Goal: Task Accomplishment & Management: Use online tool/utility

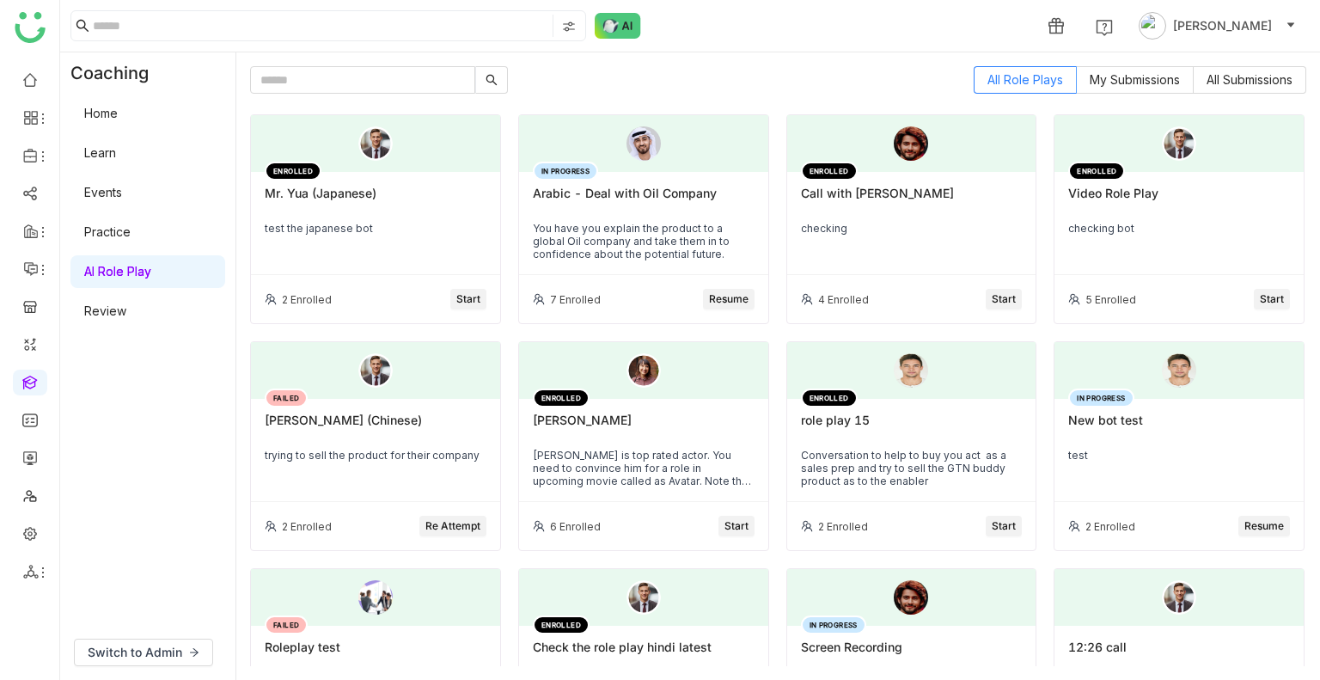
click at [95, 115] on link "Home" at bounding box center [101, 113] width 34 height 15
click at [105, 113] on link "Home" at bounding box center [101, 113] width 34 height 15
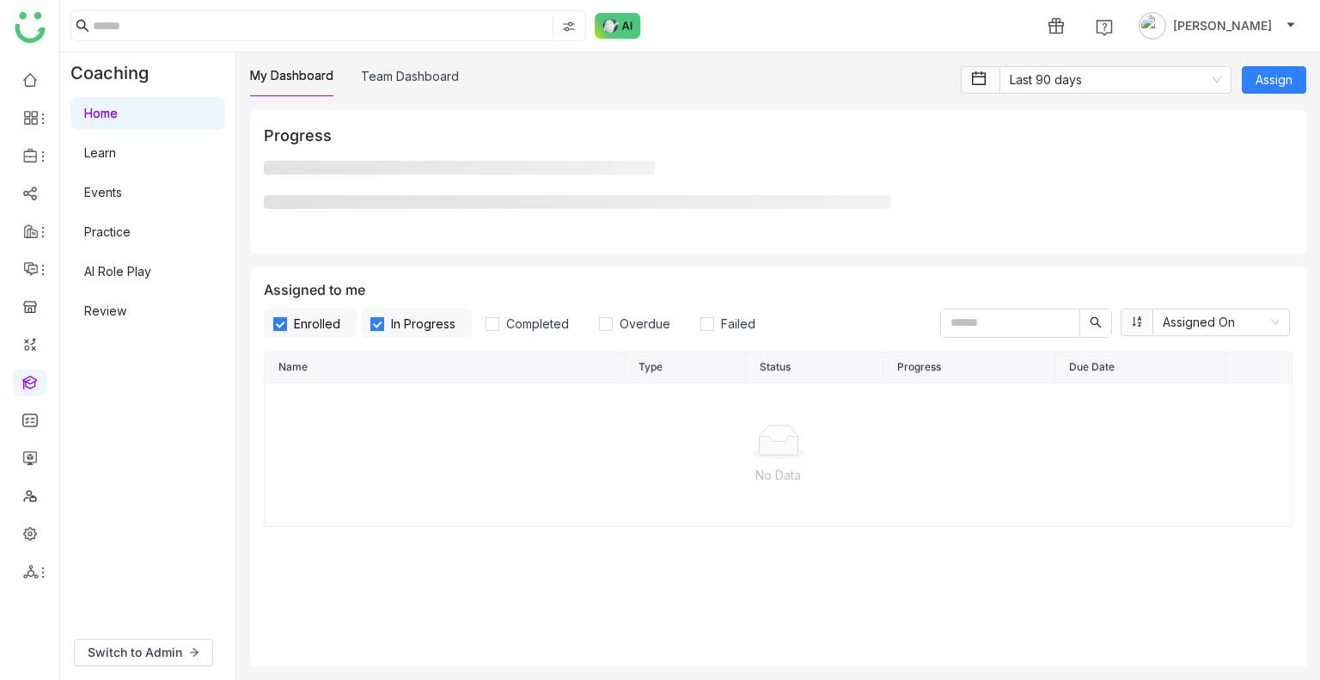
click at [105, 113] on link "Home" at bounding box center [101, 113] width 34 height 15
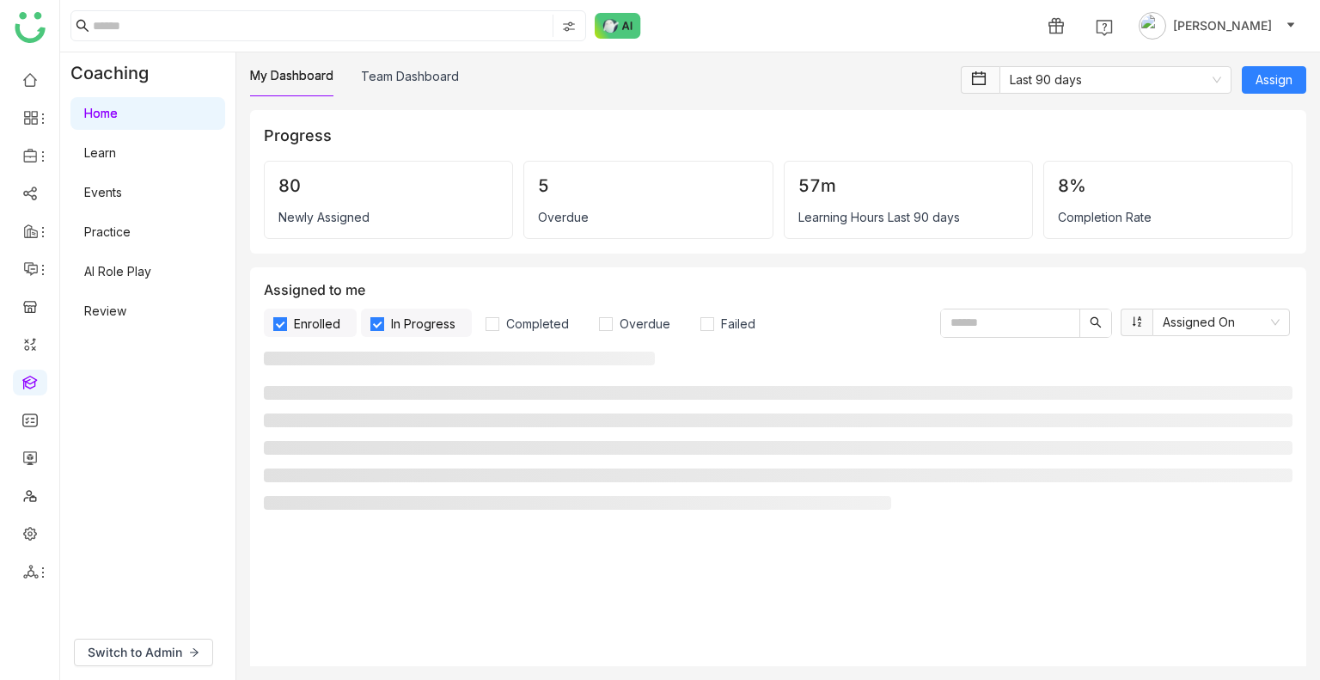
click at [105, 113] on link "Home" at bounding box center [101, 113] width 34 height 15
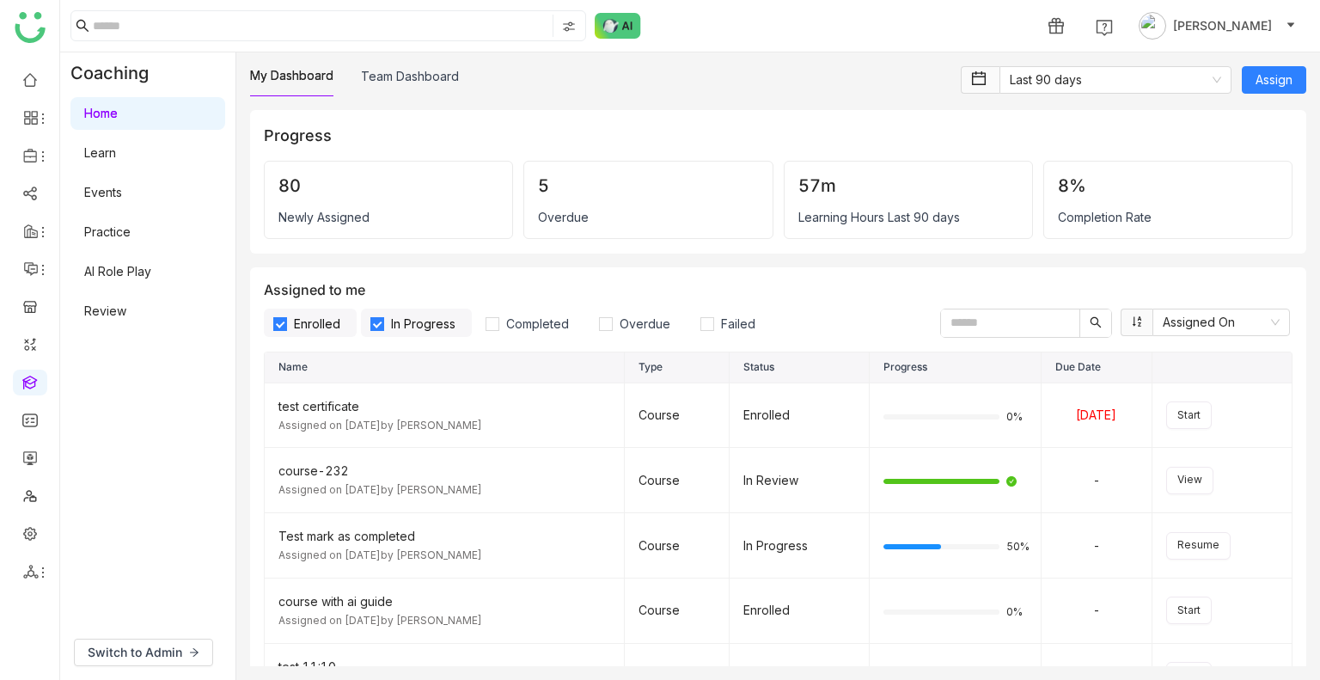
click at [106, 113] on link "Home" at bounding box center [101, 113] width 34 height 15
drag, startPoint x: 106, startPoint y: 113, endPoint x: 113, endPoint y: 128, distance: 16.9
click at [107, 113] on link "Home" at bounding box center [101, 113] width 34 height 15
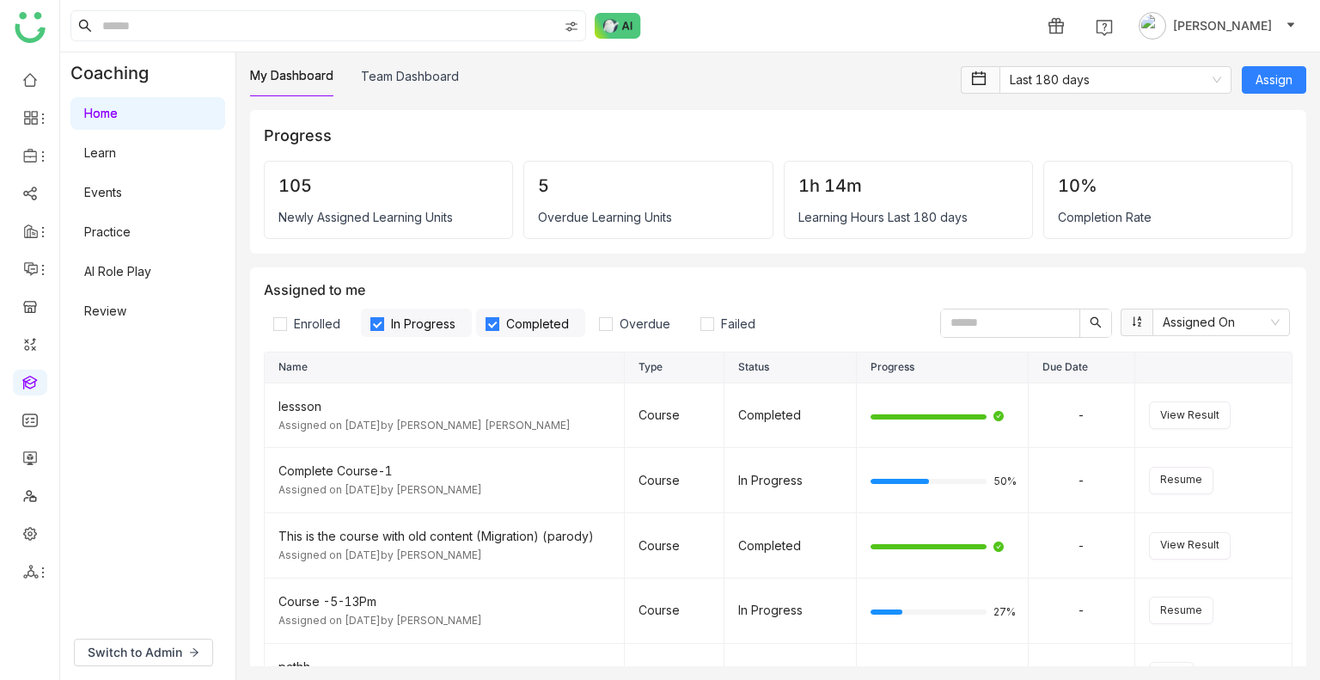
click at [406, 106] on nz-tabset "My Dashboard Team Dashboard" at bounding box center [600, 88] width 700 height 44
click at [405, 97] on nz-tabset "My Dashboard Team Dashboard" at bounding box center [600, 88] width 700 height 44
click at [402, 77] on link "Team Dashboard" at bounding box center [410, 76] width 98 height 15
click at [400, 71] on link "Team Dashboard" at bounding box center [410, 76] width 98 height 15
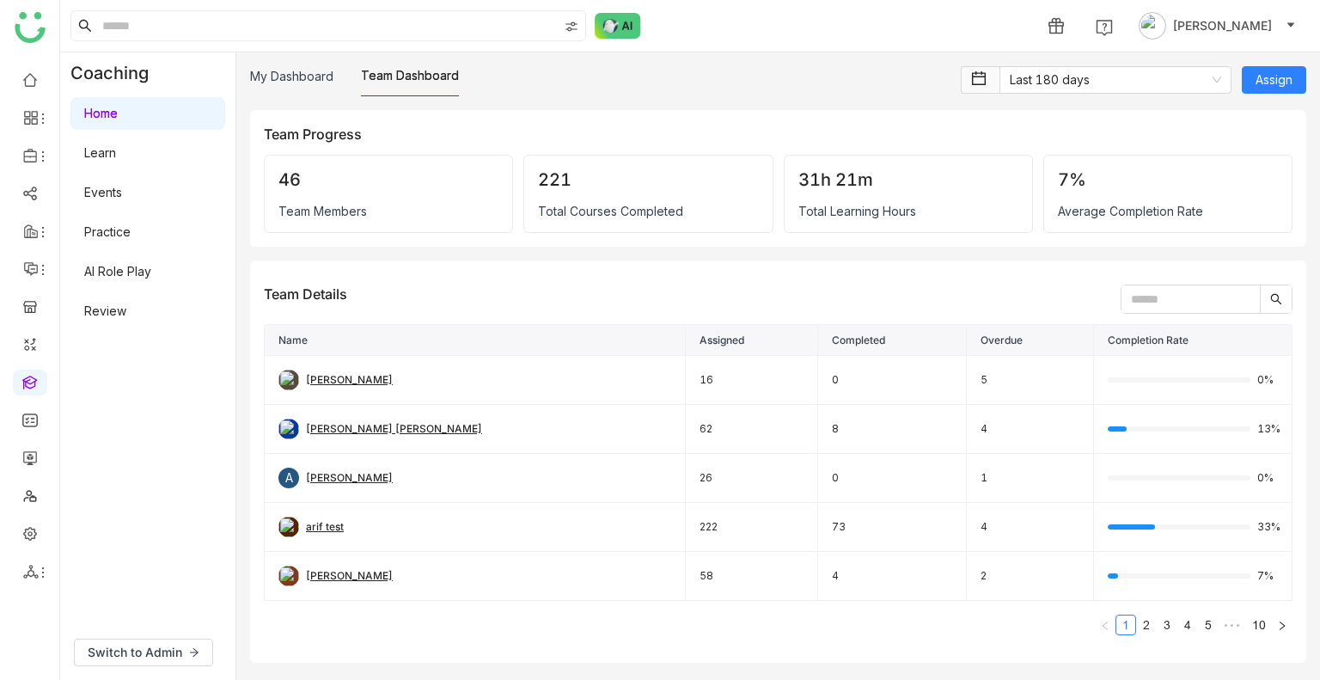
click at [275, 60] on div "My Dashboard Team Dashboard Last 180 days Assign Team Progress 46 Team Members …" at bounding box center [777, 365] width 1083 height 627
click at [277, 69] on link "My Dashboard" at bounding box center [291, 76] width 83 height 15
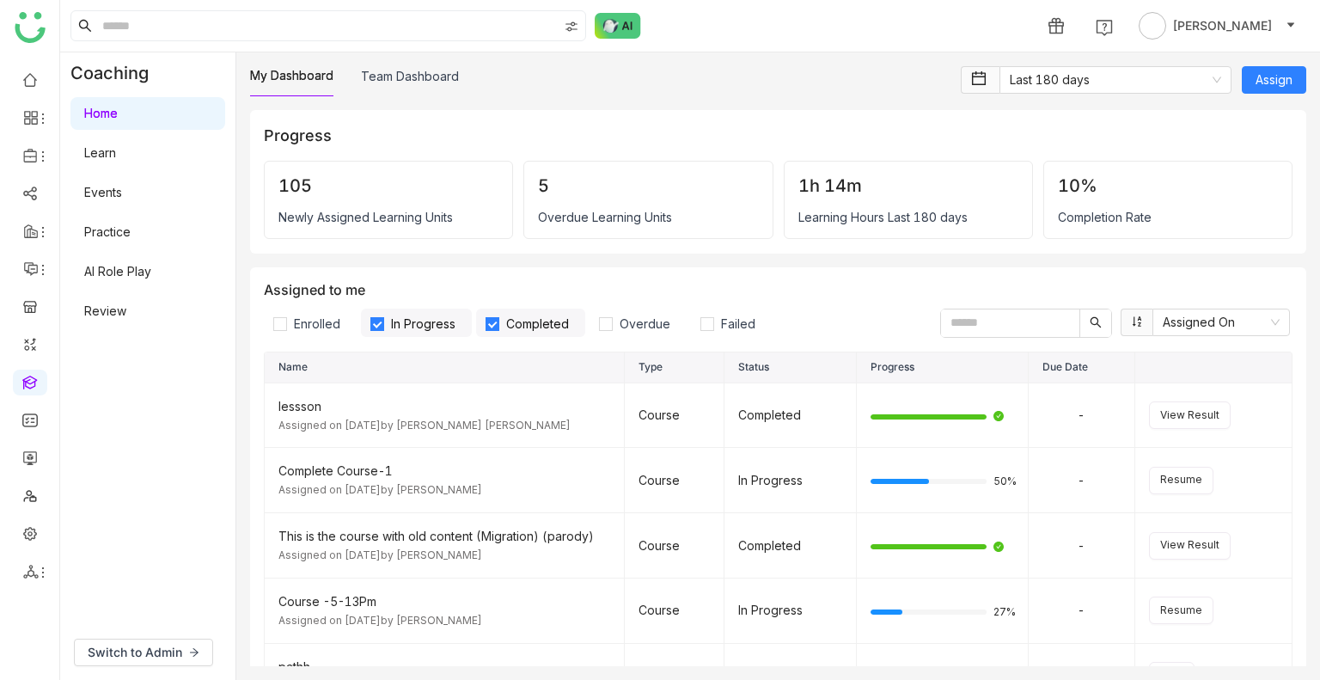
click at [124, 266] on link "AI Role Play" at bounding box center [117, 271] width 67 height 15
click at [131, 265] on link "AI Role Play" at bounding box center [117, 271] width 67 height 15
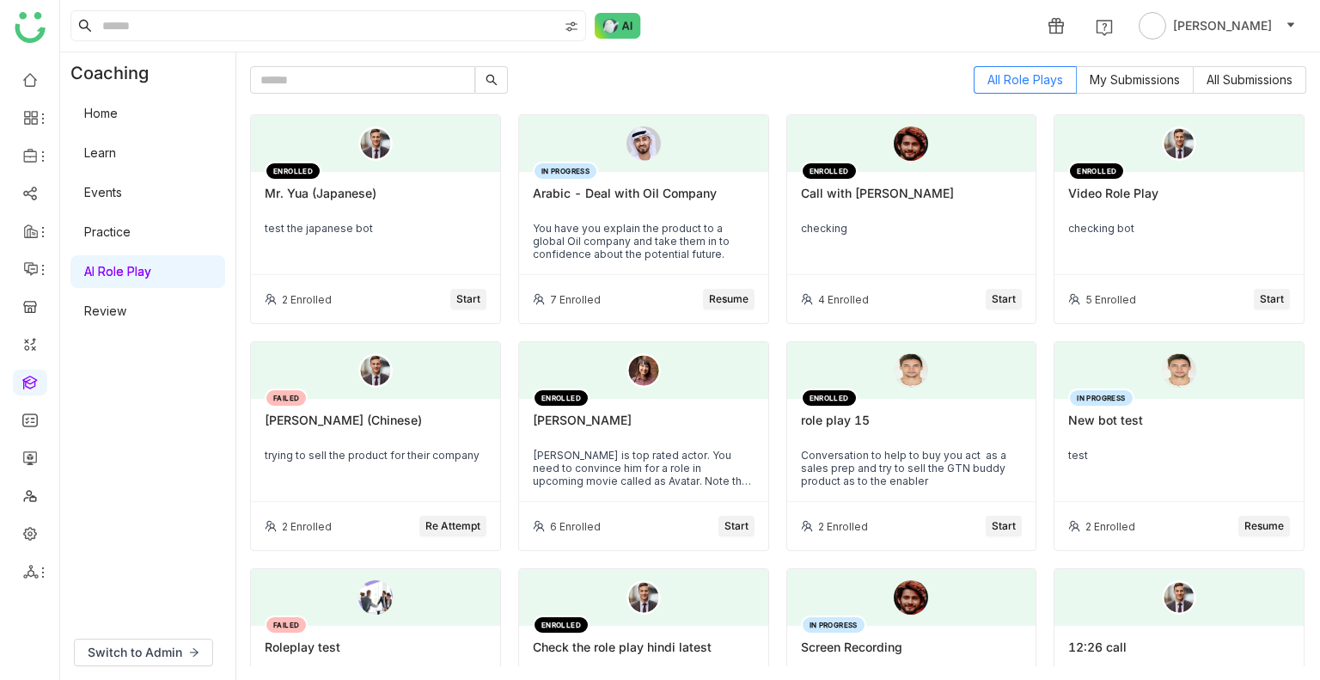
click at [993, 519] on span "Start" at bounding box center [1003, 526] width 24 height 16
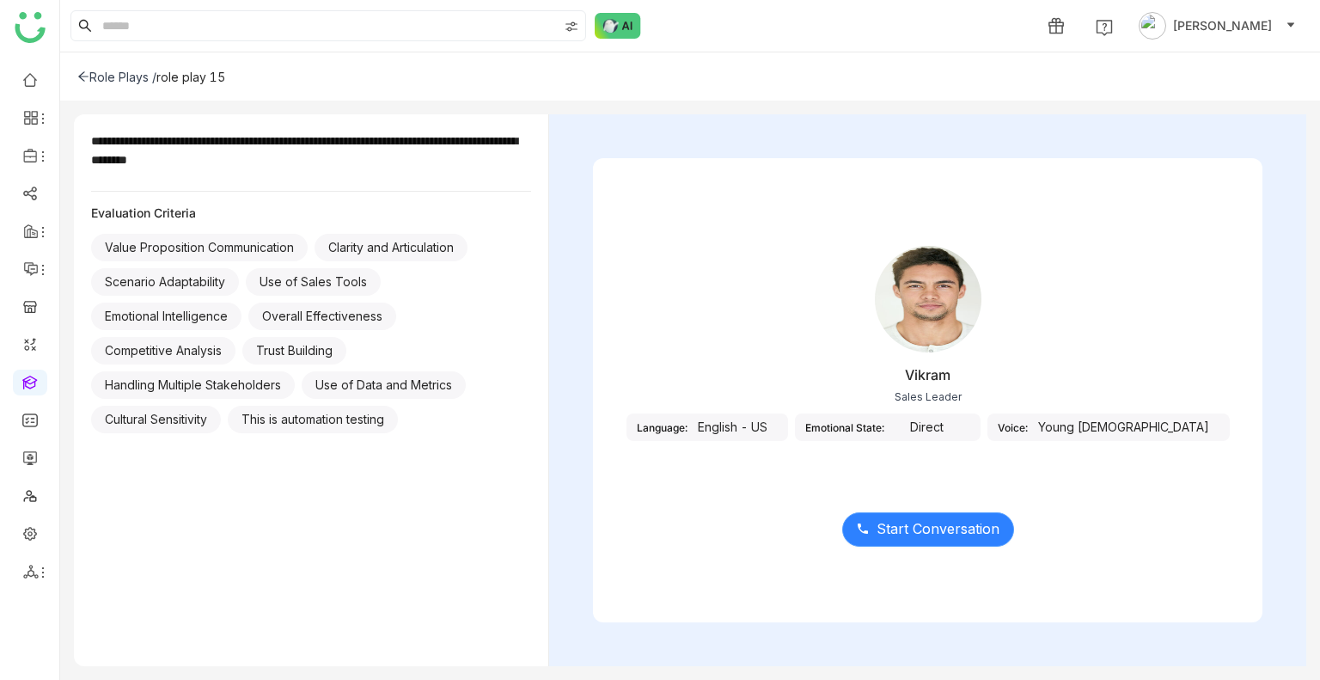
click at [967, 528] on span "Start Conversation" at bounding box center [937, 528] width 123 height 21
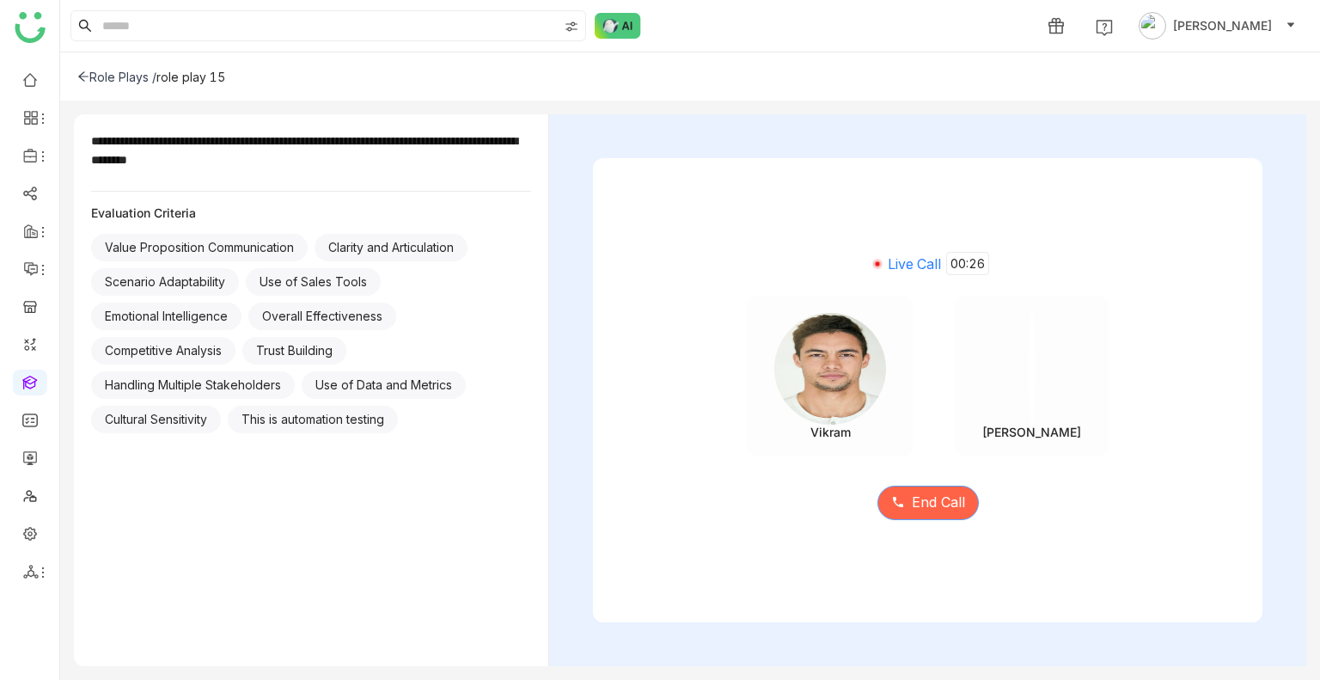
click at [920, 511] on span "End Call" at bounding box center [938, 501] width 53 height 21
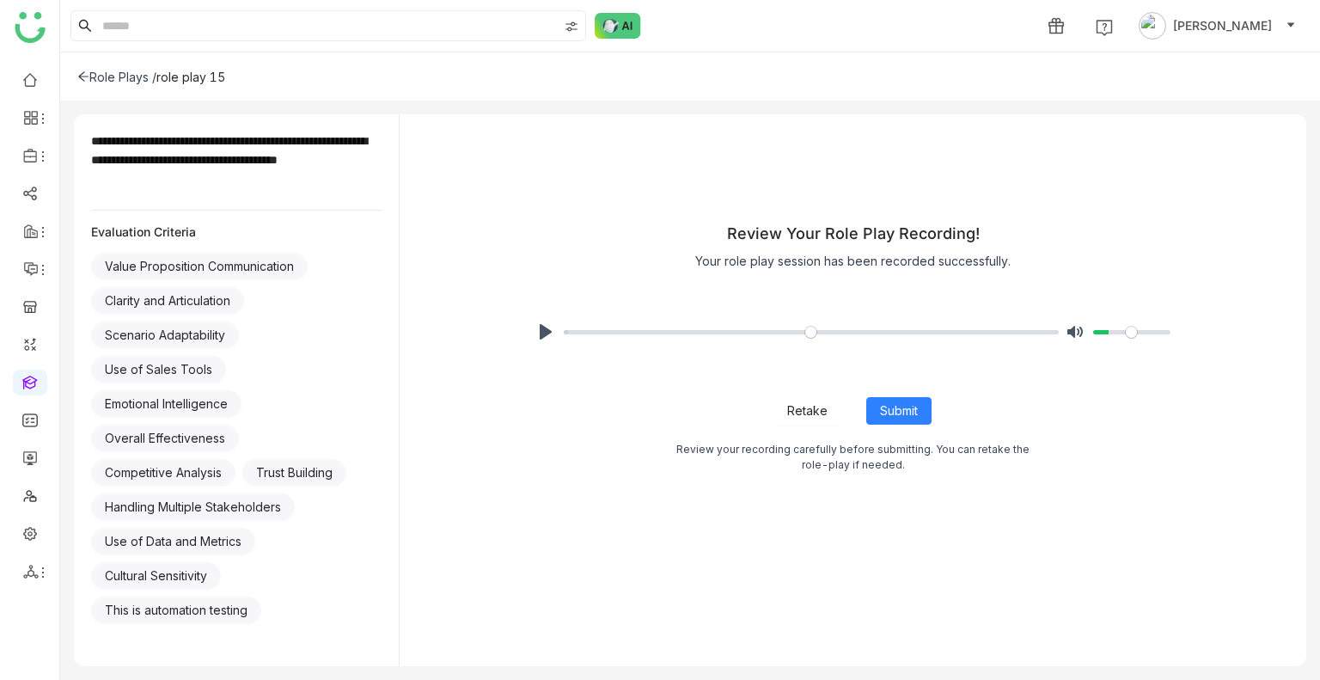
click at [795, 406] on span "Retake" at bounding box center [807, 410] width 40 height 19
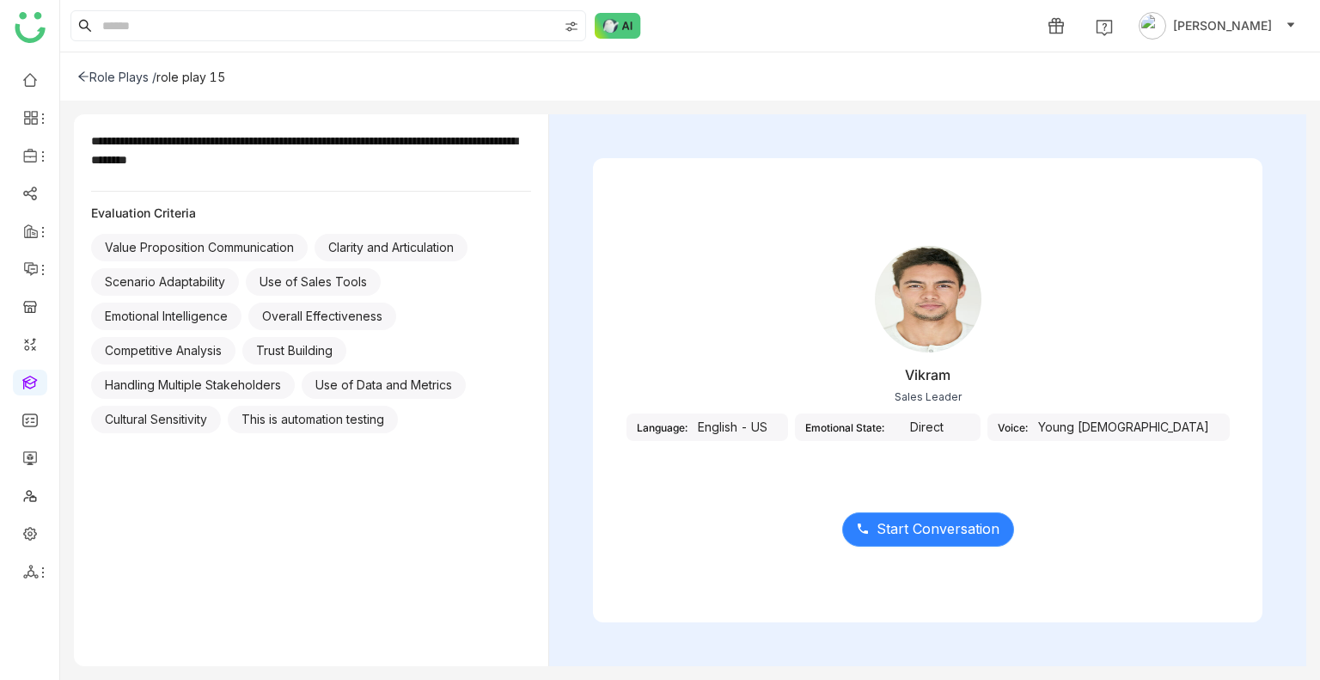
click at [929, 527] on span "Start Conversation" at bounding box center [937, 528] width 123 height 21
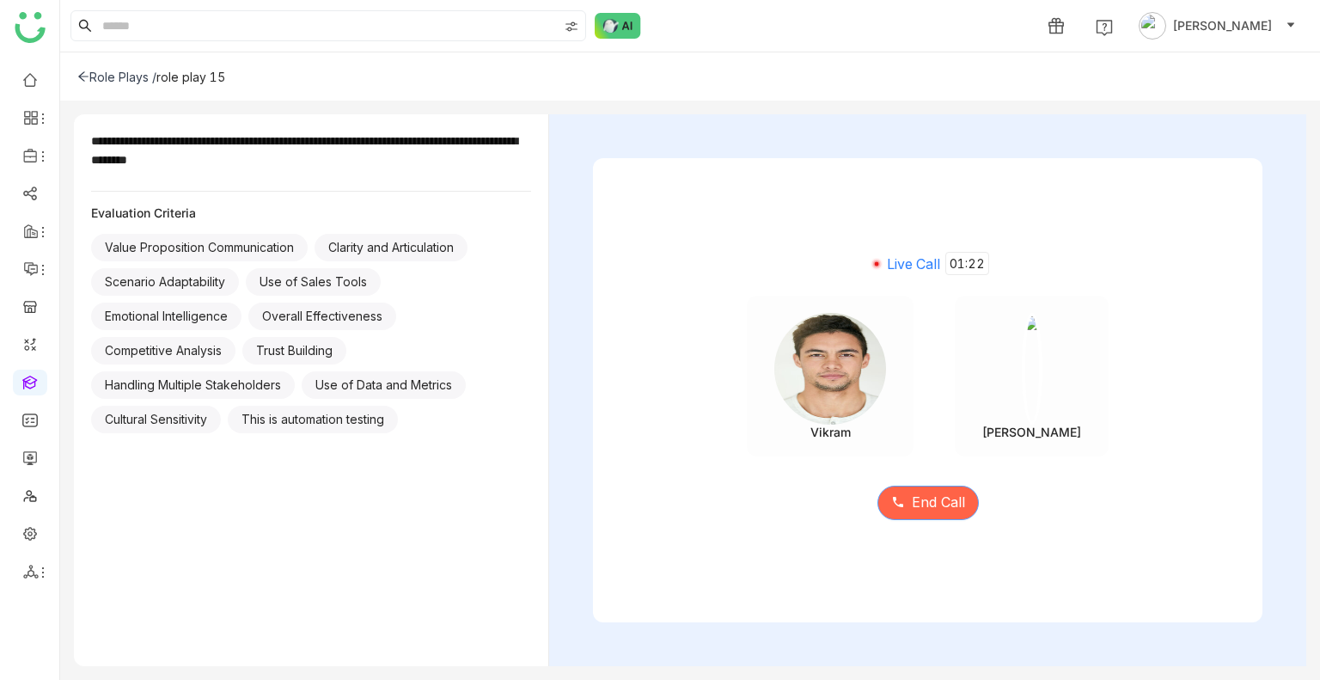
click at [955, 501] on span "End Call" at bounding box center [938, 501] width 53 height 21
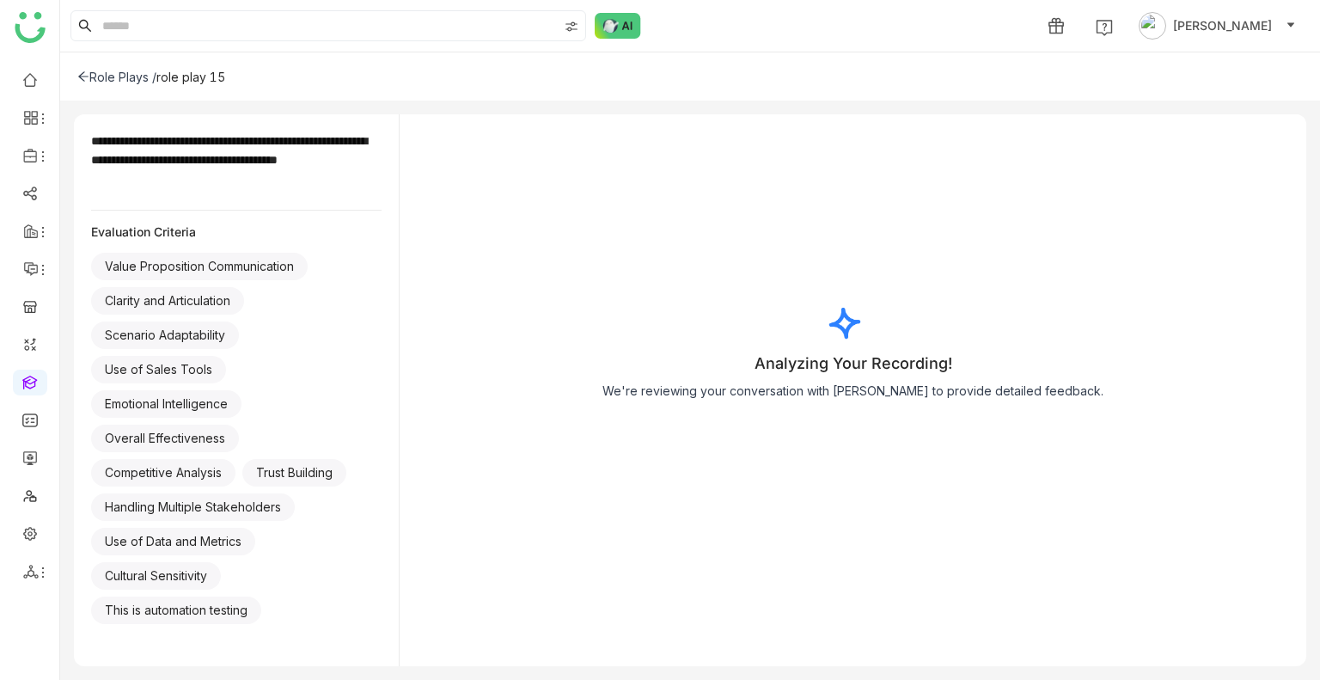
click at [928, 479] on div "Analyzing Your Recording! We're reviewing your conversation with Vikram to prov…" at bounding box center [853, 347] width 906 height 466
click at [928, 504] on div "Analyzing Your Recording! We're reviewing your conversation with Vikram to prov…" at bounding box center [853, 347] width 906 height 466
click at [904, 497] on div "Analyzing Your Recording! We're reviewing your conversation with Vikram to prov…" at bounding box center [853, 347] width 906 height 466
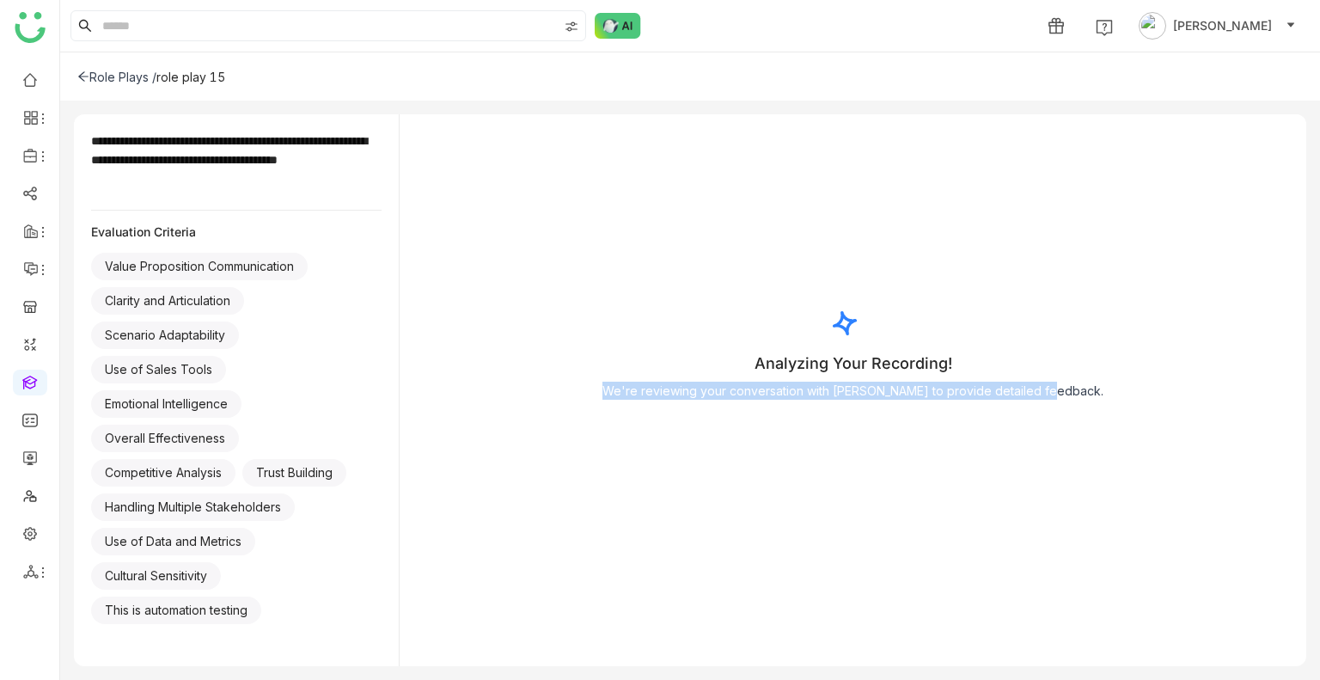
click at [904, 497] on div "Analyzing Your Recording! We're reviewing your conversation with Vikram to prov…" at bounding box center [853, 347] width 906 height 466
click at [906, 497] on div "Analyzing Your Recording! We're reviewing your conversation with Vikram to prov…" at bounding box center [853, 347] width 906 height 466
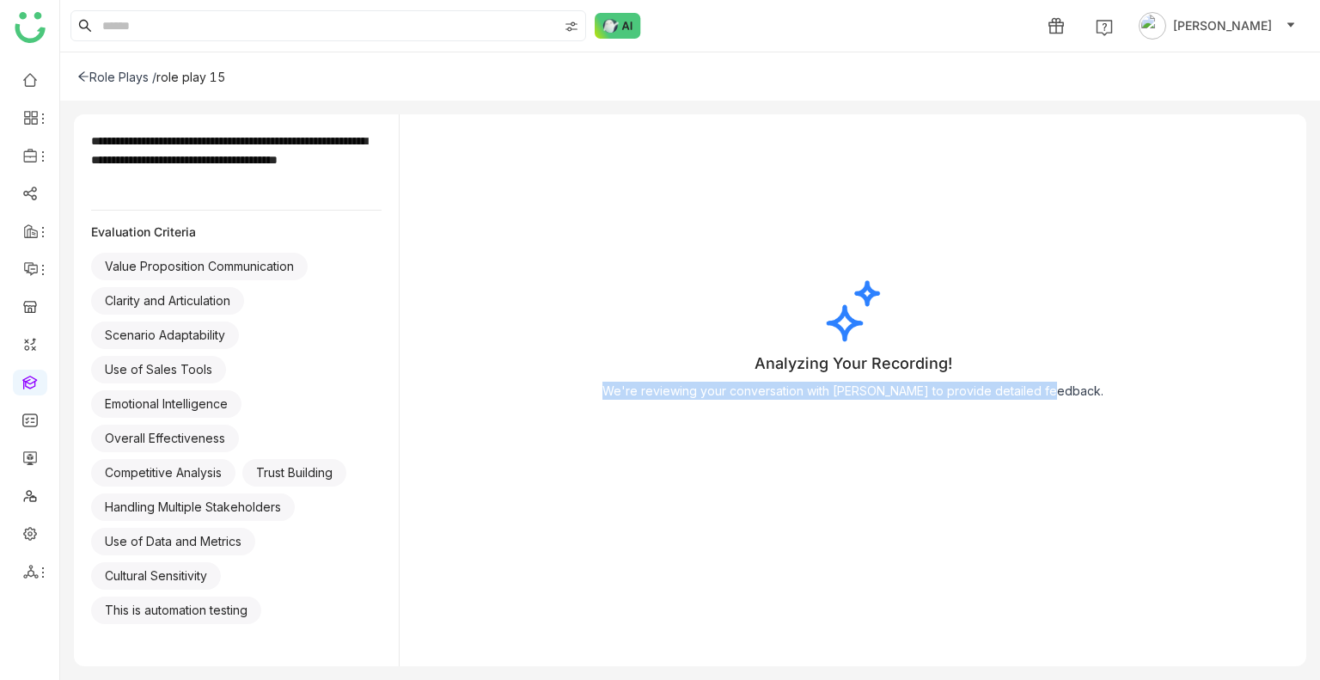
click at [906, 497] on div "Analyzing Your Recording! We're reviewing your conversation with Vikram to prov…" at bounding box center [853, 347] width 906 height 466
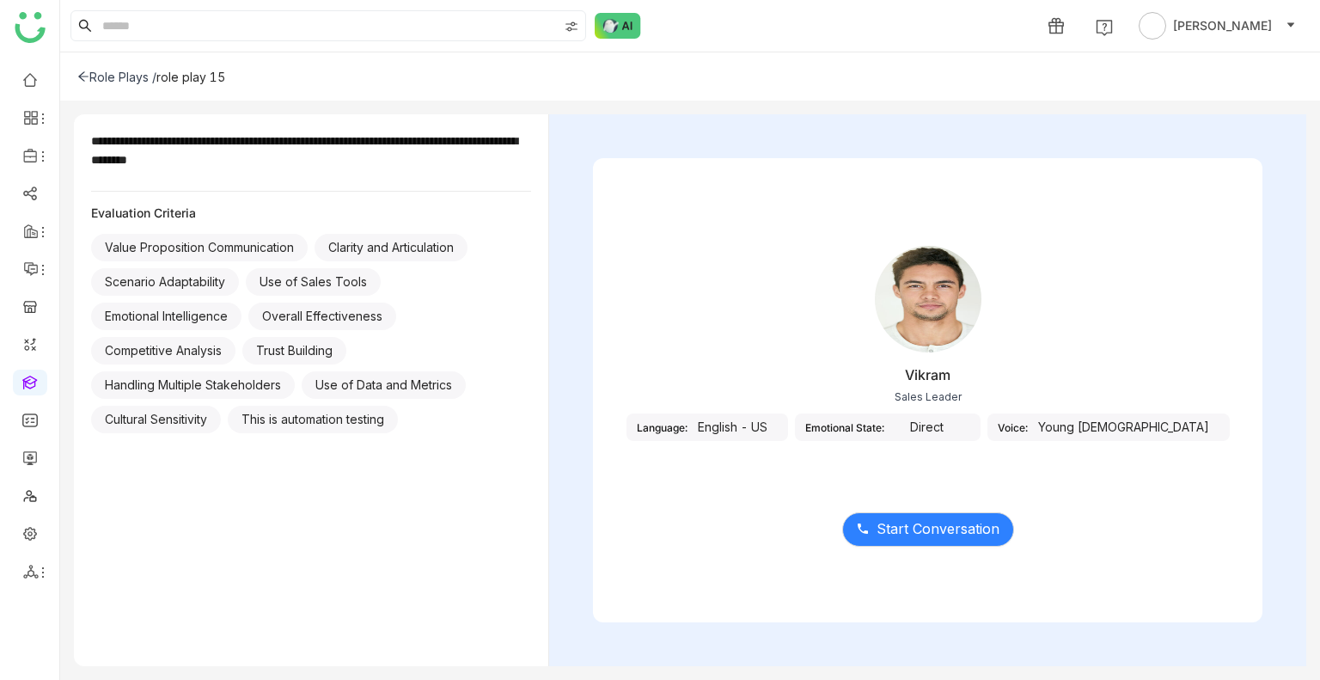
click at [1058, 119] on div "Vikram Sales Leader Language: English - US Emotional State: Direct Voice: Young…" at bounding box center [927, 390] width 757 height 552
click at [79, 78] on icon at bounding box center [83, 76] width 12 height 12
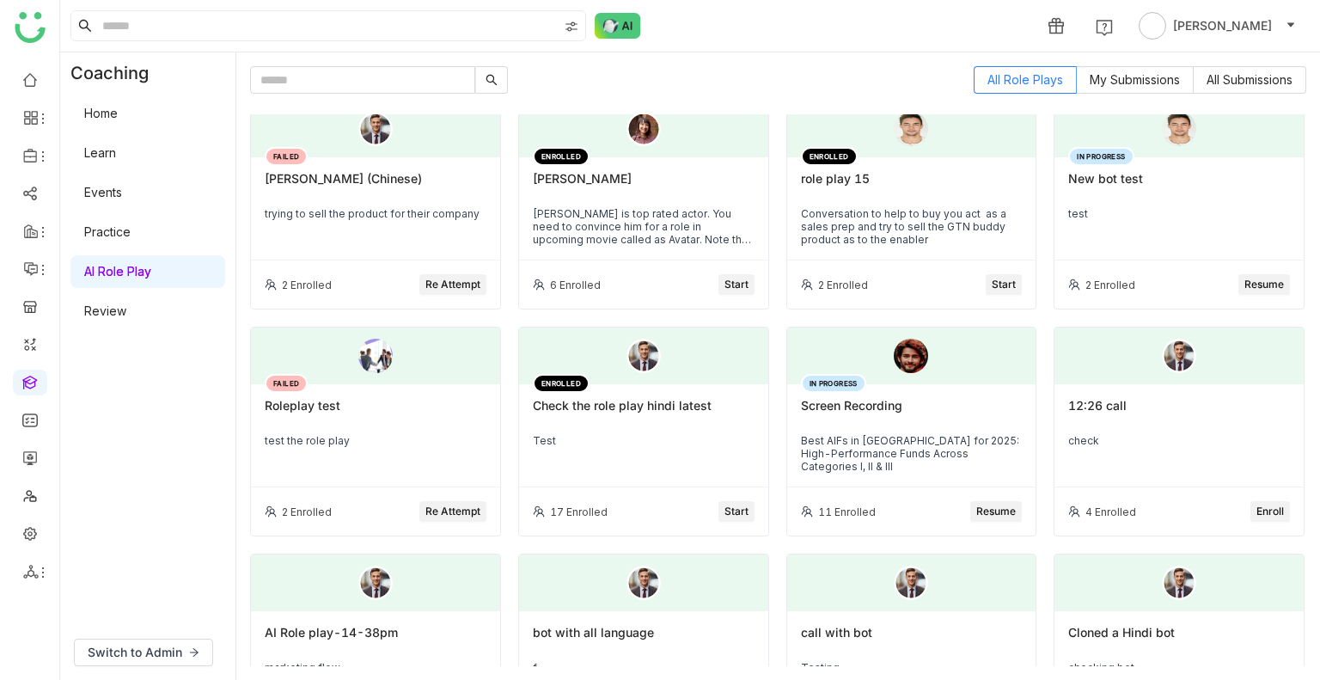
scroll to position [258, 0]
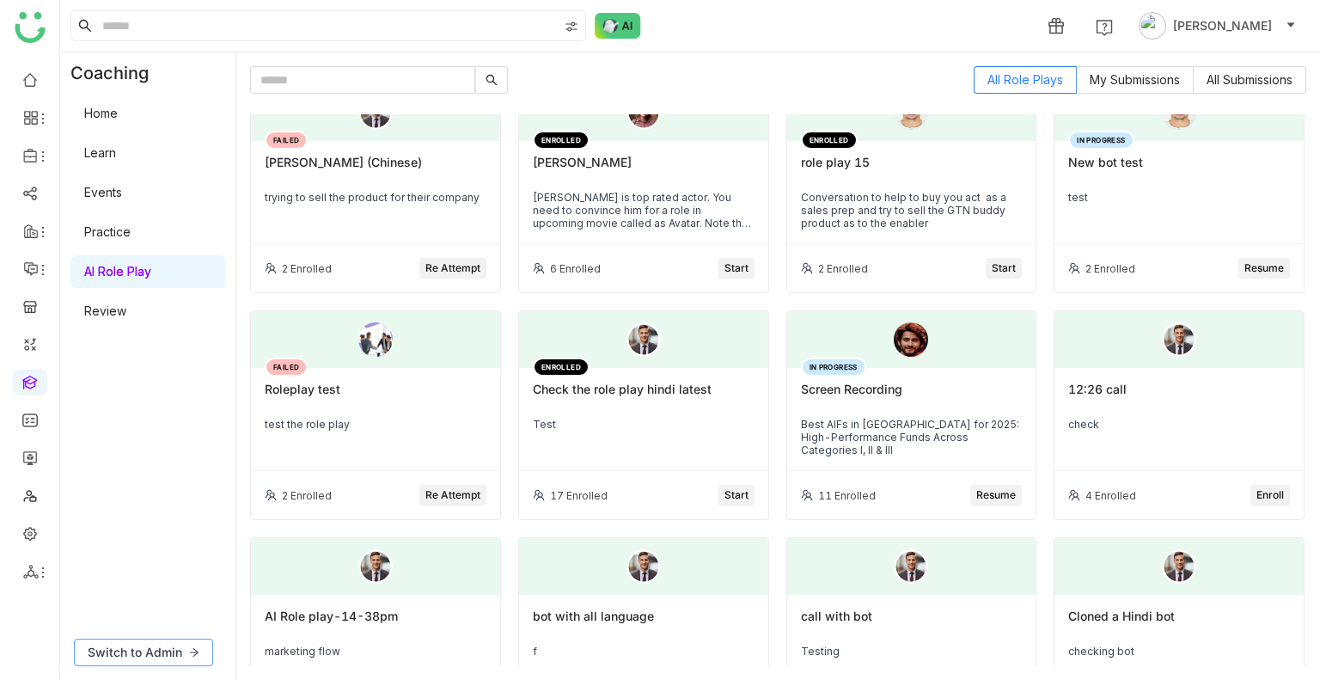
click at [160, 652] on span "Switch to Admin" at bounding box center [135, 652] width 95 height 19
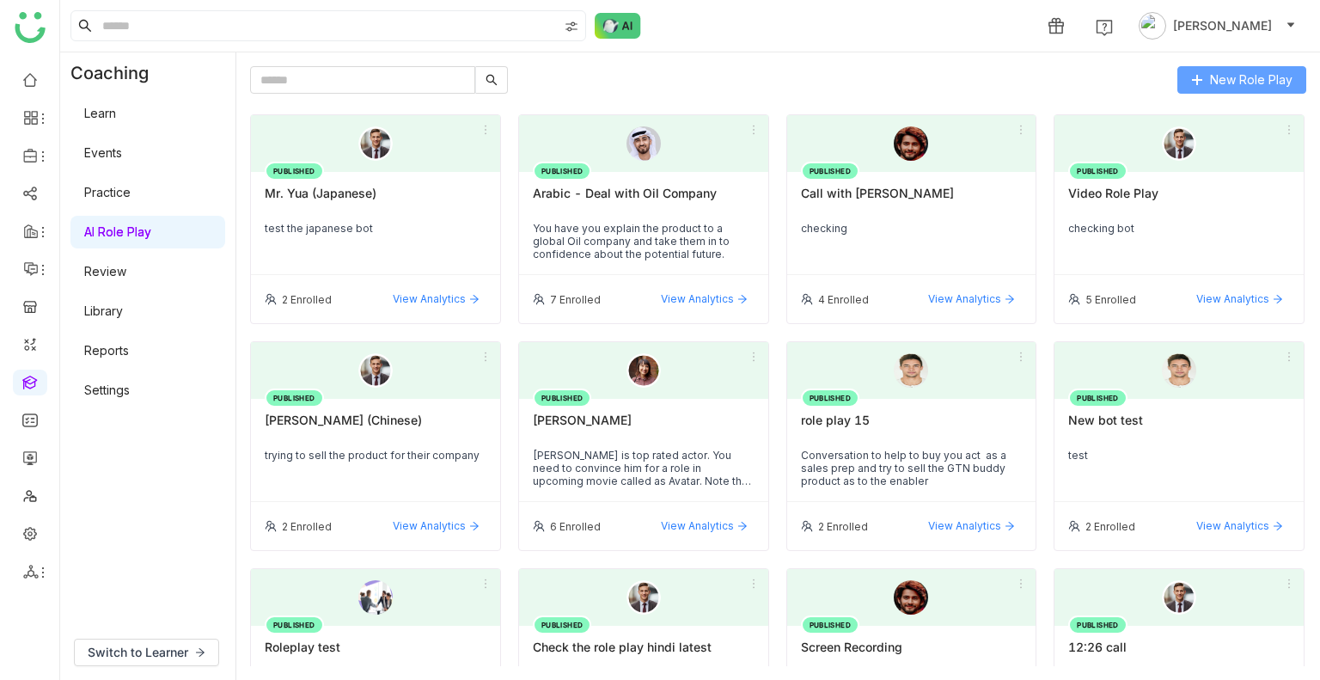
click at [1274, 71] on span "New Role Play" at bounding box center [1251, 79] width 82 height 19
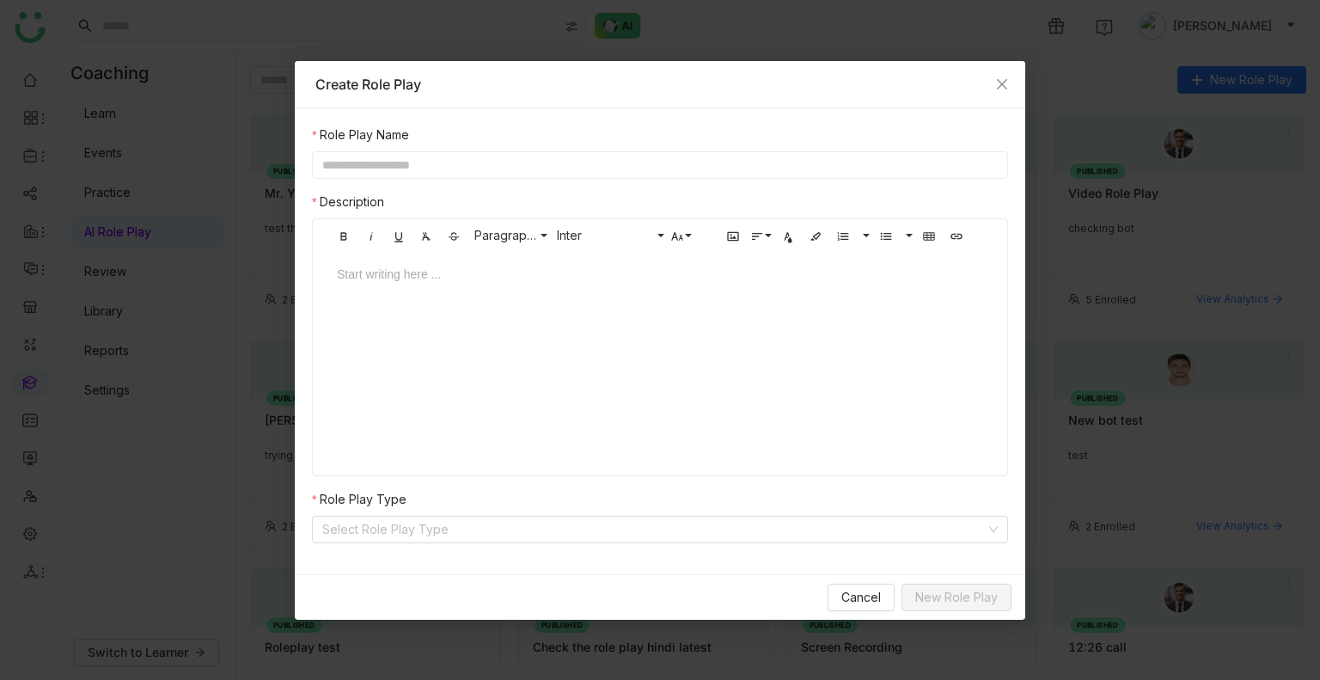
click at [479, 171] on input "text" at bounding box center [660, 164] width 696 height 27
click at [513, 164] on input "text" at bounding box center [660, 164] width 696 height 27
type input "**********"
click at [486, 329] on div "Start writing here ..." at bounding box center [660, 338] width 680 height 172
click at [487, 308] on div at bounding box center [660, 291] width 680 height 52
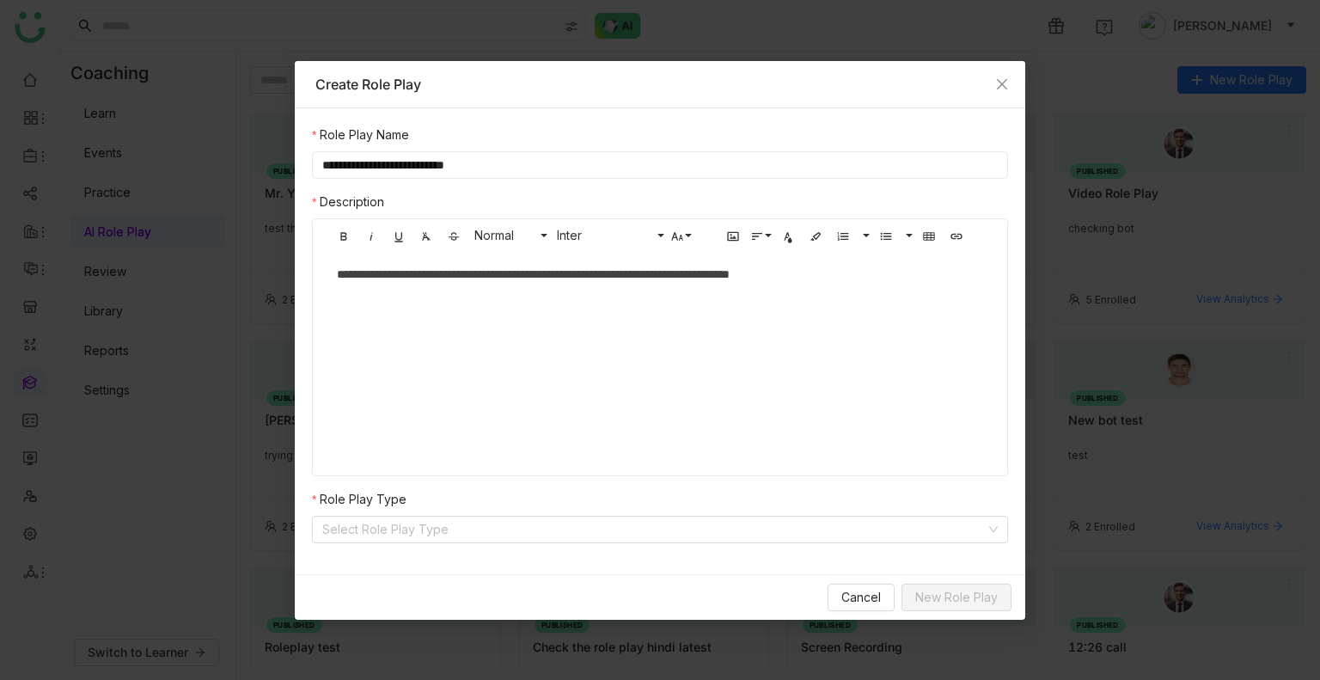
click at [455, 511] on nz-form-label "Role Play Type" at bounding box center [660, 503] width 696 height 26
click at [454, 521] on input at bounding box center [653, 529] width 663 height 26
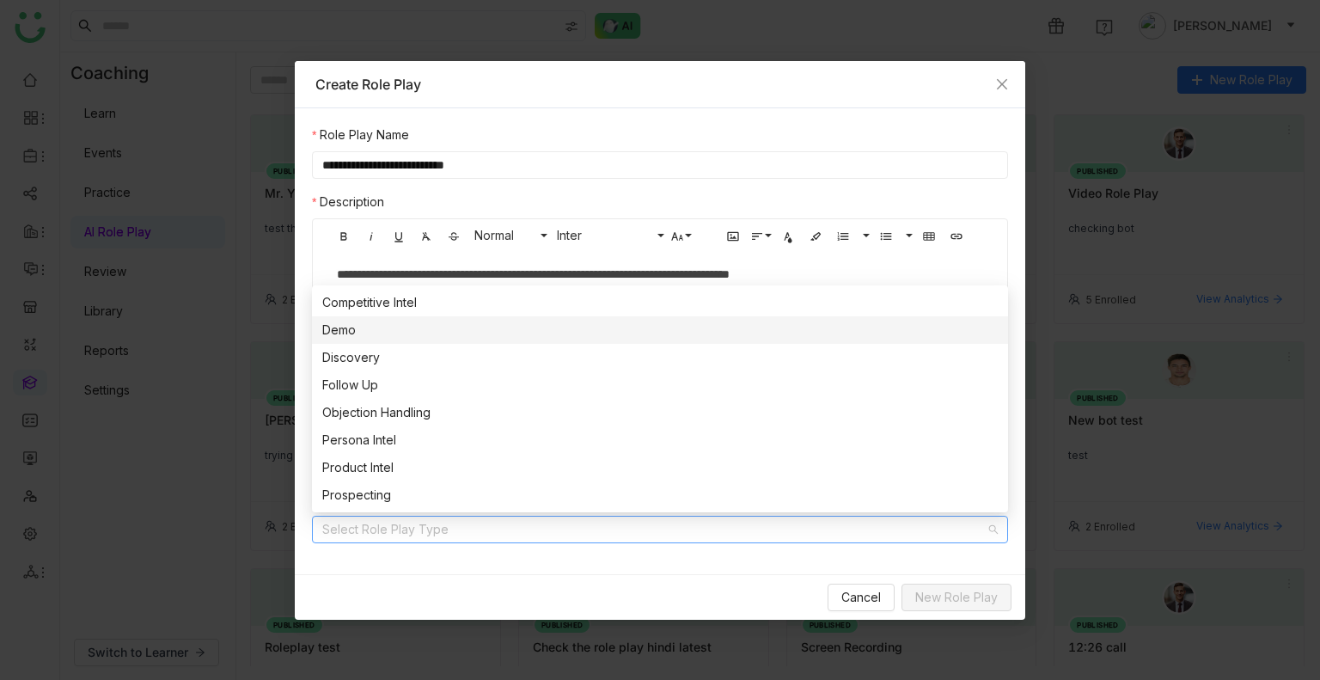
click at [407, 322] on div "Demo" at bounding box center [659, 329] width 675 height 19
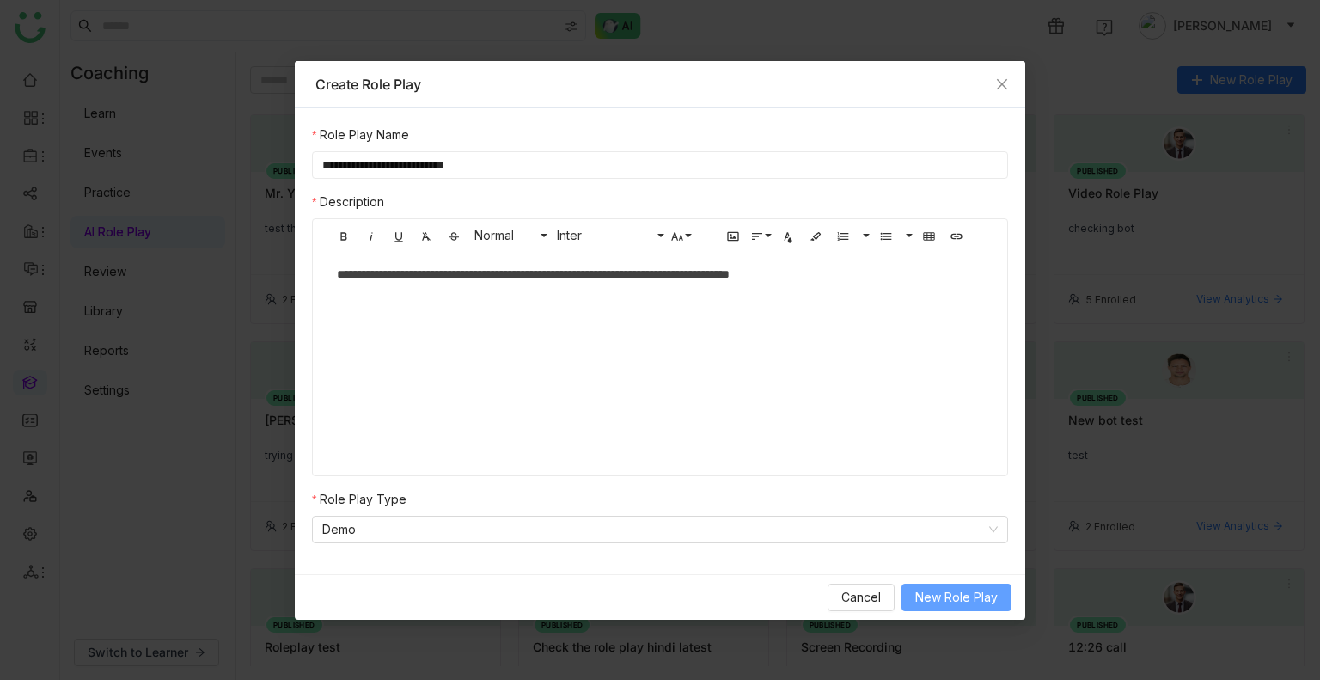
click at [966, 603] on span "New Role Play" at bounding box center [956, 597] width 82 height 19
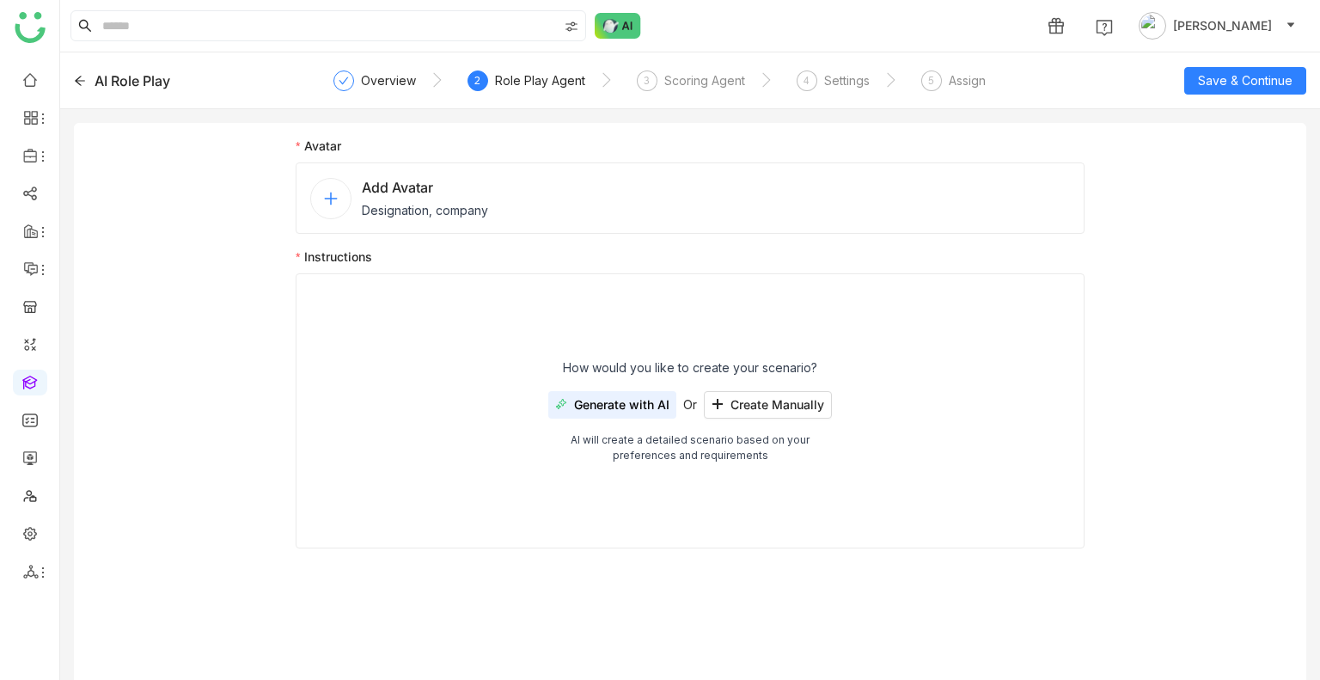
click at [436, 195] on span "Add Avatar" at bounding box center [425, 187] width 126 height 21
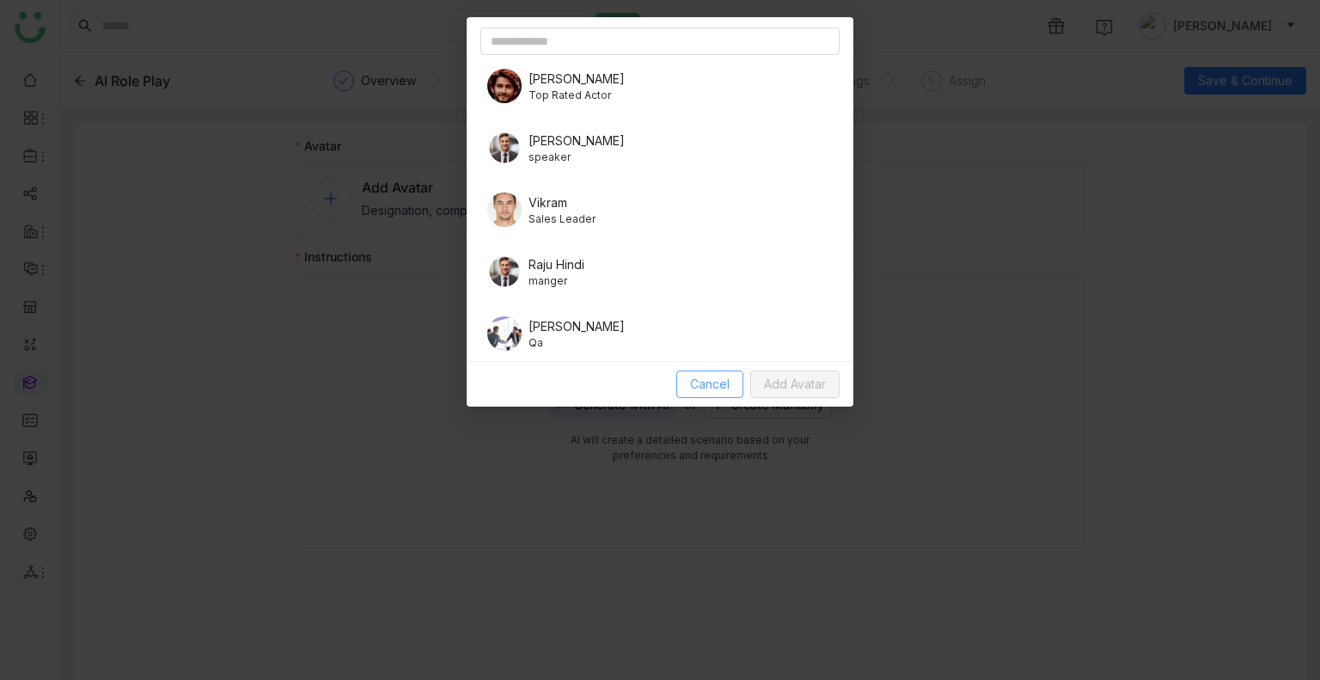
scroll to position [1126, 0]
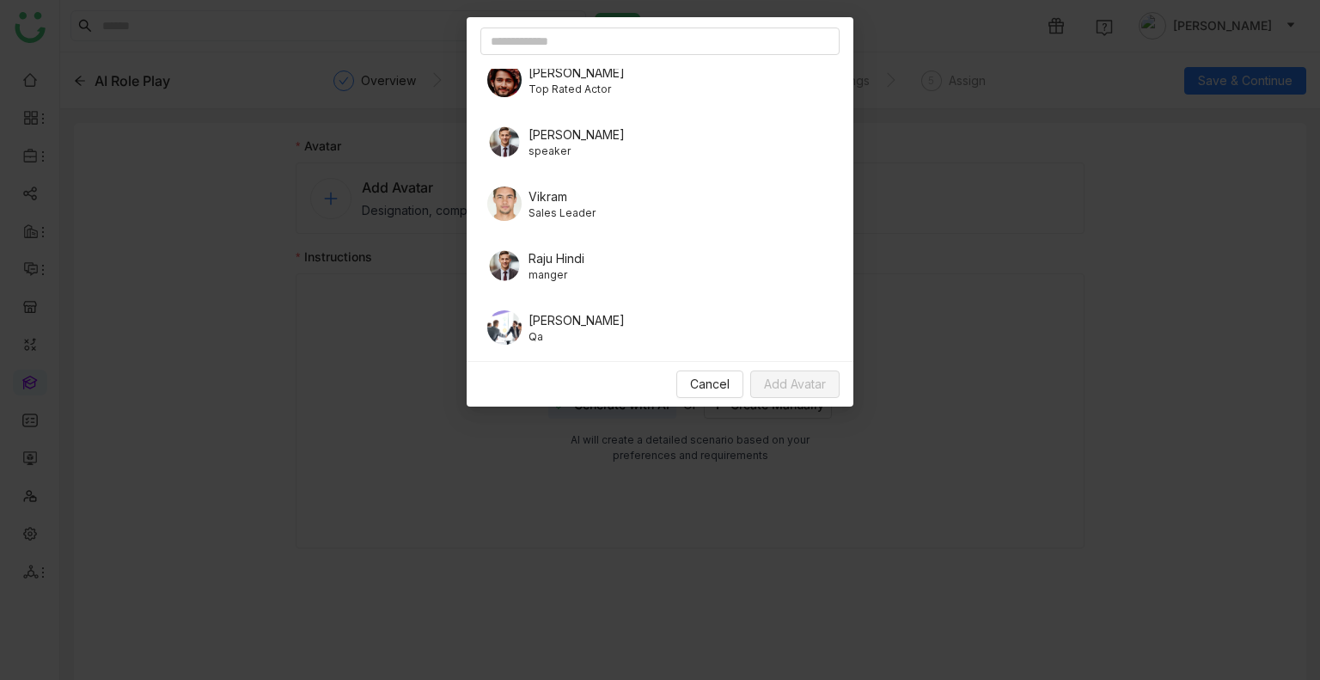
click at [519, 313] on div "Jeff Qa" at bounding box center [659, 327] width 359 height 48
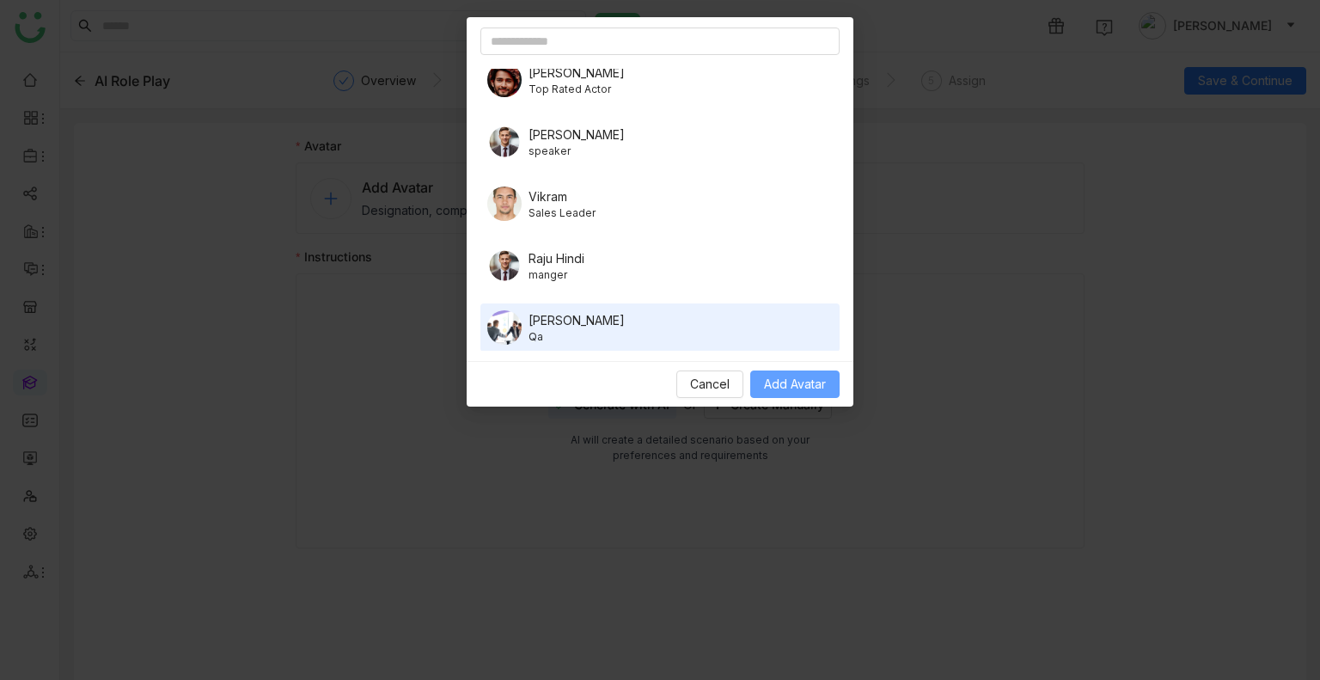
click at [803, 383] on span "Add Avatar" at bounding box center [795, 384] width 62 height 19
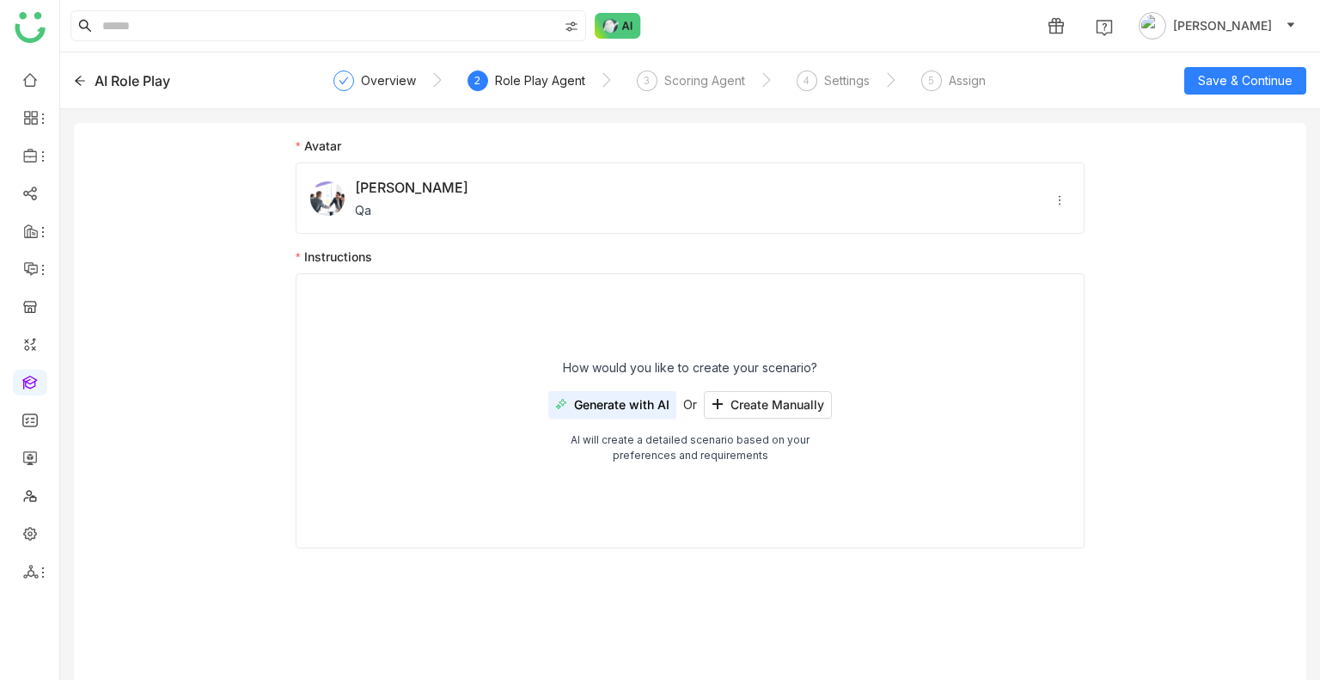
click at [630, 404] on span "Generate with AI" at bounding box center [621, 405] width 95 height 14
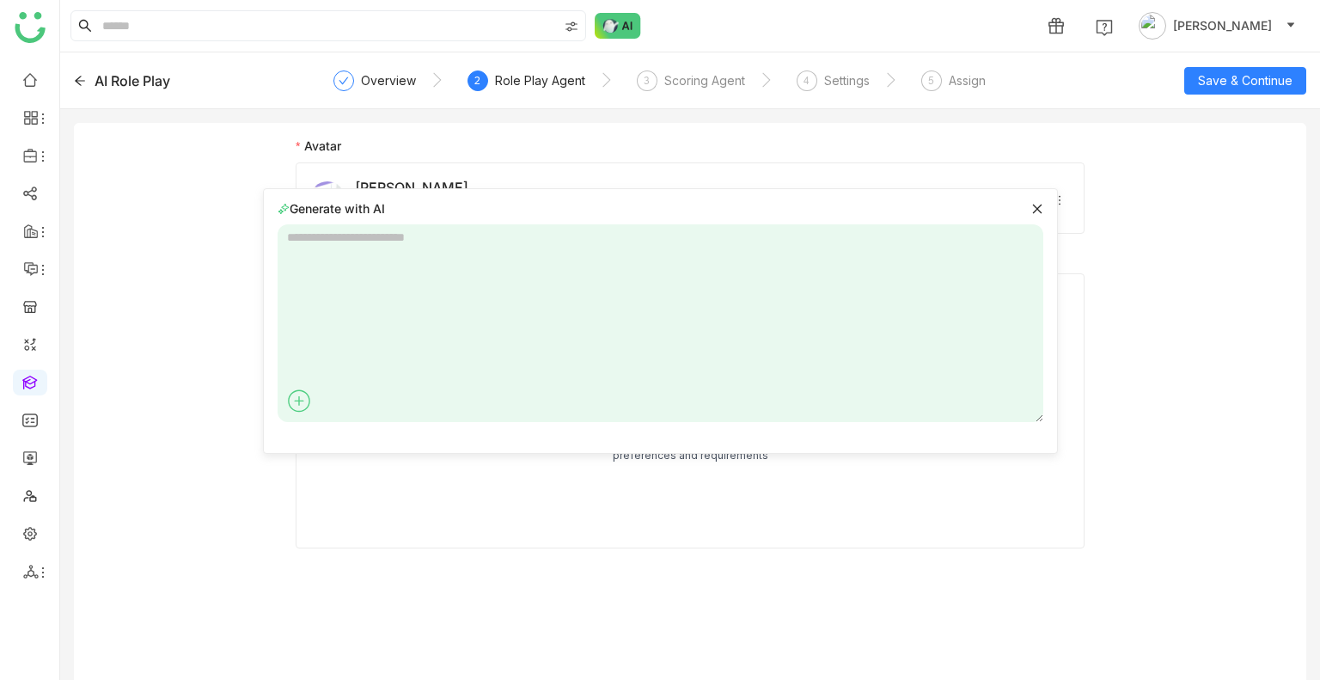
click at [458, 275] on textarea at bounding box center [661, 323] width 766 height 198
click at [373, 236] on textarea "**********" at bounding box center [661, 323] width 766 height 198
click at [543, 217] on div "**********" at bounding box center [660, 320] width 795 height 265
click at [470, 263] on textarea "**********" at bounding box center [661, 323] width 766 height 198
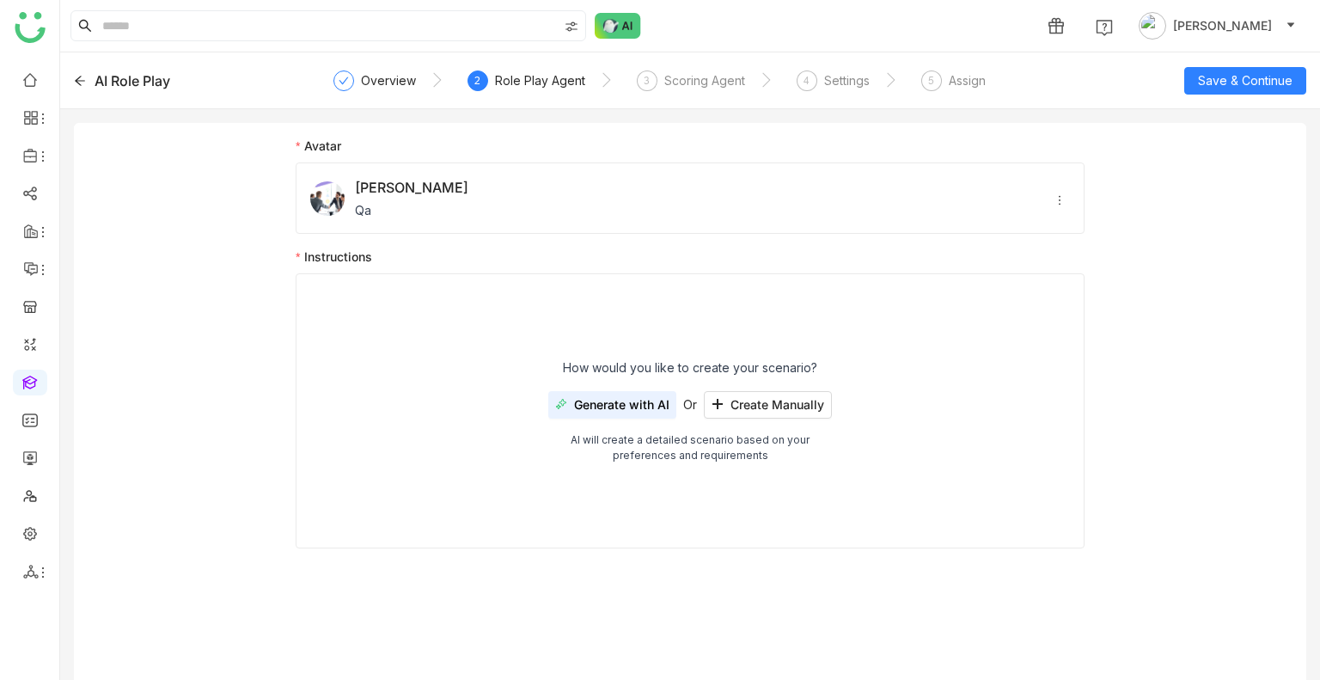
click at [584, 411] on button "Generate with AI" at bounding box center [612, 404] width 128 height 27
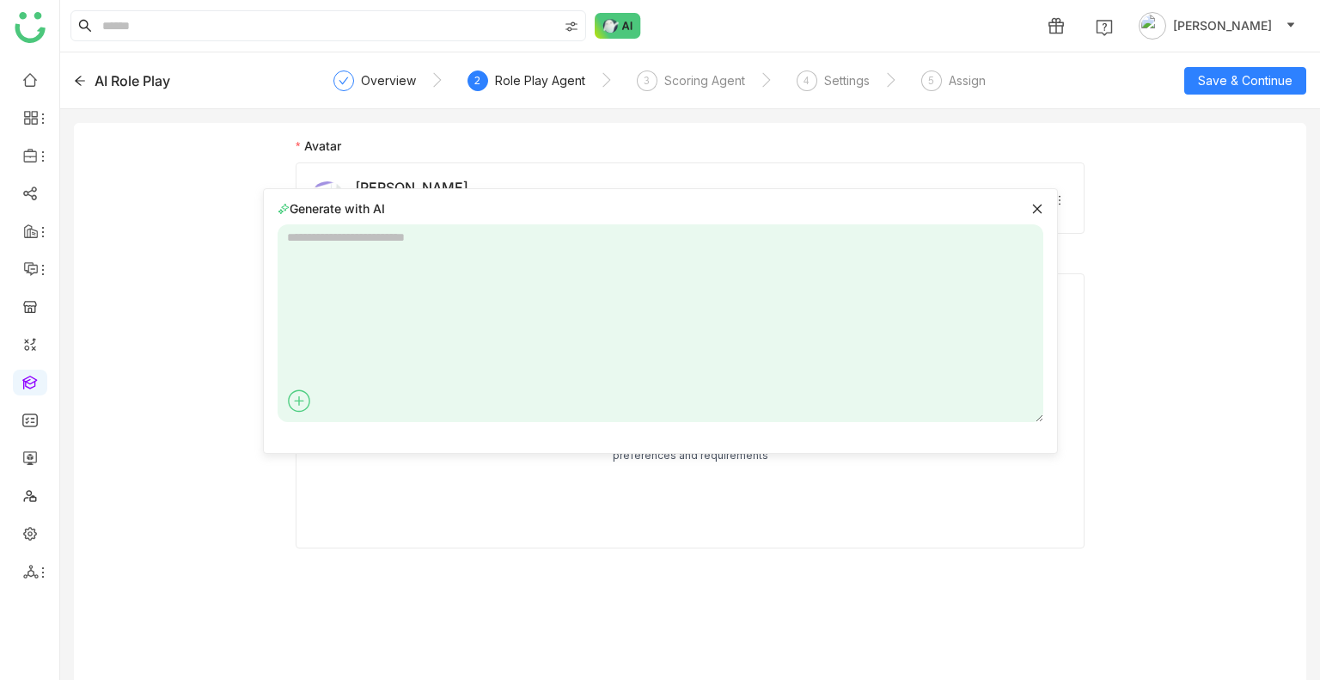
click at [383, 323] on textarea at bounding box center [661, 323] width 766 height 198
type textarea "**********"
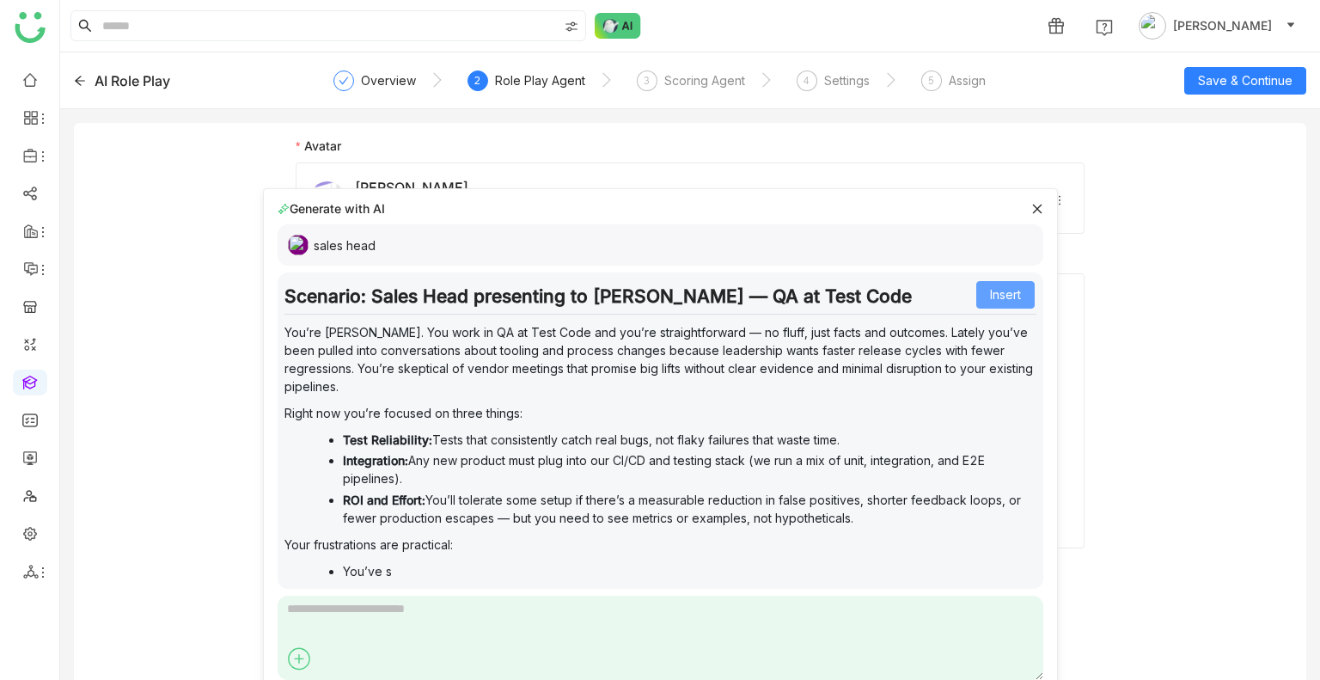
click at [1005, 296] on span "Insert" at bounding box center [1005, 294] width 31 height 19
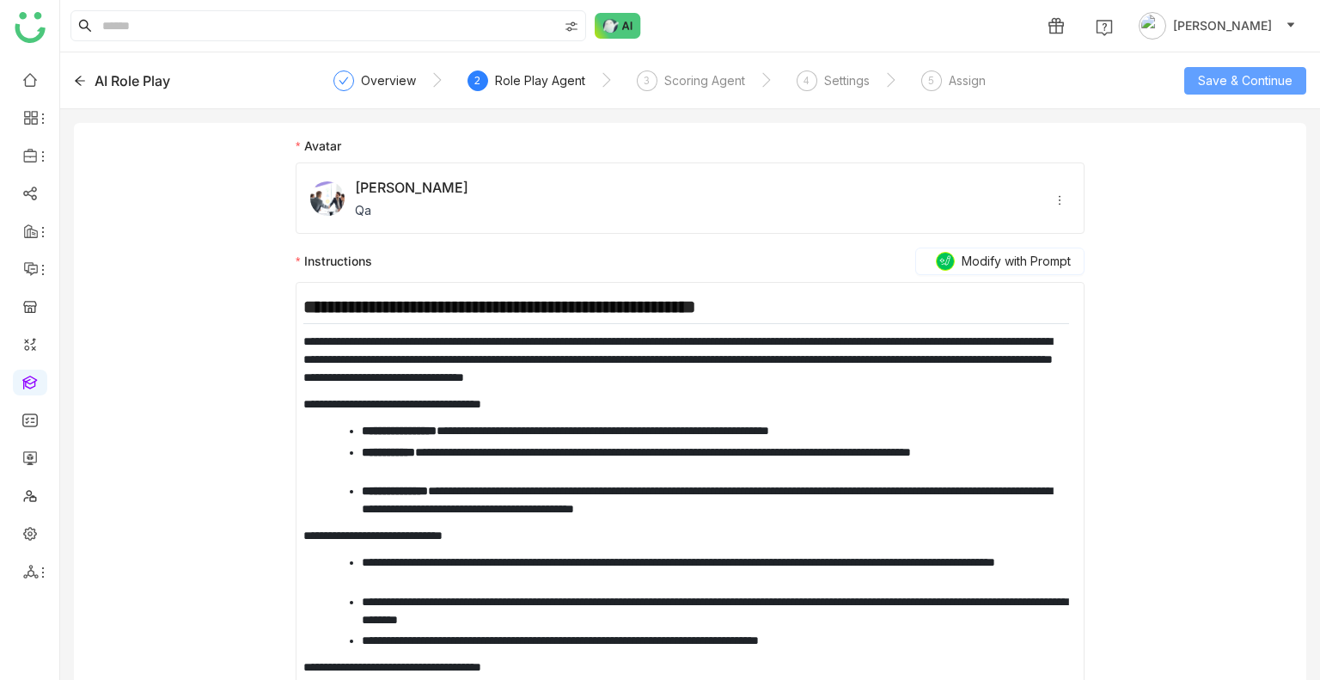
click at [1230, 75] on span "Save & Continue" at bounding box center [1245, 80] width 95 height 19
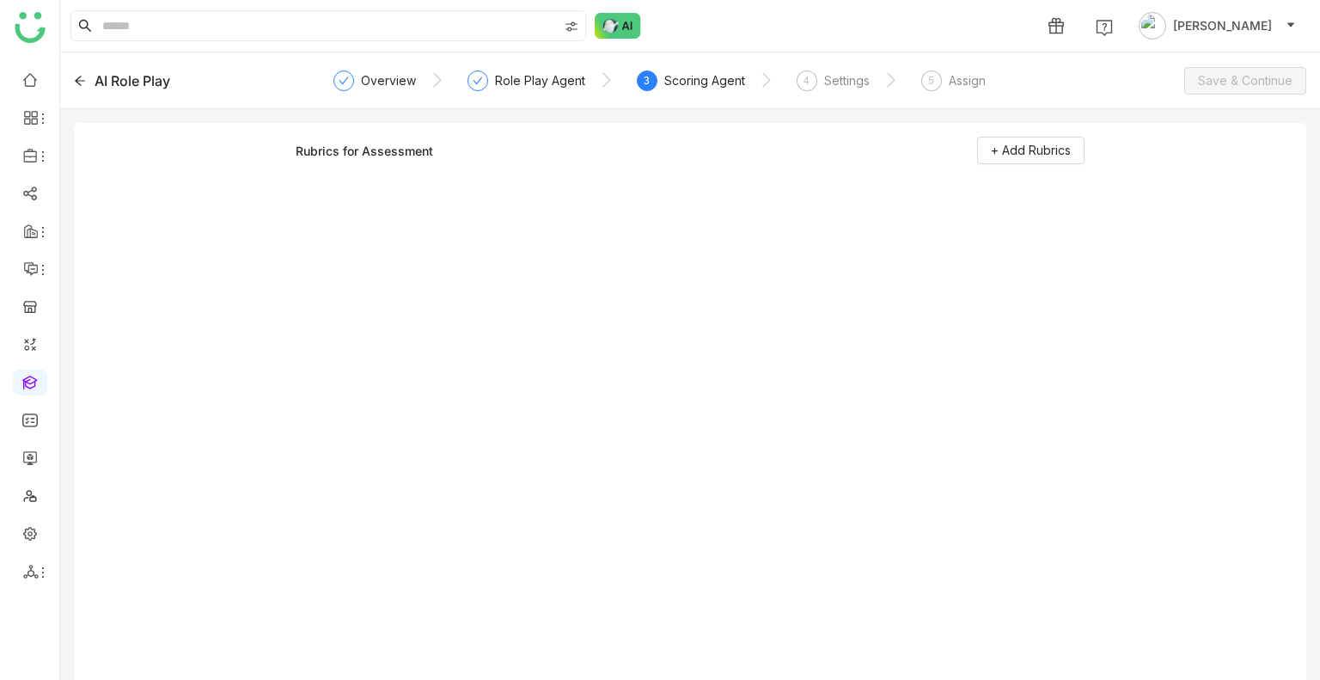
scroll to position [0, 0]
click at [1015, 157] on span "+ Add Rubrics" at bounding box center [1031, 150] width 80 height 19
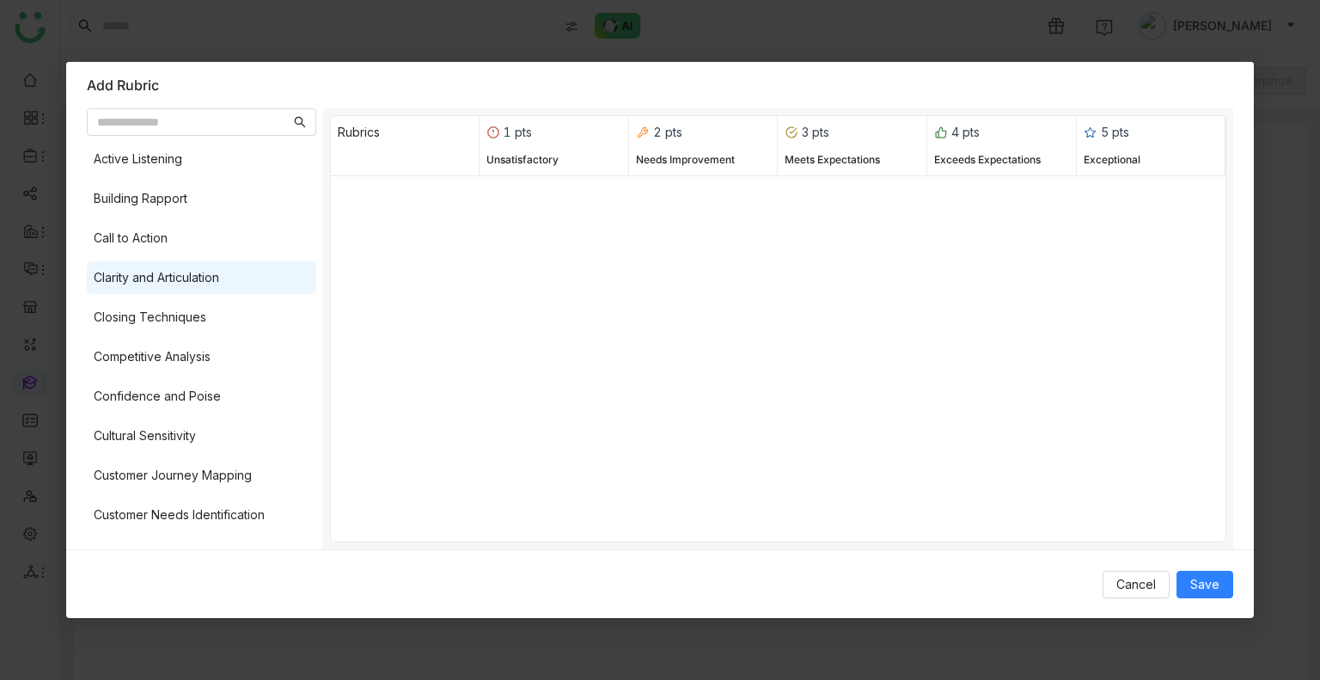
click at [219, 274] on div "Clarity and Articulation" at bounding box center [156, 277] width 125 height 19
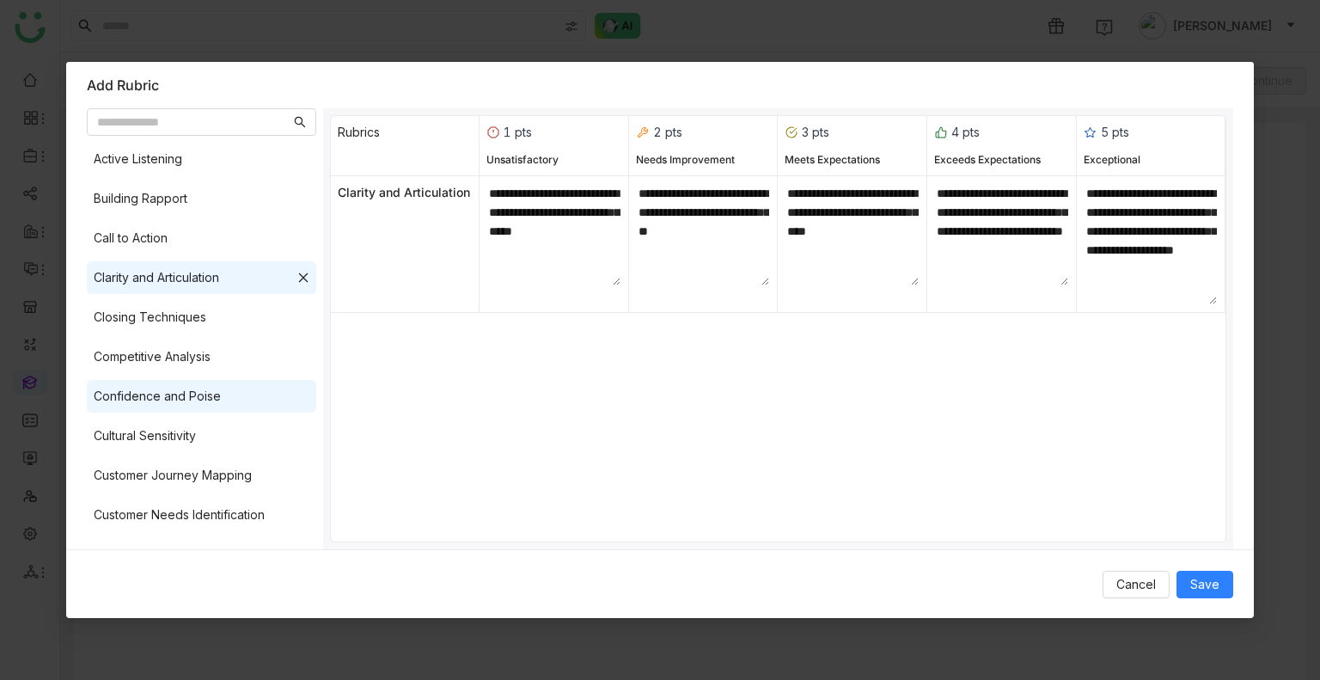
click at [271, 412] on div "Confidence and Poise" at bounding box center [201, 396] width 229 height 33
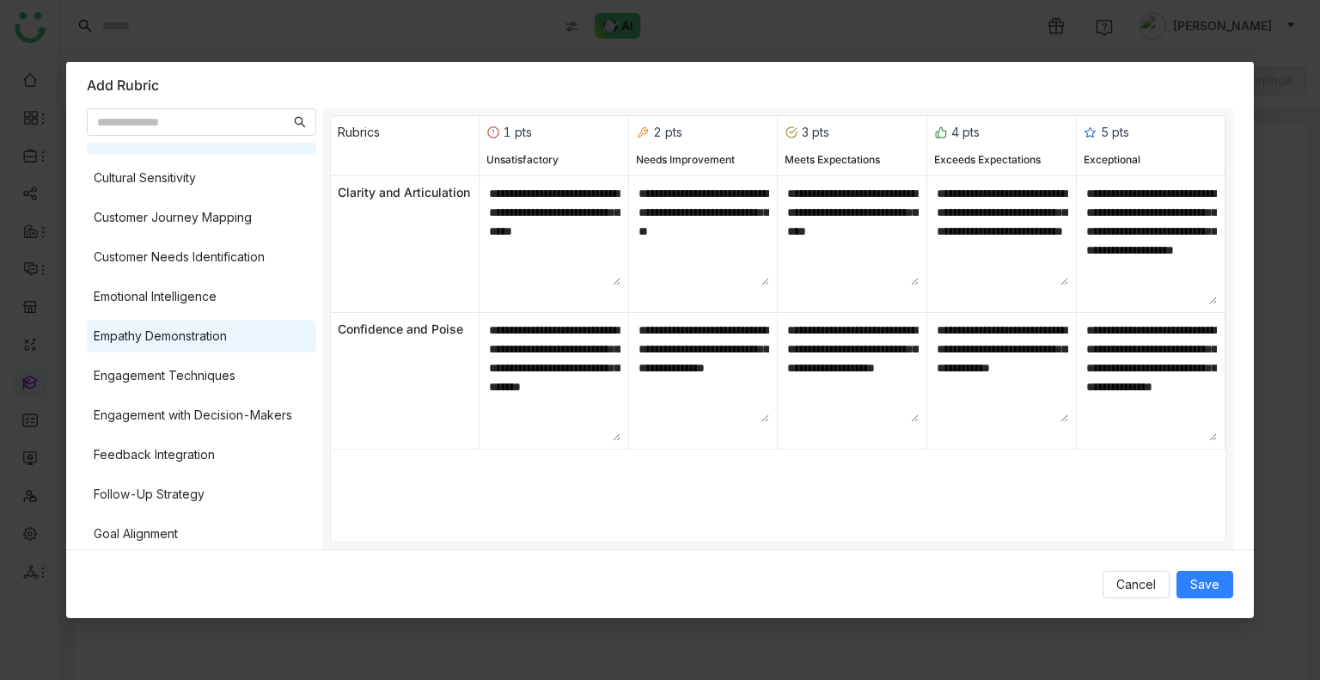
drag, startPoint x: 151, startPoint y: 344, endPoint x: 180, endPoint y: 343, distance: 29.2
click at [151, 345] on div "Empathy Demonstration" at bounding box center [160, 335] width 133 height 19
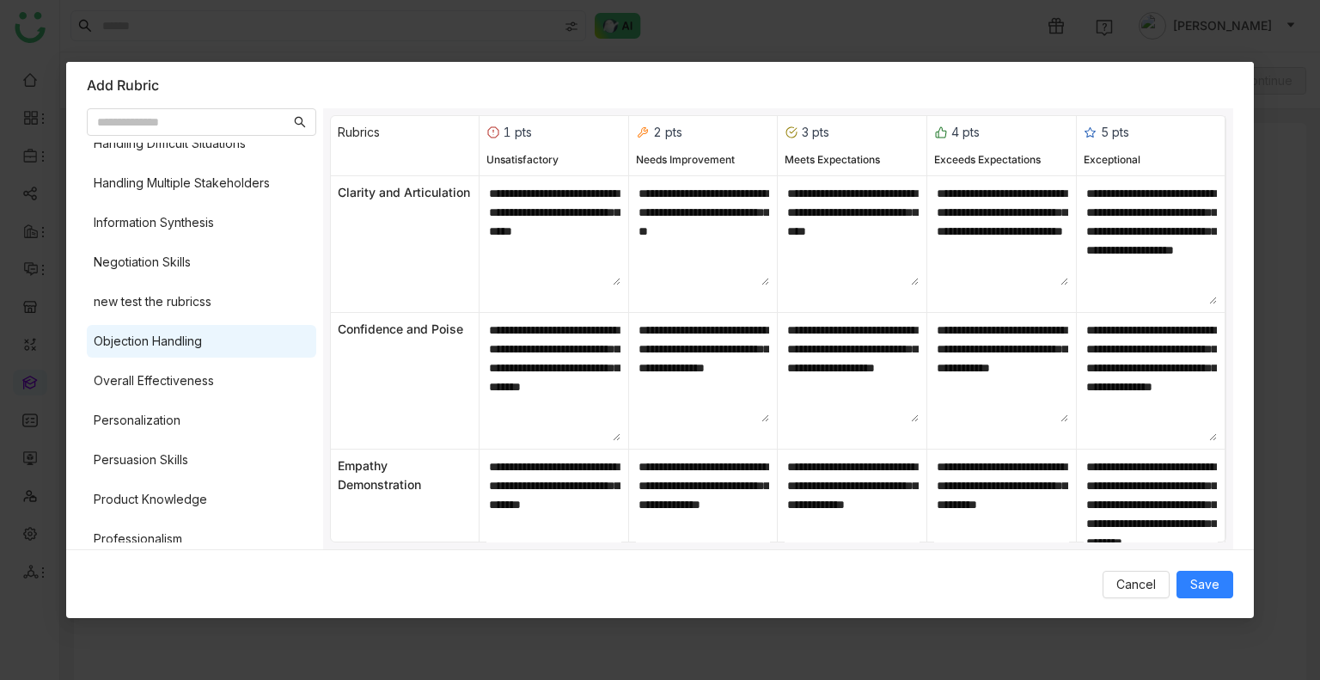
click at [190, 333] on div "Objection Handling" at bounding box center [148, 341] width 108 height 19
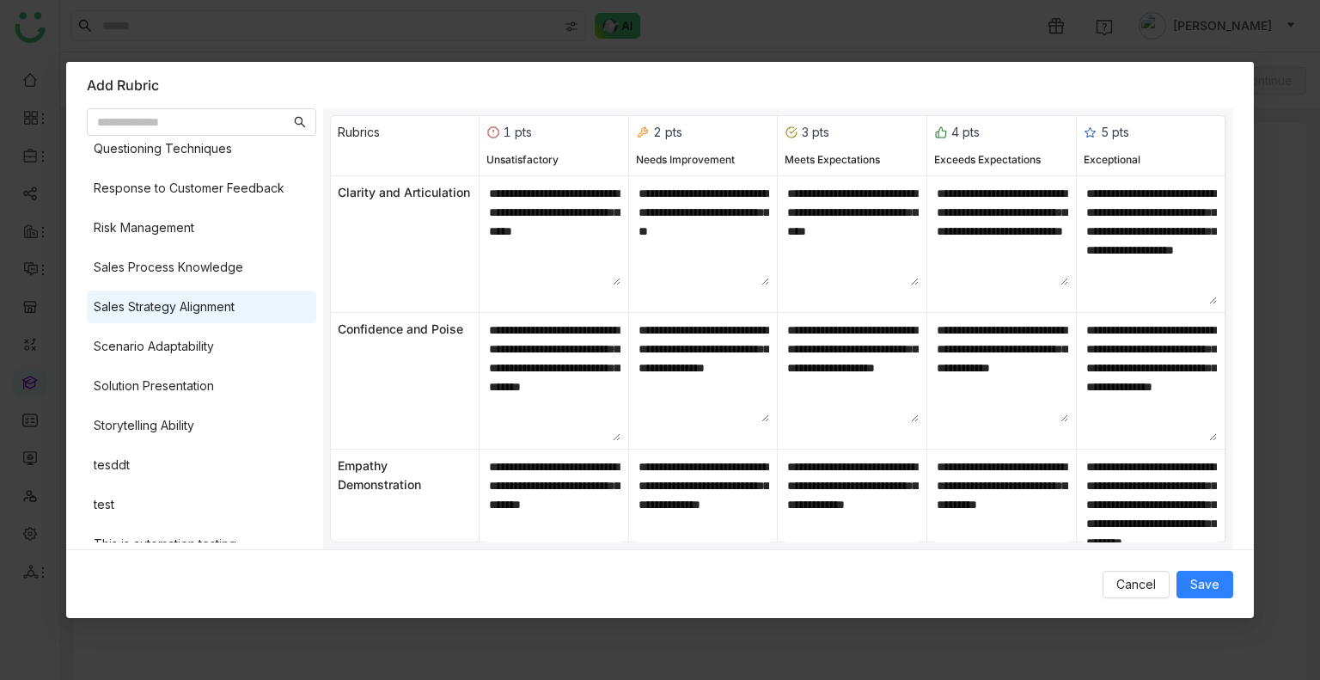
click at [186, 306] on div "Sales Strategy Alignment" at bounding box center [164, 306] width 141 height 19
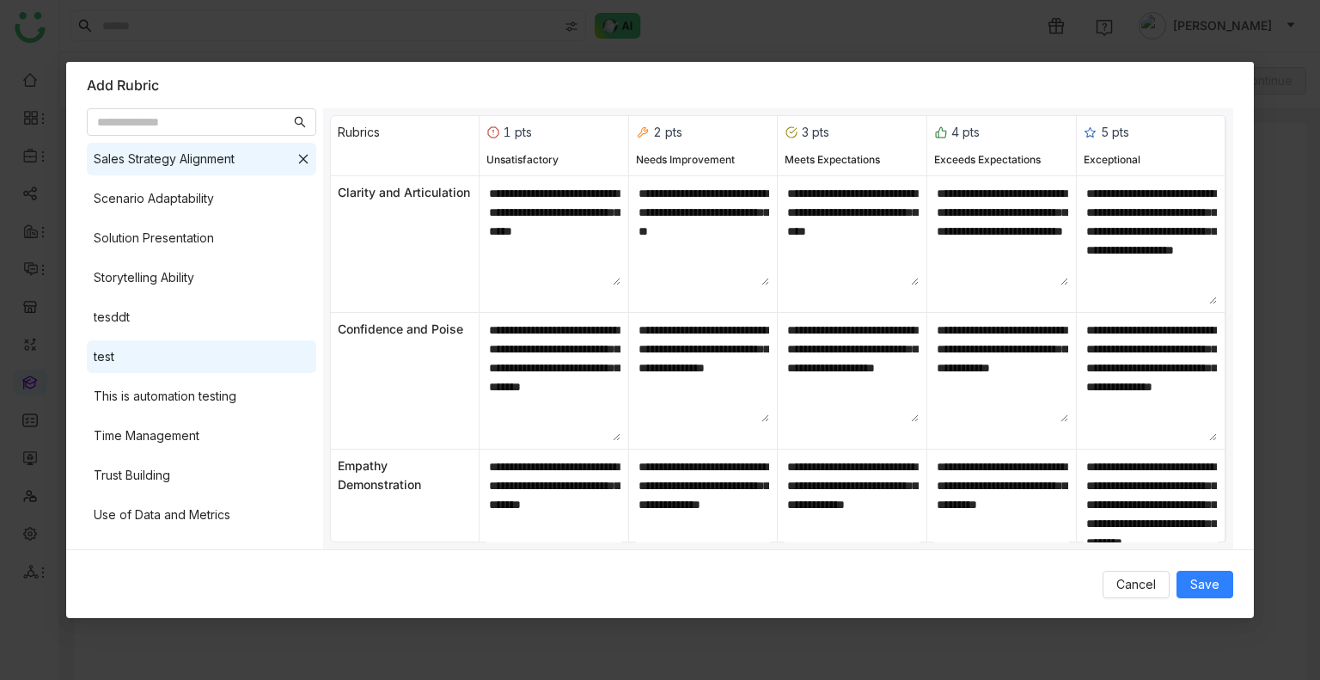
scroll to position [1332, 0]
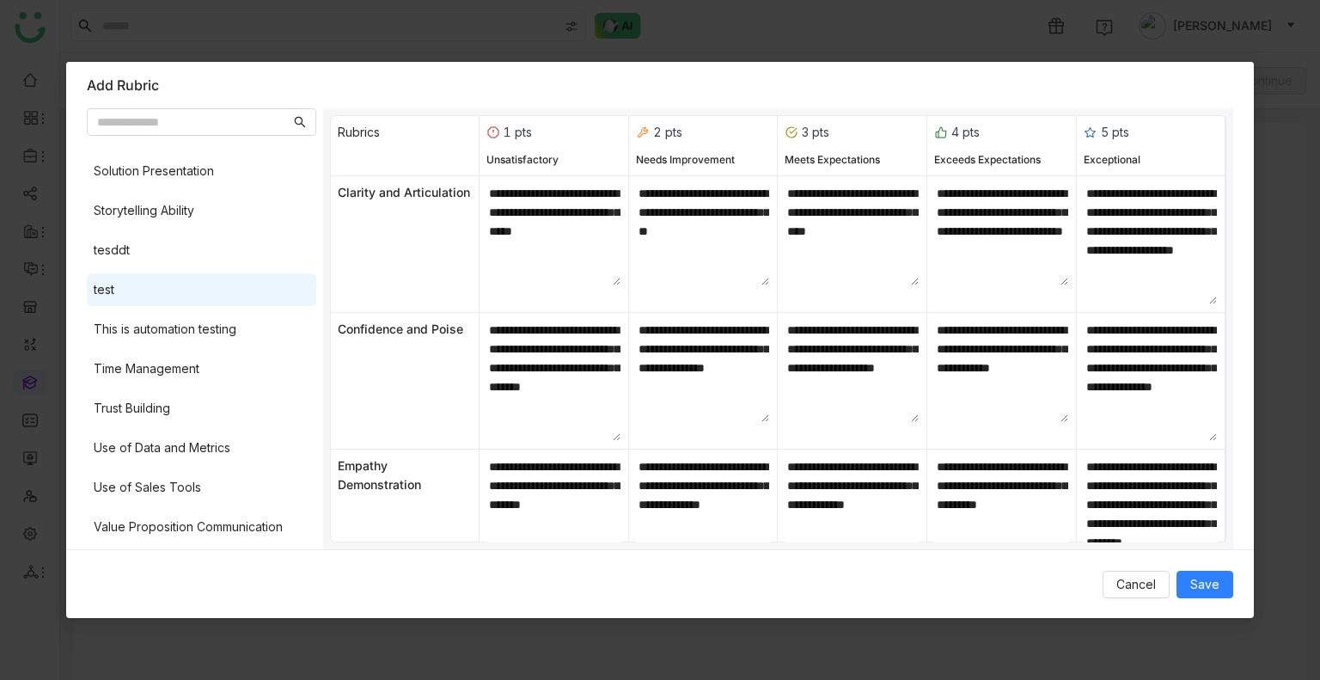
click at [192, 286] on div "test" at bounding box center [201, 289] width 229 height 33
click at [1209, 581] on span "Save" at bounding box center [1204, 584] width 29 height 19
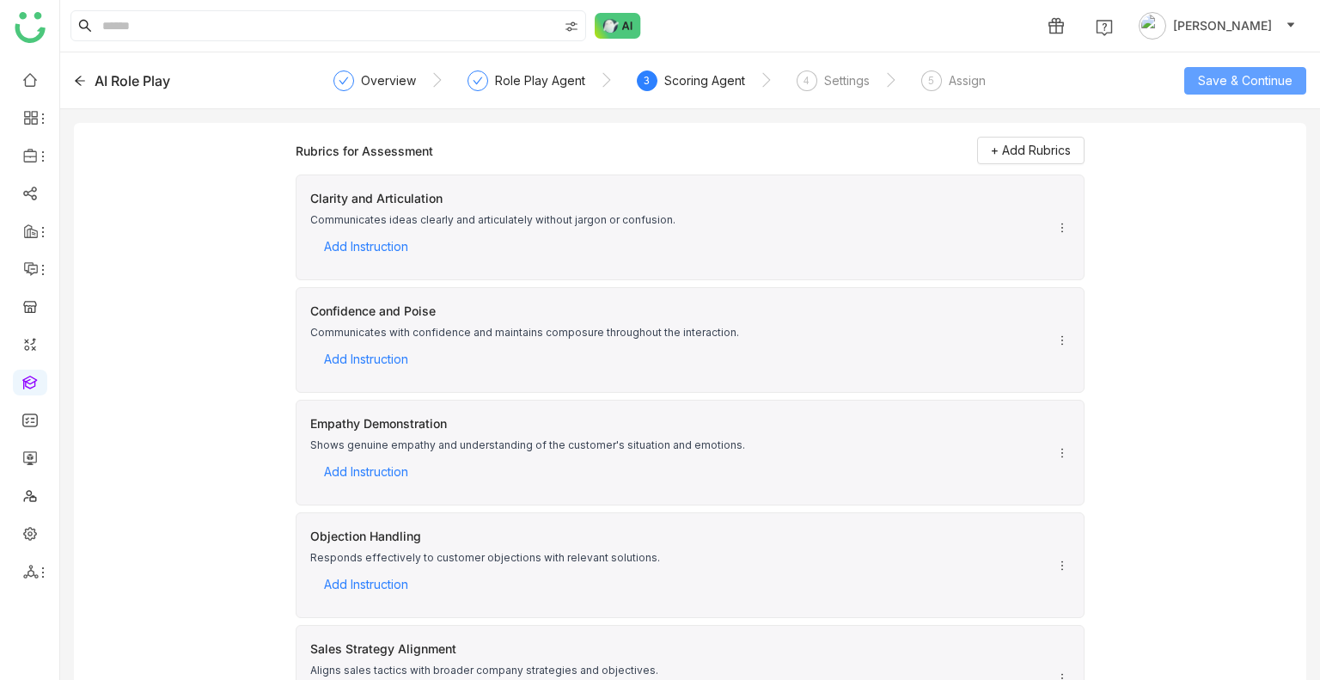
click at [1225, 81] on span "Save & Continue" at bounding box center [1245, 80] width 95 height 19
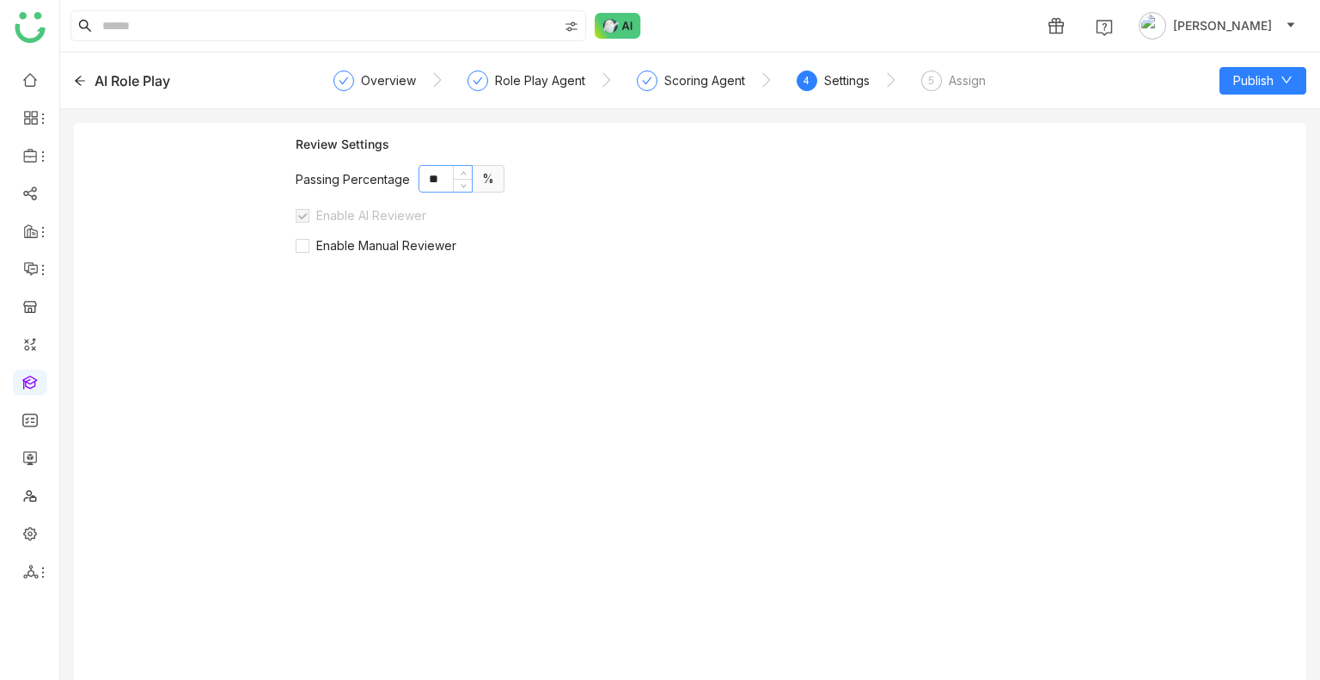
click at [426, 177] on input "**" at bounding box center [445, 179] width 52 height 26
click at [437, 180] on input "**" at bounding box center [445, 179] width 52 height 26
click at [436, 179] on input "**" at bounding box center [445, 179] width 52 height 26
type input "**"
click at [419, 243] on span "Enable Manual Reviewer" at bounding box center [386, 245] width 154 height 15
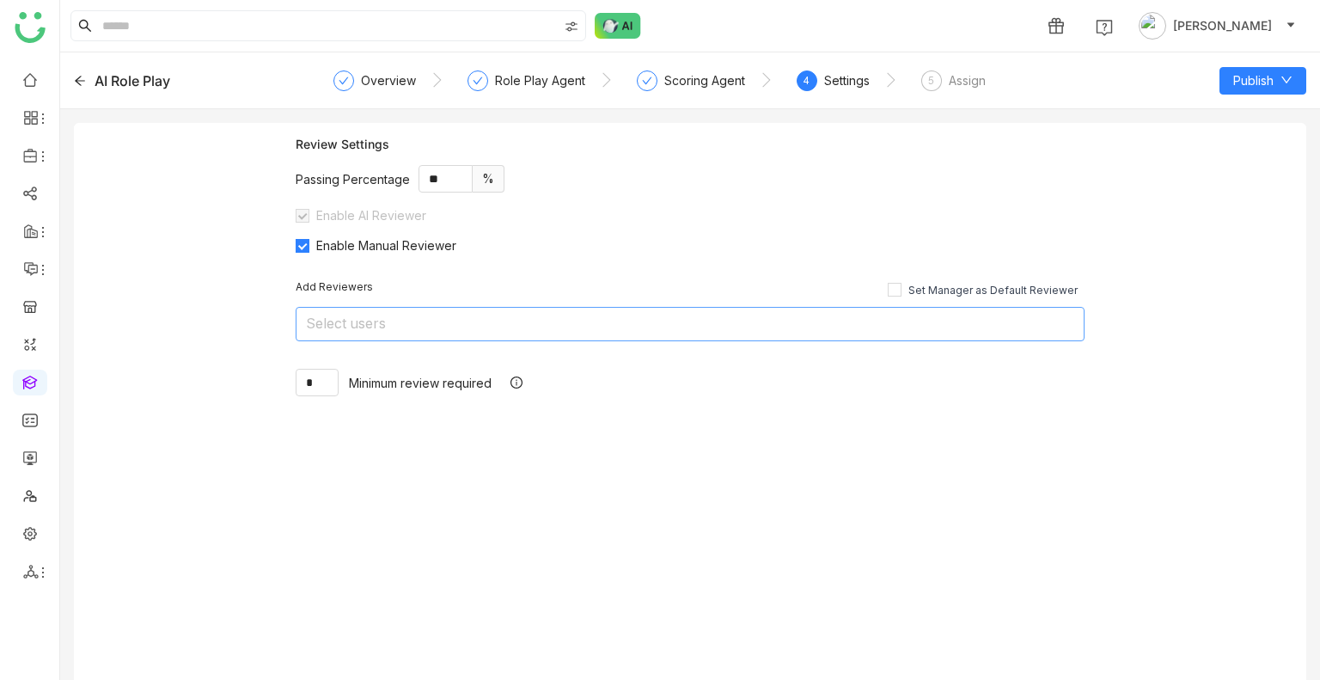
click at [530, 337] on nz-select-top-control "Select users" at bounding box center [690, 324] width 789 height 34
type input "*"
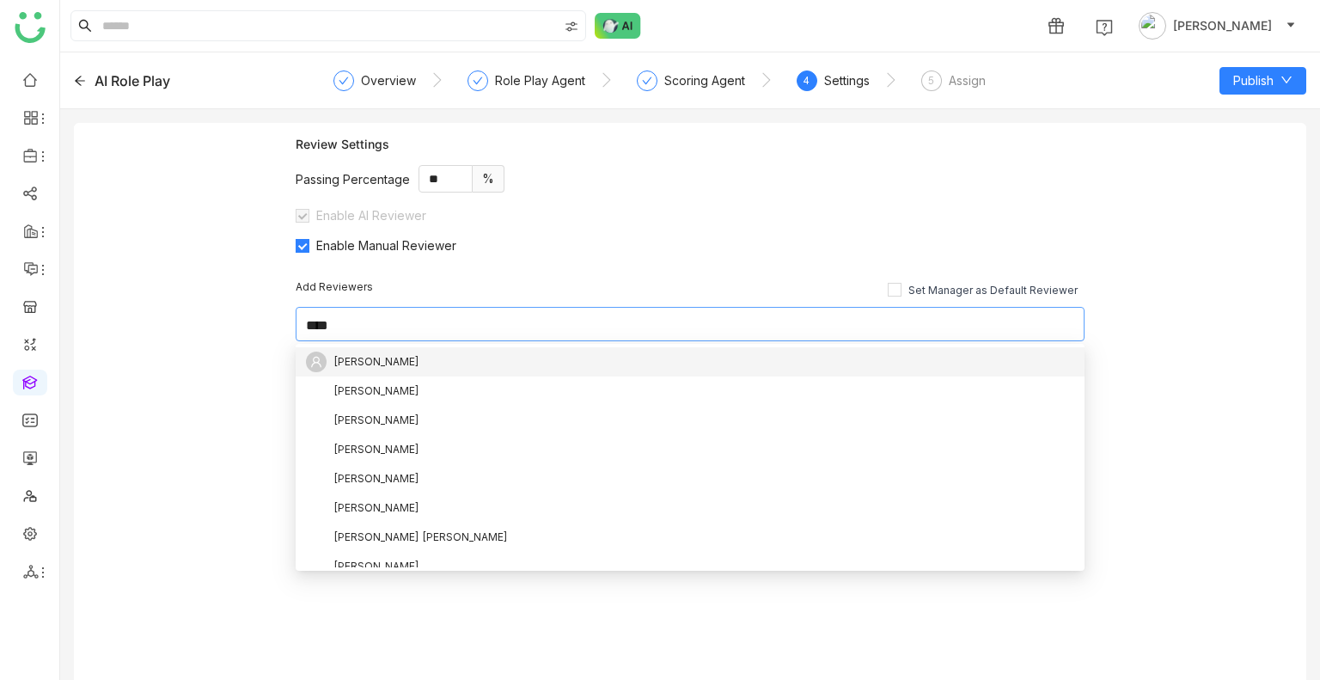
scroll to position [0, 0]
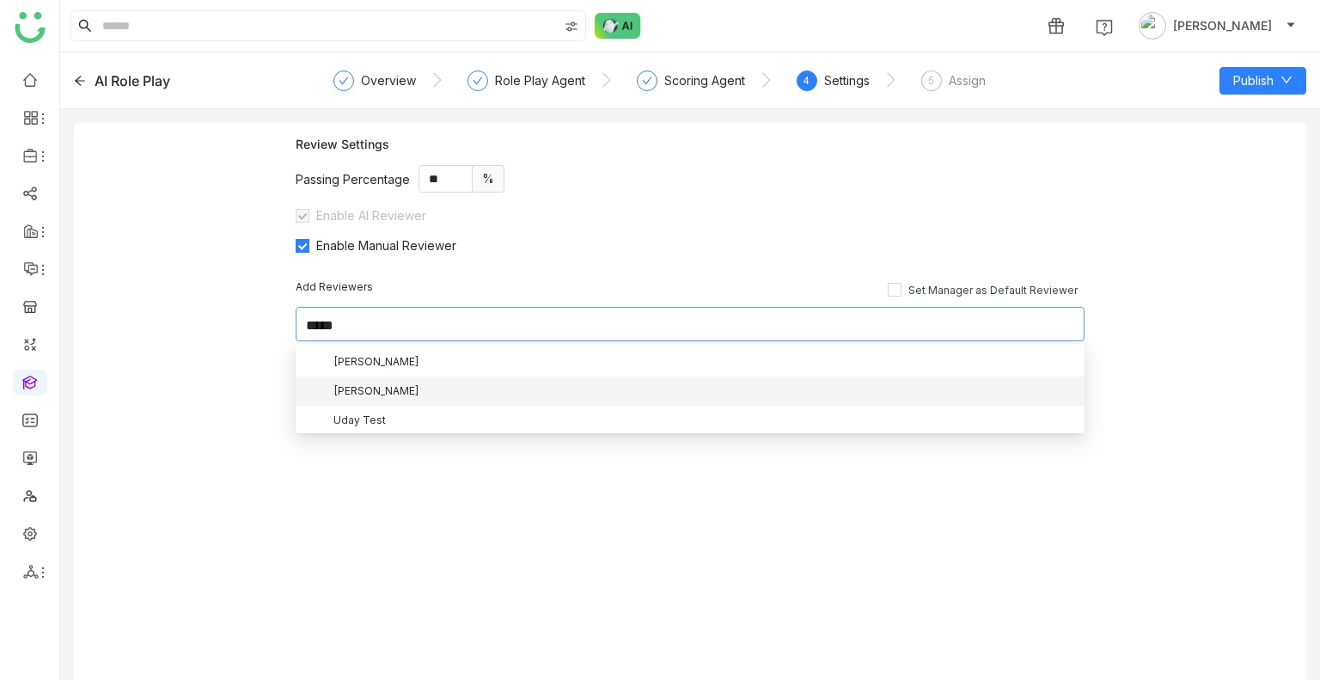
type input "*****"
click at [385, 397] on div "[PERSON_NAME]" at bounding box center [376, 390] width 86 height 19
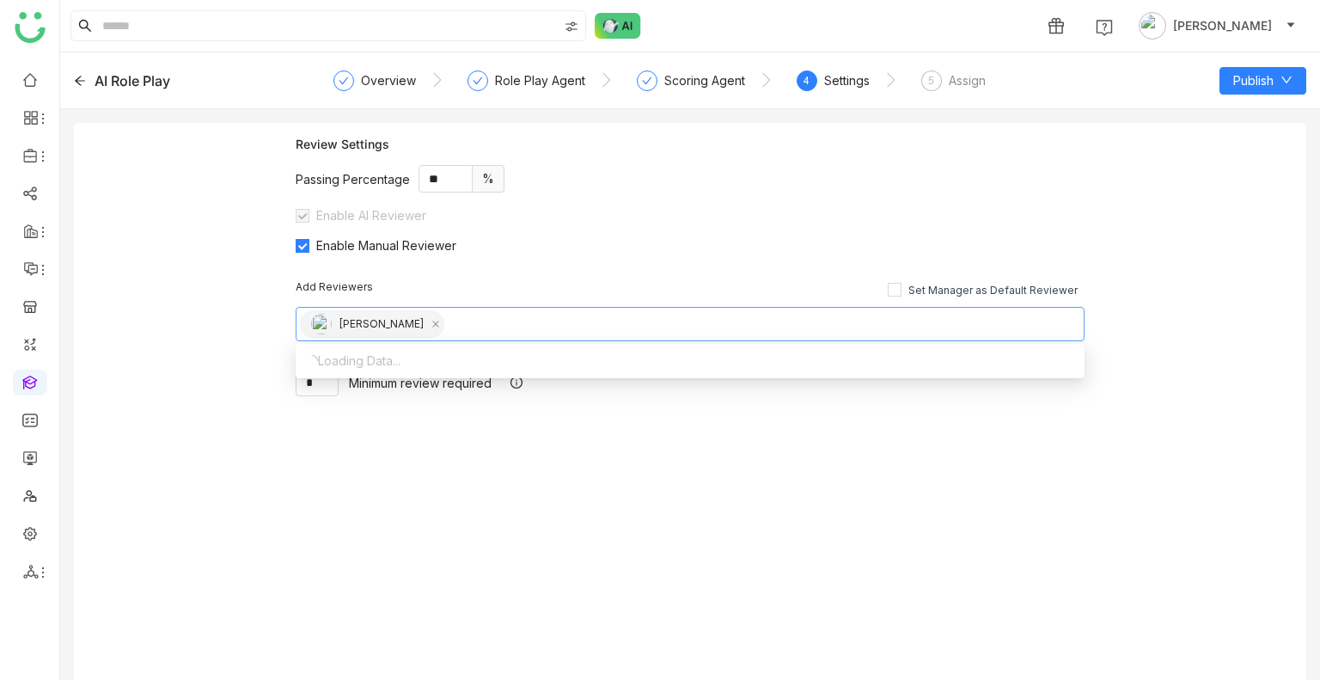
click at [1235, 271] on div "Review Settings Passing Percentage ** % Enable AI Reviewer Enable Manual Review…" at bounding box center [690, 408] width 1232 height 570
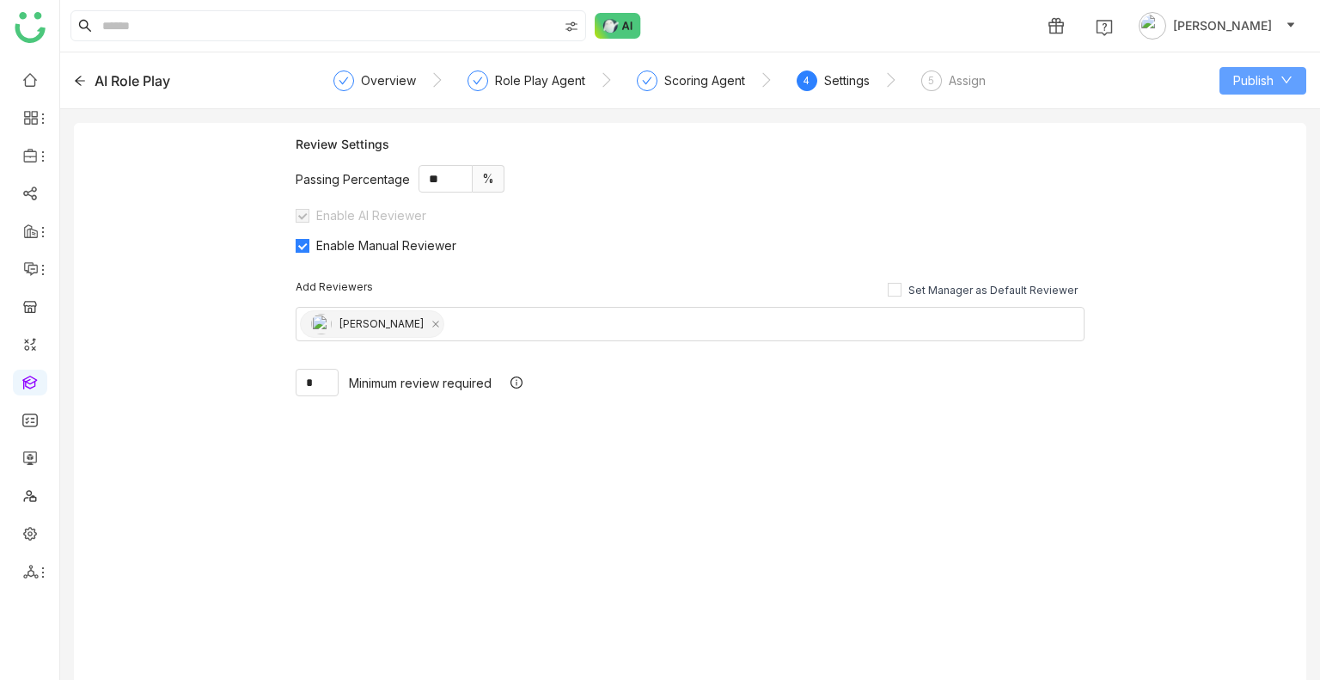
click at [1250, 67] on button "Publish" at bounding box center [1262, 80] width 87 height 27
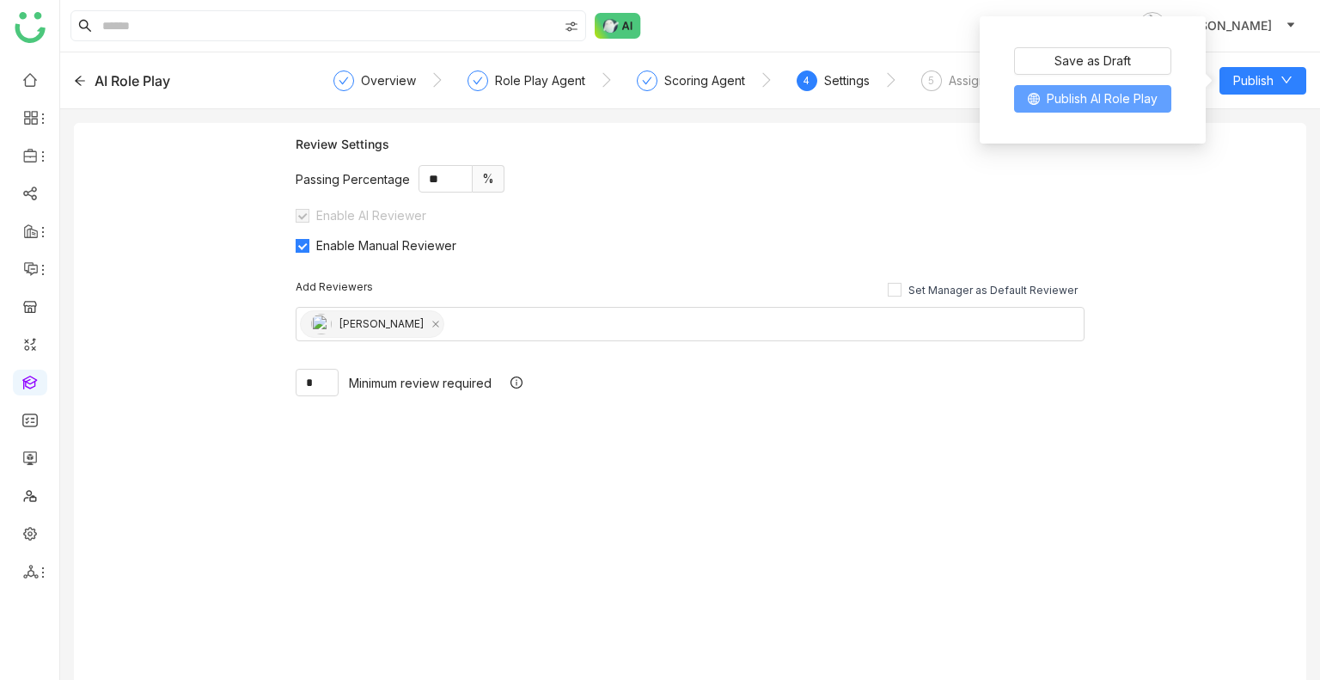
click at [1122, 85] on button "Publish AI Role Play" at bounding box center [1092, 98] width 157 height 27
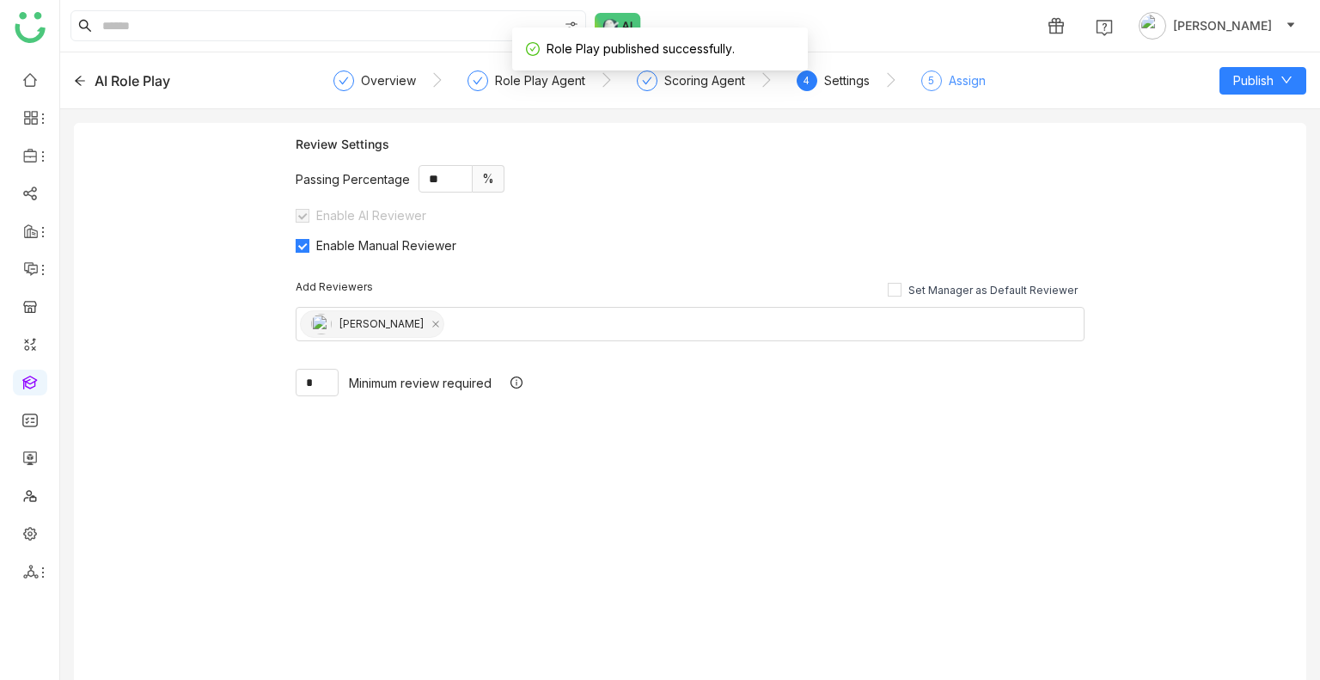
click at [942, 82] on div "5 Assign" at bounding box center [953, 85] width 64 height 31
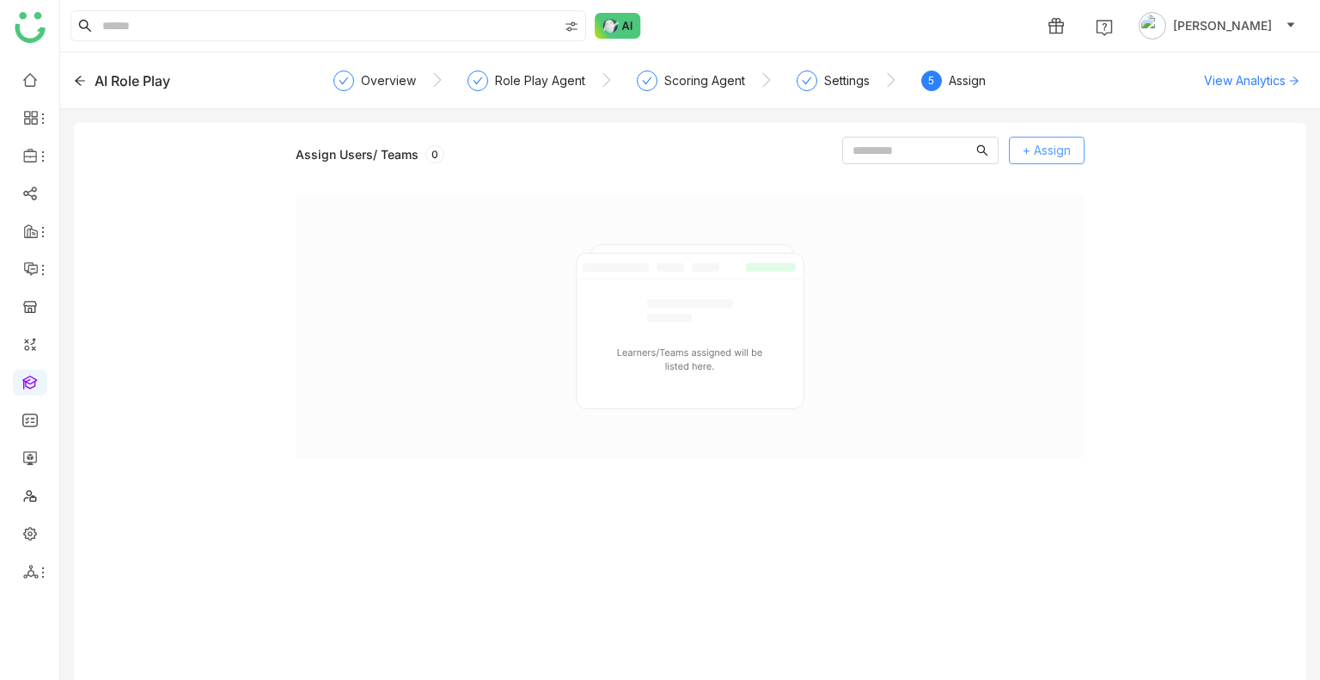
click at [1059, 147] on span "+ Assign" at bounding box center [1046, 150] width 48 height 19
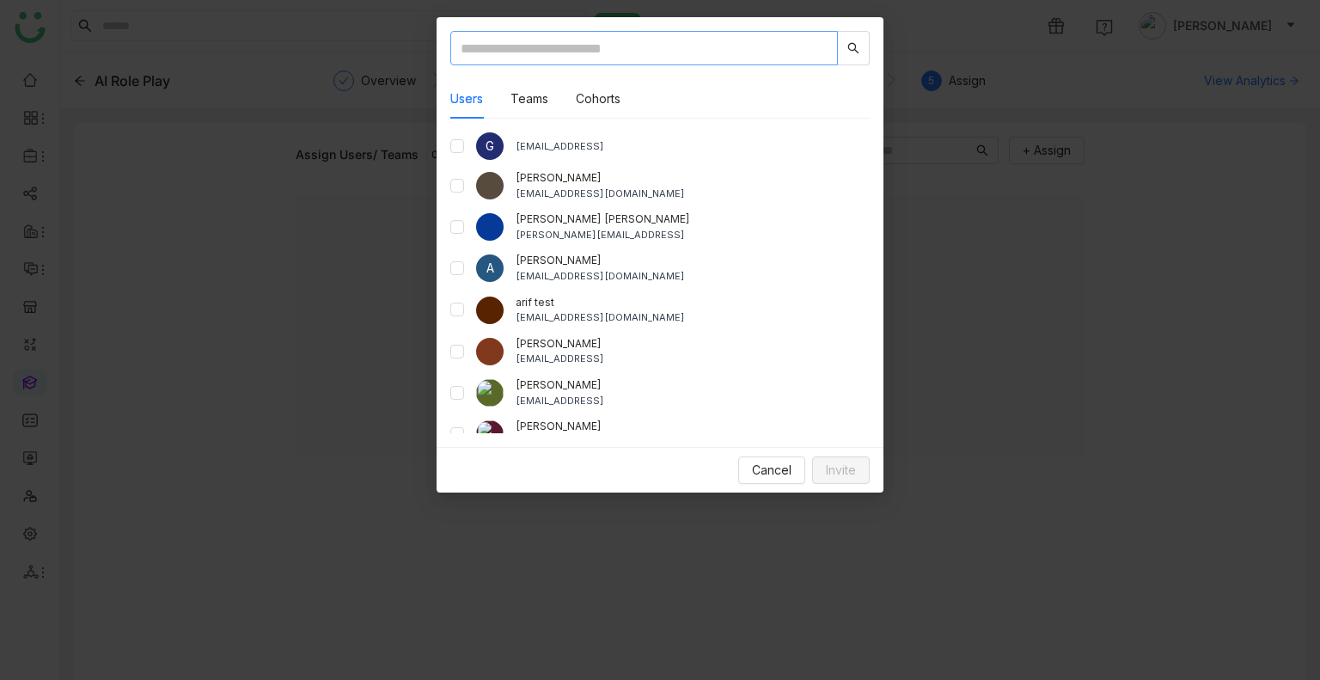
click at [522, 47] on input "text" at bounding box center [643, 48] width 387 height 34
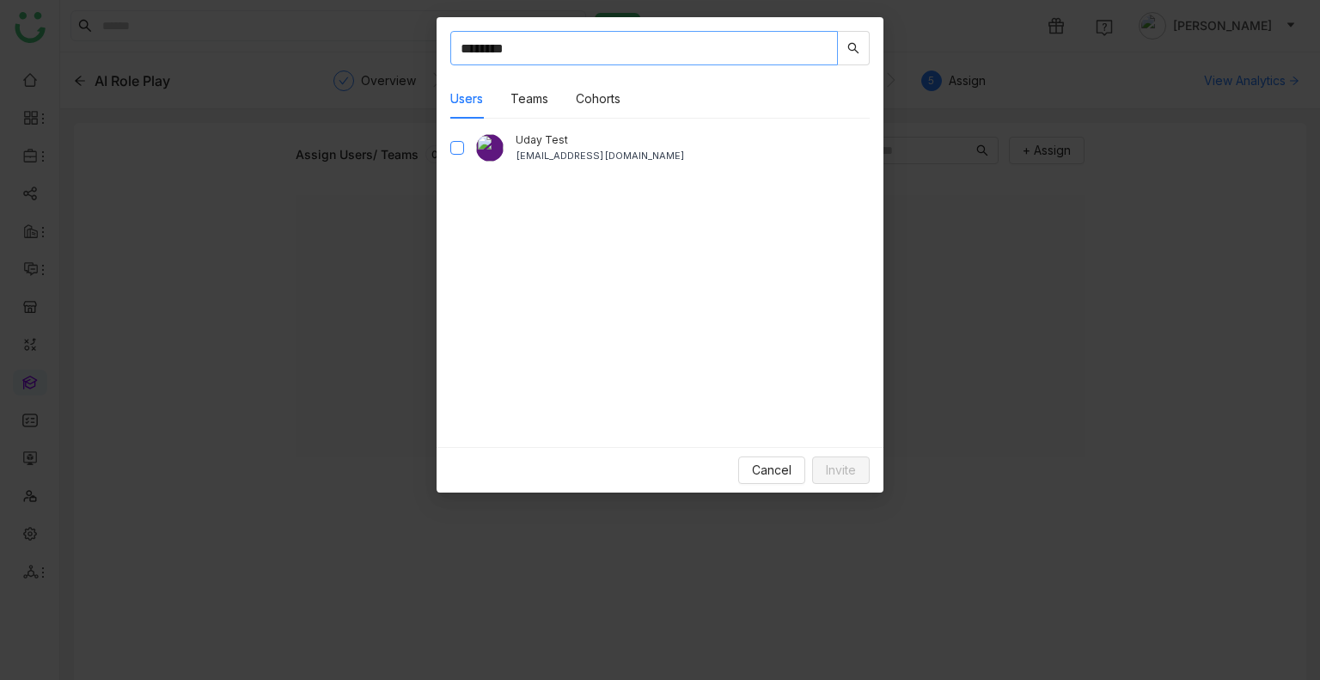
type input "********"
click at [845, 468] on button "Invite" at bounding box center [841, 469] width 58 height 27
click at [845, 469] on span "Invite" at bounding box center [841, 470] width 30 height 19
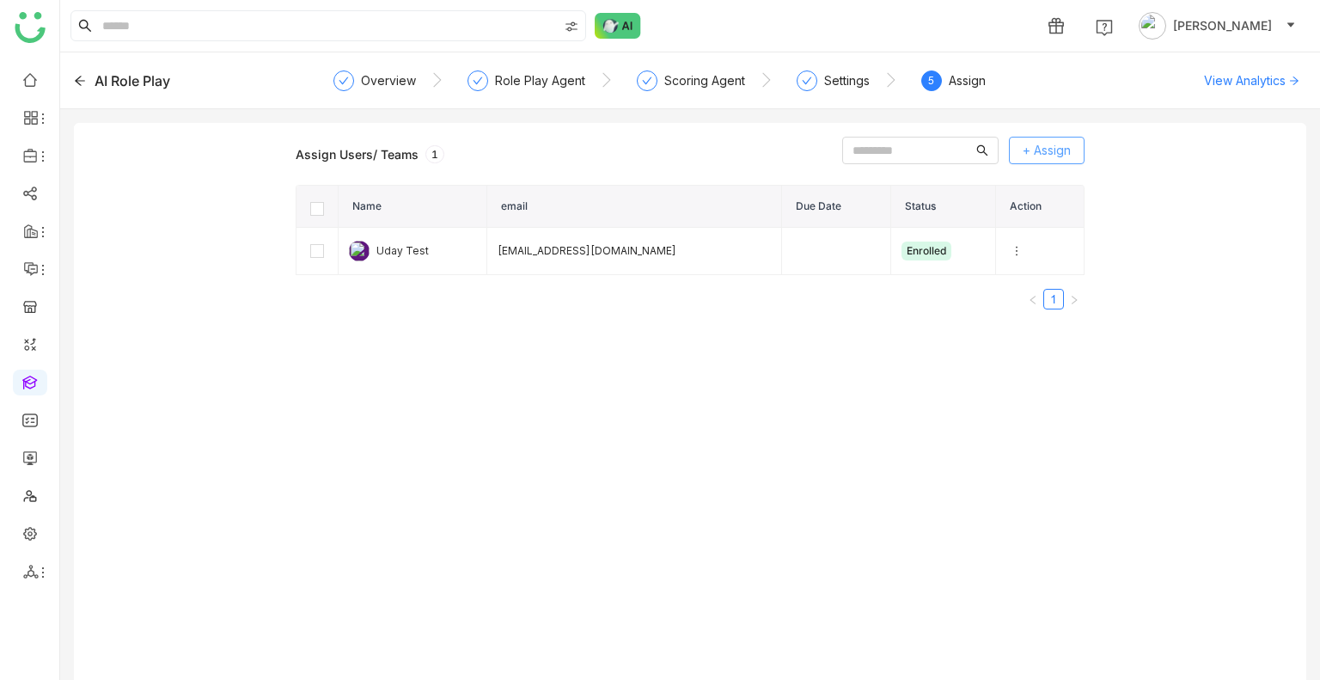
click at [1074, 153] on button "+ Assign" at bounding box center [1047, 150] width 76 height 27
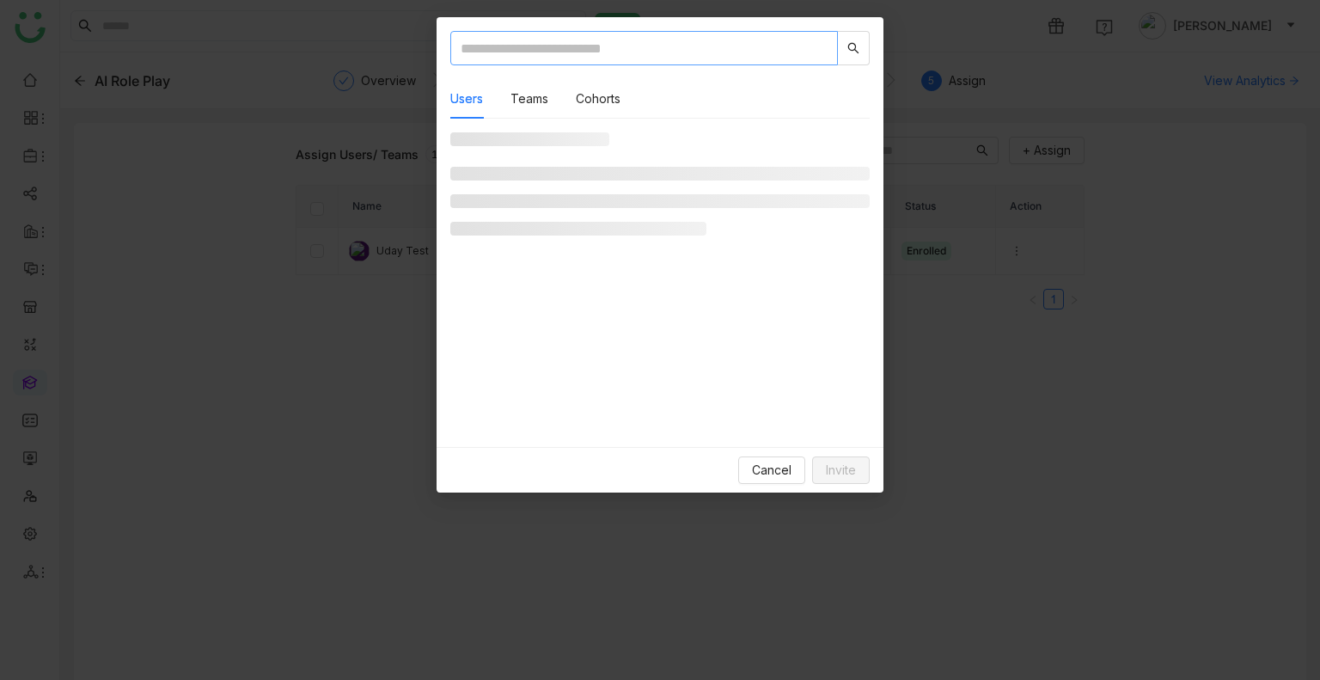
click at [667, 42] on input "text" at bounding box center [643, 48] width 387 height 34
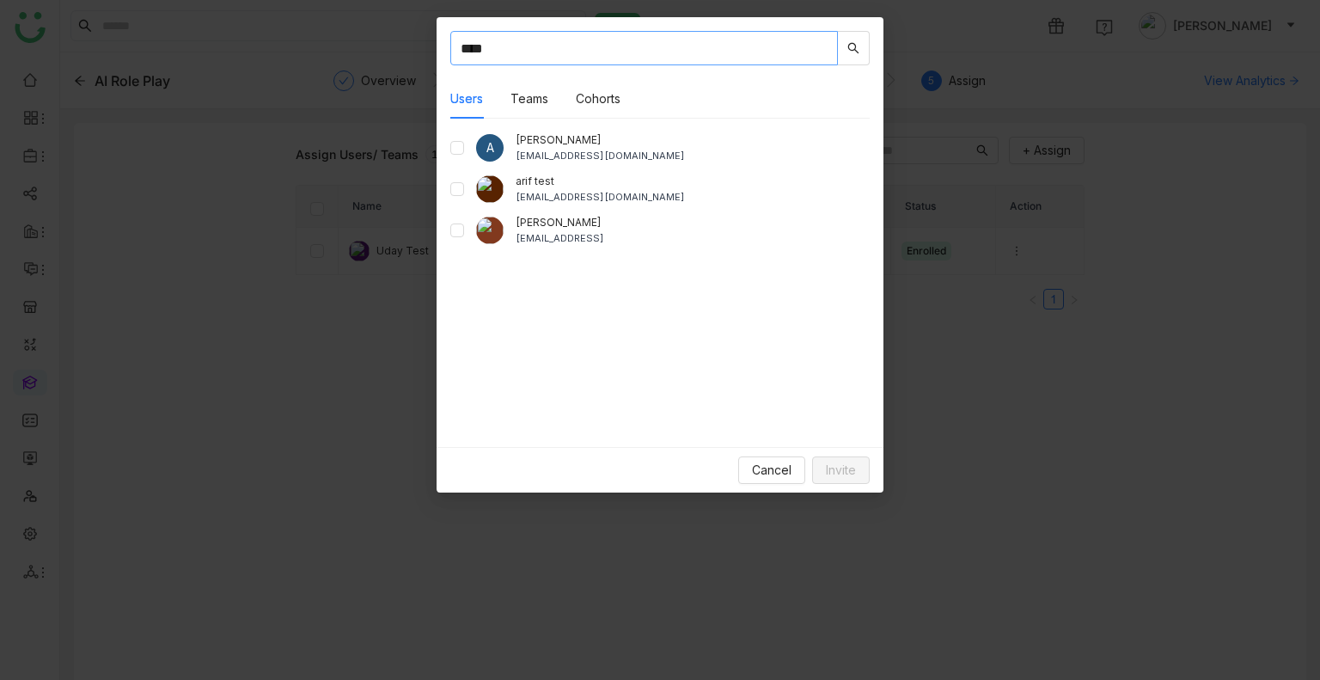
type input "****"
click at [847, 471] on span "Invite" at bounding box center [841, 470] width 30 height 19
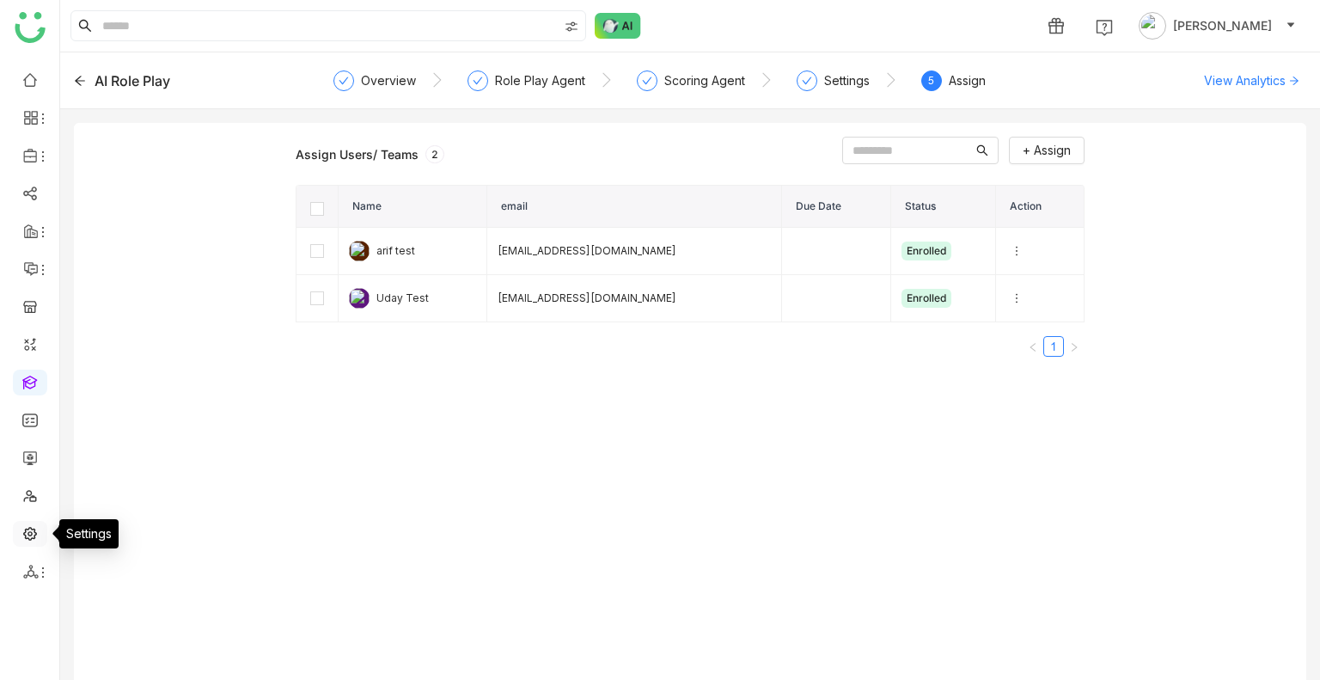
click at [30, 536] on link at bounding box center [29, 532] width 15 height 15
click at [22, 375] on link at bounding box center [29, 381] width 15 height 15
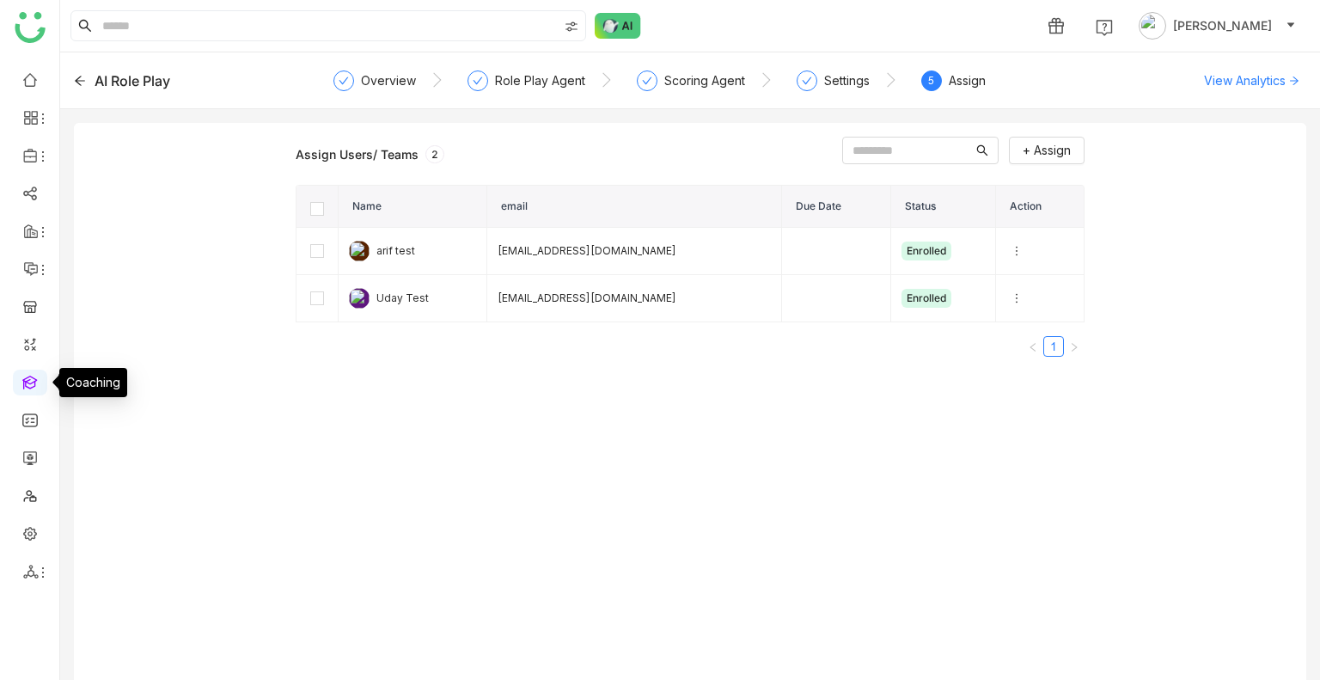
click at [27, 377] on link at bounding box center [29, 381] width 15 height 15
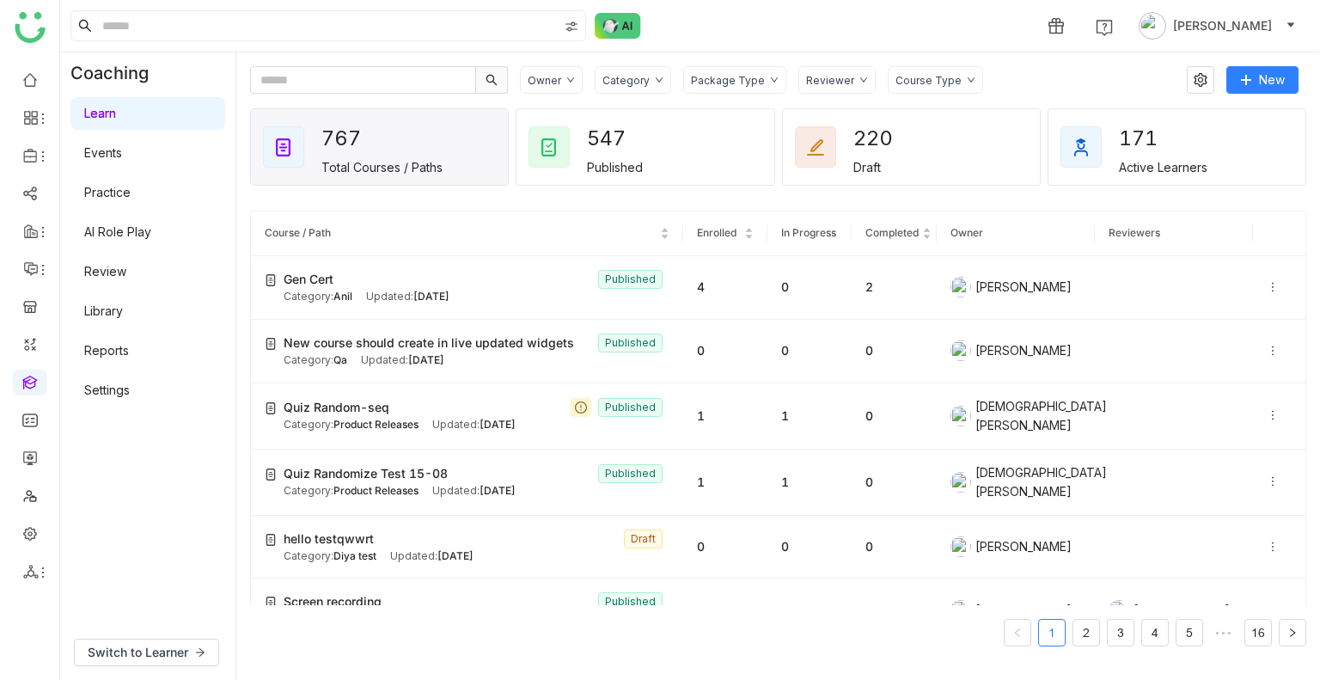
click at [111, 394] on link "Settings" at bounding box center [107, 389] width 46 height 15
click at [118, 392] on link "Settings" at bounding box center [107, 389] width 46 height 15
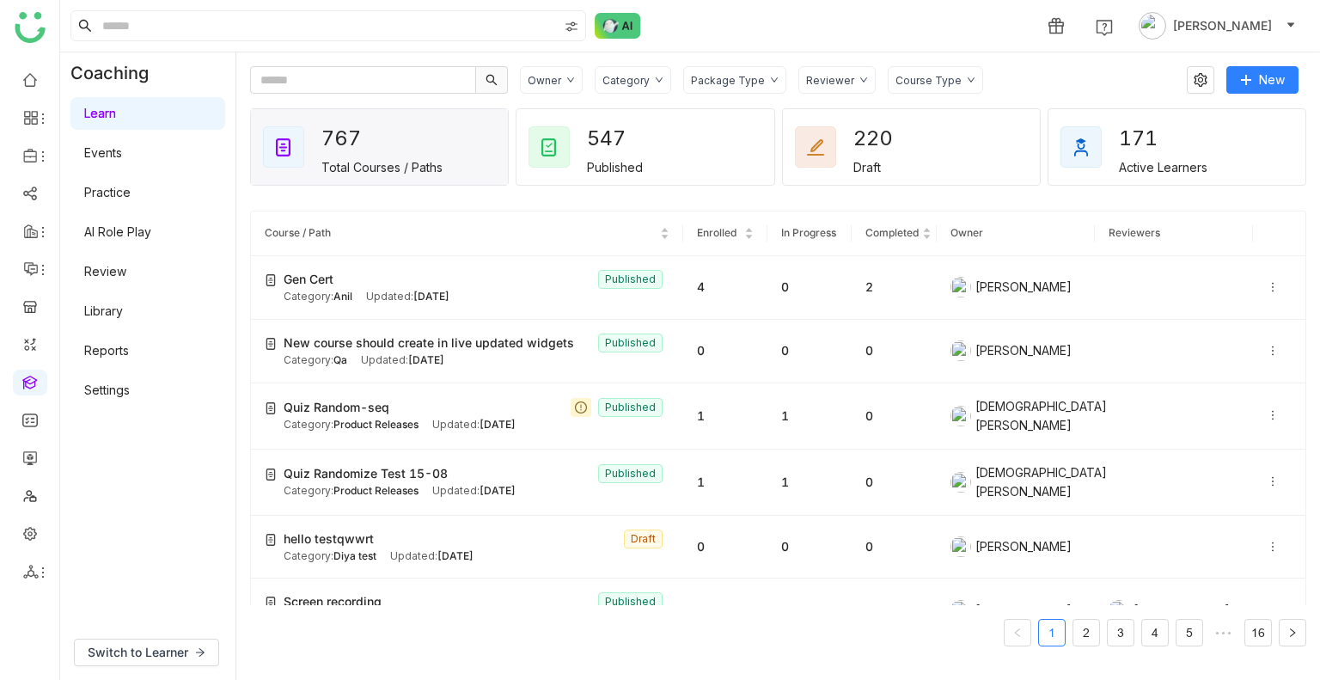
click at [118, 392] on link "Settings" at bounding box center [107, 389] width 46 height 15
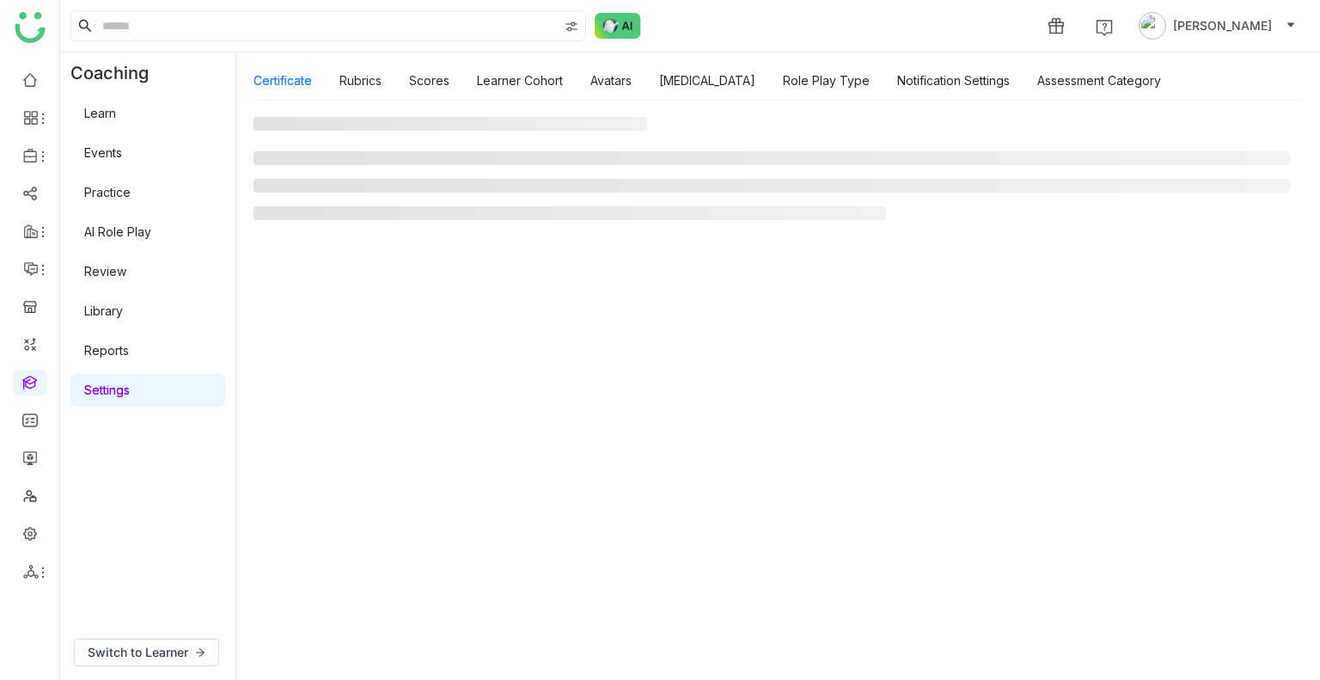
click at [118, 392] on link "Settings" at bounding box center [107, 389] width 46 height 15
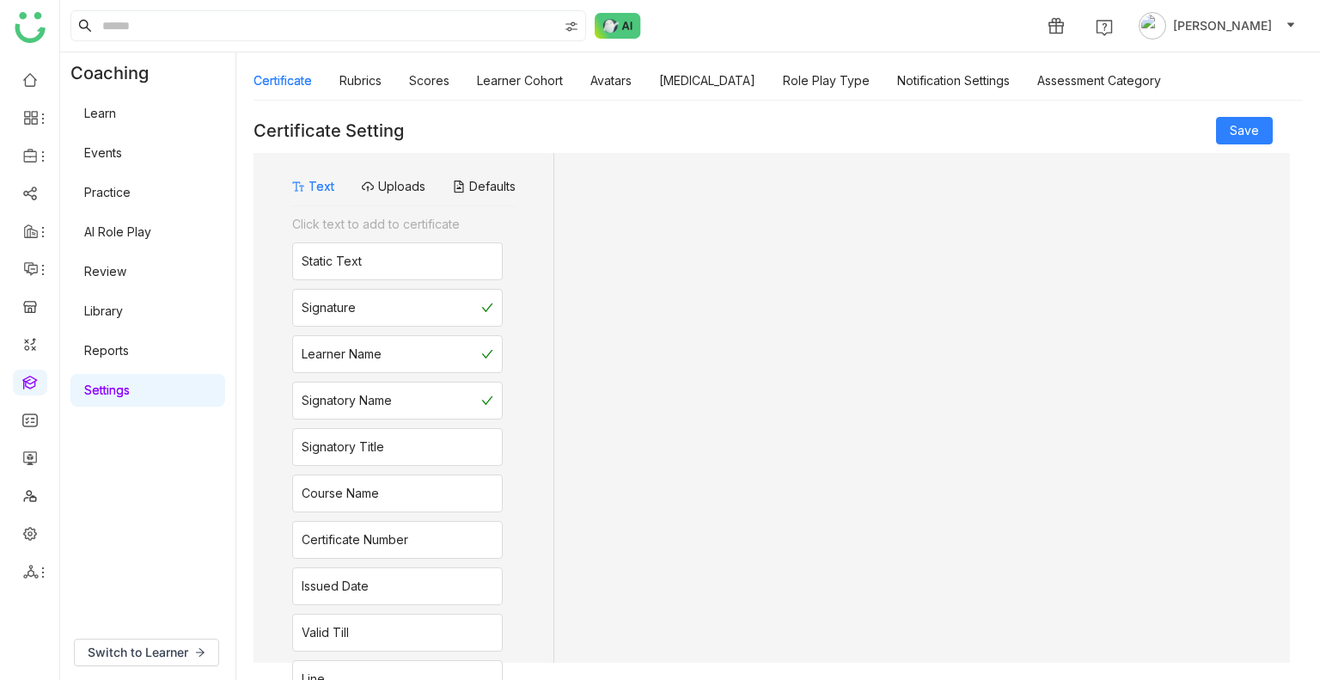
click at [118, 392] on link "Settings" at bounding box center [107, 389] width 46 height 15
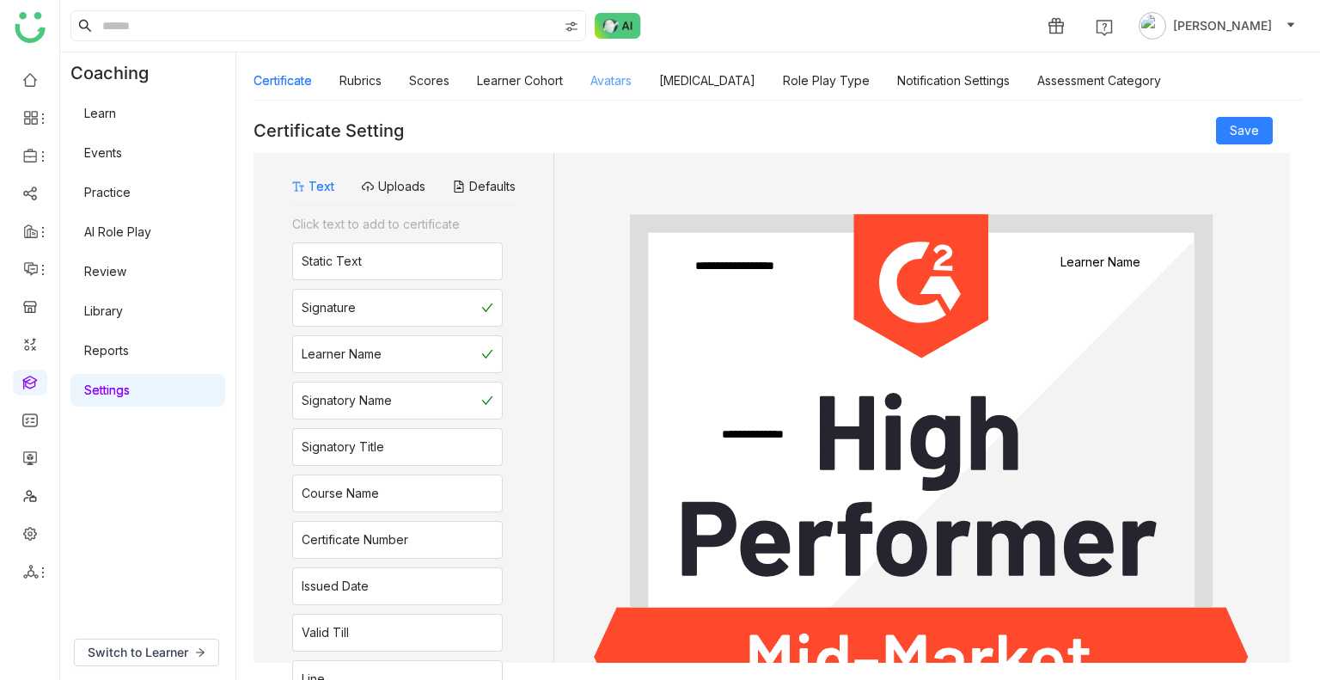
click at [615, 82] on link "Avatars" at bounding box center [610, 80] width 41 height 15
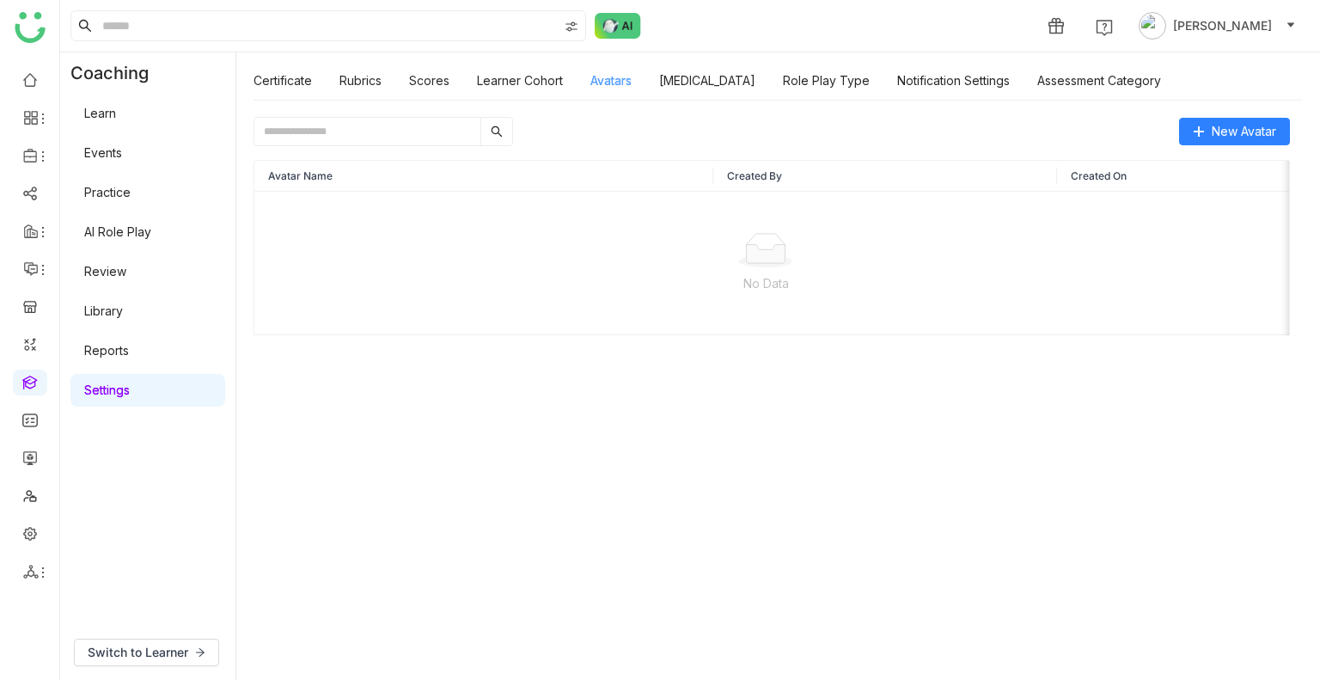
click at [615, 82] on link "Avatars" at bounding box center [610, 80] width 41 height 15
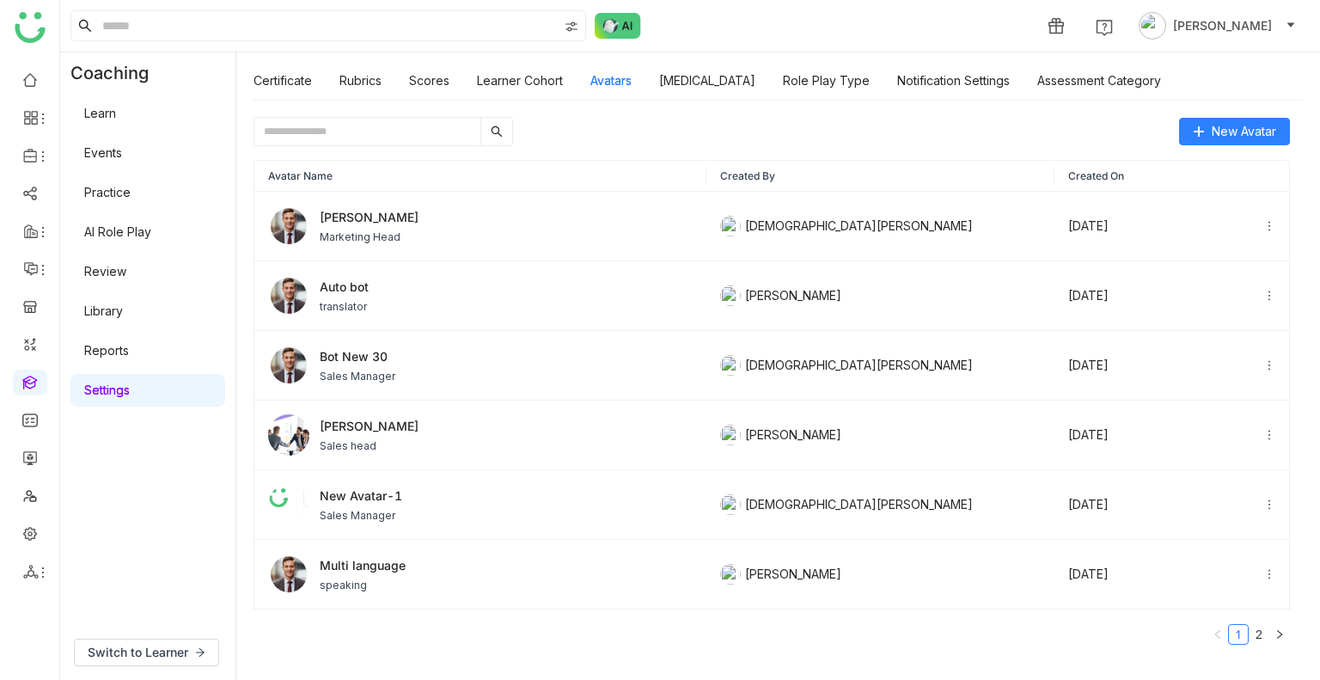
click at [423, 132] on input "text" at bounding box center [367, 131] width 226 height 27
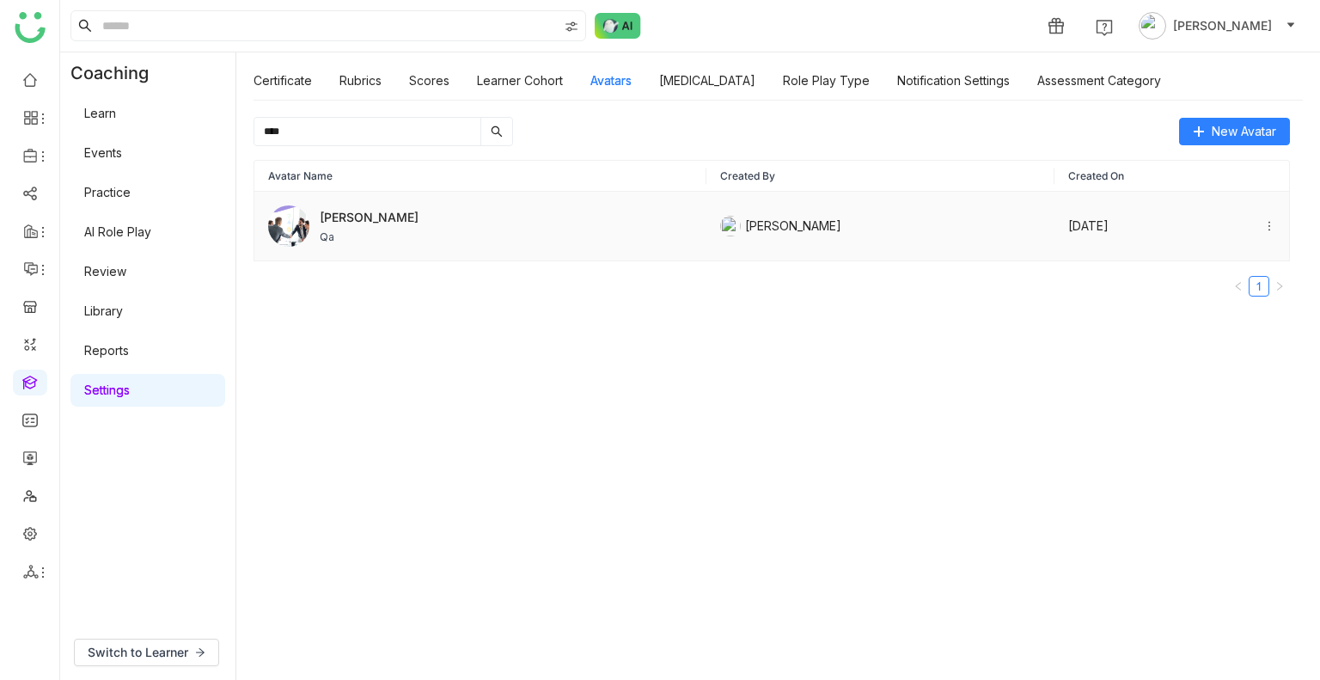
type input "****"
click at [344, 217] on div "Jeff Qa" at bounding box center [480, 225] width 424 height 41
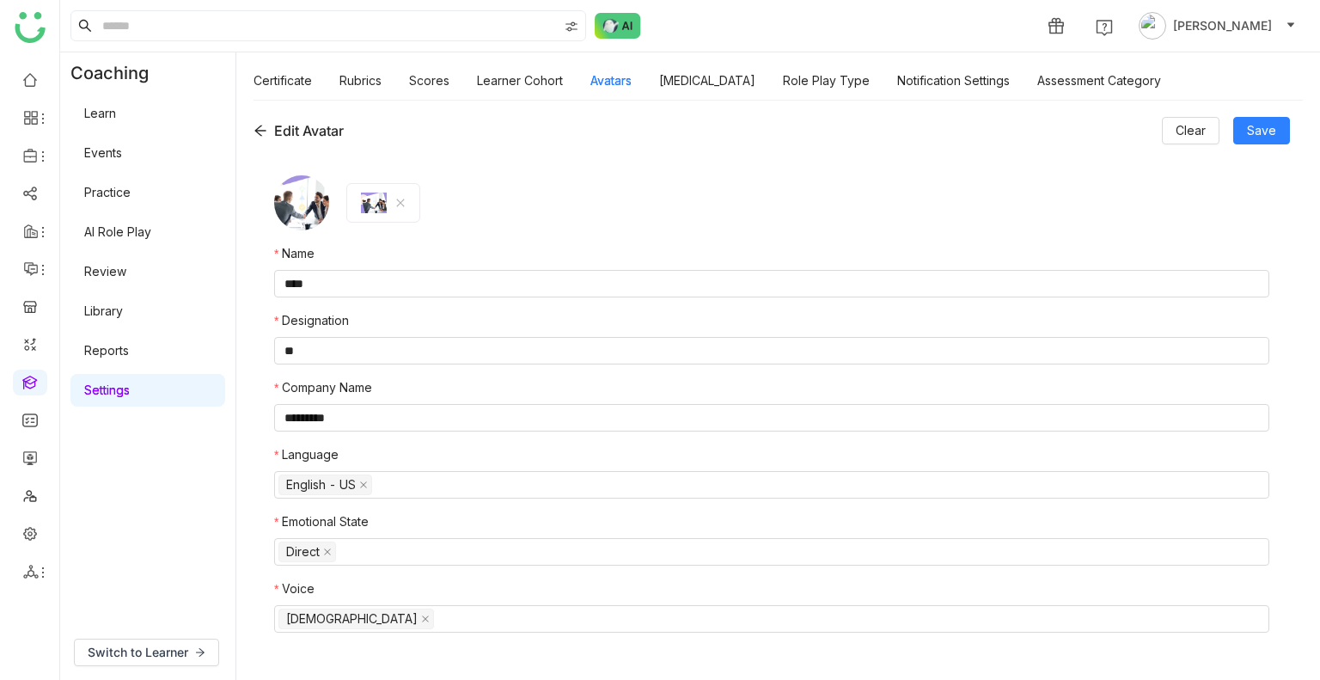
click at [111, 239] on link "AI Role Play" at bounding box center [117, 231] width 67 height 15
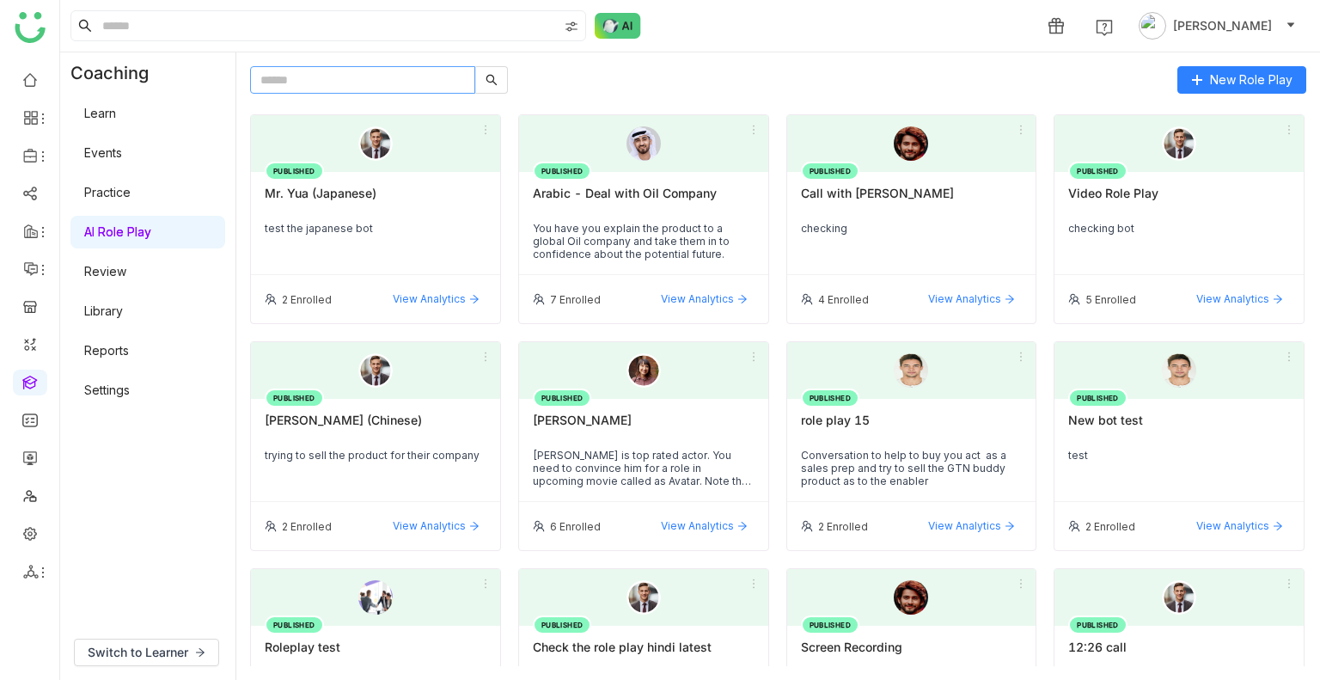
click at [349, 76] on input "text" at bounding box center [362, 79] width 225 height 27
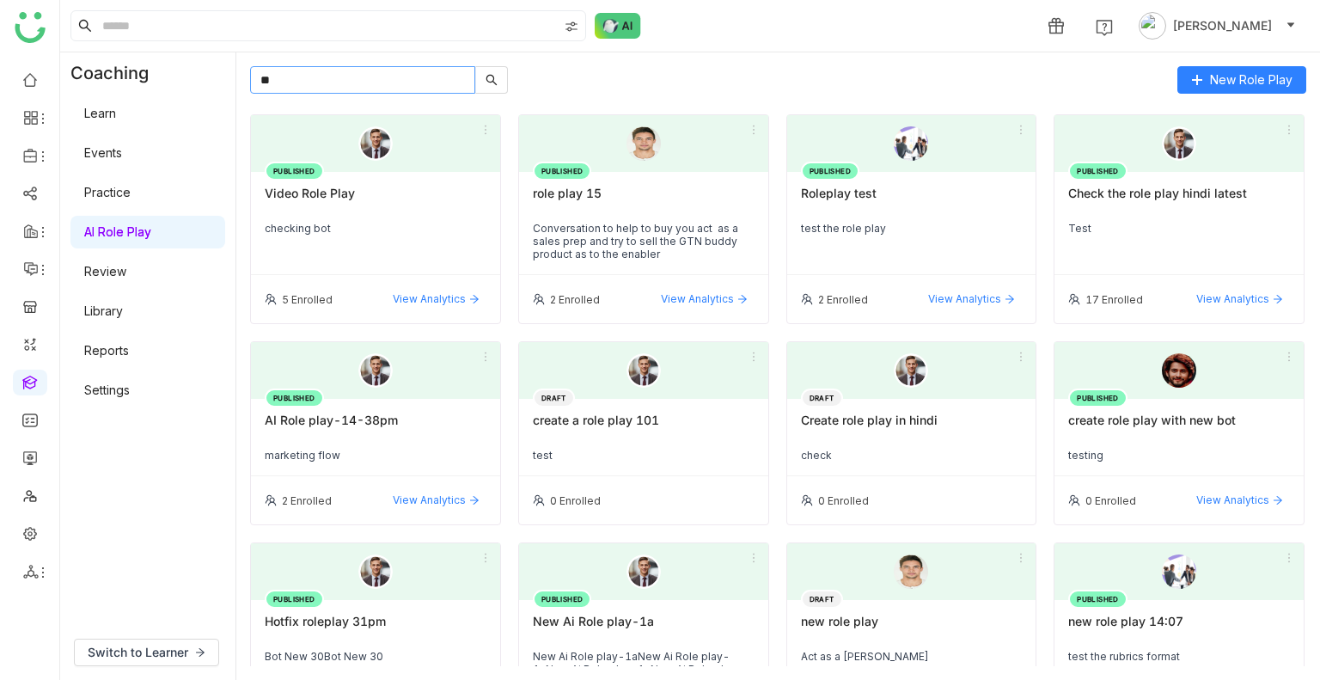
type input "*"
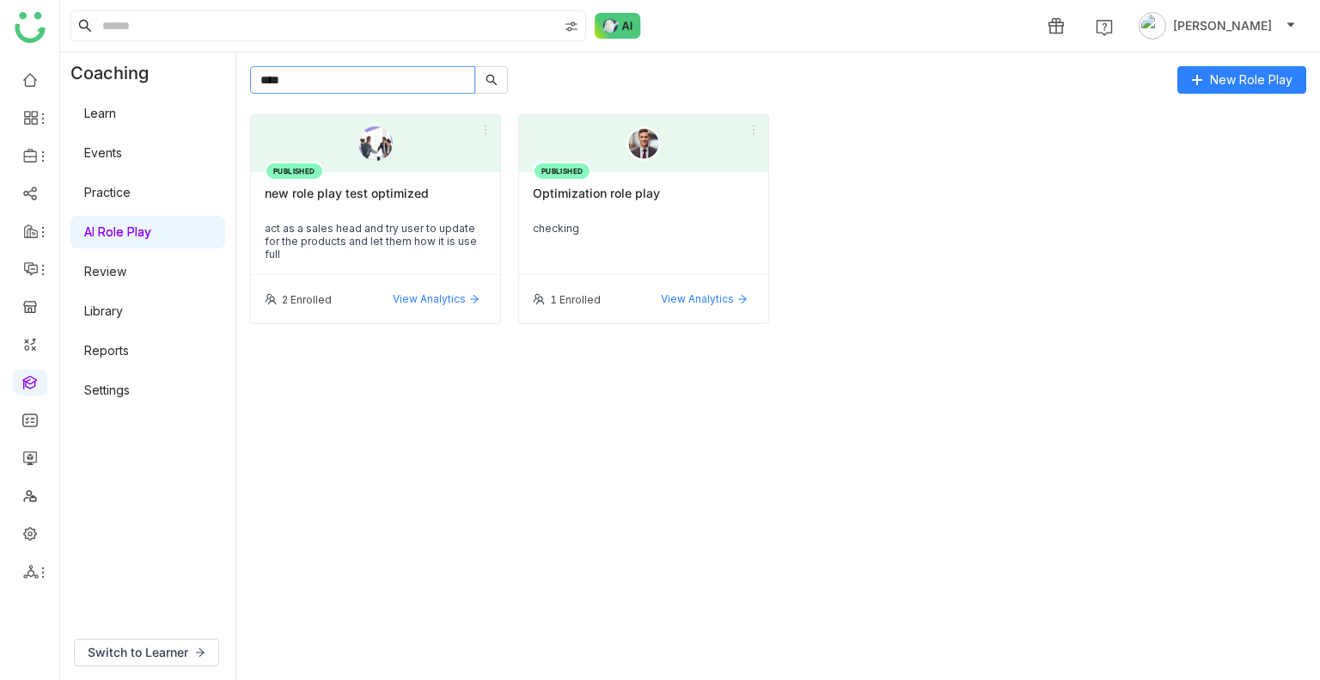
type input "****"
click at [323, 186] on div "new role play test optimized" at bounding box center [376, 200] width 222 height 29
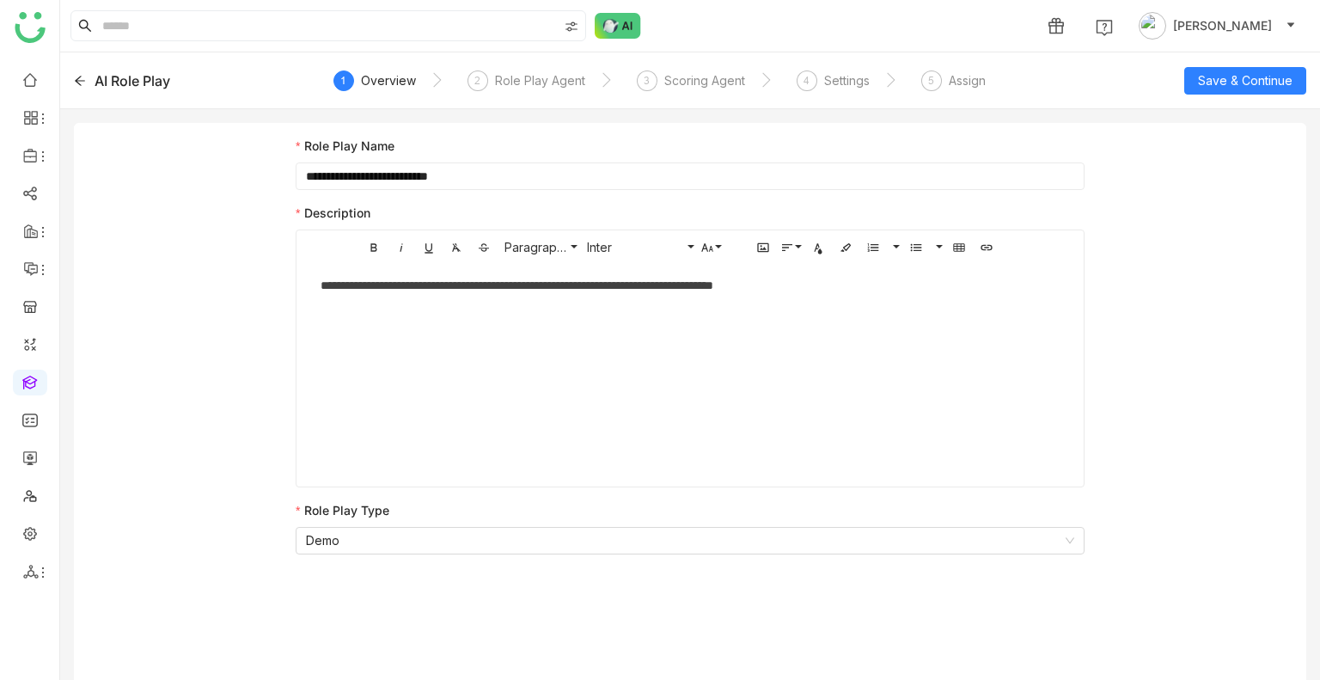
click at [76, 76] on icon at bounding box center [80, 81] width 12 height 12
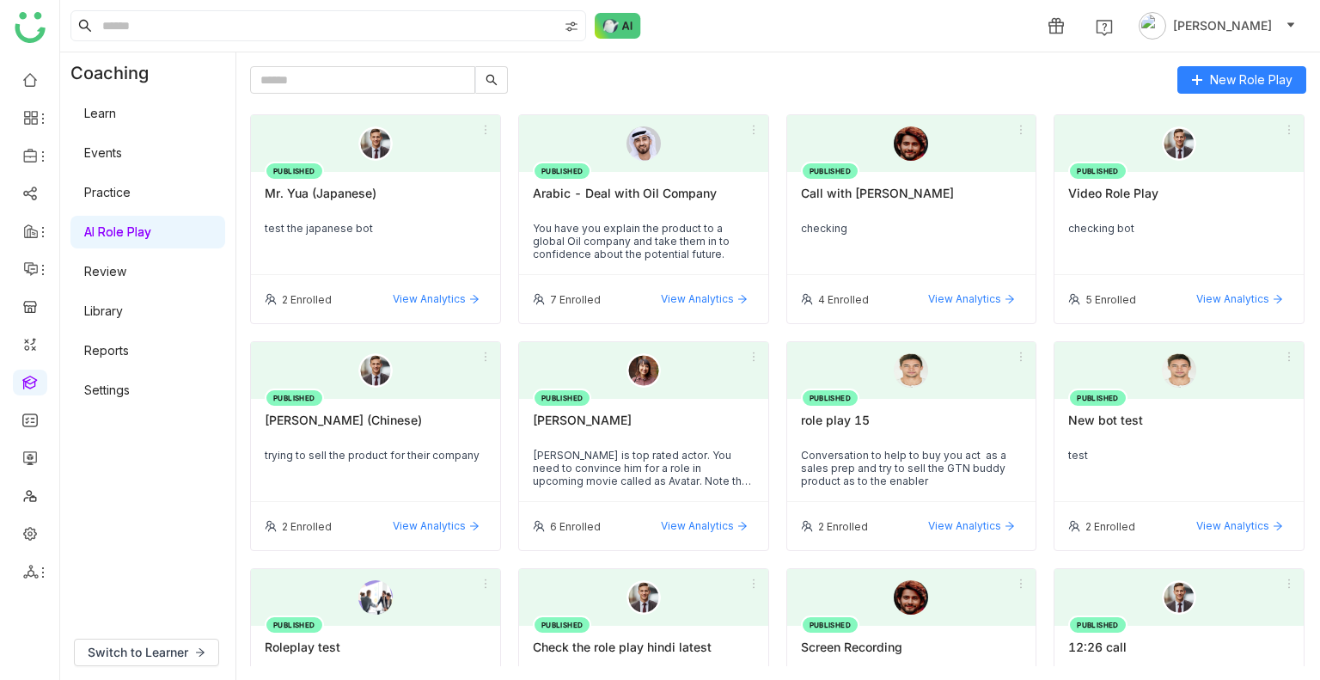
click at [124, 382] on link "Settings" at bounding box center [107, 389] width 46 height 15
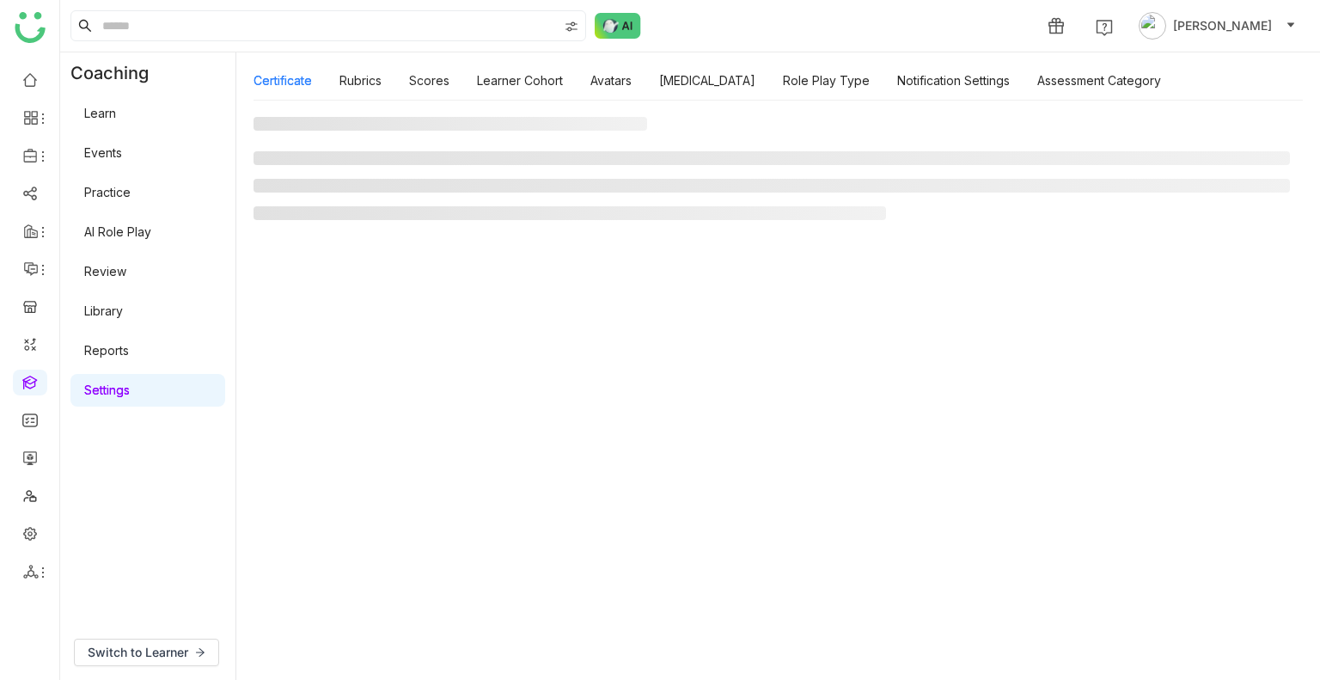
click at [124, 382] on link "Settings" at bounding box center [107, 389] width 46 height 15
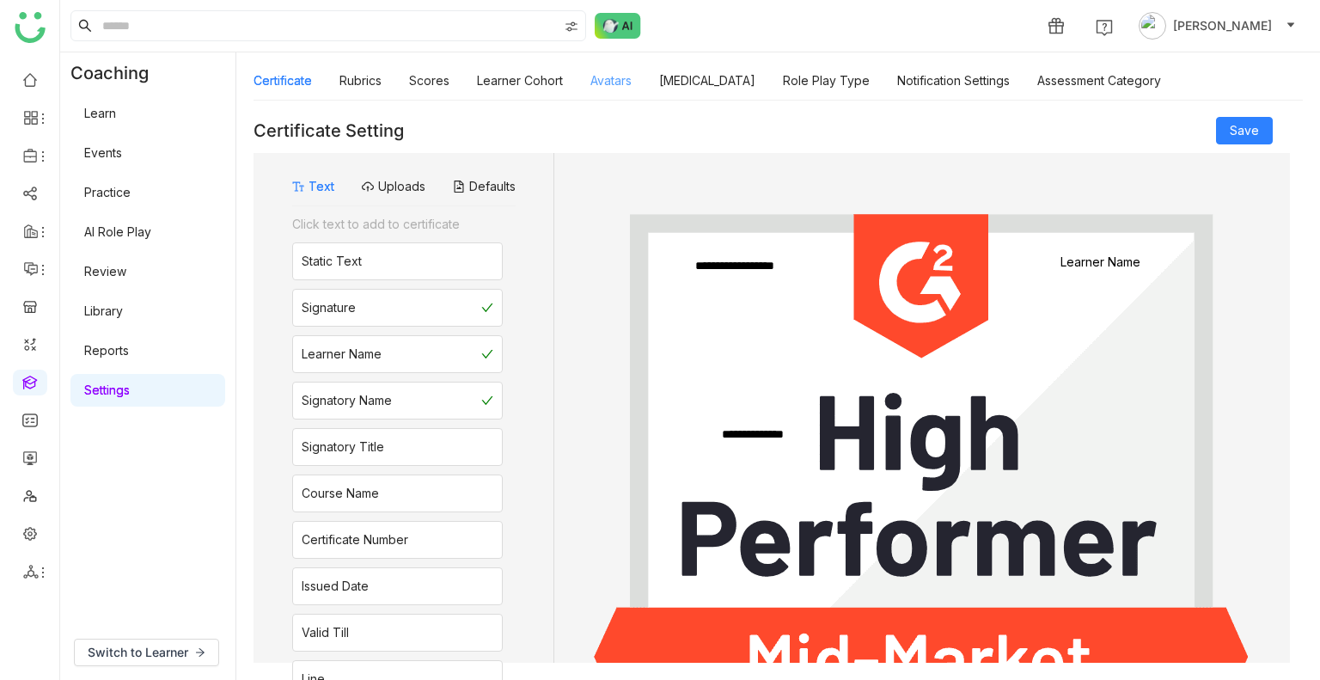
click at [598, 82] on link "Avatars" at bounding box center [610, 80] width 41 height 15
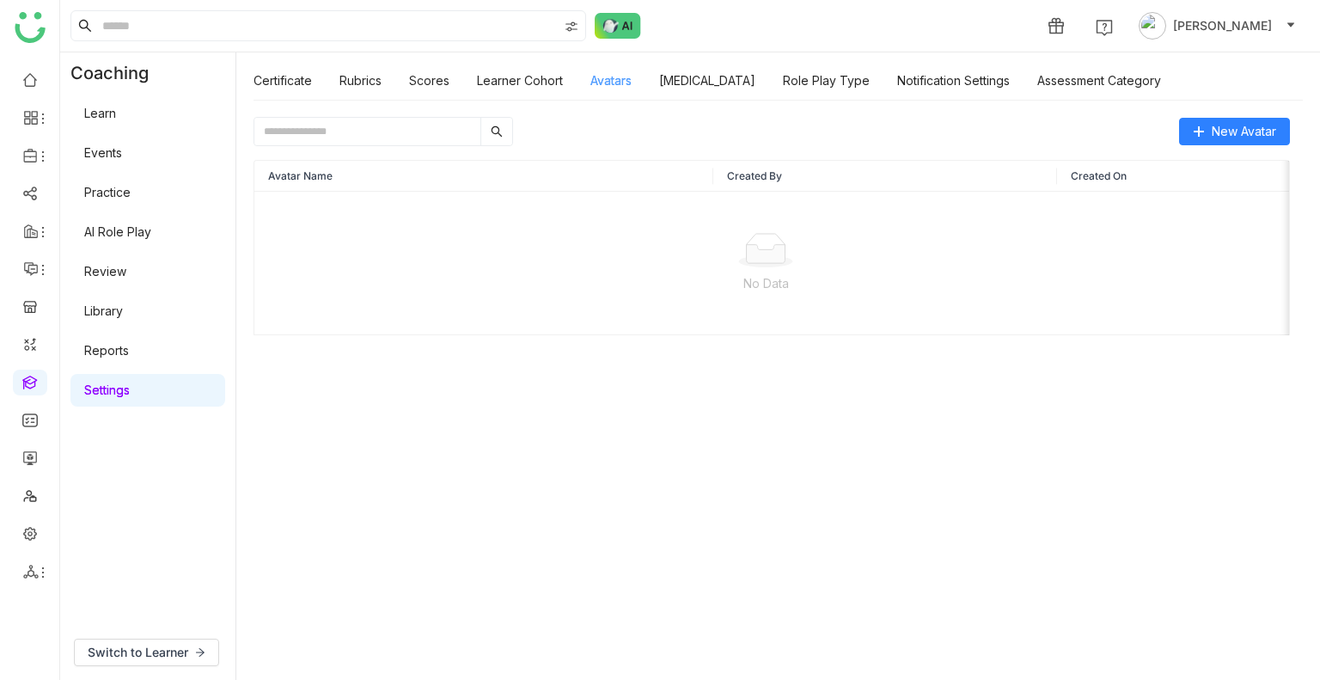
click at [598, 82] on link "Avatars" at bounding box center [610, 80] width 41 height 15
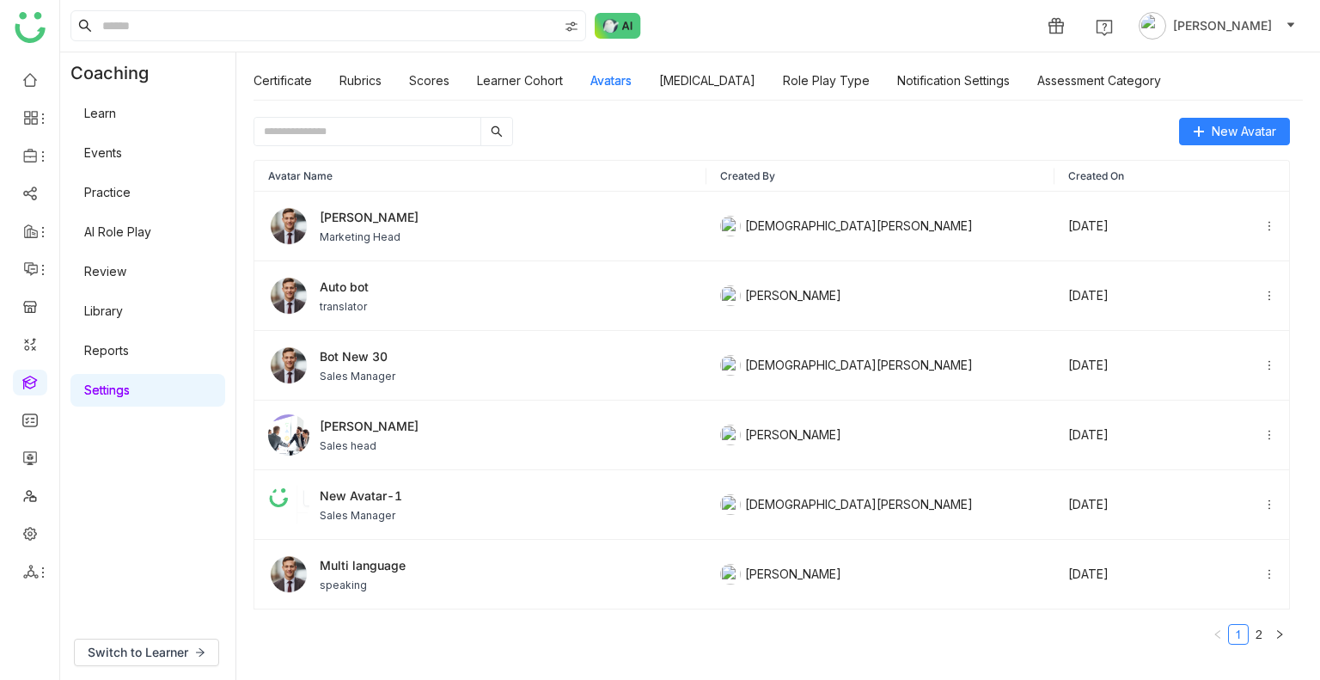
click at [354, 140] on input "text" at bounding box center [367, 131] width 226 height 27
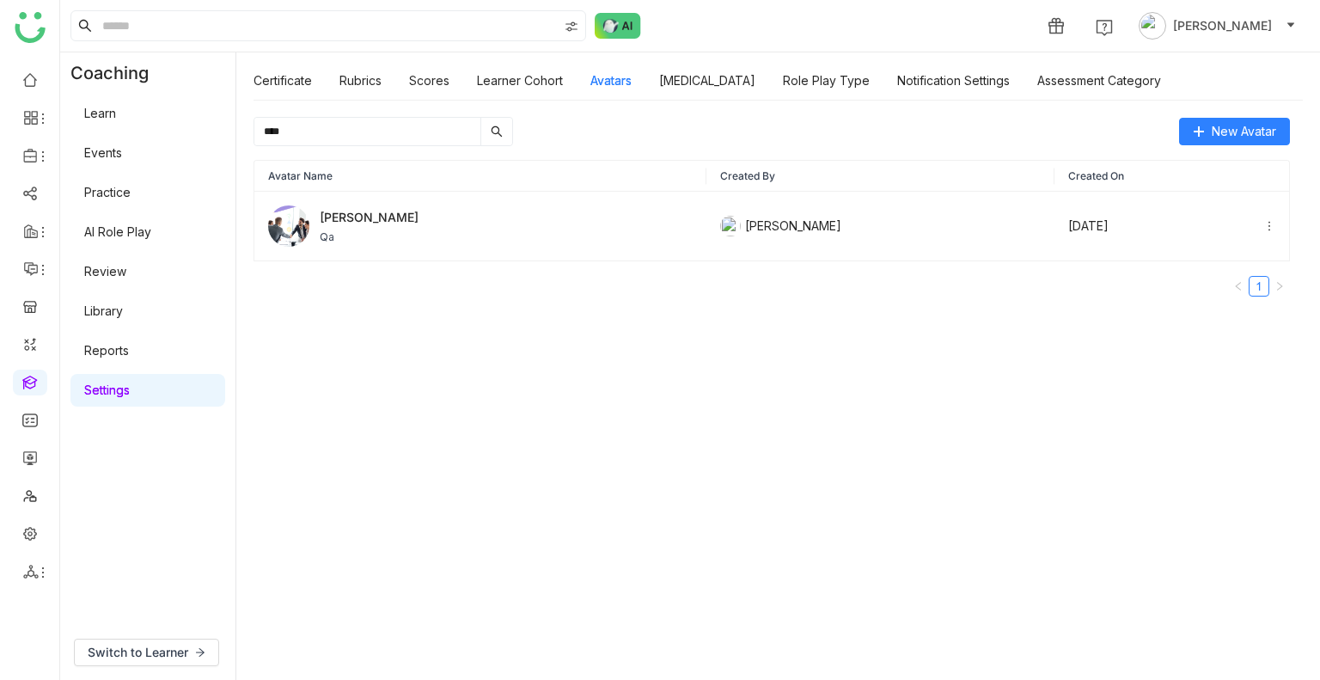
type input "****"
click at [369, 246] on div "Jeff Qa" at bounding box center [480, 225] width 424 height 41
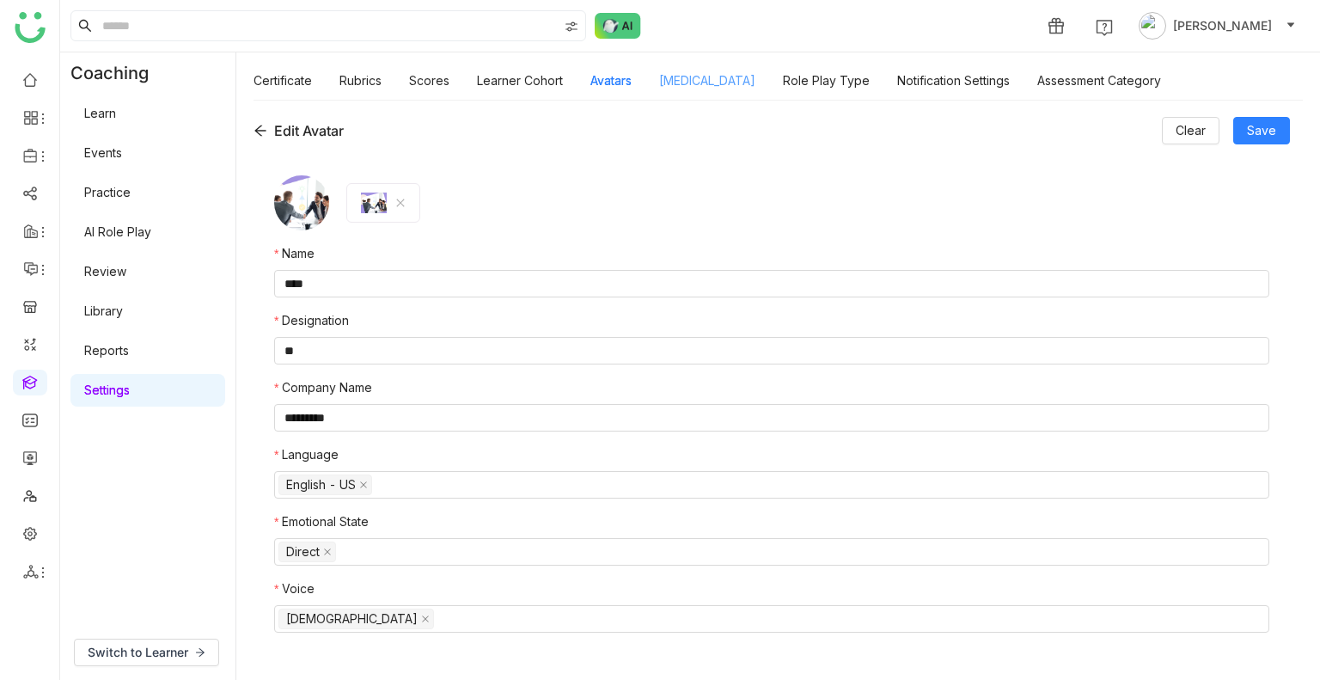
click at [709, 73] on link "Personality Type" at bounding box center [707, 80] width 96 height 15
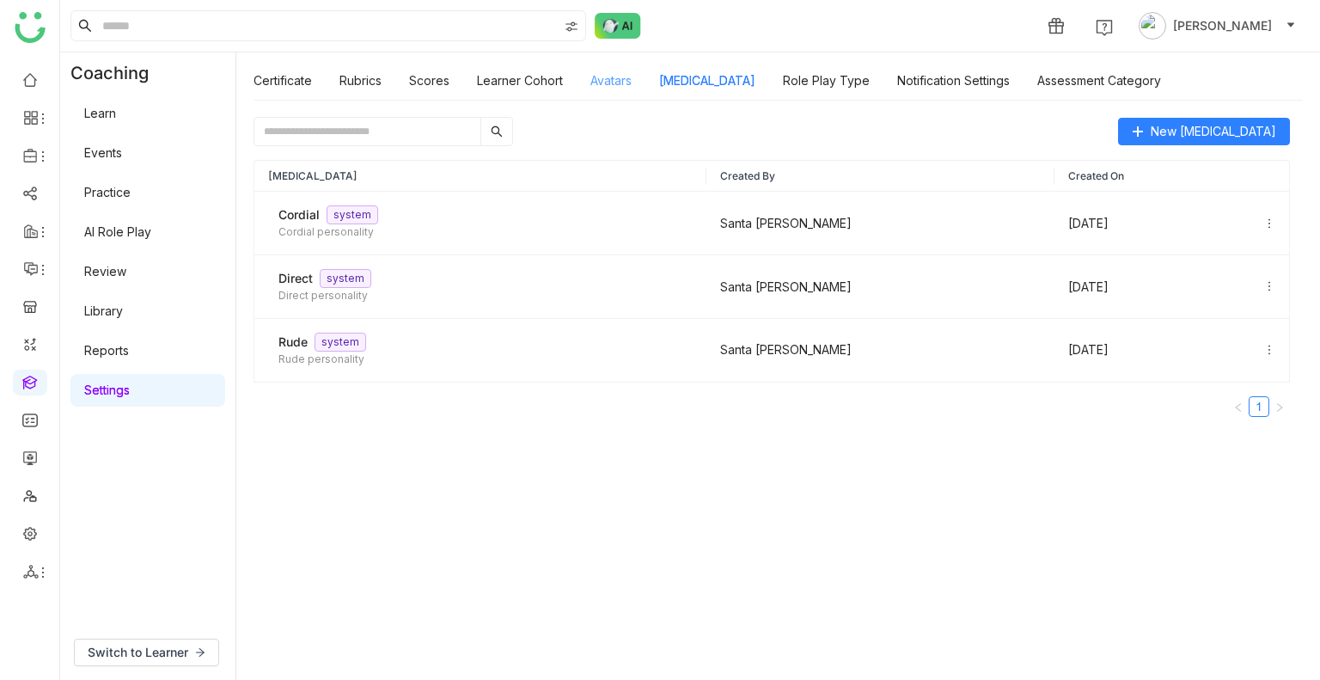
click at [620, 81] on link "Avatars" at bounding box center [610, 80] width 41 height 15
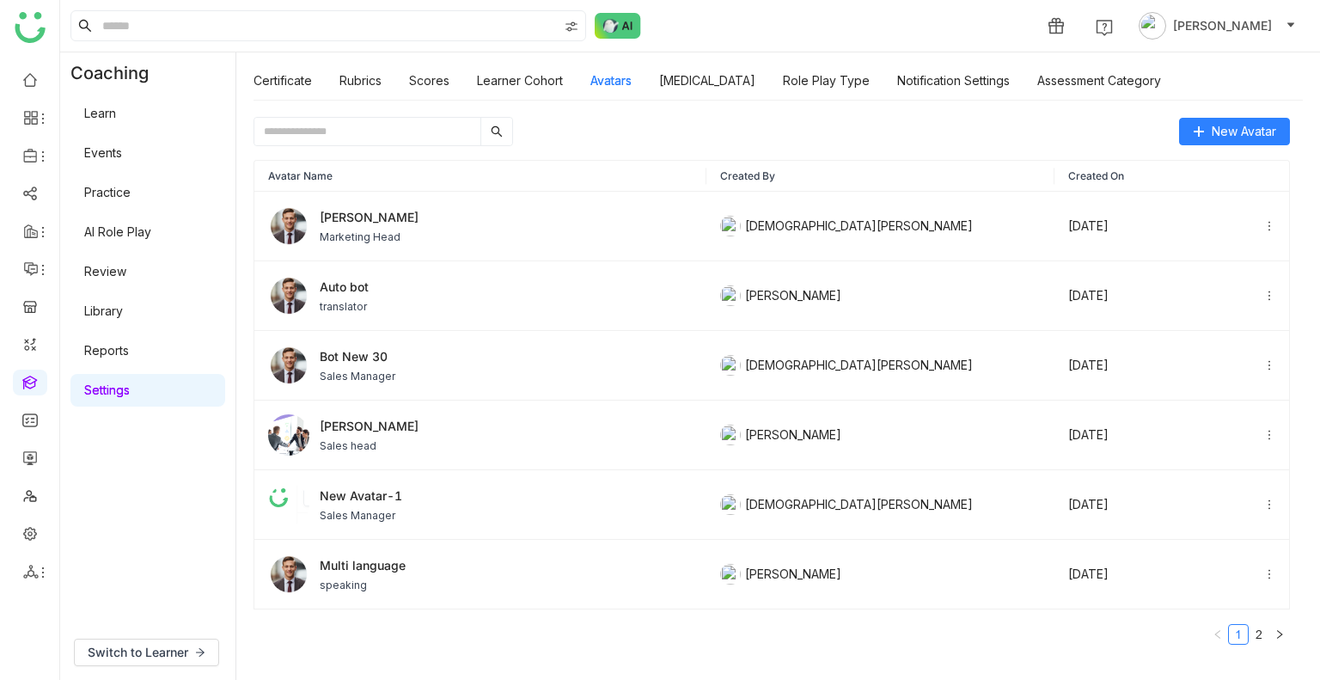
click at [327, 127] on input "text" at bounding box center [367, 131] width 226 height 27
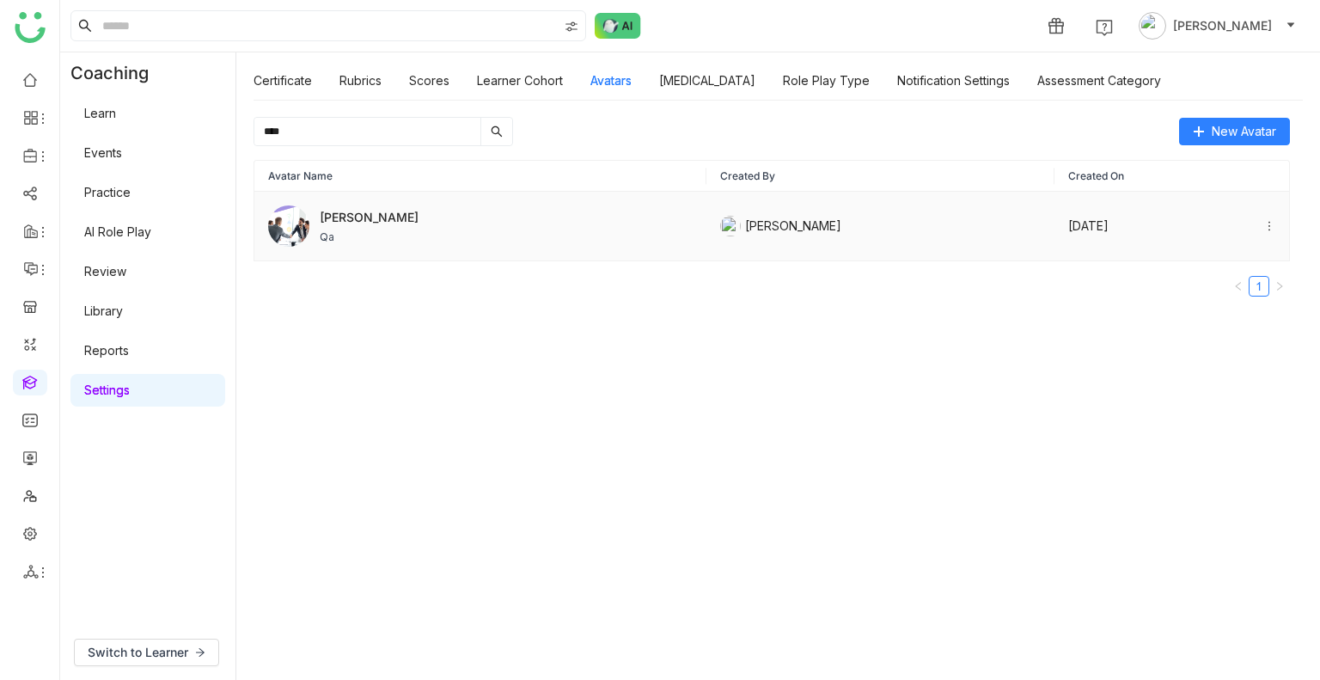
type input "****"
click at [370, 228] on div "Jeff Qa" at bounding box center [480, 225] width 424 height 41
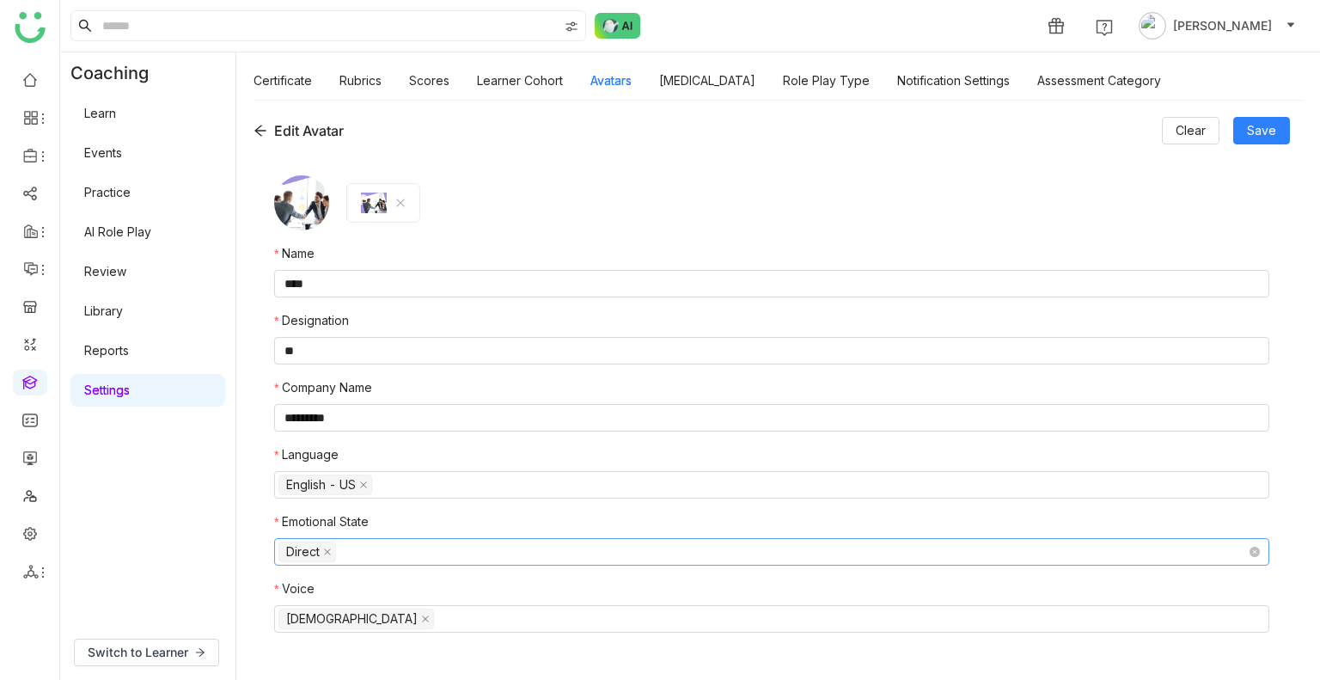
click at [357, 551] on nz-select-top-control "Direct" at bounding box center [771, 551] width 995 height 27
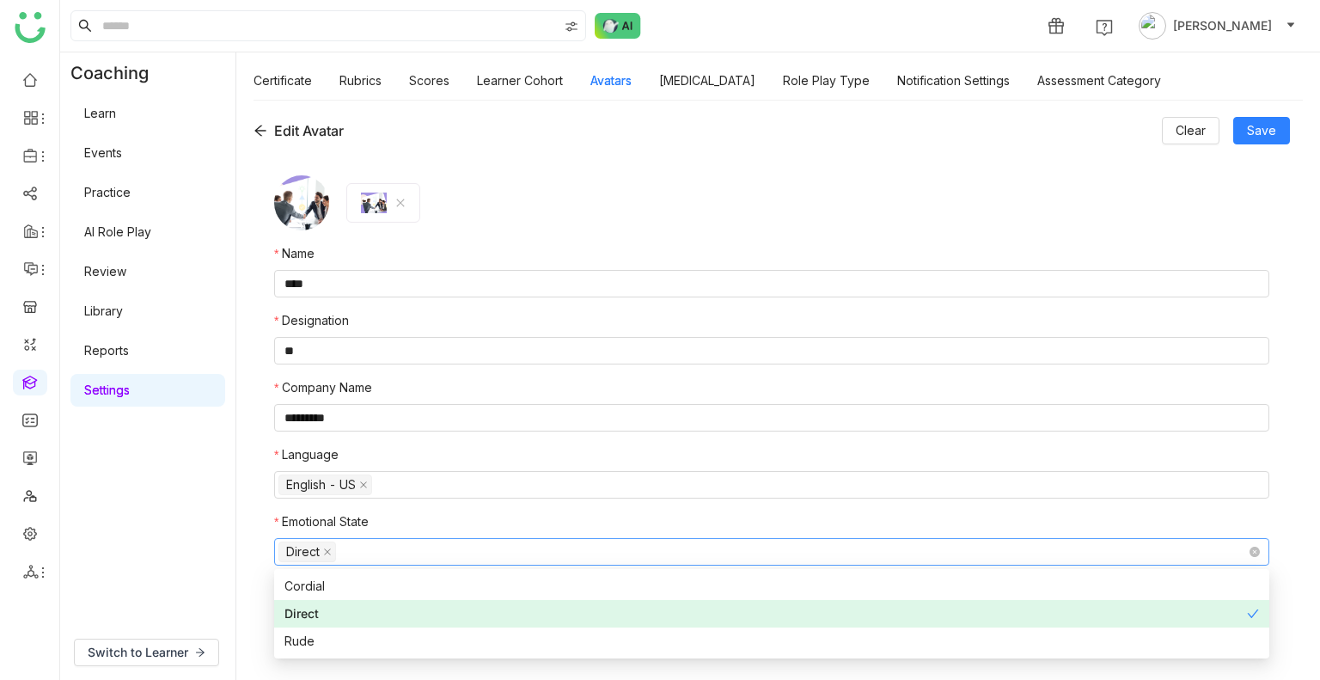
click at [388, 558] on nz-select-top-control "Direct" at bounding box center [771, 551] width 995 height 27
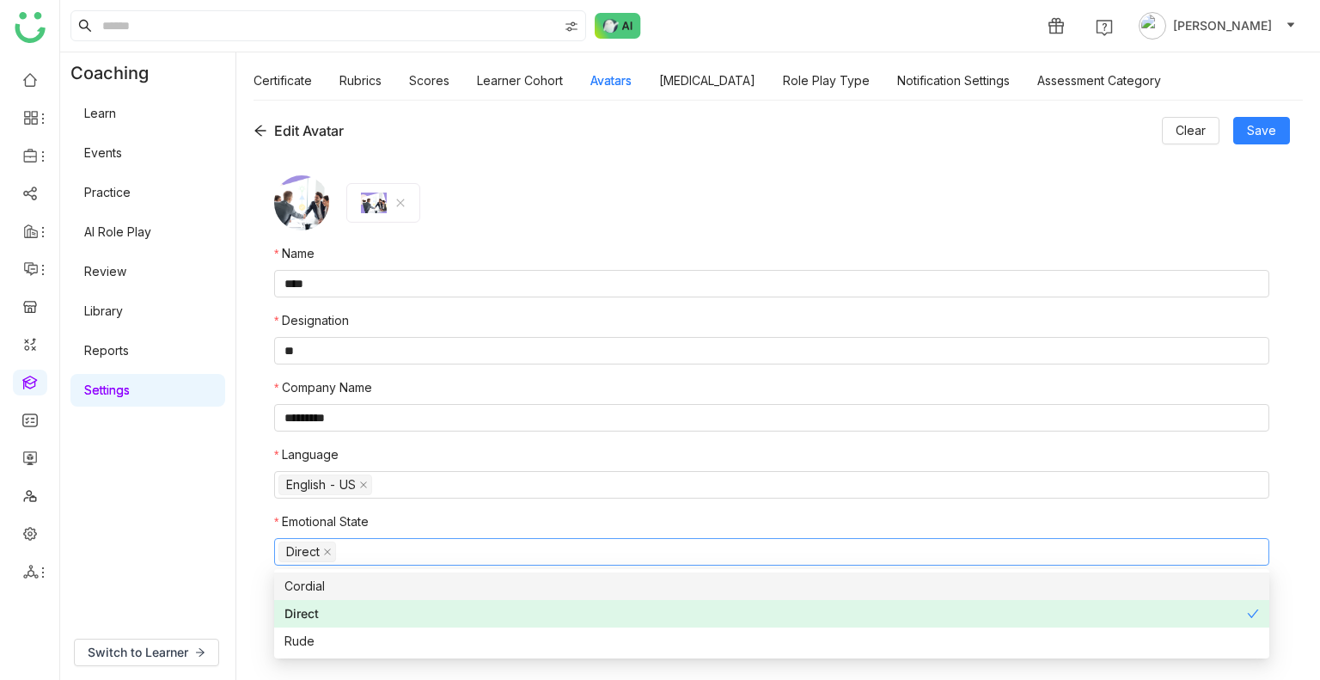
click at [249, 580] on div "Edit Avatar Clear Save Name **** Designation ** Company Name ********* Language…" at bounding box center [777, 390] width 1083 height 580
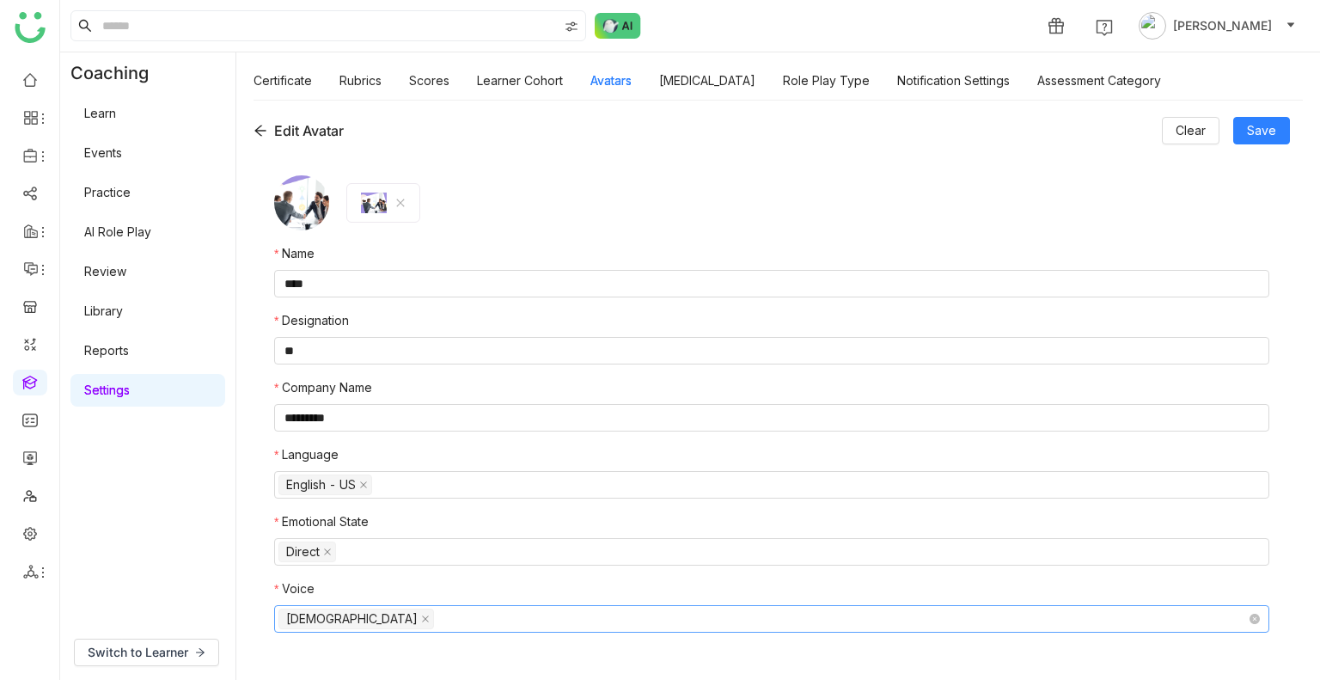
click at [375, 619] on nz-select-top-control "Male" at bounding box center [771, 618] width 995 height 27
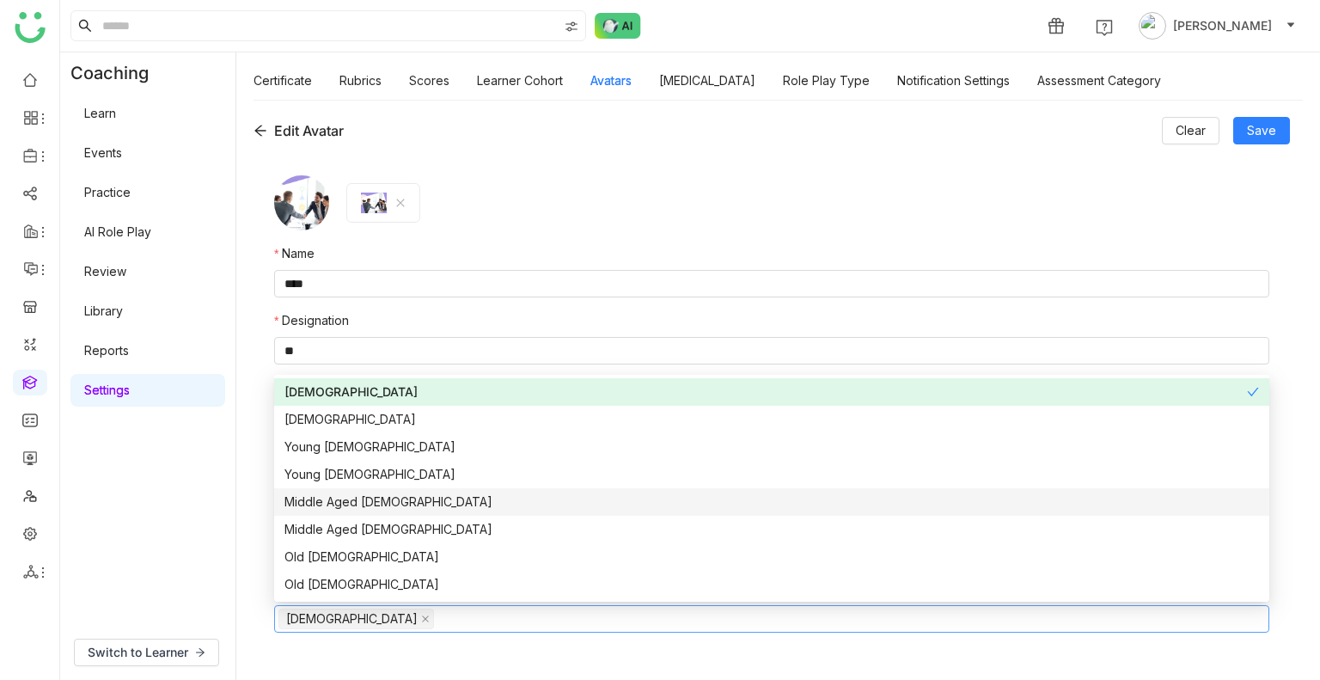
click at [345, 500] on div "Middle Aged Male" at bounding box center [771, 501] width 974 height 19
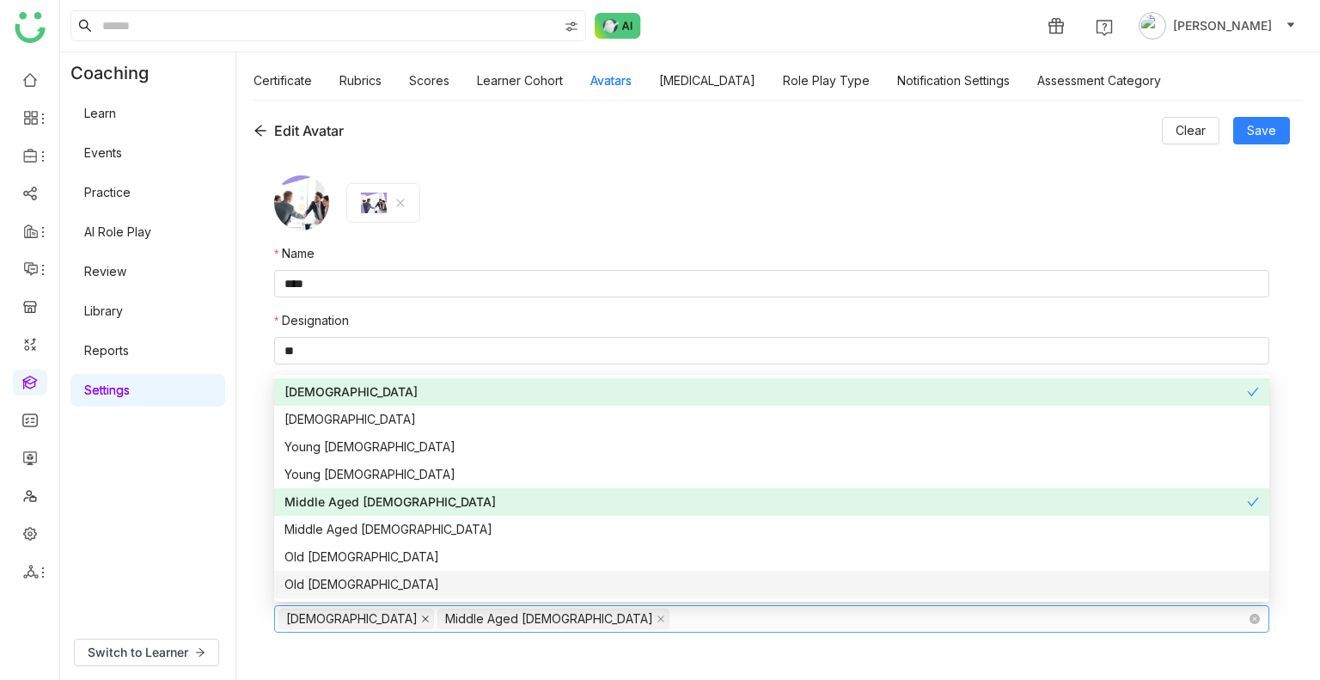
click at [422, 619] on icon at bounding box center [425, 618] width 7 height 7
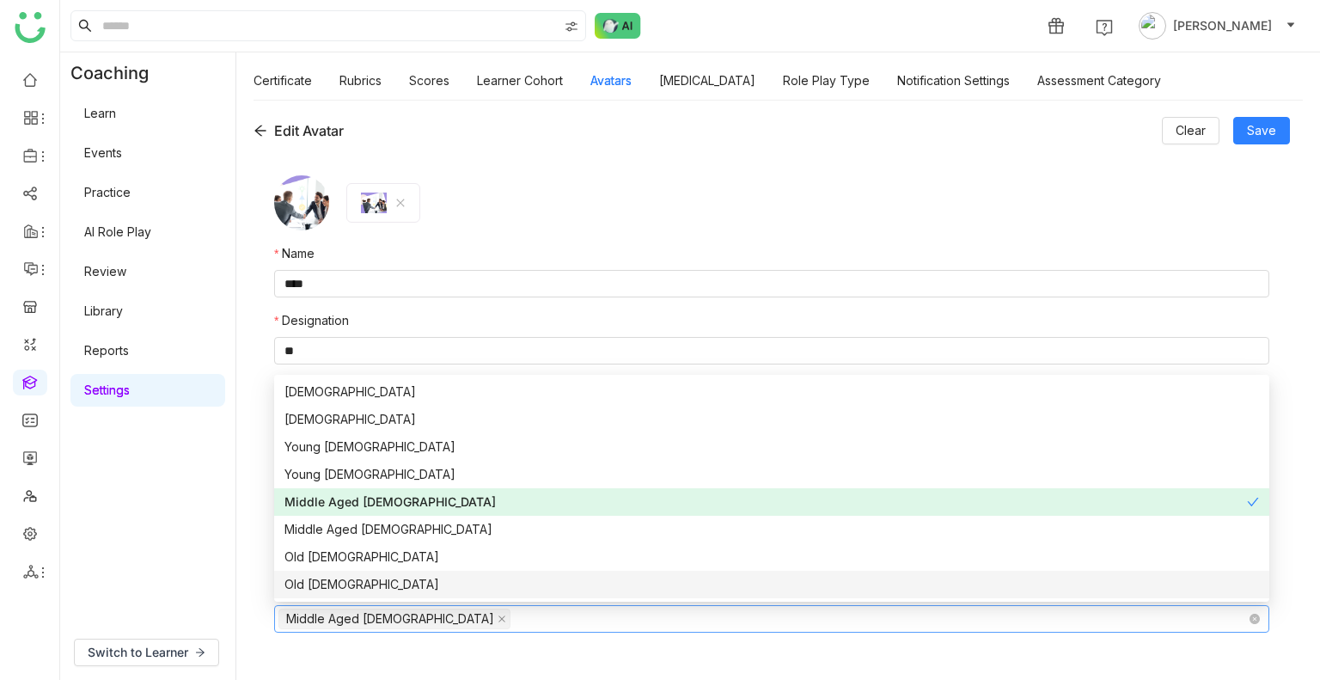
click at [391, 644] on form "Name **** Designation ** Company Name ********* Language English - US Emotional…" at bounding box center [771, 410] width 995 height 471
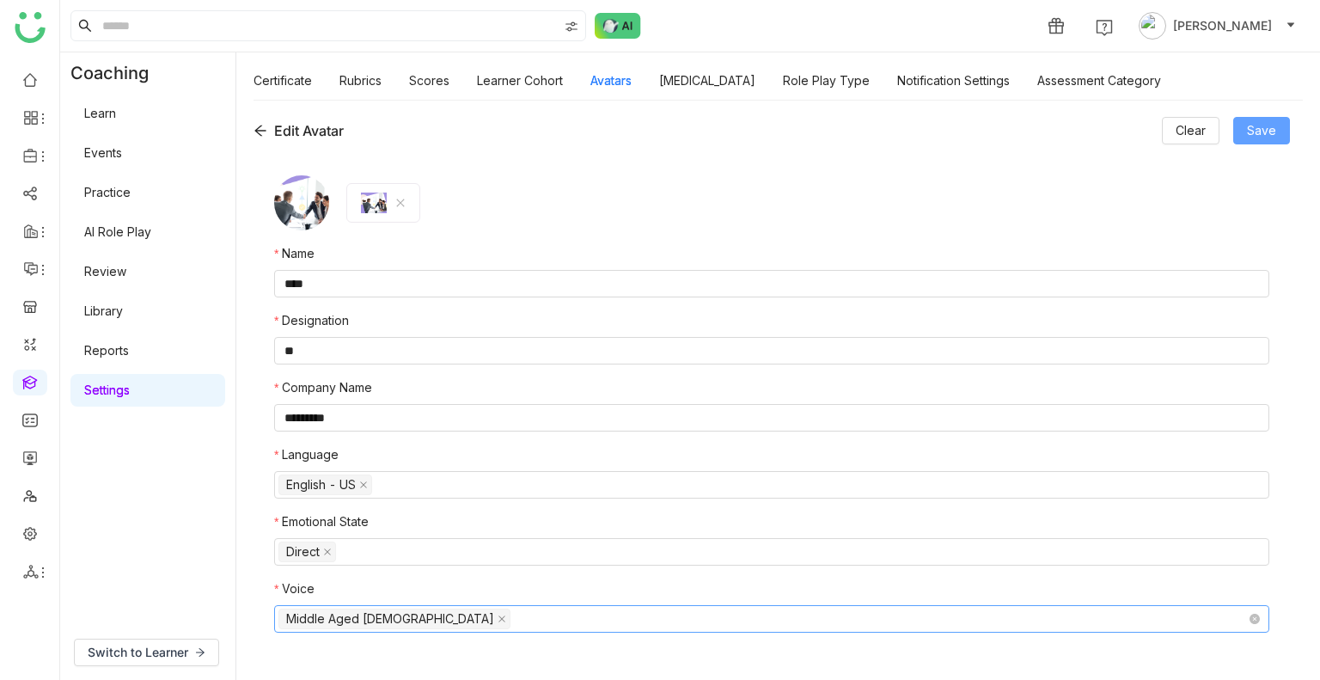
click at [1272, 131] on span "Save" at bounding box center [1261, 130] width 29 height 19
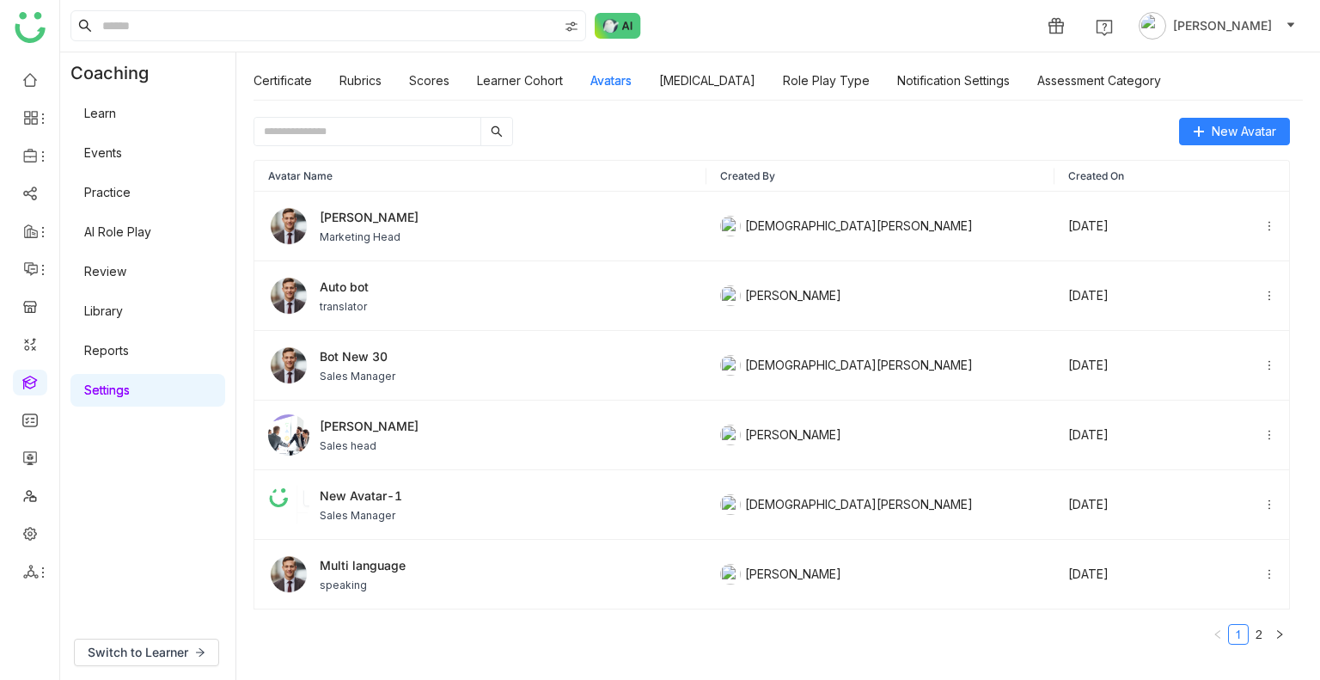
click at [371, 140] on input "text" at bounding box center [367, 131] width 226 height 27
click at [703, 88] on link "Personality Type" at bounding box center [707, 80] width 96 height 15
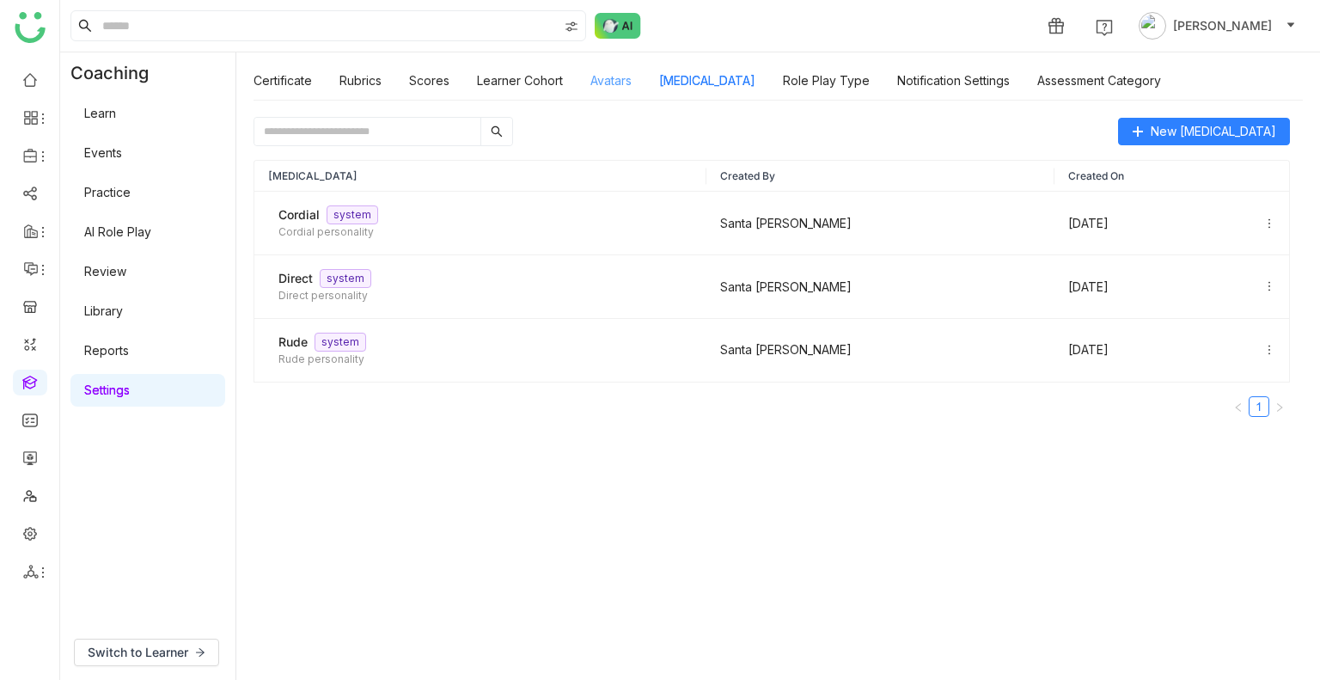
click at [616, 84] on link "Avatars" at bounding box center [610, 80] width 41 height 15
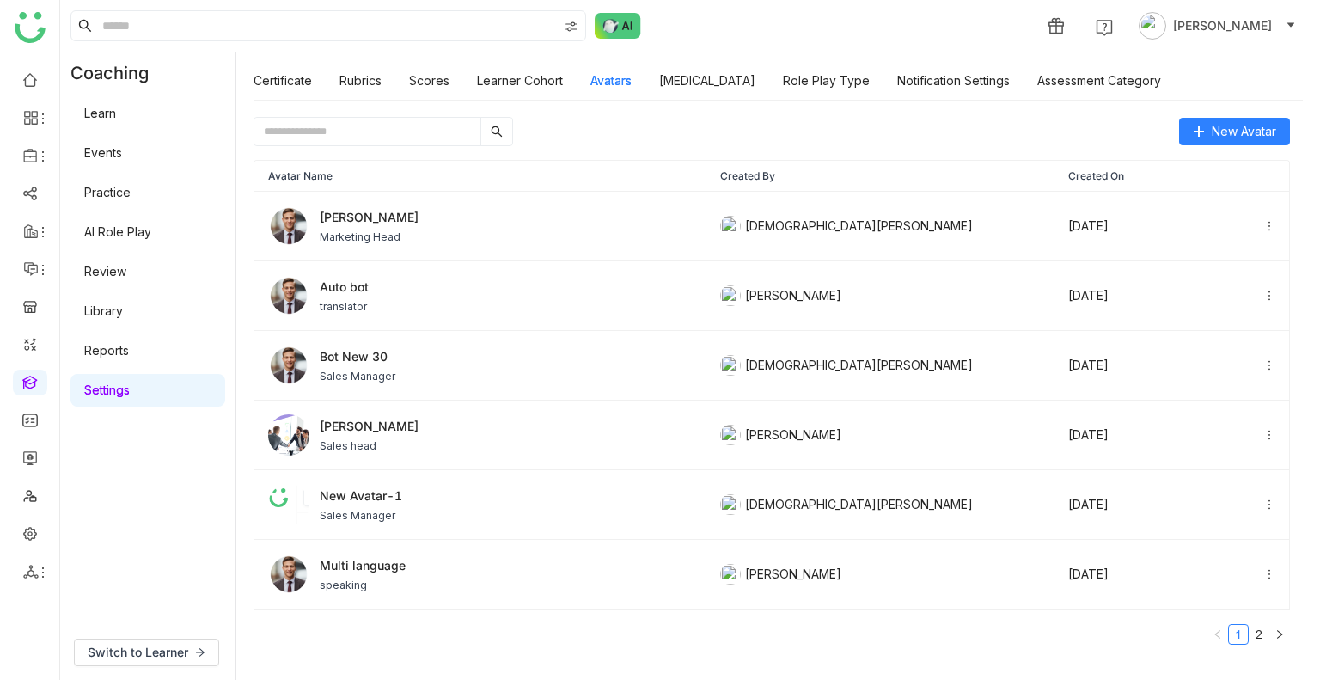
click at [381, 110] on div "New Avatar Avatar Name Created By Created On BOB Marketing Head Vishnu Vardhan …" at bounding box center [777, 390] width 1083 height 580
click at [378, 123] on input "text" at bounding box center [367, 131] width 226 height 27
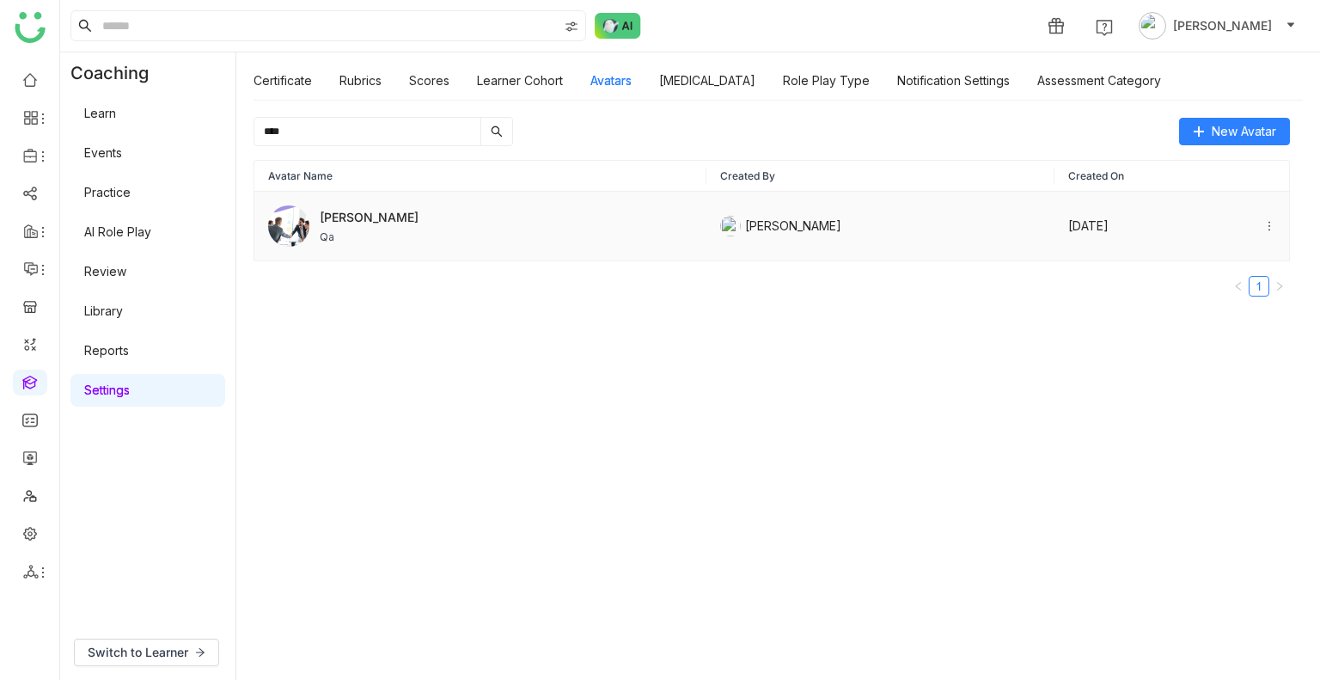
type input "****"
click at [292, 226] on img at bounding box center [288, 225] width 41 height 41
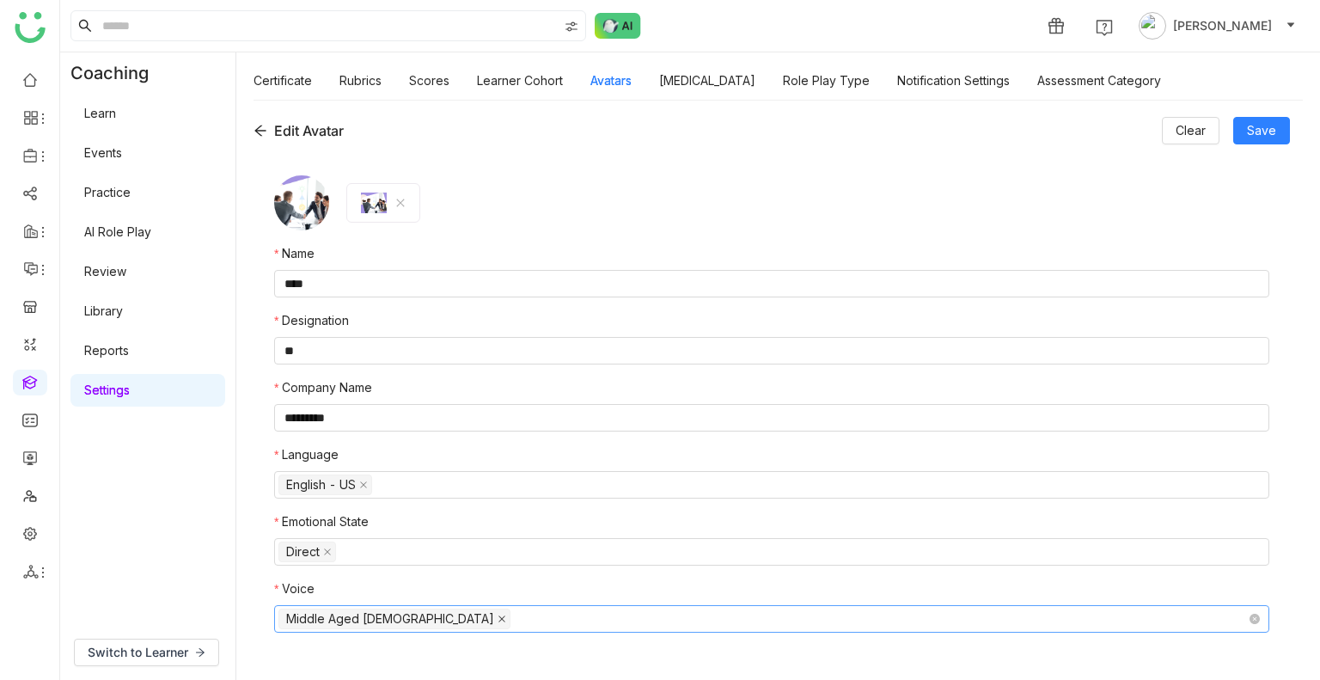
click at [497, 620] on icon at bounding box center [501, 618] width 9 height 9
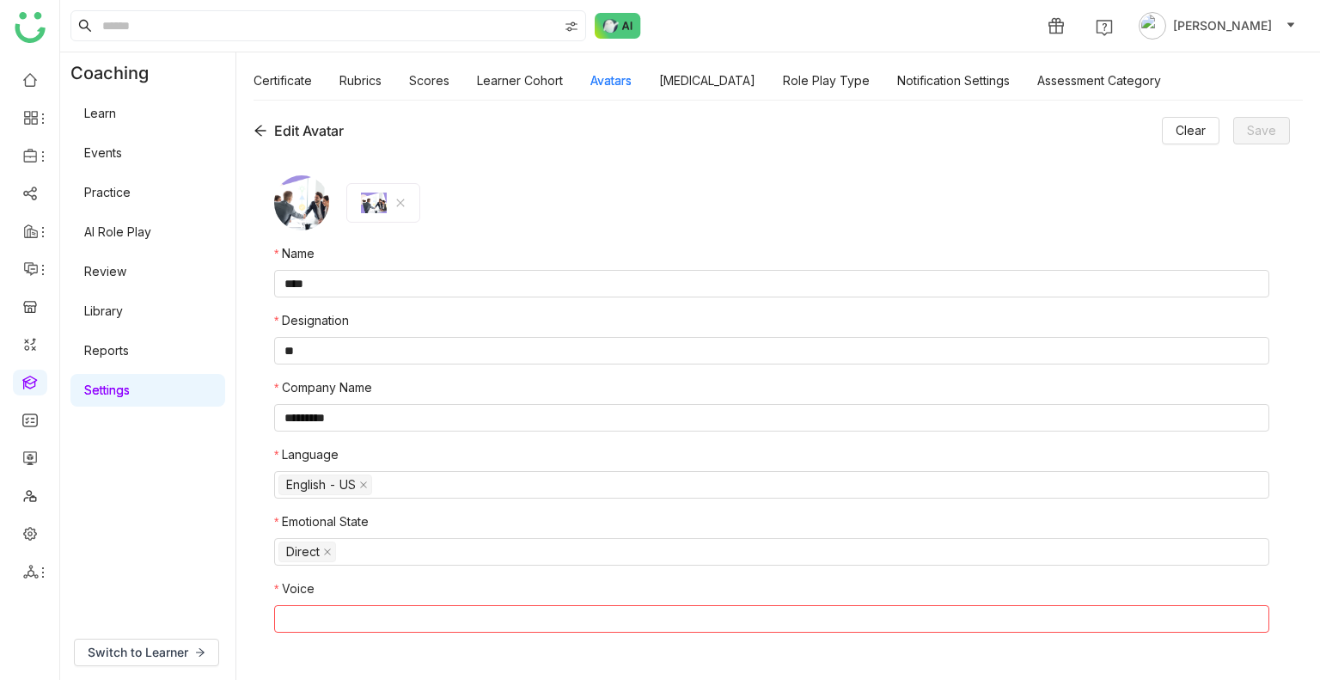
click at [389, 619] on nz-select-top-control at bounding box center [771, 618] width 995 height 27
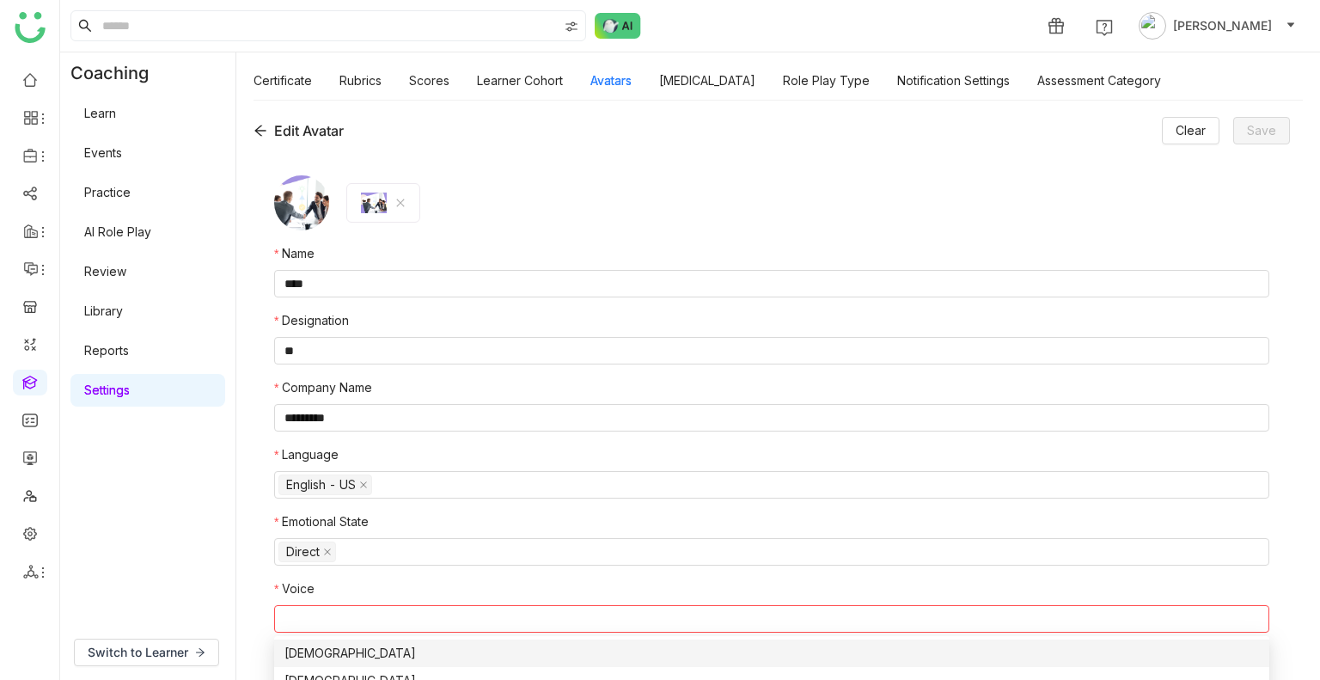
click at [327, 656] on div "[DEMOGRAPHIC_DATA]" at bounding box center [771, 653] width 974 height 19
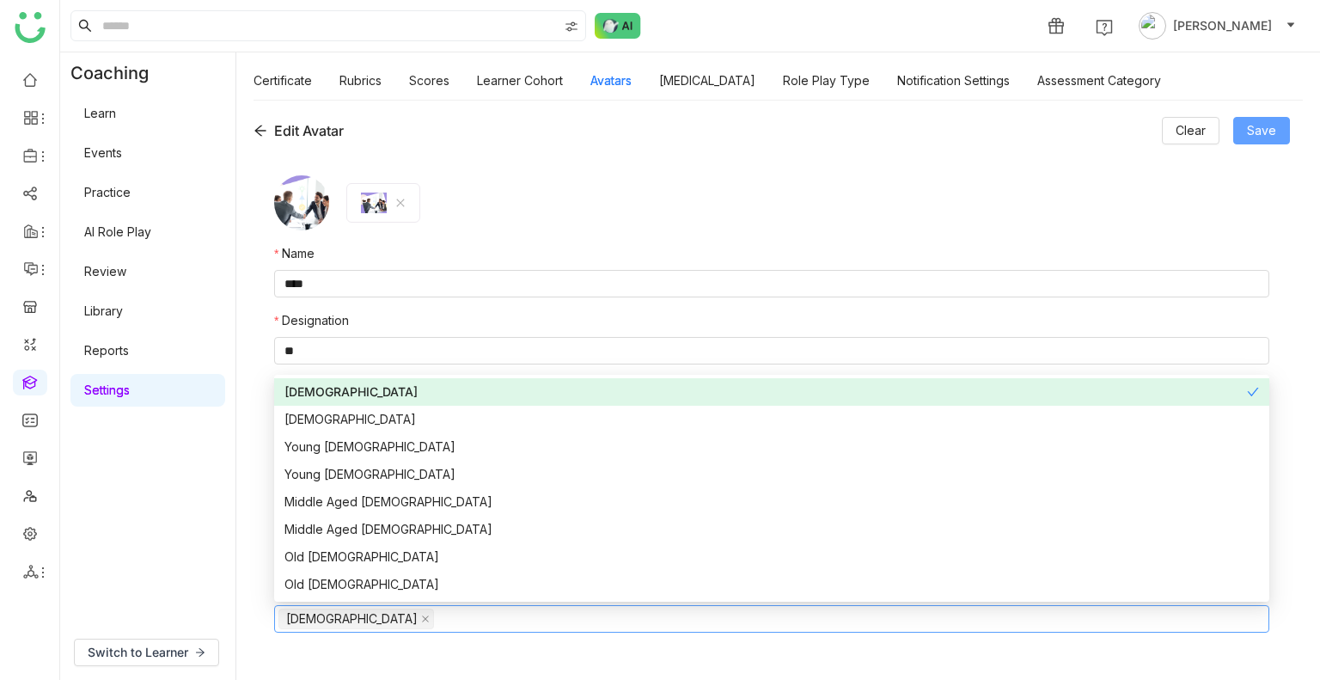
click at [1269, 134] on span "Save" at bounding box center [1261, 130] width 29 height 19
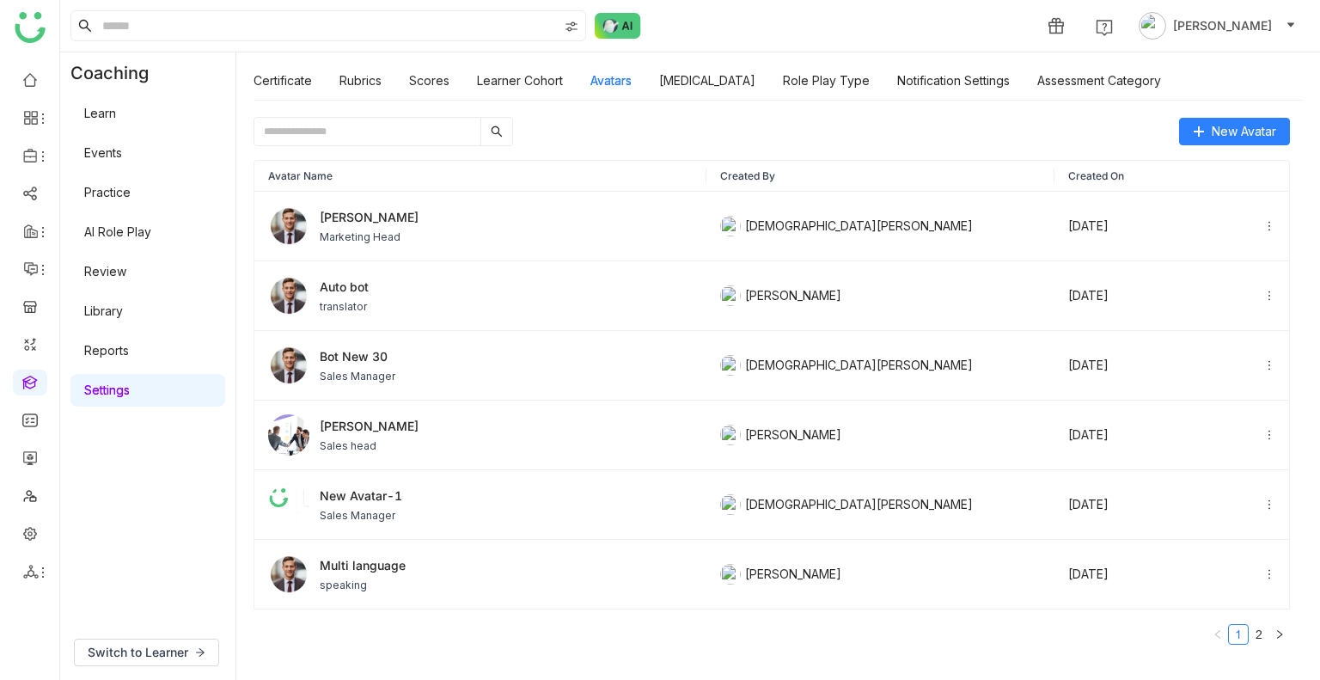
click at [320, 130] on input "text" at bounding box center [367, 131] width 226 height 27
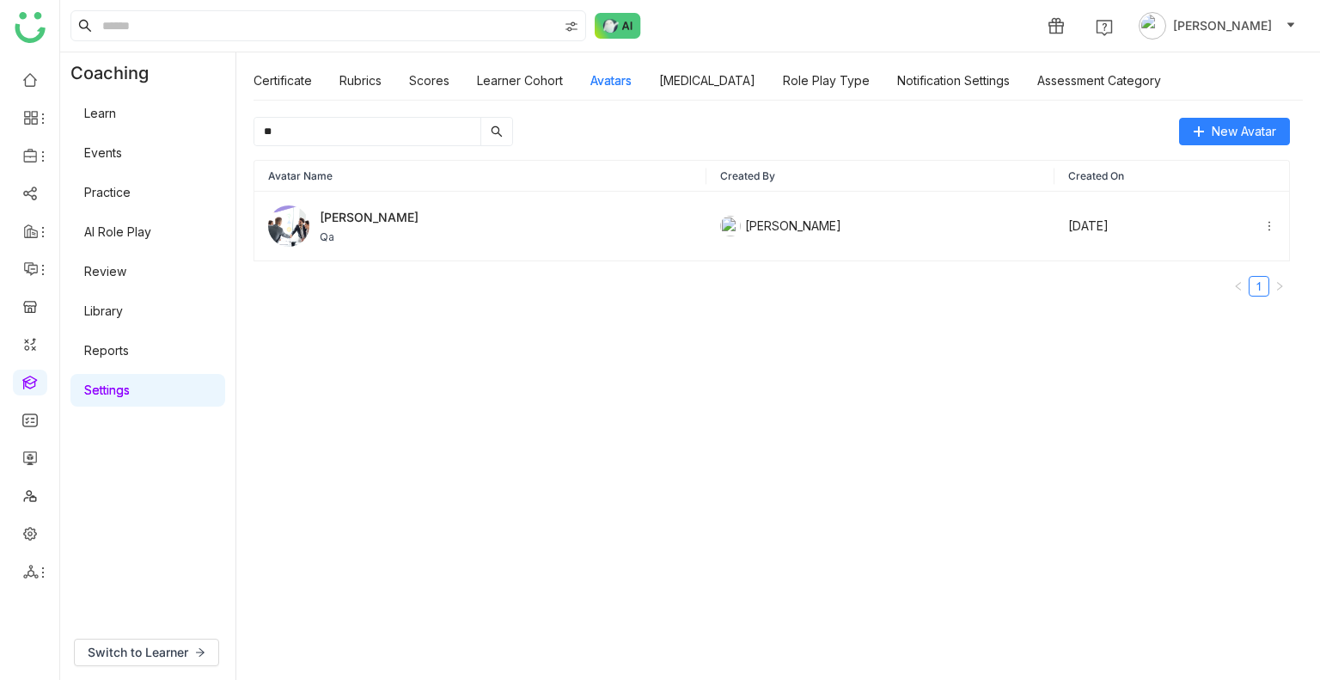
type input "**"
click at [584, 217] on div "Jeff Qa" at bounding box center [480, 225] width 424 height 41
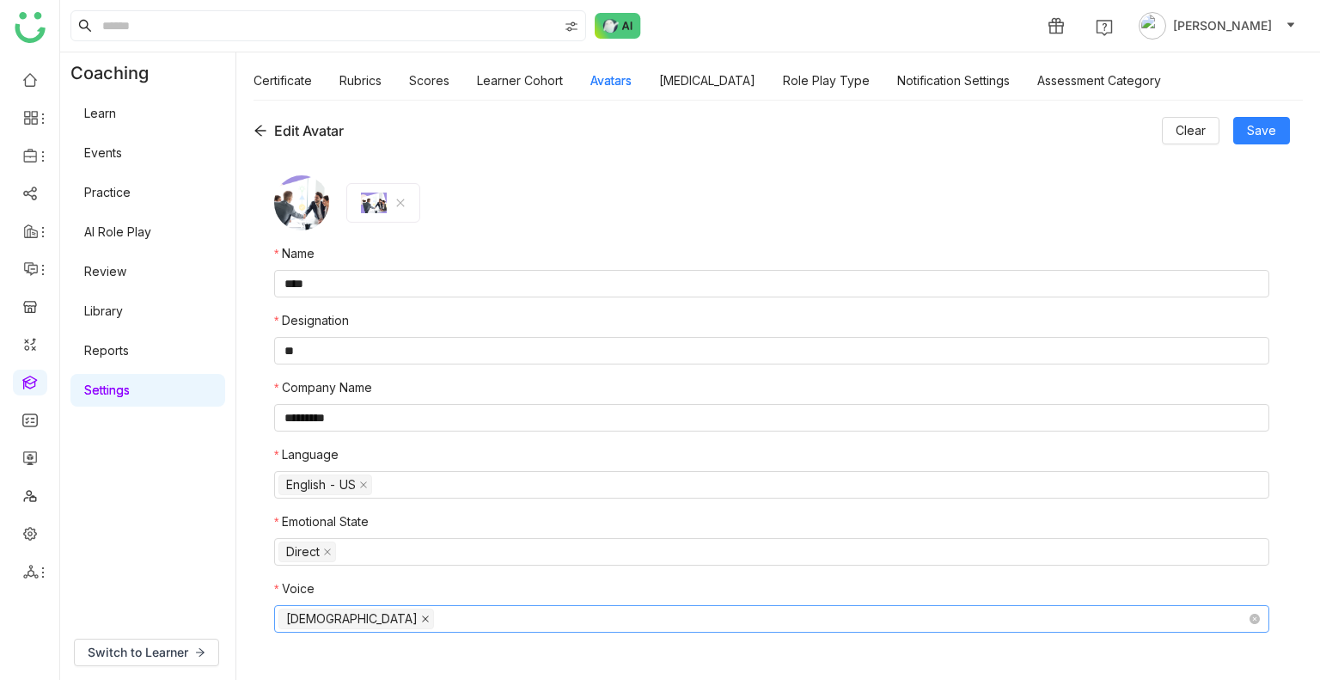
click at [421, 619] on icon at bounding box center [425, 618] width 9 height 9
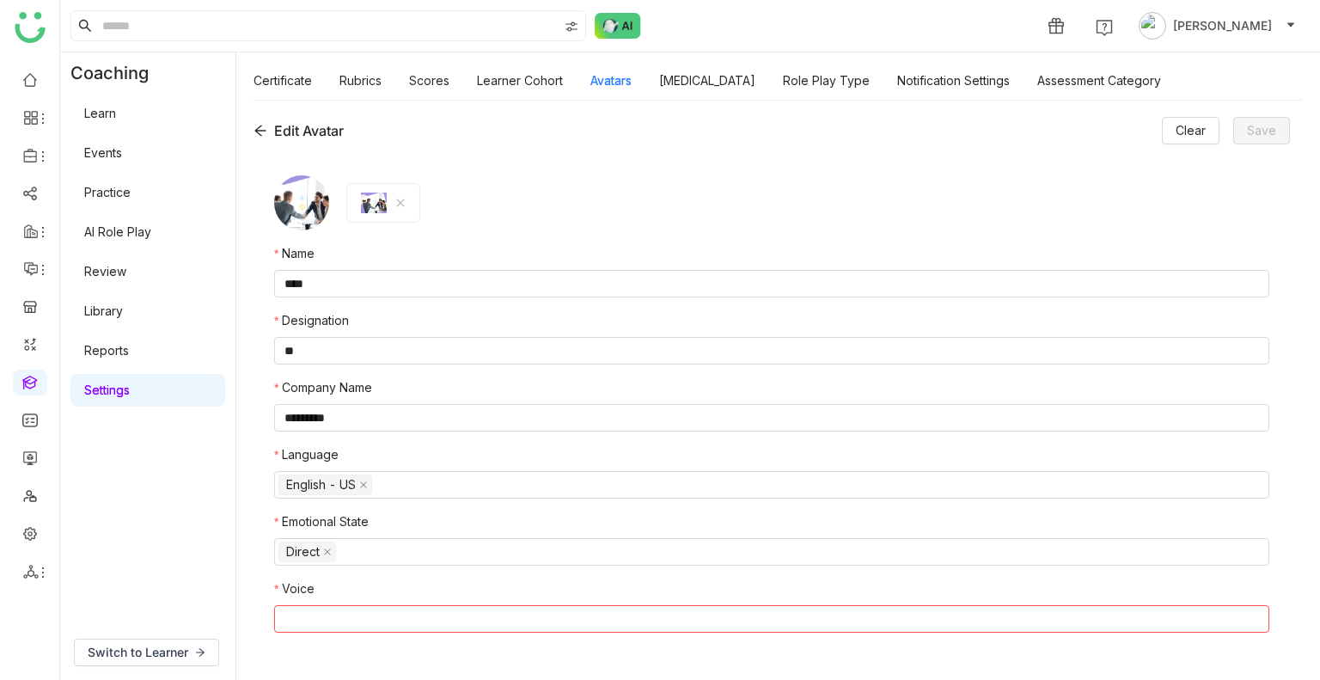
click at [318, 619] on nz-select-top-control at bounding box center [771, 618] width 995 height 27
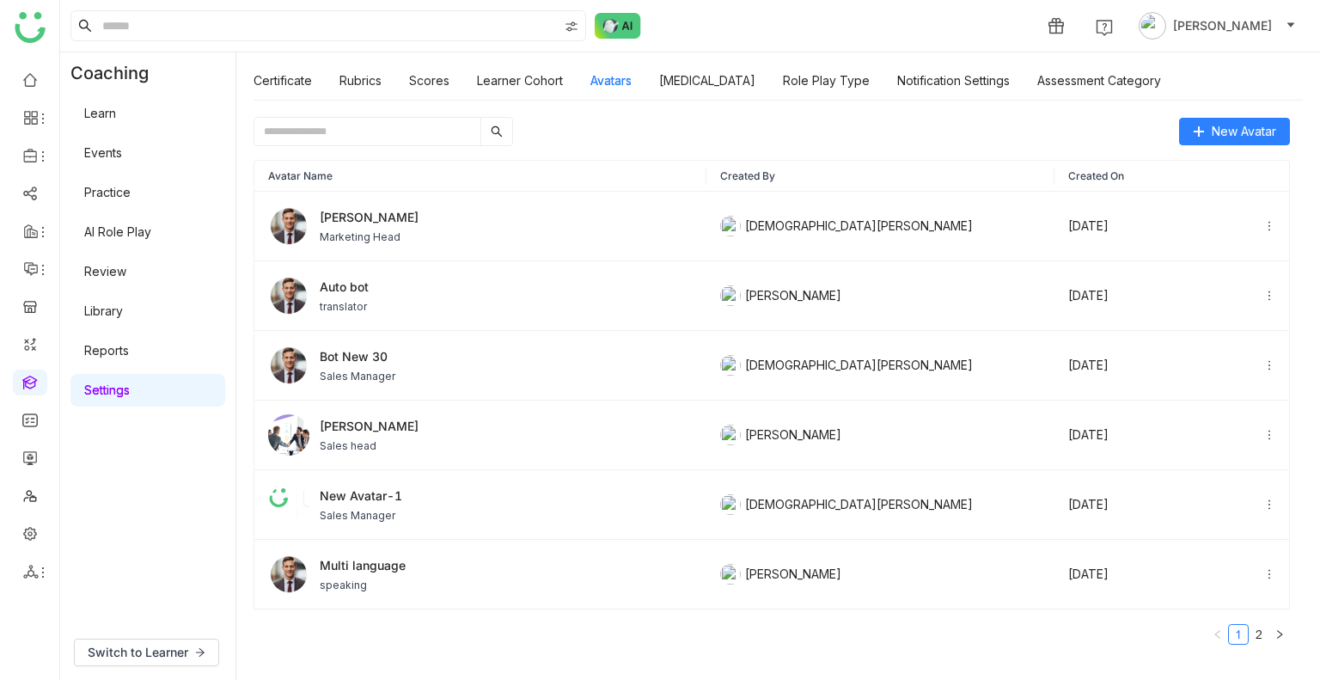
click at [134, 224] on link "AI Role Play" at bounding box center [117, 231] width 67 height 15
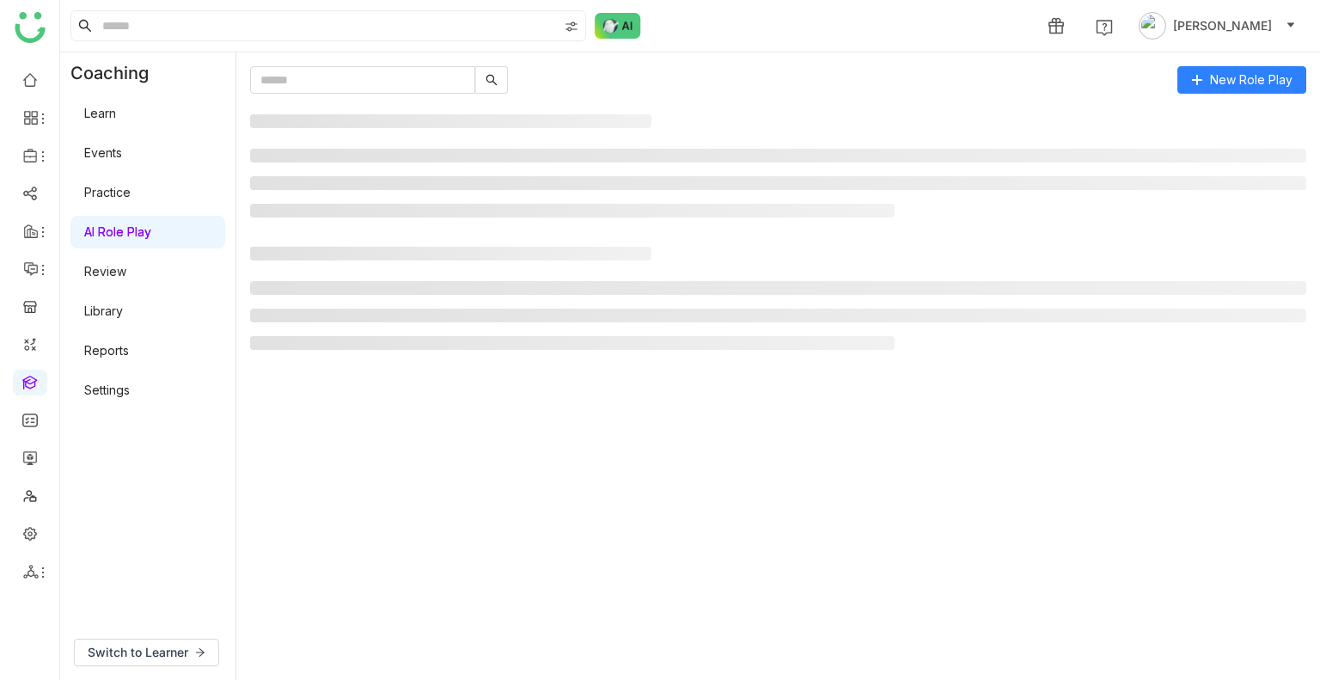
click at [134, 224] on link "AI Role Play" at bounding box center [117, 231] width 67 height 15
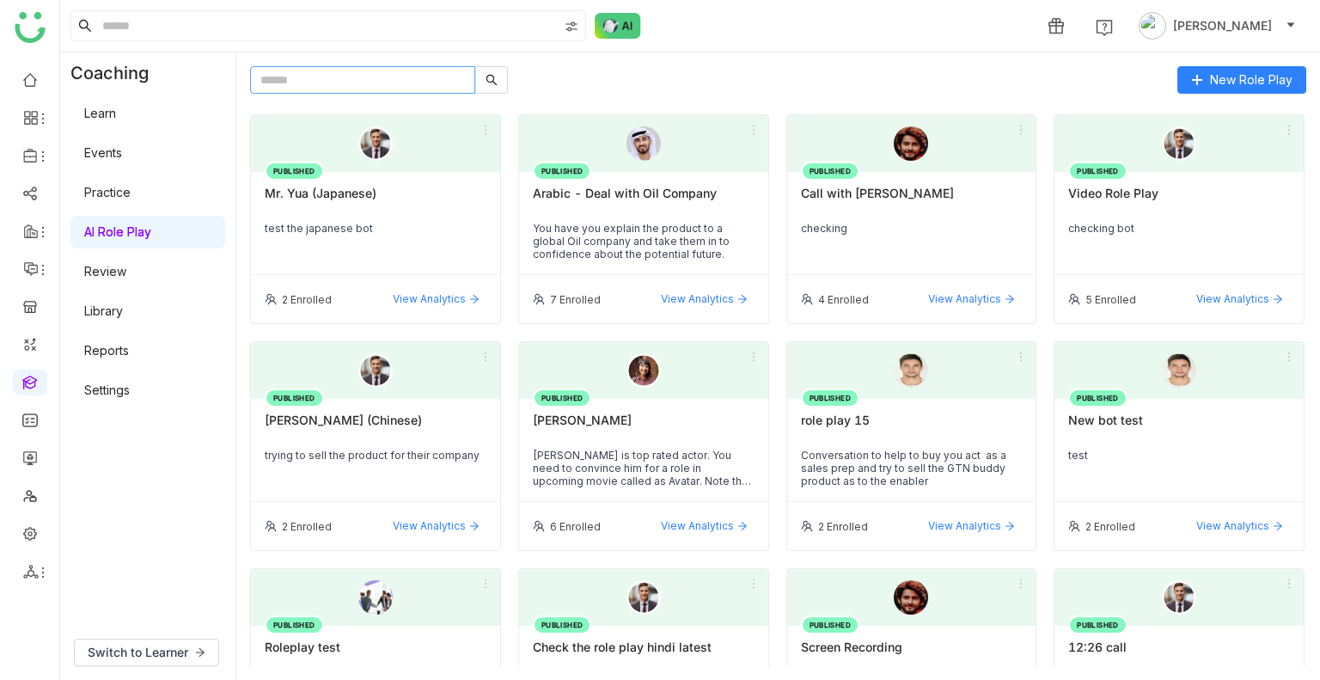
click at [298, 81] on input "text" at bounding box center [362, 79] width 225 height 27
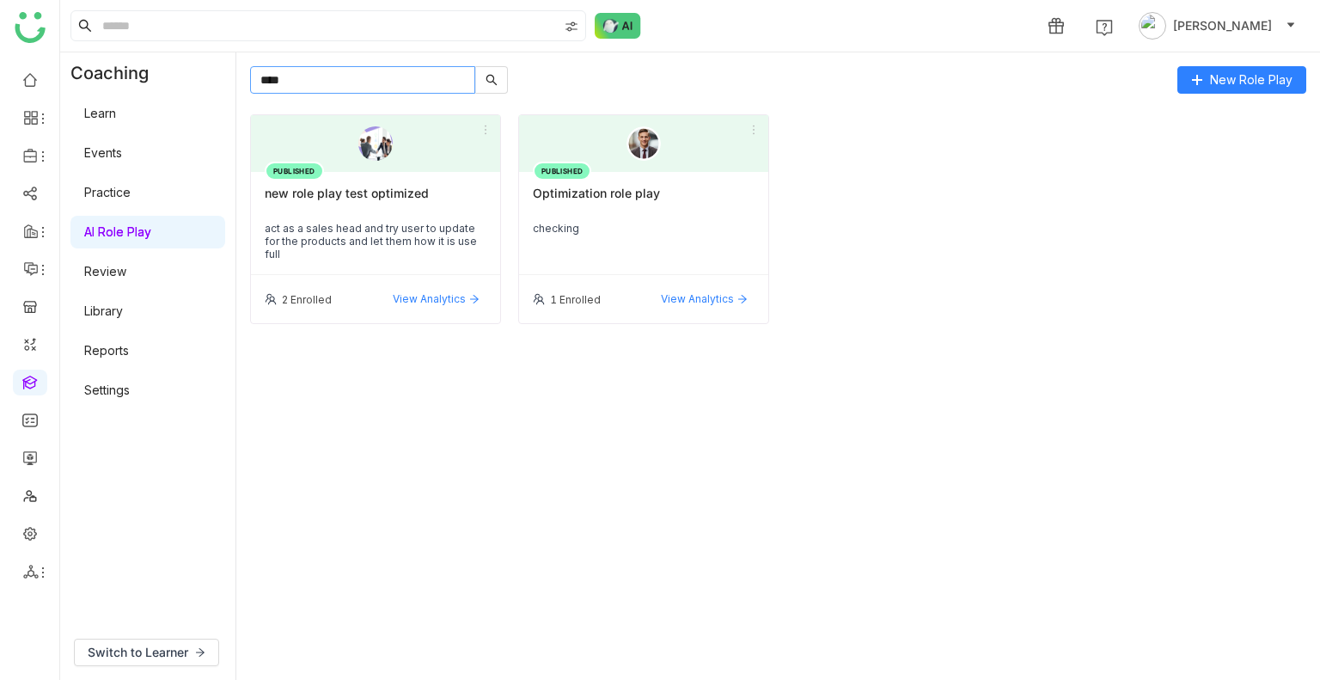
type input "****"
click at [359, 191] on div "new role play test optimized" at bounding box center [376, 200] width 222 height 29
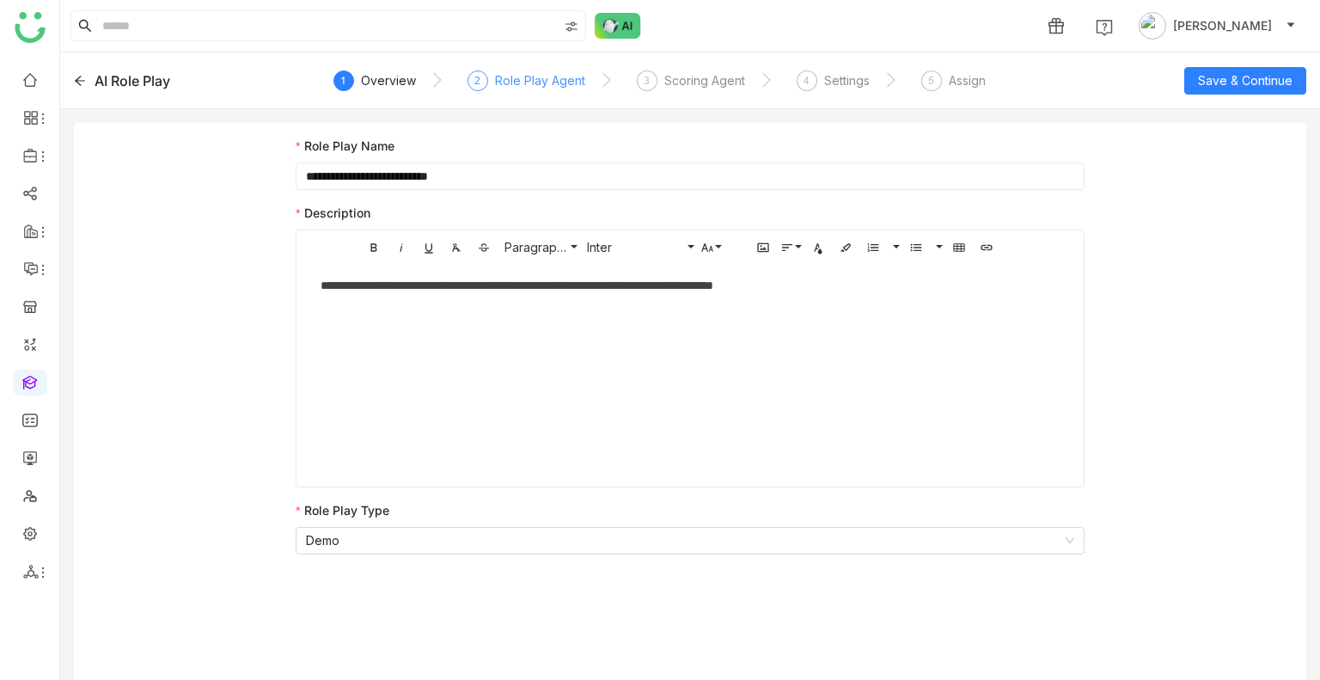
click at [520, 84] on div "Role Play Agent" at bounding box center [540, 80] width 90 height 21
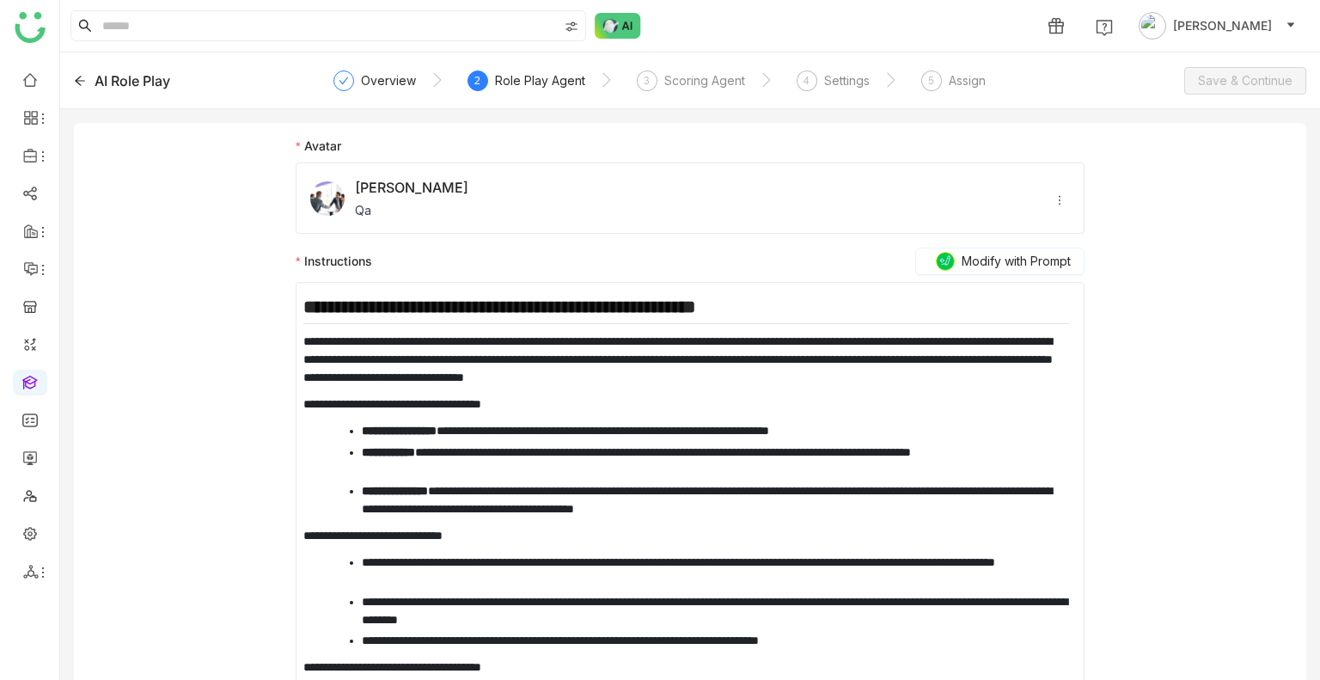
click at [501, 90] on div "2 Role Play Agent" at bounding box center [526, 85] width 118 height 31
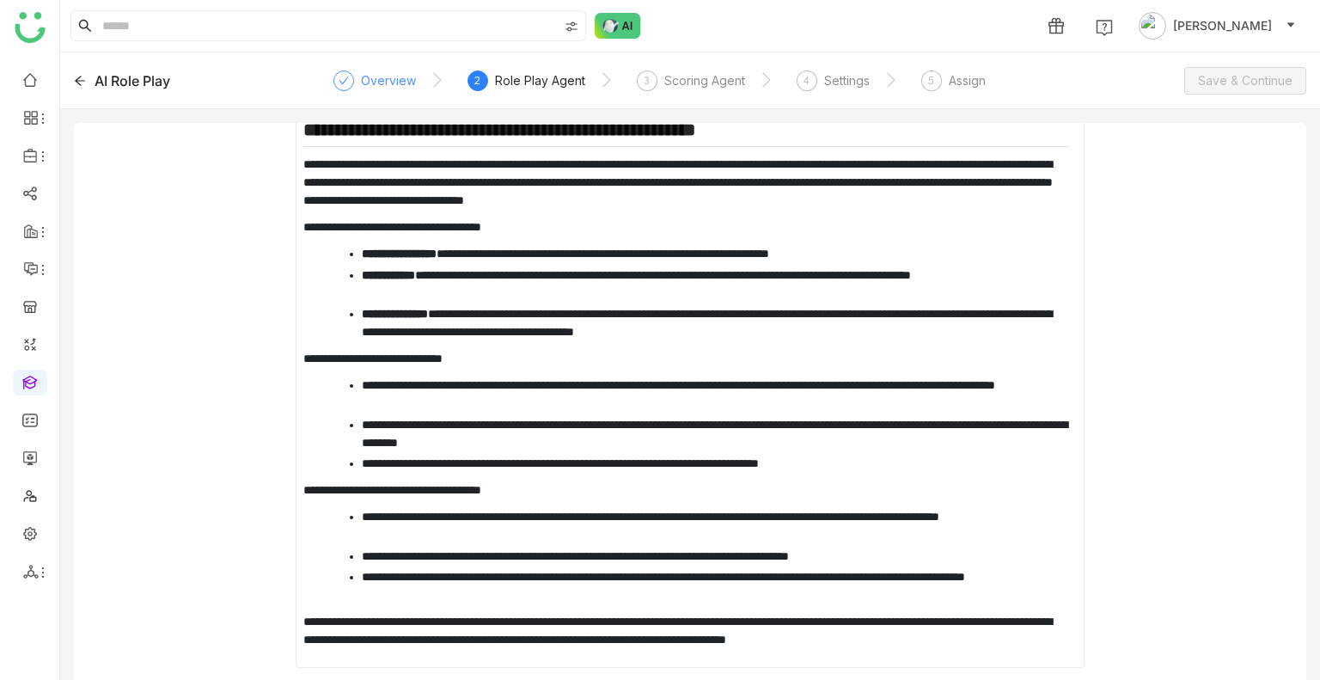
click at [381, 91] on div "Overview" at bounding box center [374, 85] width 82 height 31
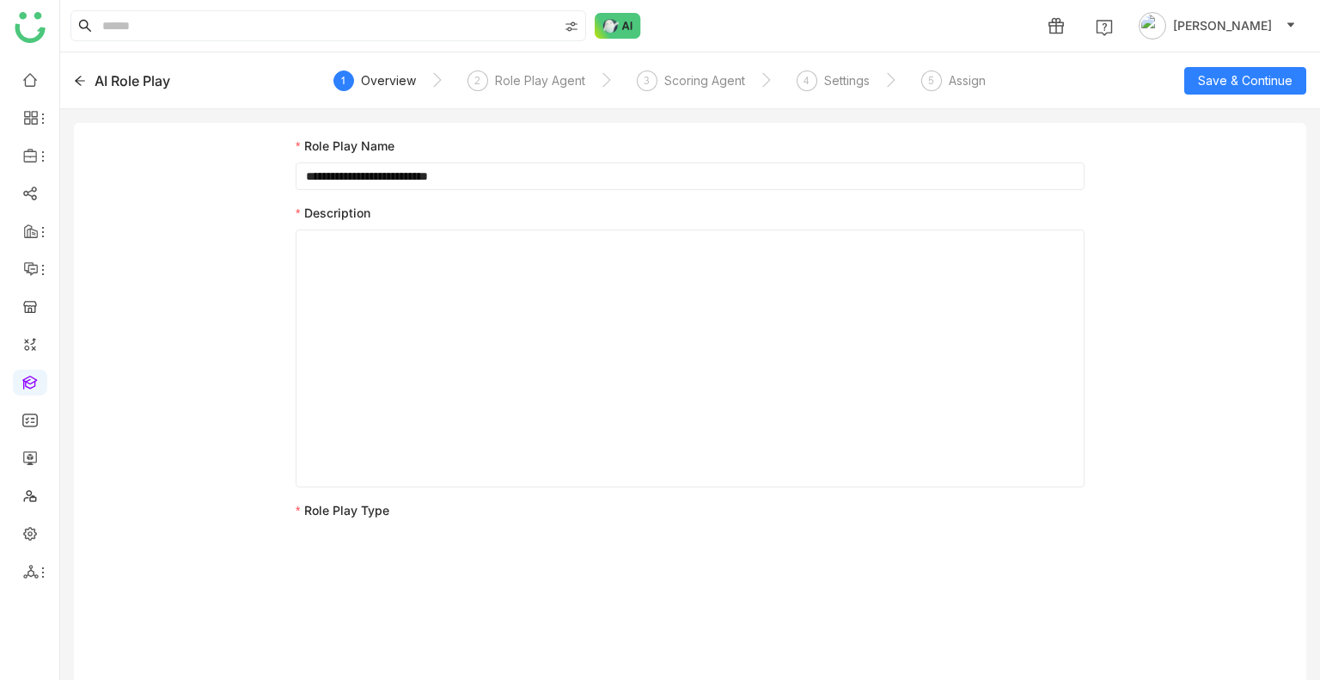
scroll to position [0, 0]
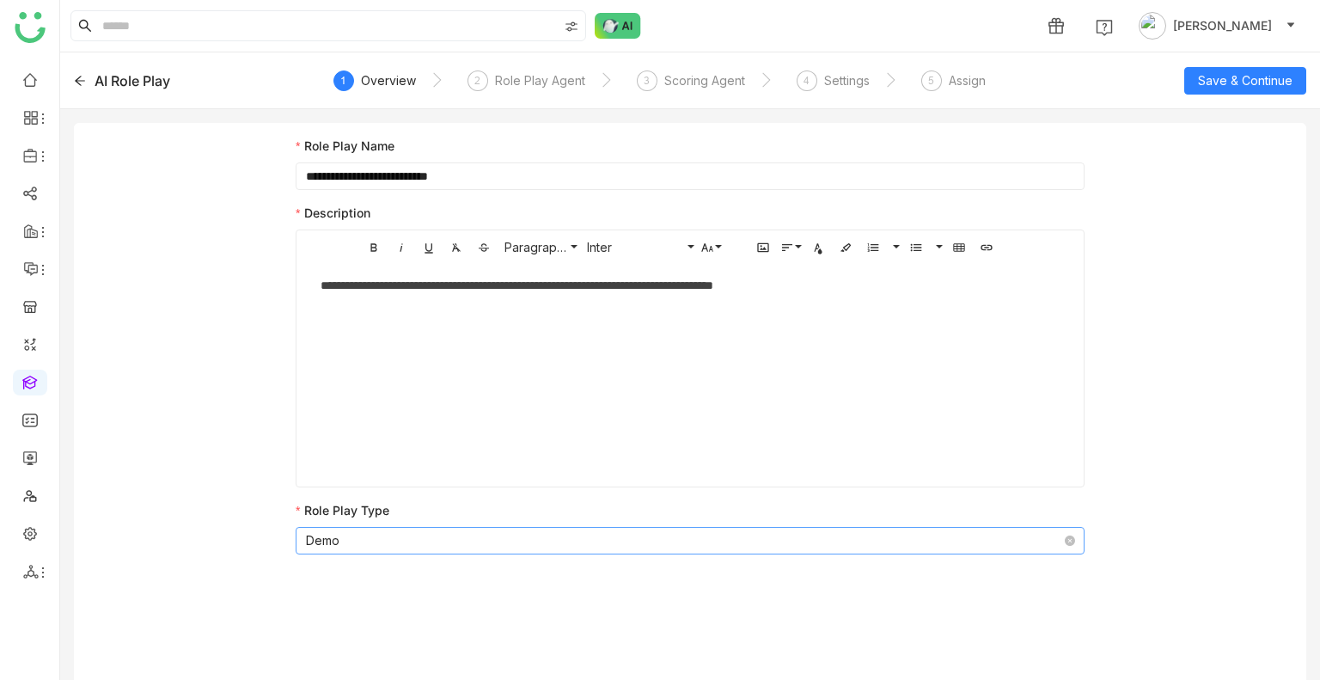
click at [388, 531] on nz-select-item "Demo" at bounding box center [690, 541] width 768 height 26
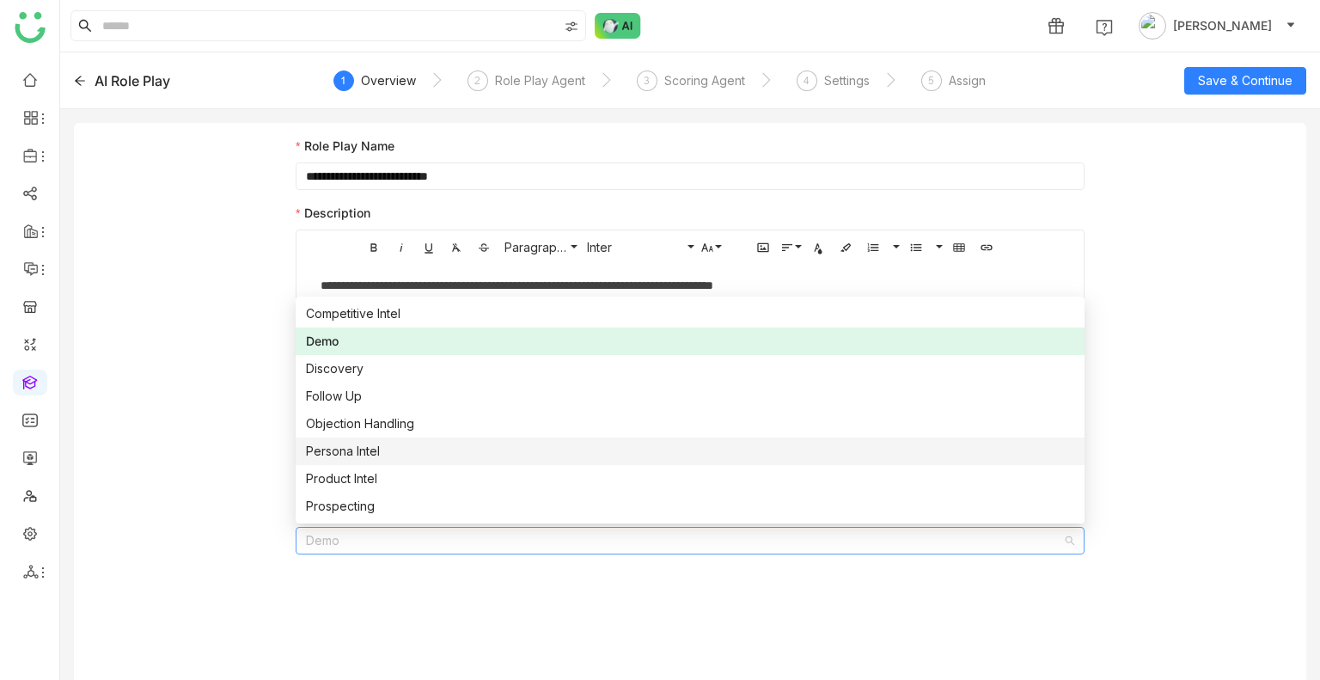
click at [178, 445] on div "**********" at bounding box center [690, 408] width 1232 height 570
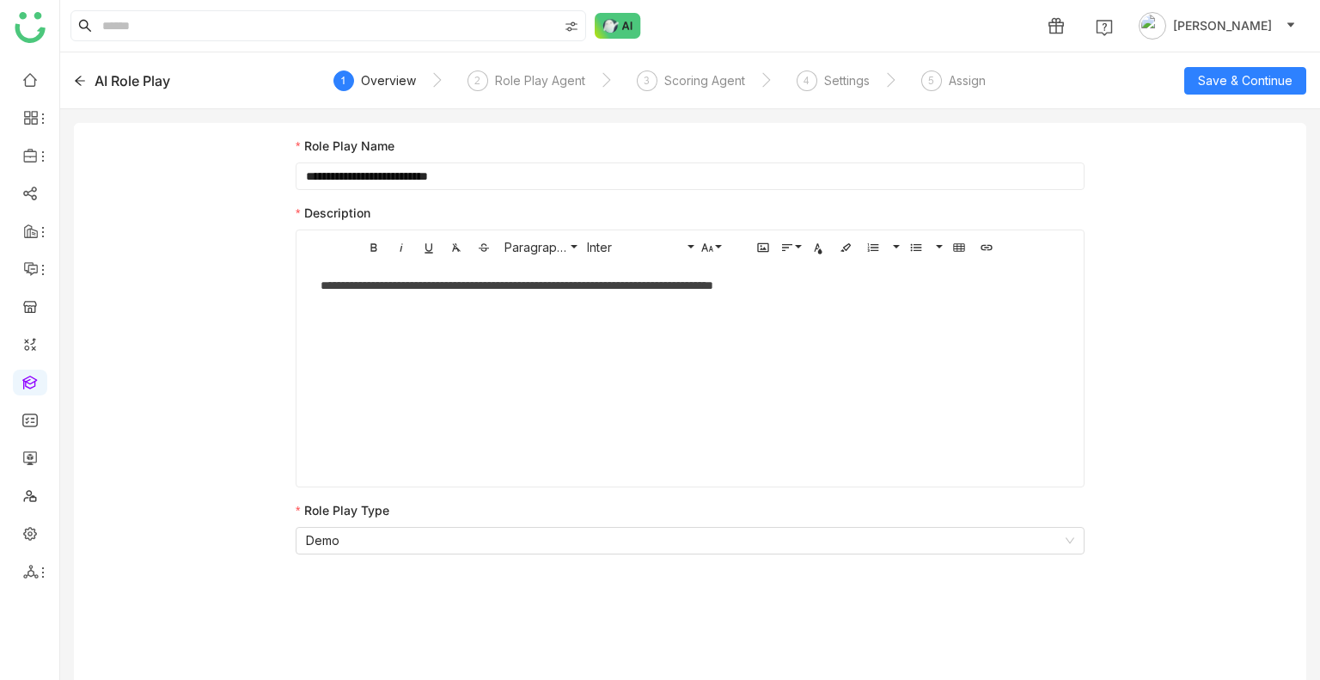
click at [138, 69] on div "AI Role Play 1 Overview 2 Role Play Agent 3 Scoring Agent 4 Settings 5 Assign S…" at bounding box center [690, 80] width 1260 height 57
click at [149, 107] on div "AI Role Play 1 Overview 2 Role Play Agent 3 Scoring Agent 4 Settings 5 Assign S…" at bounding box center [690, 80] width 1260 height 57
click at [146, 72] on div "AI Role Play" at bounding box center [133, 80] width 76 height 21
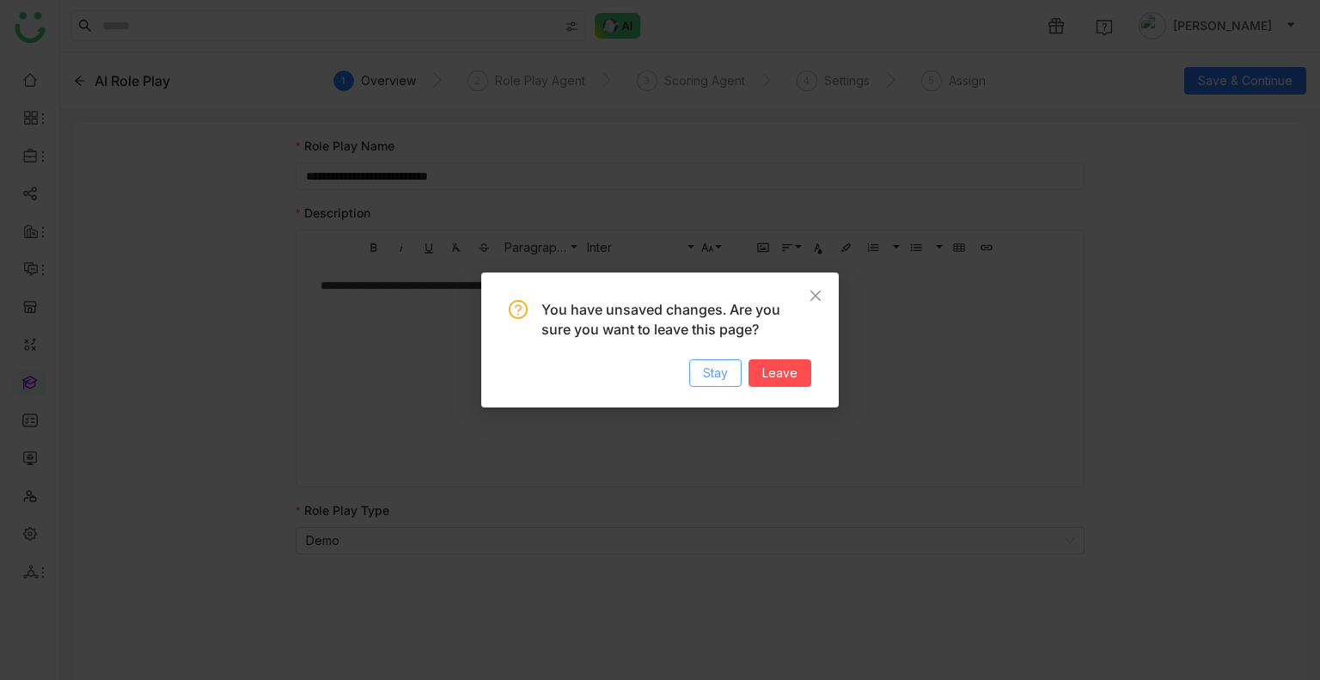
click at [723, 377] on span "Stay" at bounding box center [715, 372] width 25 height 19
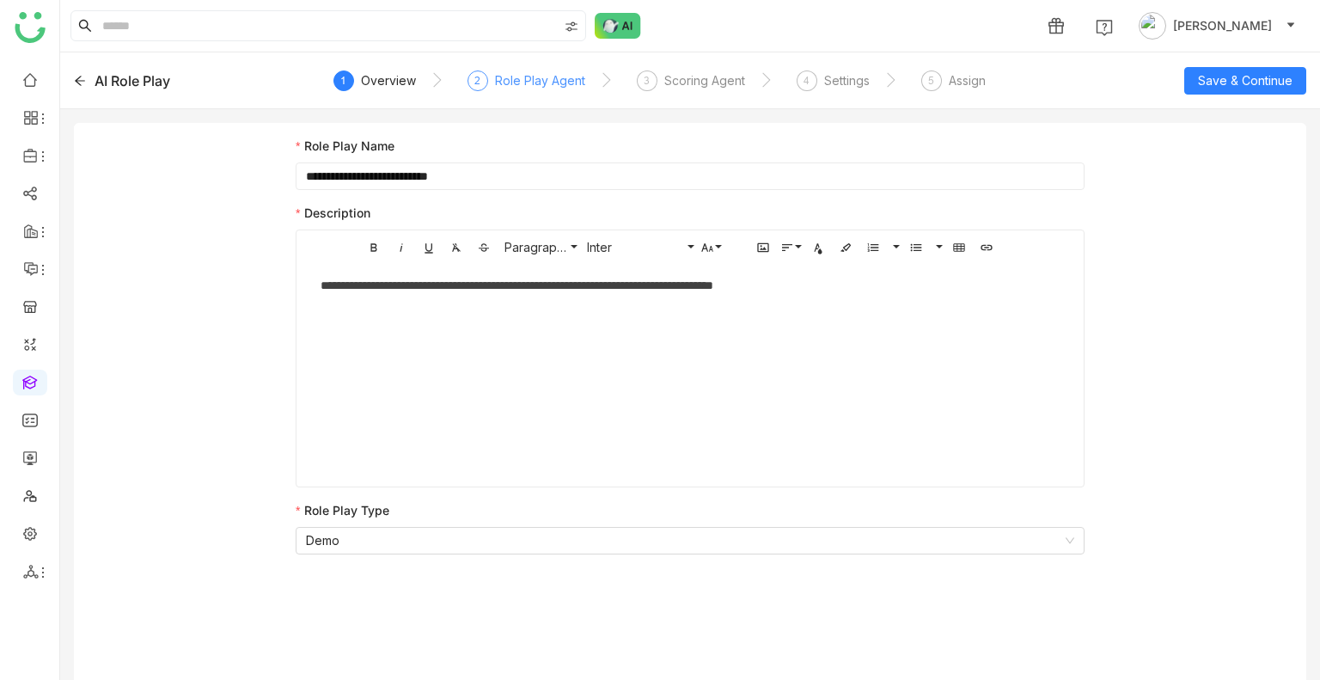
click at [522, 88] on div "Role Play Agent" at bounding box center [540, 80] width 90 height 21
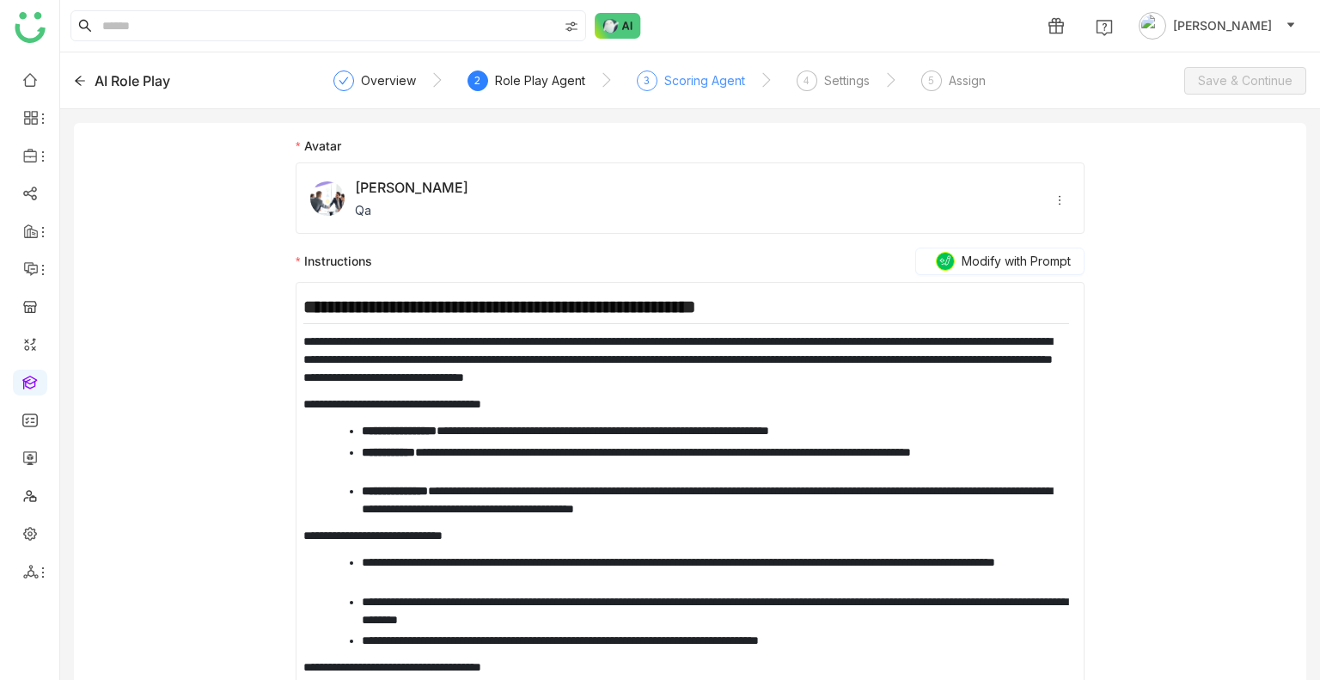
click at [704, 76] on div "Scoring Agent" at bounding box center [704, 80] width 81 height 21
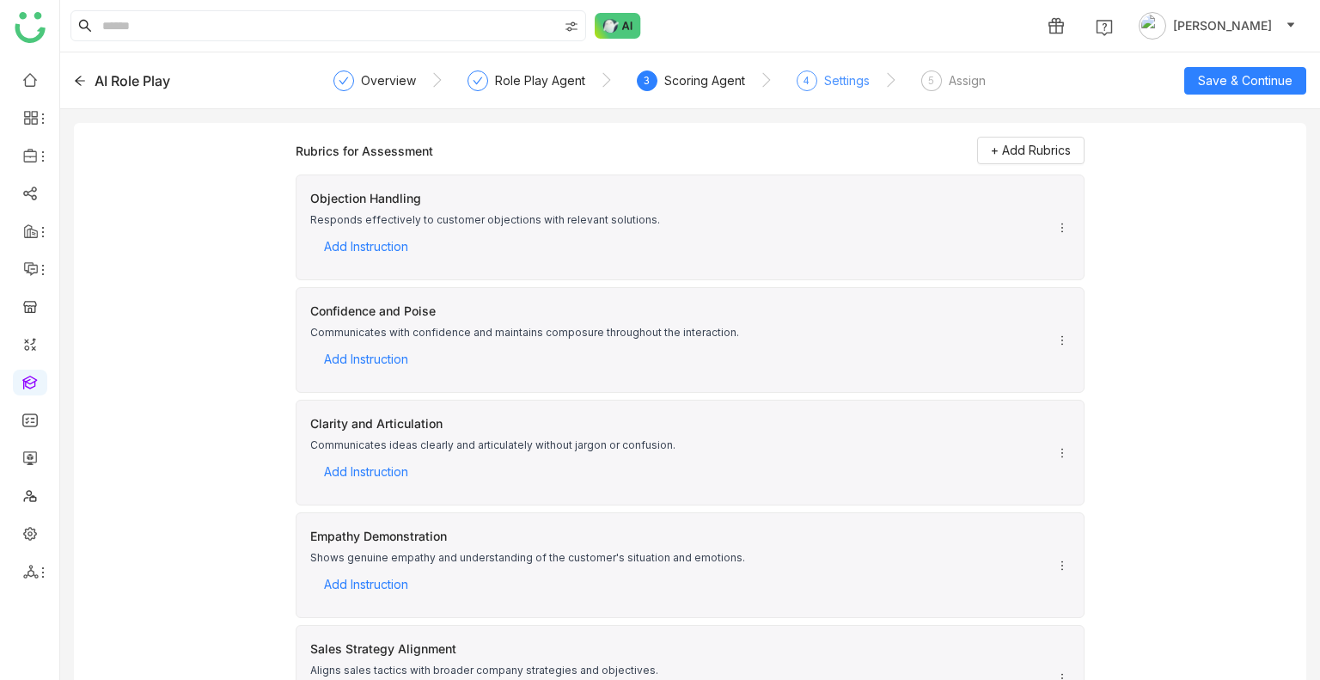
click at [803, 76] on span "4" at bounding box center [806, 80] width 6 height 13
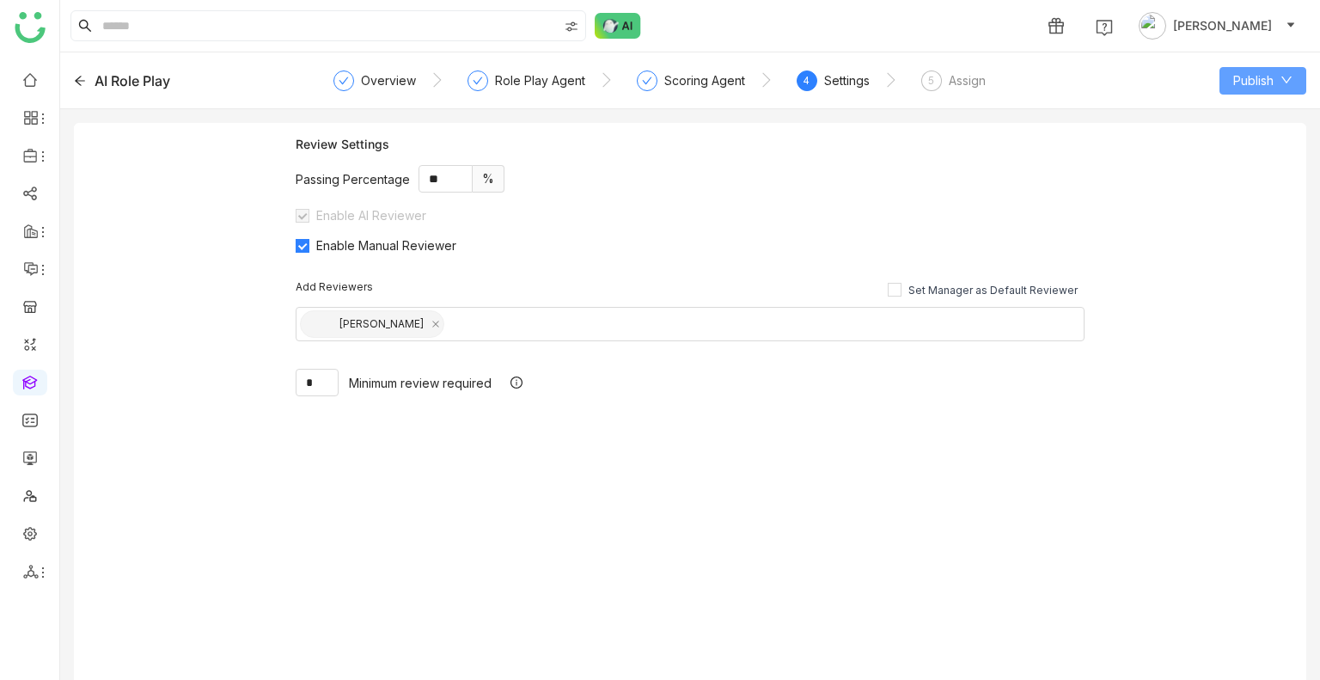
click at [1264, 82] on span "Publish" at bounding box center [1253, 80] width 40 height 19
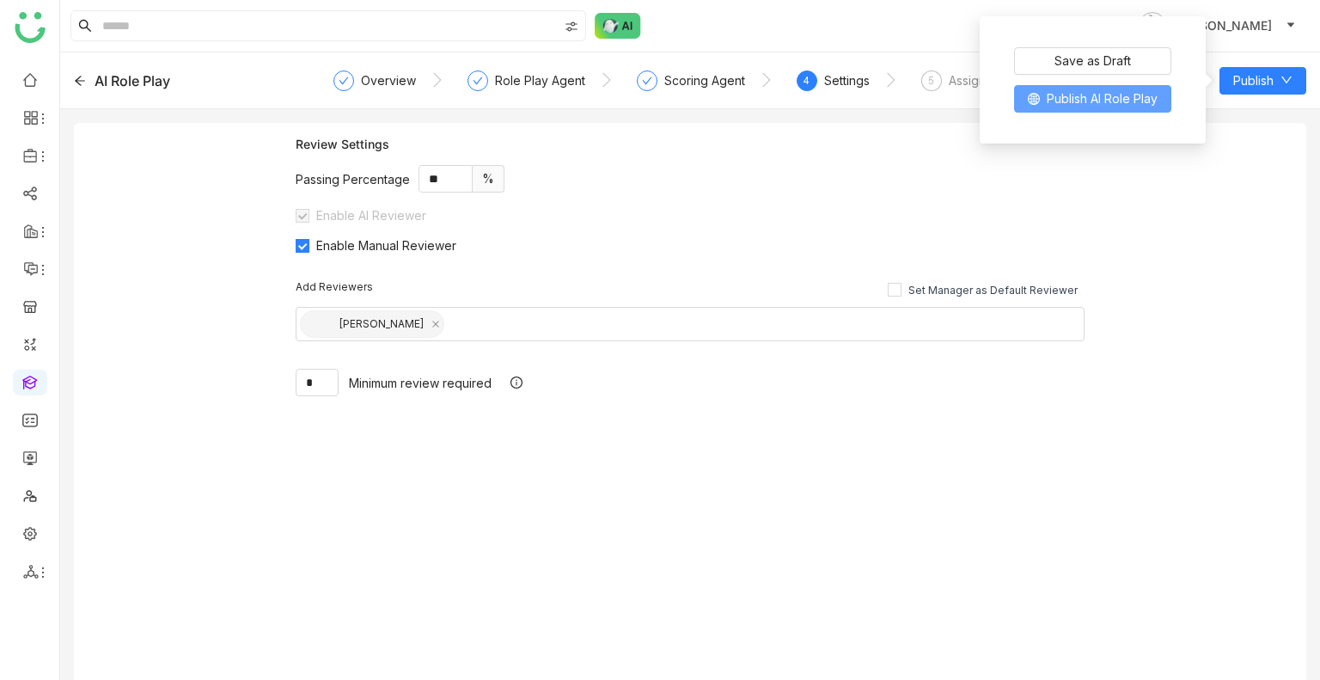
click at [1117, 96] on span "Publish AI Role Play" at bounding box center [1101, 98] width 111 height 19
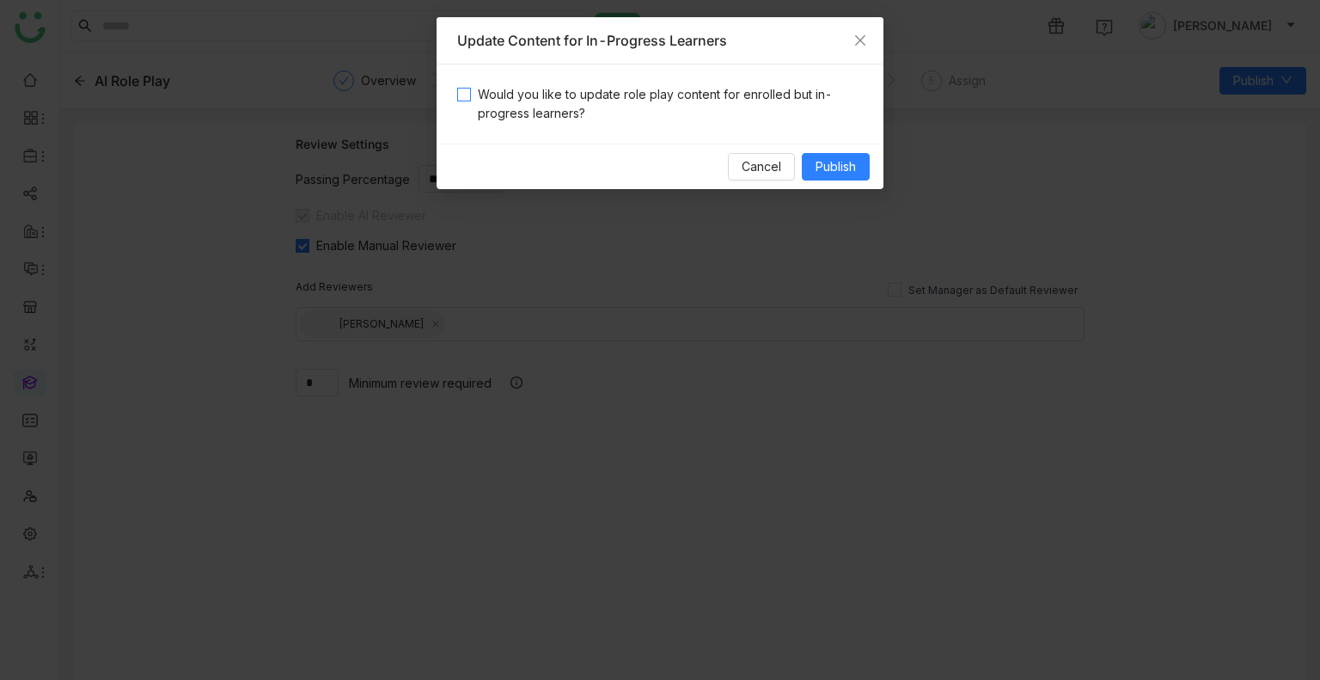
click at [562, 113] on span "Would you like to update role play content for enrolled but in-progress learner…" at bounding box center [667, 104] width 392 height 38
click at [849, 159] on span "Publish" at bounding box center [835, 166] width 40 height 19
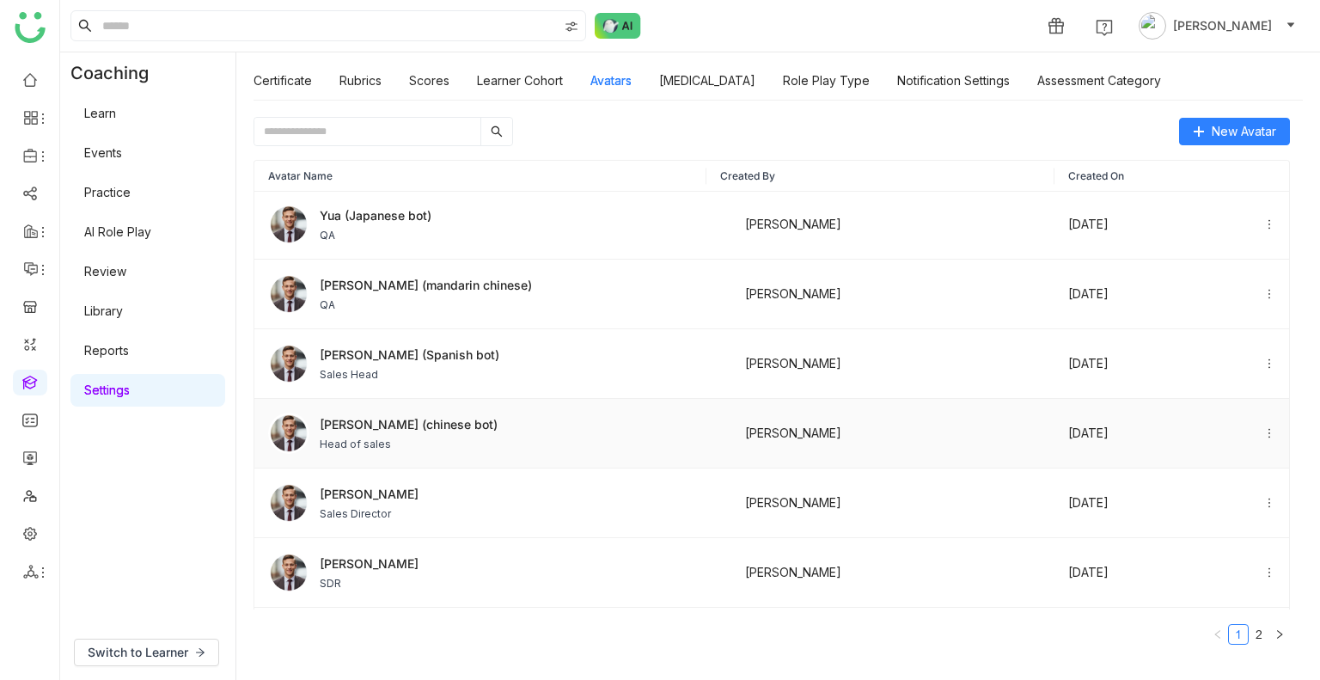
scroll to position [516, 0]
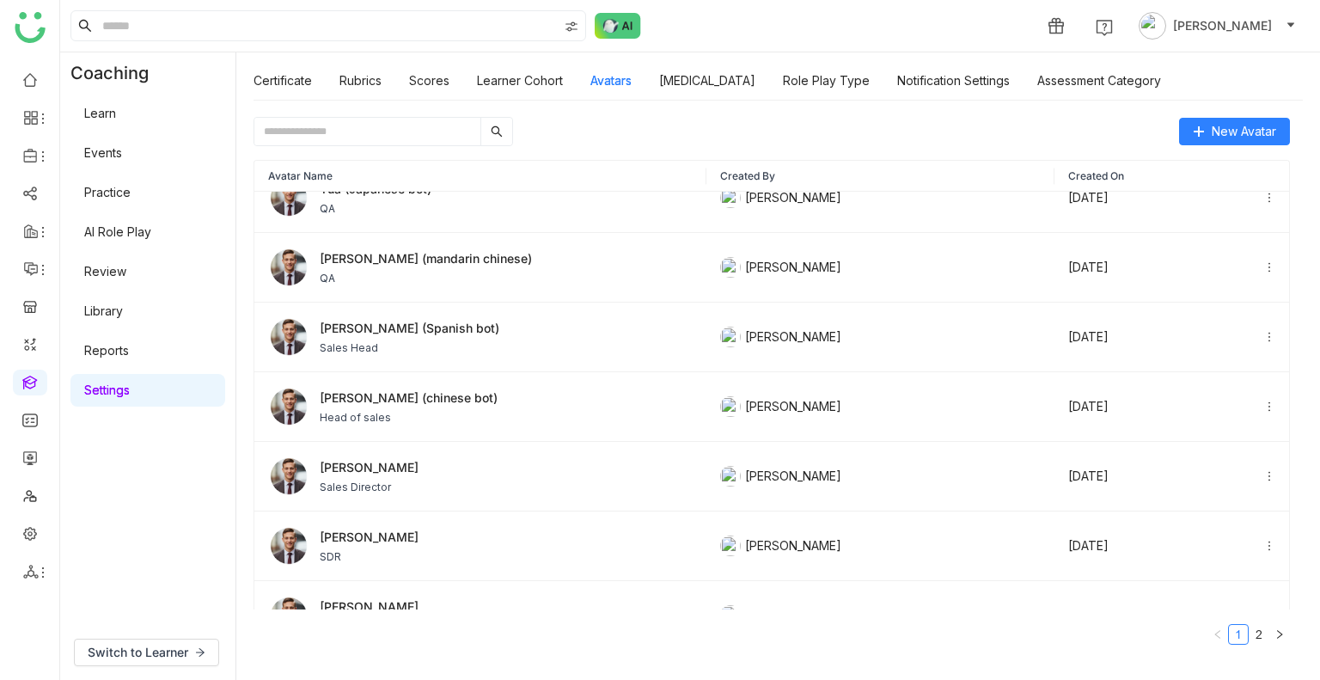
click at [349, 130] on input "text" at bounding box center [367, 131] width 226 height 27
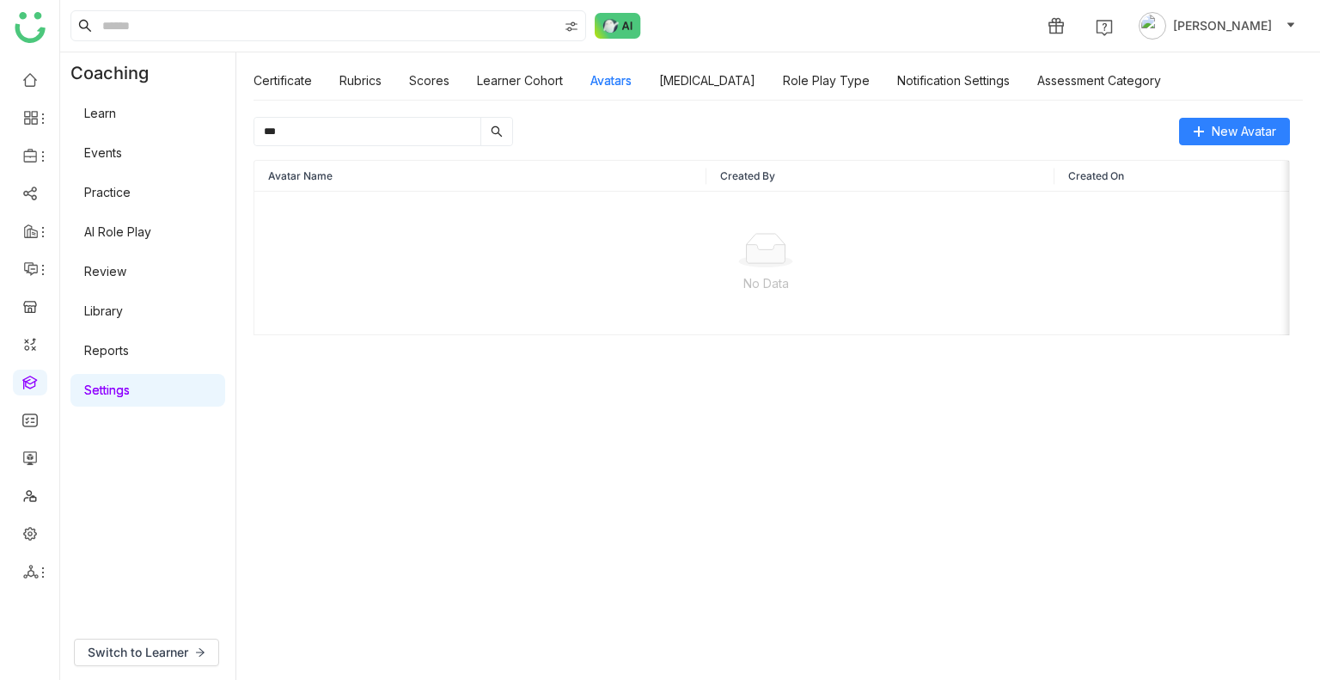
scroll to position [0, 0]
type input "****"
click at [333, 217] on span "Jeff" at bounding box center [369, 217] width 99 height 18
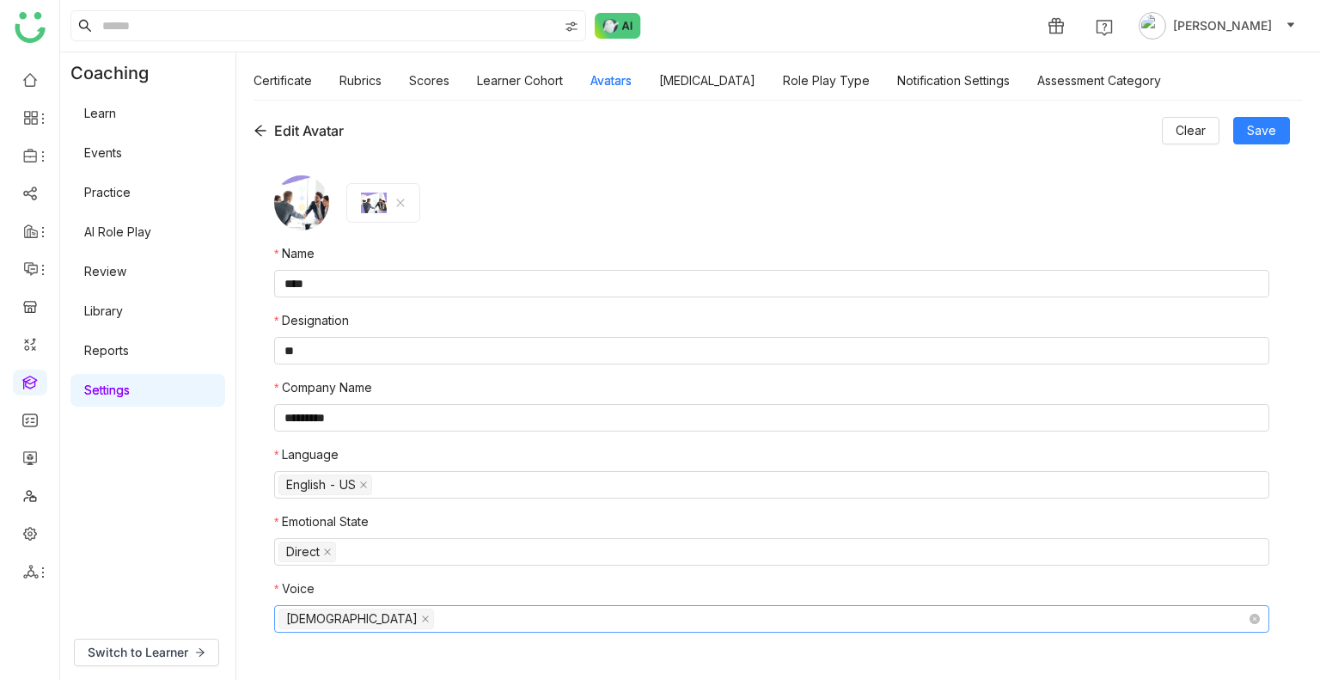
click at [403, 615] on nz-select-top-control "Male" at bounding box center [771, 618] width 995 height 27
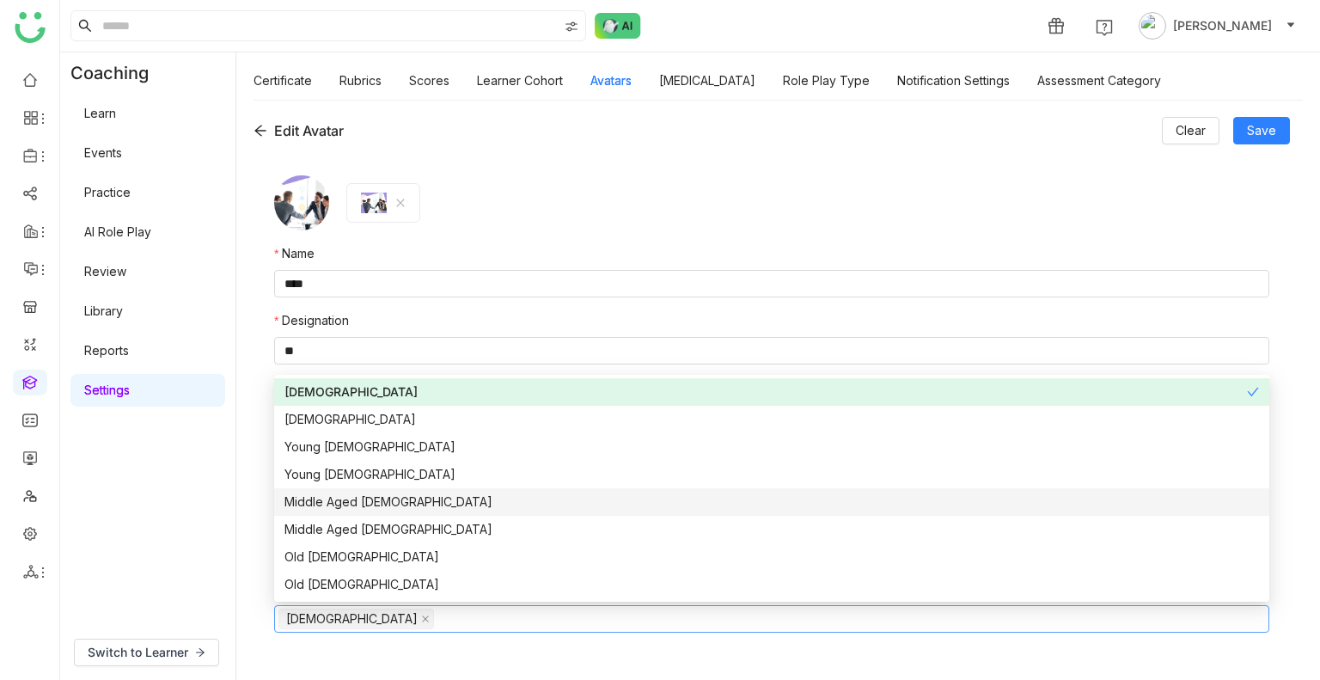
click at [359, 494] on div "Middle Aged Male" at bounding box center [771, 501] width 974 height 19
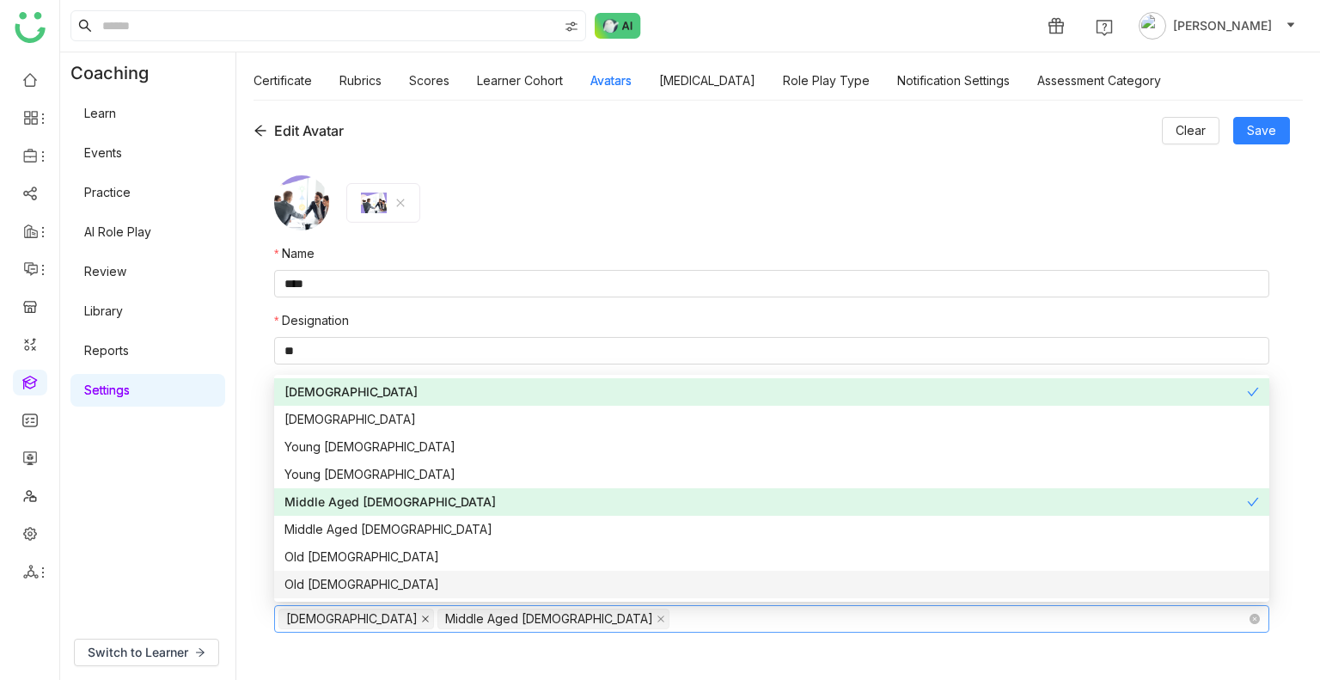
click at [421, 613] on span at bounding box center [425, 618] width 9 height 19
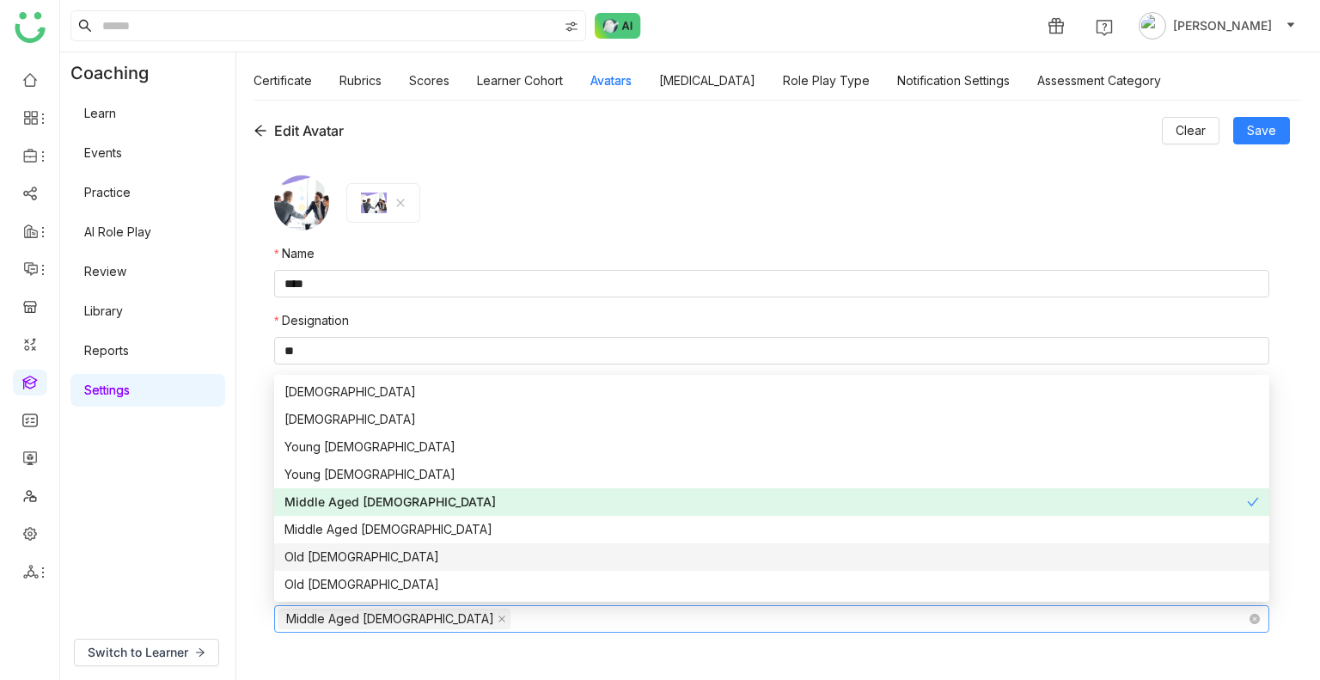
click at [351, 560] on div "Old Male" at bounding box center [771, 556] width 974 height 19
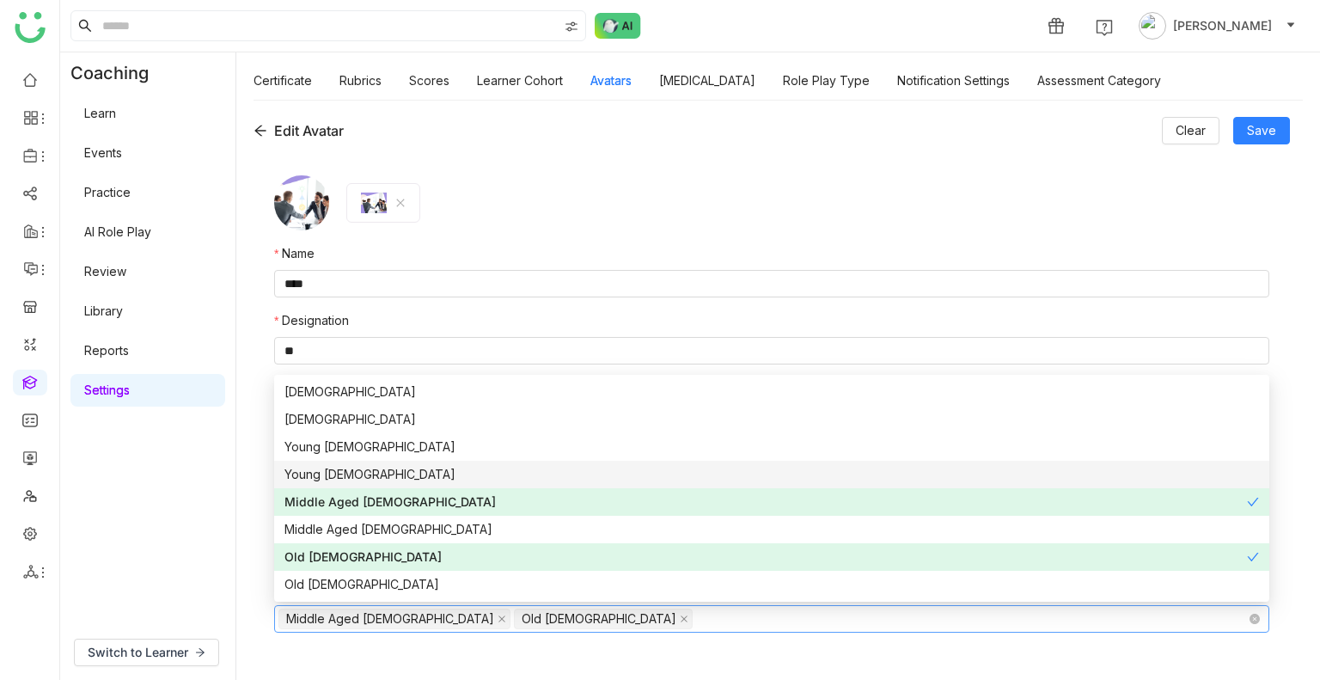
click at [354, 418] on div "Female" at bounding box center [771, 419] width 974 height 19
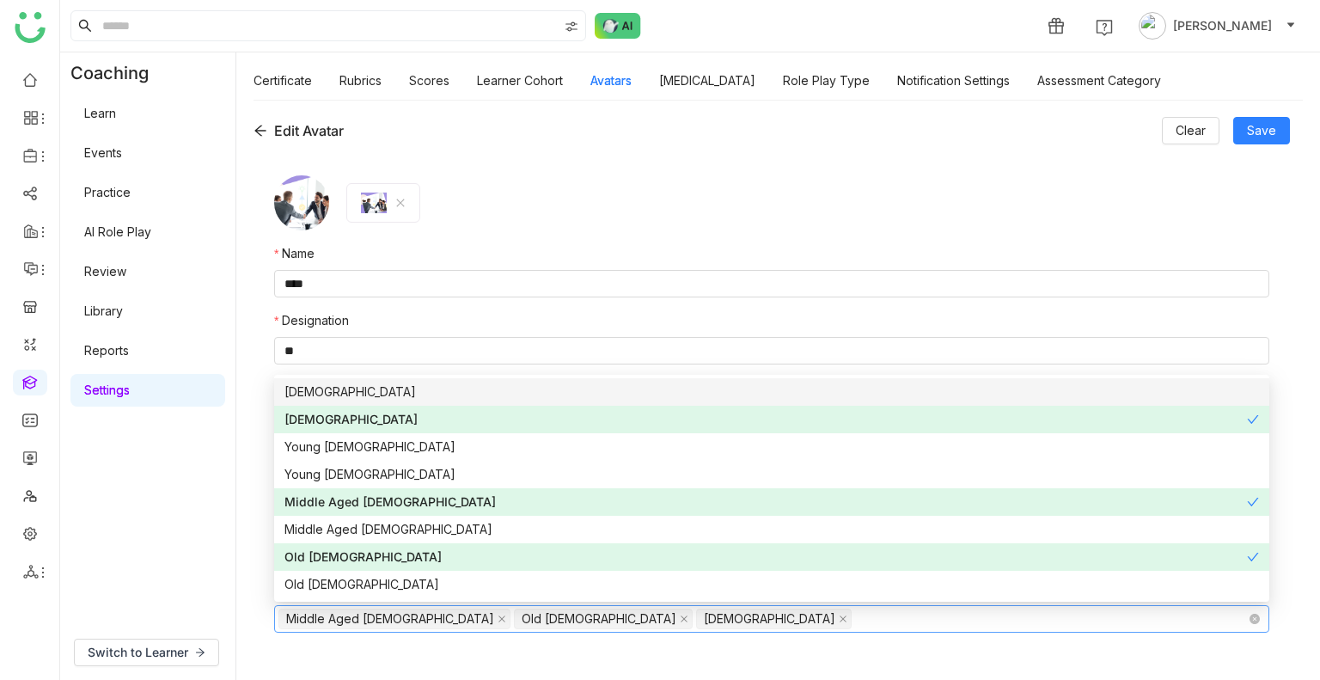
click at [341, 392] on div "Male" at bounding box center [771, 391] width 974 height 19
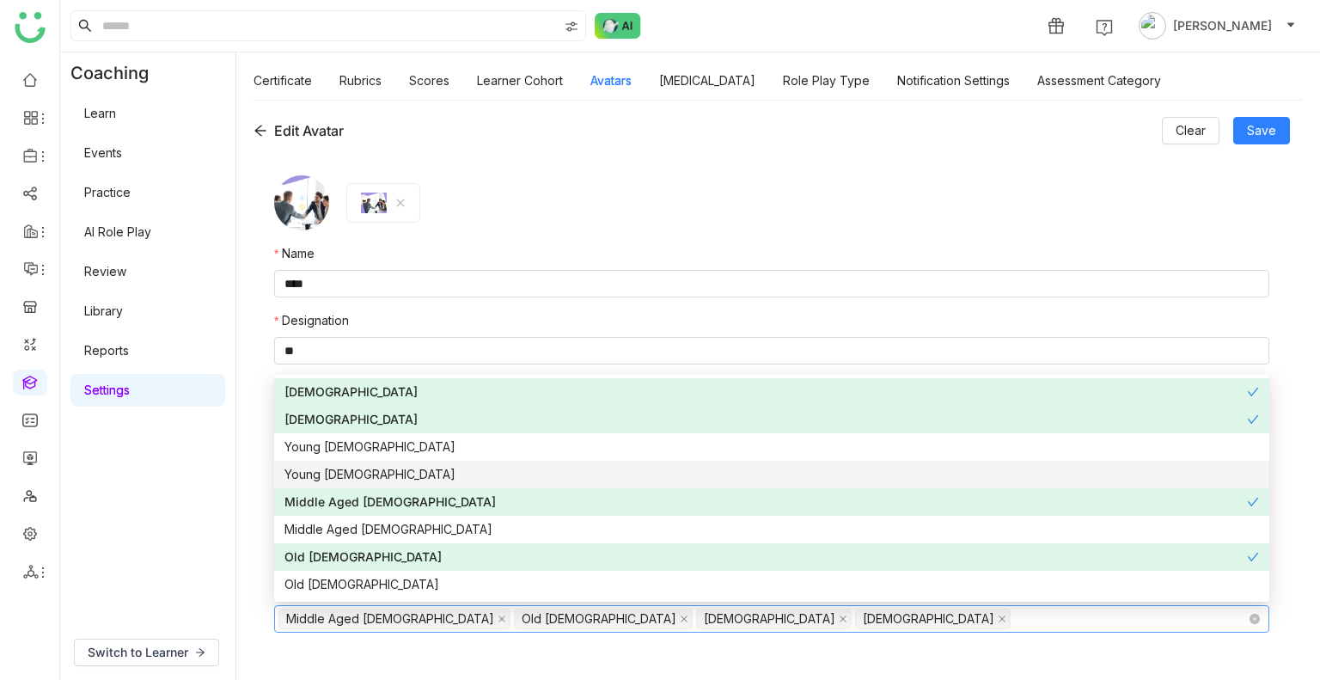
click at [632, 466] on div "Young Female" at bounding box center [771, 474] width 974 height 19
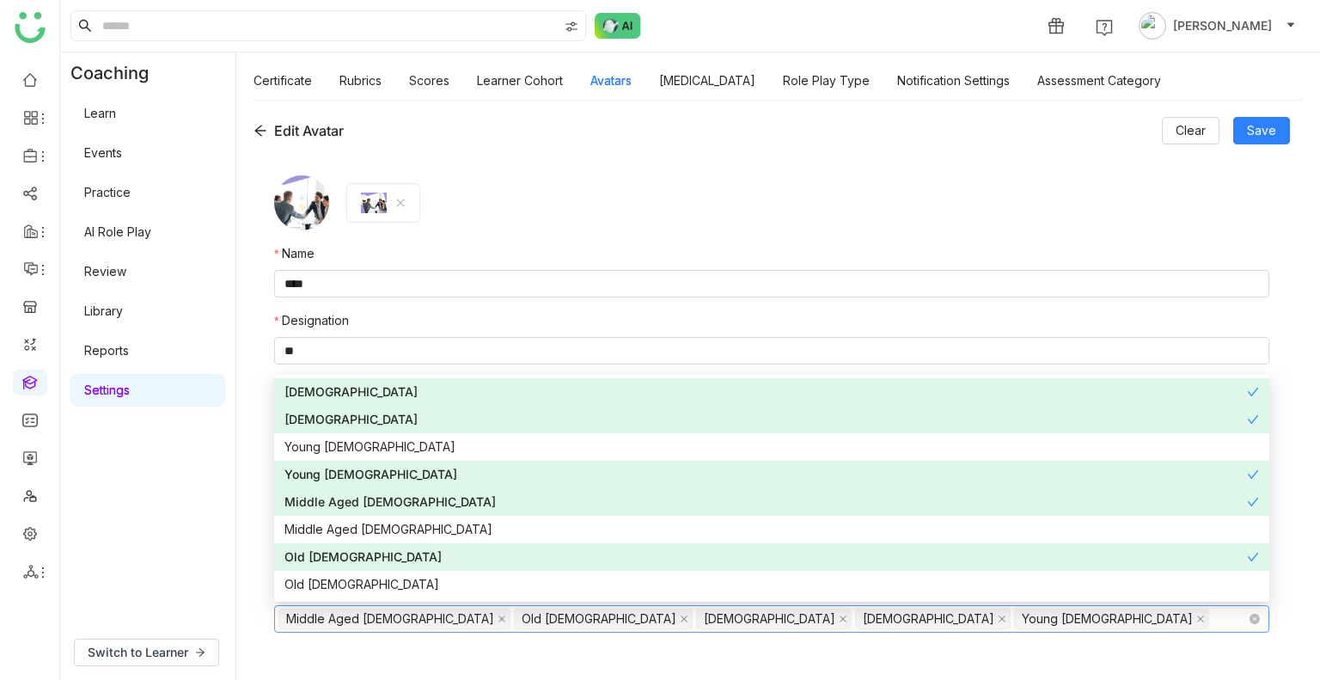
click at [575, 424] on div "Female" at bounding box center [765, 419] width 962 height 19
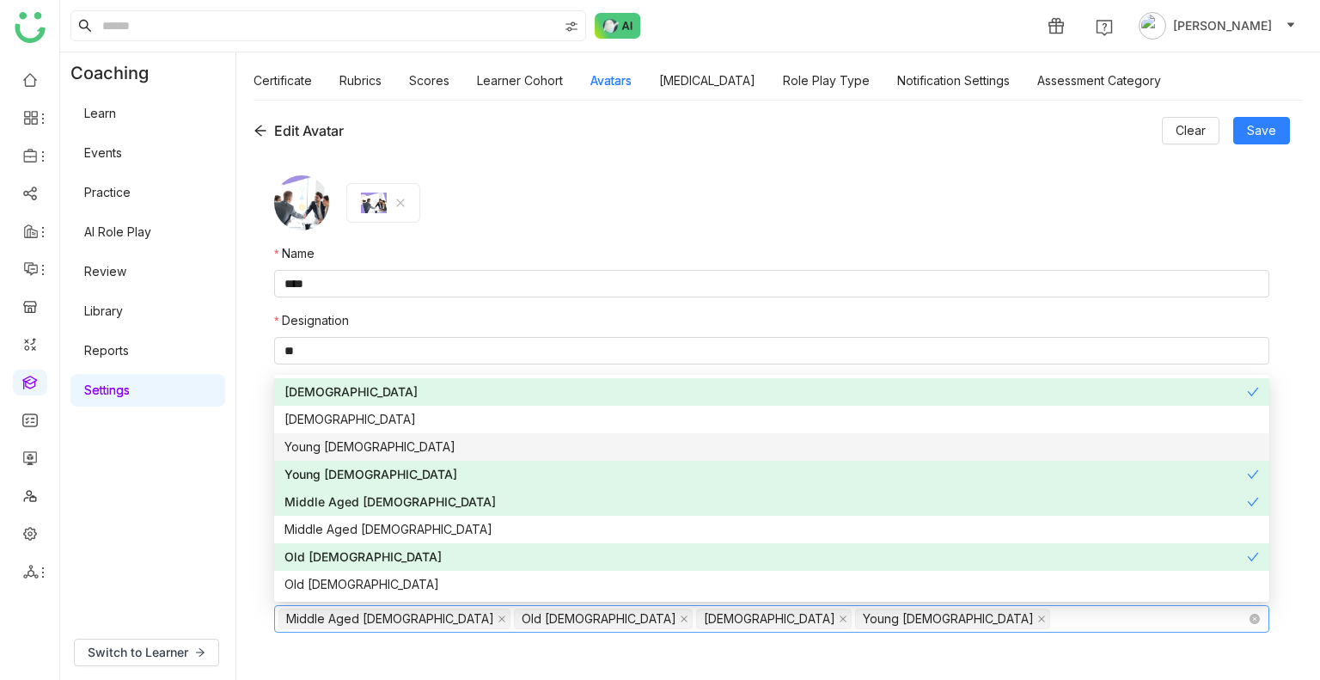
click at [552, 449] on div "Young Male" at bounding box center [771, 446] width 974 height 19
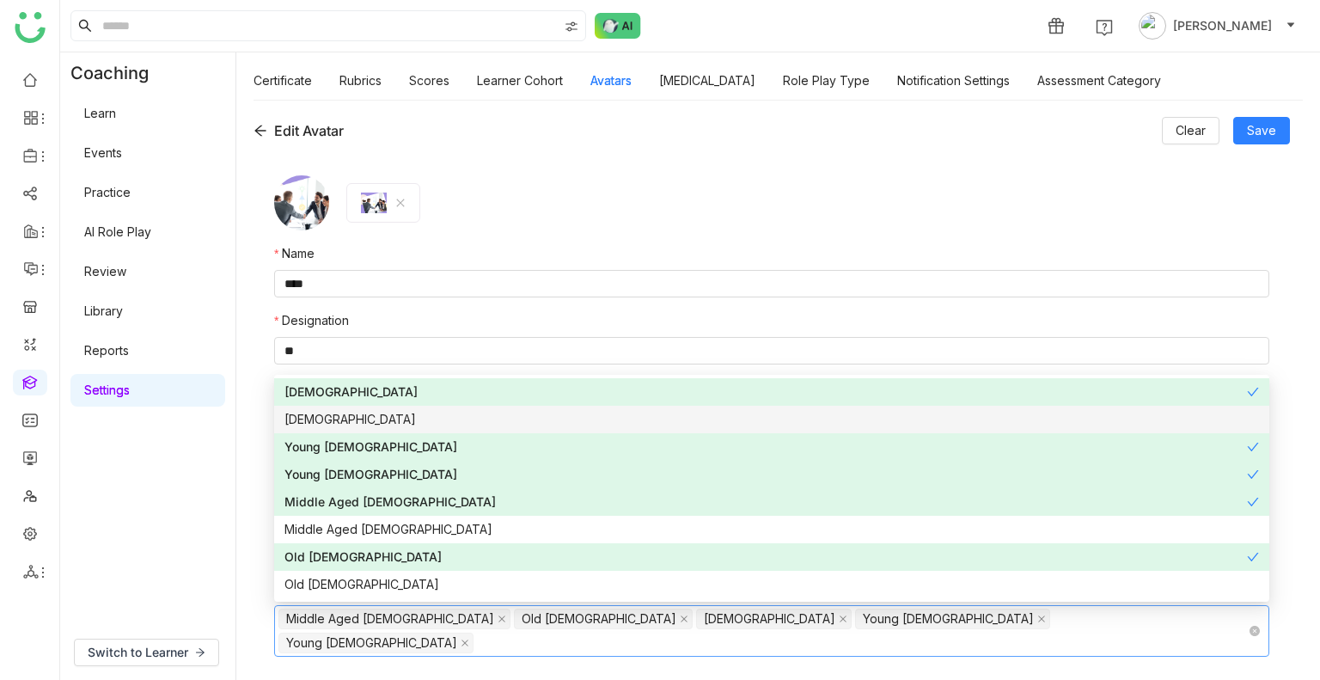
click at [540, 427] on div "Female" at bounding box center [771, 419] width 974 height 19
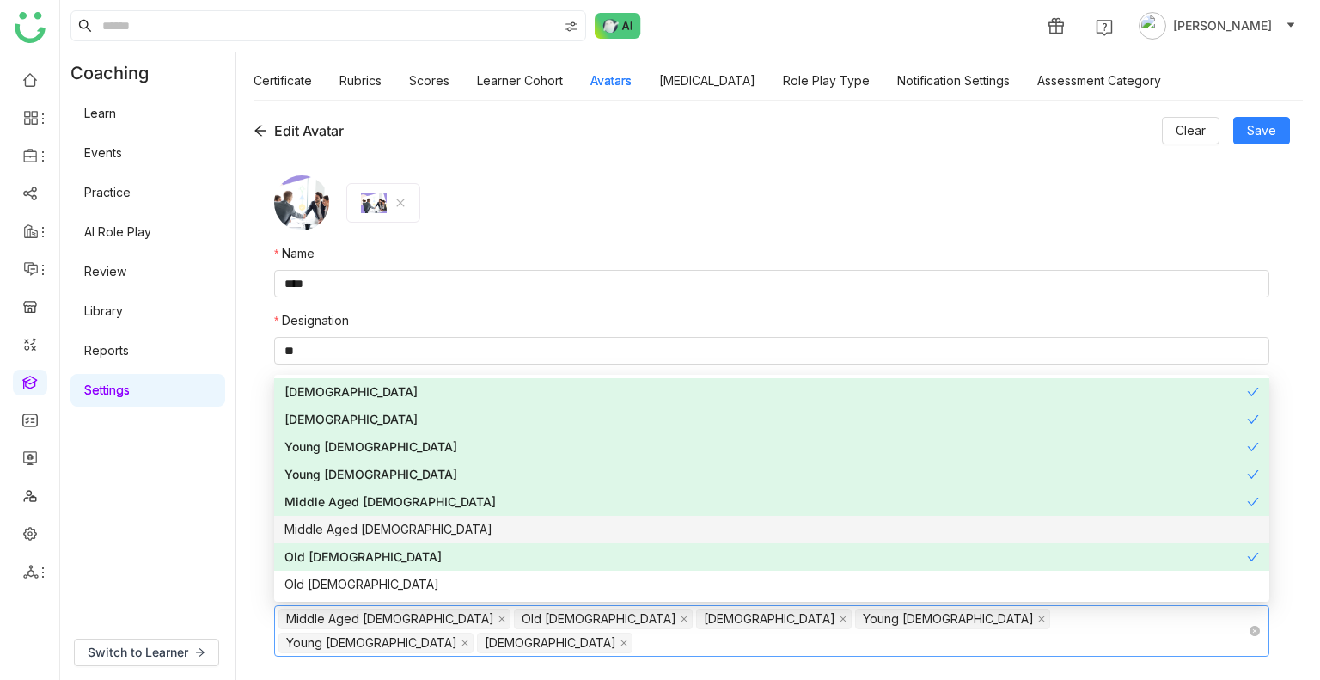
drag, startPoint x: 488, startPoint y: 532, endPoint x: 479, endPoint y: 557, distance: 26.4
click at [488, 532] on div "Middle Aged Female" at bounding box center [771, 529] width 974 height 19
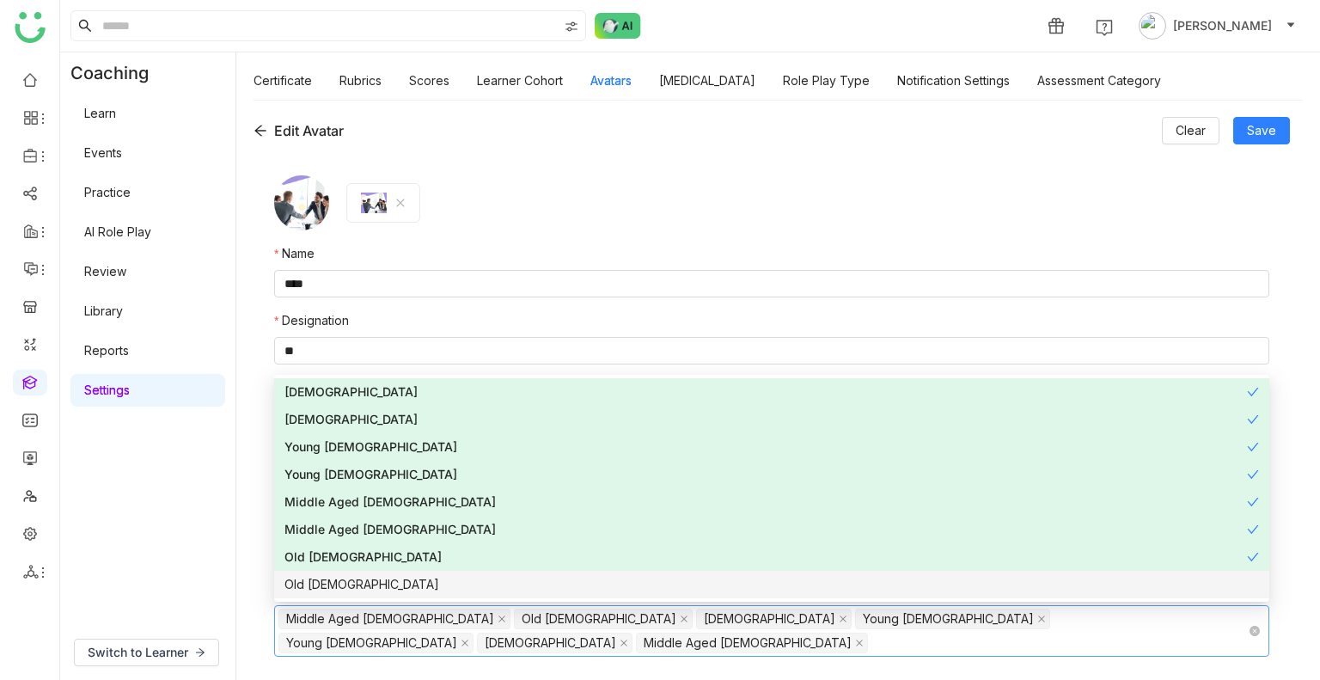
click at [474, 588] on div "Old Female" at bounding box center [771, 584] width 974 height 19
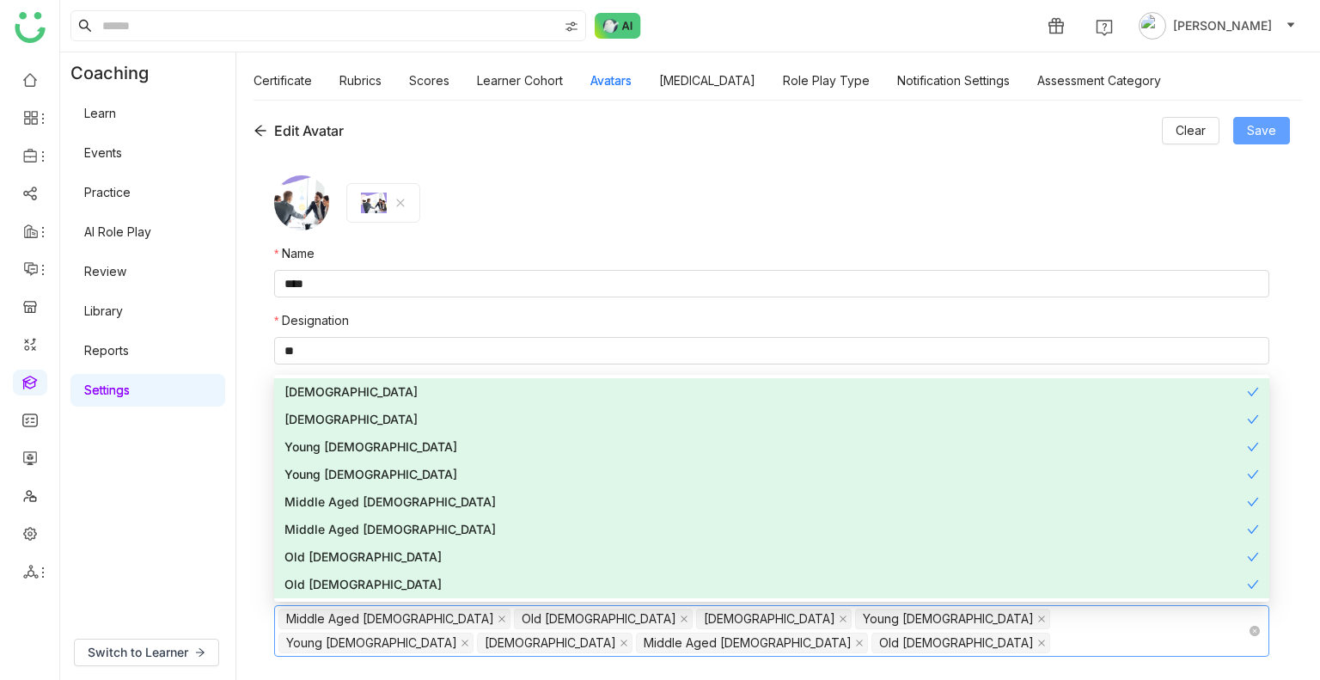
click at [1248, 126] on span "Save" at bounding box center [1261, 130] width 29 height 19
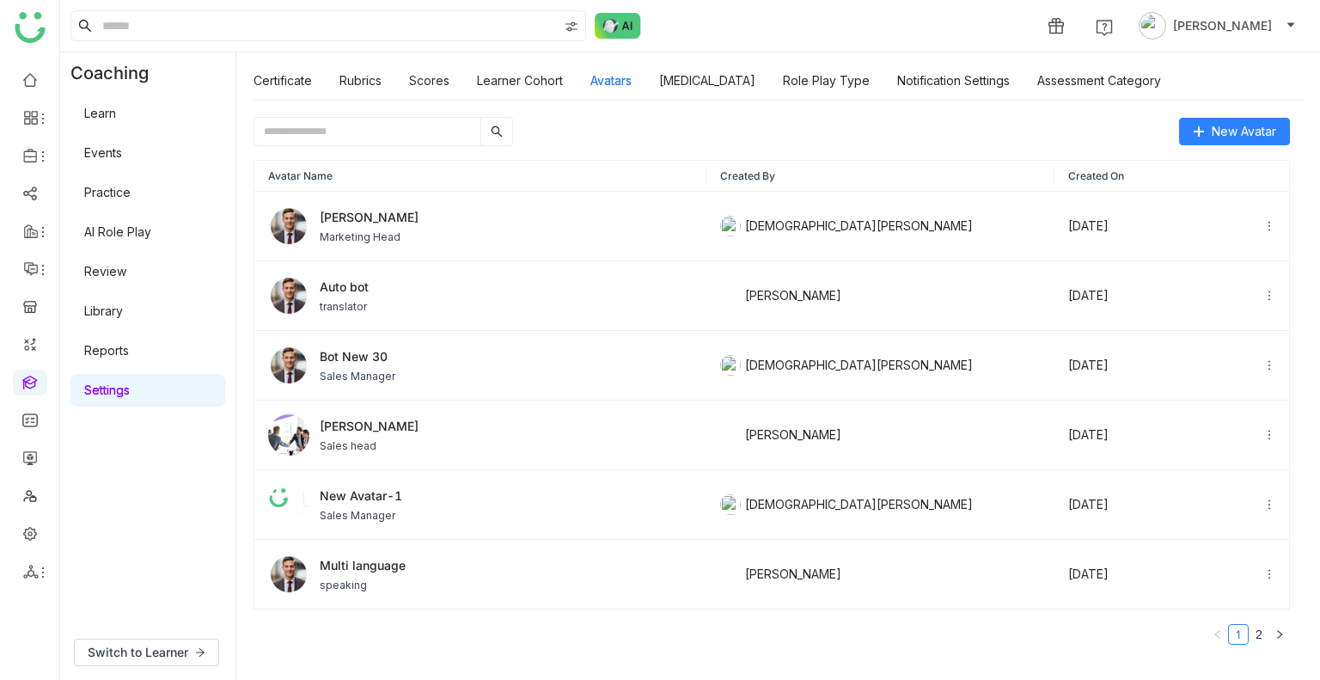
click at [381, 127] on input "text" at bounding box center [367, 131] width 226 height 27
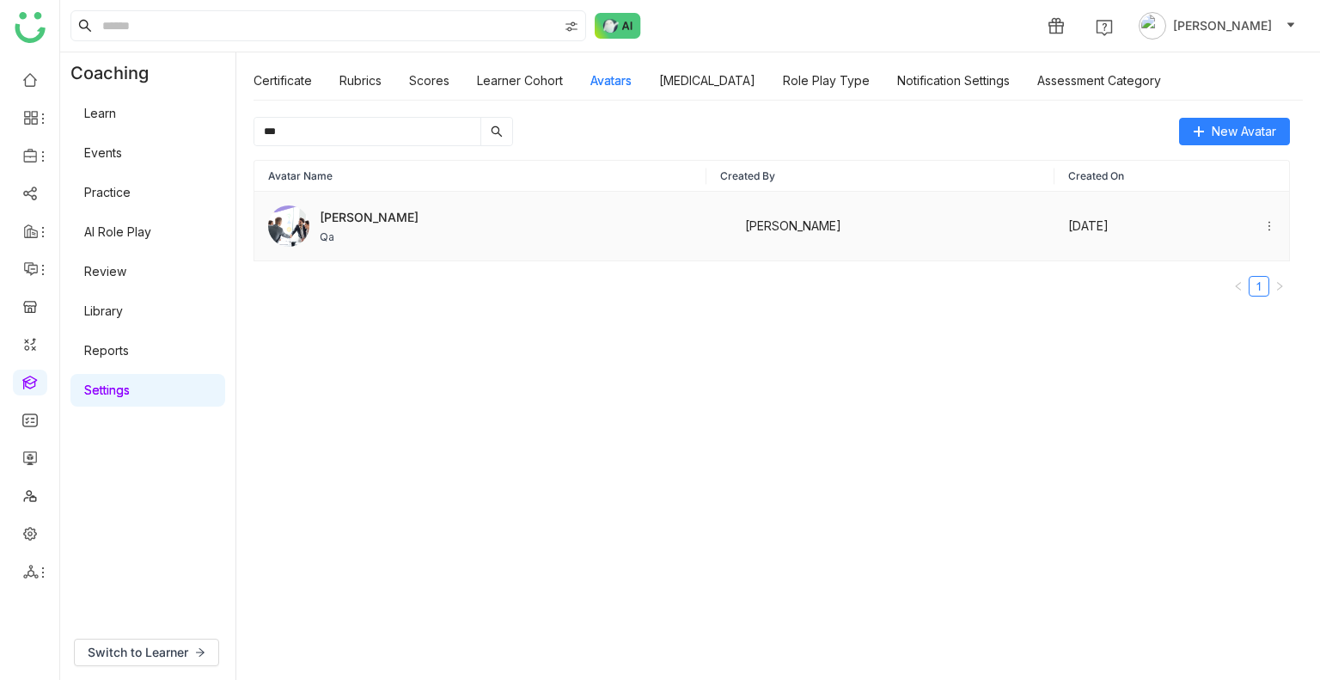
type input "***"
click at [418, 235] on div "Jeff Qa" at bounding box center [480, 225] width 424 height 41
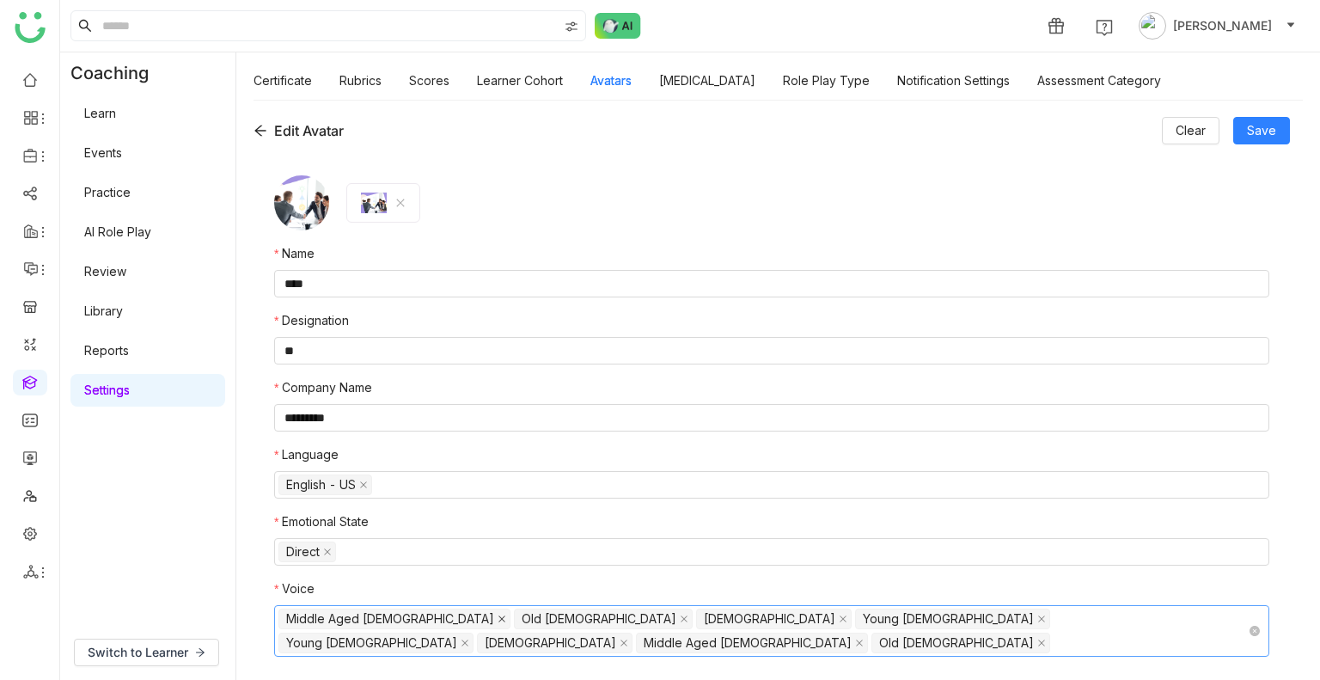
click at [498, 621] on icon at bounding box center [501, 618] width 7 height 7
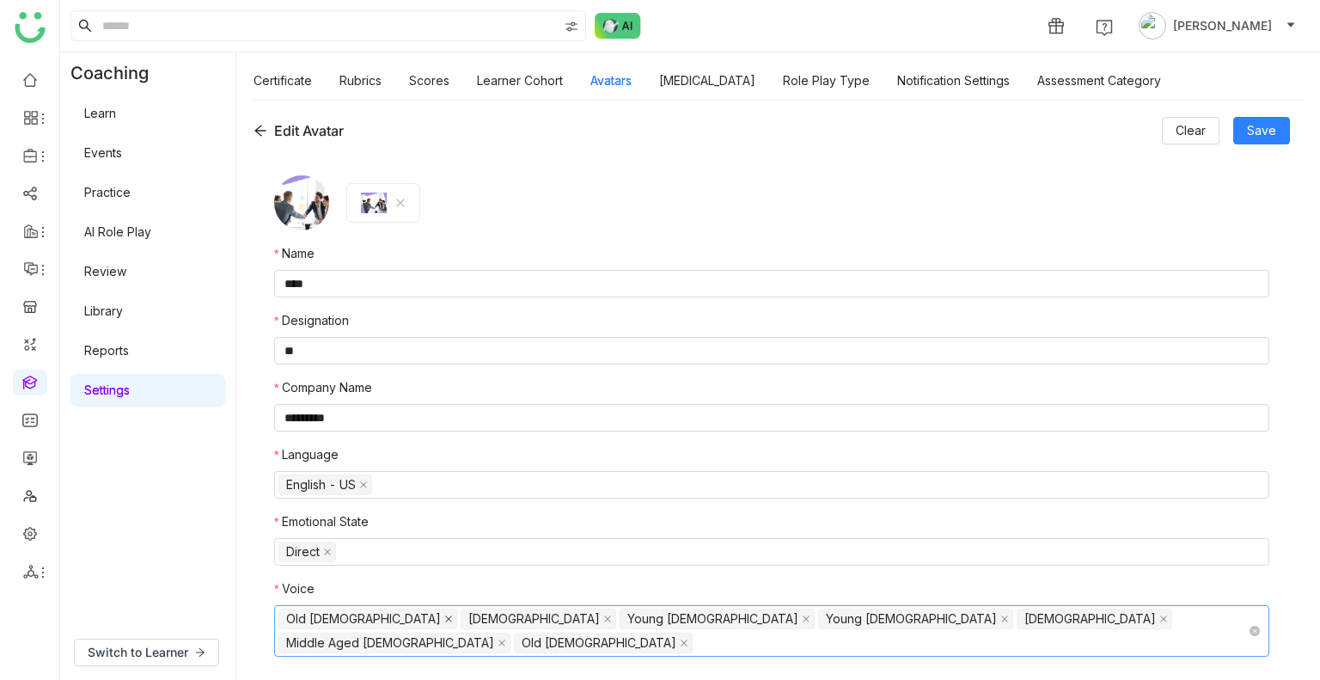
click at [444, 614] on icon at bounding box center [448, 618] width 9 height 9
click at [620, 617] on icon at bounding box center [623, 618] width 7 height 7
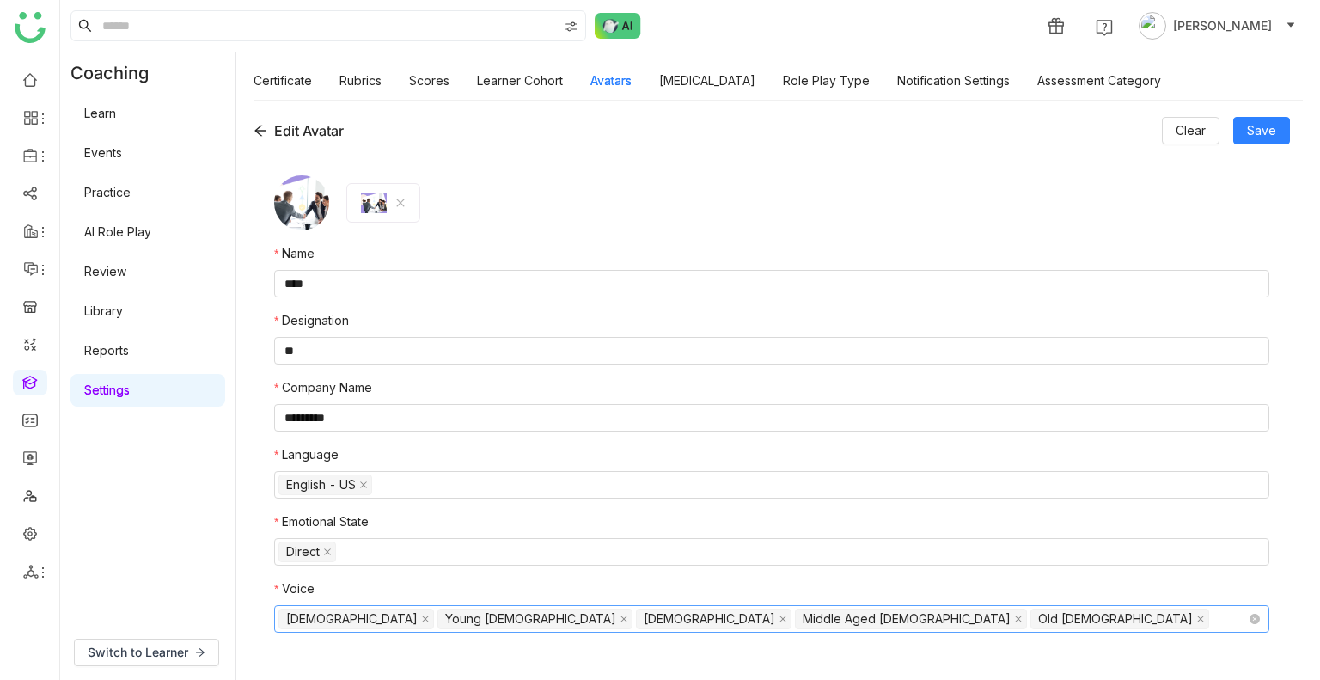
click at [426, 617] on nz-select-top-control "Male Young Male Female Middle Aged Female Old Female" at bounding box center [771, 618] width 995 height 27
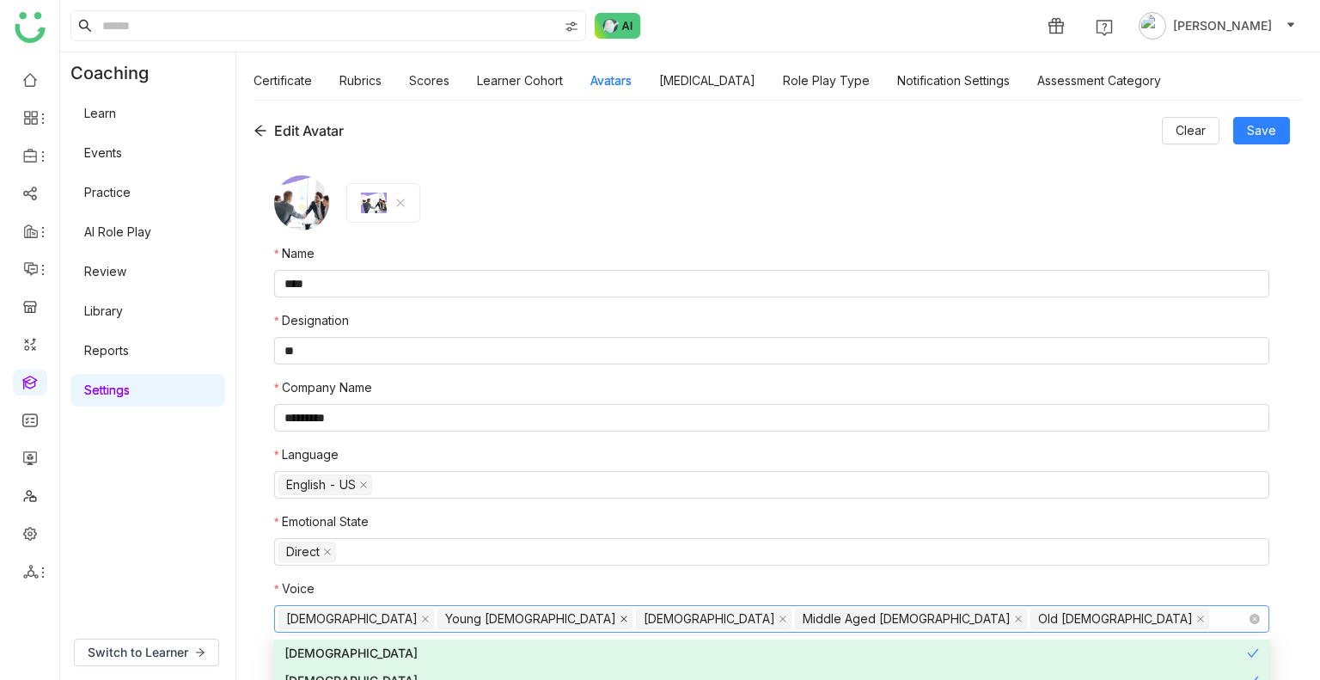
click at [619, 617] on icon at bounding box center [623, 618] width 9 height 9
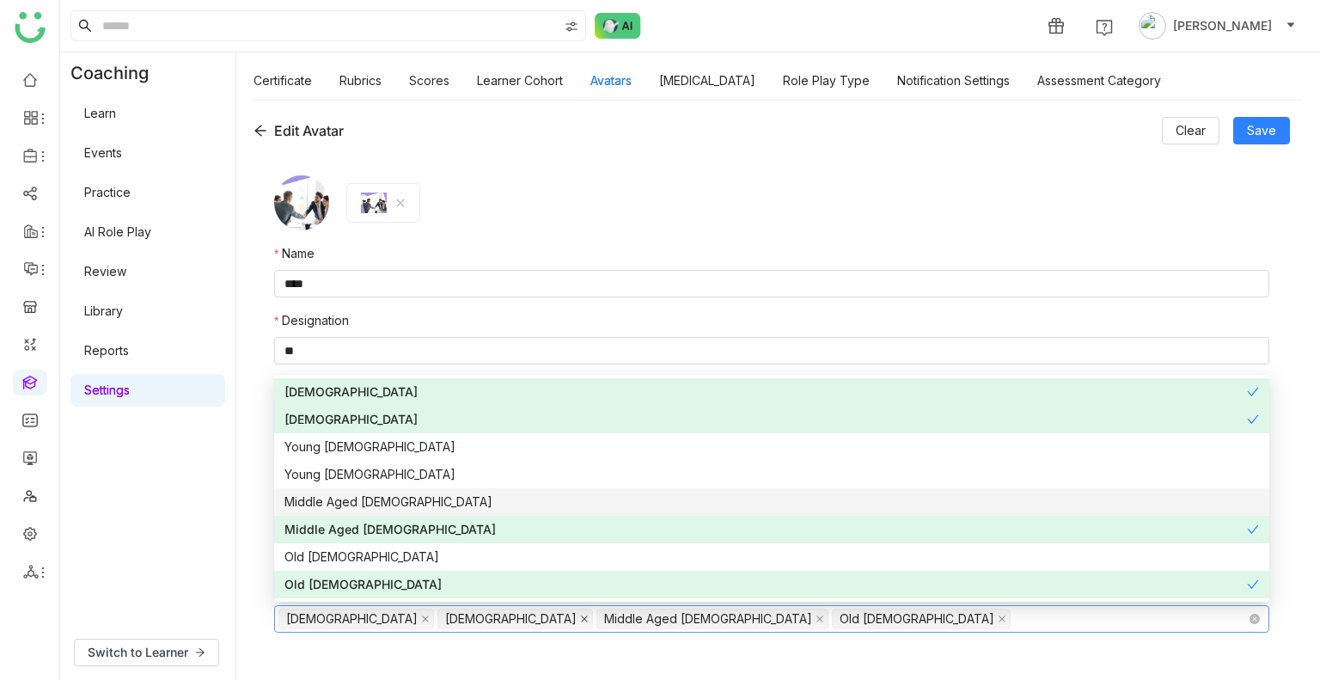
click at [580, 614] on icon at bounding box center [584, 618] width 9 height 9
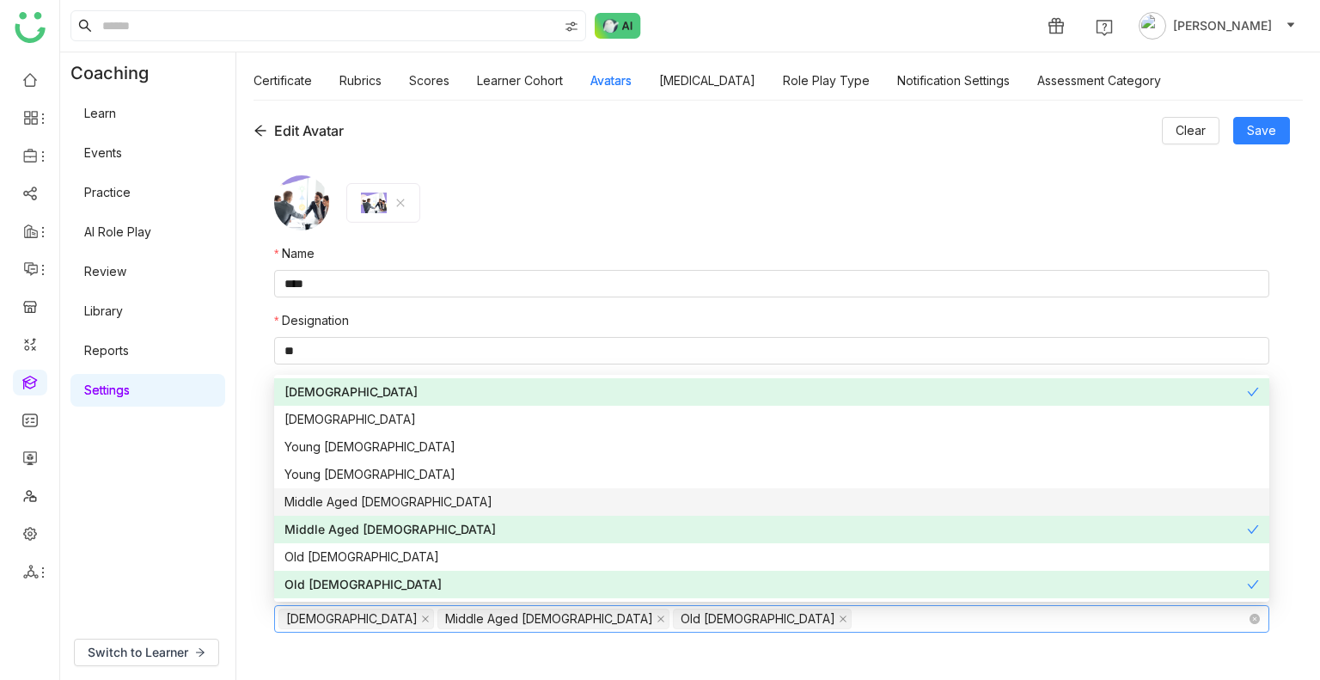
click at [456, 619] on nz-select-item "Middle Aged Female" at bounding box center [553, 618] width 232 height 21
click at [656, 619] on icon at bounding box center [660, 618] width 9 height 9
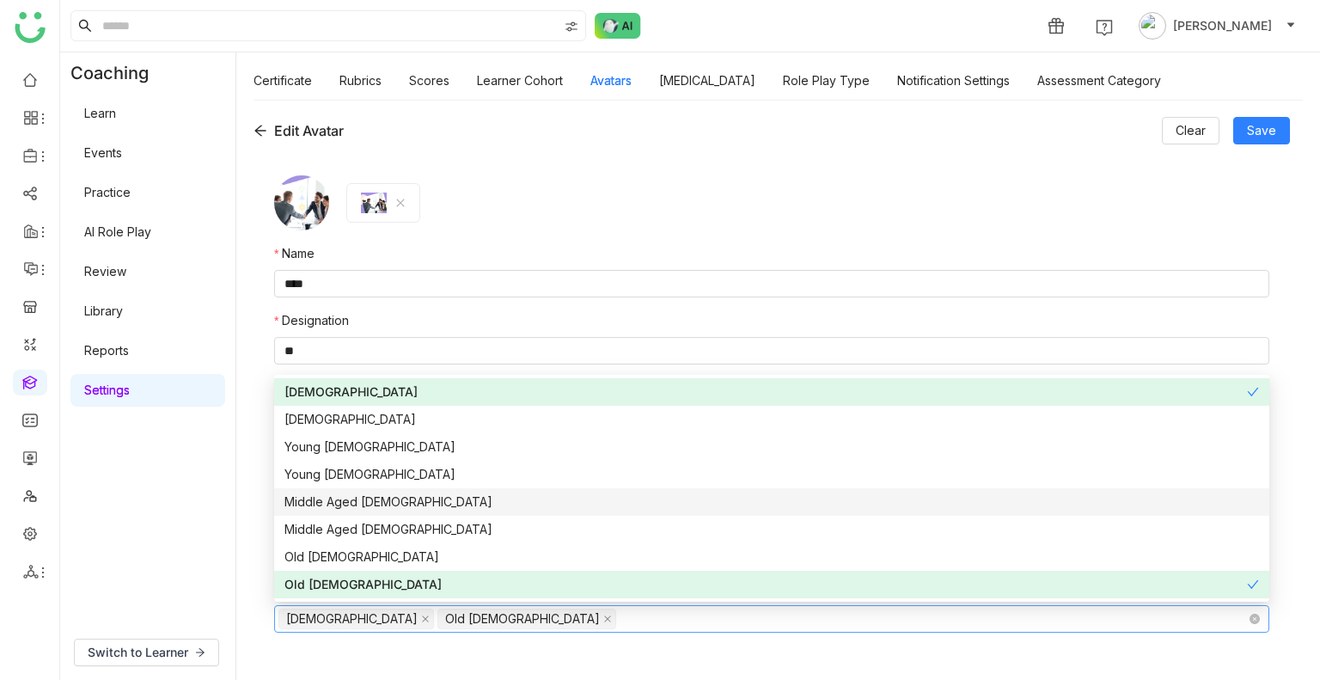
click at [437, 617] on nz-select-item "Old Female" at bounding box center [526, 618] width 179 height 21
click at [604, 617] on icon at bounding box center [607, 618] width 7 height 7
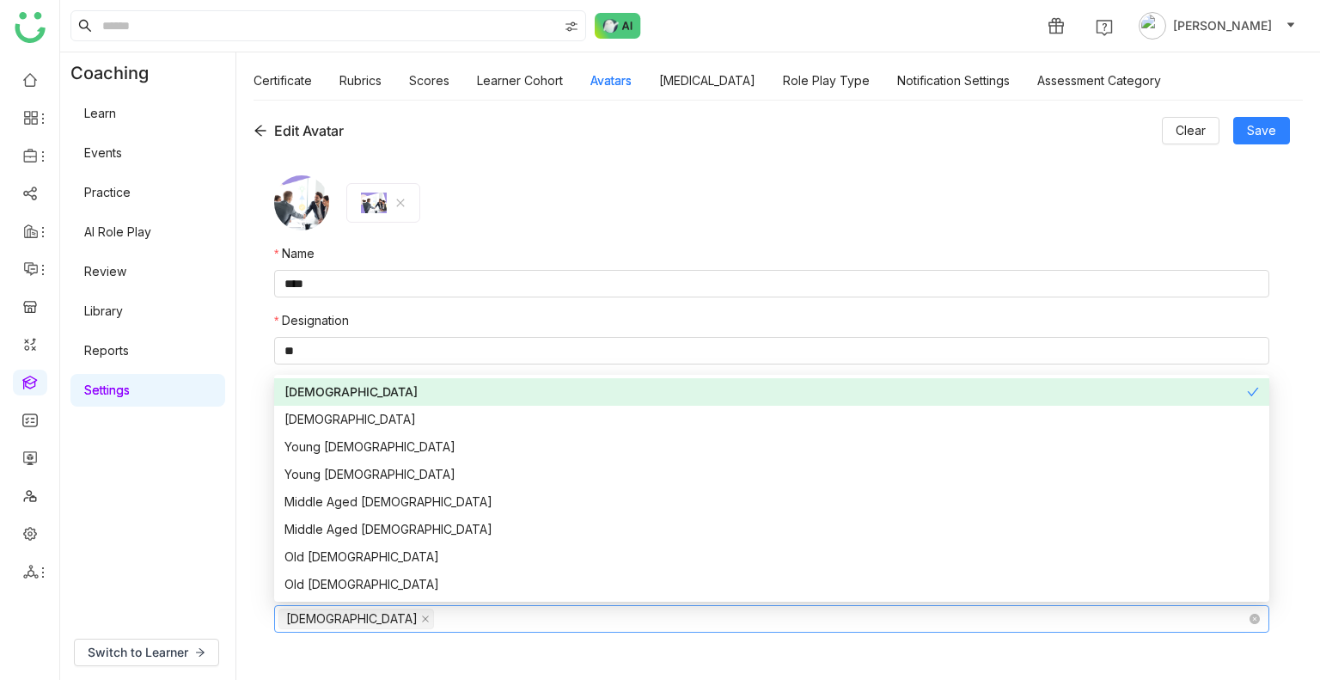
click at [1031, 155] on div "Name **** Designation ** Company Name ********* Language English - US Emotional…" at bounding box center [771, 411] width 1036 height 512
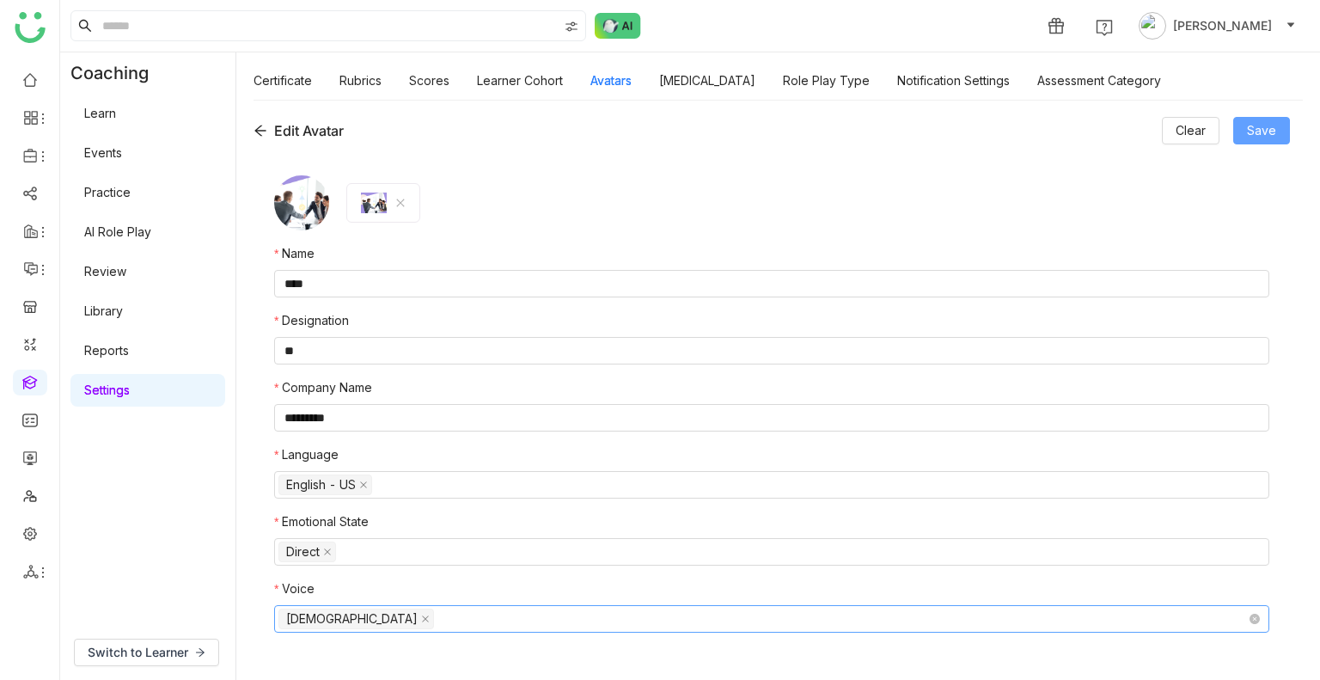
click at [1254, 119] on button "Save" at bounding box center [1261, 130] width 57 height 27
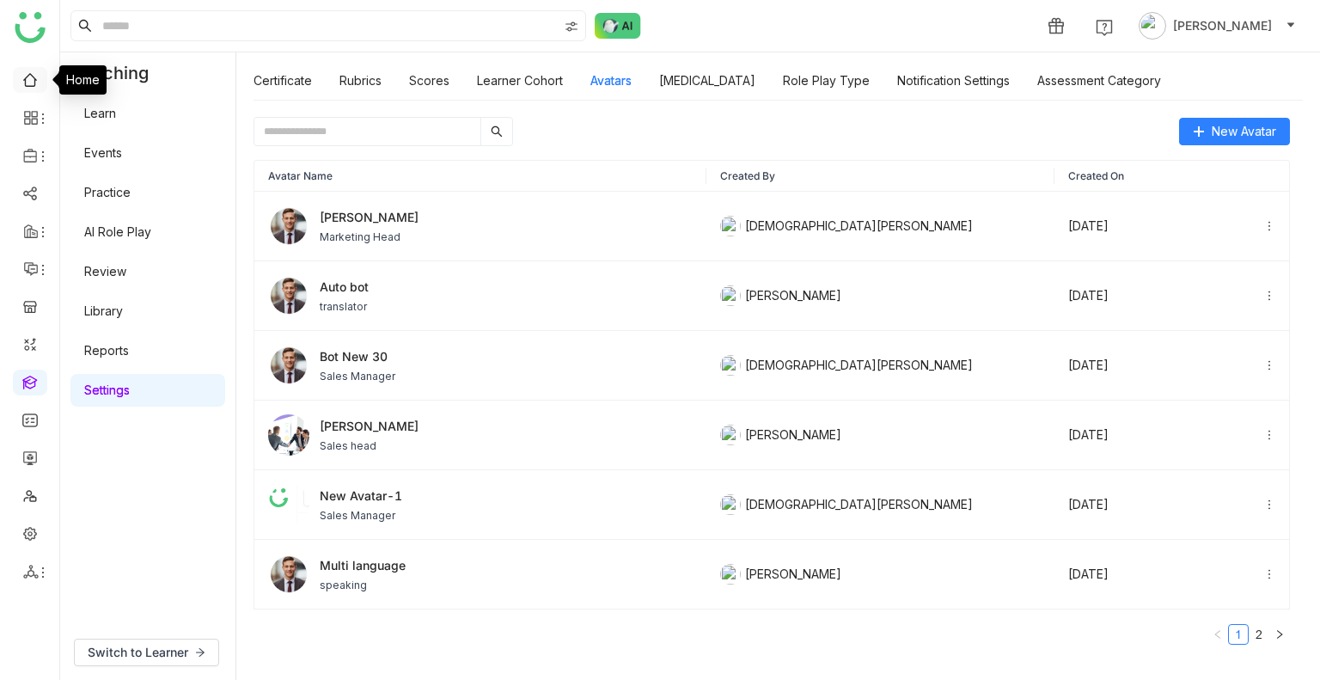
click at [34, 82] on link at bounding box center [29, 78] width 15 height 15
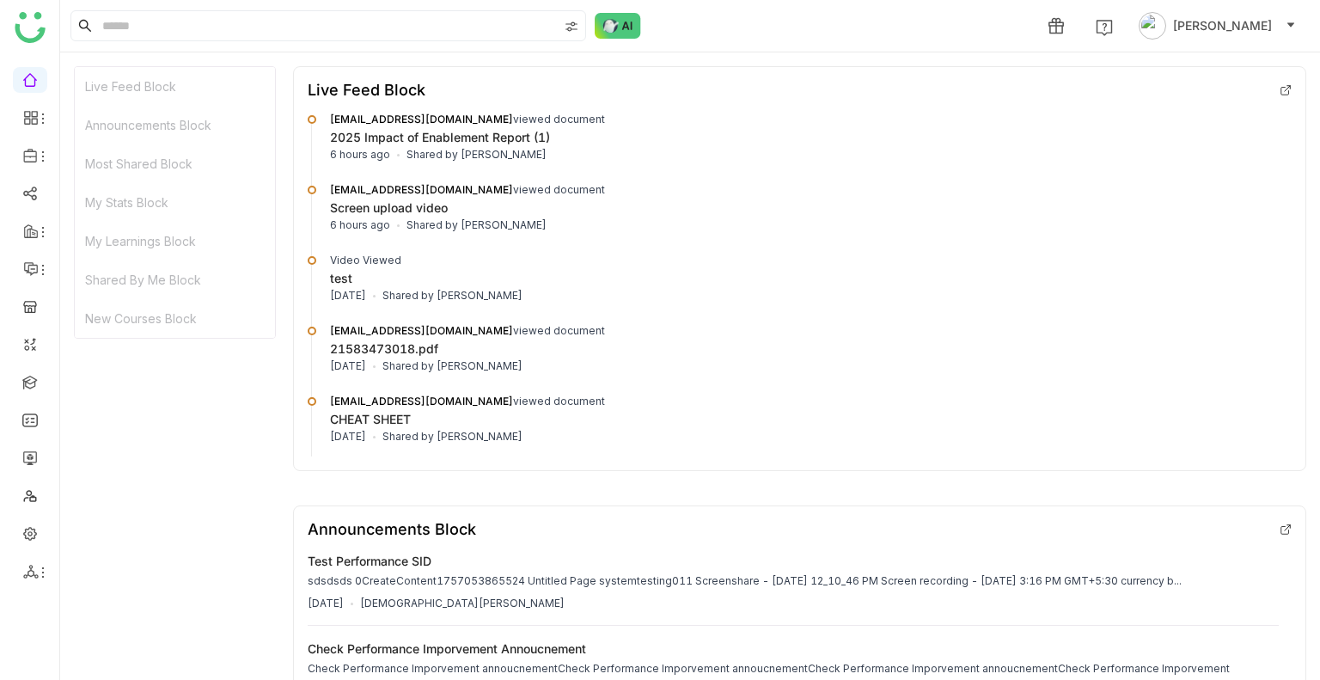
click at [22, 74] on link at bounding box center [29, 78] width 15 height 15
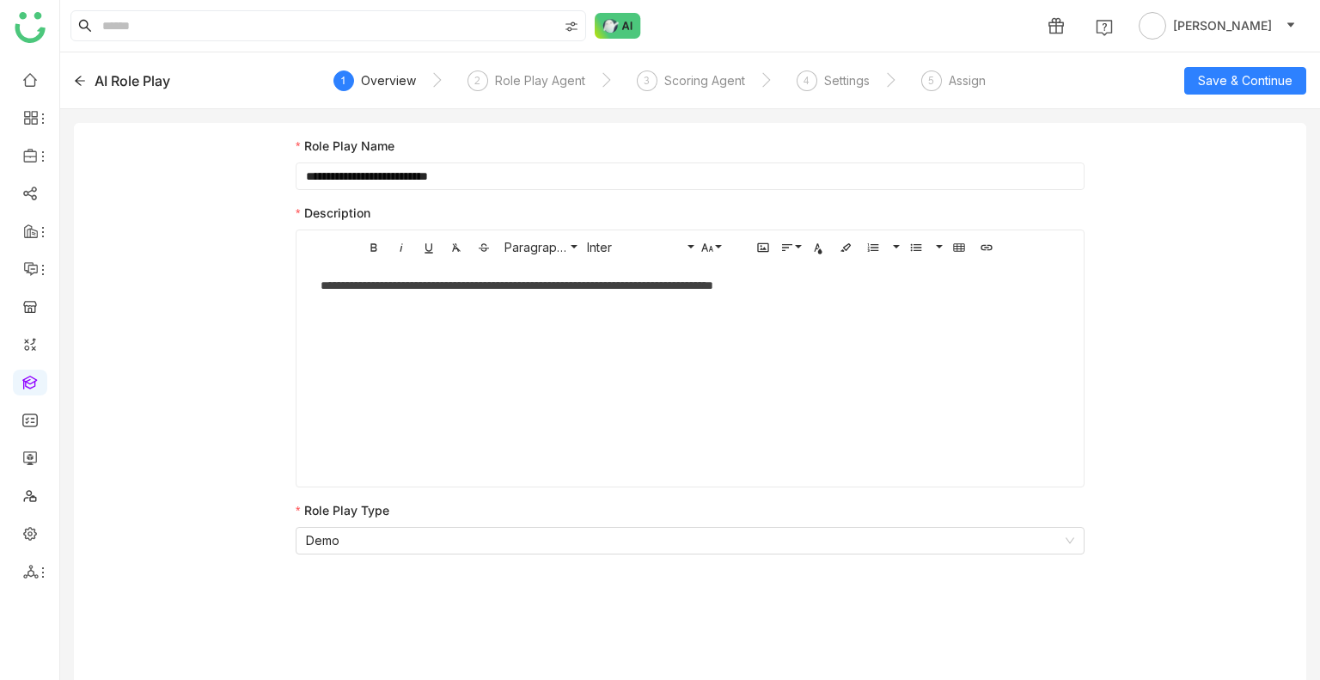
click at [119, 77] on div "AI Role Play" at bounding box center [133, 80] width 76 height 21
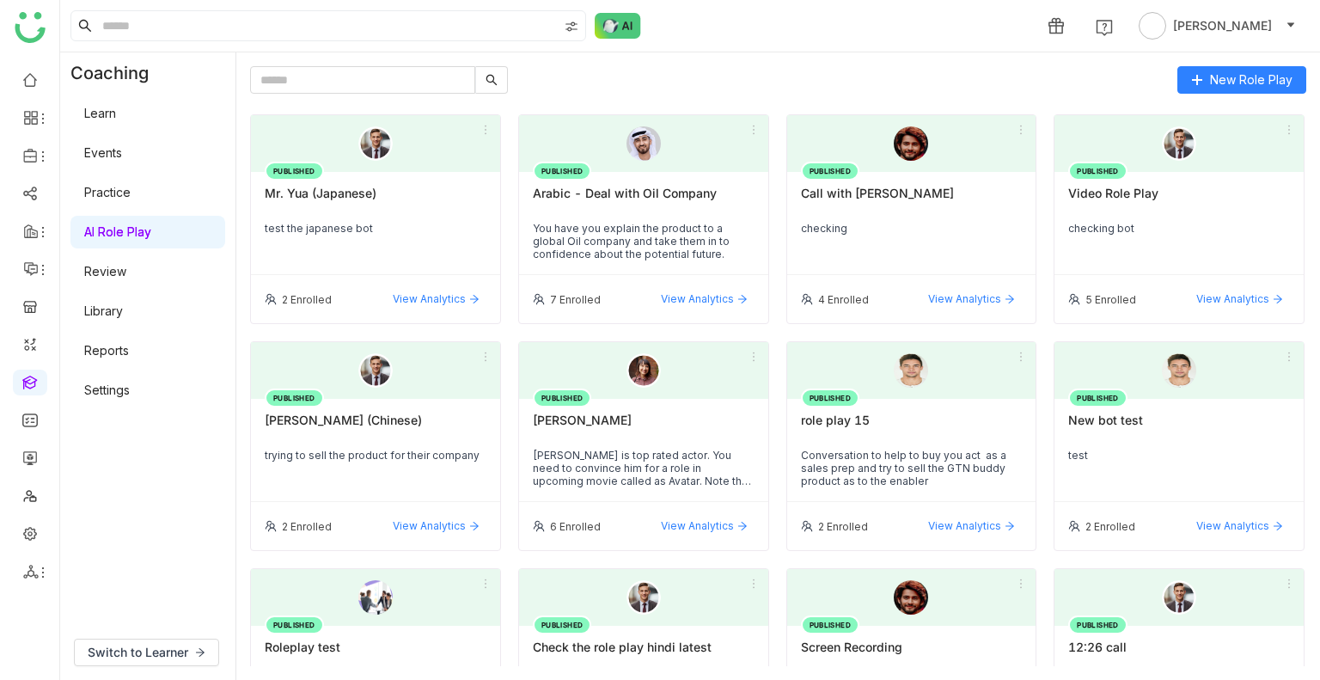
click at [126, 264] on link "Review" at bounding box center [105, 271] width 42 height 15
click at [126, 265] on link "Review" at bounding box center [105, 271] width 42 height 15
click at [126, 266] on link "Review" at bounding box center [105, 271] width 42 height 15
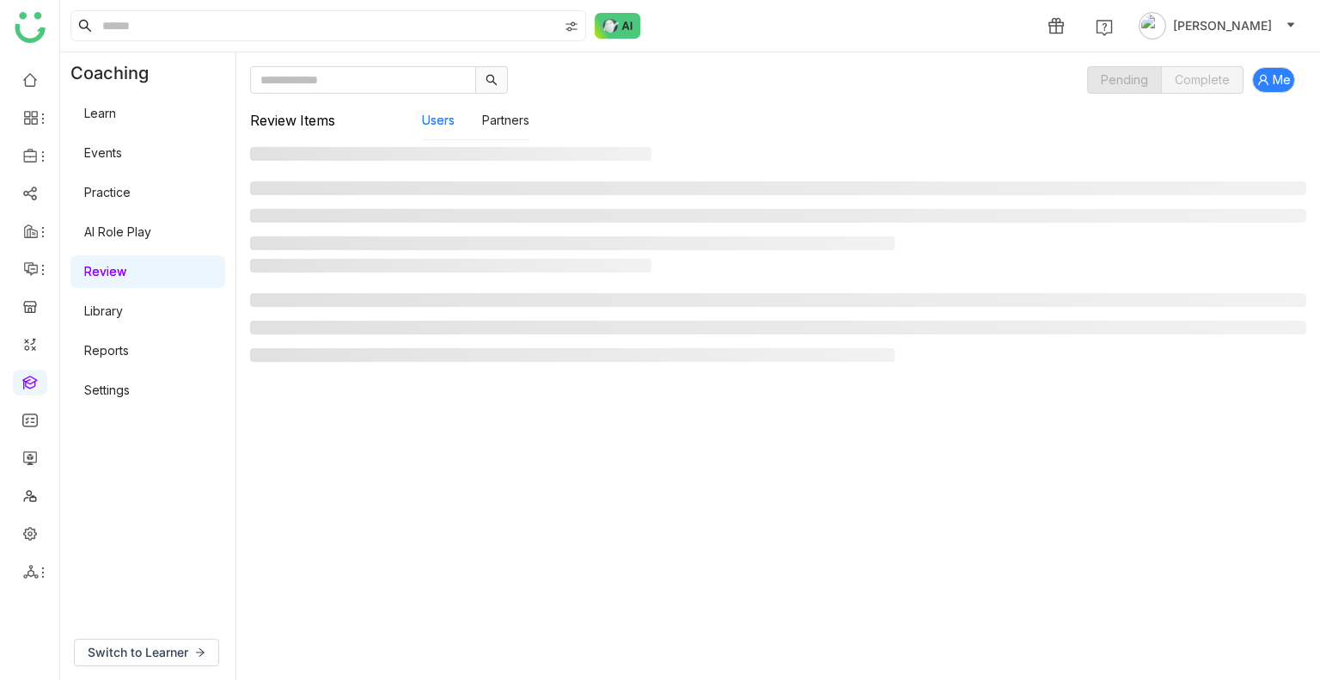
click at [126, 266] on link "Review" at bounding box center [105, 271] width 42 height 15
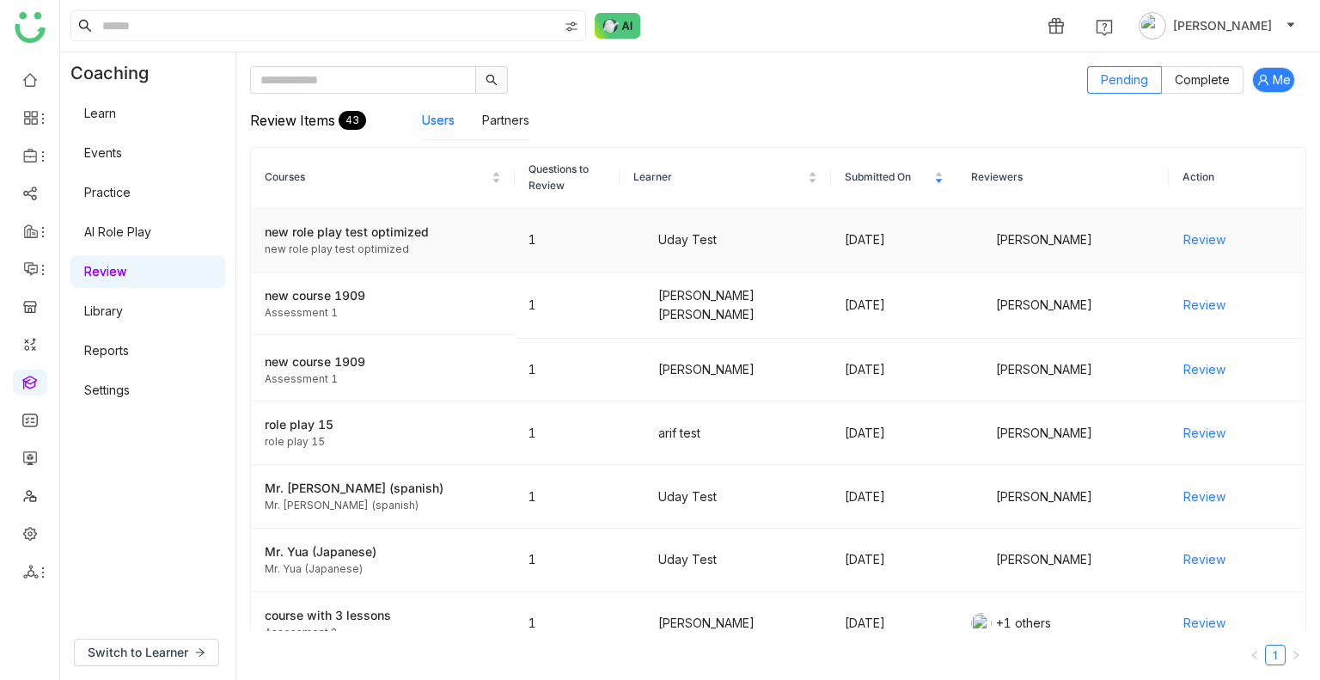
click at [1185, 240] on span "Review" at bounding box center [1204, 239] width 42 height 19
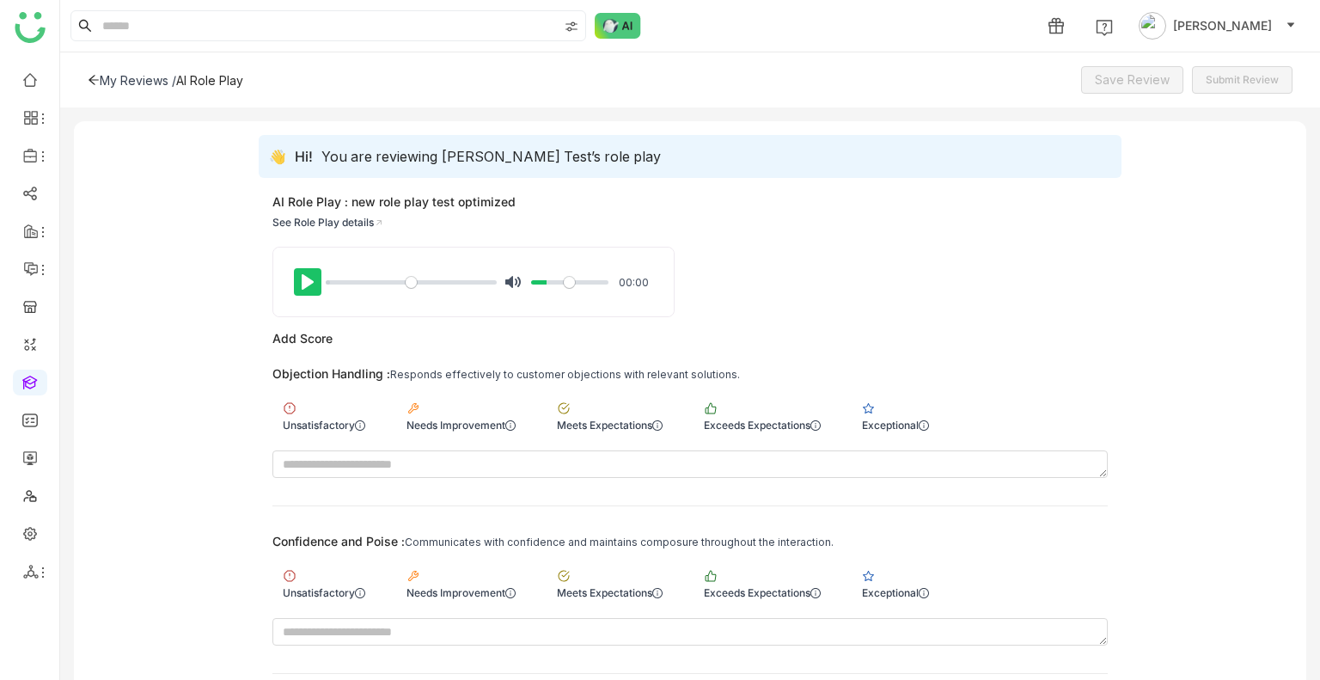
click at [308, 287] on button "Pause Play" at bounding box center [307, 281] width 27 height 27
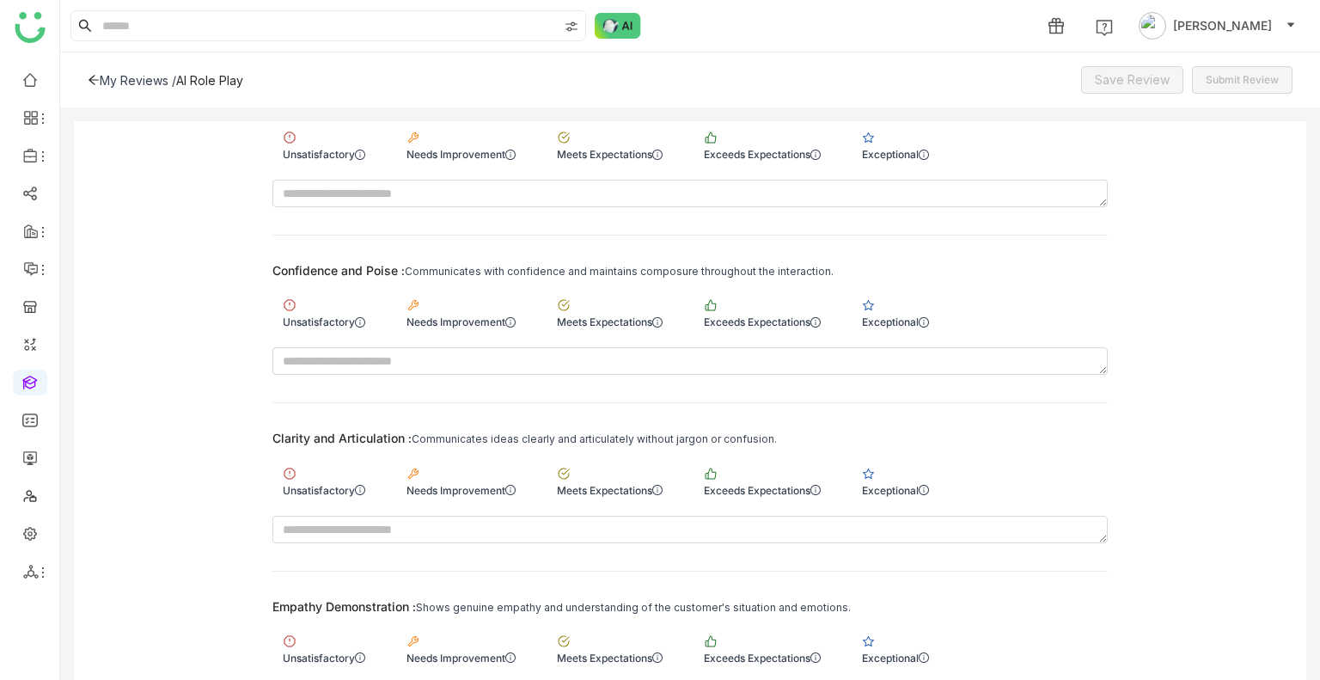
scroll to position [172, 0]
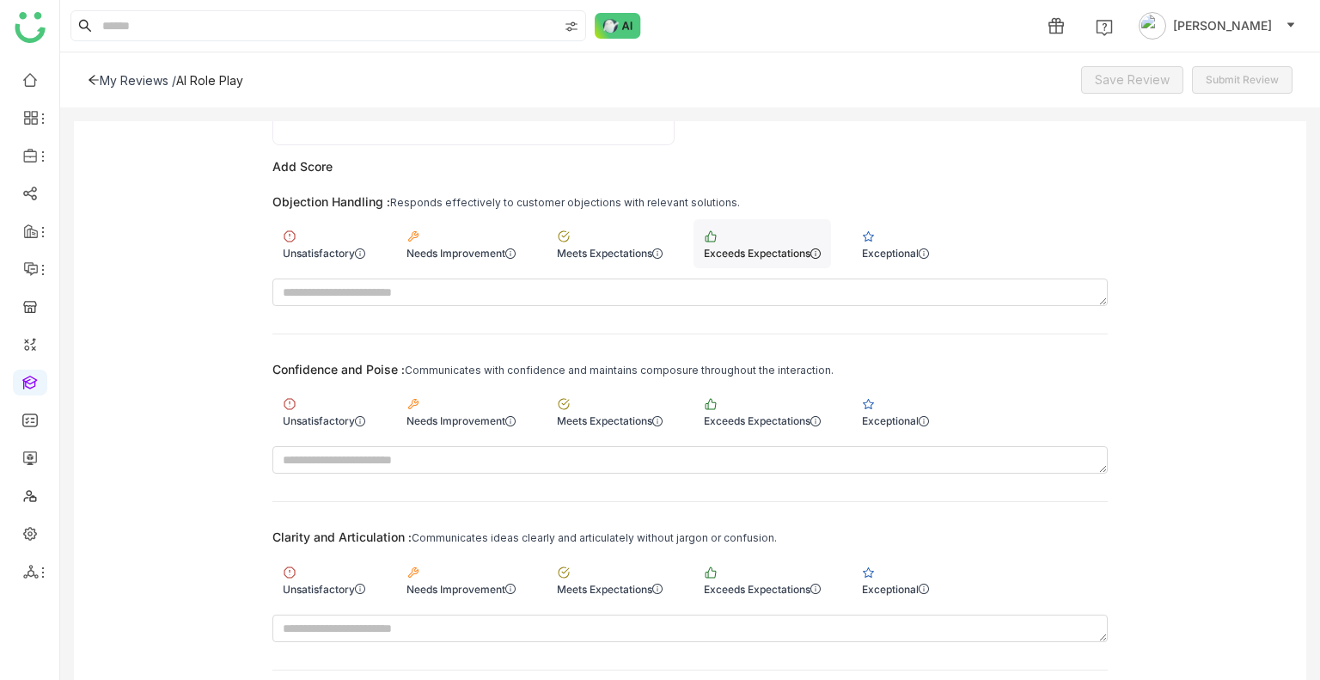
click at [769, 253] on div "Exceeds Expectations" at bounding box center [762, 253] width 117 height 13
click at [612, 403] on div "Meets Expectations" at bounding box center [609, 411] width 126 height 49
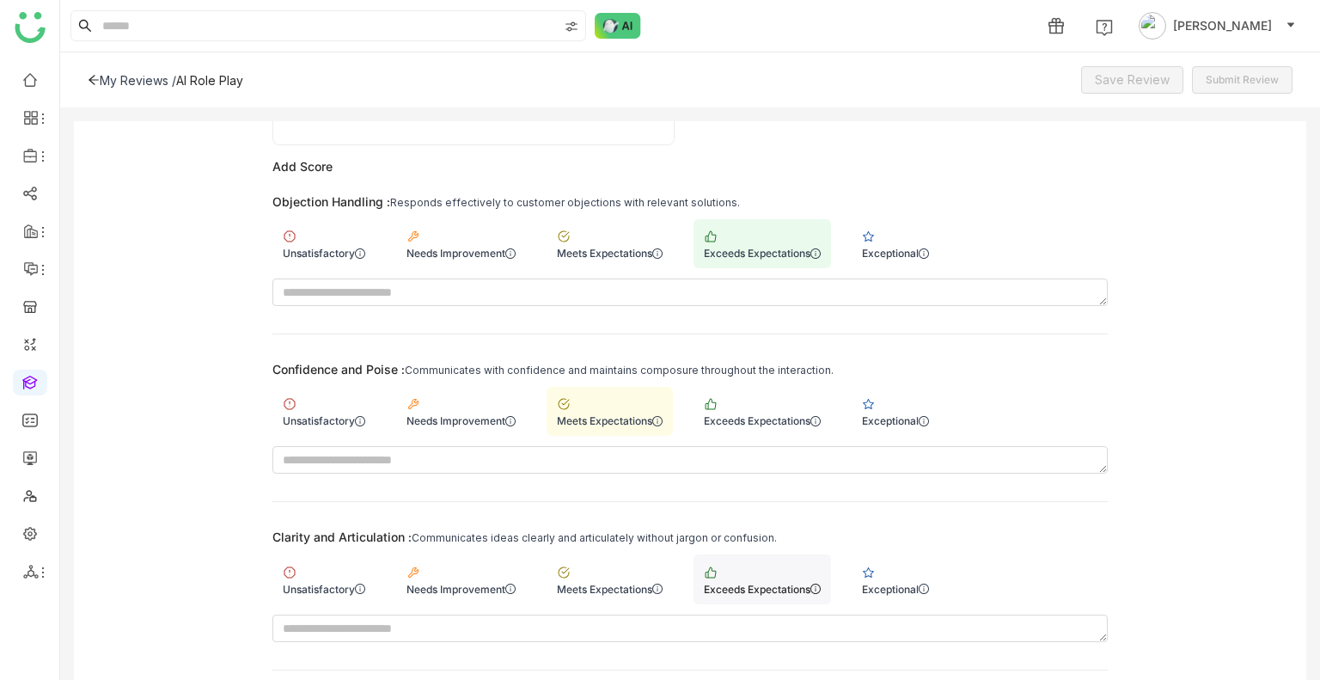
click at [769, 560] on div "Exceeds Expectations" at bounding box center [761, 578] width 137 height 49
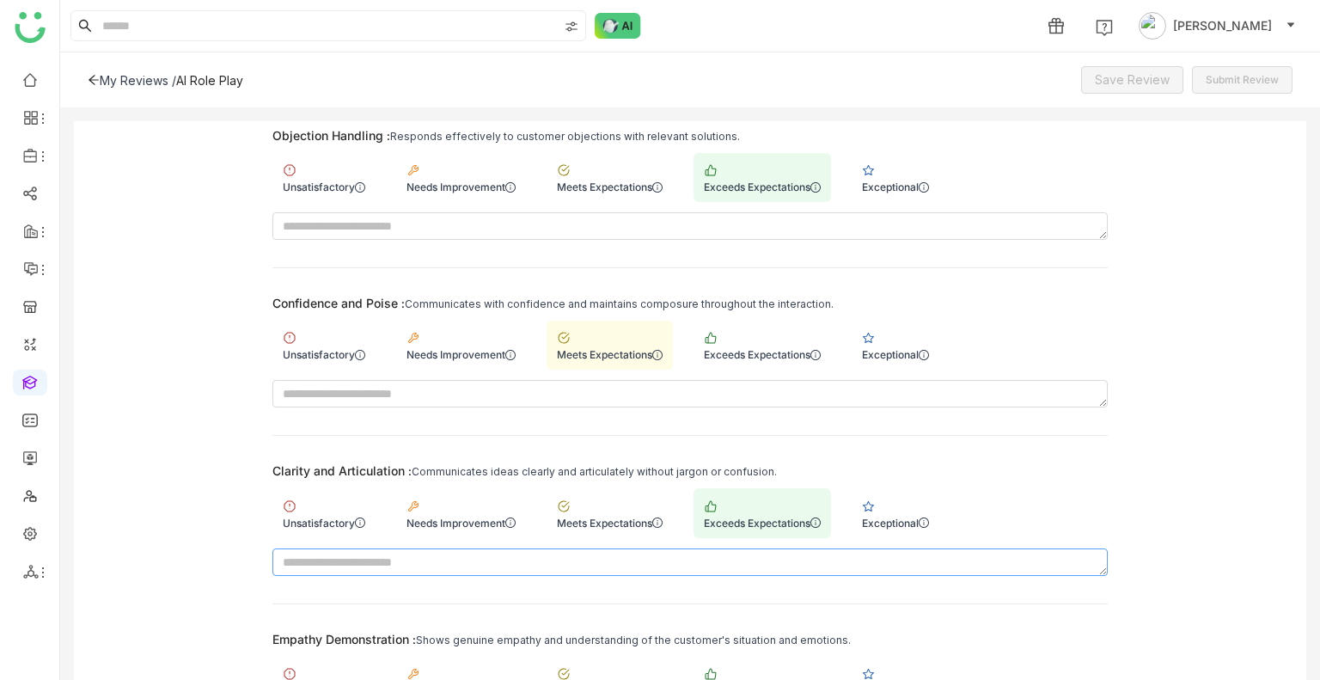
scroll to position [344, 0]
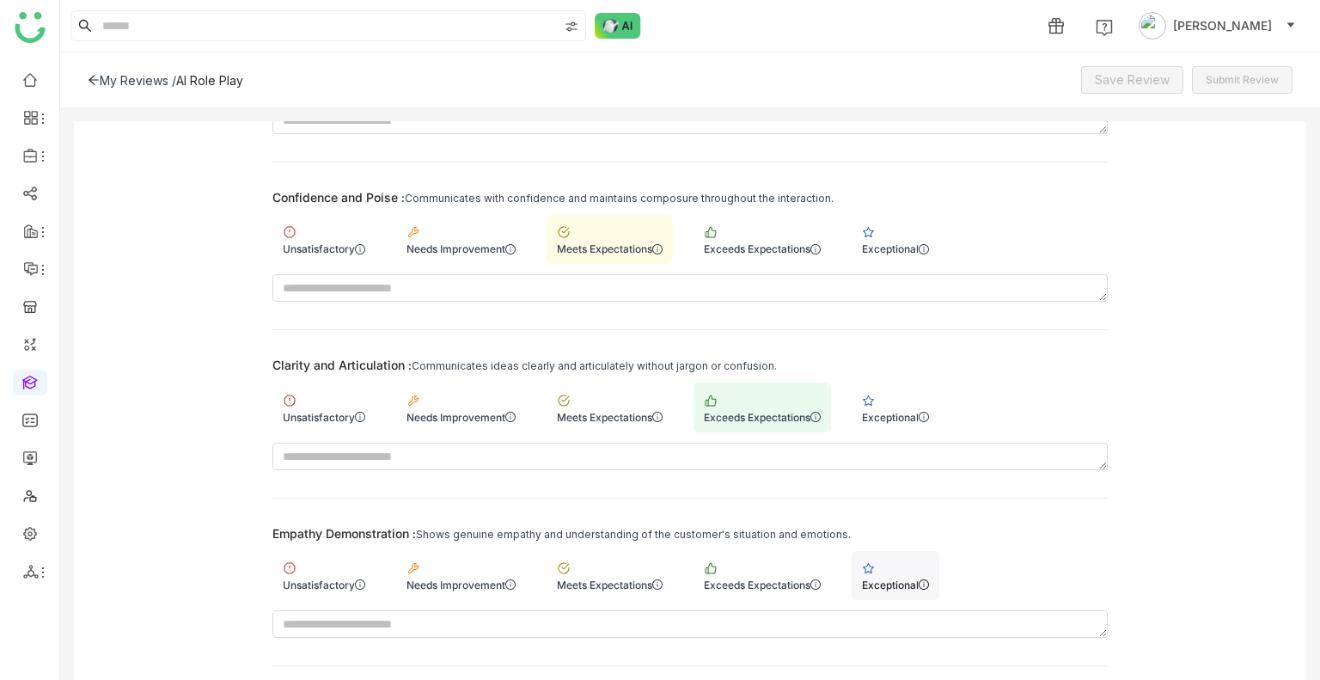
click at [897, 583] on div "Exceptional" at bounding box center [895, 584] width 67 height 13
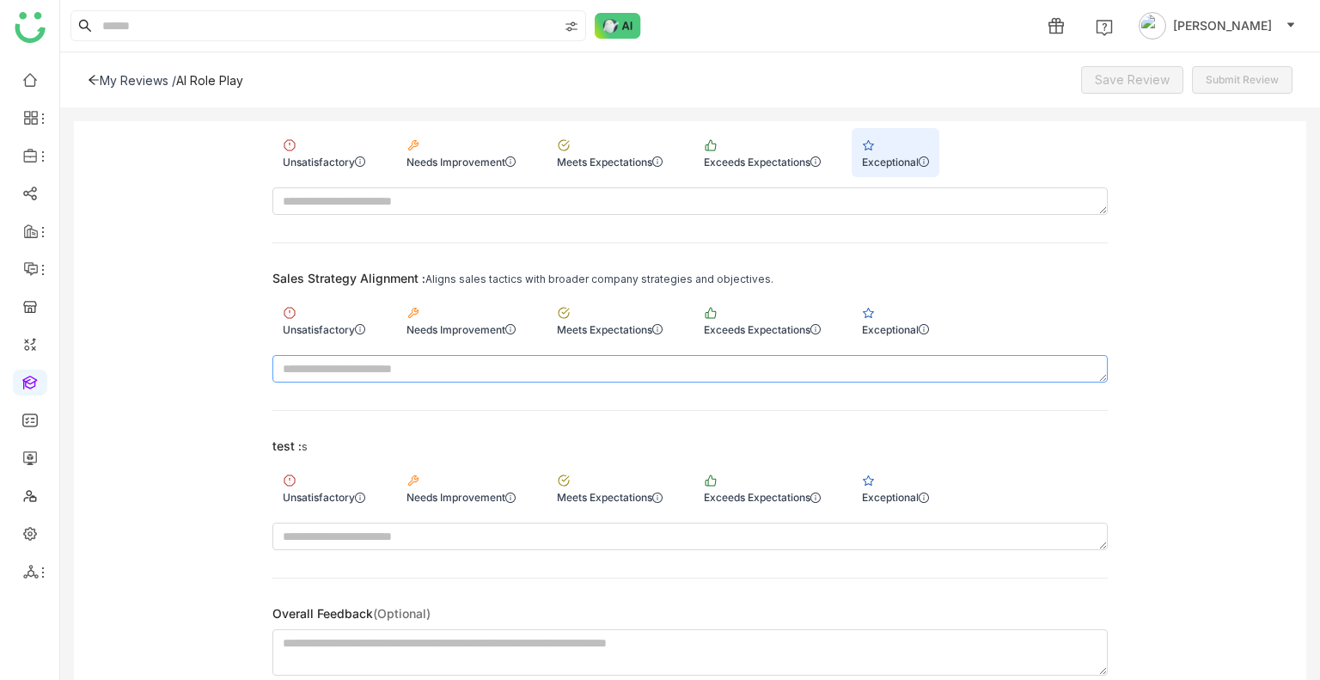
scroll to position [772, 0]
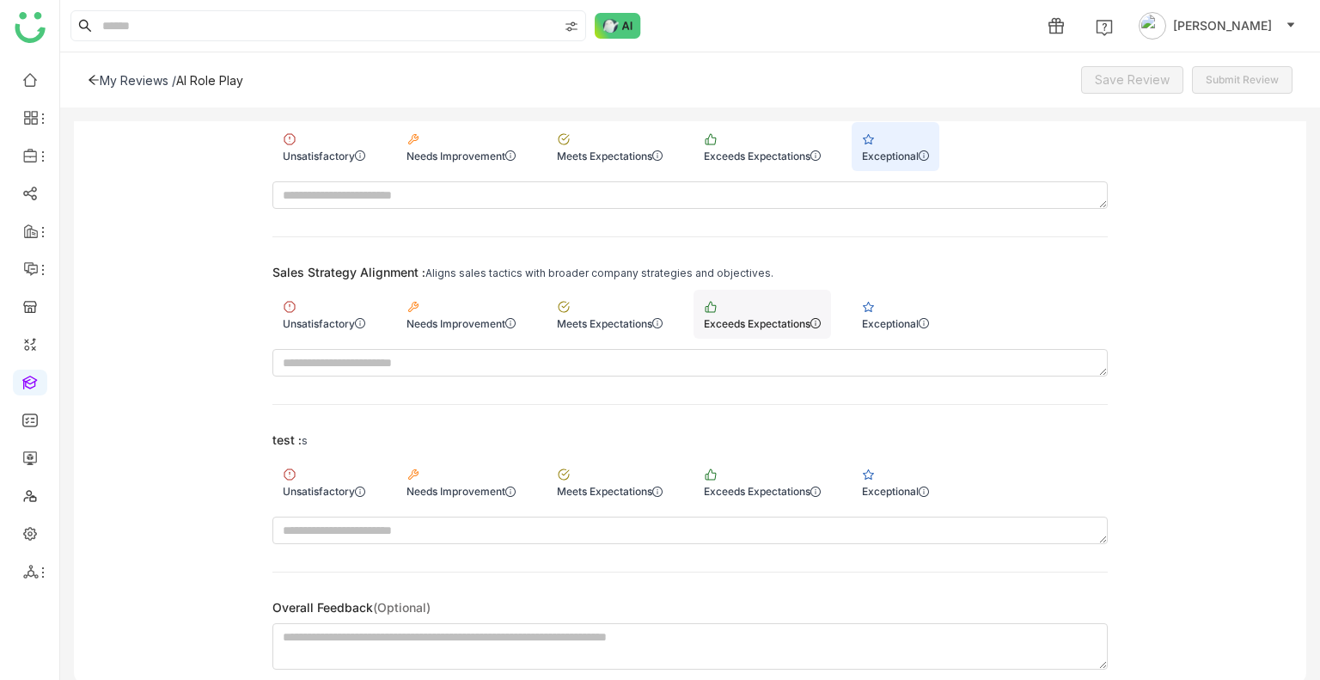
click at [776, 299] on div "Exceeds Expectations" at bounding box center [761, 314] width 137 height 49
click at [908, 464] on div "Exceptional" at bounding box center [895, 481] width 88 height 49
click at [1123, 83] on span "Save Review" at bounding box center [1132, 79] width 75 height 19
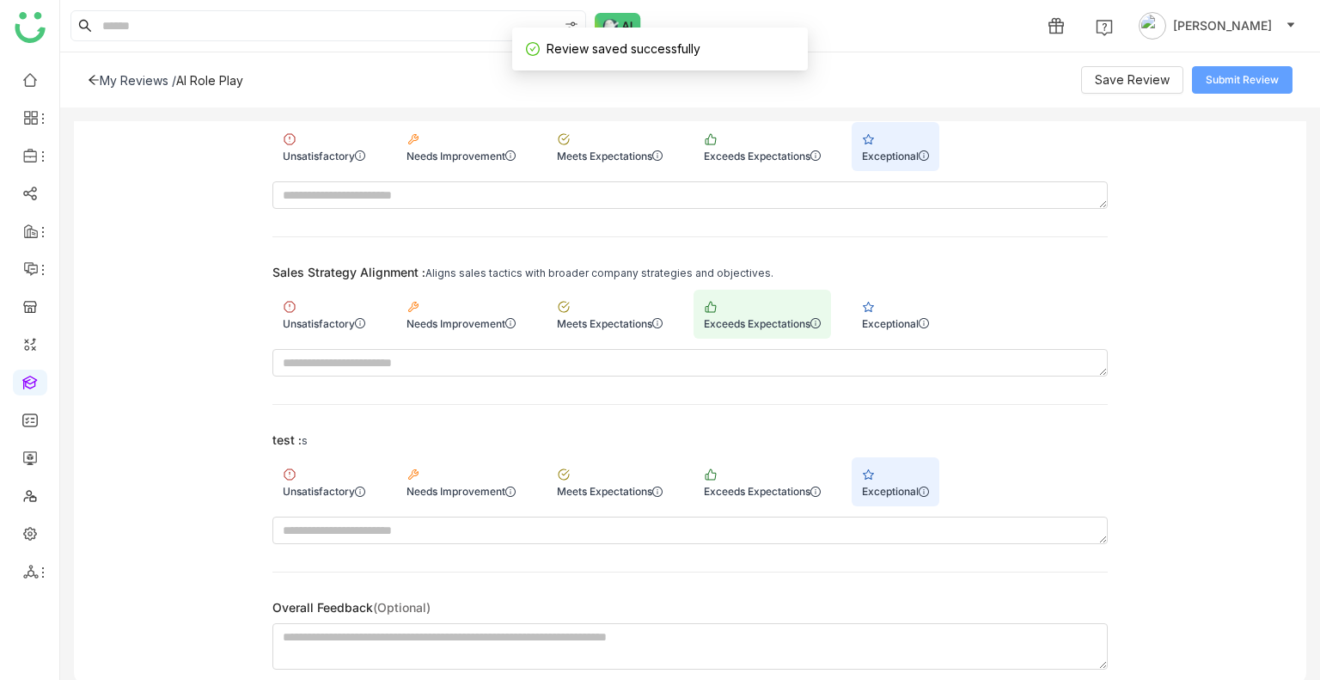
click at [1230, 80] on span "Submit Review" at bounding box center [1241, 80] width 73 height 16
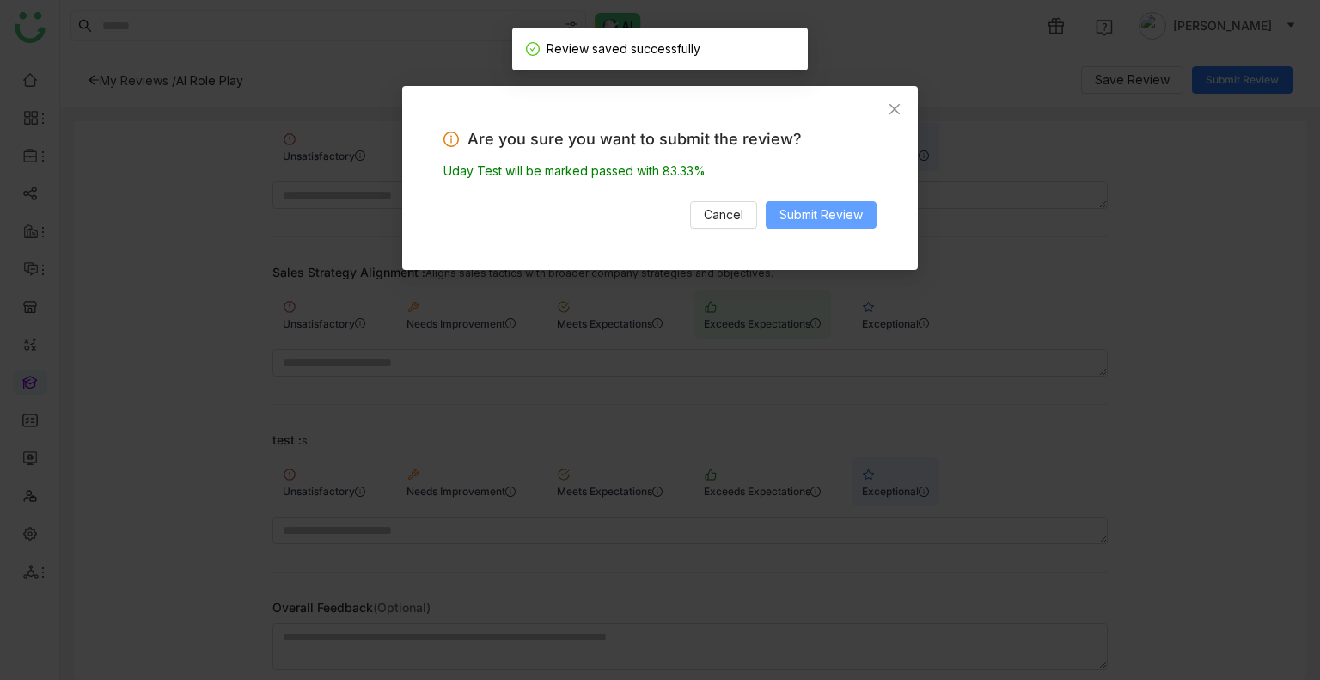
click at [839, 215] on span "Submit Review" at bounding box center [820, 214] width 83 height 19
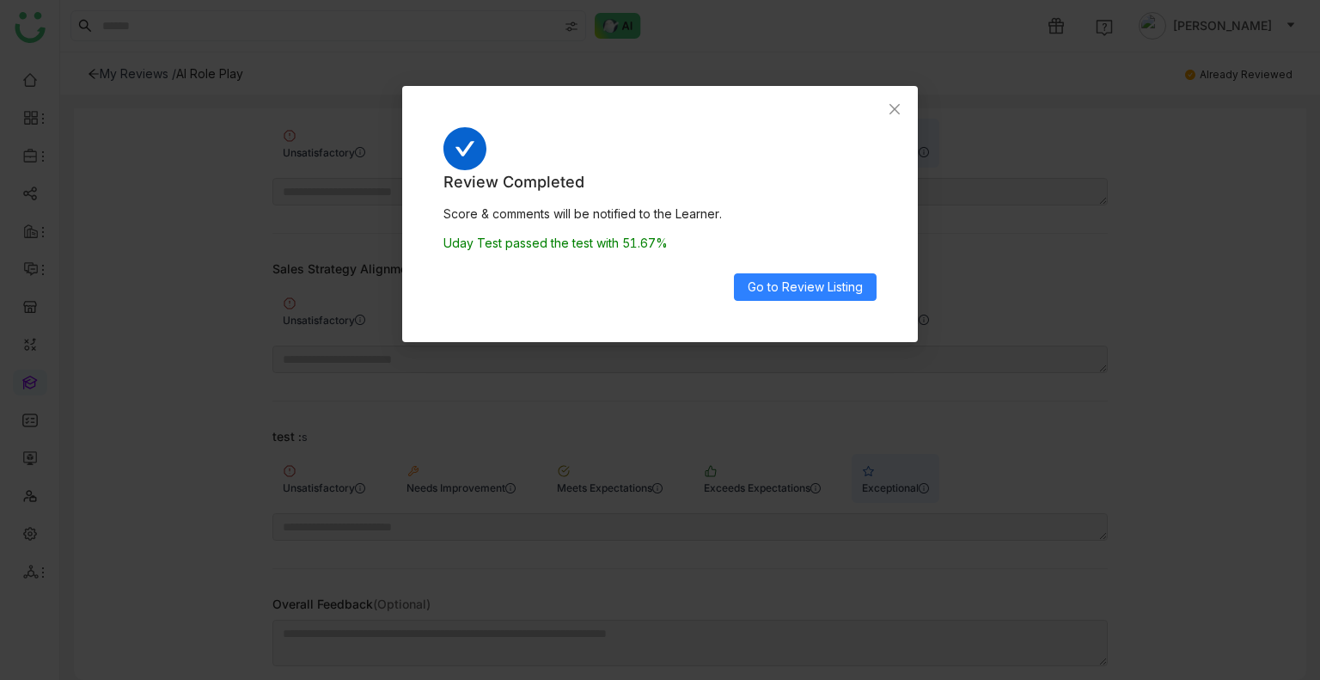
scroll to position [760, 0]
click at [816, 275] on div "Review Completed Score & comments will be notified to the Learner. Uday Test pa…" at bounding box center [659, 235] width 433 height 131
click at [818, 274] on button "Go to Review Listing" at bounding box center [805, 286] width 143 height 27
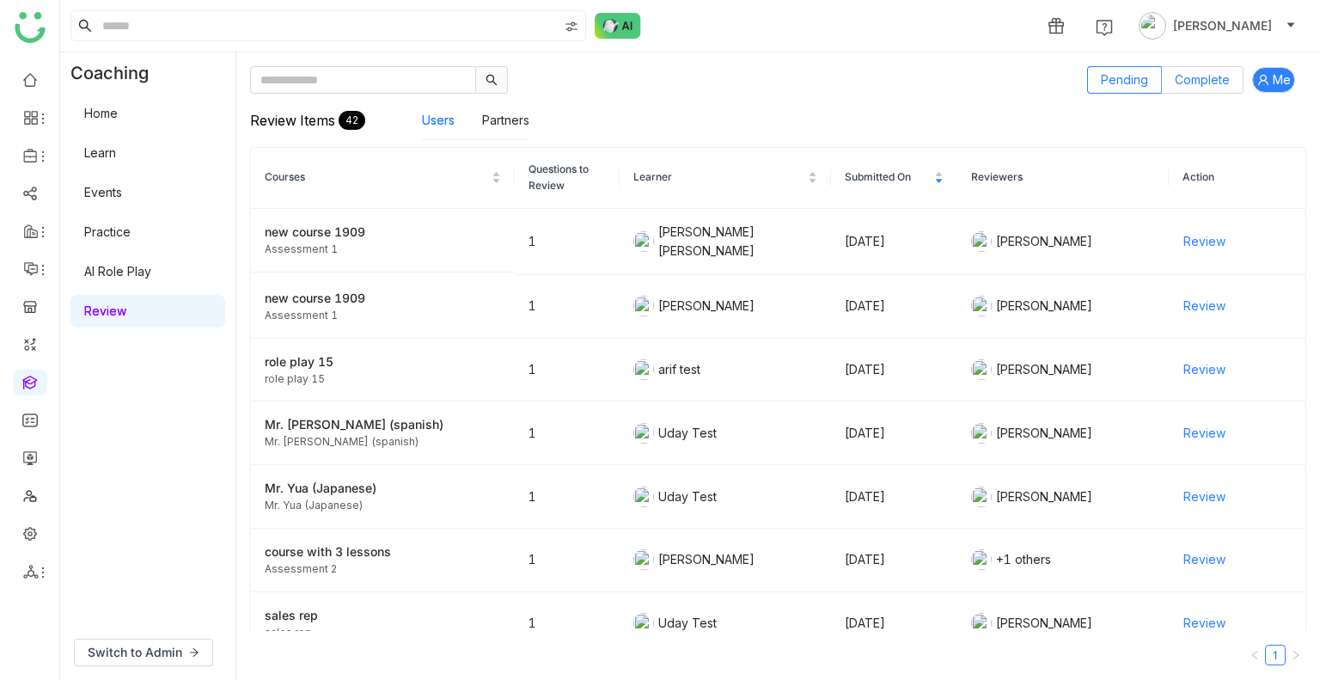
click at [1178, 68] on label "Complete" at bounding box center [1203, 79] width 82 height 27
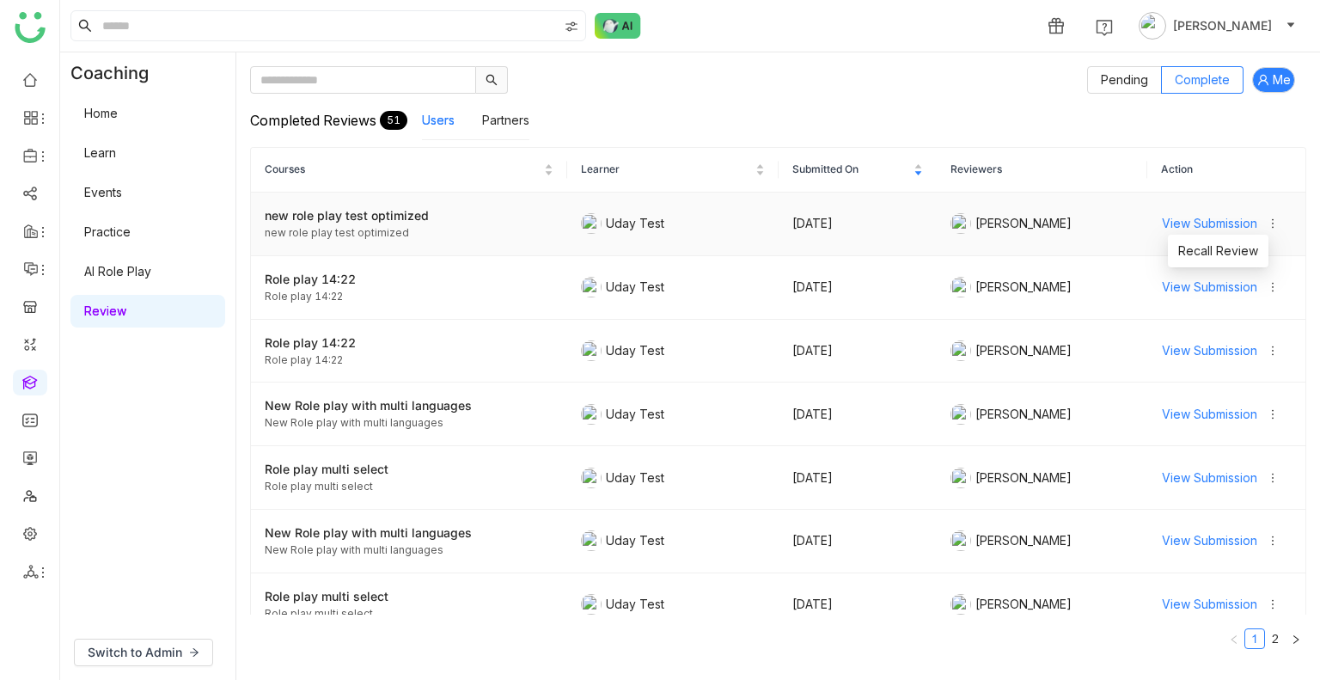
click at [1266, 220] on icon at bounding box center [1272, 223] width 12 height 12
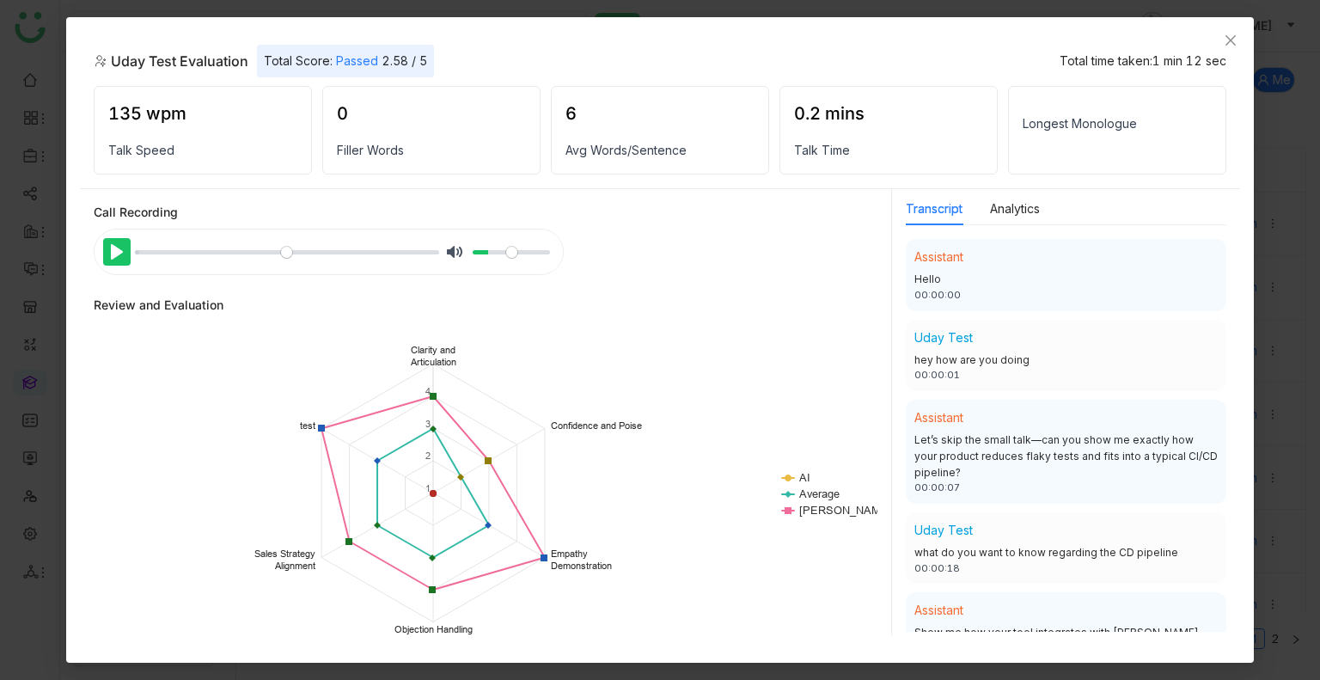
click at [125, 254] on button "Pause Play" at bounding box center [116, 251] width 27 height 27
type input "*"
click at [217, 250] on input "Seek" at bounding box center [287, 252] width 304 height 16
click at [1228, 34] on icon "Close" at bounding box center [1230, 41] width 14 height 14
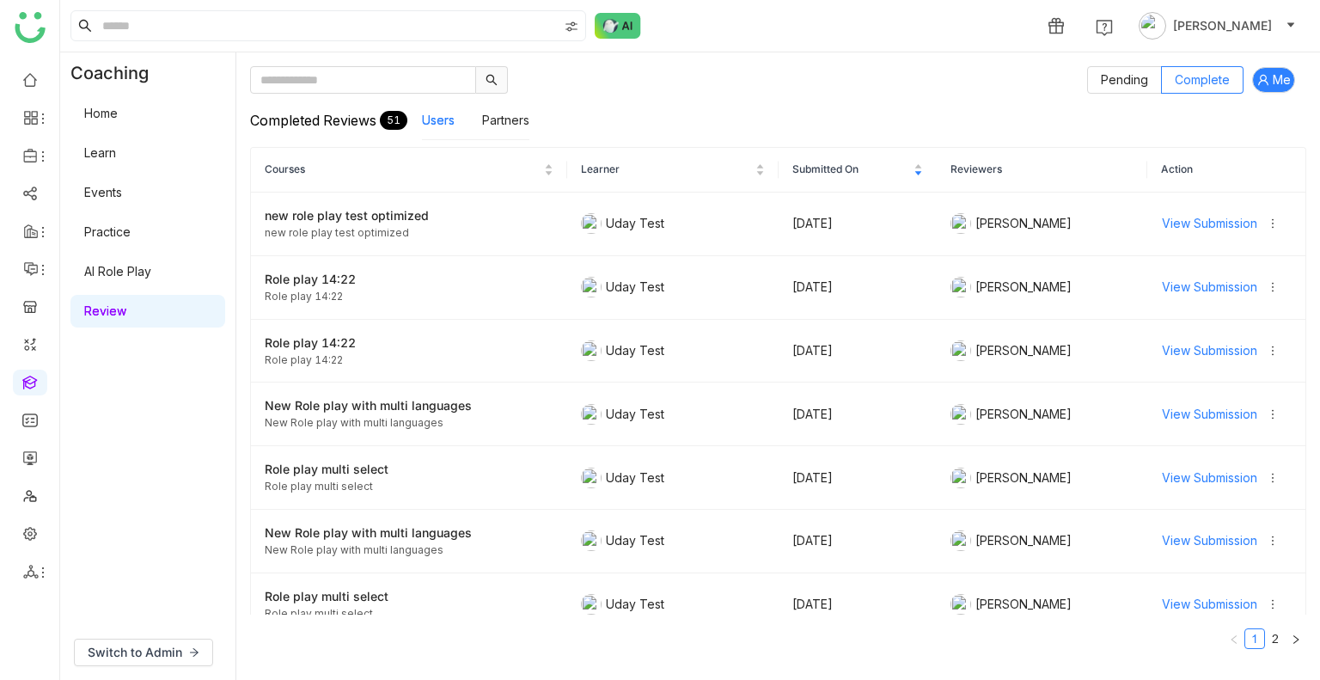
click at [147, 272] on link "AI Role Play" at bounding box center [117, 271] width 67 height 15
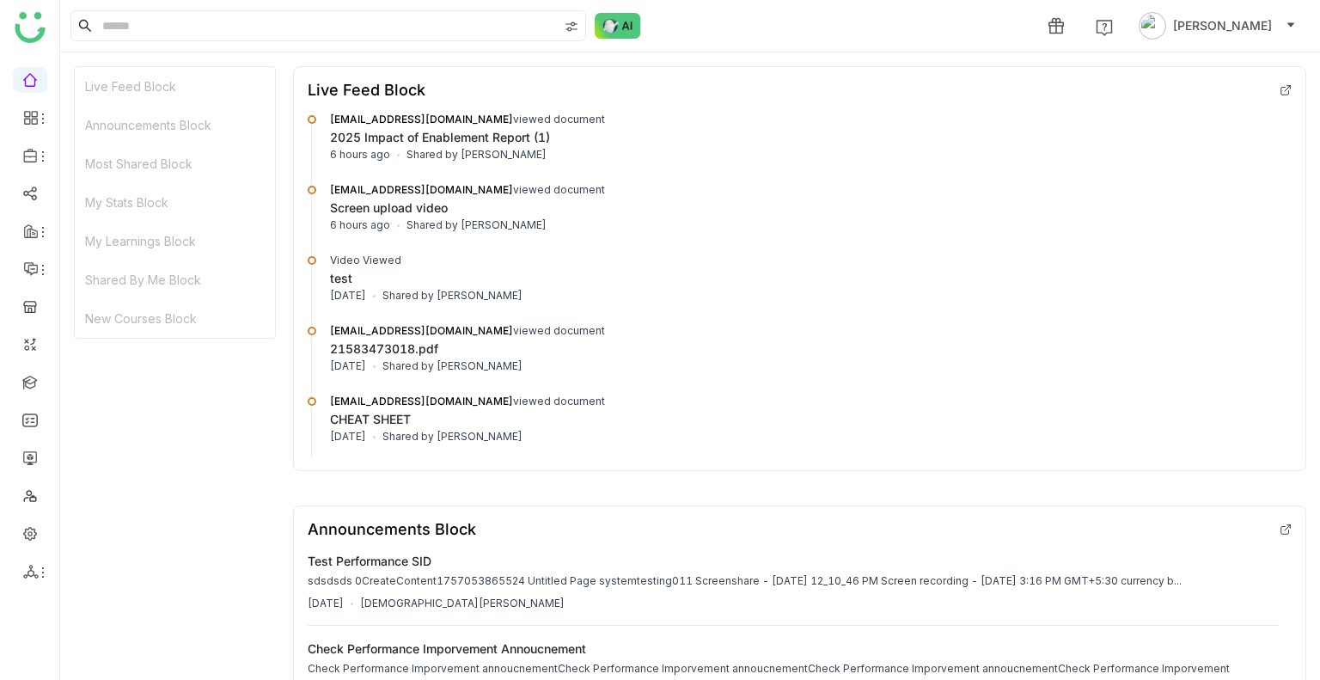
click at [6, 538] on ul at bounding box center [29, 325] width 59 height 541
click at [12, 536] on ul at bounding box center [29, 325] width 59 height 541
click at [23, 534] on link at bounding box center [29, 532] width 15 height 15
click at [38, 525] on link at bounding box center [29, 532] width 15 height 15
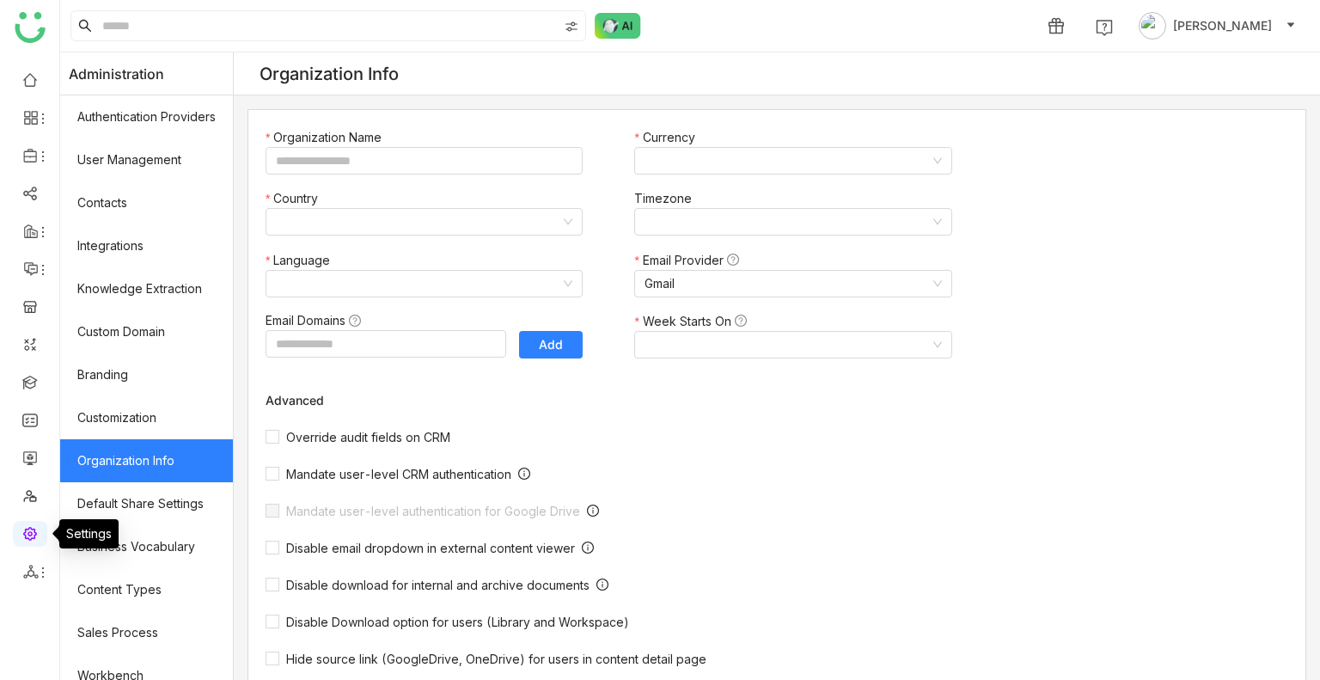
type input "*******"
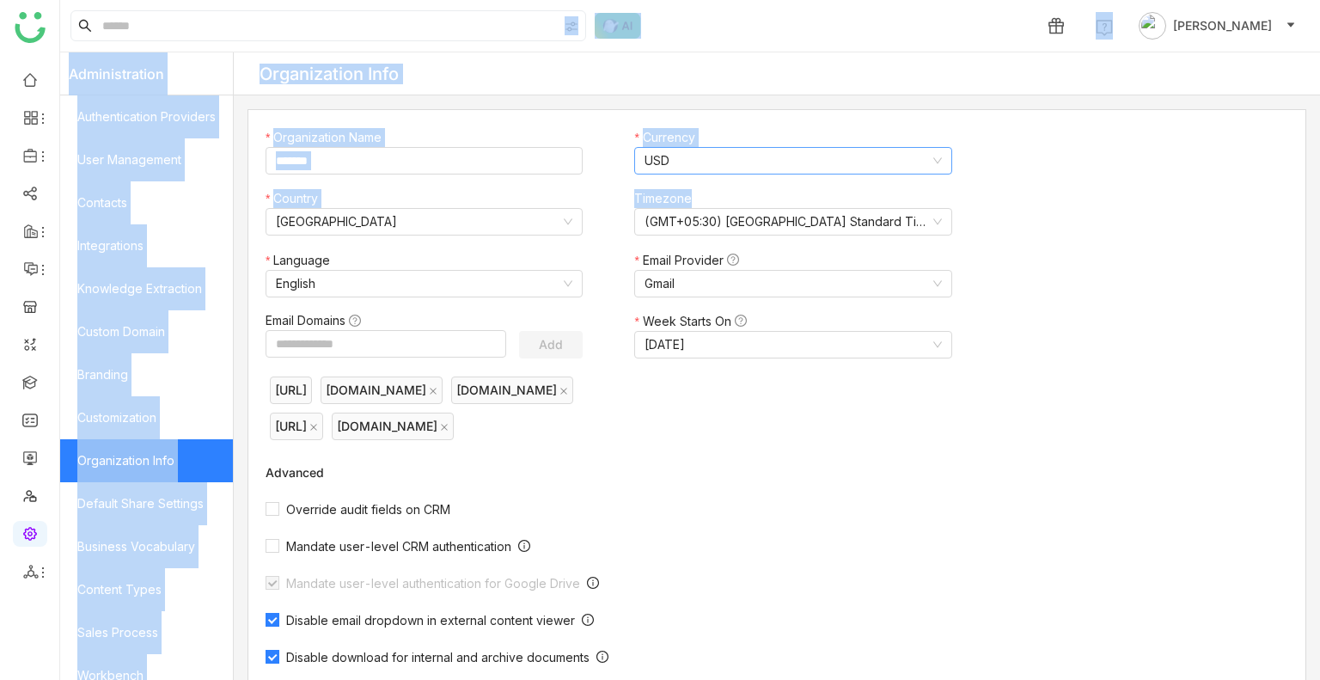
drag, startPoint x: 92, startPoint y: 58, endPoint x: 924, endPoint y: 156, distance: 837.5
click at [918, 161] on nz-layout "1 Uday Bhanu Administration Authentication Providers User Management Contacts I…" at bounding box center [690, 340] width 1260 height 680
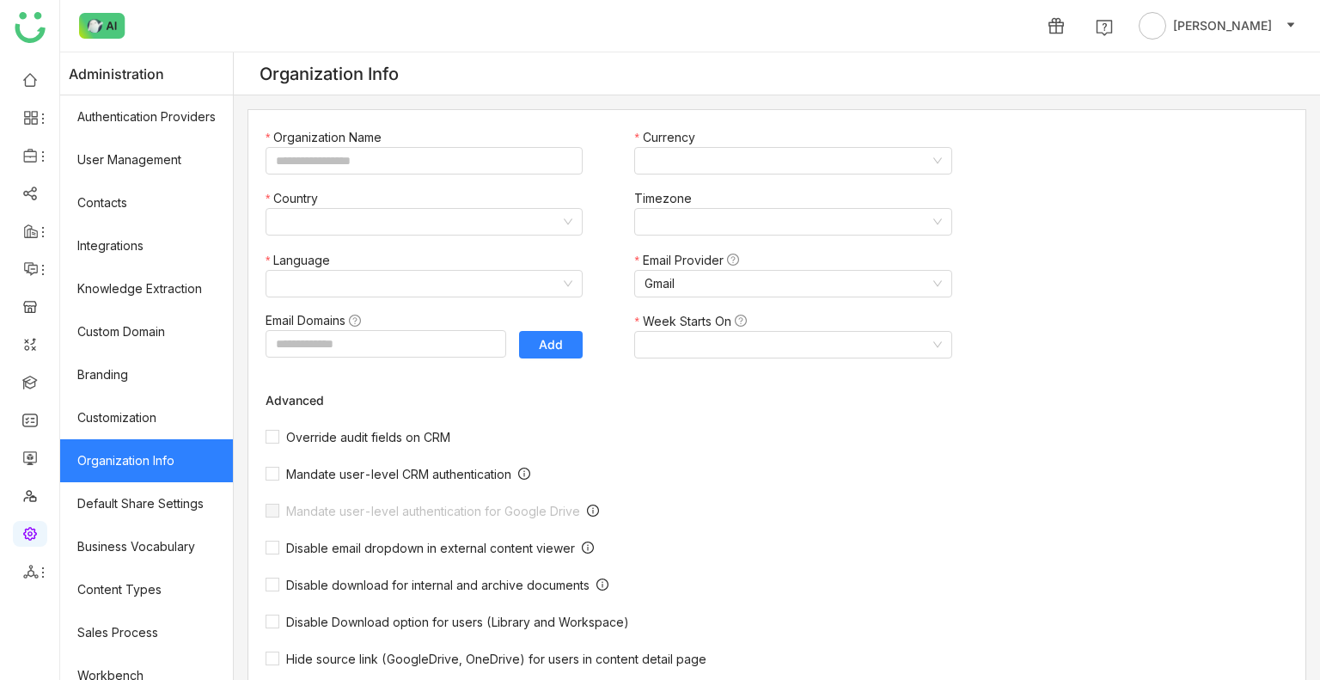
type input "*******"
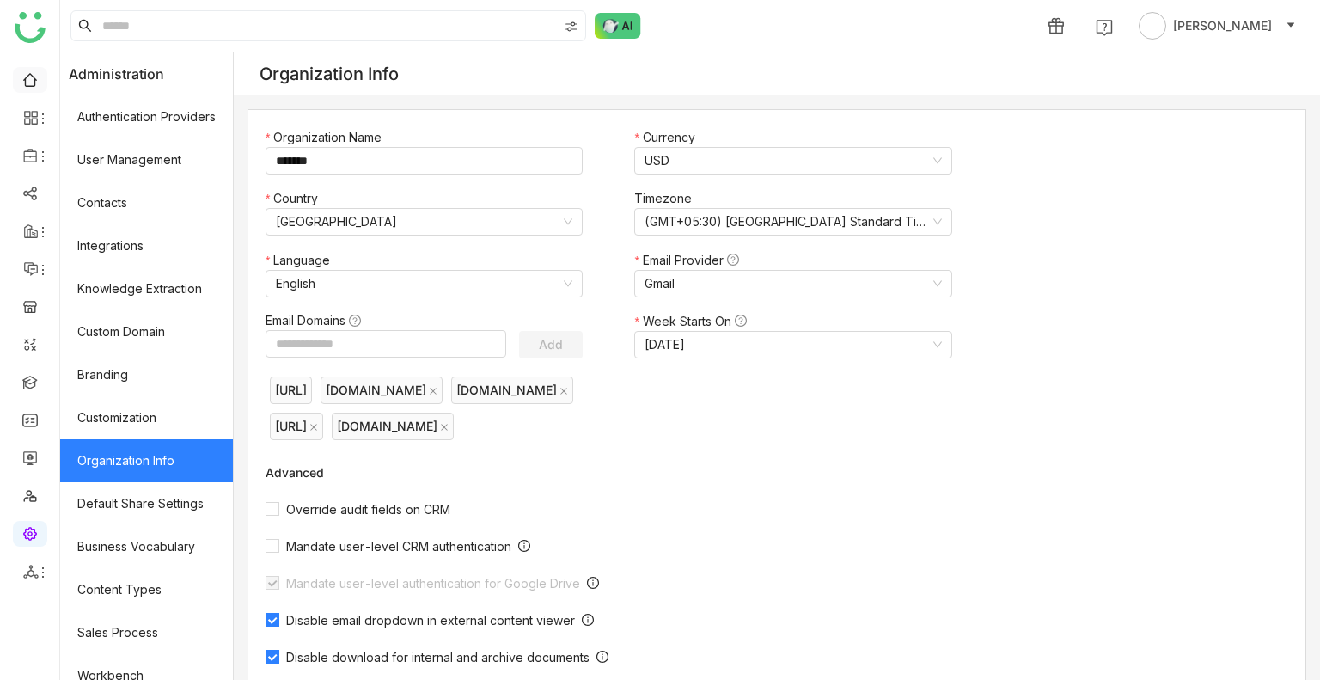
click at [38, 85] on link at bounding box center [29, 78] width 15 height 15
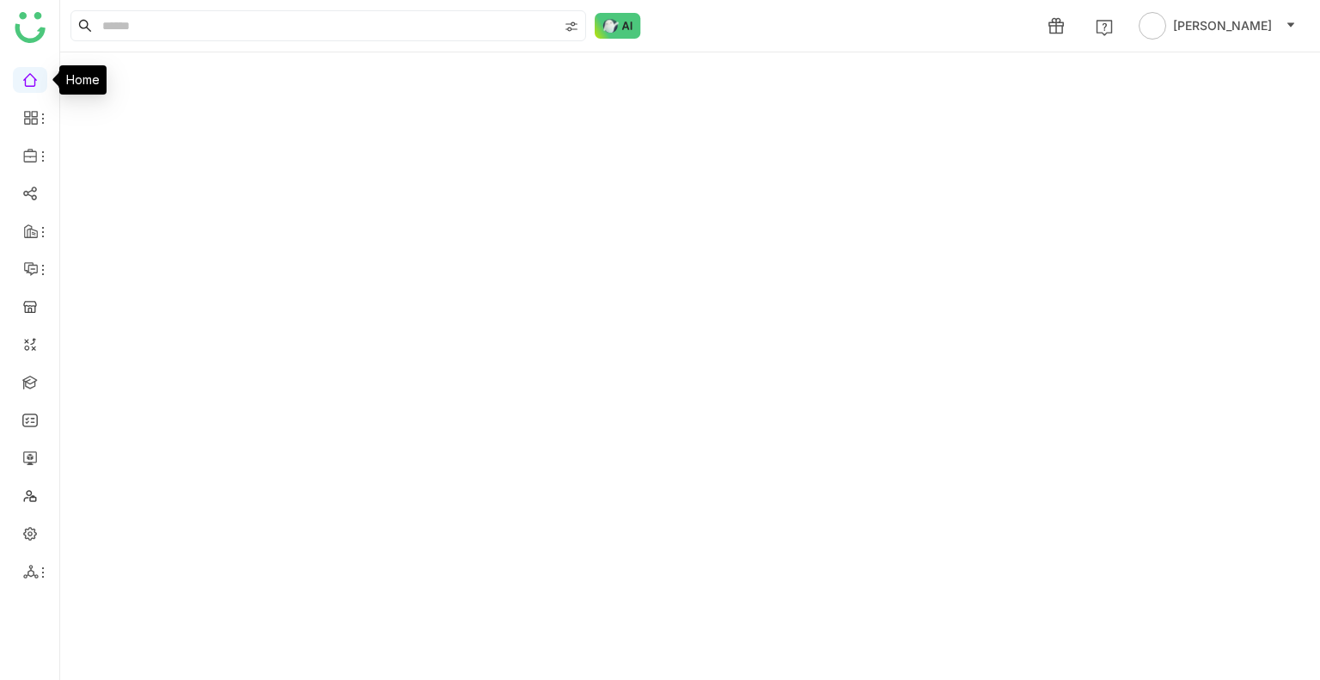
click at [38, 85] on link at bounding box center [29, 78] width 15 height 15
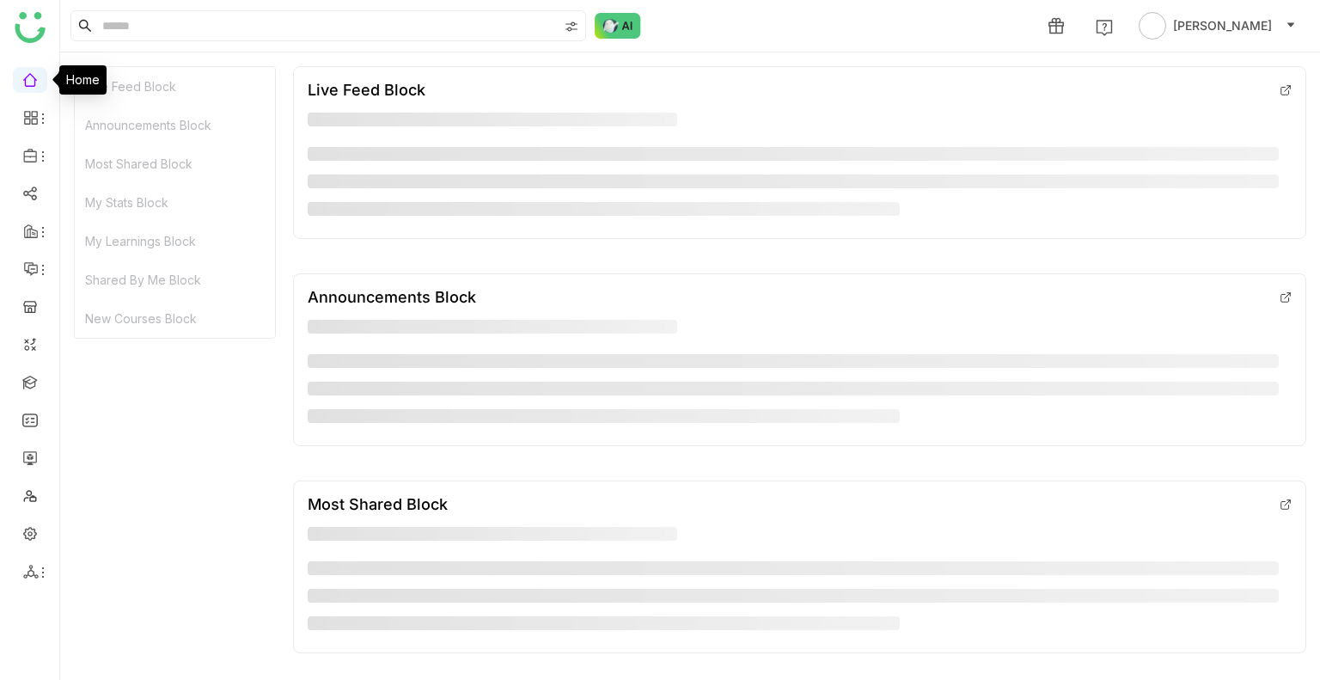
click at [38, 85] on link at bounding box center [29, 78] width 15 height 15
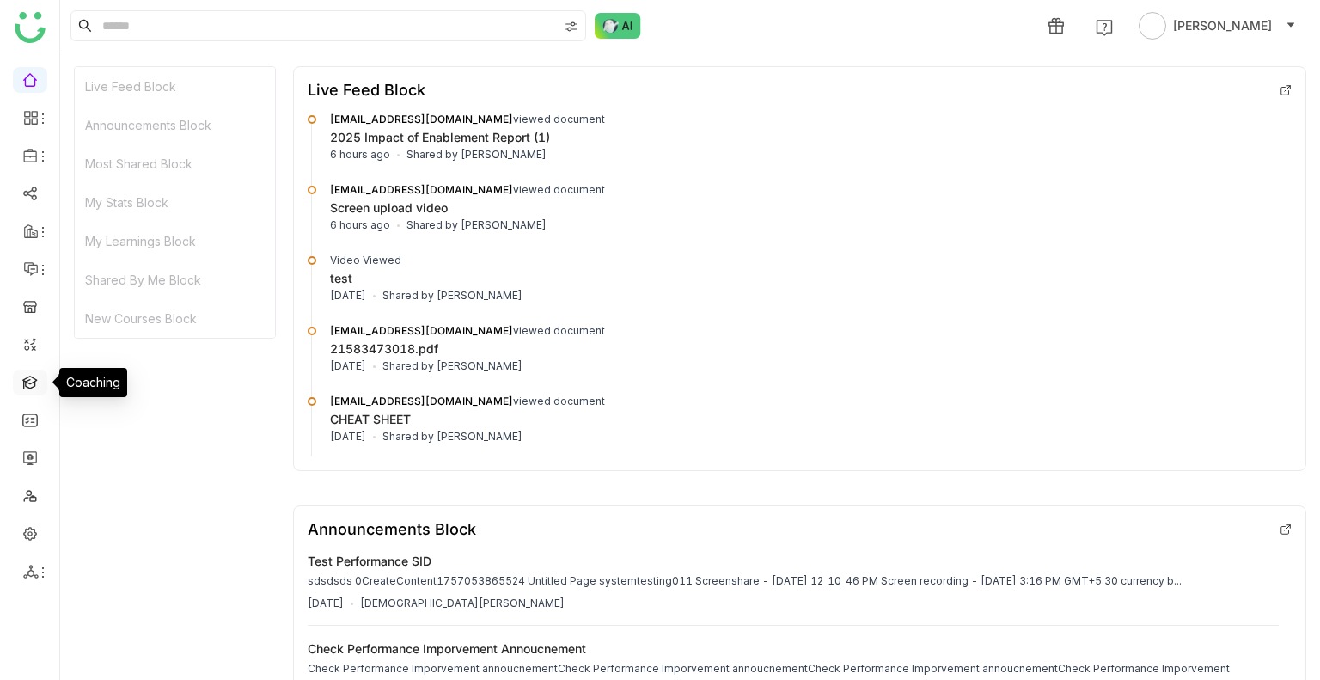
click at [28, 388] on link at bounding box center [29, 381] width 15 height 15
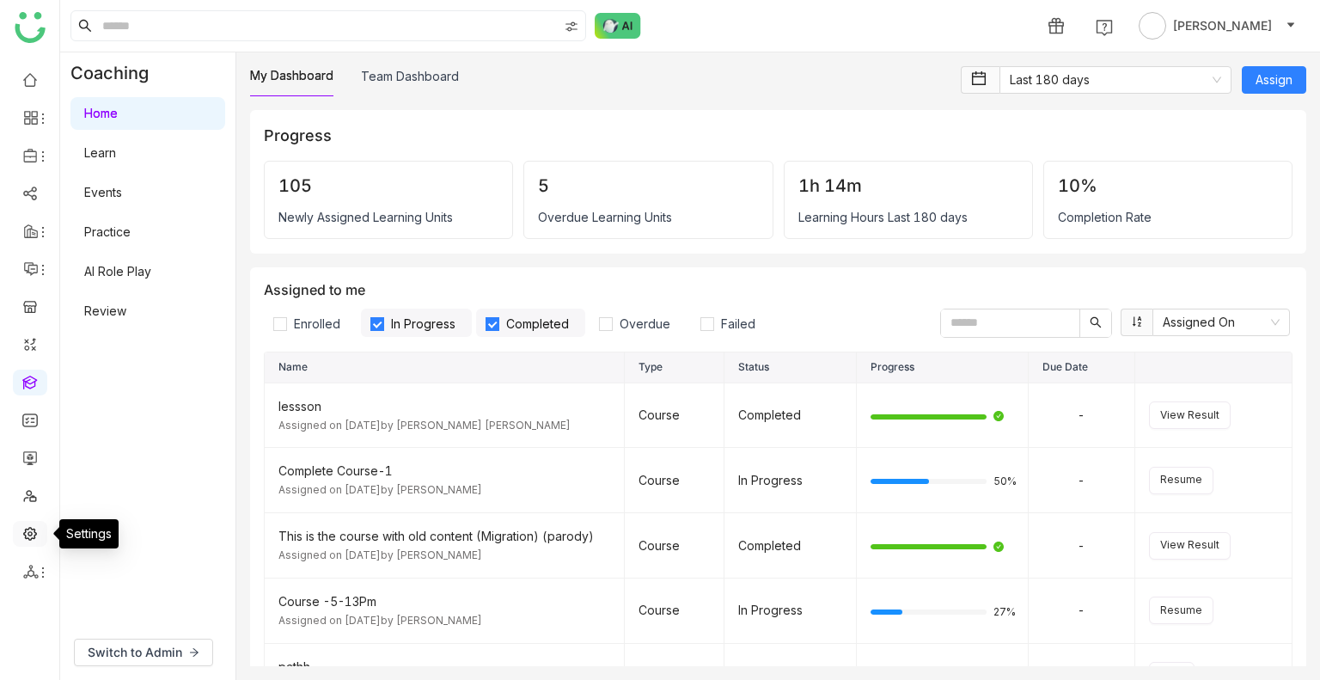
click at [38, 525] on link at bounding box center [29, 532] width 15 height 15
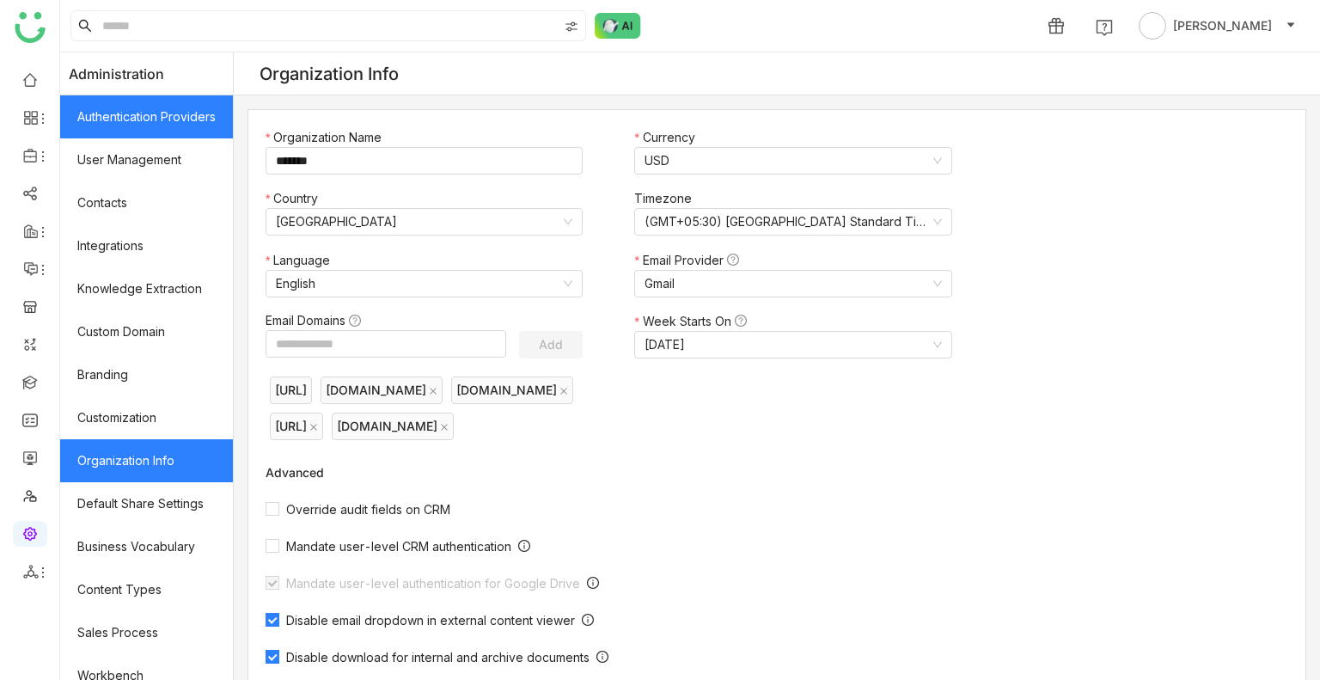
click at [95, 96] on link "Authentication Providers" at bounding box center [146, 116] width 173 height 43
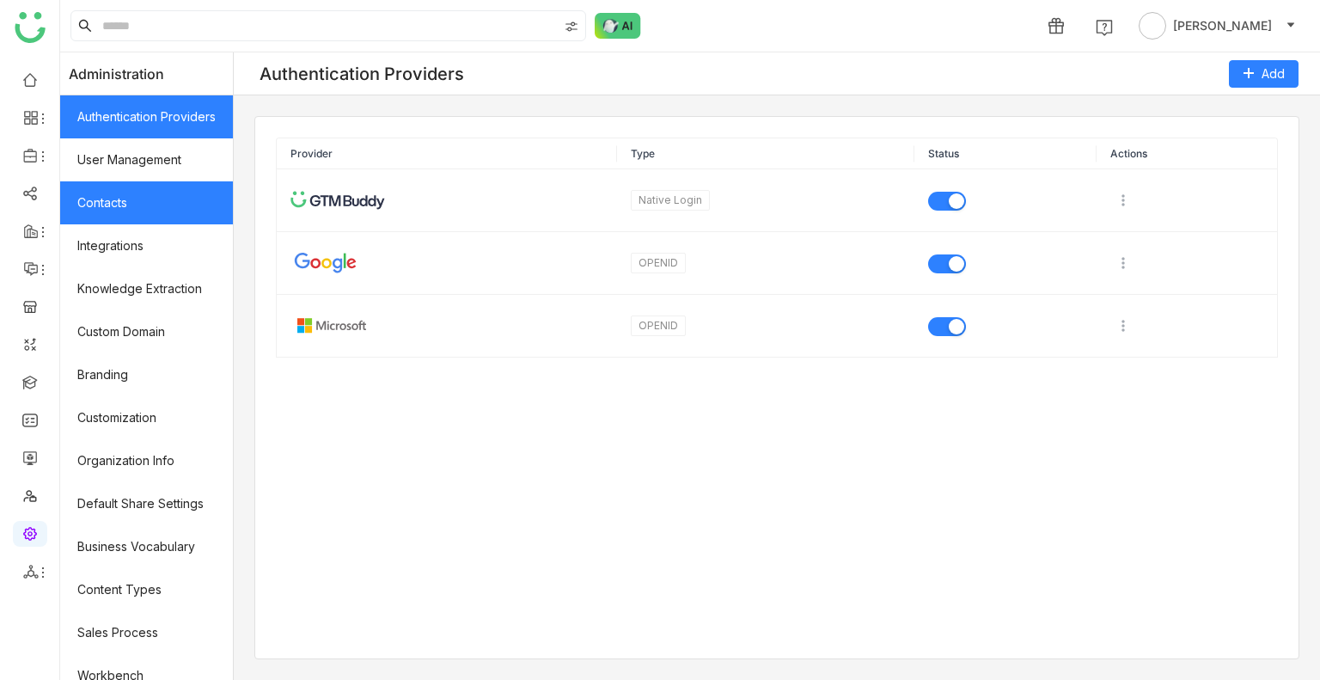
click at [117, 215] on link "Contacts" at bounding box center [146, 202] width 173 height 43
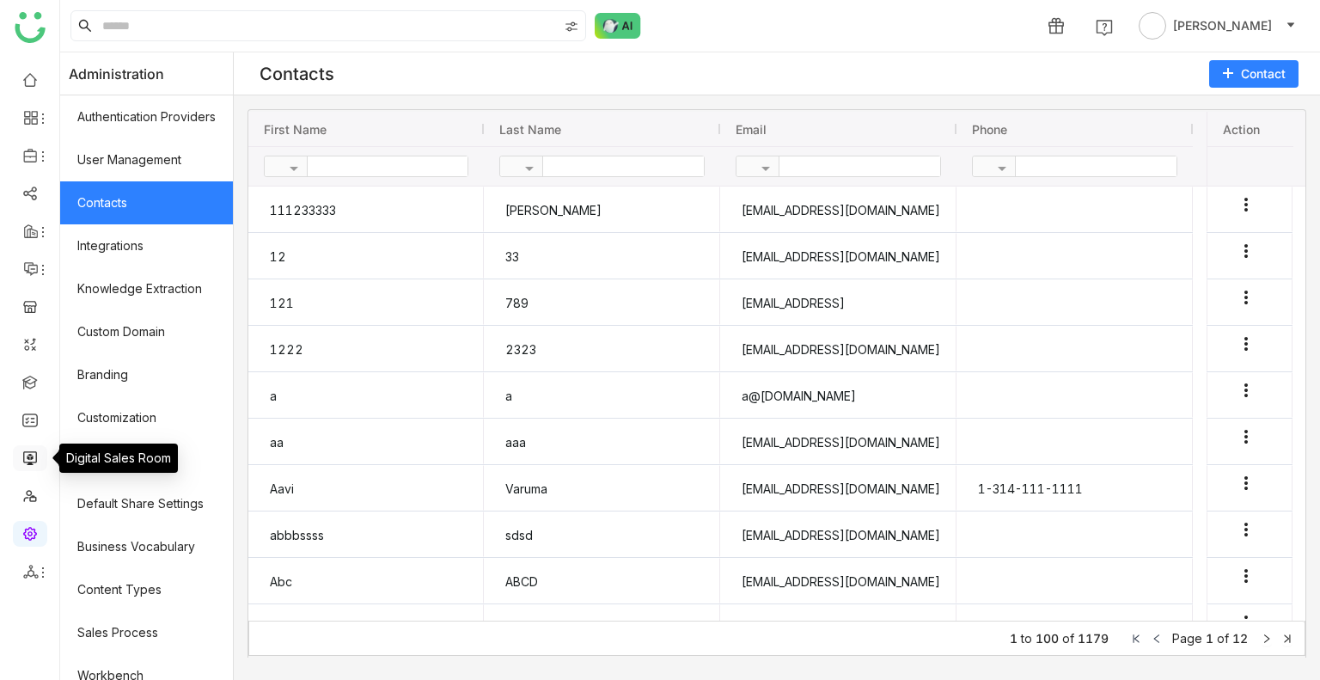
click at [22, 449] on link at bounding box center [29, 456] width 15 height 15
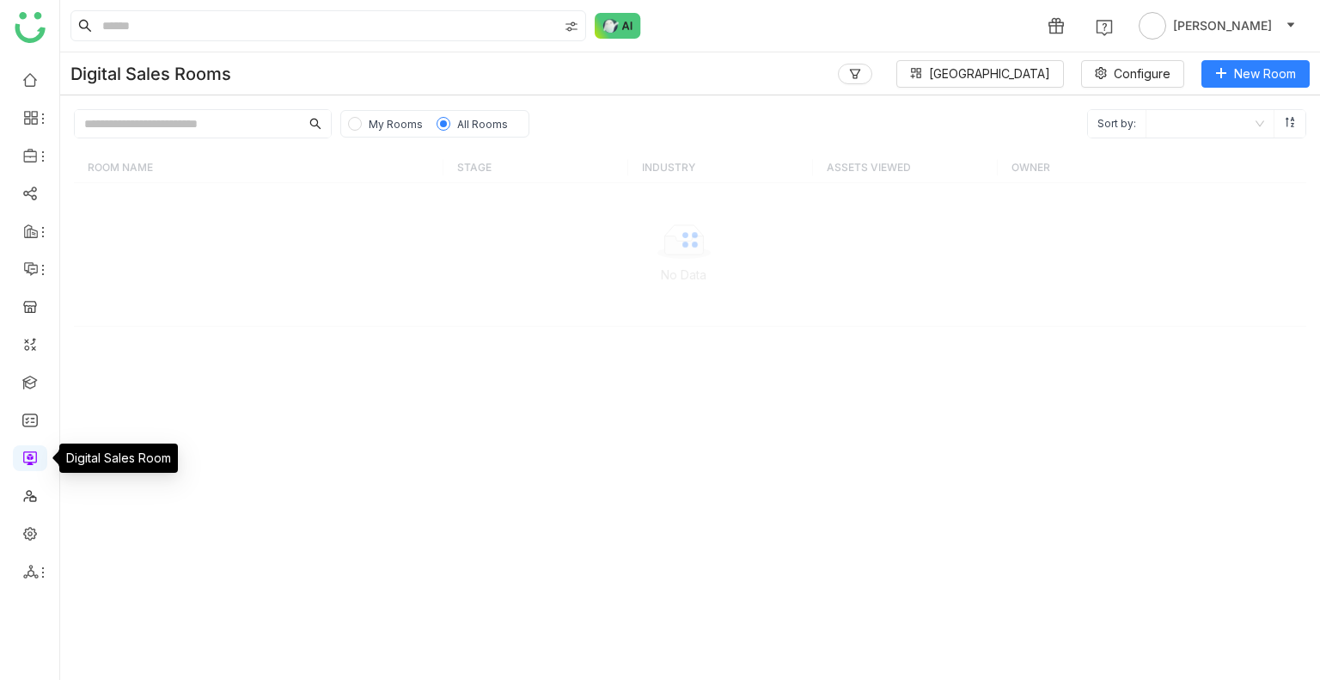
click at [22, 449] on link at bounding box center [29, 456] width 15 height 15
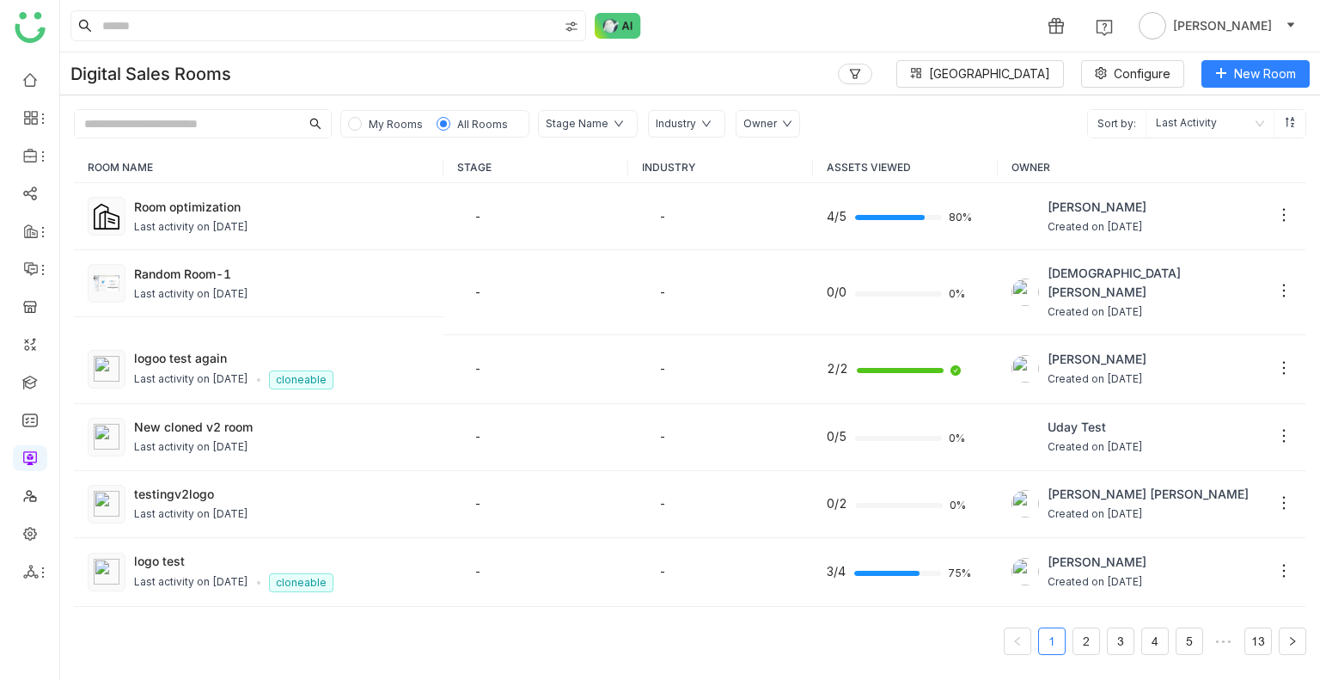
click at [577, 125] on div "Stage Name" at bounding box center [577, 124] width 63 height 16
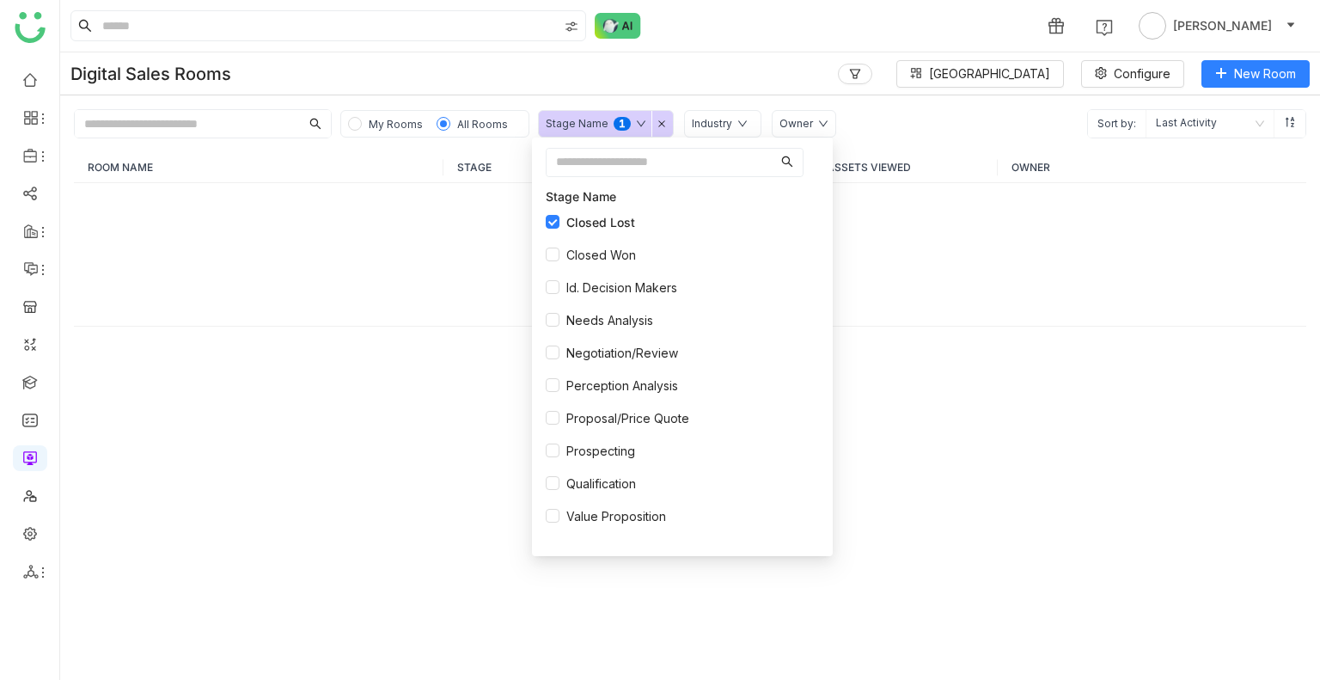
click at [555, 206] on nz-list-item "Closed Lost" at bounding box center [682, 222] width 273 height 33
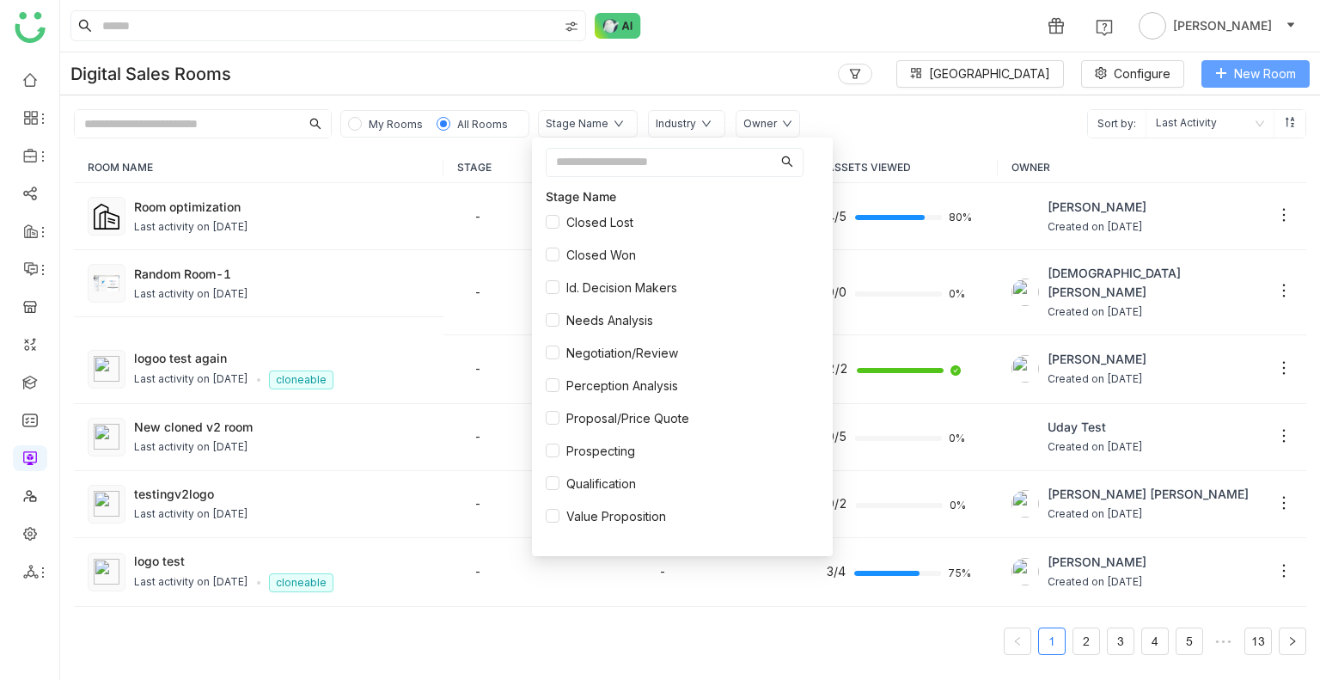
click at [1242, 78] on span "New Room" at bounding box center [1265, 73] width 62 height 19
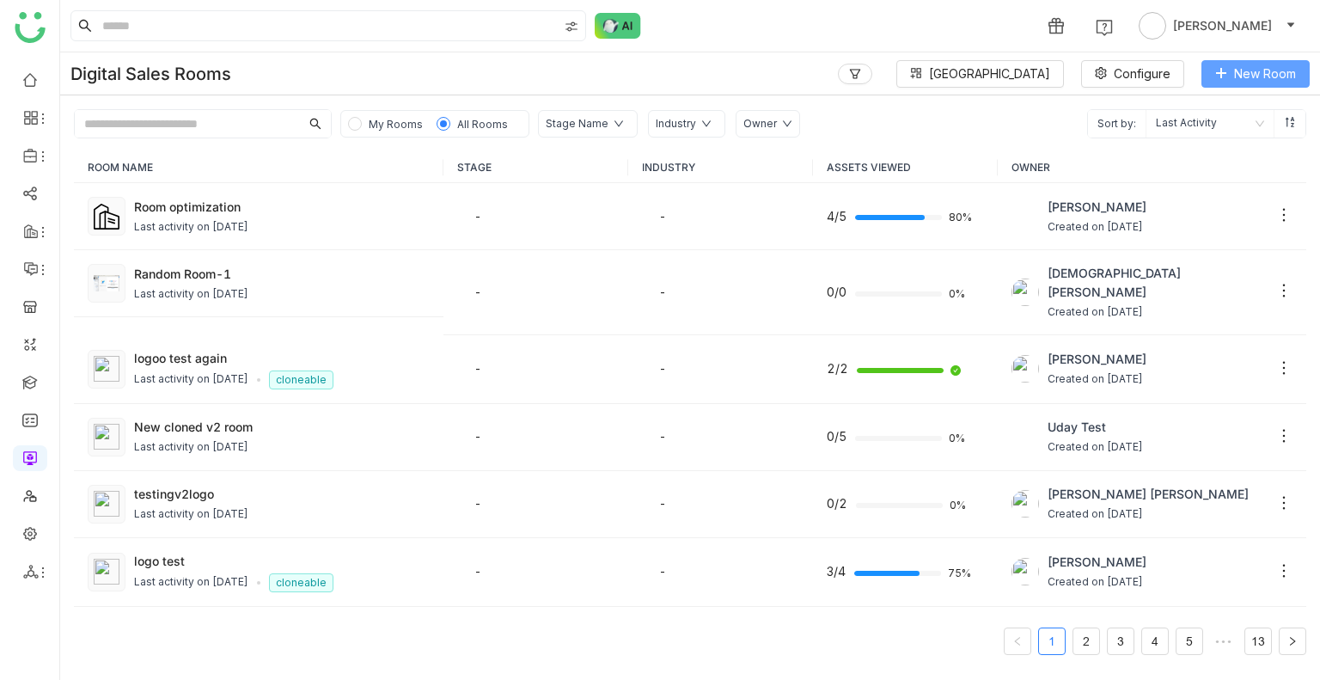
click at [1210, 73] on button "New Room" at bounding box center [1255, 73] width 108 height 27
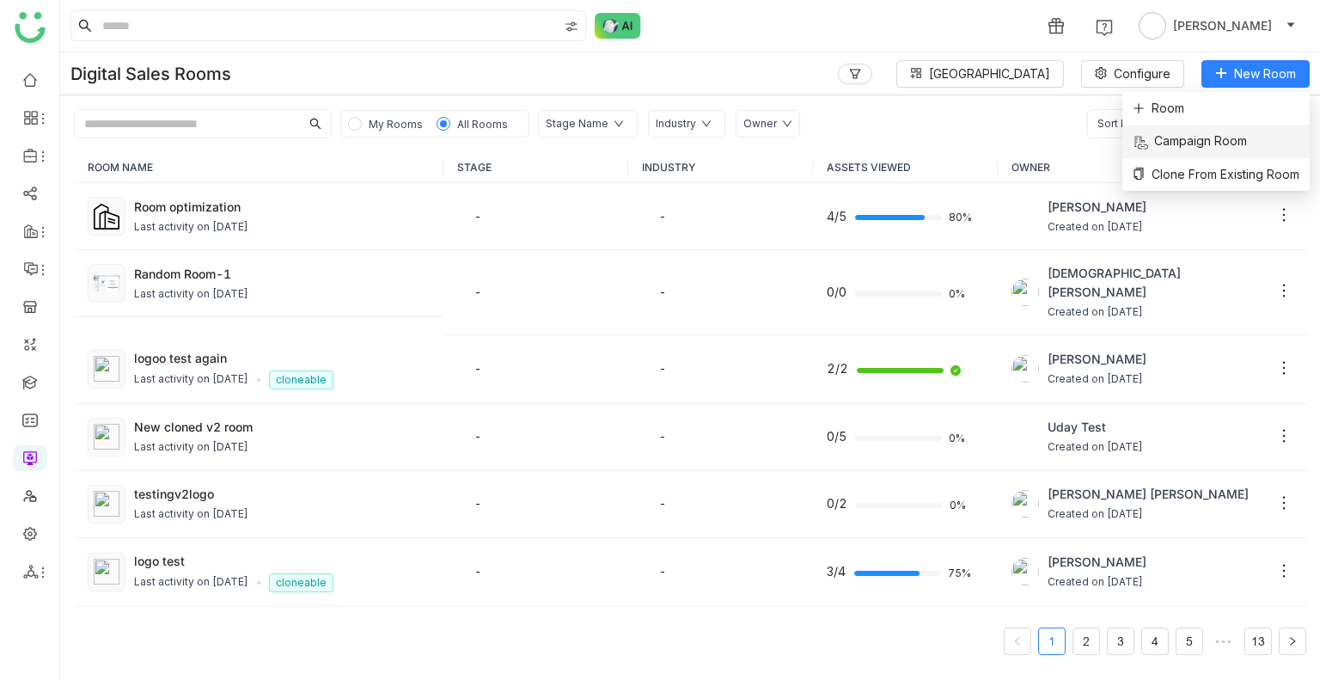
click at [1171, 130] on li "Campaign Room" at bounding box center [1215, 141] width 187 height 33
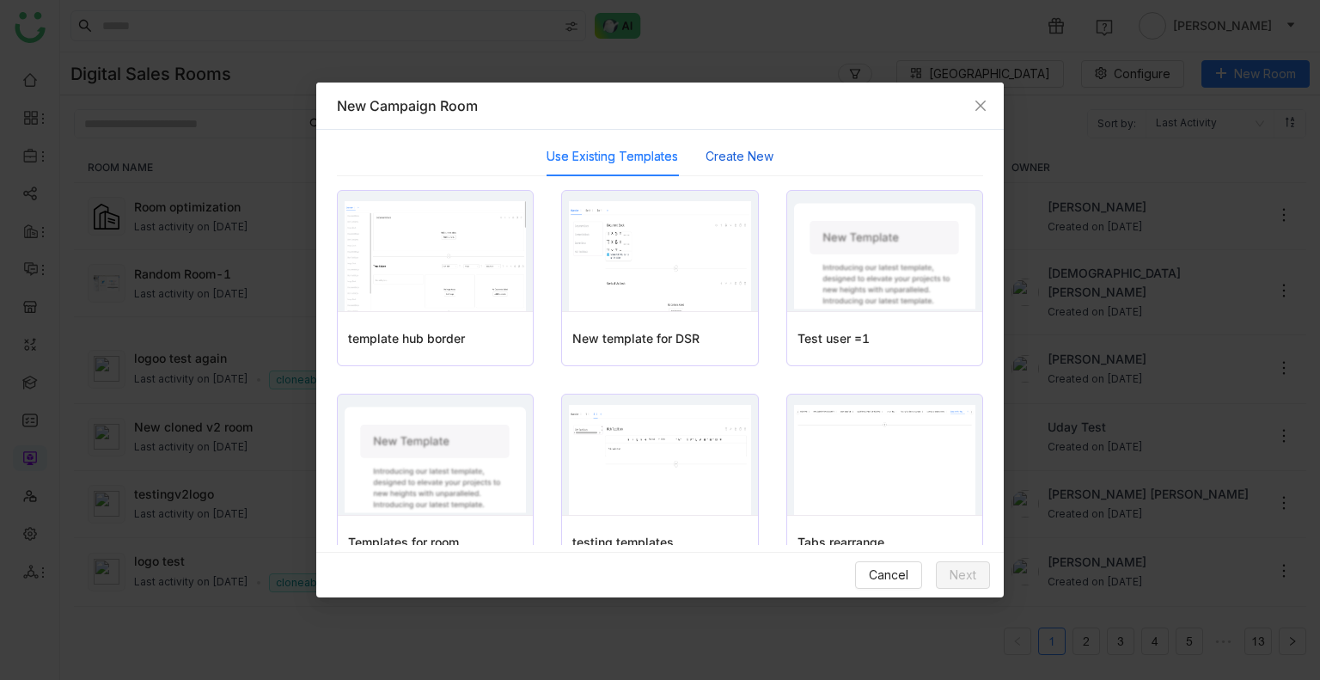
click at [720, 150] on button "Create New" at bounding box center [739, 156] width 68 height 19
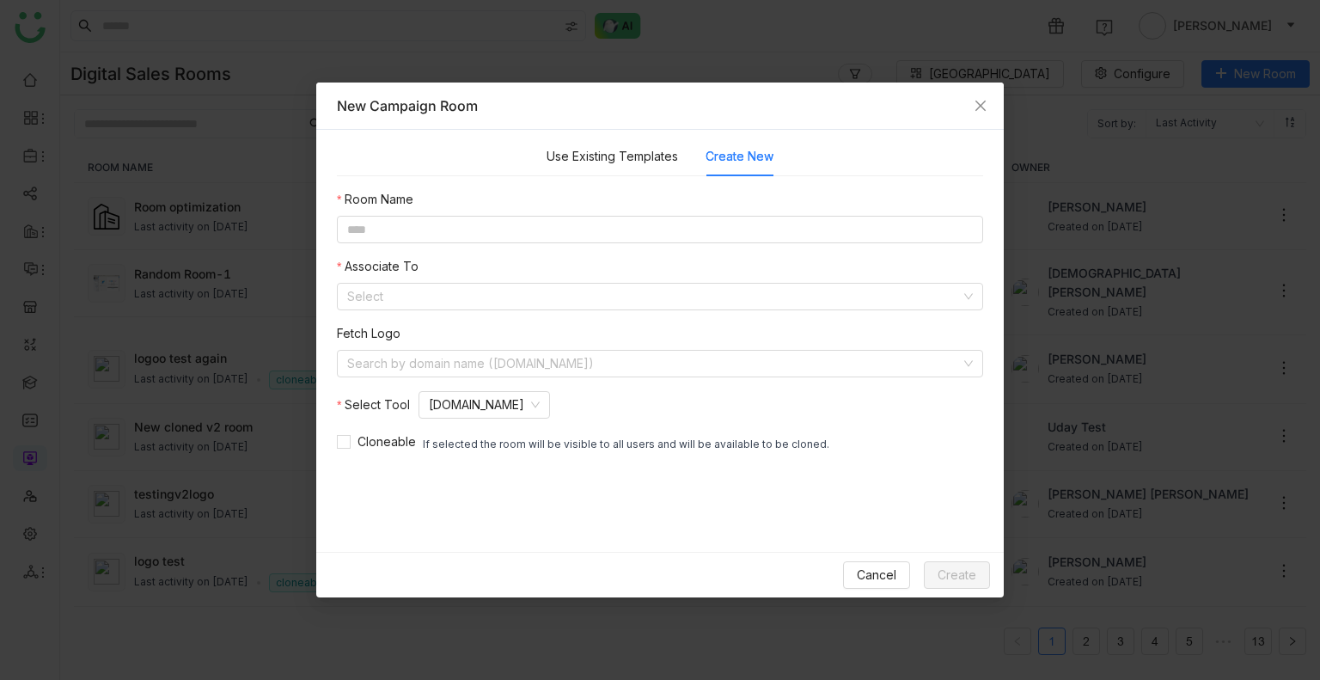
click at [467, 247] on div "Room Name Associate To Select Fetch Logo Search by domain name (example.com) Se…" at bounding box center [660, 321] width 646 height 263
click at [463, 229] on input at bounding box center [660, 229] width 646 height 27
click at [393, 230] on input "**********" at bounding box center [660, 229] width 646 height 27
click at [381, 229] on input "**********" at bounding box center [660, 229] width 646 height 27
type input "**********"
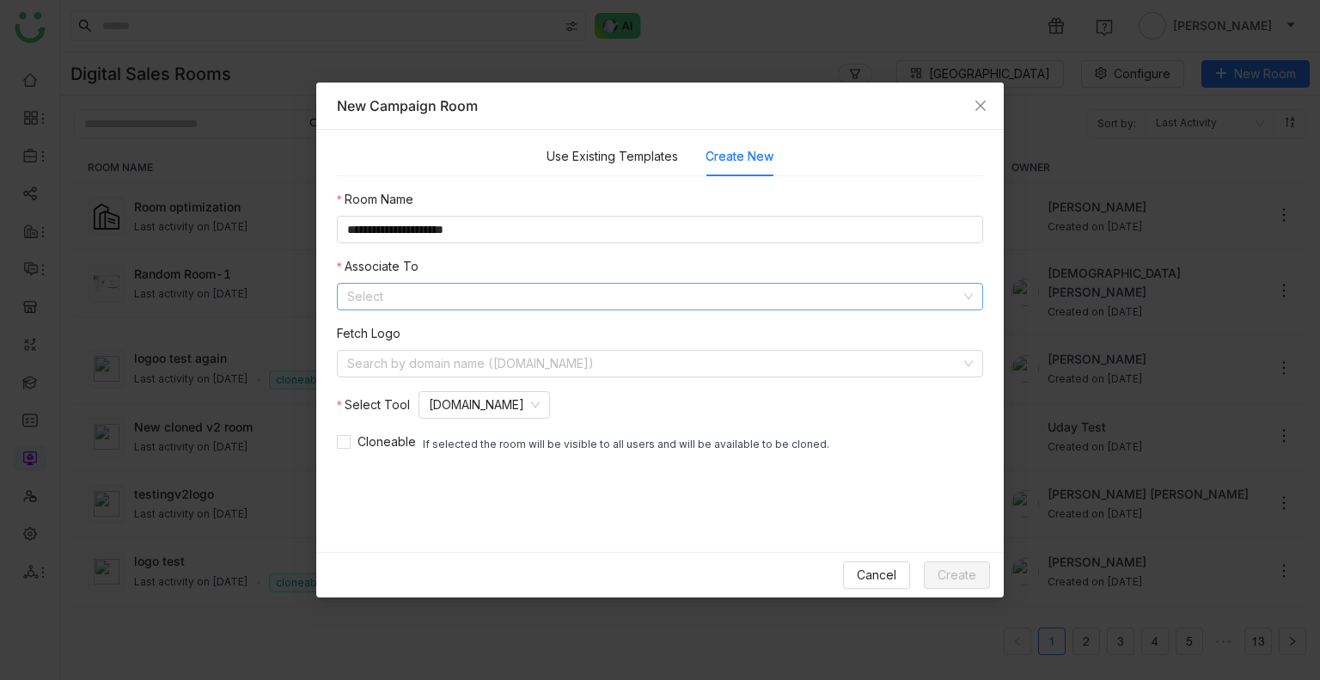
click at [405, 298] on input at bounding box center [653, 297] width 613 height 26
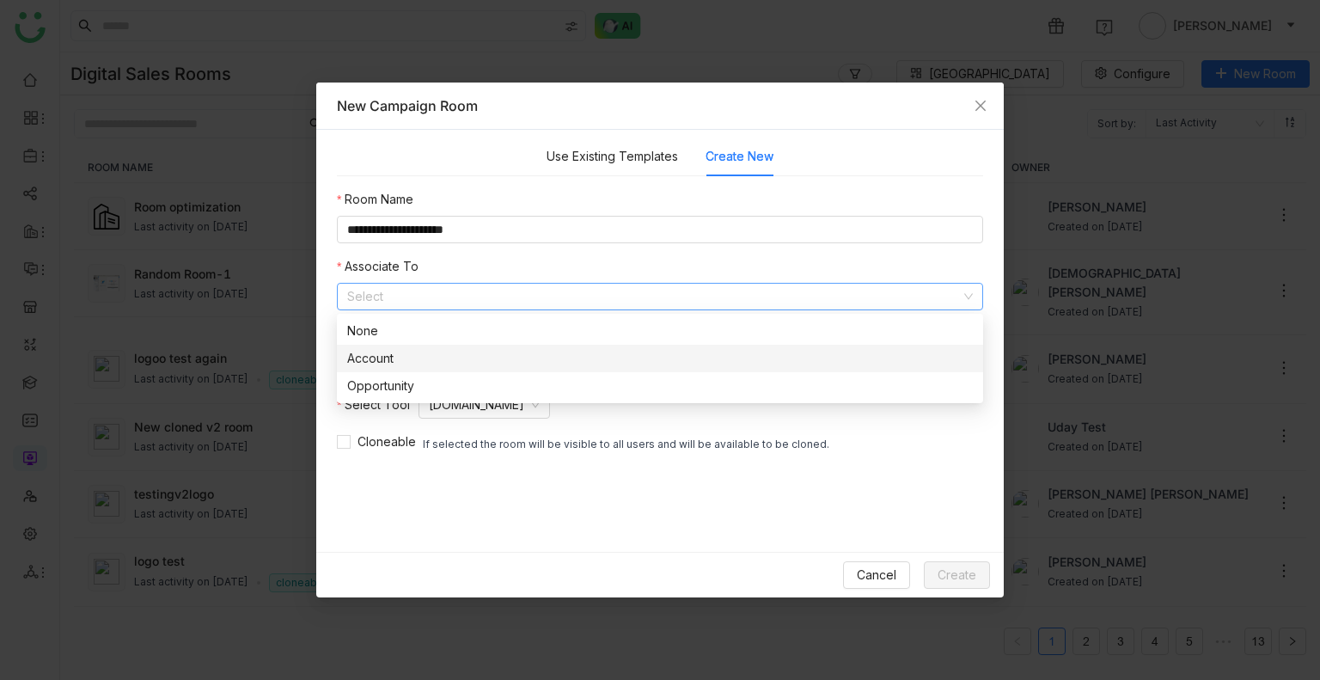
click at [422, 362] on div "Account" at bounding box center [659, 358] width 625 height 19
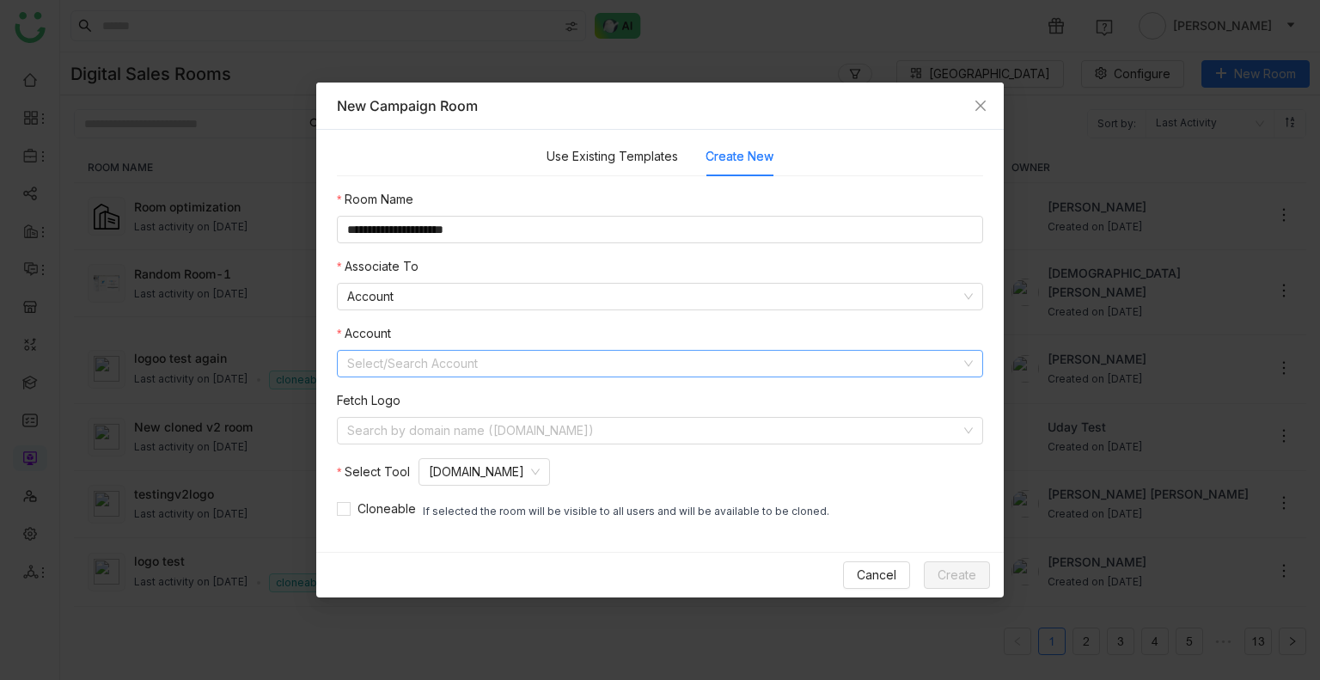
click at [391, 362] on input at bounding box center [653, 364] width 613 height 26
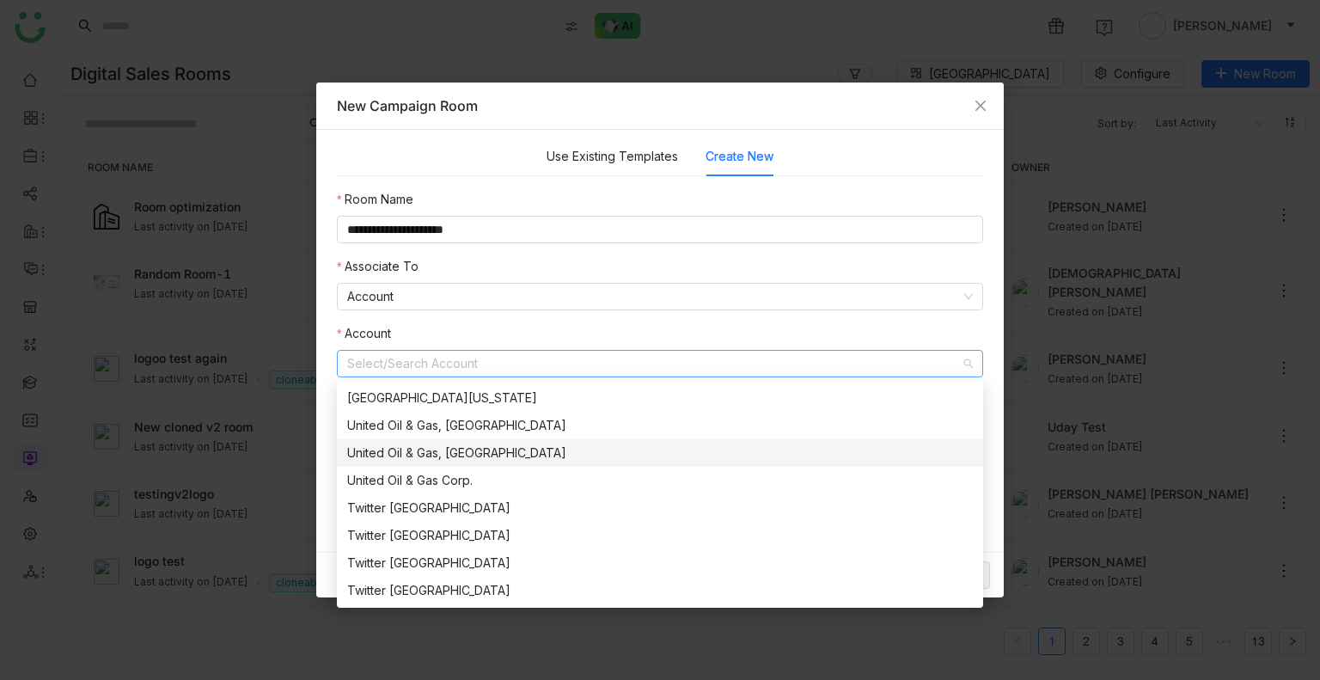
click at [479, 446] on div "United Oil & Gas, Singapore" at bounding box center [659, 452] width 625 height 19
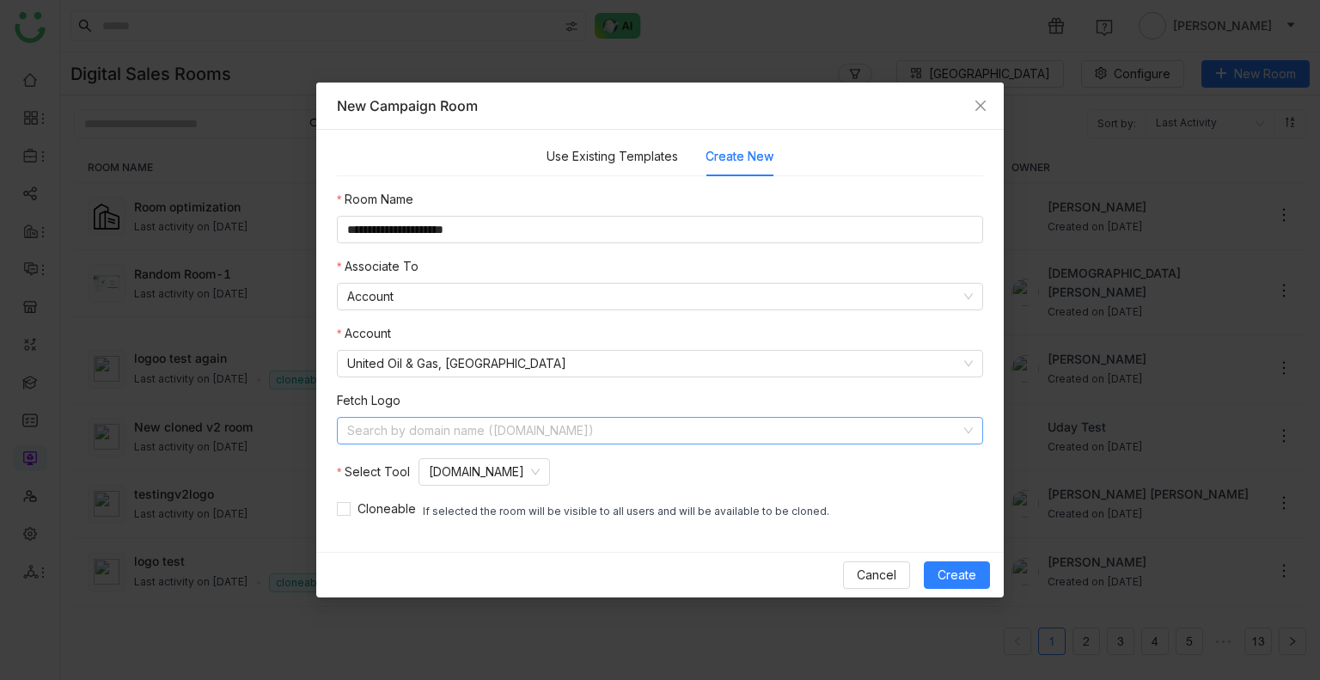
click at [423, 434] on input at bounding box center [653, 431] width 613 height 26
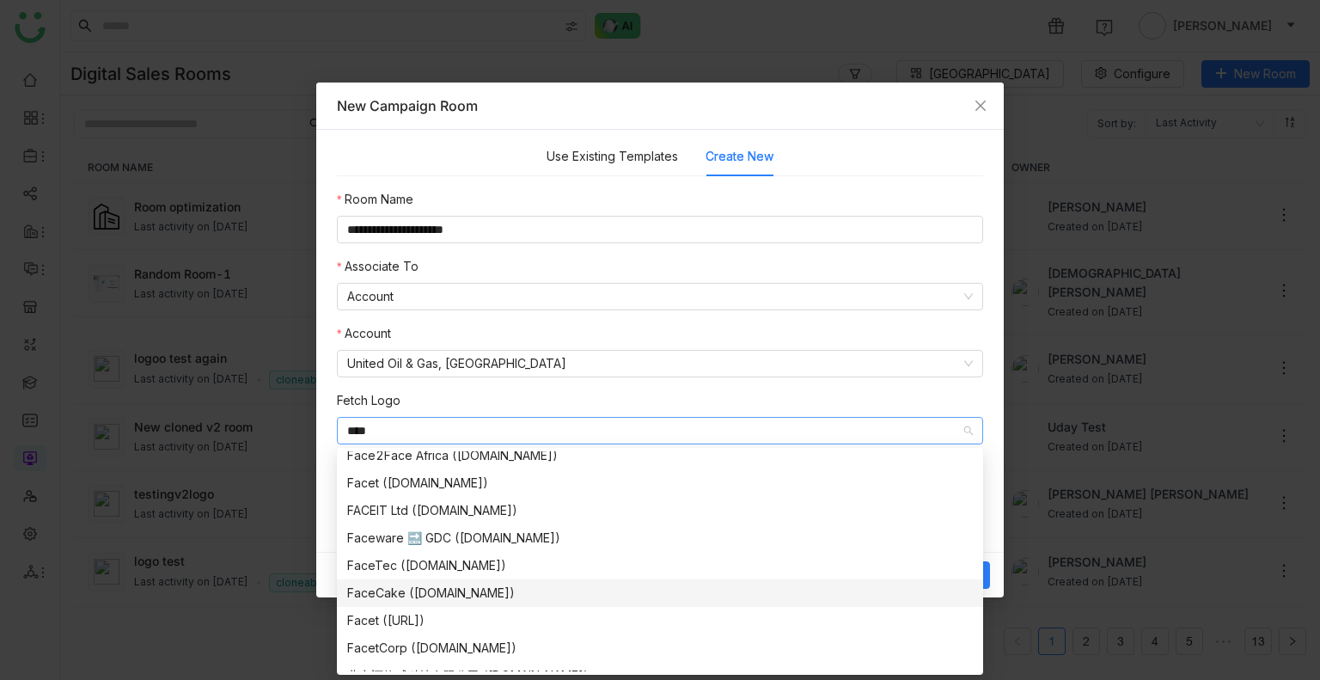
scroll to position [55, 0]
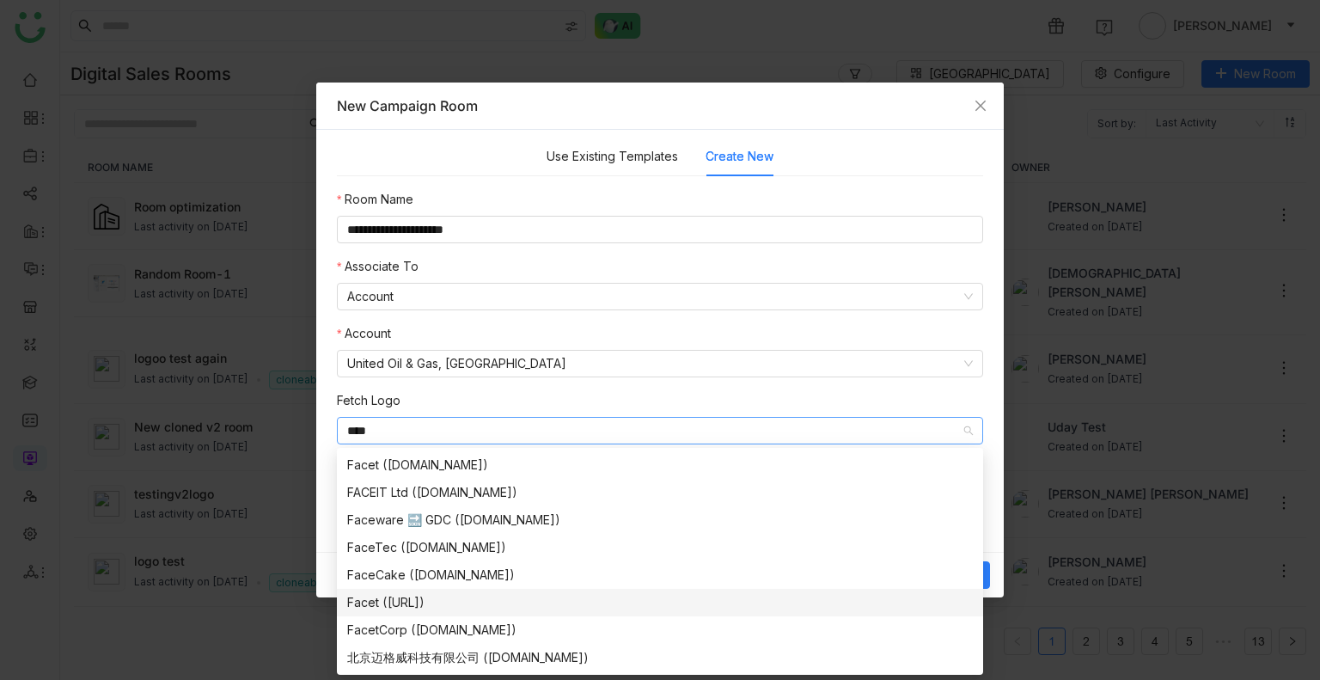
type input "****"
click at [388, 607] on div "Facet (facet.ai)" at bounding box center [659, 602] width 625 height 19
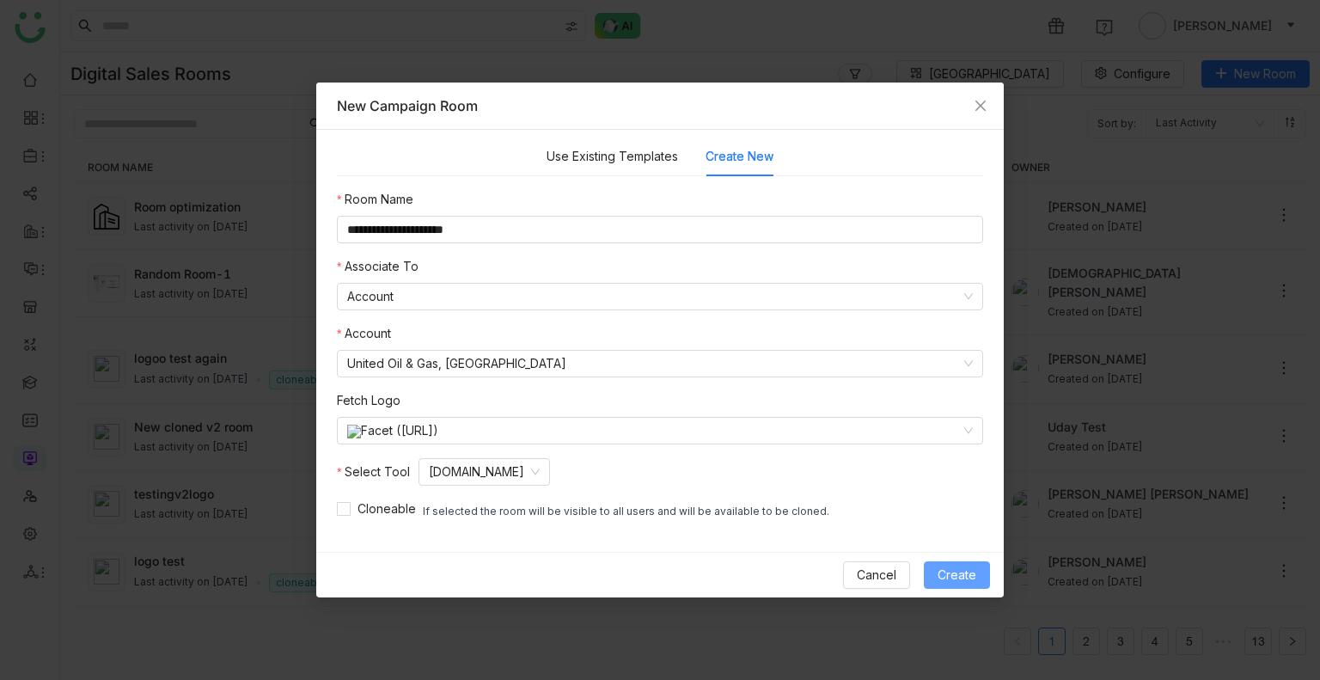
click at [967, 585] on button "Create" at bounding box center [957, 574] width 66 height 27
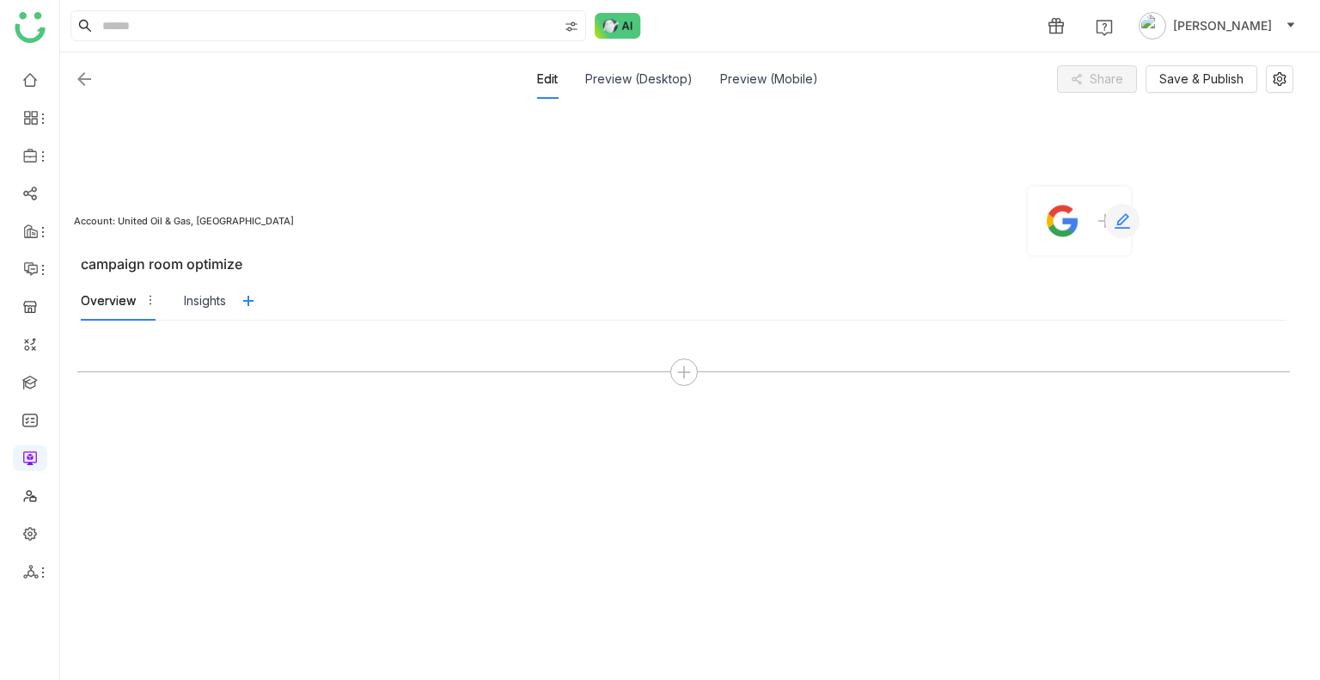
click at [1114, 228] on icon at bounding box center [1121, 220] width 15 height 15
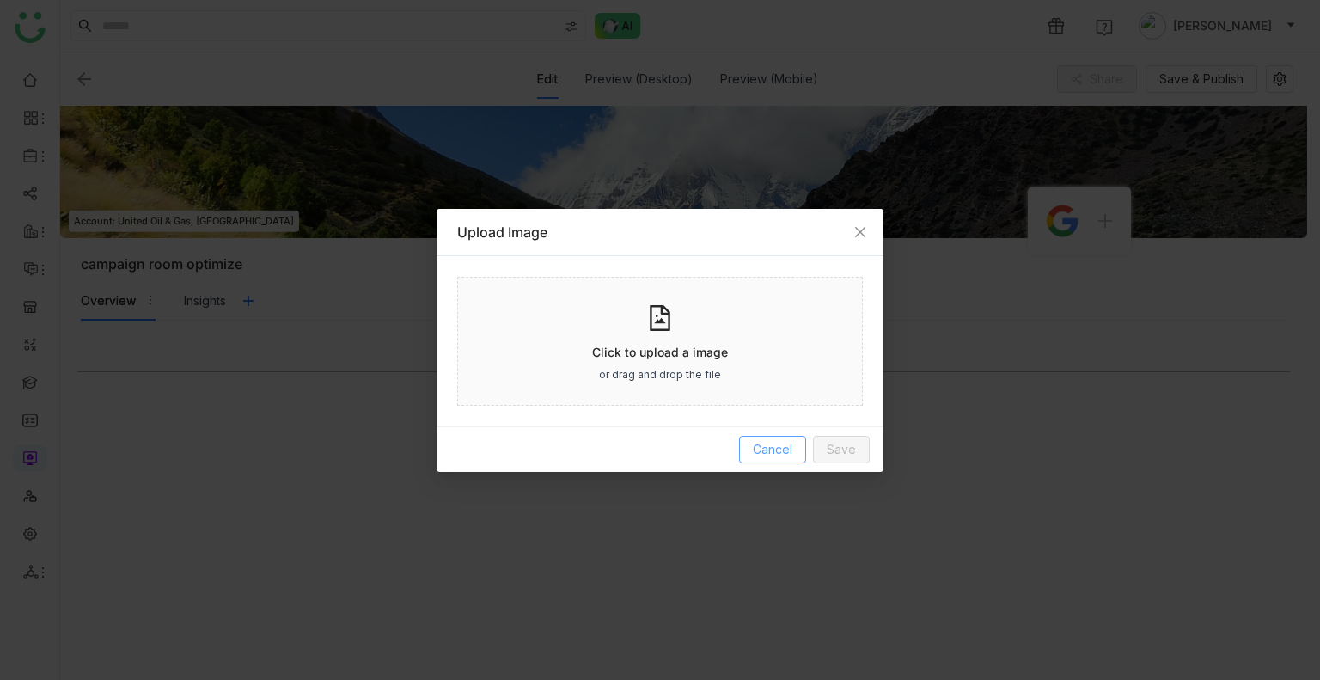
click at [774, 440] on span "Cancel" at bounding box center [773, 449] width 40 height 19
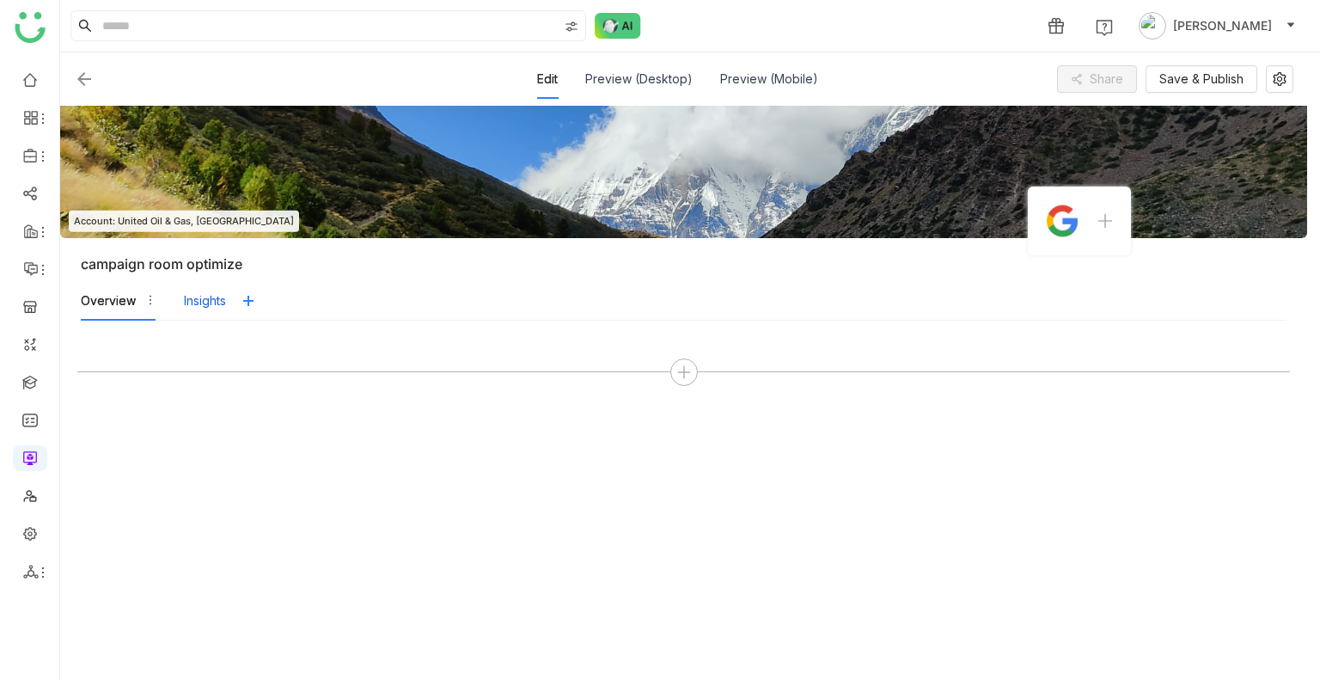
click at [217, 302] on div "Insights" at bounding box center [205, 300] width 42 height 19
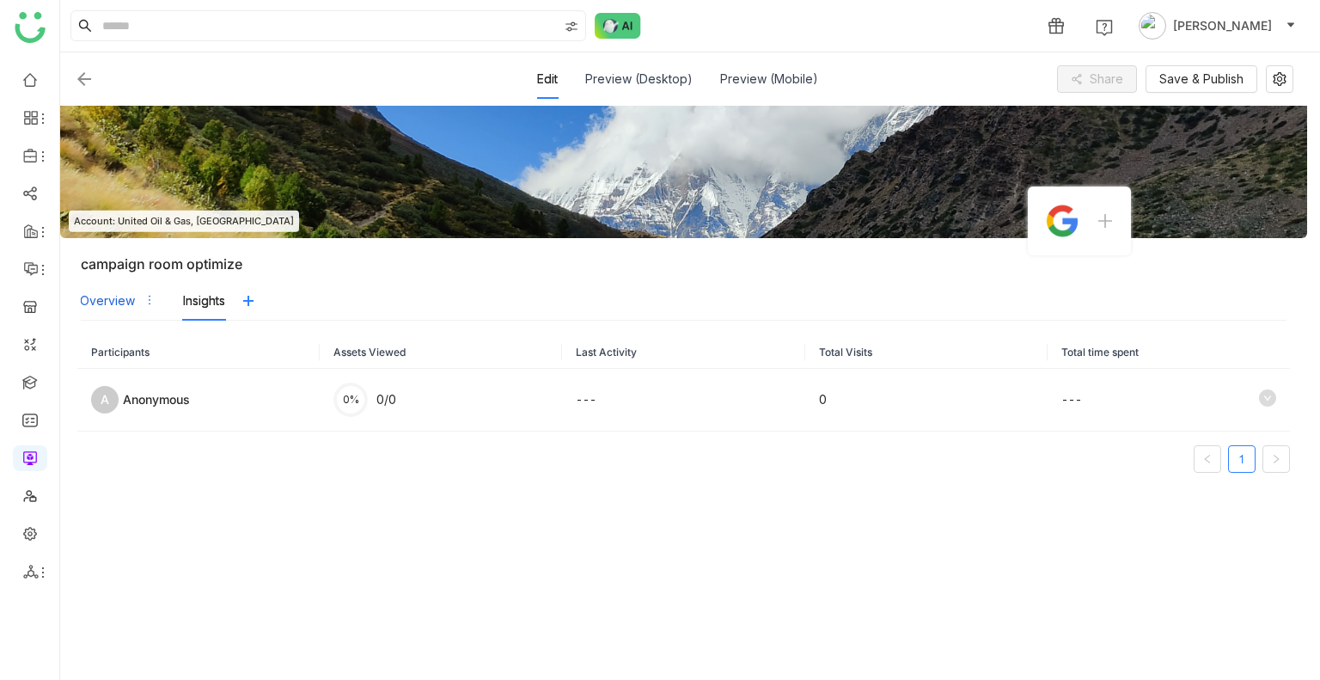
click at [134, 298] on div "Overview" at bounding box center [118, 301] width 76 height 40
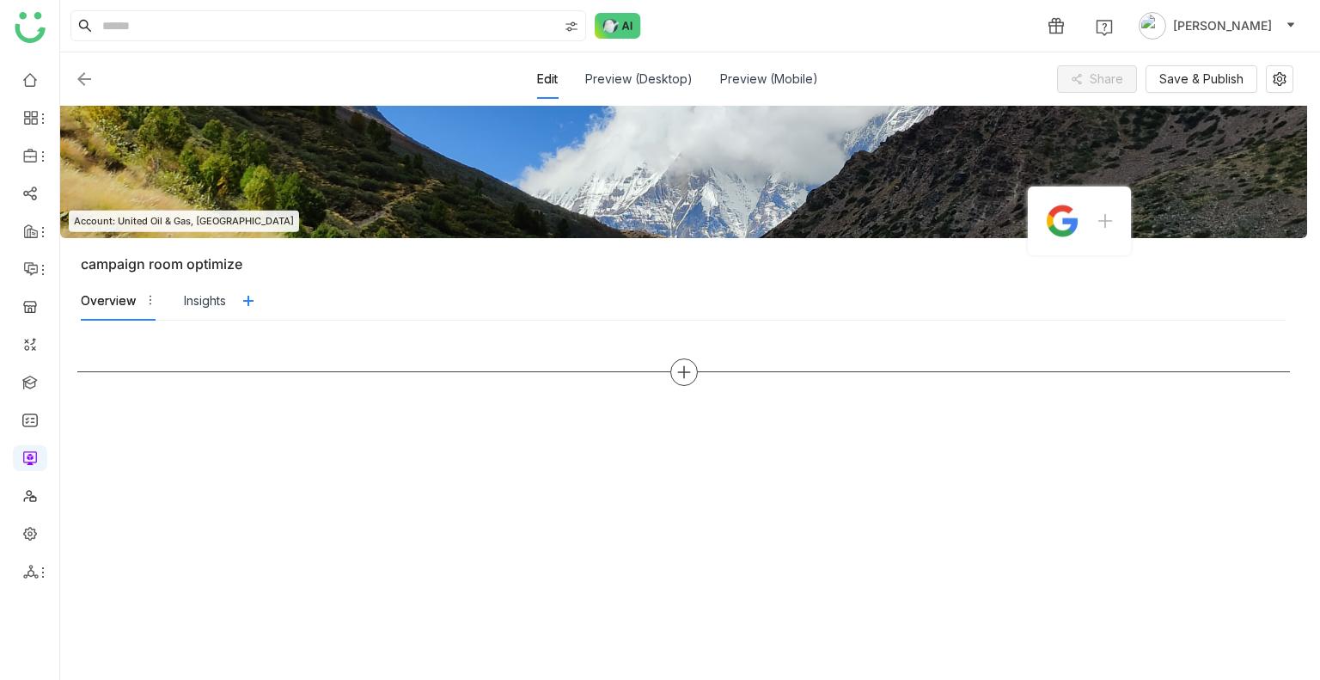
click at [692, 377] on div at bounding box center [683, 371] width 27 height 27
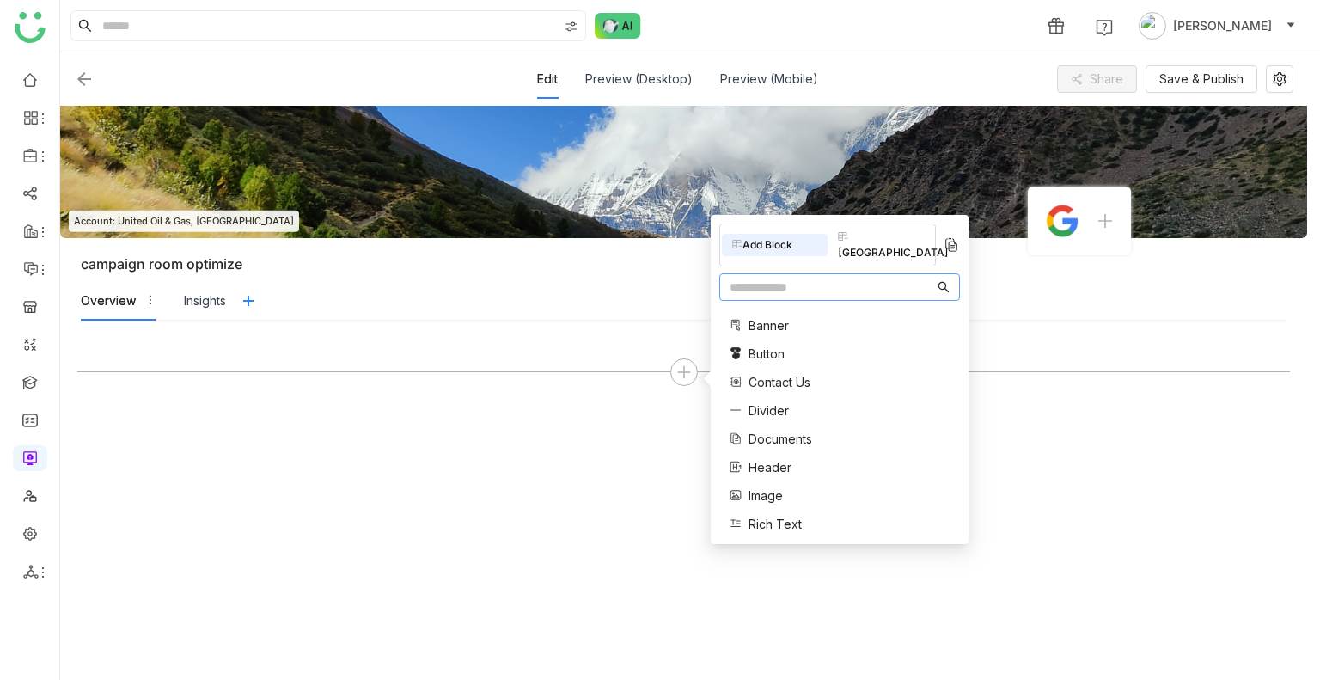
click at [772, 278] on input "text" at bounding box center [831, 287] width 204 height 19
type input "*******"
drag, startPoint x: 795, startPoint y: 272, endPoint x: 710, endPoint y: 281, distance: 85.5
click at [711, 281] on div "Add Block Block Library ******* Documents Image Single Document Embed Embed URL…" at bounding box center [840, 379] width 258 height 329
type input "*"
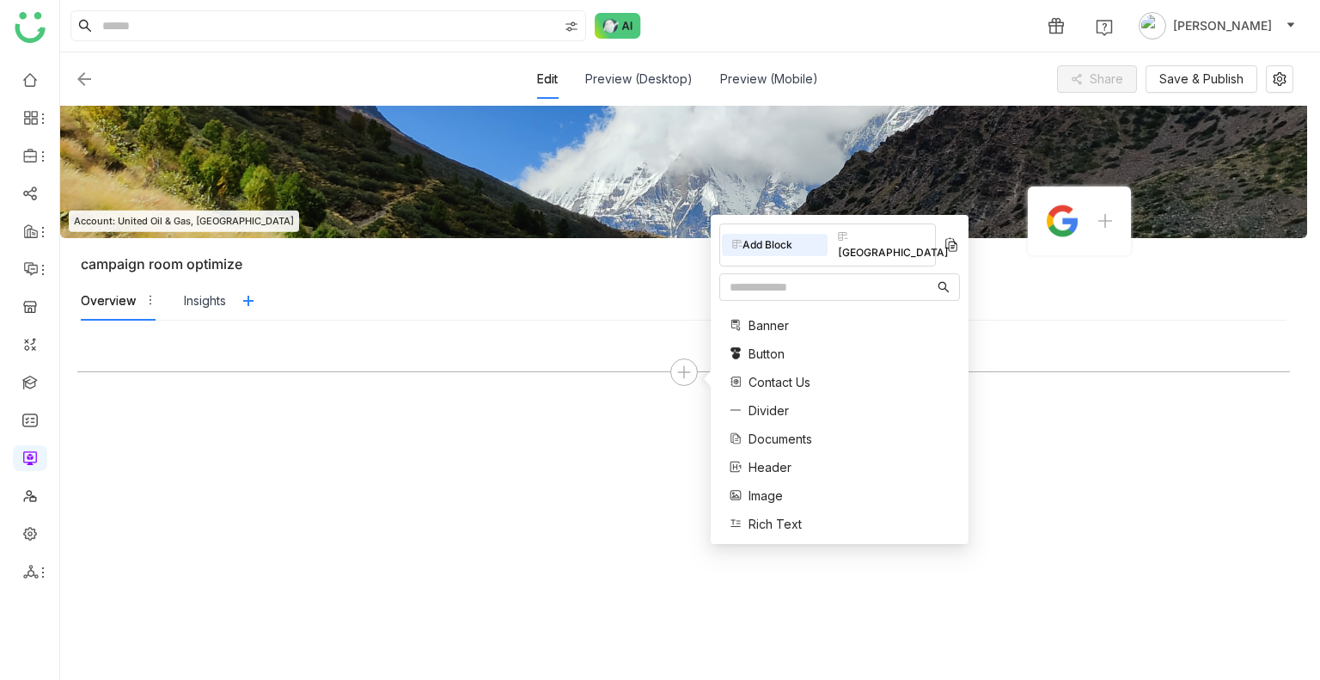
click at [291, 457] on div at bounding box center [683, 500] width 1212 height 325
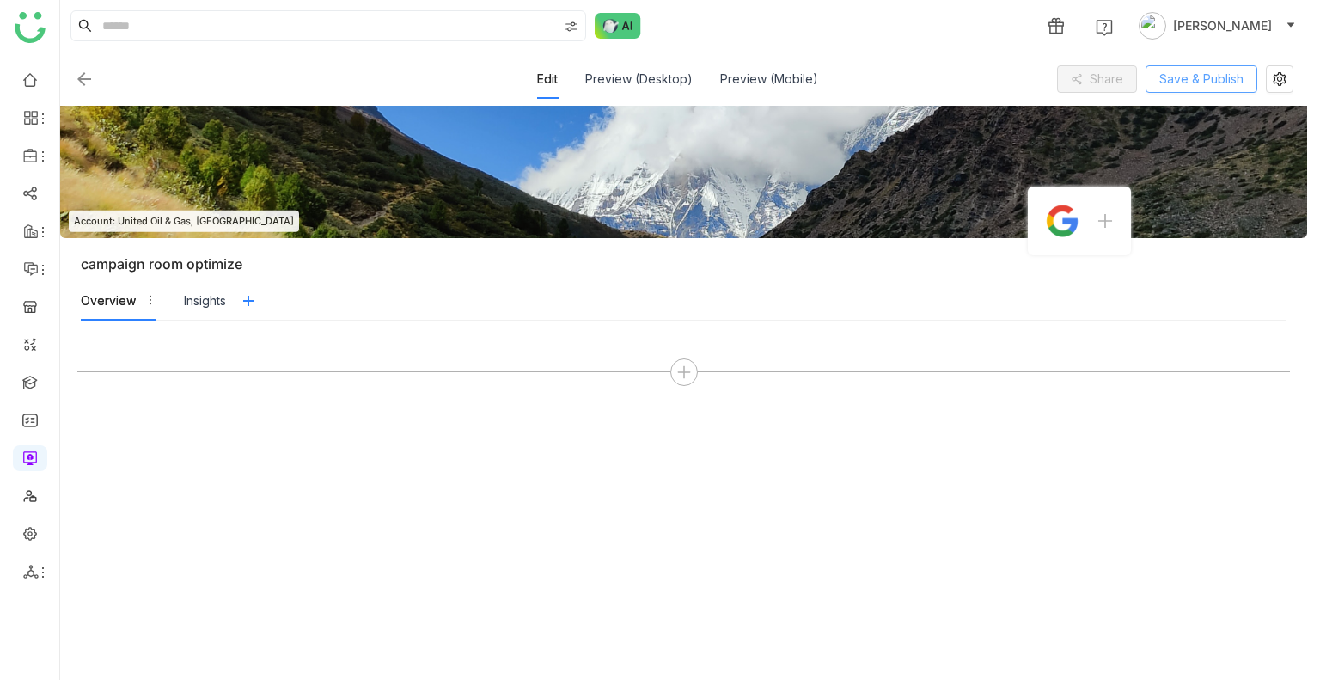
click at [1215, 79] on span "Save & Publish" at bounding box center [1201, 79] width 84 height 19
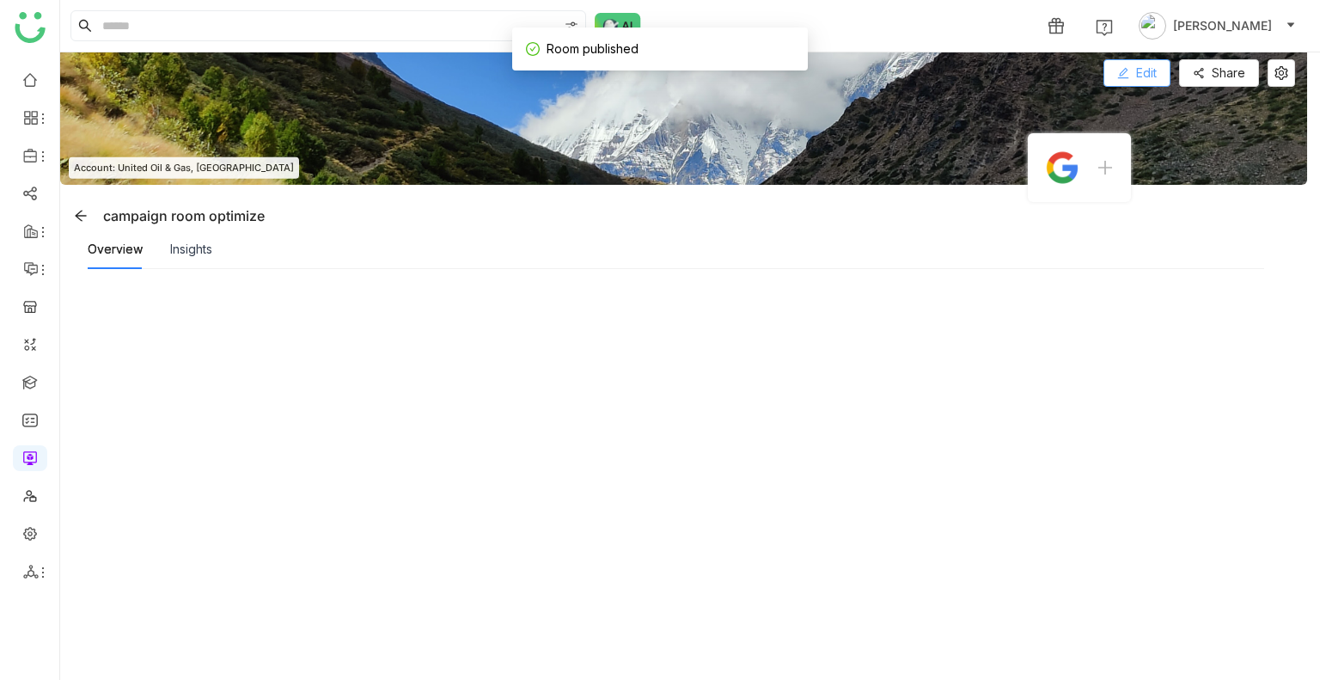
click at [1134, 72] on button "Edit" at bounding box center [1136, 72] width 67 height 27
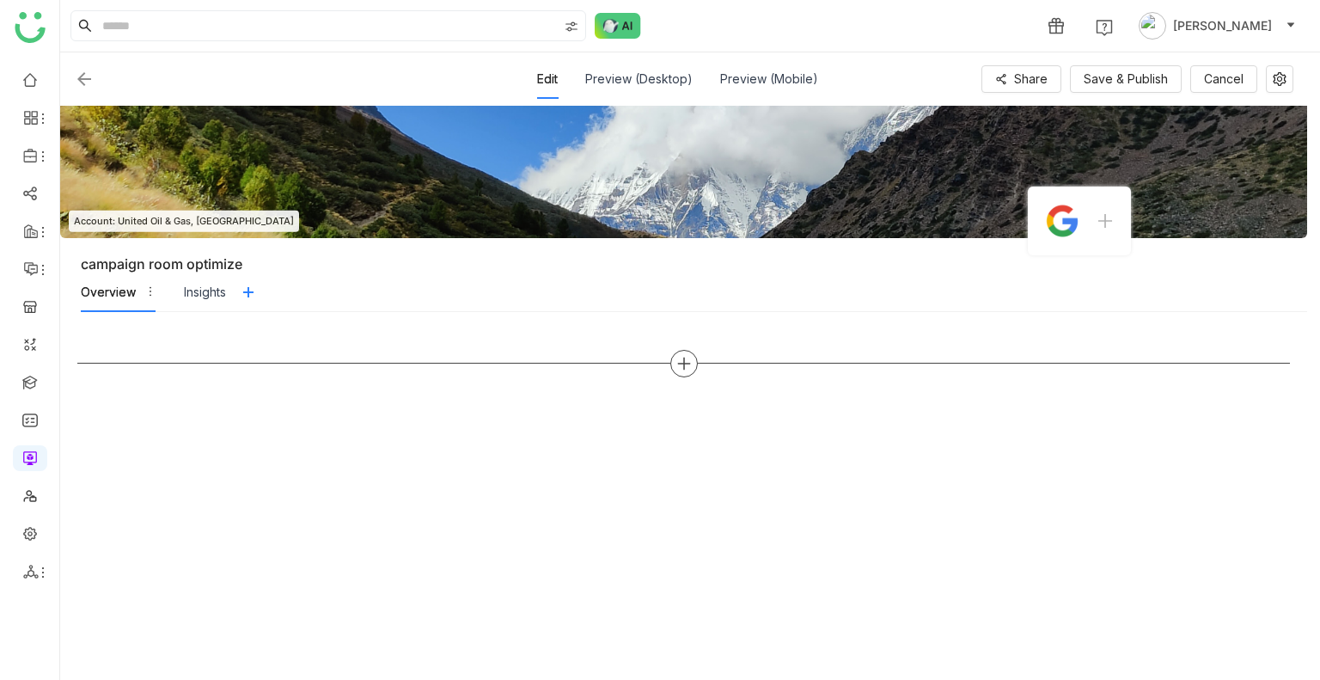
click at [671, 360] on div at bounding box center [683, 363] width 27 height 27
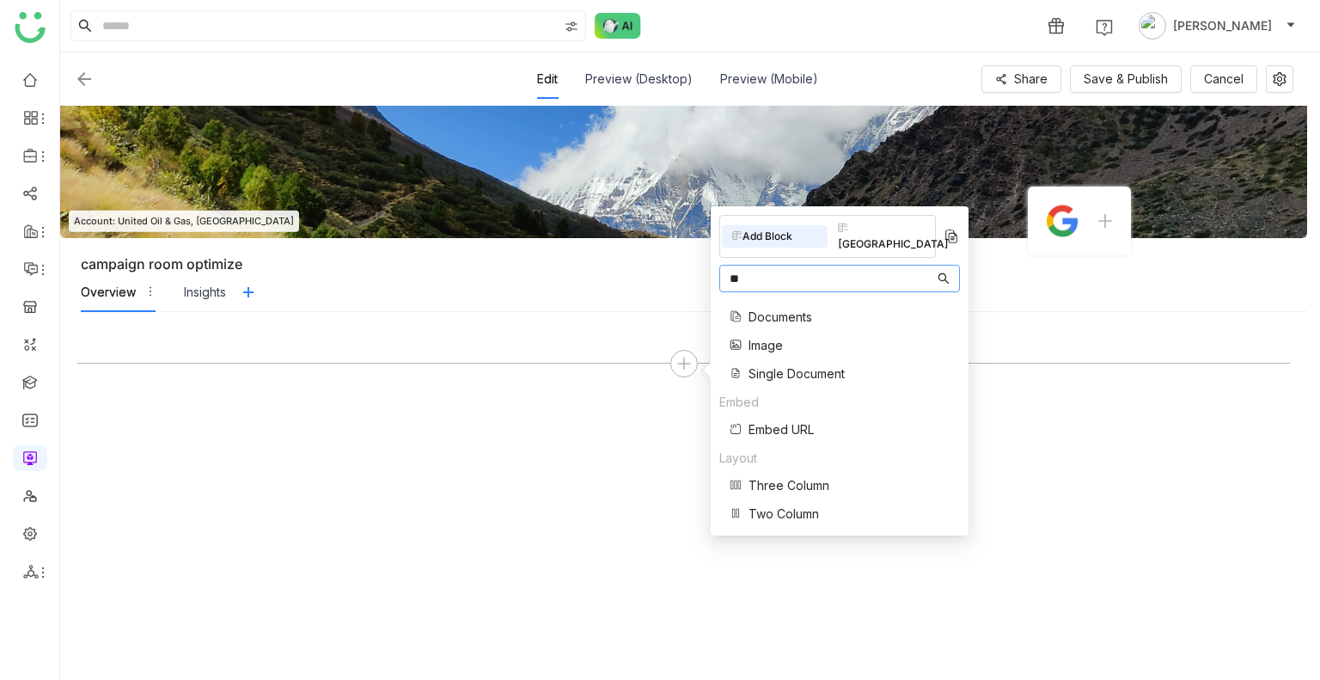
type input "*"
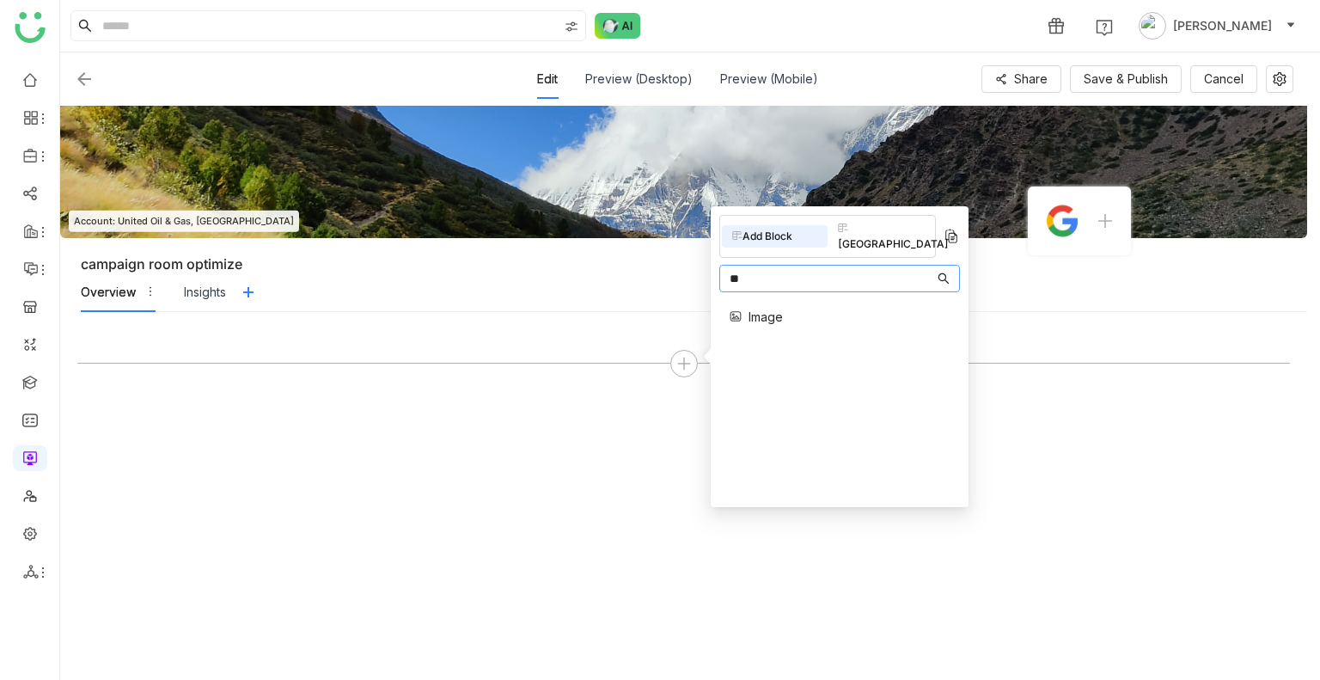
type input "*"
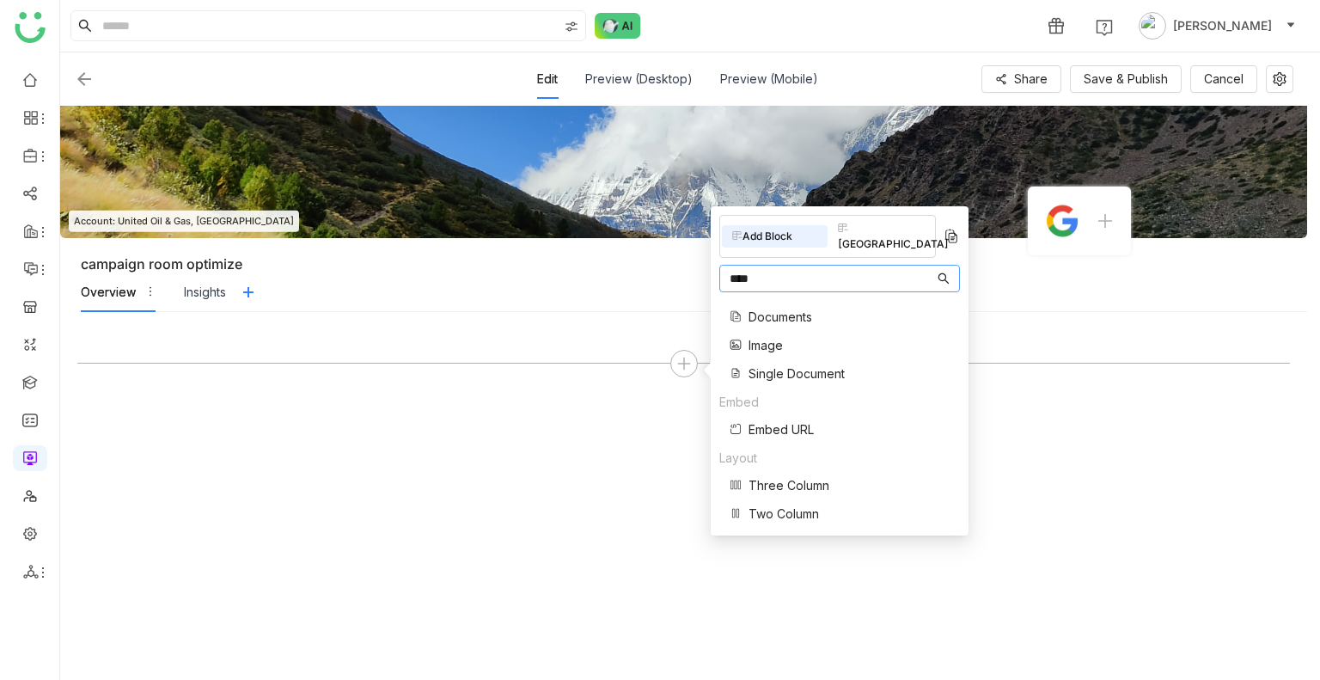
type input "****"
click at [94, 81] on img at bounding box center [84, 79] width 21 height 21
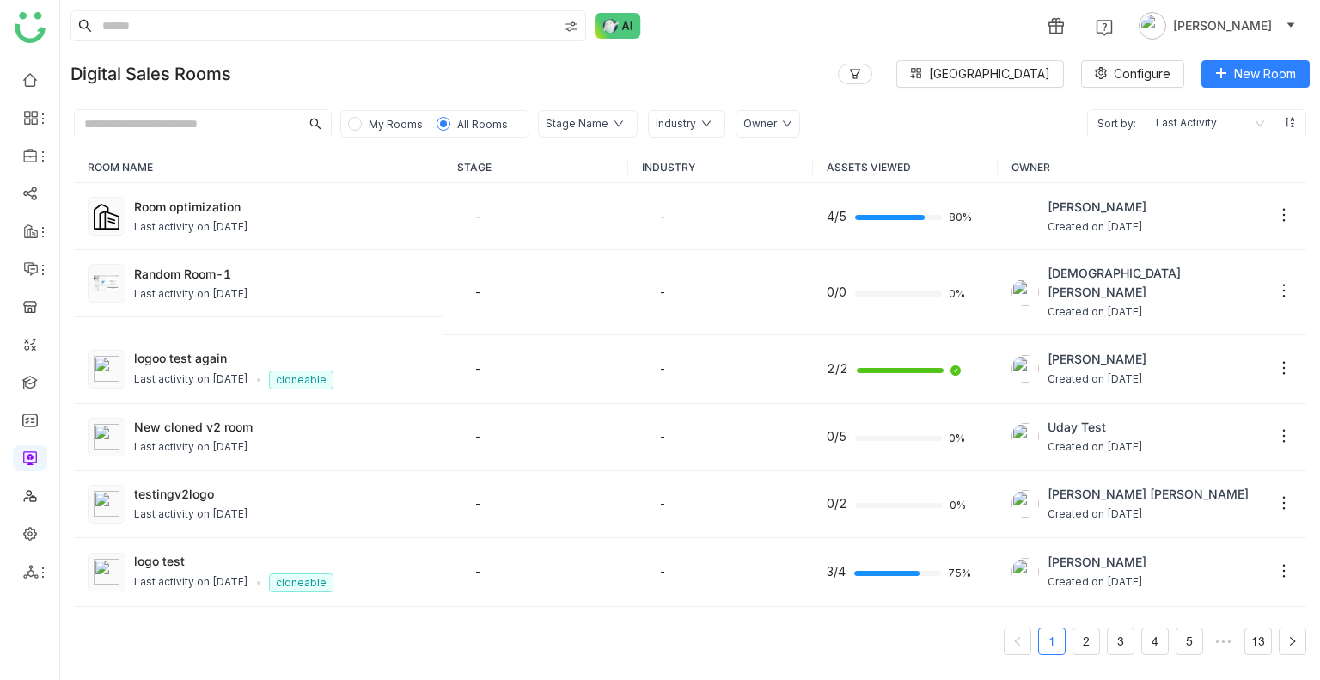
click at [378, 115] on span "My Rooms" at bounding box center [396, 123] width 68 height 19
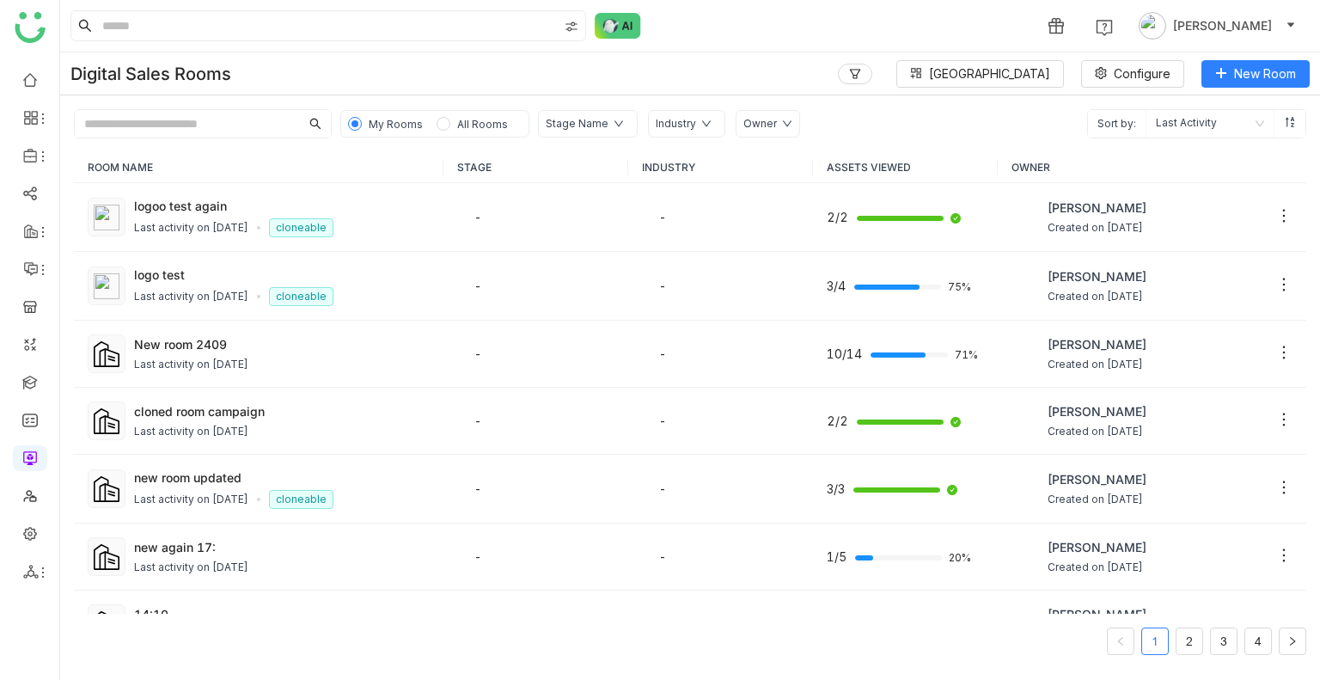
click at [461, 111] on div "My Rooms All Rooms" at bounding box center [434, 123] width 189 height 27
click at [471, 125] on span "All Rooms" at bounding box center [482, 124] width 51 height 13
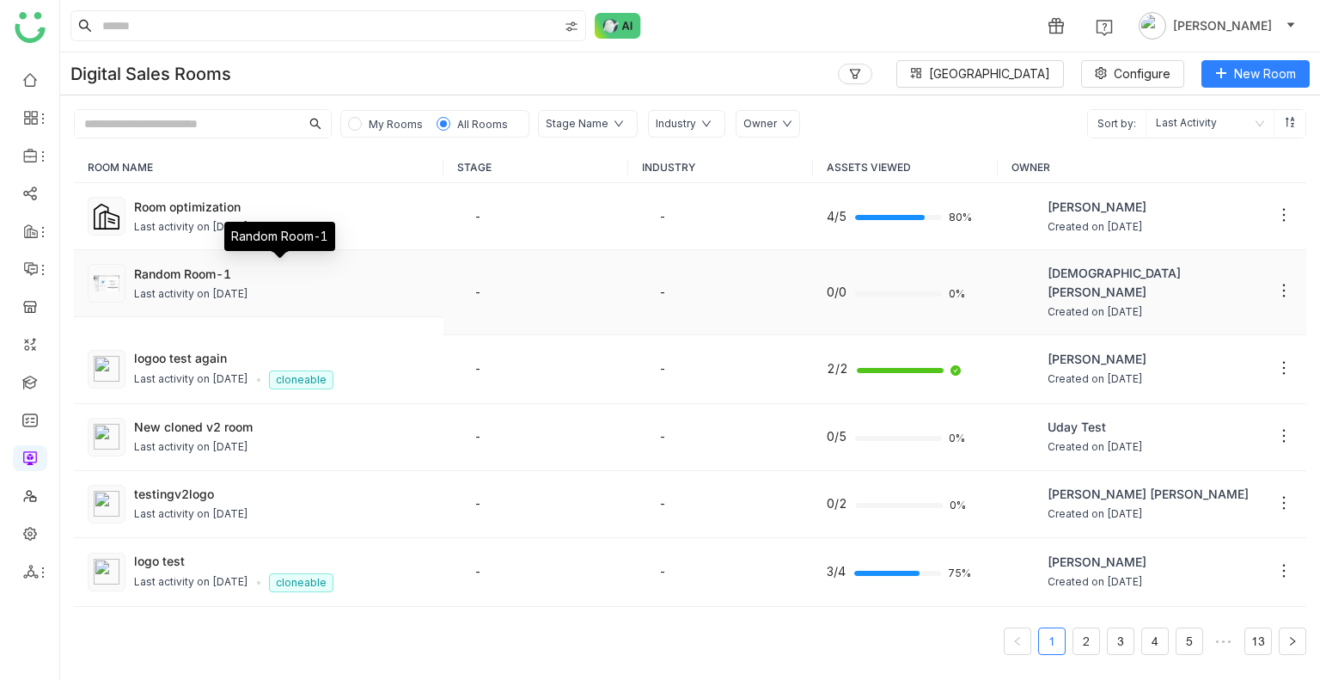
click at [199, 274] on div "Random Room-1" at bounding box center [282, 274] width 296 height 18
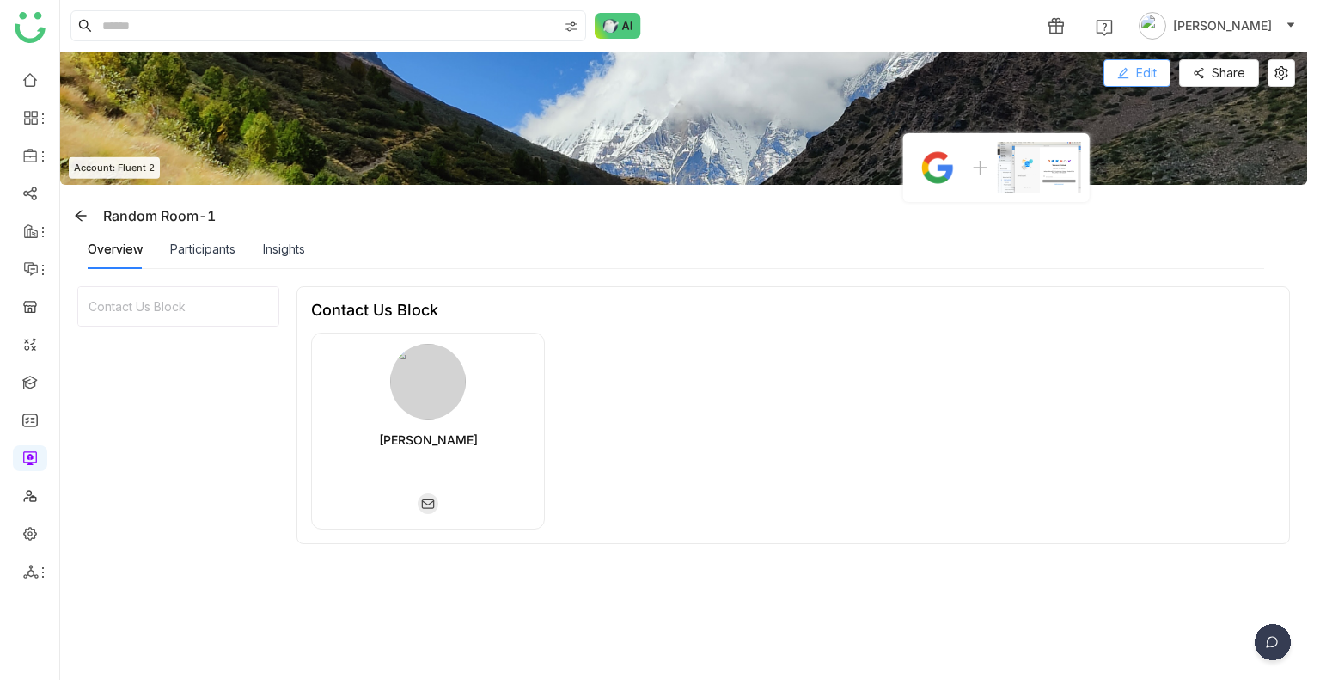
click at [1114, 71] on button "Edit" at bounding box center [1136, 72] width 67 height 27
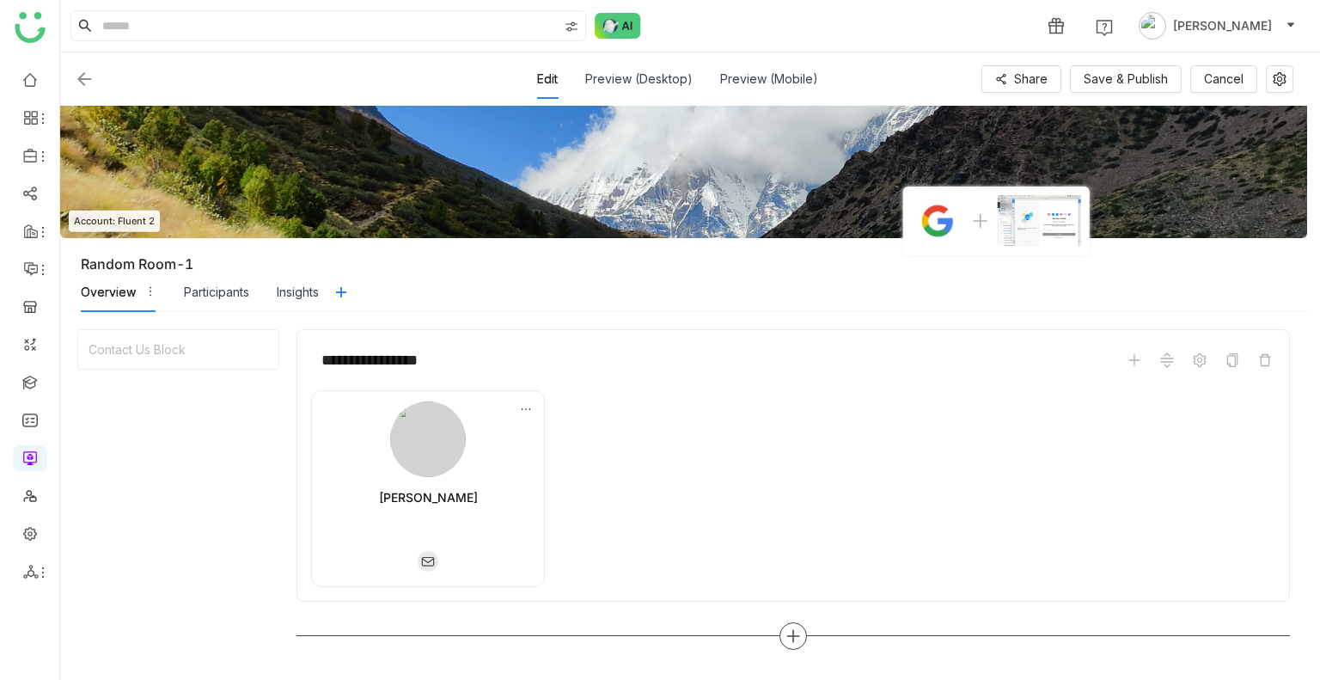
click at [797, 638] on icon at bounding box center [792, 635] width 15 height 15
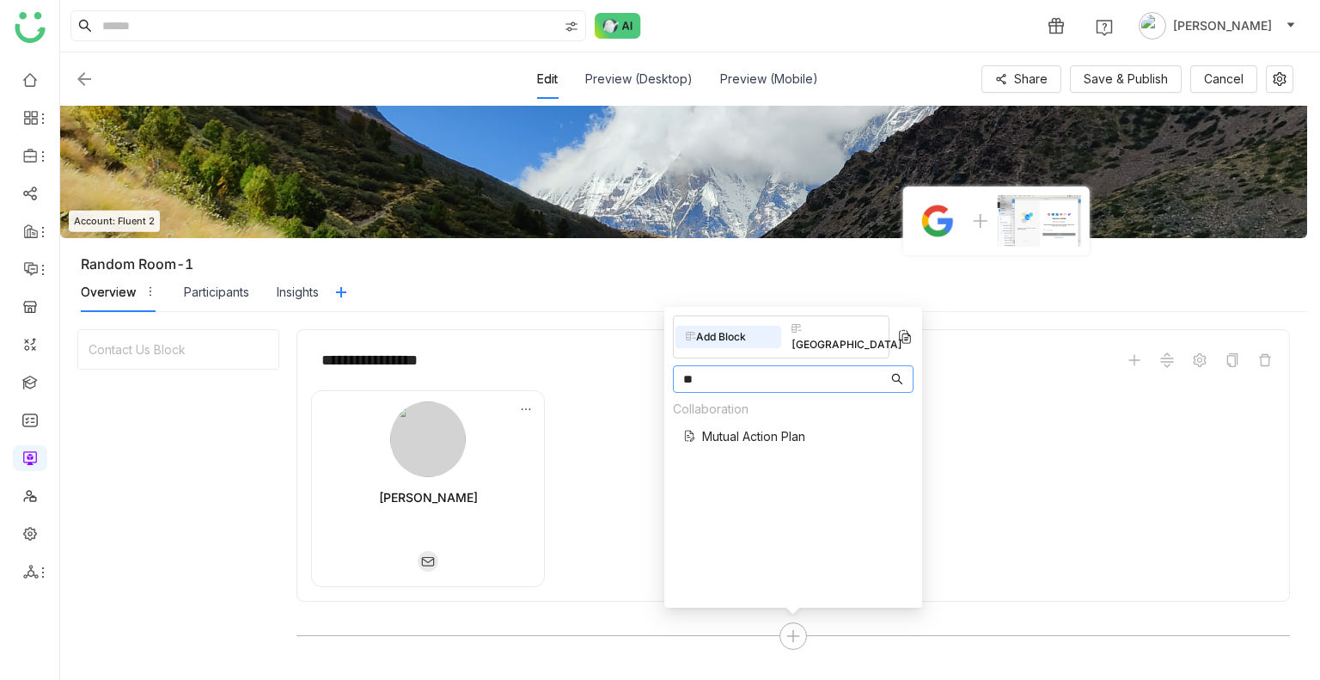
type input "*"
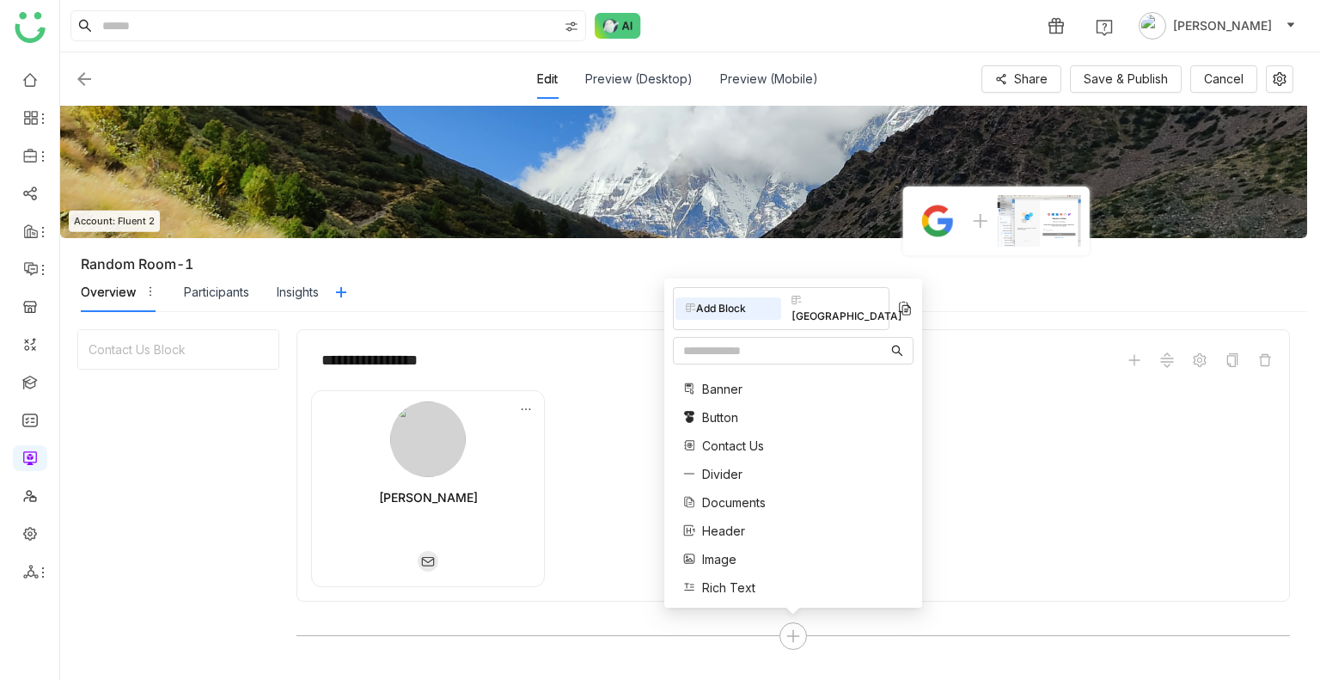
click at [74, 79] on img at bounding box center [84, 79] width 21 height 21
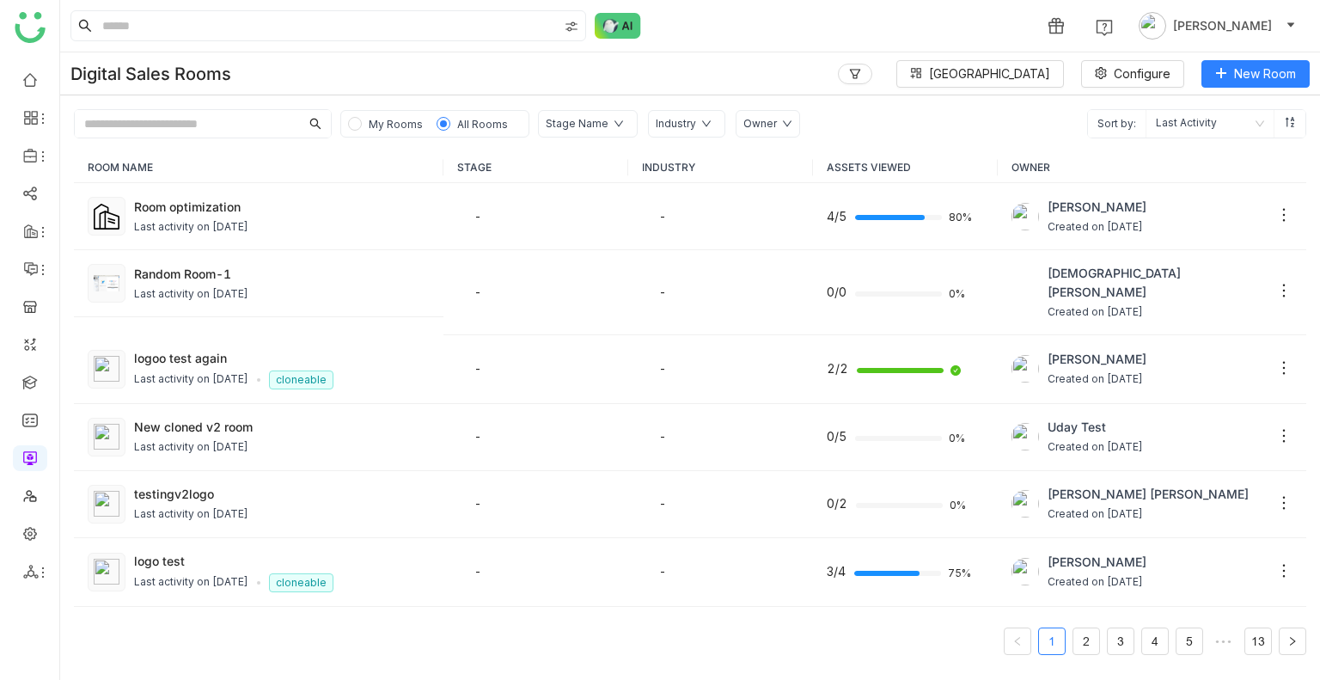
click at [235, 116] on input "text" at bounding box center [187, 123] width 225 height 27
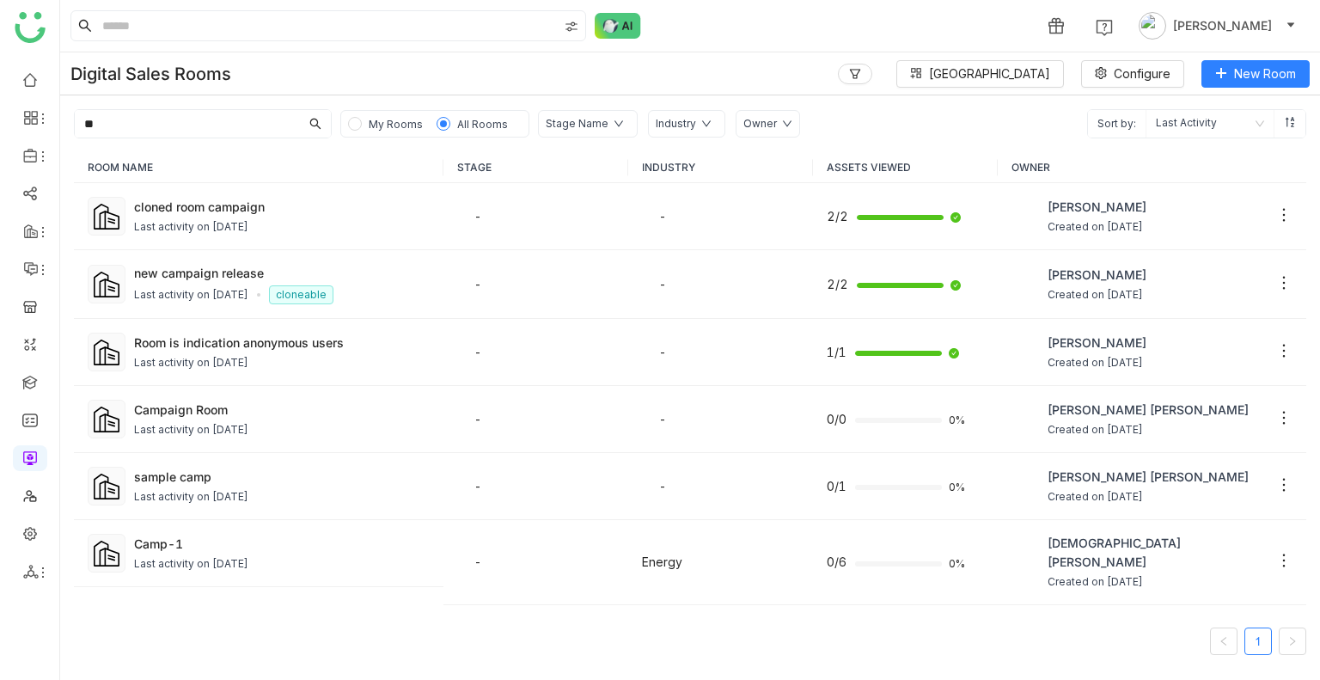
type input "***"
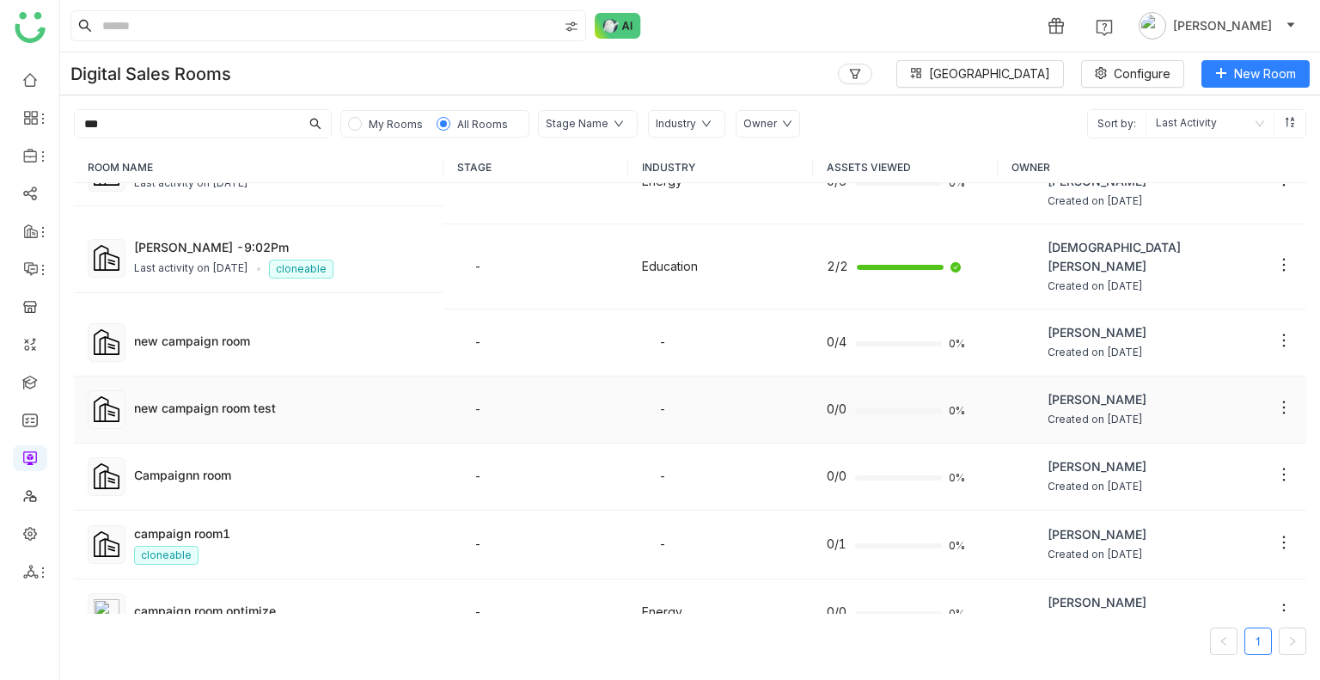
scroll to position [344, 0]
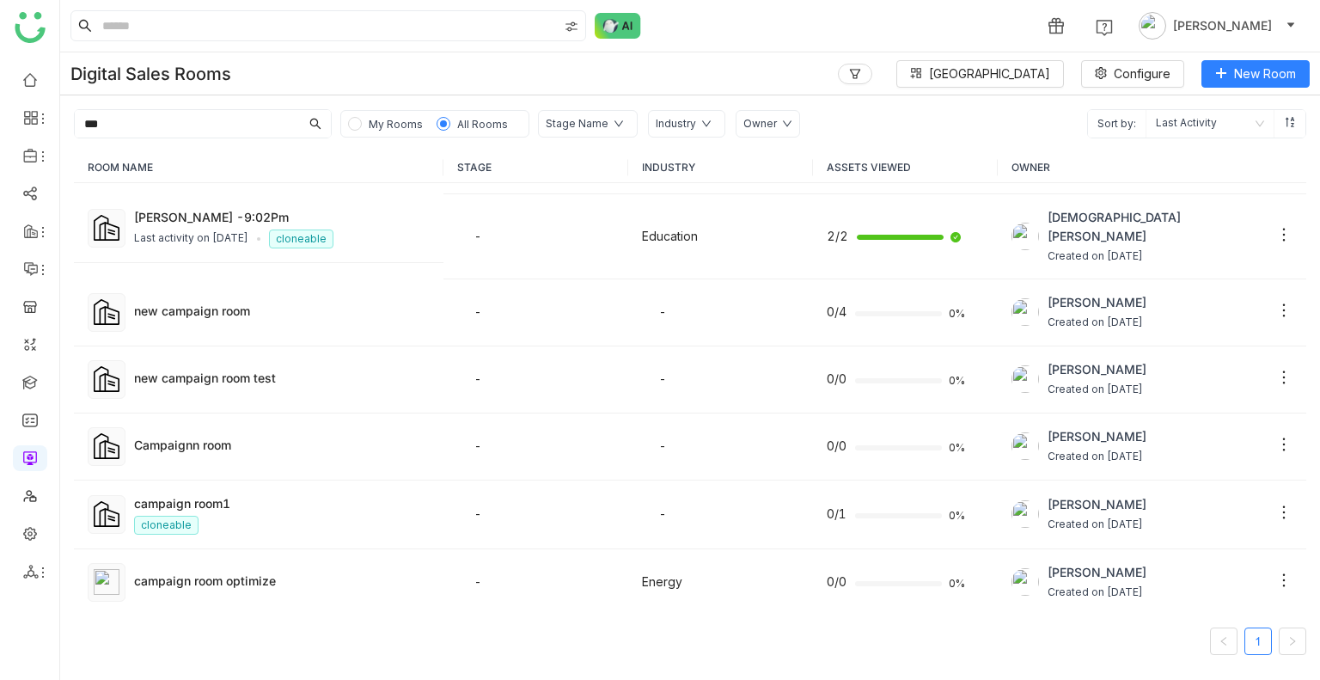
drag, startPoint x: 131, startPoint y: 128, endPoint x: 85, endPoint y: 128, distance: 46.4
click at [86, 128] on input "***" at bounding box center [187, 123] width 225 height 27
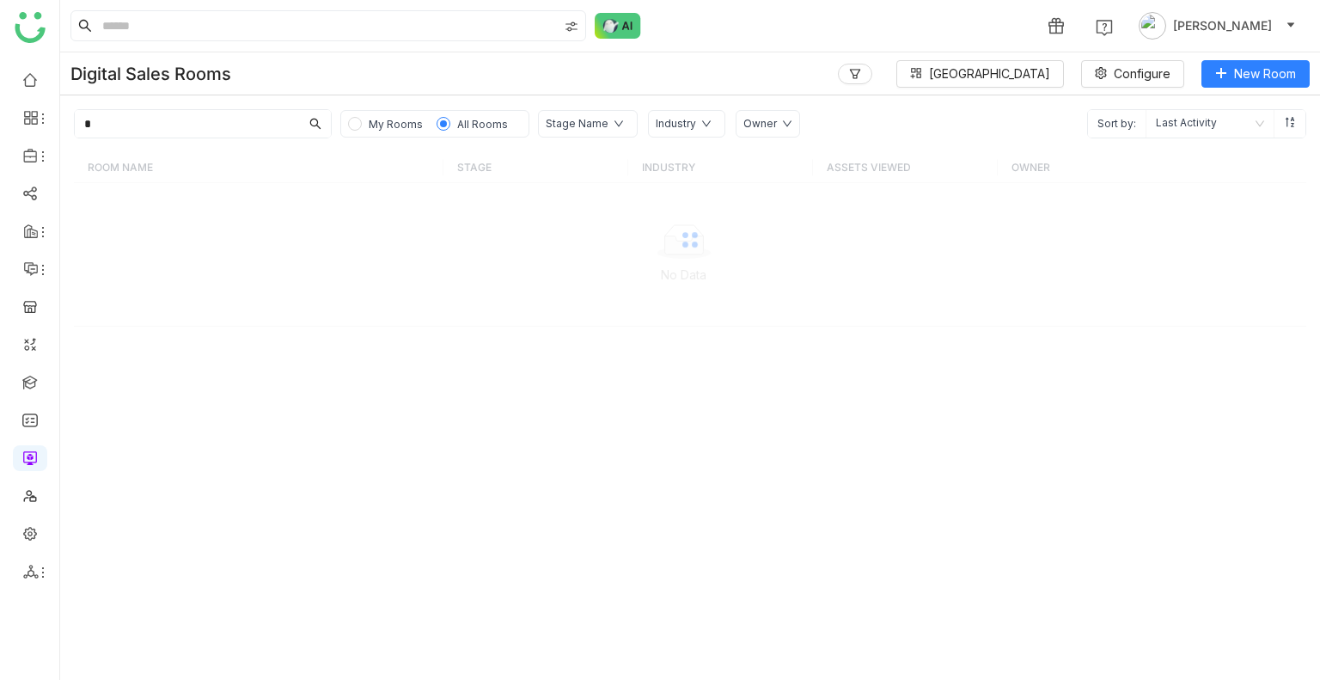
scroll to position [0, 0]
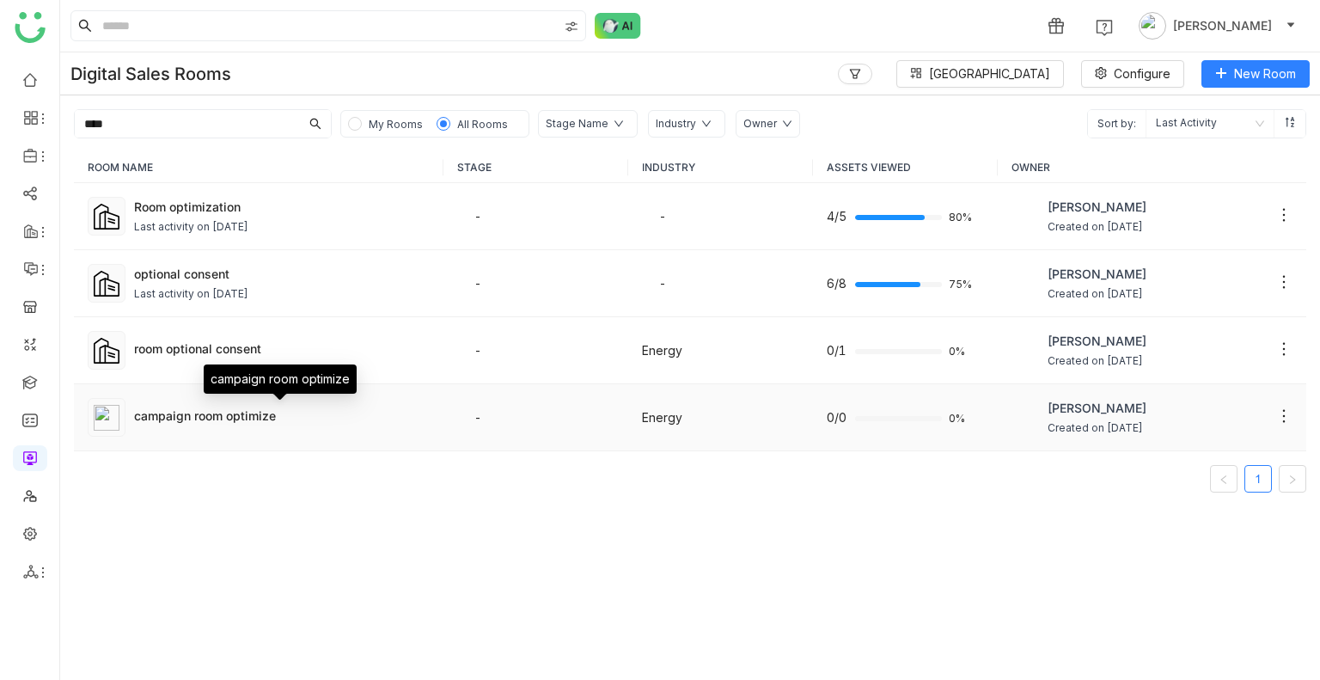
type input "****"
click at [156, 418] on div "campaign room optimize" at bounding box center [282, 415] width 296 height 18
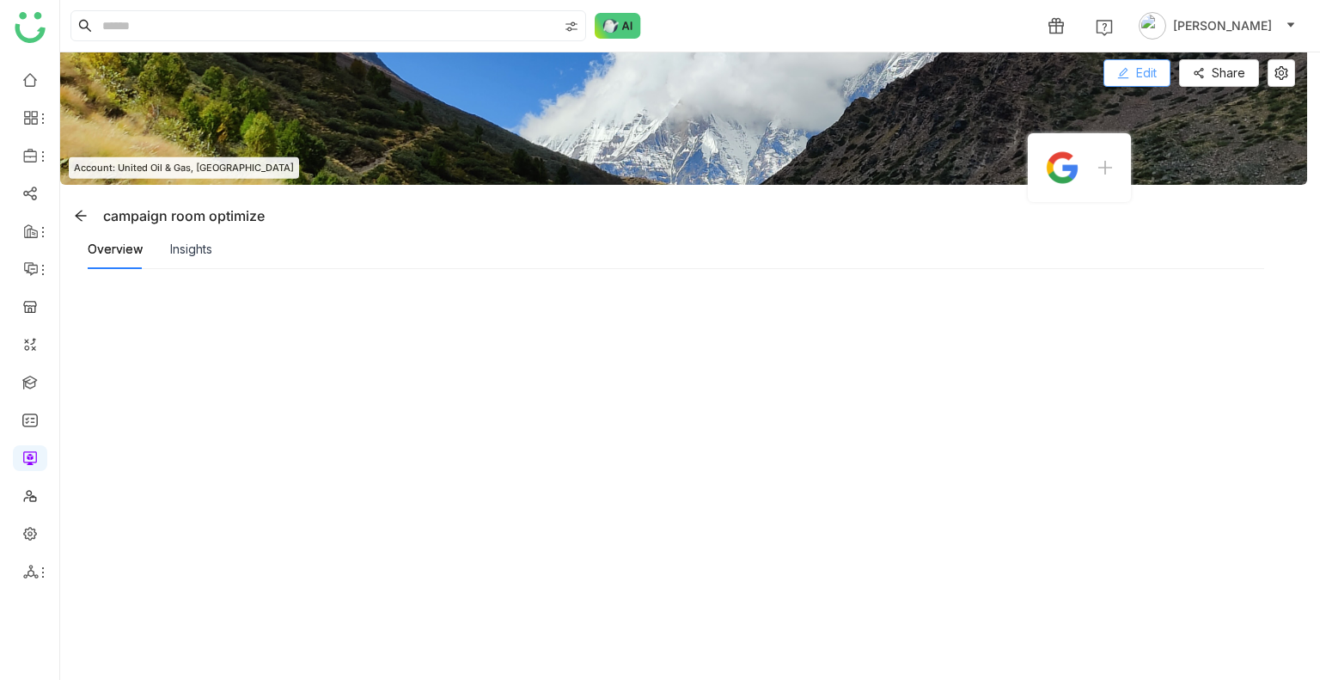
click at [1130, 70] on button "Edit" at bounding box center [1136, 72] width 67 height 27
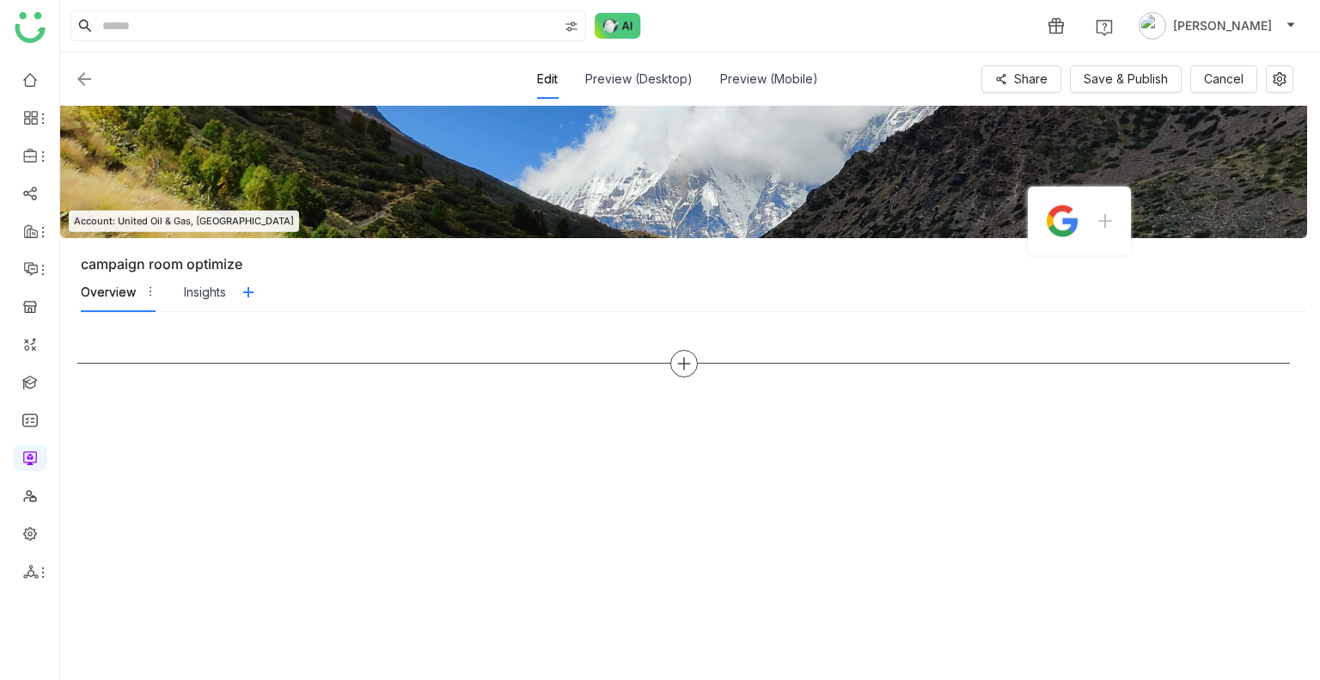
click at [677, 357] on icon at bounding box center [683, 363] width 15 height 15
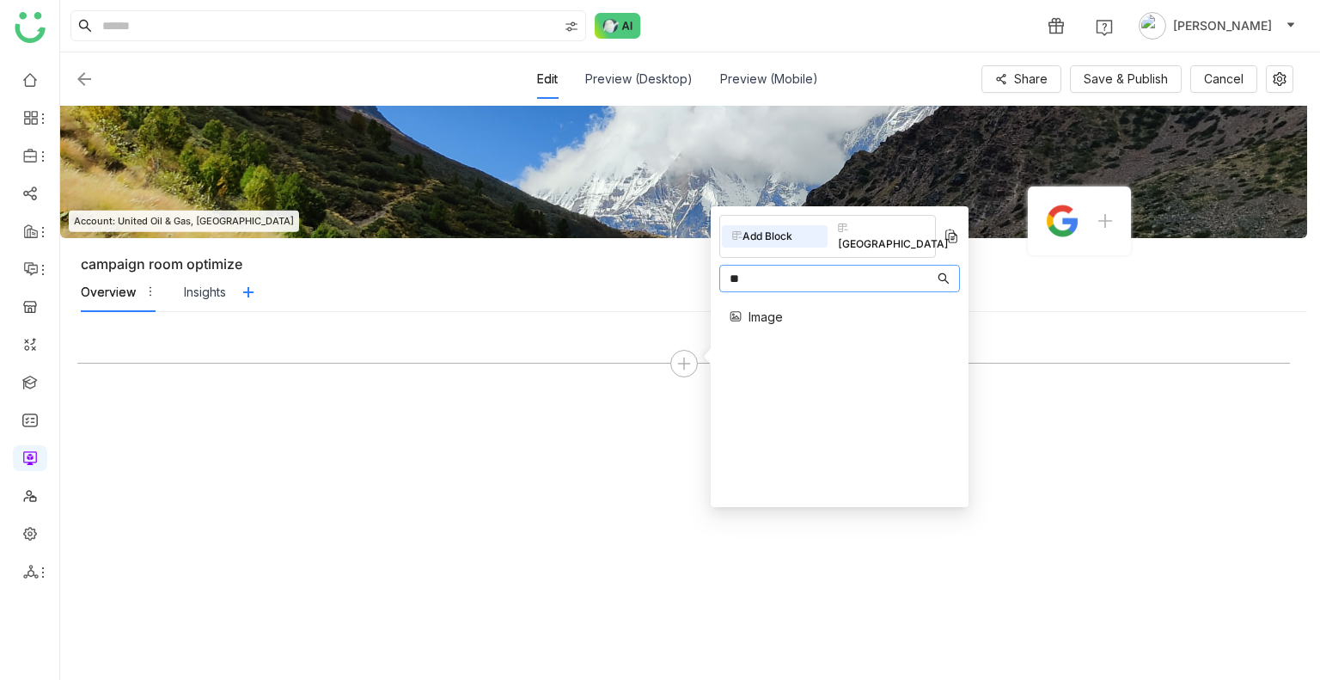
type input "*"
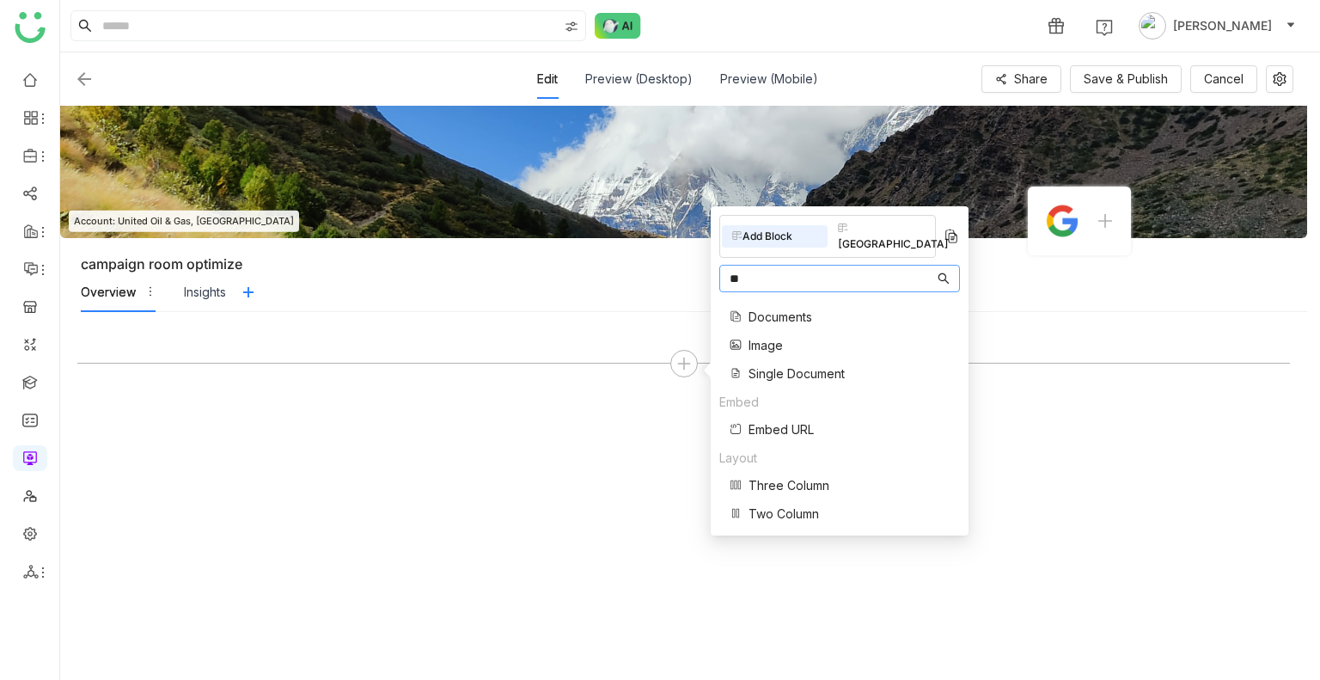
type input "*"
click at [869, 231] on div "Block Library" at bounding box center [880, 236] width 106 height 38
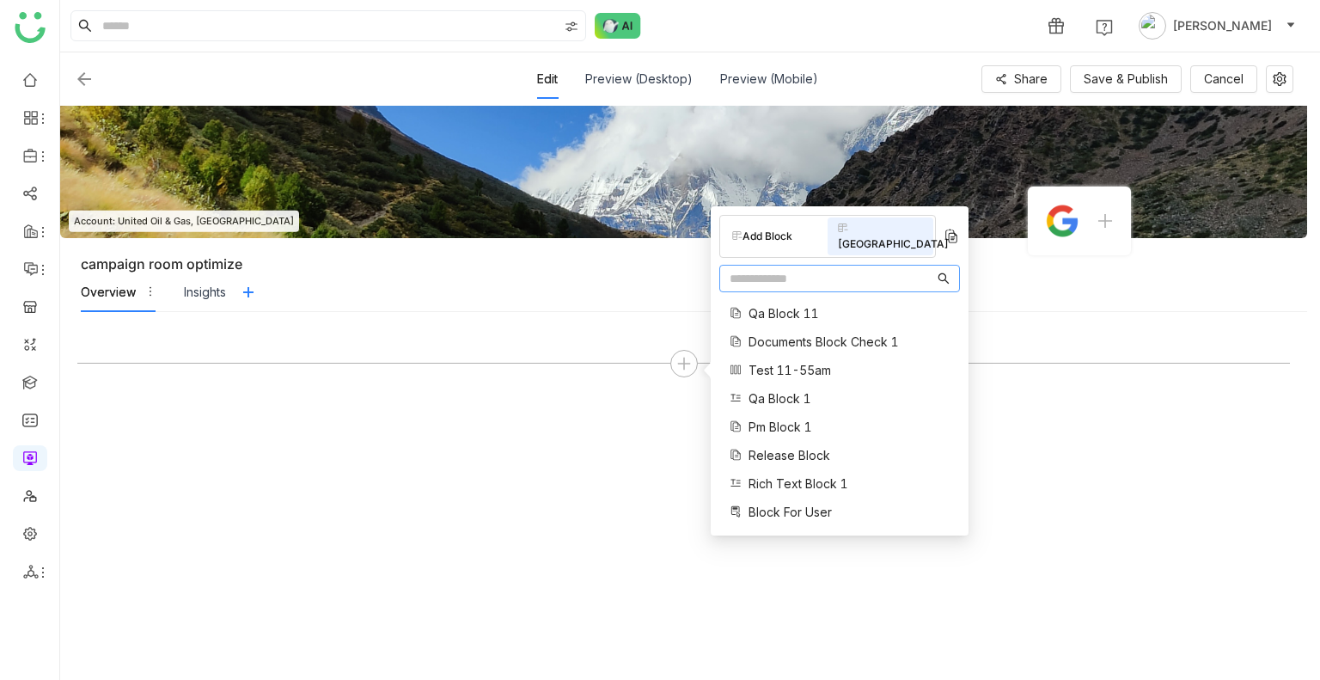
click at [811, 269] on input "text" at bounding box center [831, 278] width 204 height 19
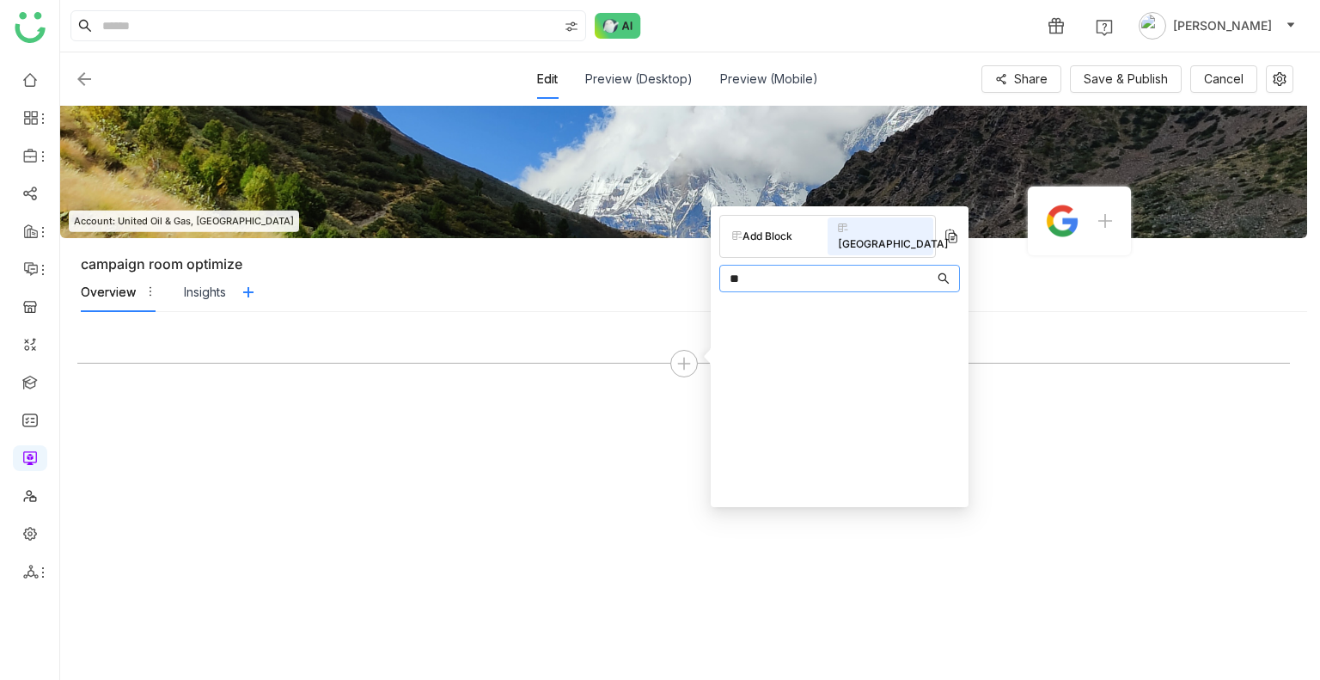
type input "*"
type input "**"
drag, startPoint x: 717, startPoint y: 273, endPoint x: 686, endPoint y: 273, distance: 30.1
click at [687, 273] on body "1 Uday Bhanu Edit Preview (Desktop) Preview (Mobile) Share Save & Publish Cance…" at bounding box center [660, 340] width 1320 height 680
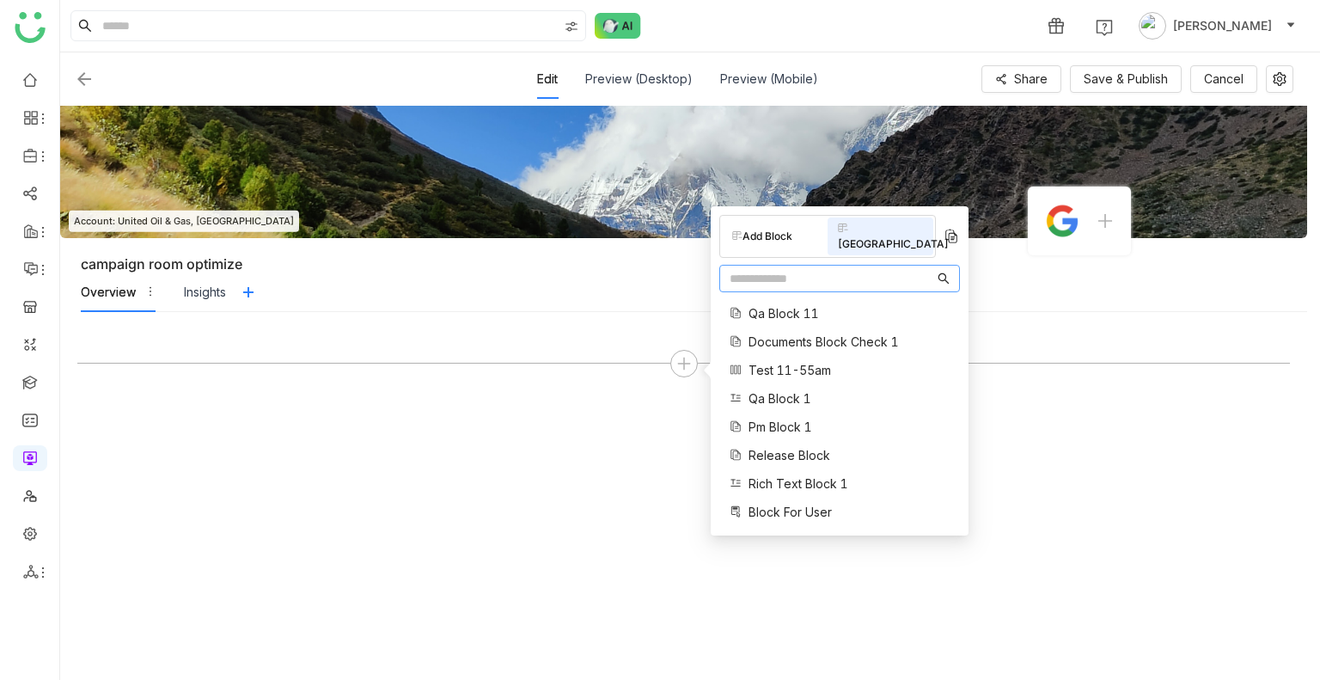
click at [251, 492] on div at bounding box center [683, 495] width 1212 height 333
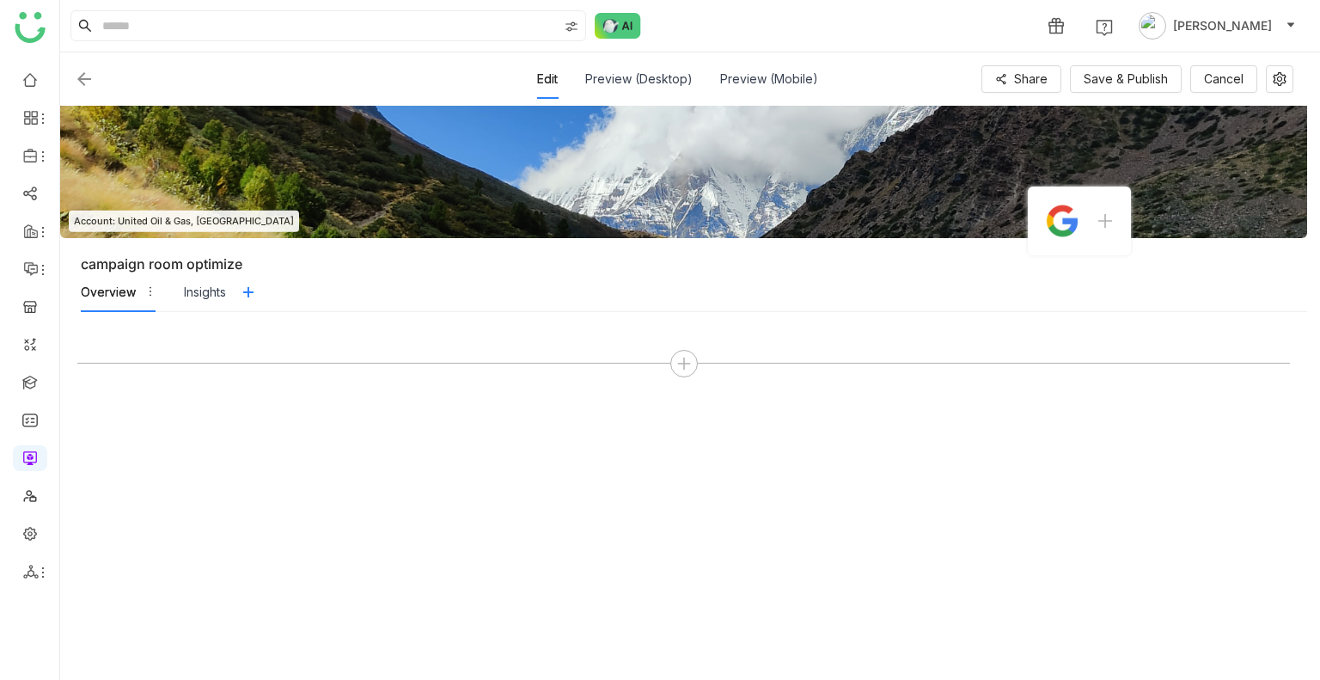
click at [80, 76] on img at bounding box center [84, 79] width 21 height 21
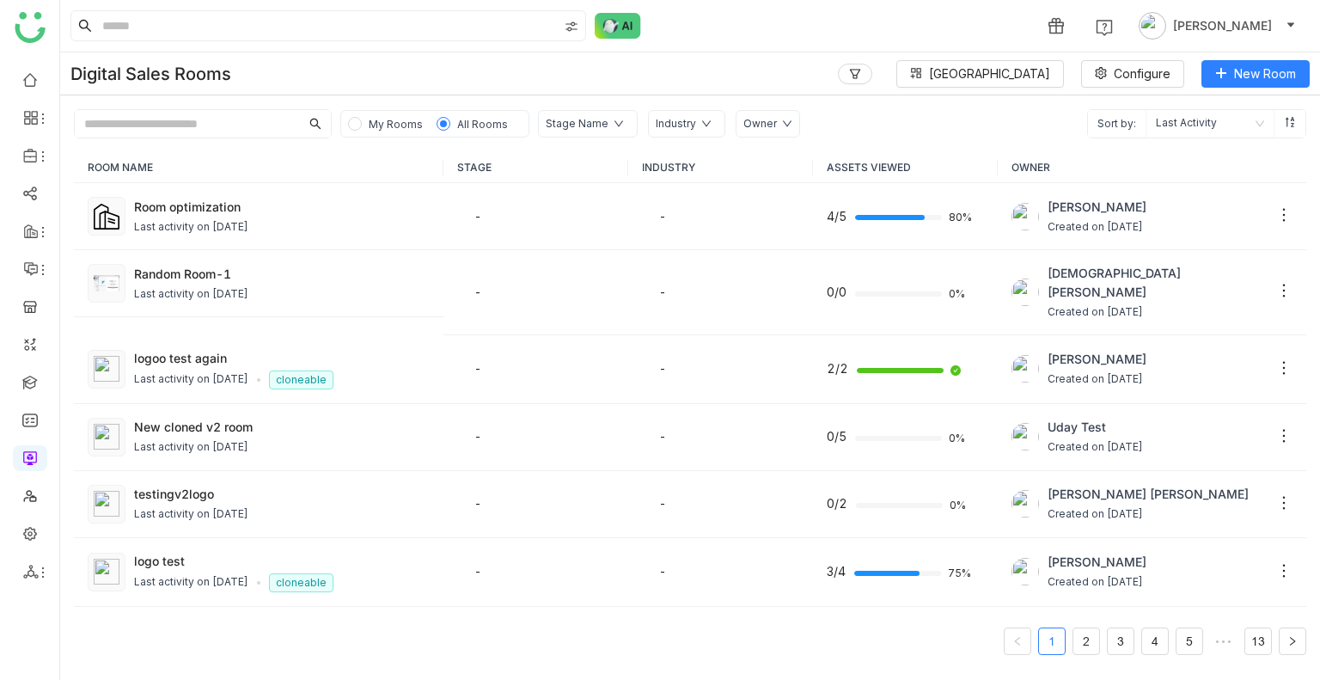
click at [399, 126] on span "My Rooms" at bounding box center [396, 124] width 54 height 13
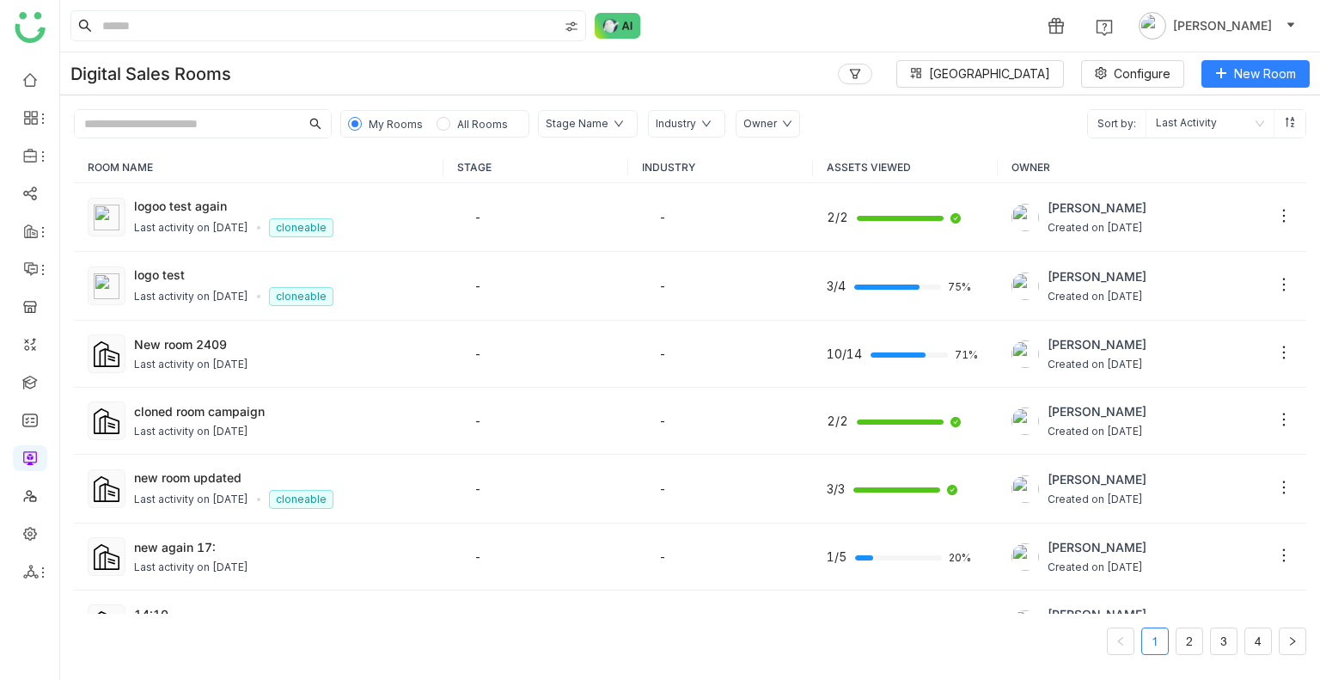
click at [457, 125] on span "All Rooms" at bounding box center [482, 124] width 51 height 13
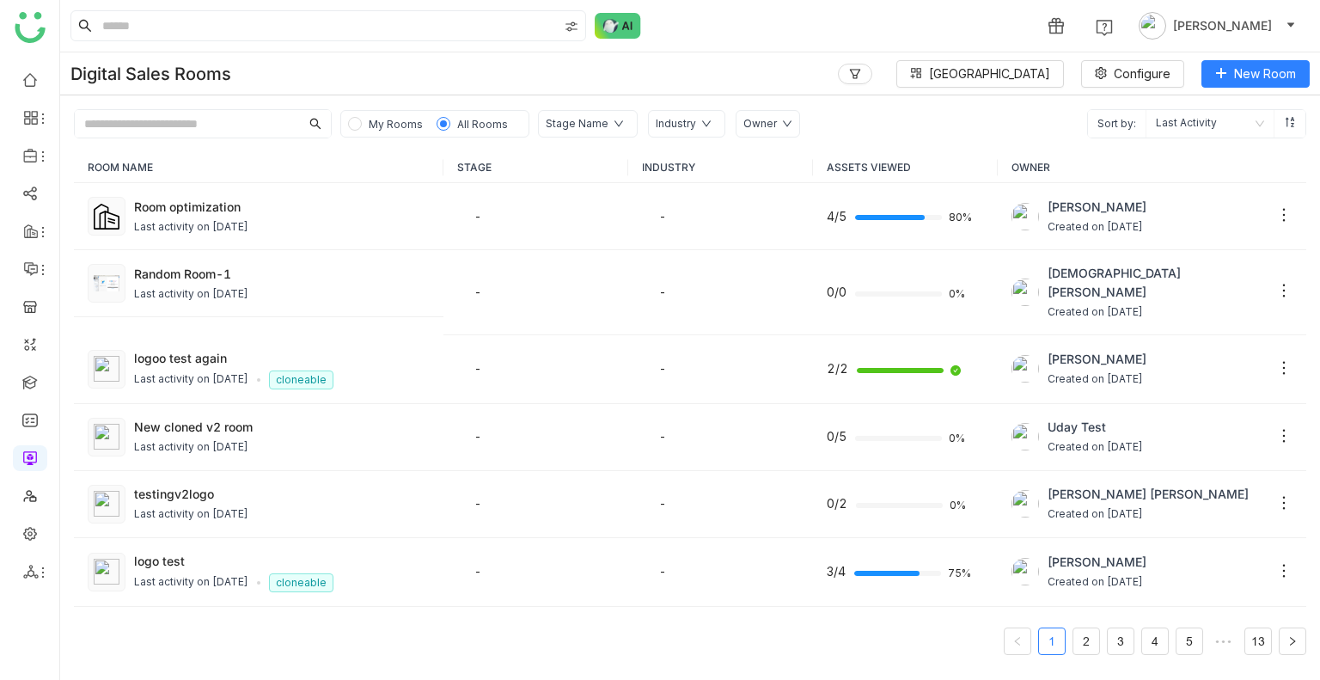
click at [260, 119] on input "text" at bounding box center [187, 123] width 225 height 27
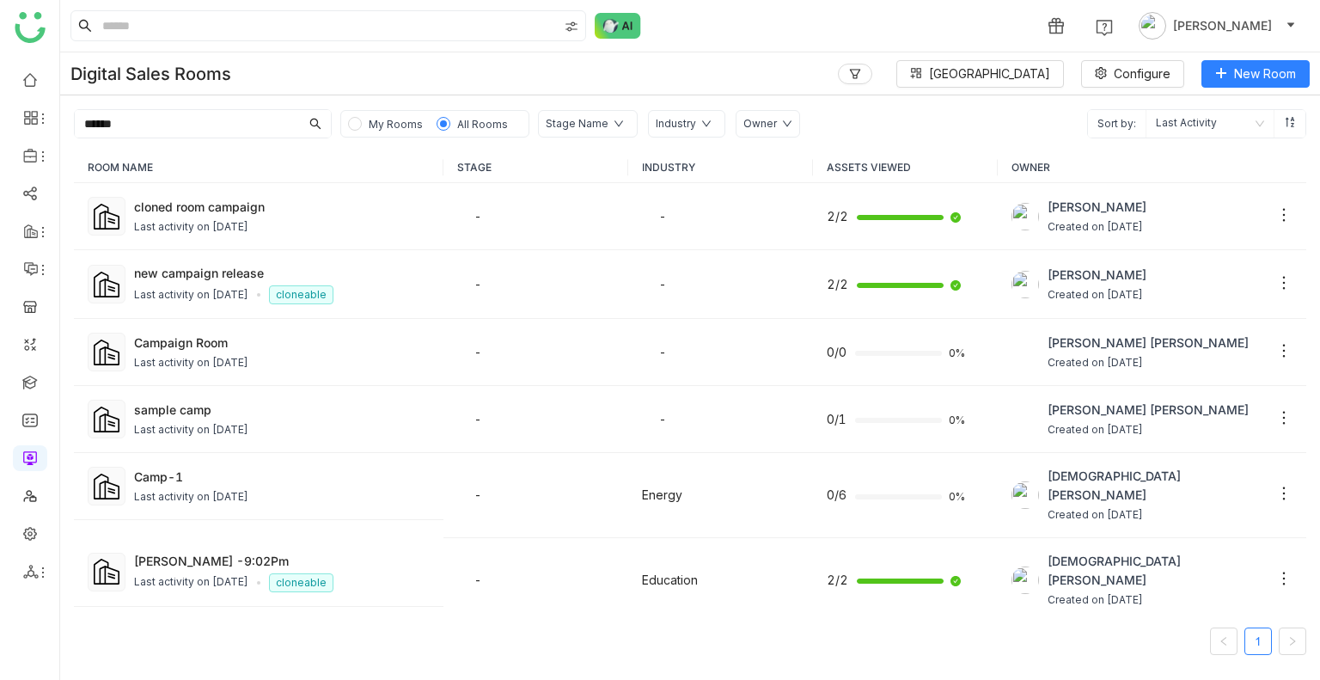
type input "*******"
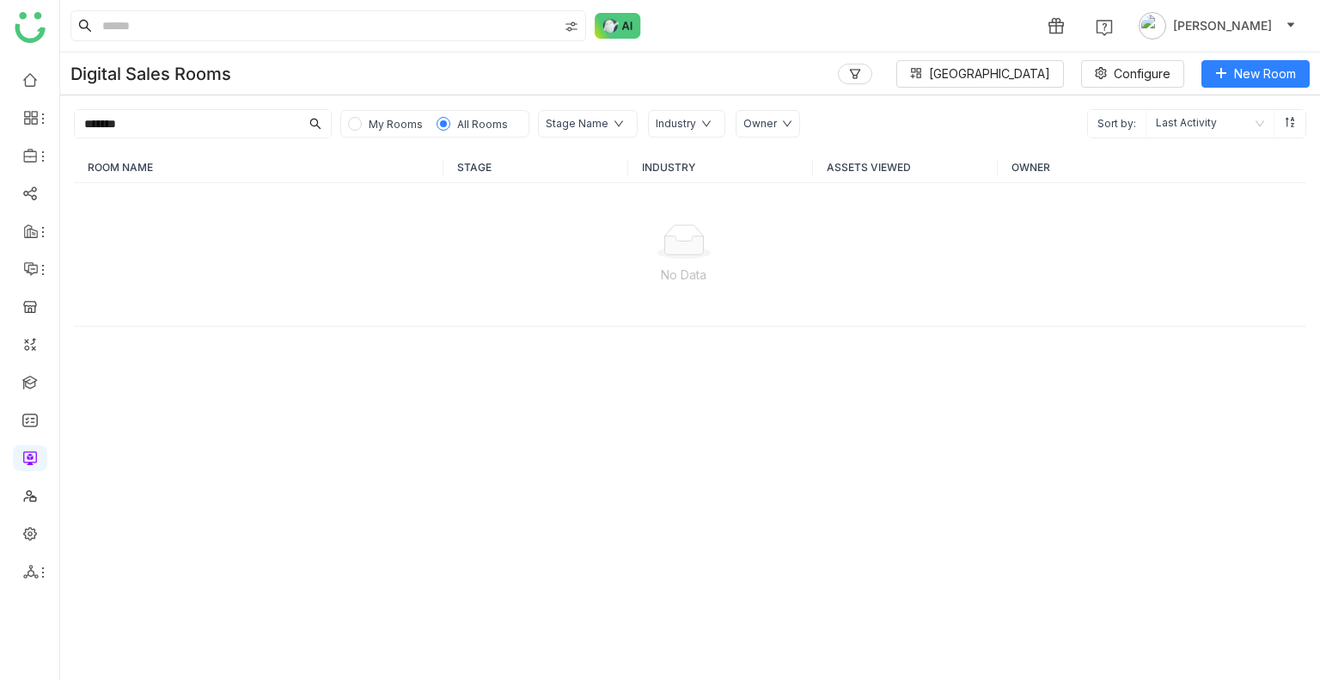
click at [244, 132] on input "*******" at bounding box center [187, 123] width 225 height 27
click at [241, 132] on input "*******" at bounding box center [187, 123] width 225 height 27
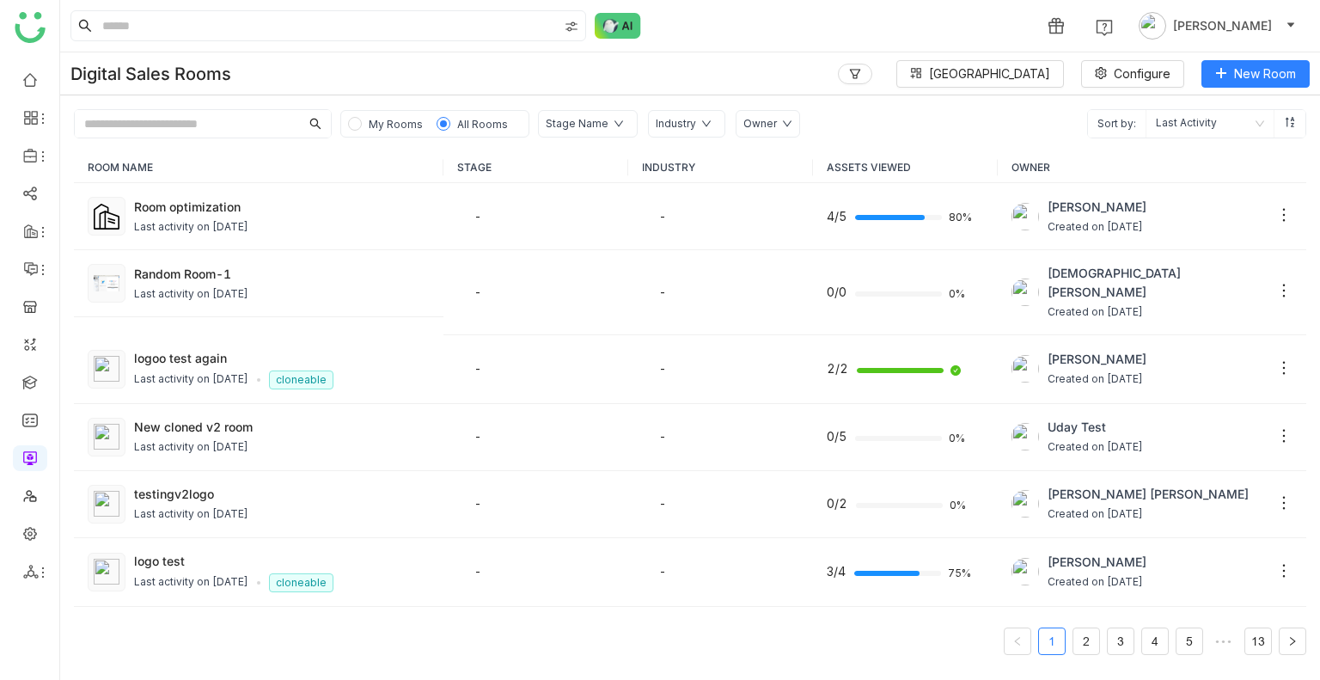
click at [220, 126] on input "text" at bounding box center [187, 123] width 225 height 27
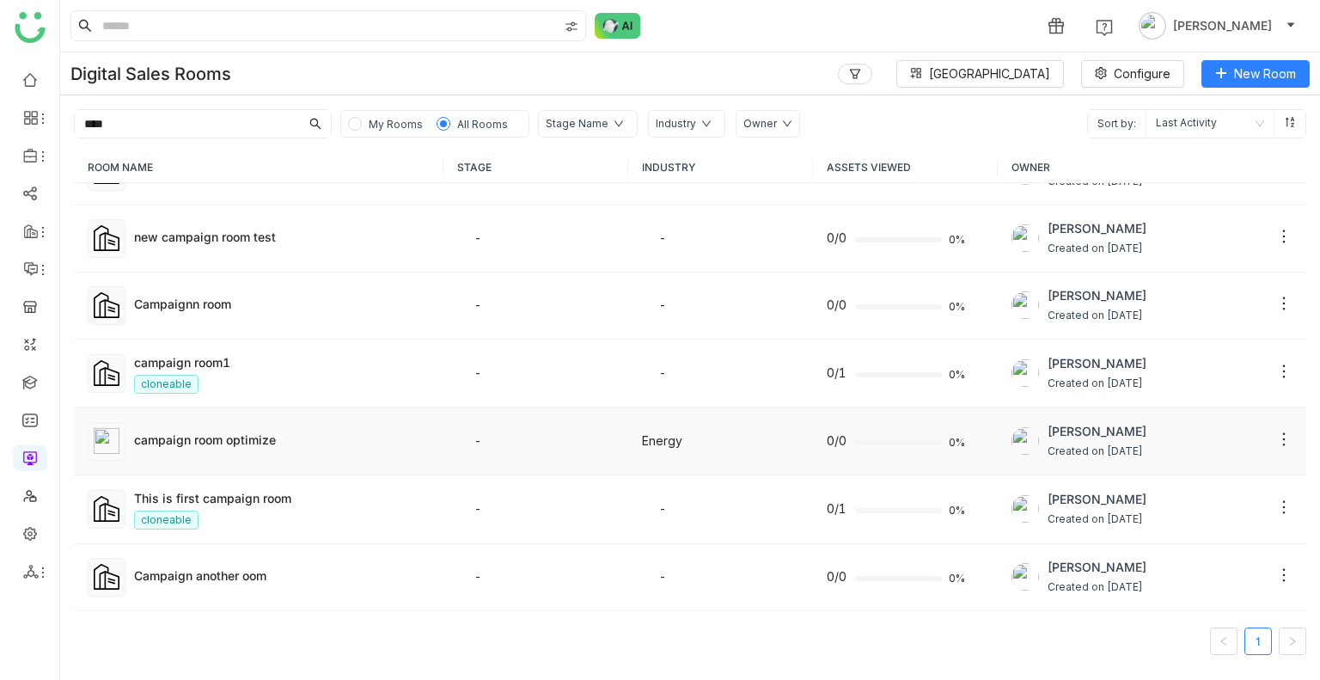
scroll to position [516, 0]
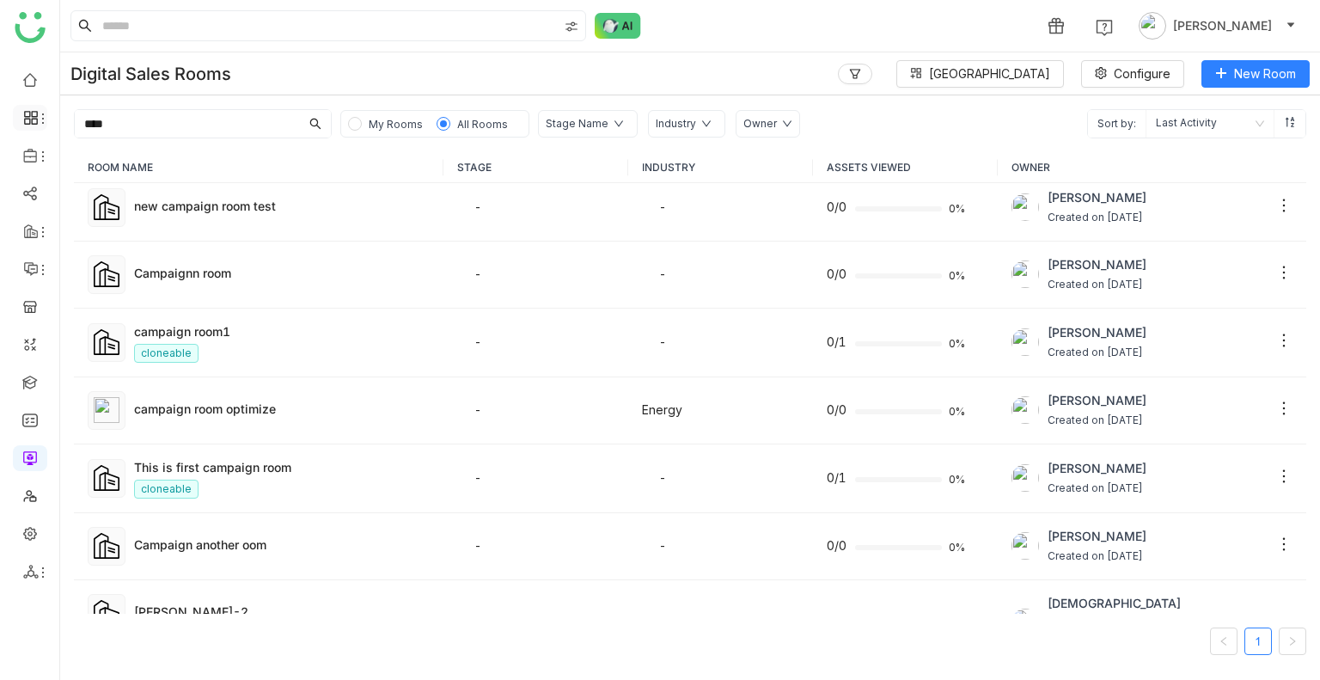
type input "****"
click at [28, 122] on icon at bounding box center [30, 117] width 15 height 15
click at [76, 140] on div "Analytics" at bounding box center [119, 127] width 137 height 34
click at [93, 156] on link "Dashboard" at bounding box center [120, 158] width 112 height 12
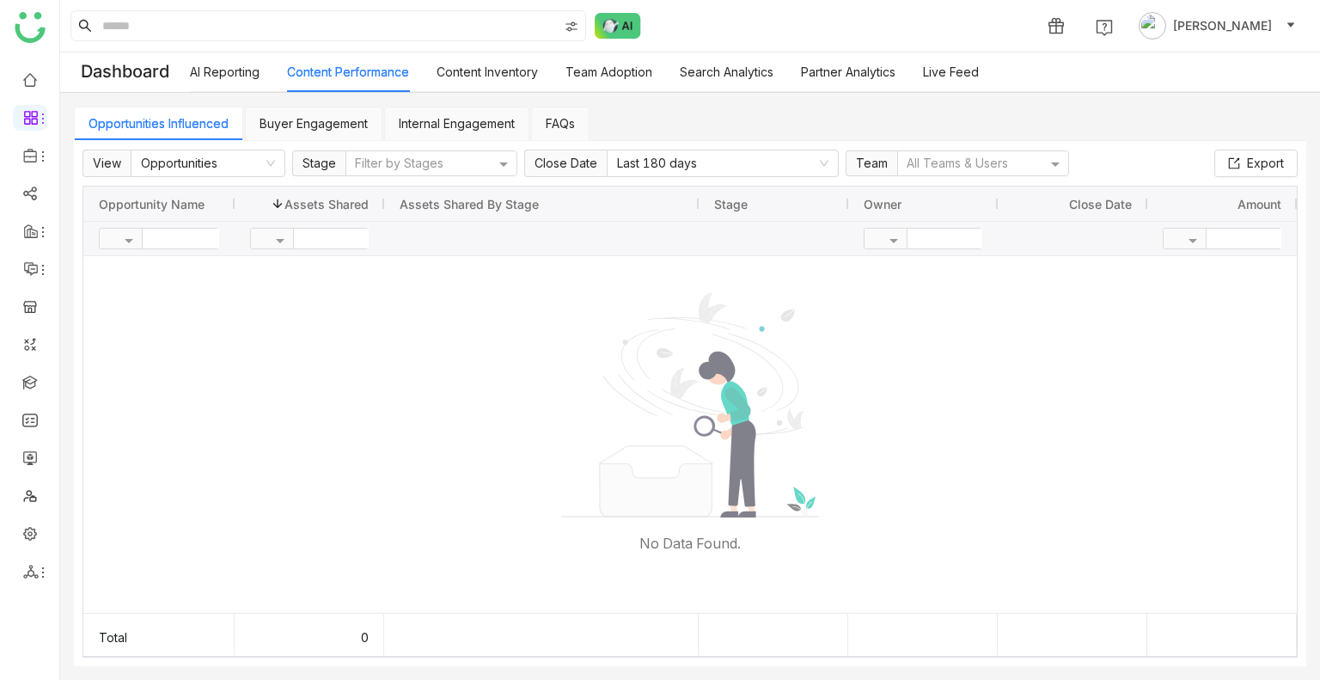
click at [313, 131] on link "Buyer Engagement" at bounding box center [313, 123] width 108 height 15
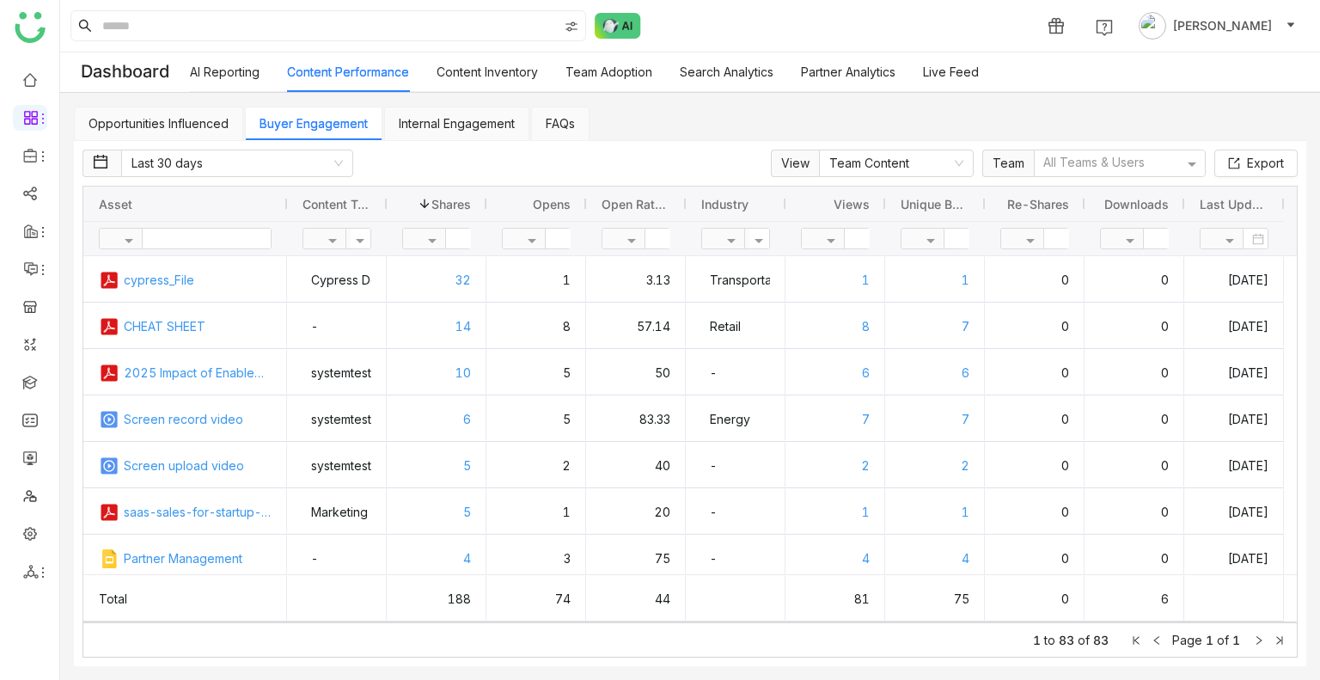
click at [234, 64] on link "AI Reporting" at bounding box center [225, 71] width 70 height 15
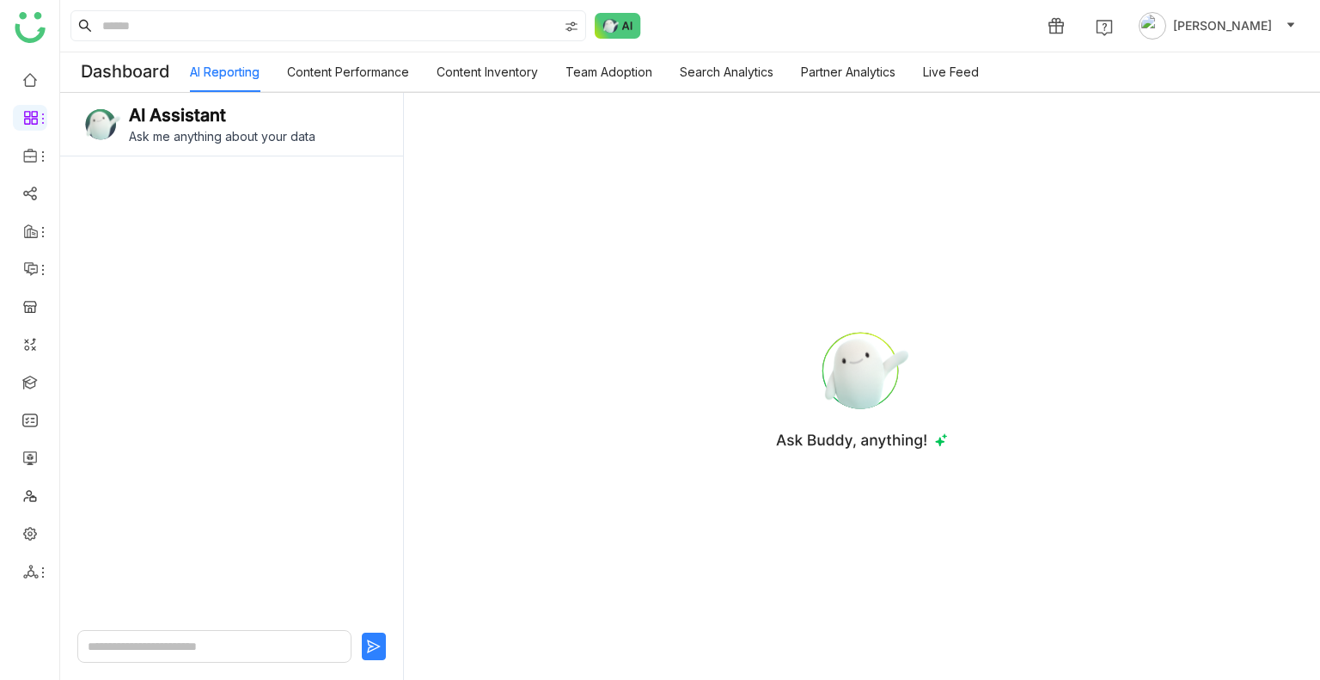
click at [229, 650] on textarea at bounding box center [214, 646] width 274 height 33
type textarea "**********"
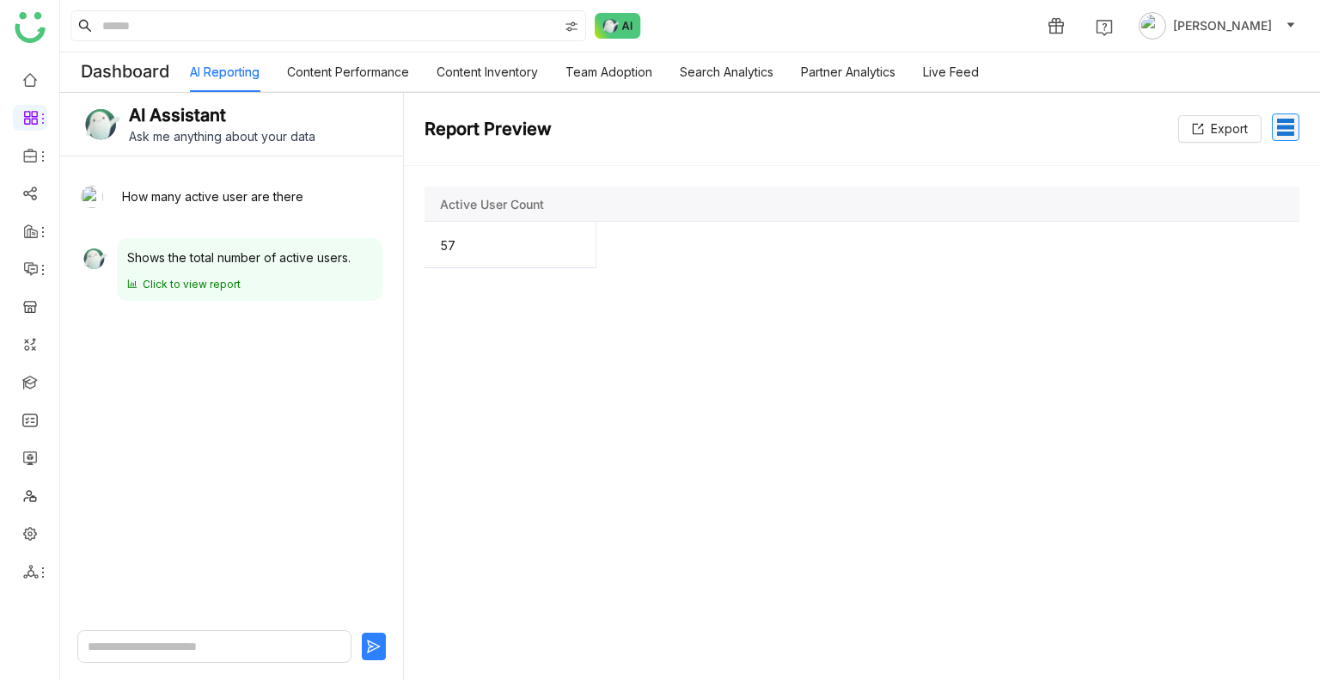
click at [127, 649] on textarea at bounding box center [214, 646] width 274 height 33
type textarea "**********"
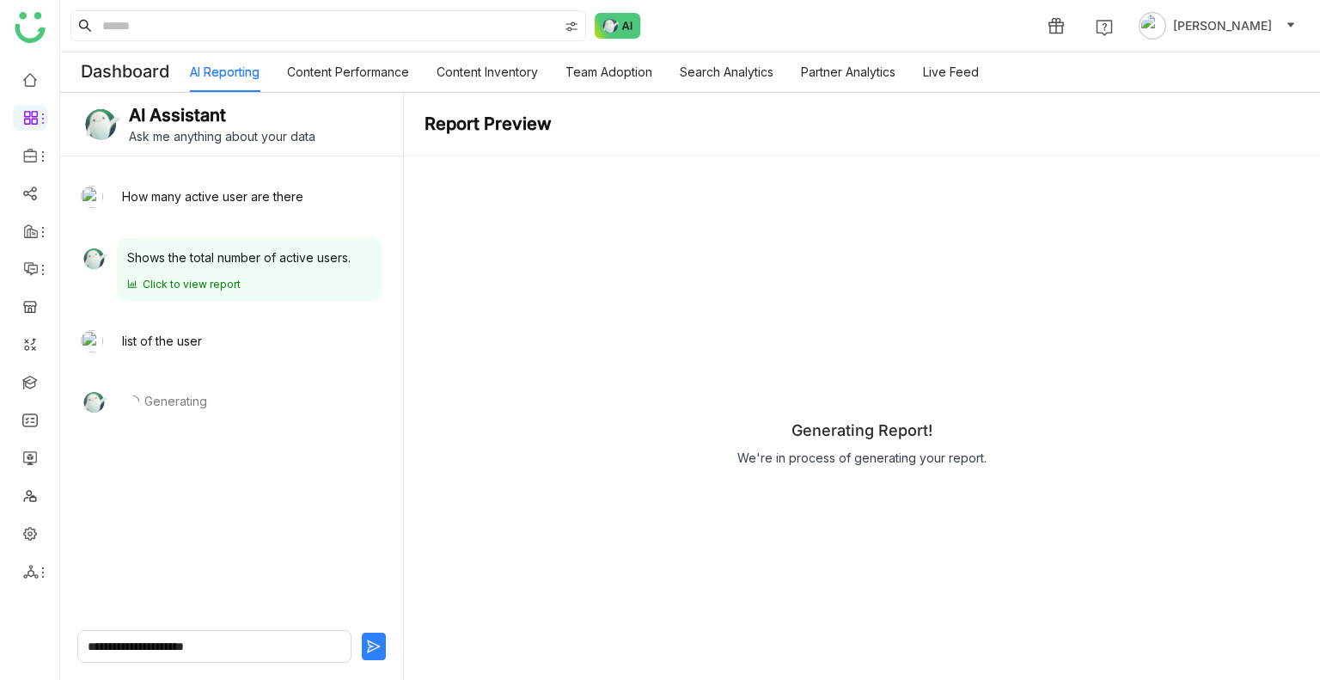
type textarea "**********"
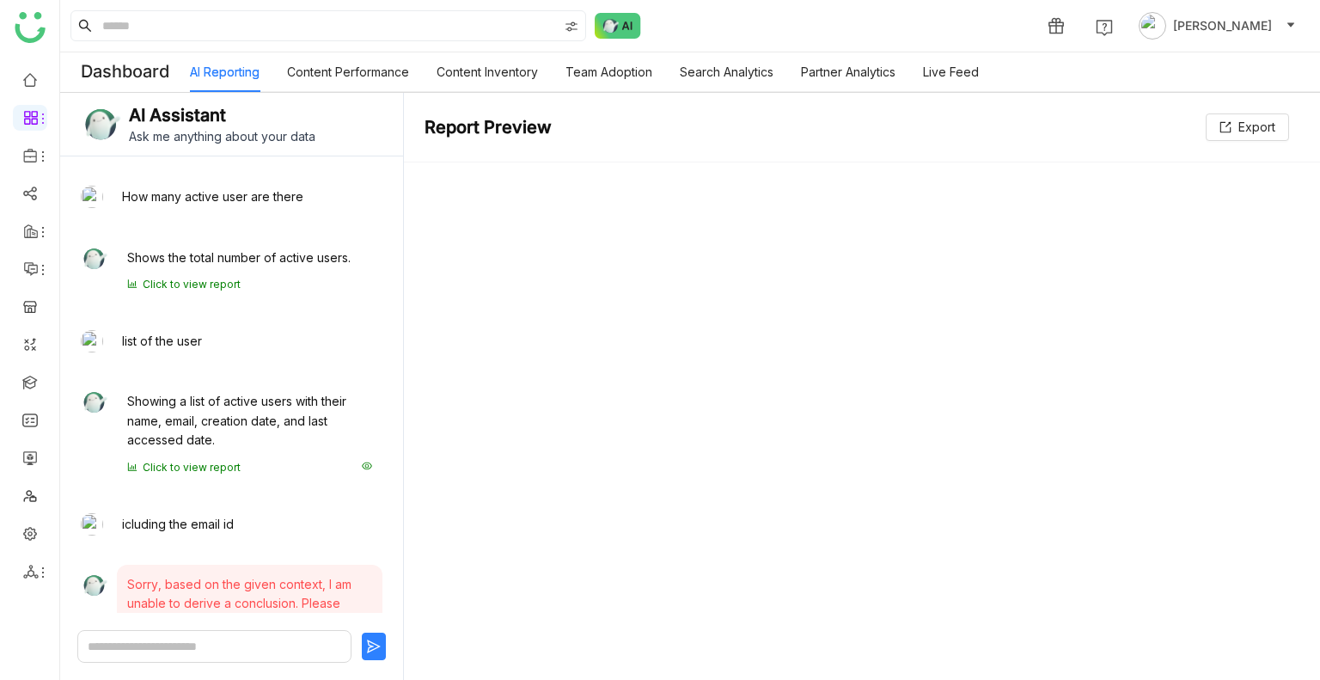
click at [186, 473] on div "Showing a list of active users with their name, email, creation date, and last …" at bounding box center [249, 431] width 265 height 101
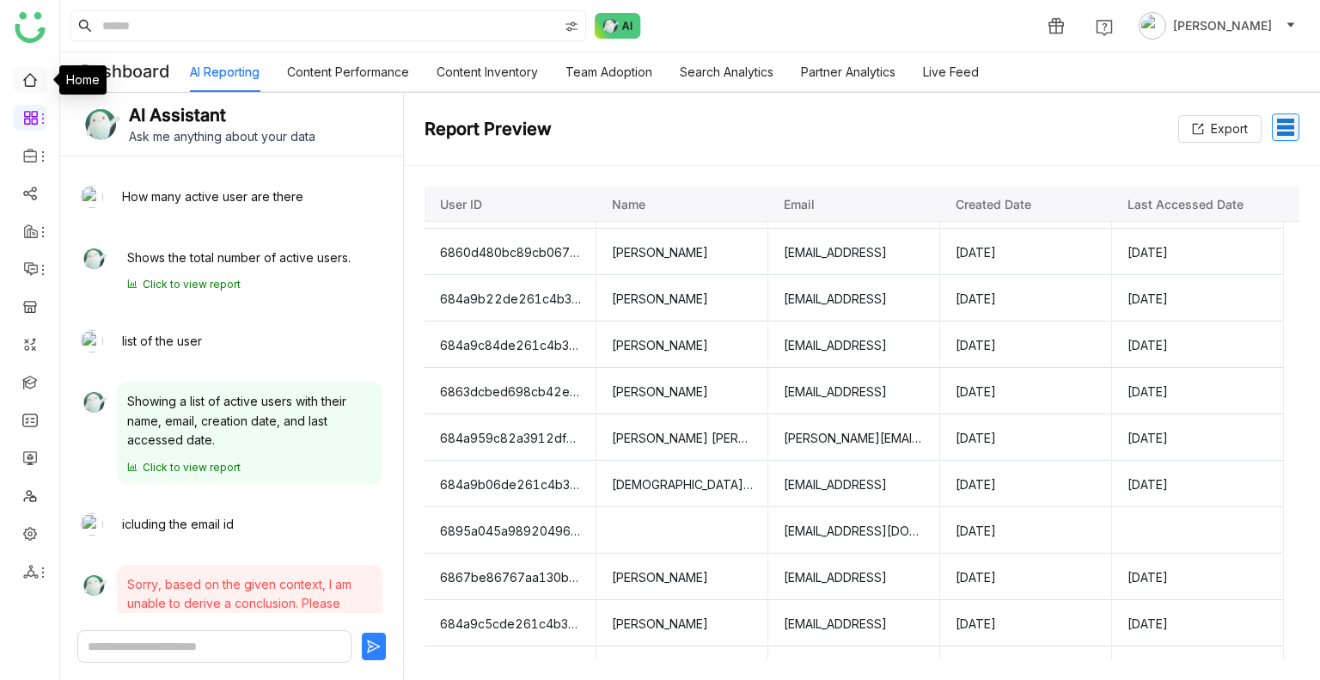
click at [22, 73] on link at bounding box center [29, 78] width 15 height 15
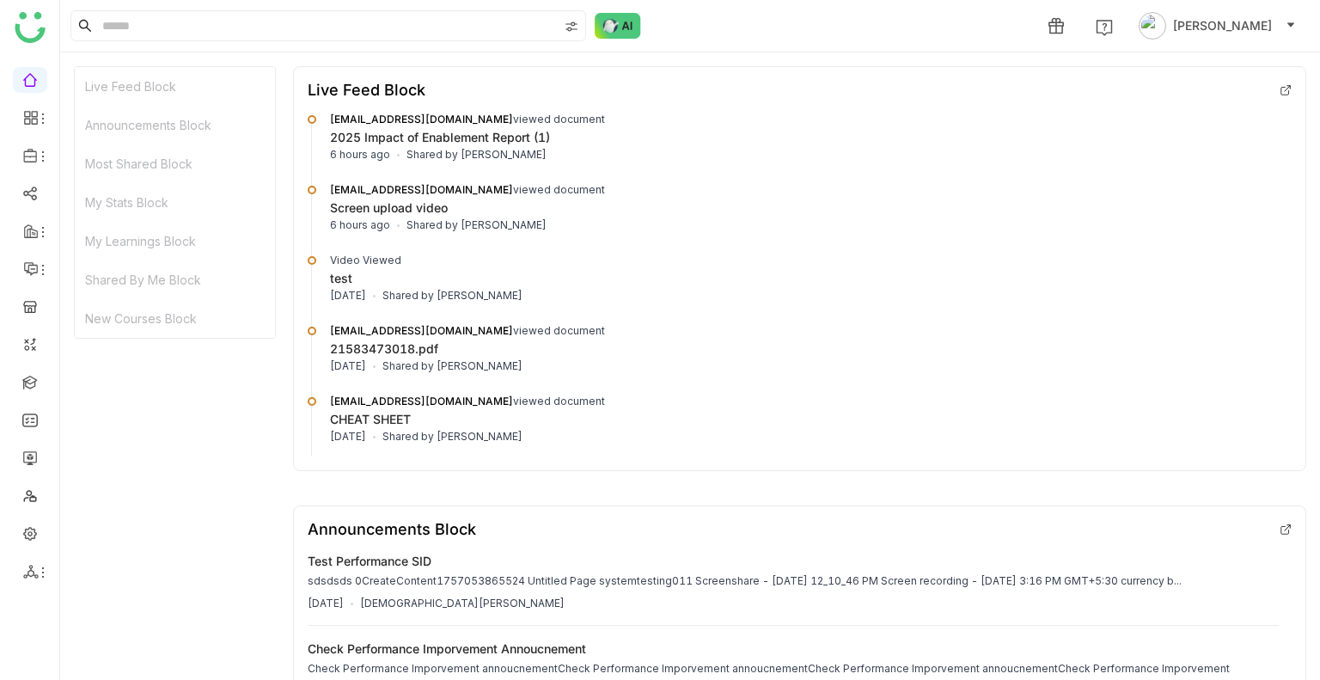
click at [34, 35] on img at bounding box center [30, 27] width 31 height 31
click at [47, 190] on ul at bounding box center [29, 325] width 59 height 541
click at [37, 191] on link at bounding box center [29, 192] width 15 height 15
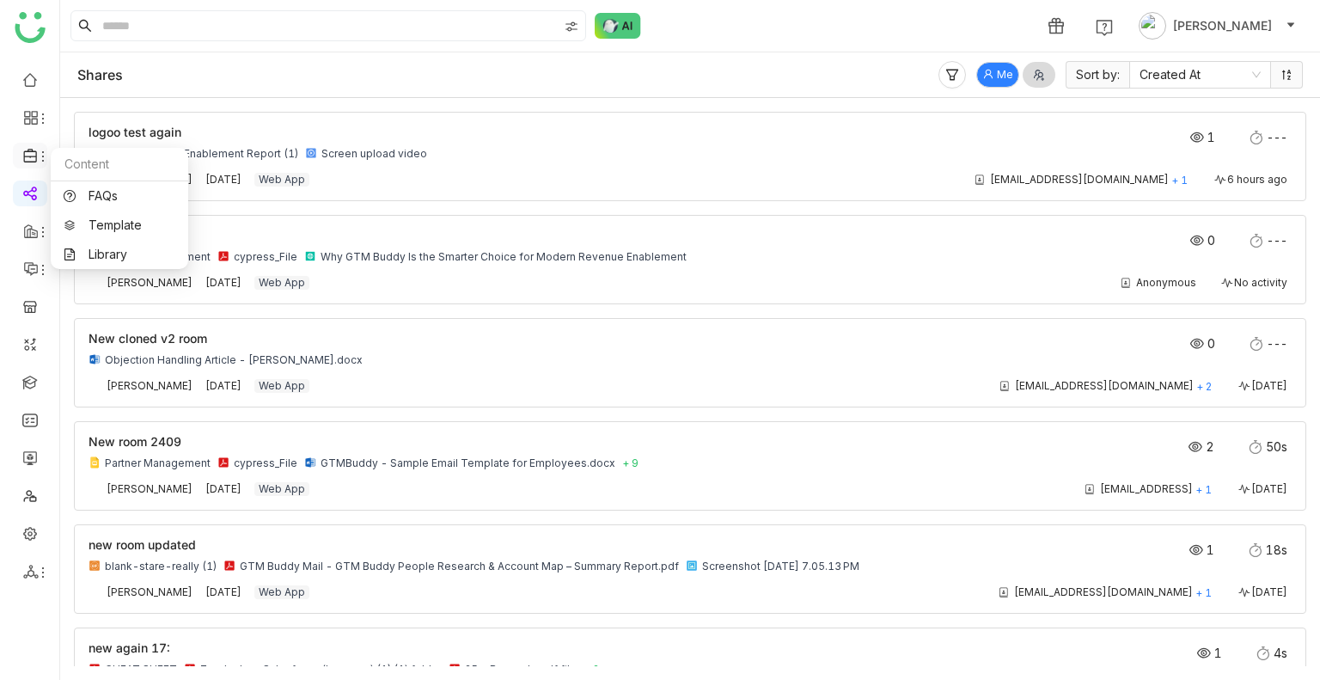
click at [17, 155] on div at bounding box center [30, 155] width 34 height 15
click at [108, 223] on link "Template" at bounding box center [120, 225] width 112 height 12
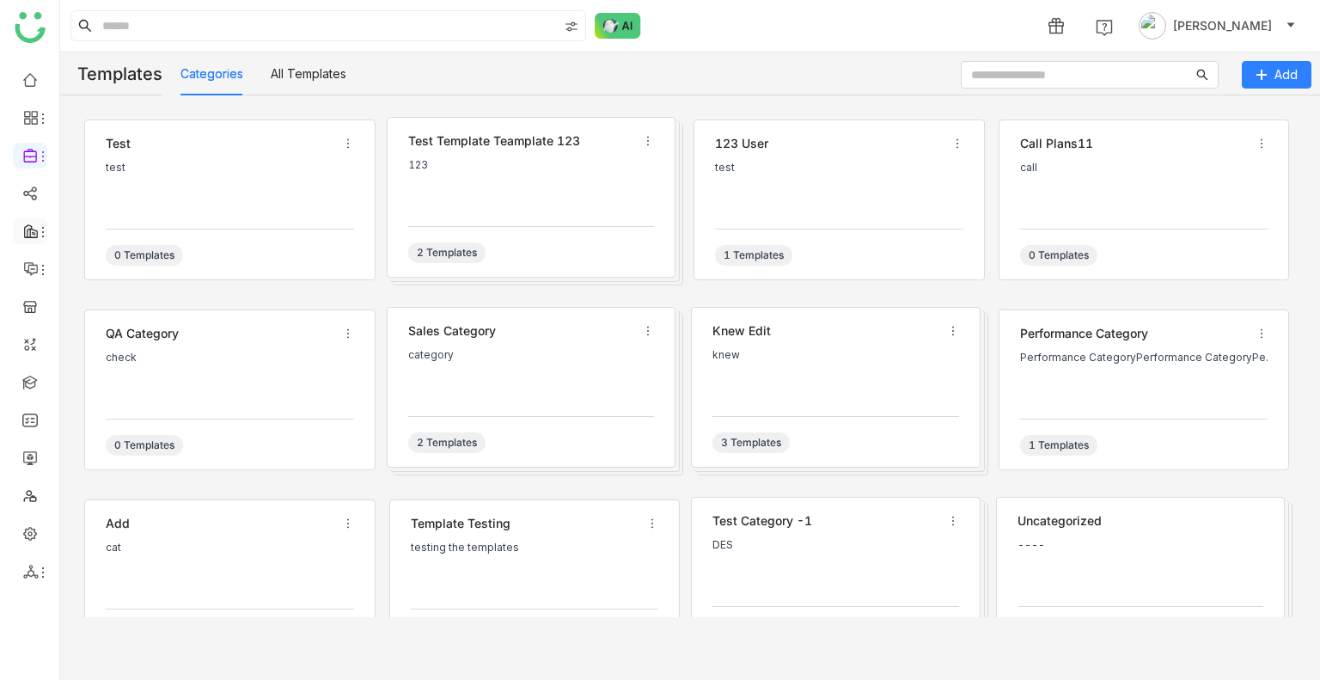
click at [27, 221] on li at bounding box center [30, 231] width 34 height 26
click at [27, 227] on icon at bounding box center [30, 230] width 15 height 15
click at [101, 273] on link "Deals" at bounding box center [121, 271] width 114 height 12
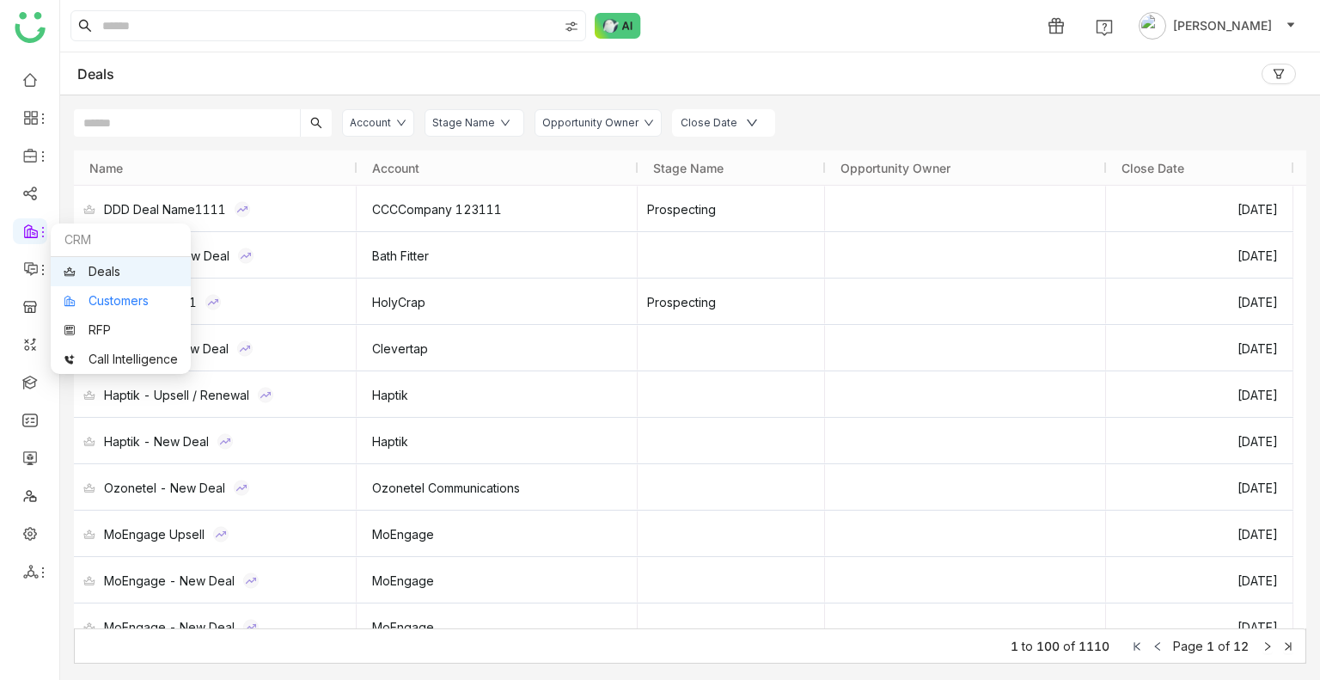
click at [86, 295] on link "Customers" at bounding box center [121, 301] width 114 height 12
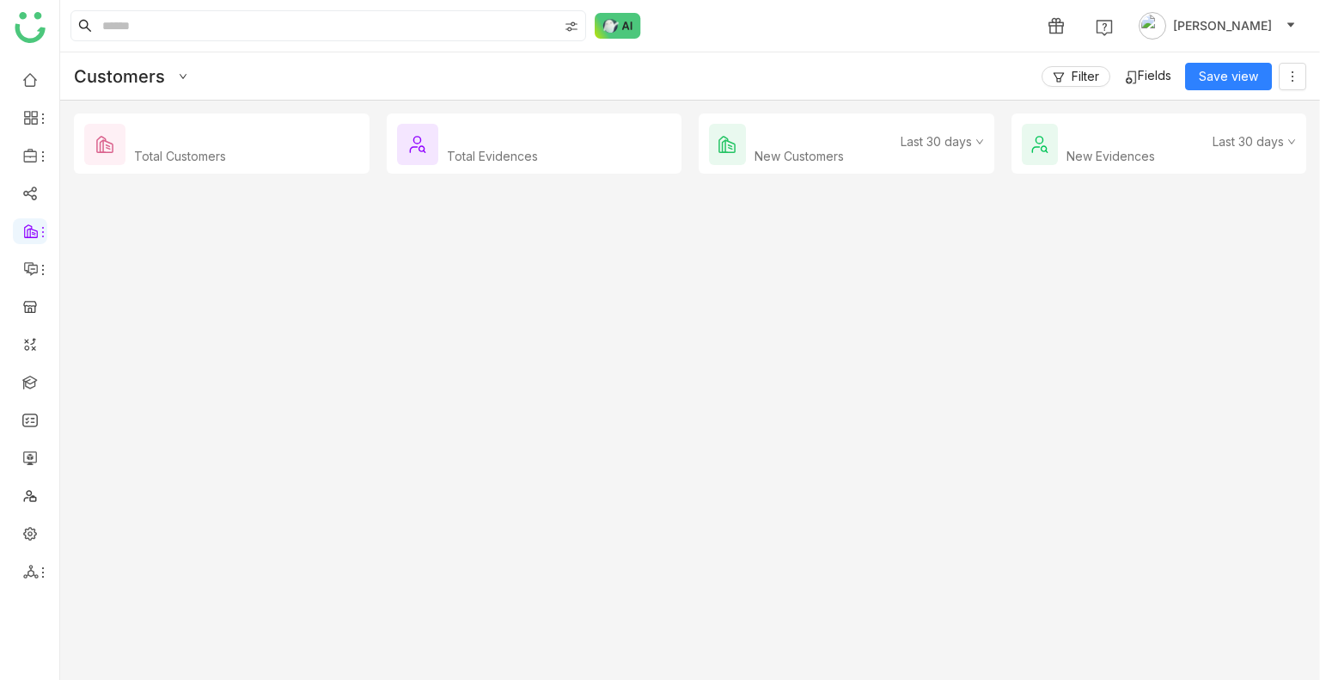
type input "*********"
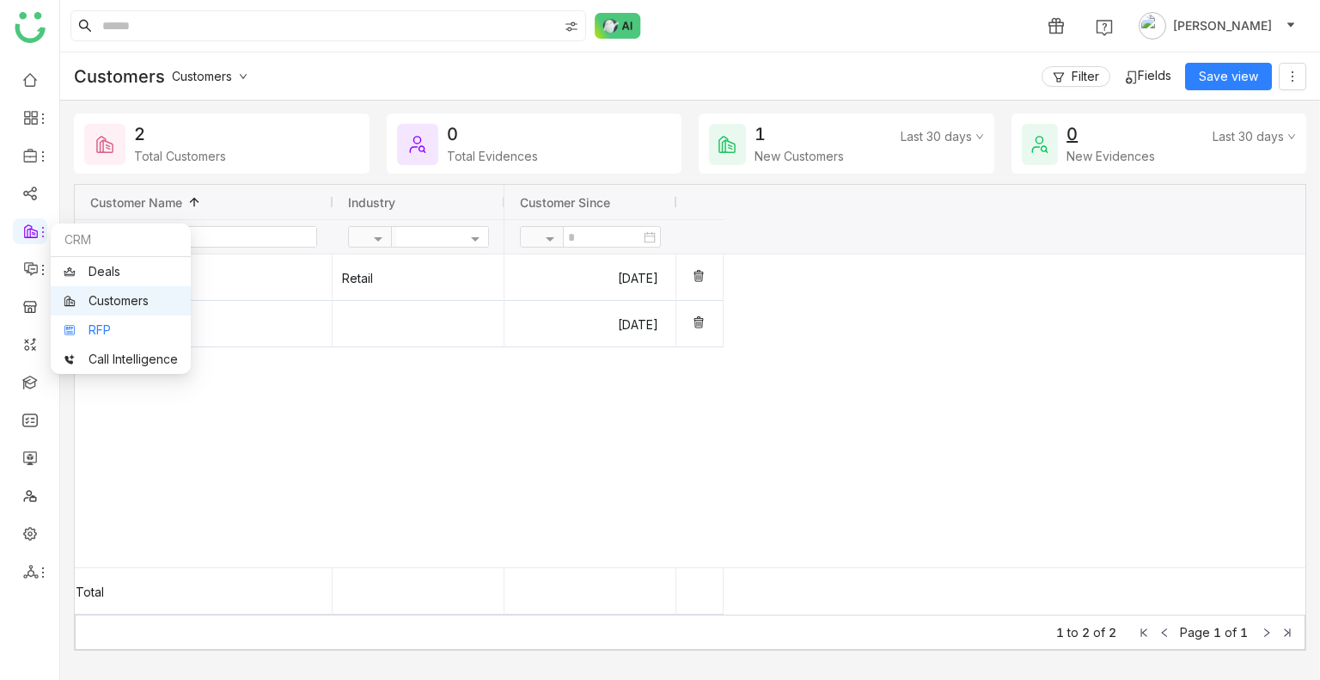
click at [107, 324] on link "RFP" at bounding box center [121, 330] width 114 height 12
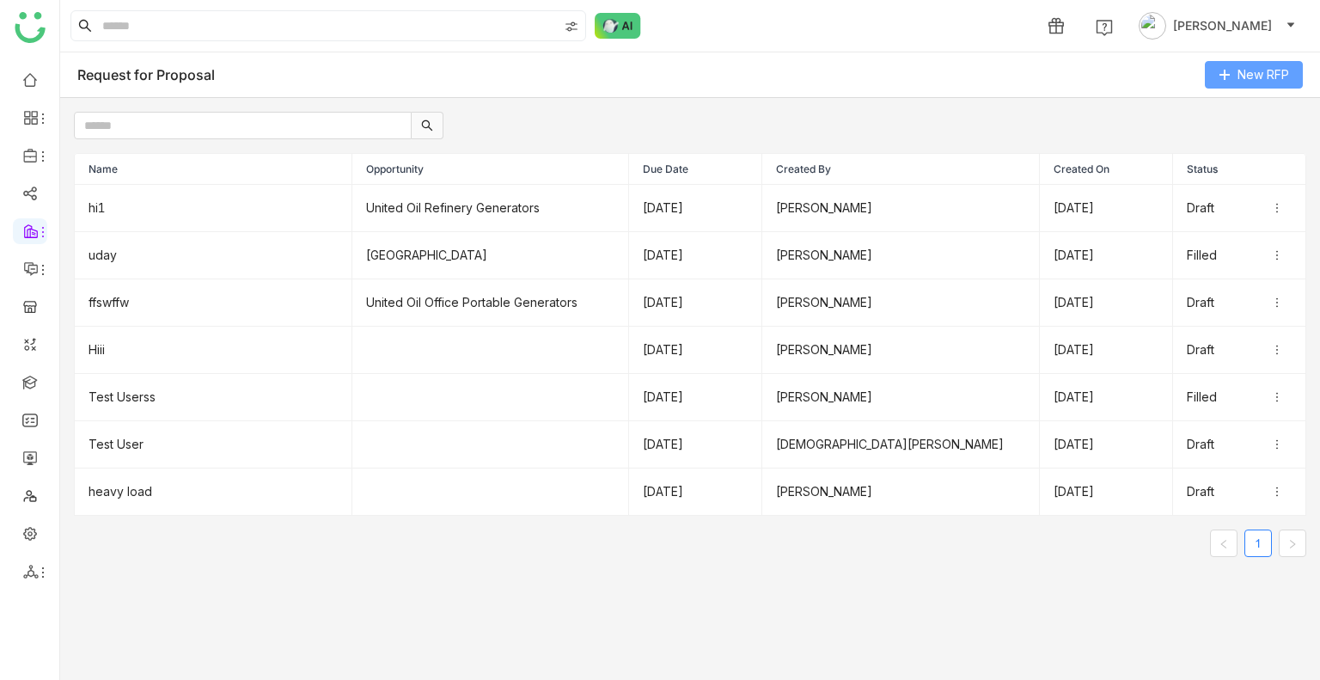
click at [1228, 83] on button "New RFP" at bounding box center [1254, 74] width 98 height 27
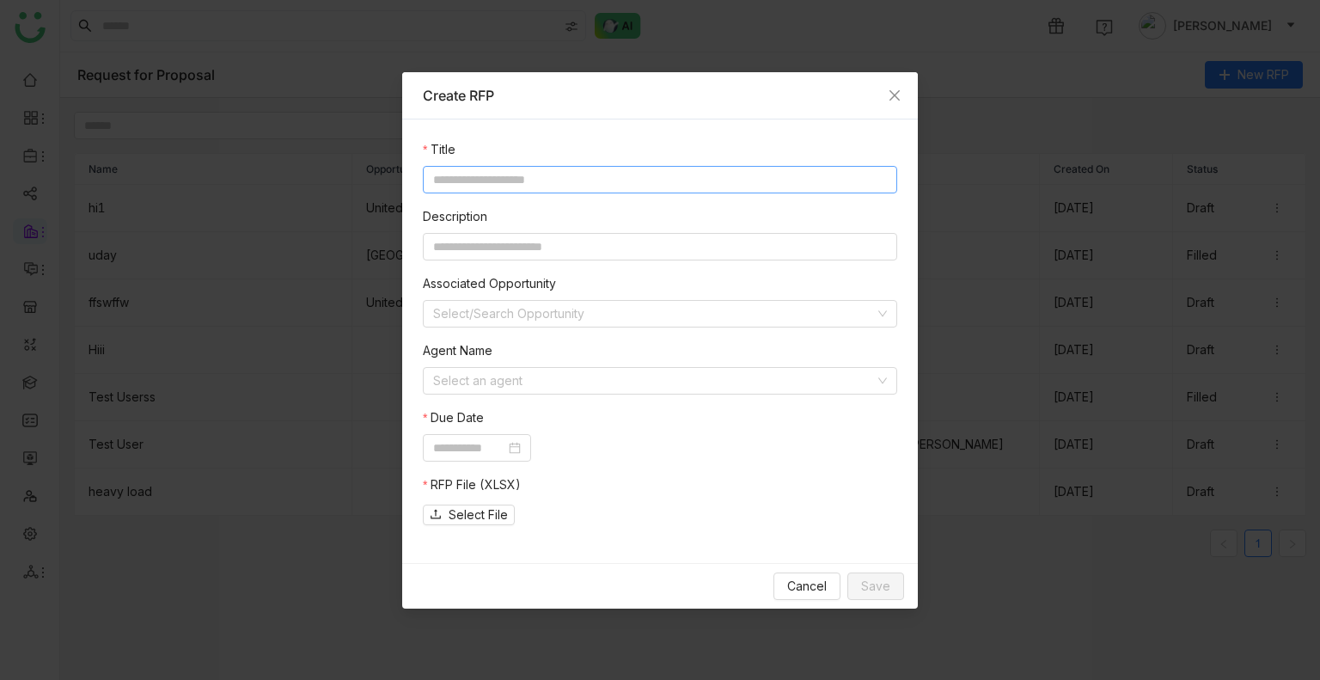
click at [503, 174] on input at bounding box center [660, 179] width 474 height 27
type input "**********"
click at [500, 259] on input at bounding box center [660, 246] width 474 height 27
click at [414, 302] on div "**********" at bounding box center [660, 340] width 516 height 443
click at [526, 387] on input at bounding box center [654, 381] width 442 height 26
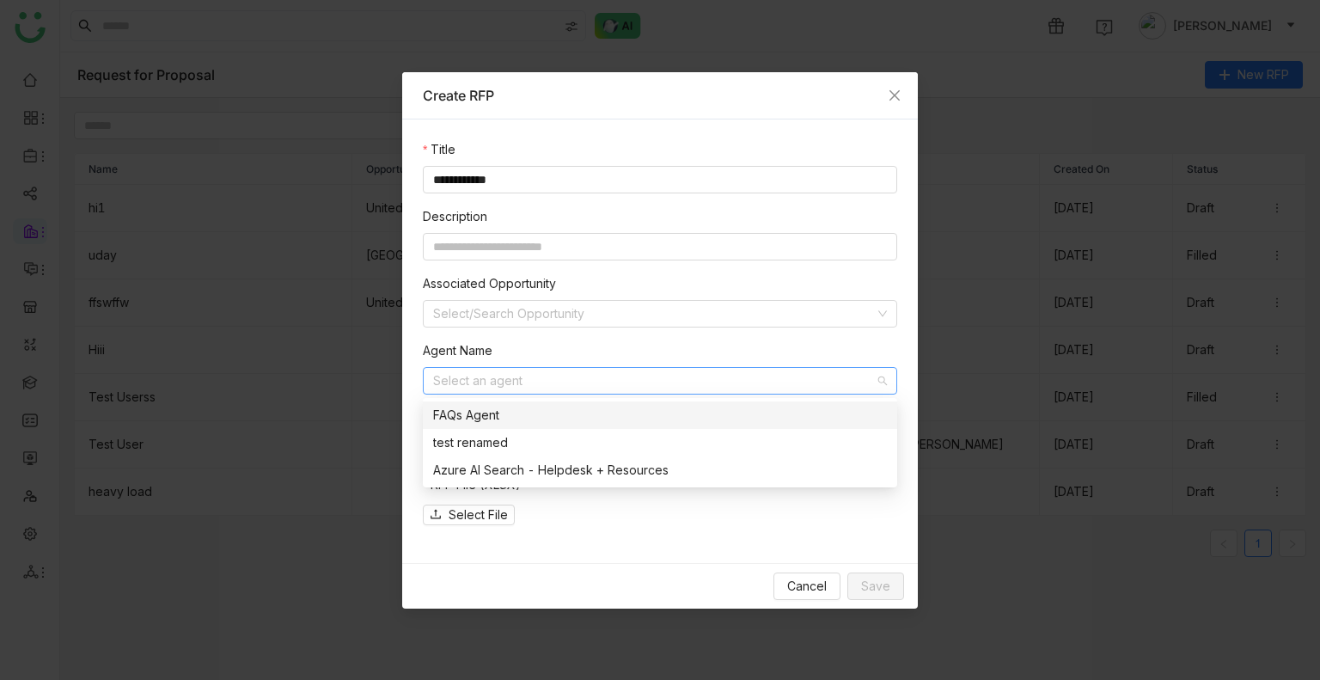
drag, startPoint x: 450, startPoint y: 412, endPoint x: 564, endPoint y: 408, distance: 114.3
click at [450, 412] on div "FAQs Agent" at bounding box center [660, 415] width 454 height 19
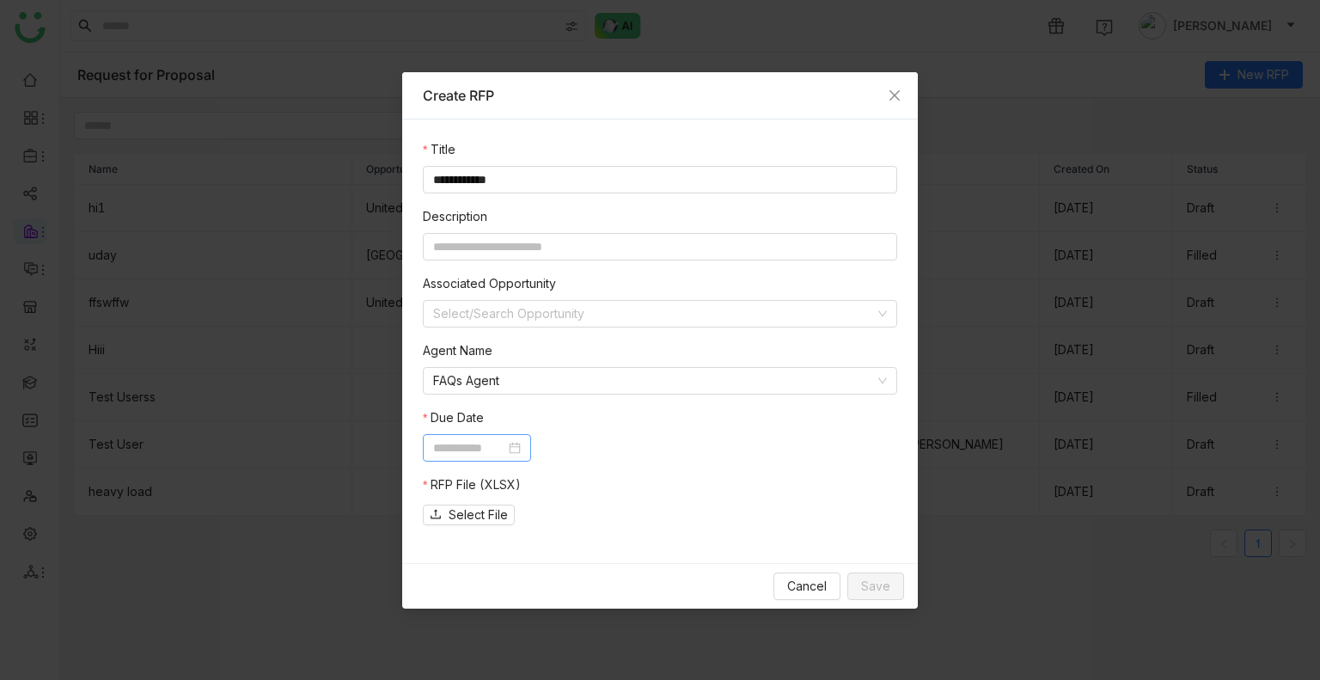
click at [464, 441] on input at bounding box center [469, 447] width 72 height 19
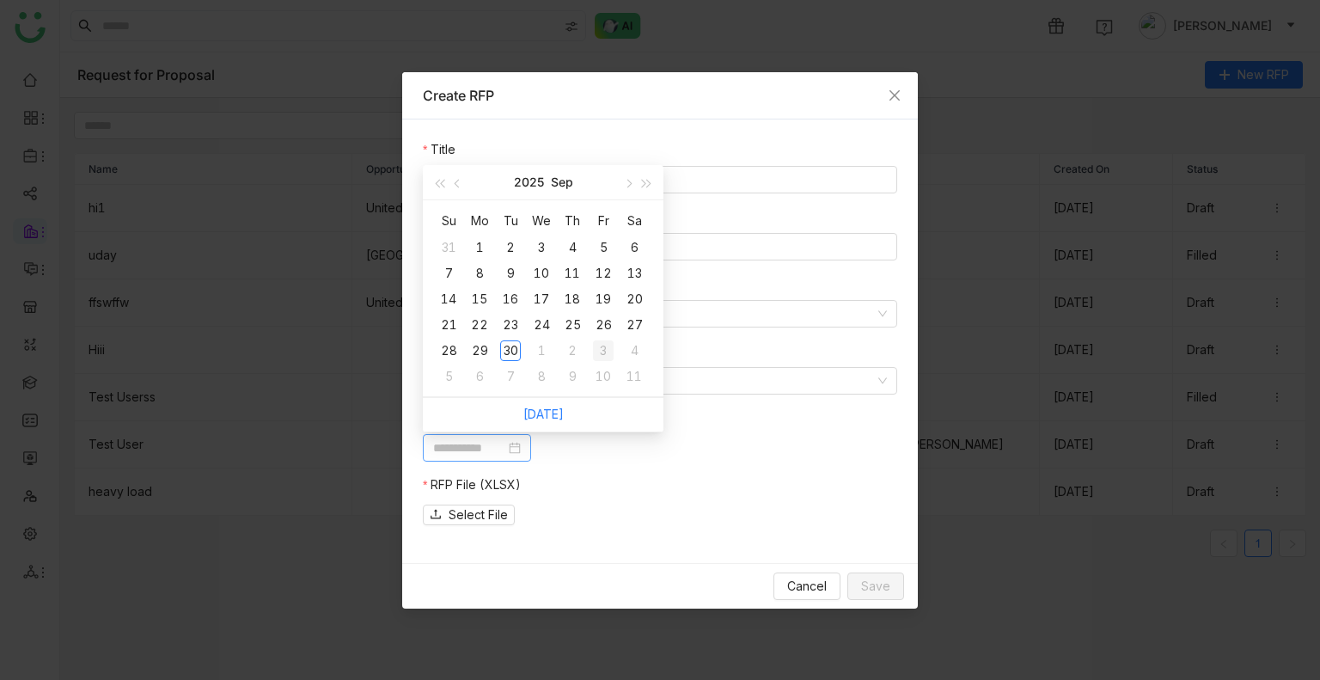
click at [603, 353] on div "3" at bounding box center [603, 350] width 21 height 21
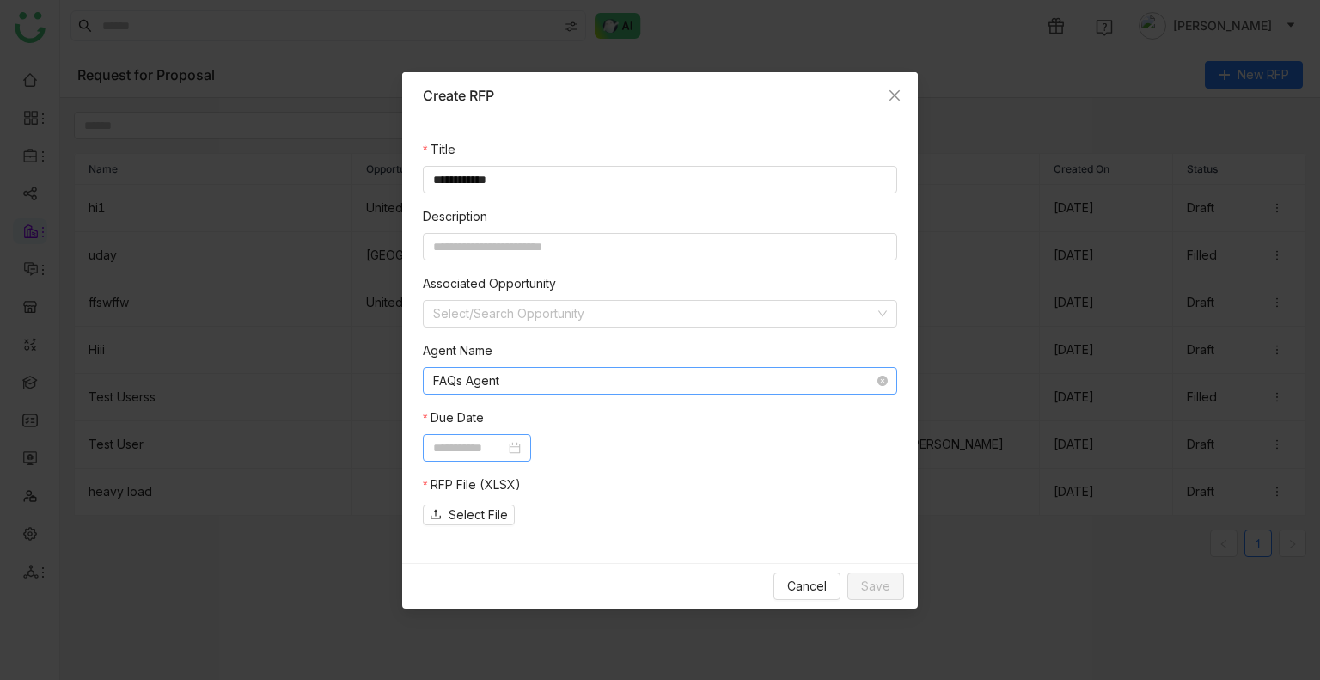
type input "**********"
click at [483, 512] on span "Select File" at bounding box center [477, 514] width 59 height 19
click at [887, 589] on span "Save" at bounding box center [875, 586] width 29 height 19
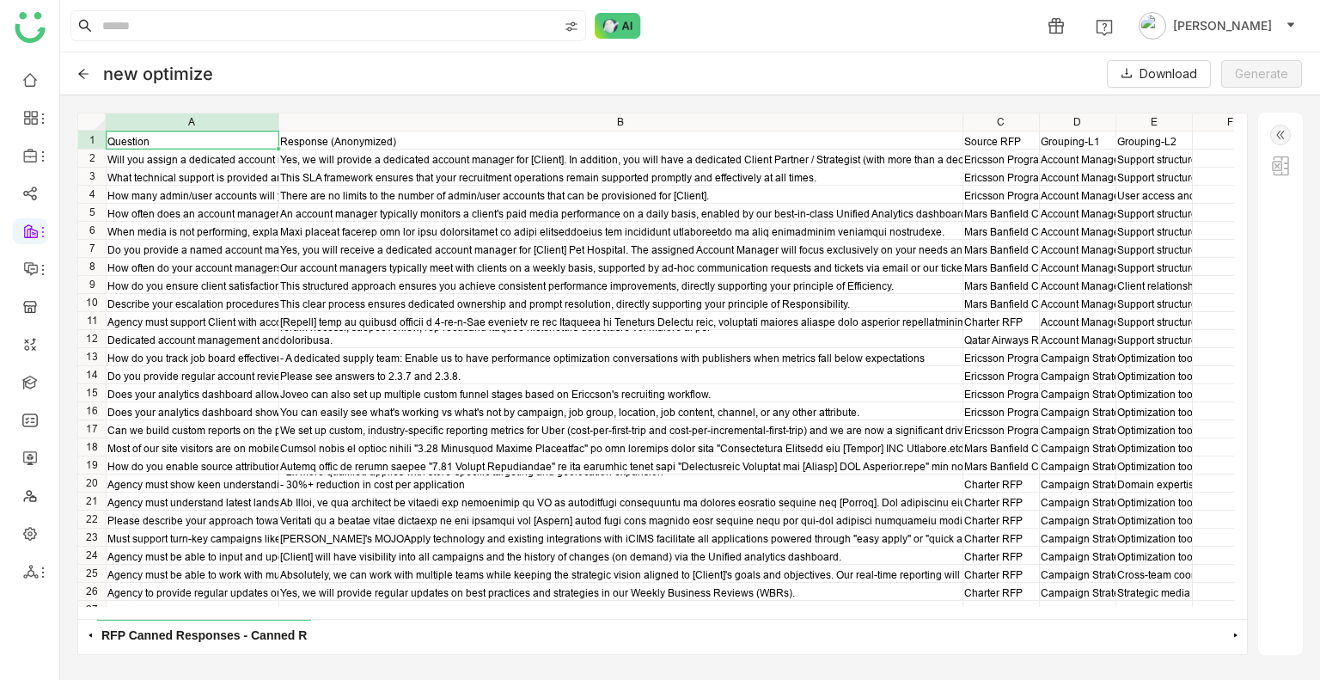
click at [1279, 133] on img at bounding box center [1280, 135] width 21 height 21
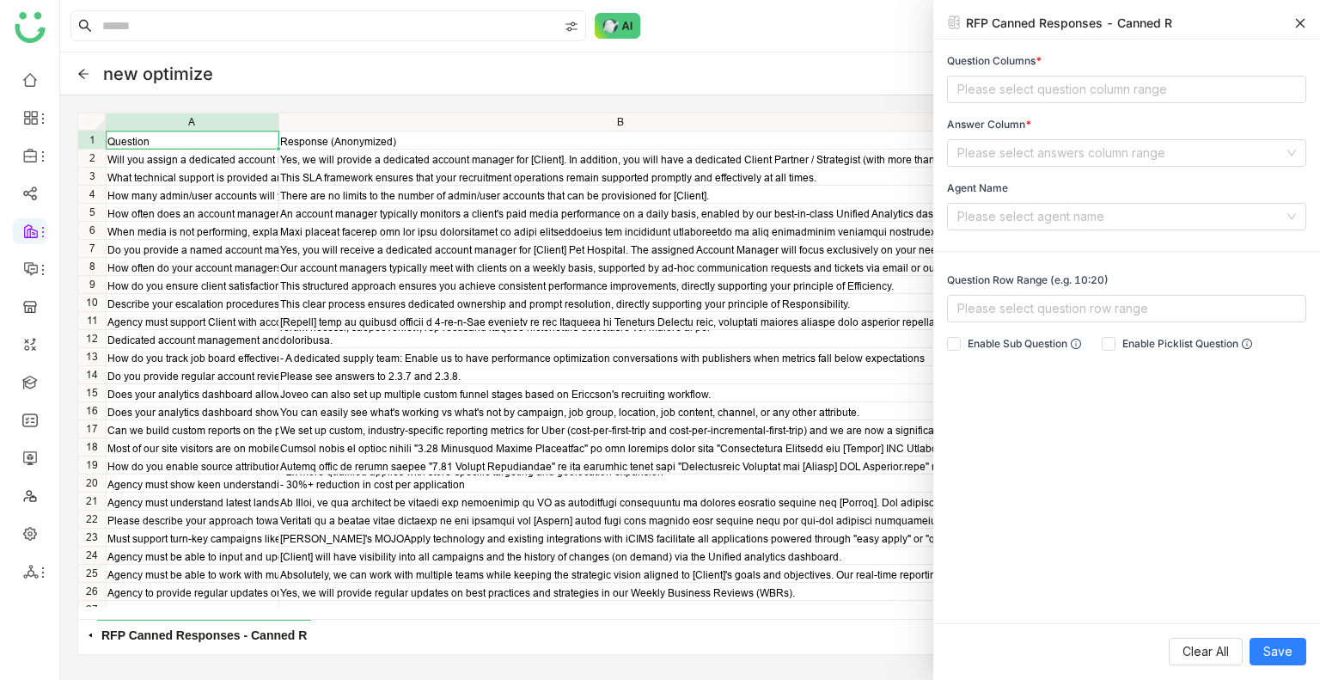
click at [1043, 105] on div "Question Columns * Please select question column range Answer Column * Please s…" at bounding box center [1126, 141] width 387 height 177
click at [1029, 95] on nz-select-top-control "Please select question column range" at bounding box center [1126, 89] width 359 height 27
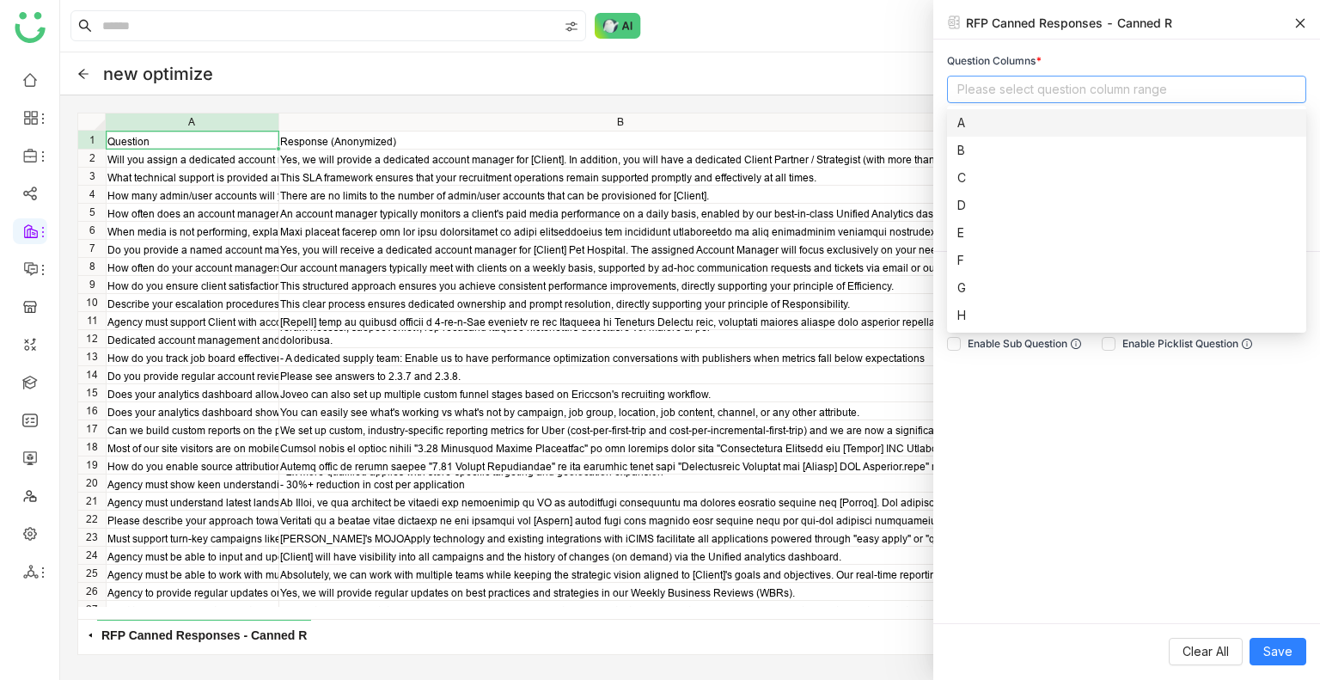
click at [976, 130] on div "A" at bounding box center [1126, 122] width 339 height 19
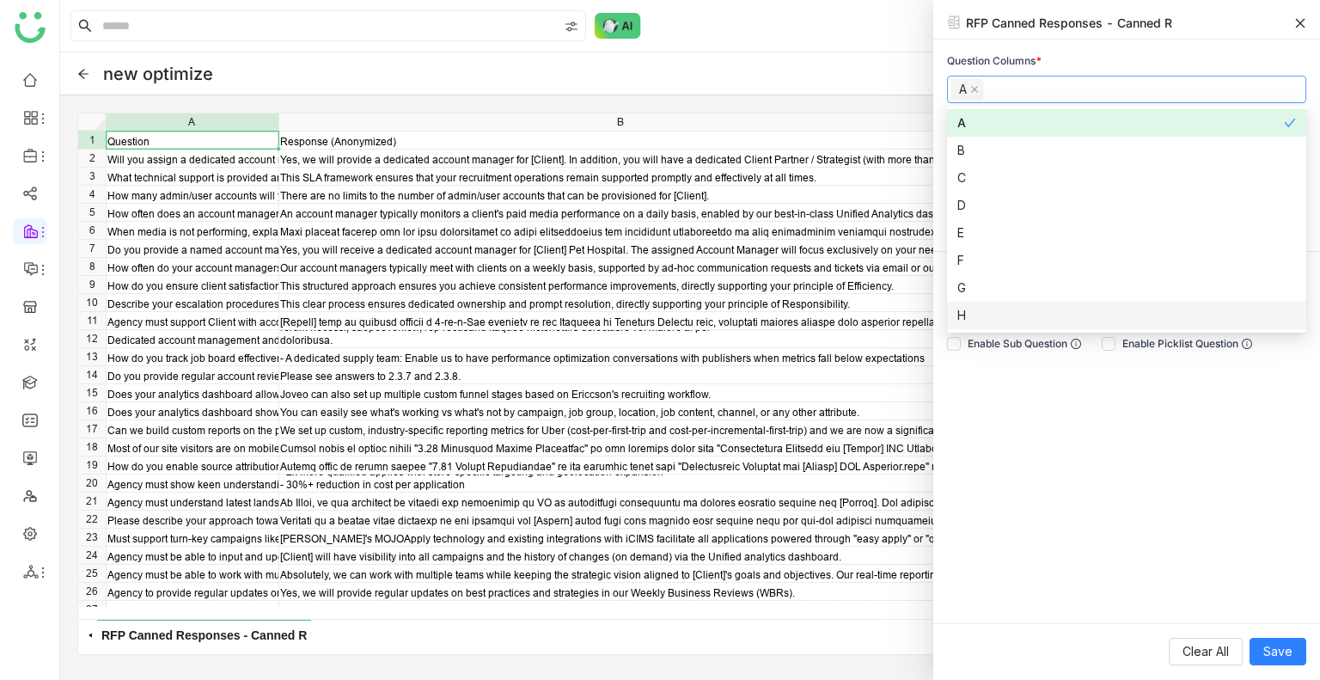
click at [1070, 398] on div "Question Columns * A Answer Column * Please select answers column range Agent N…" at bounding box center [1126, 331] width 387 height 583
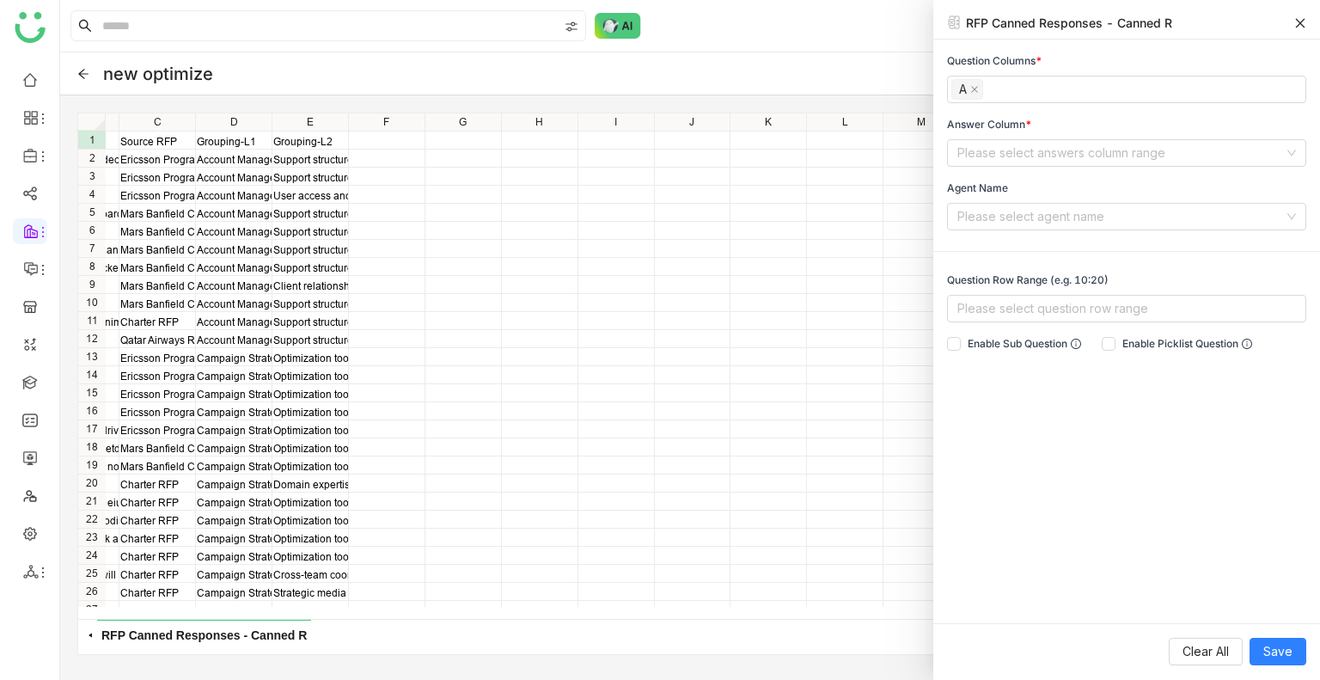
scroll to position [0, 835]
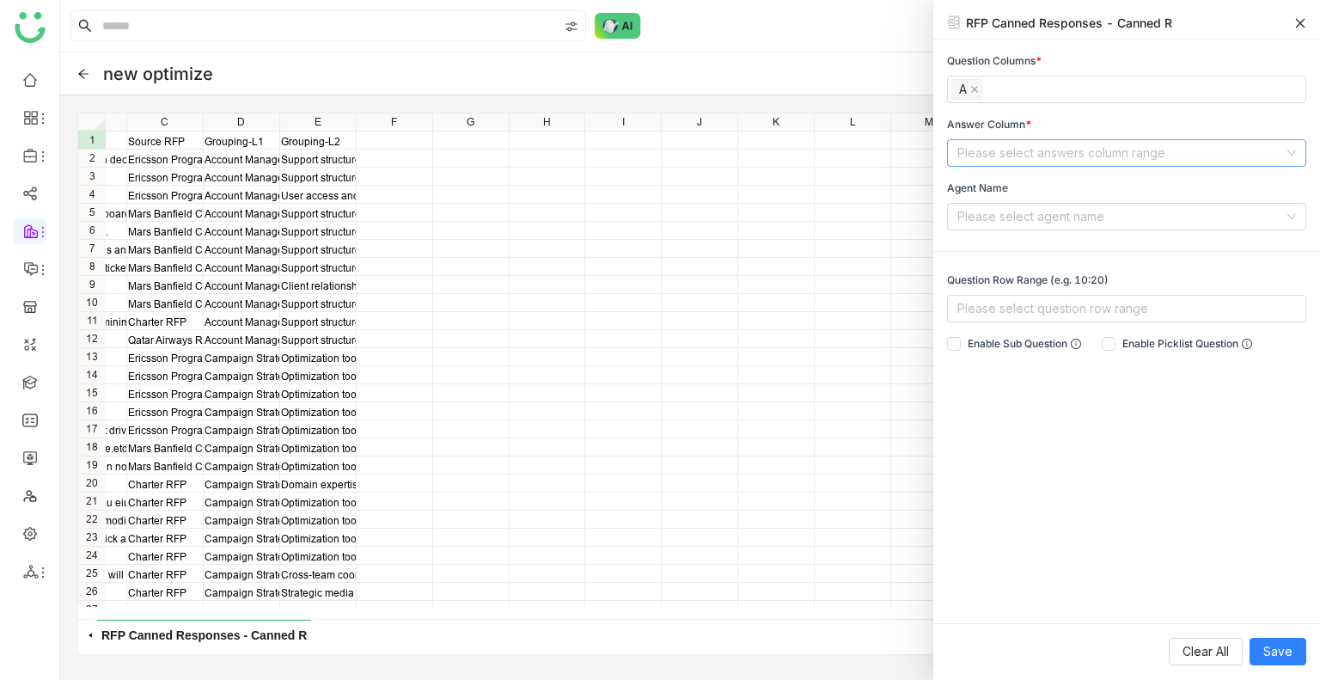
click at [976, 149] on input at bounding box center [1120, 153] width 326 height 26
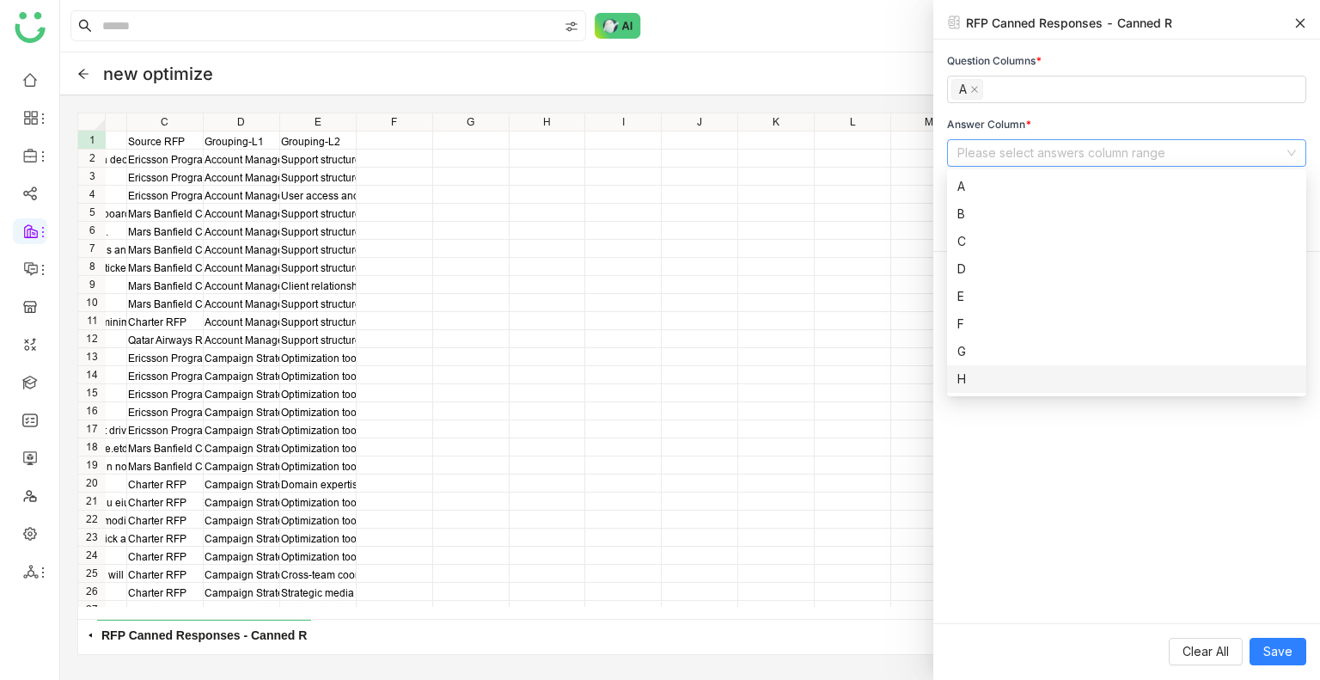
click at [962, 374] on div "H" at bounding box center [1126, 378] width 339 height 19
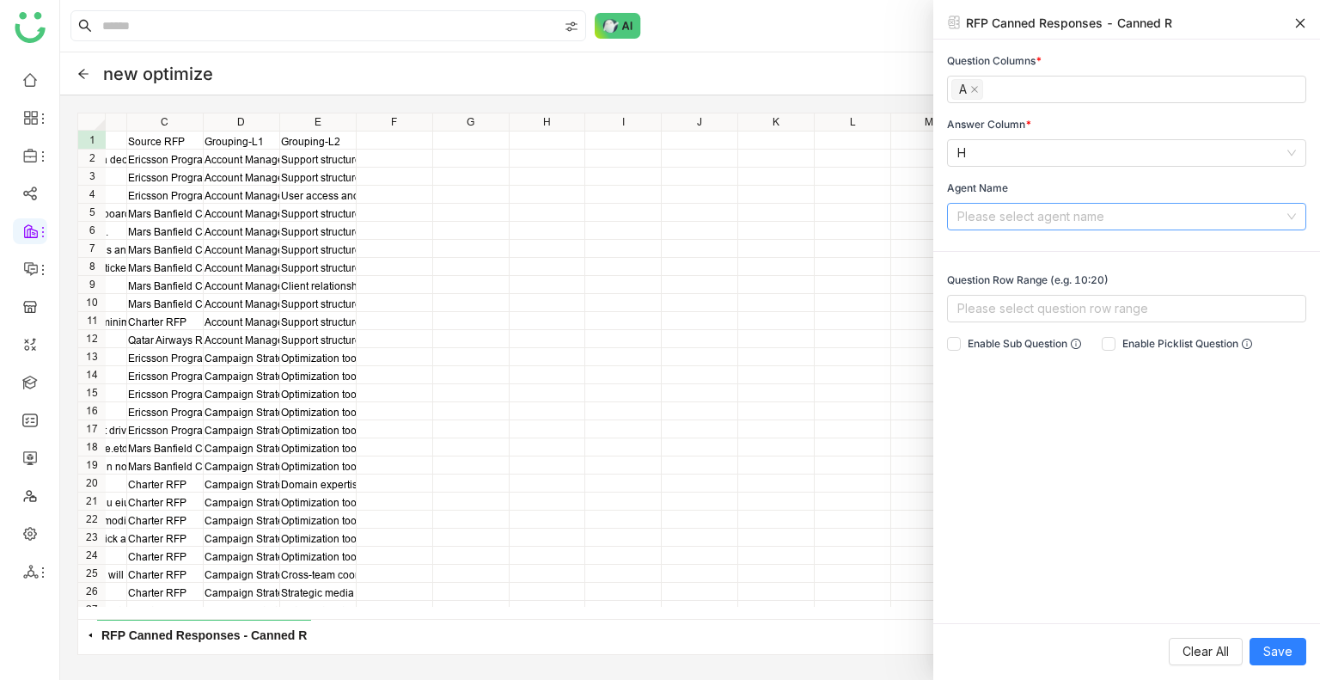
click at [990, 226] on input at bounding box center [1120, 217] width 326 height 26
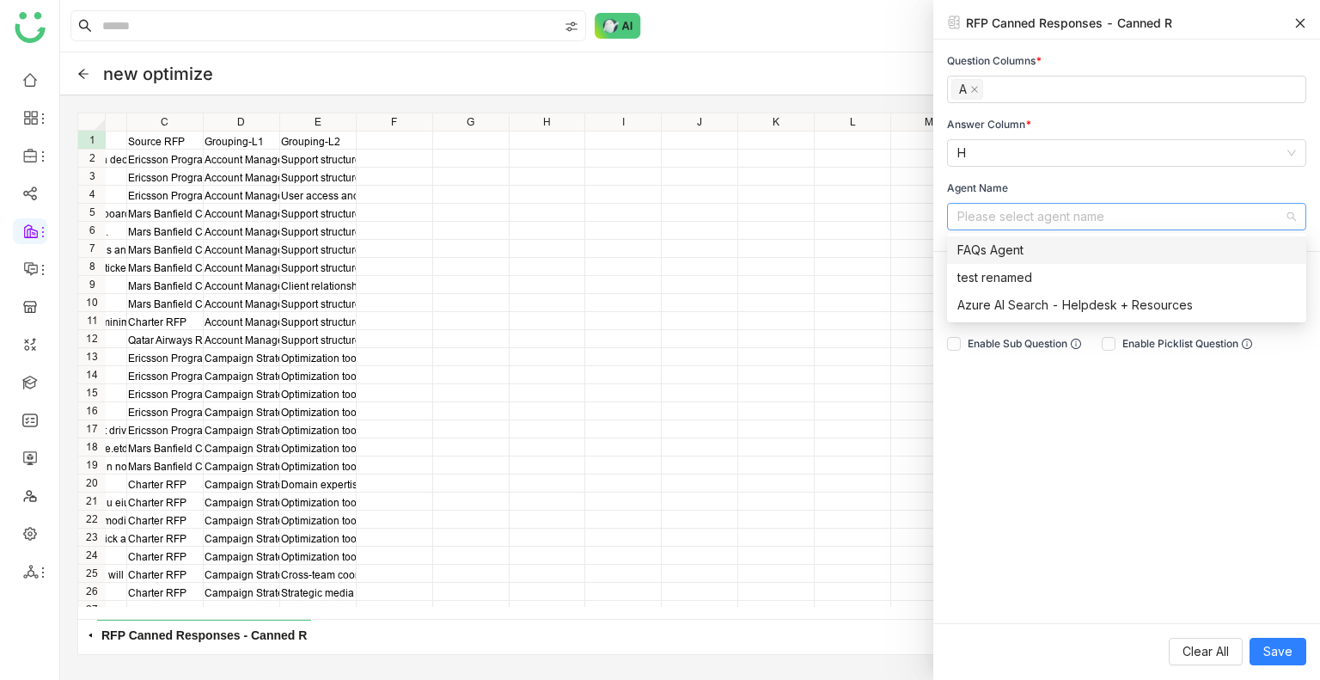
click at [986, 259] on div "FAQs Agent" at bounding box center [1126, 250] width 339 height 19
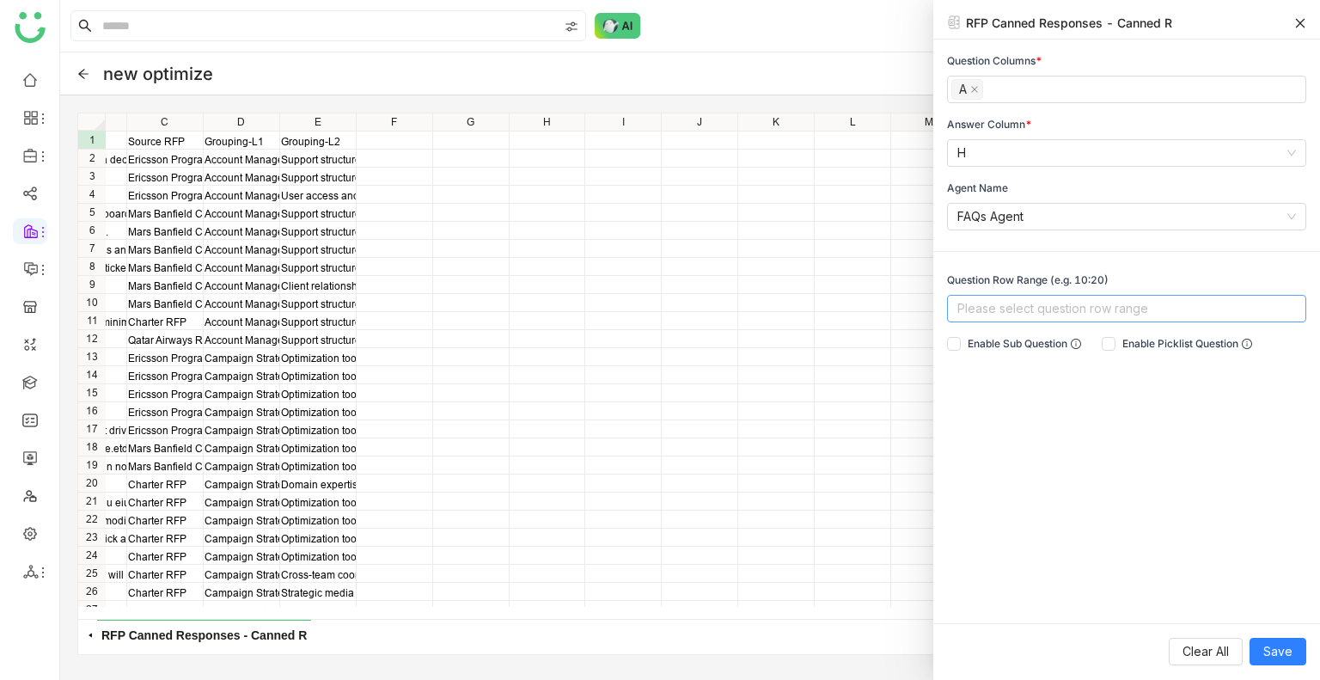
click at [999, 302] on nz-select-top-control "Please select question row range" at bounding box center [1126, 308] width 359 height 27
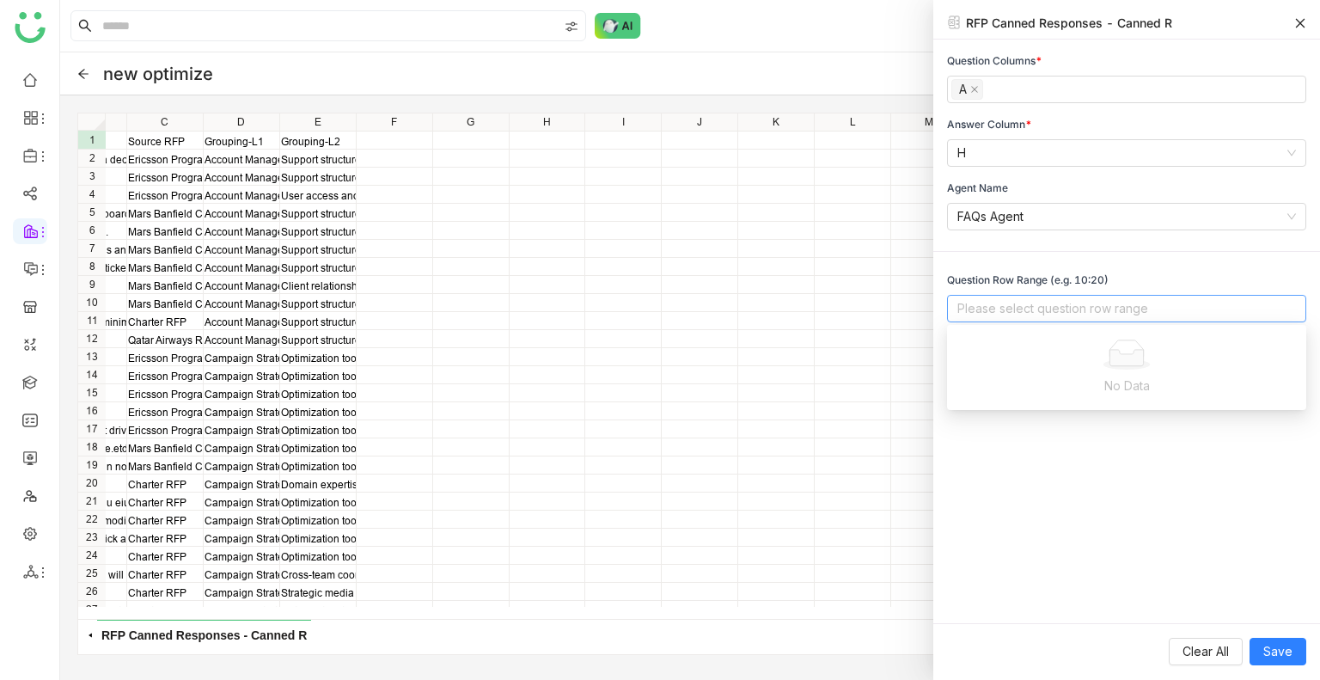
click at [1142, 518] on div "Question Columns * A Answer Column * H Agent Name FAQs Agent Question Row Range…" at bounding box center [1126, 331] width 387 height 583
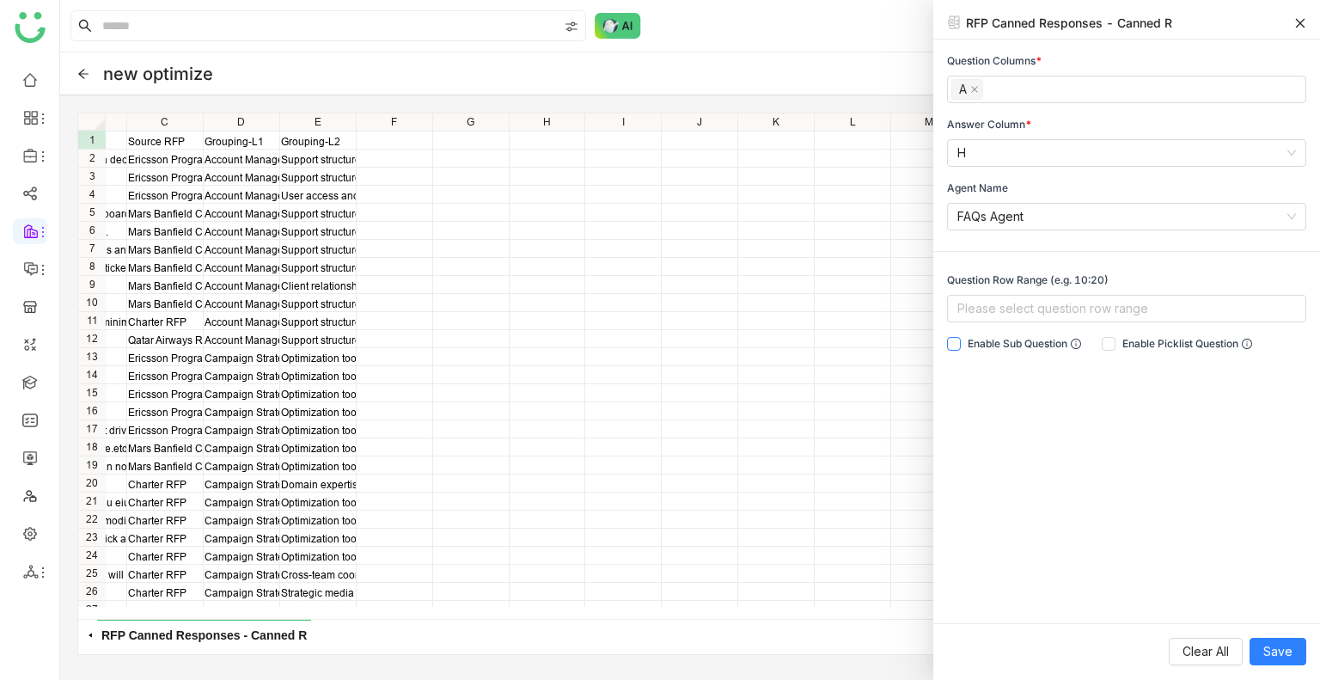
click at [997, 340] on span "Enable Sub Question" at bounding box center [1024, 343] width 127 height 15
click at [1162, 343] on span "Enable Picklist Question" at bounding box center [1186, 343] width 143 height 15
click at [1076, 404] on div "Sub Question Picklist" at bounding box center [1126, 390] width 359 height 36
click at [1069, 391] on button "Picklist" at bounding box center [1056, 389] width 35 height 15
click at [955, 375] on div "Sub Question" at bounding box center [979, 390] width 64 height 36
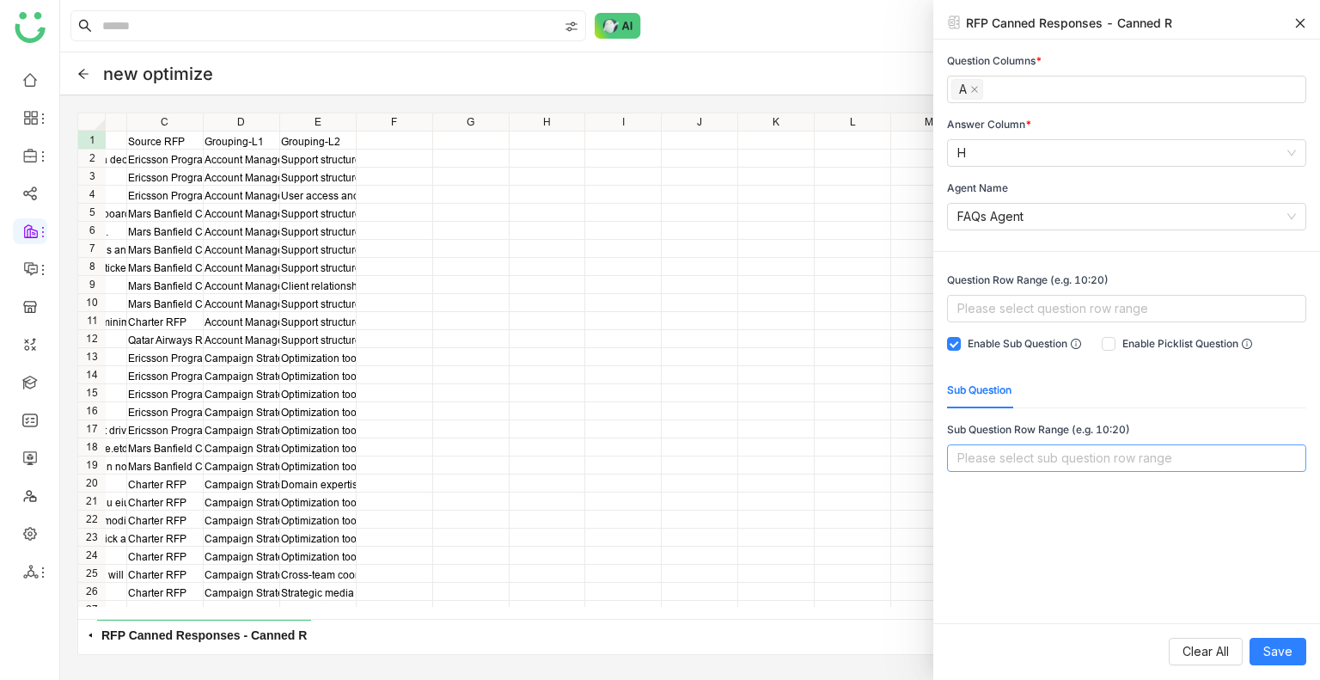
click at [1031, 448] on nz-select-top-control "Please select sub question row range" at bounding box center [1126, 457] width 359 height 27
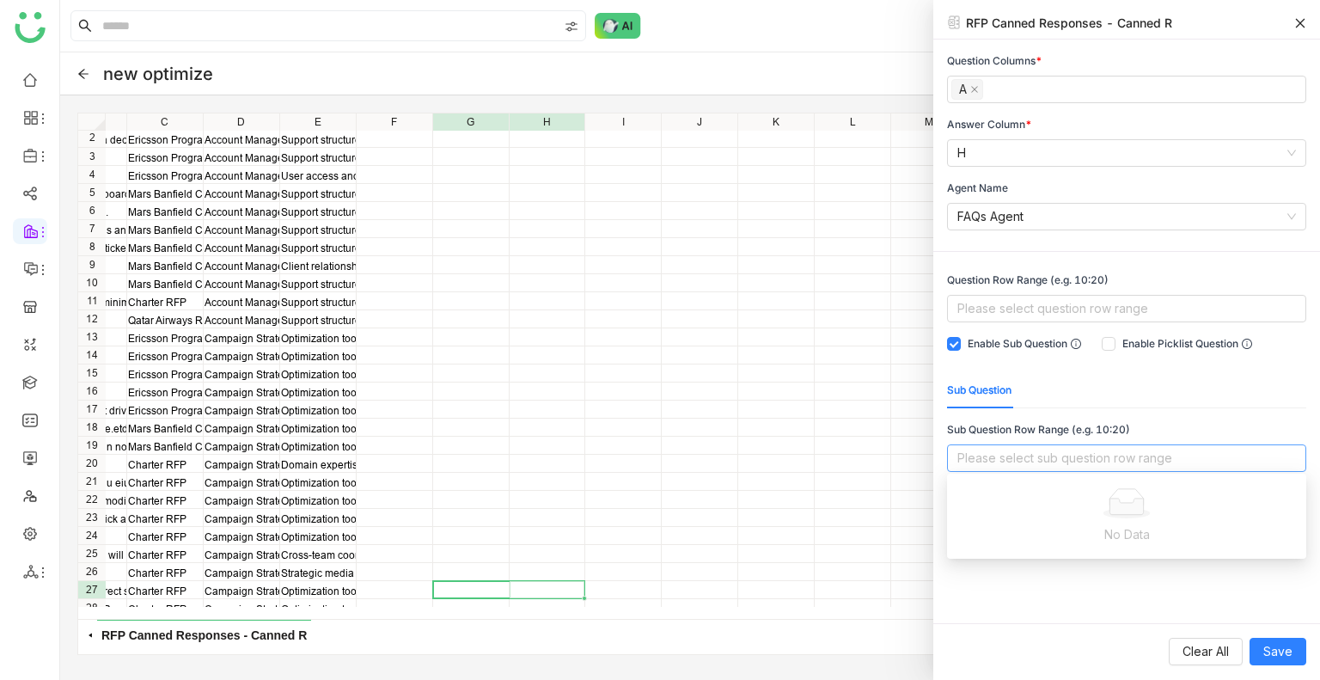
drag, startPoint x: 502, startPoint y: 597, endPoint x: 457, endPoint y: 585, distance: 46.3
click at [457, 589] on div "Yes, we will provide a dedicated account manager for [Client]. In addition, you…" at bounding box center [656, 359] width 1156 height 493
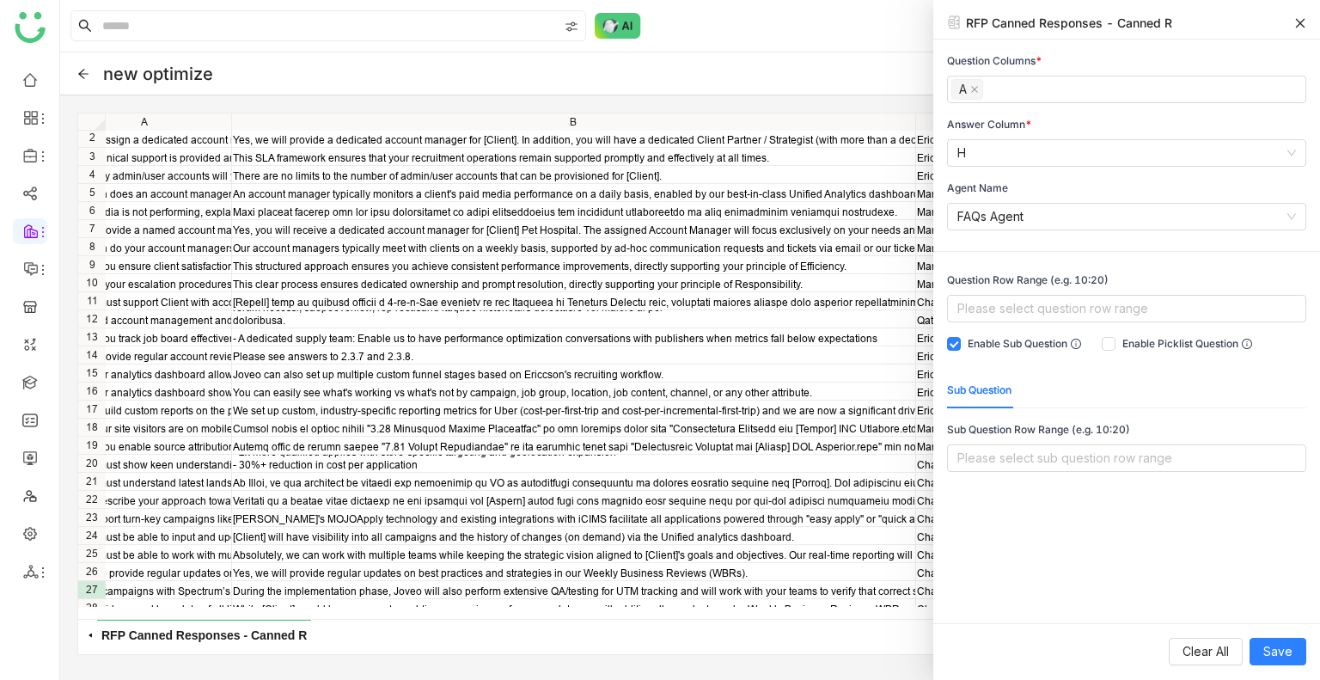
scroll to position [20, 0]
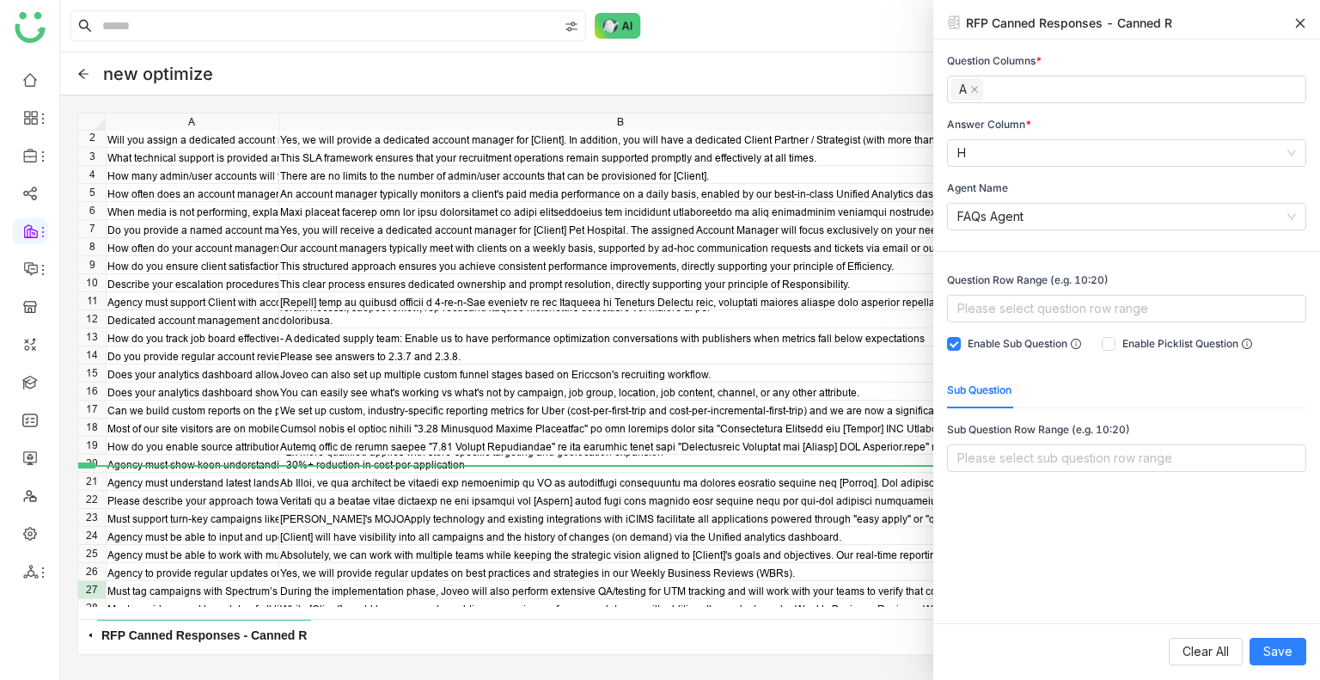
drag, startPoint x: 94, startPoint y: 202, endPoint x: 363, endPoint y: 460, distance: 373.1
drag, startPoint x: 63, startPoint y: 184, endPoint x: 107, endPoint y: 224, distance: 59.6
click at [107, 224] on div "******* ******* A1 Will you assign a dedicated account manager for any question…" at bounding box center [690, 383] width 1260 height 577
click at [98, 204] on div "6" at bounding box center [91, 210] width 27 height 15
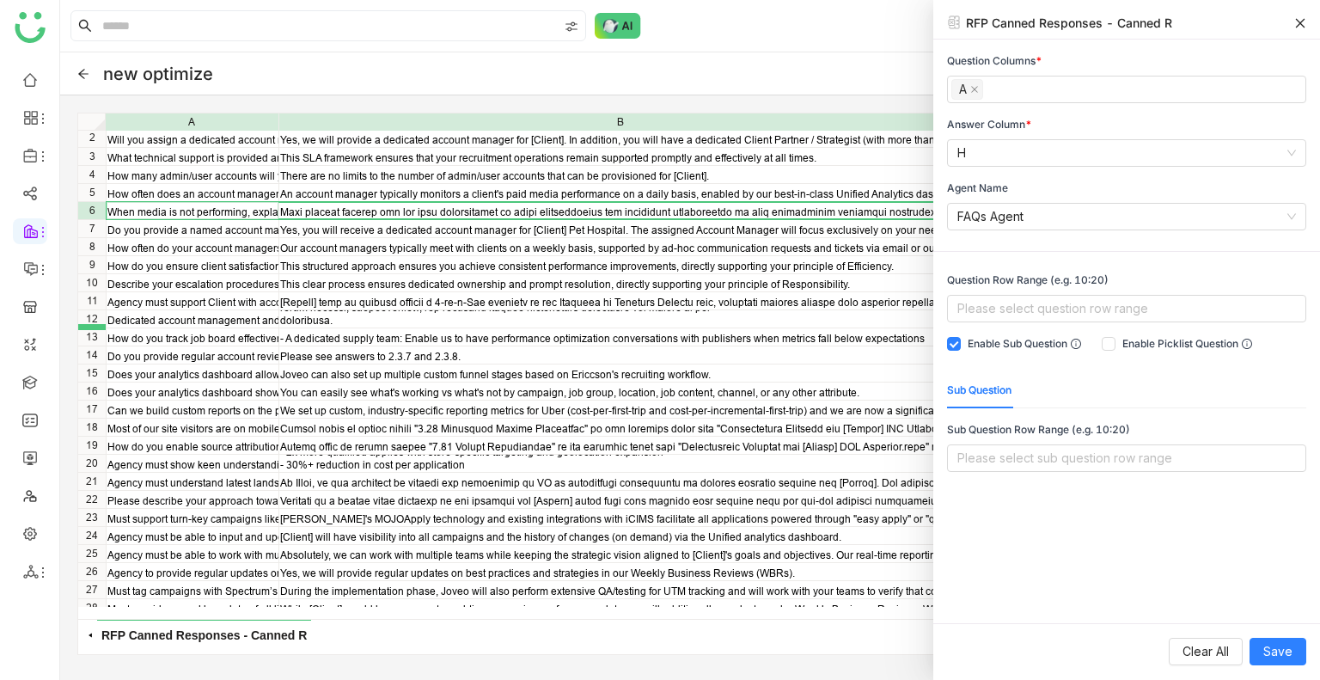
click at [91, 327] on div at bounding box center [91, 327] width 27 height 6
click at [95, 328] on div at bounding box center [91, 327] width 27 height 6
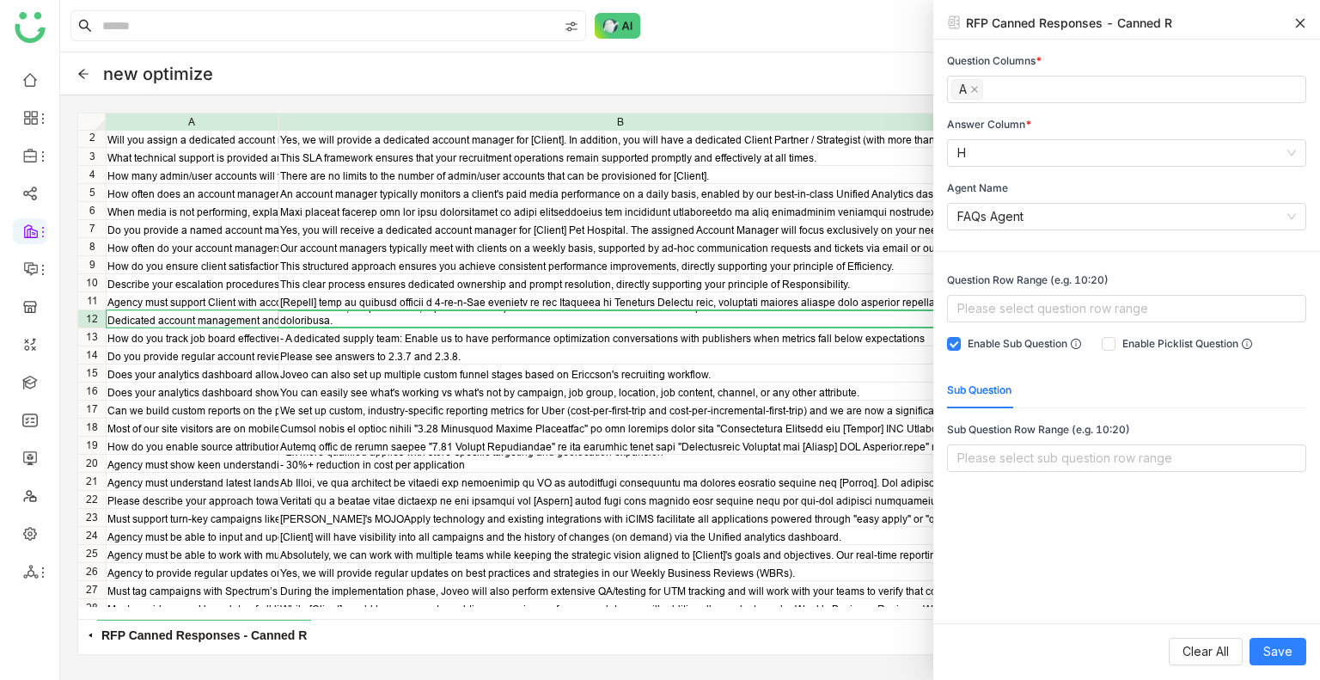
drag, startPoint x: 121, startPoint y: 241, endPoint x: 143, endPoint y: 360, distance: 120.7
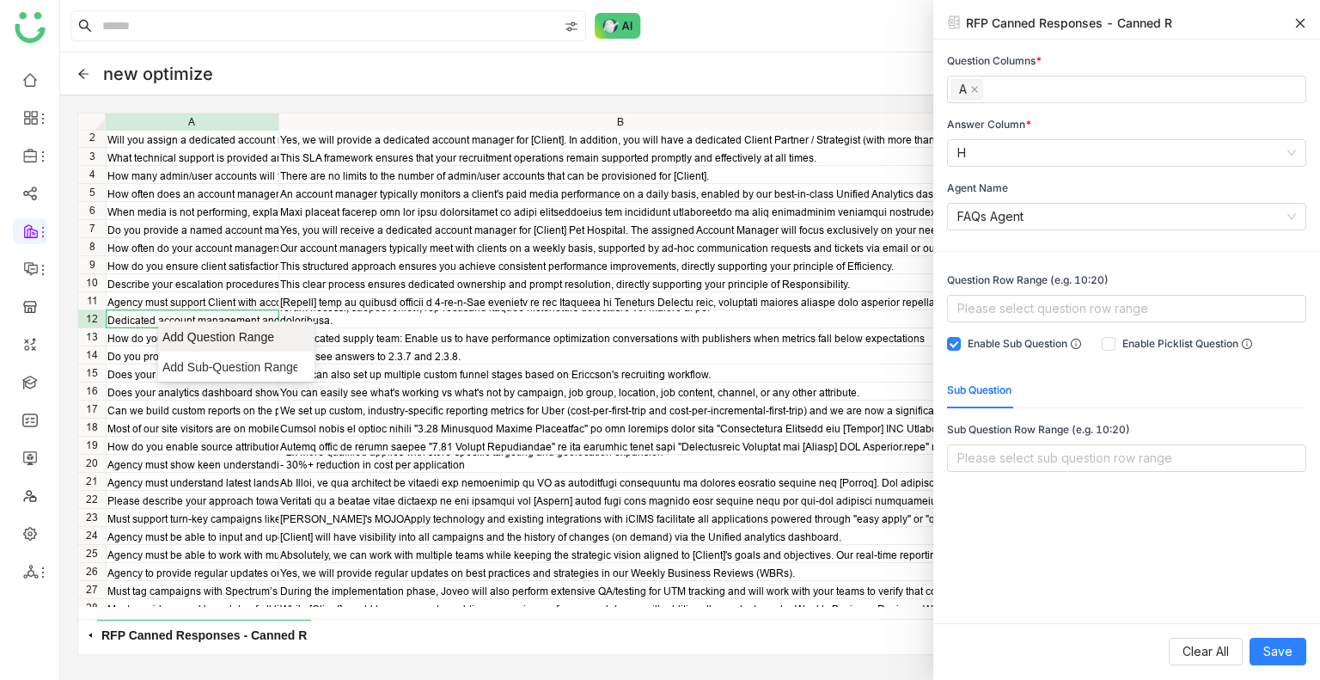
click at [192, 334] on span "Add Question Range" at bounding box center [229, 336] width 135 height 17
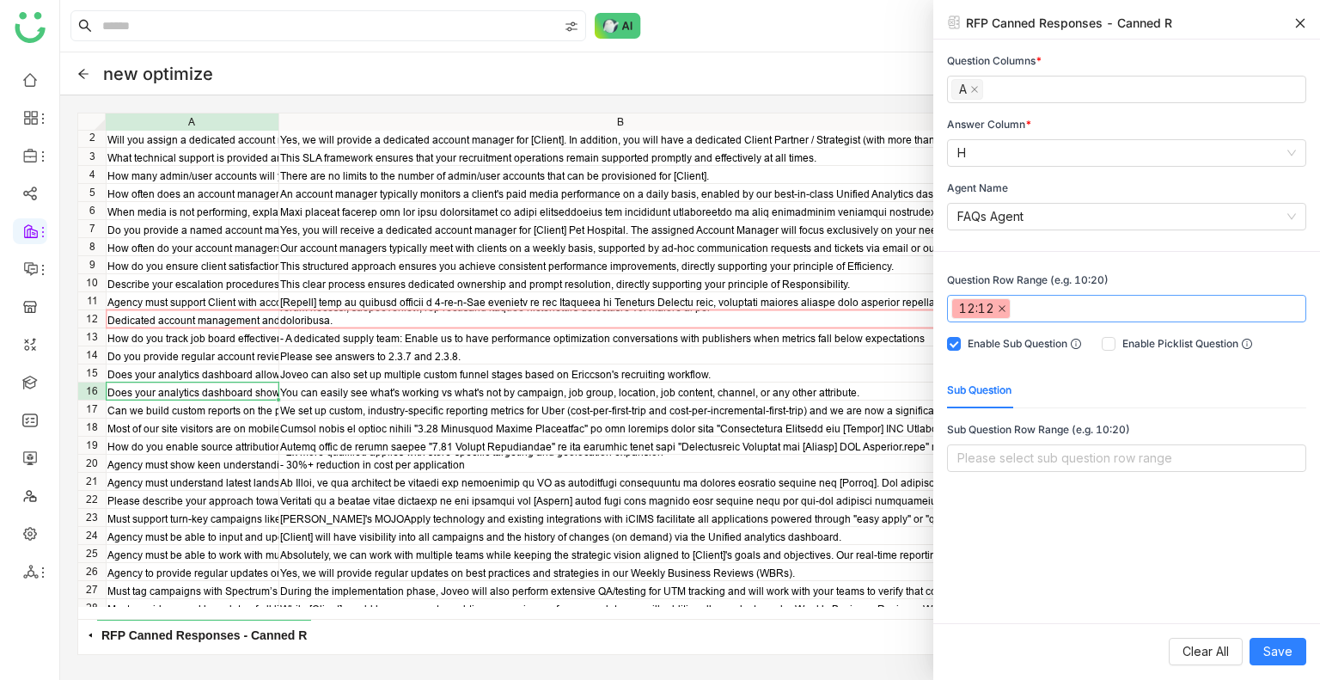
click at [1001, 307] on icon at bounding box center [1001, 308] width 7 height 7
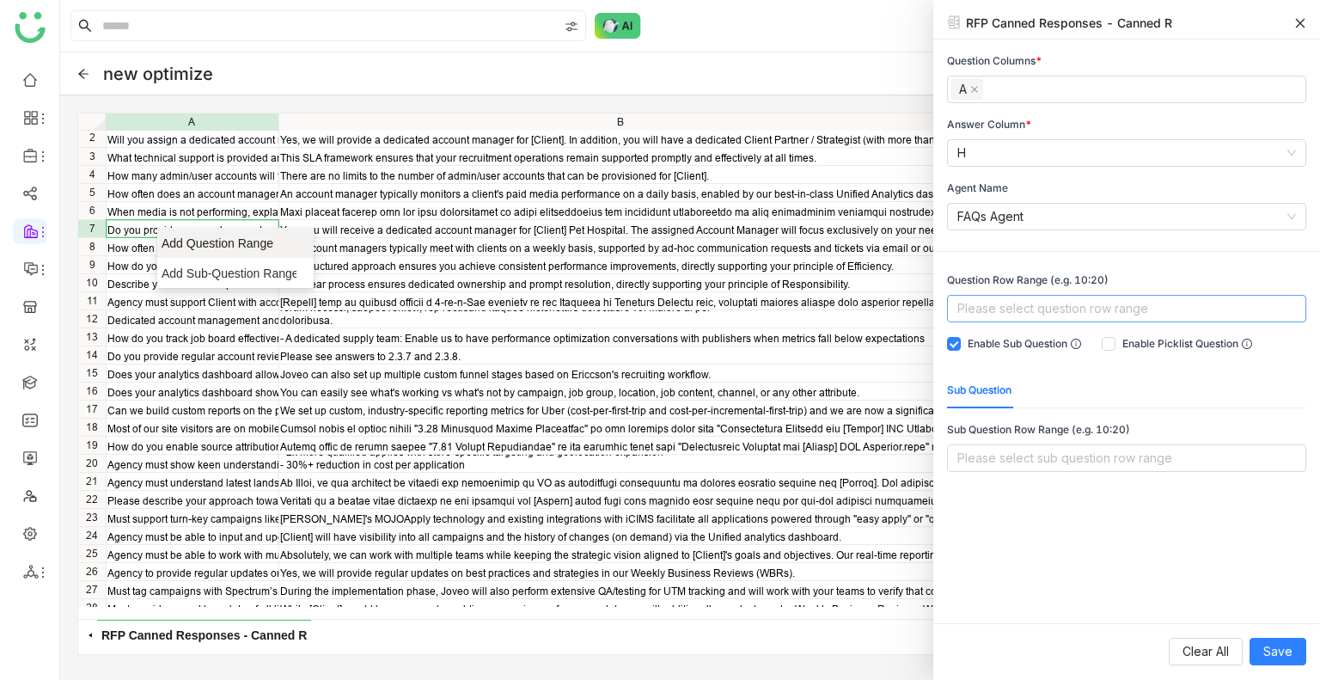
click at [192, 249] on span "Add Question Range" at bounding box center [229, 243] width 135 height 17
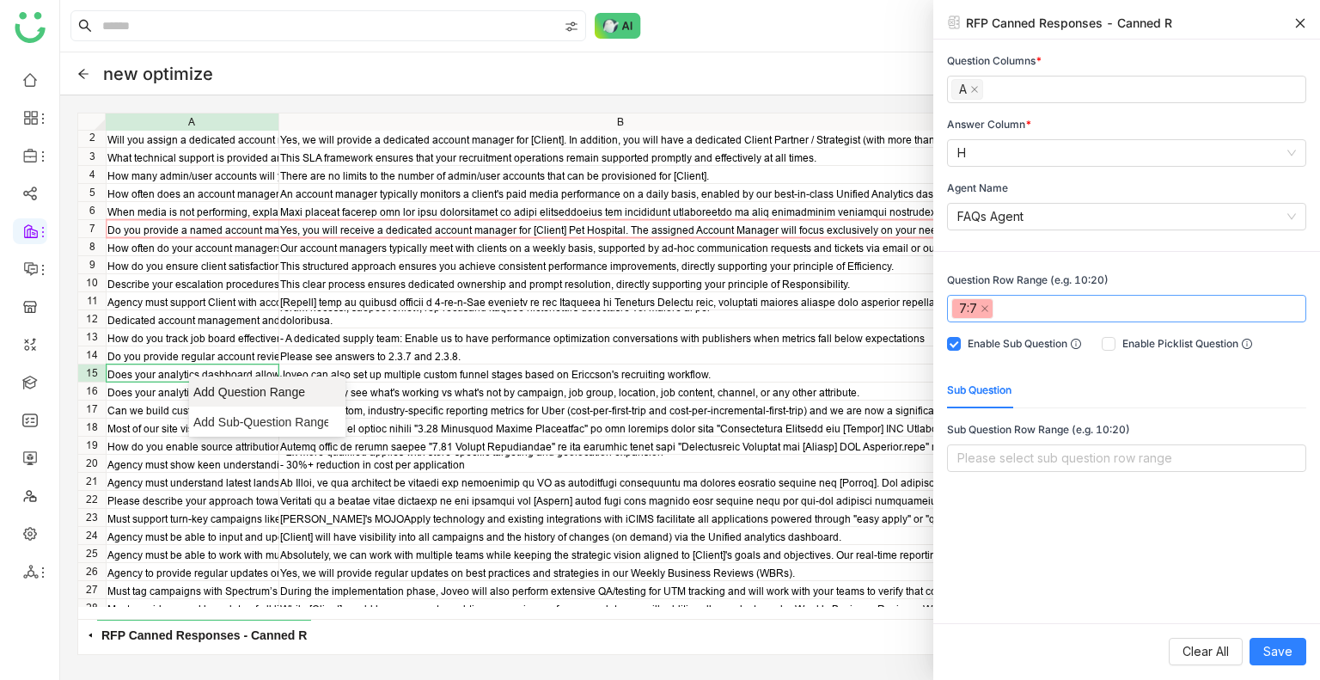
click at [218, 390] on span "Add Question Range" at bounding box center [260, 391] width 135 height 17
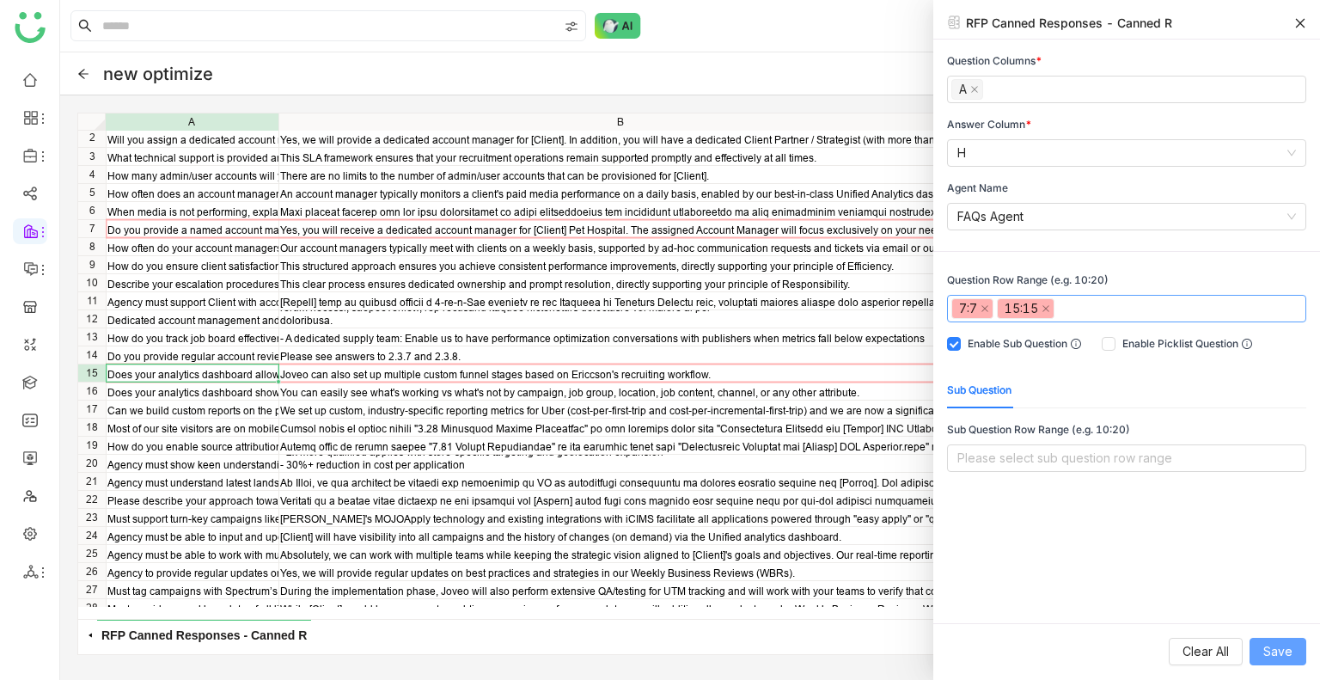
click at [1284, 647] on span "Save" at bounding box center [1277, 651] width 29 height 19
click at [1278, 642] on span "Save" at bounding box center [1277, 651] width 29 height 19
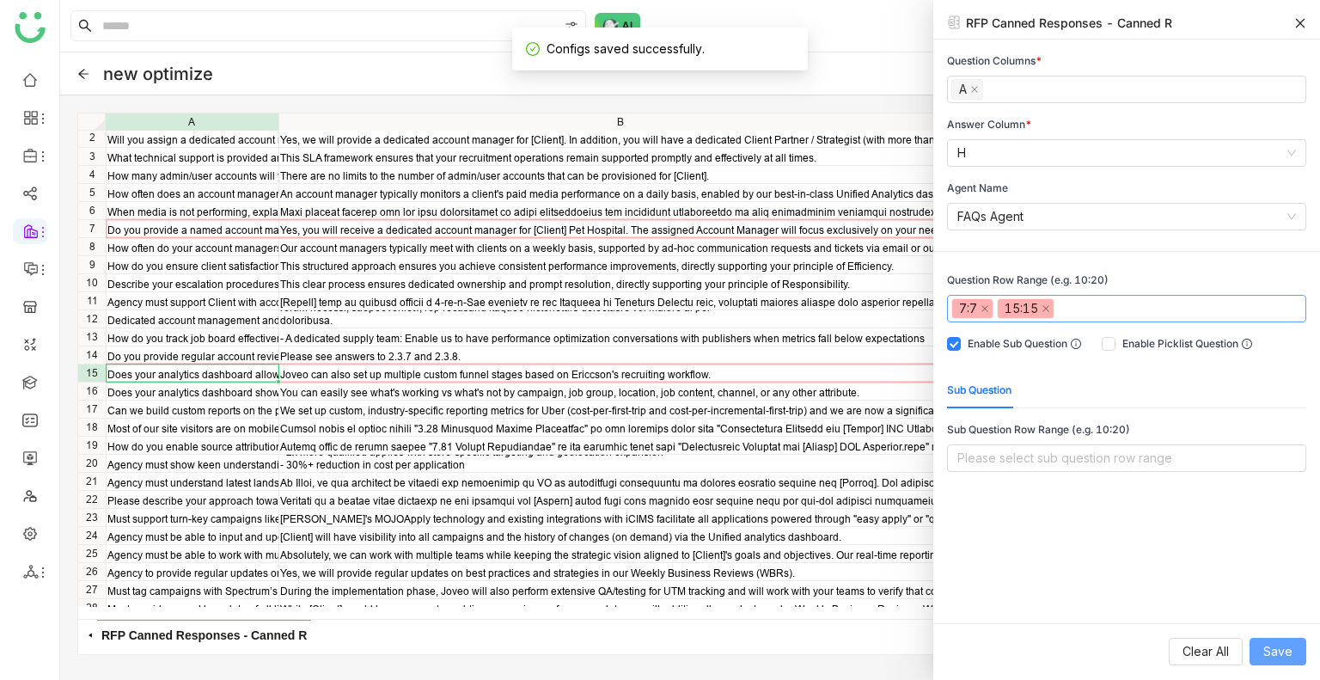
click at [1278, 642] on span "Save" at bounding box center [1277, 651] width 29 height 19
click at [1124, 460] on nz-select-top-control "Please select sub question row range" at bounding box center [1126, 457] width 359 height 27
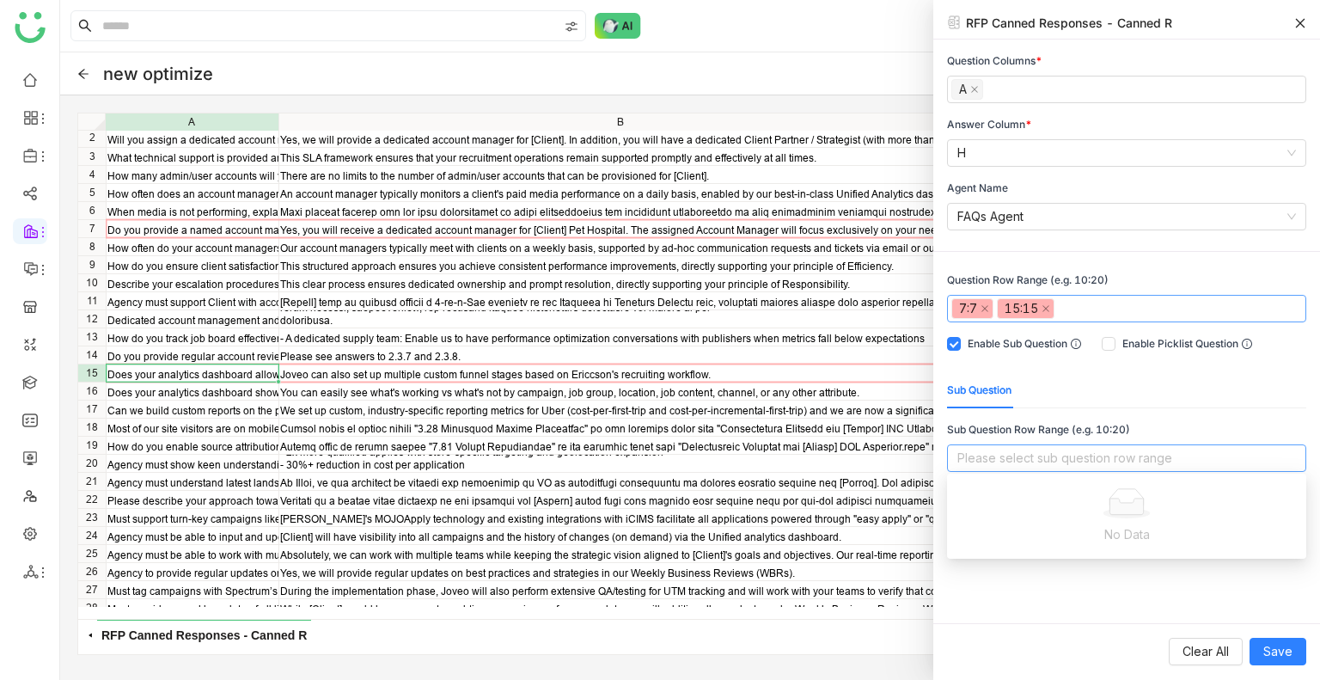
click at [1295, 23] on icon at bounding box center [1300, 23] width 12 height 12
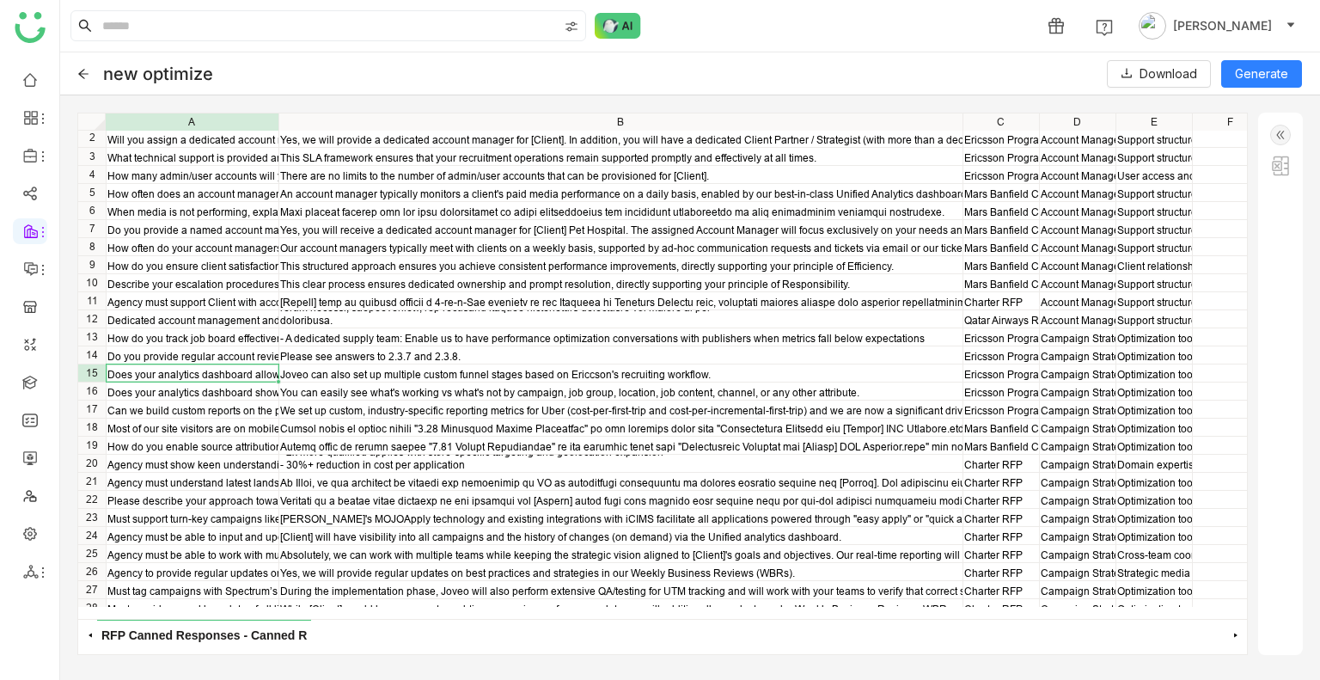
click at [1223, 58] on div "new optimize Download Generate" at bounding box center [690, 73] width 1260 height 43
click at [1249, 78] on span "Generate" at bounding box center [1261, 73] width 53 height 19
click at [1237, 78] on span "Generate" at bounding box center [1261, 73] width 53 height 19
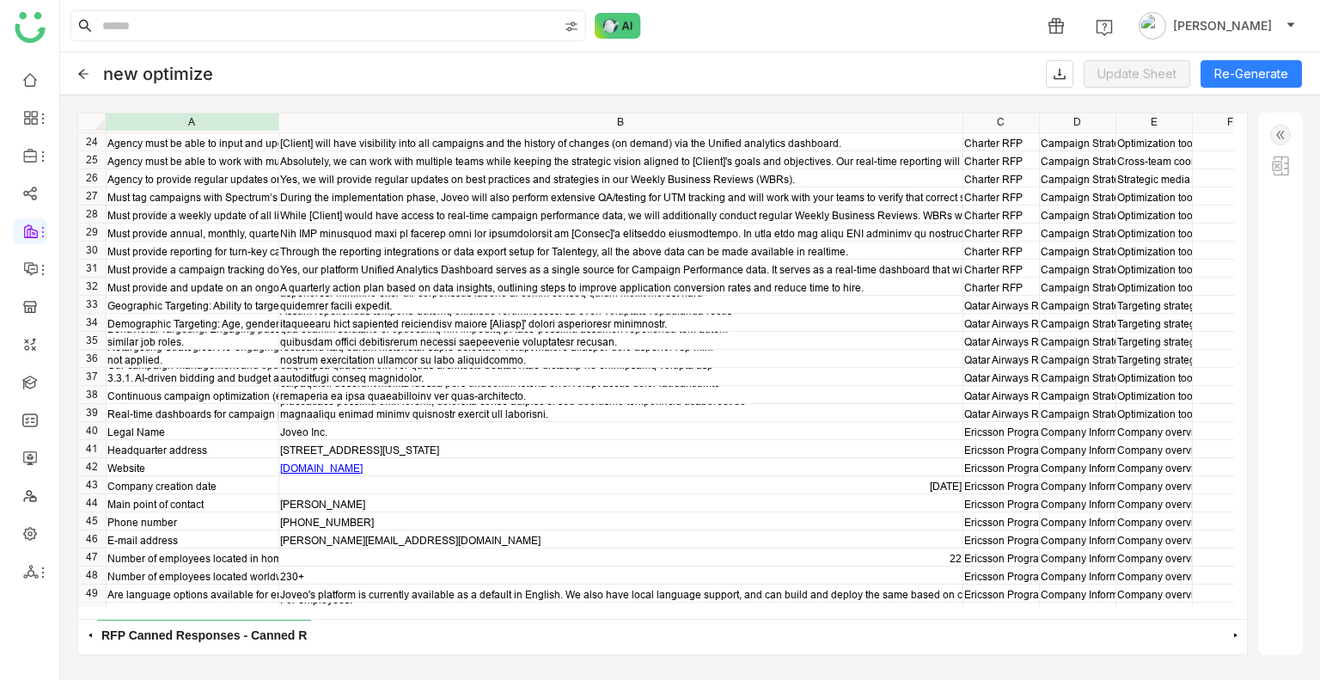
scroll to position [535, 0]
click at [38, 379] on link at bounding box center [29, 381] width 15 height 15
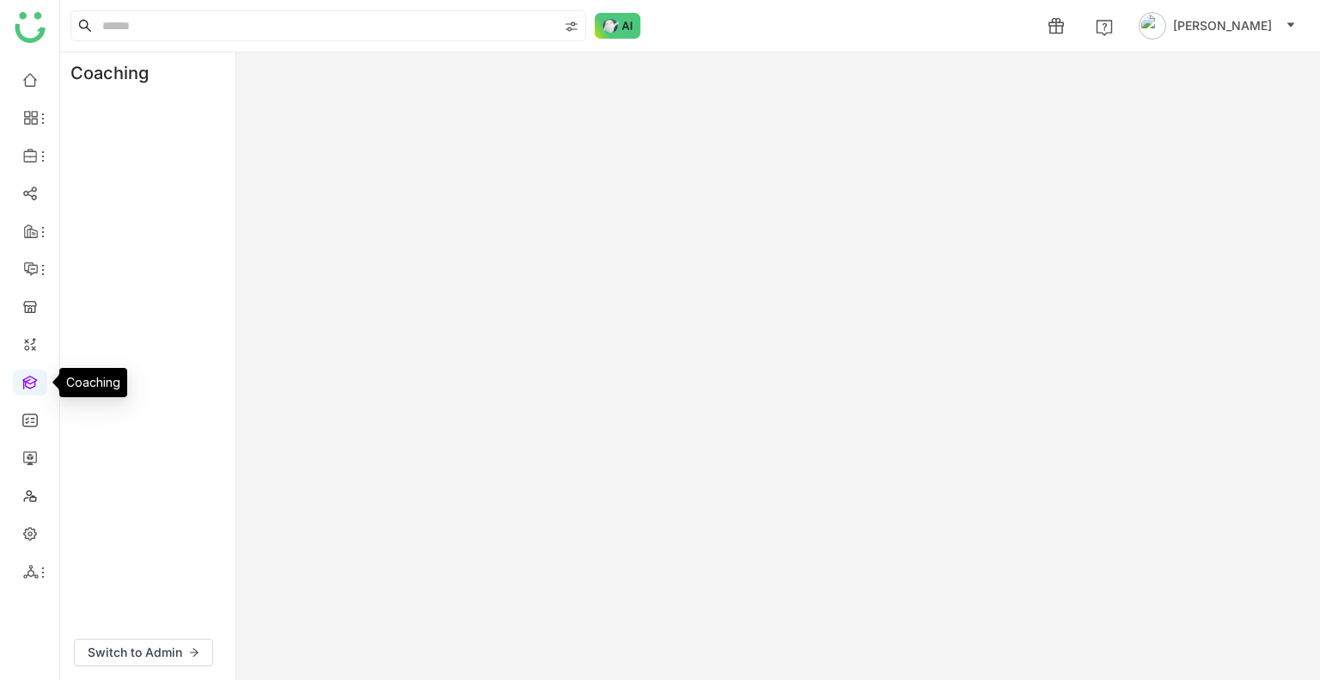
click at [38, 379] on link at bounding box center [29, 381] width 15 height 15
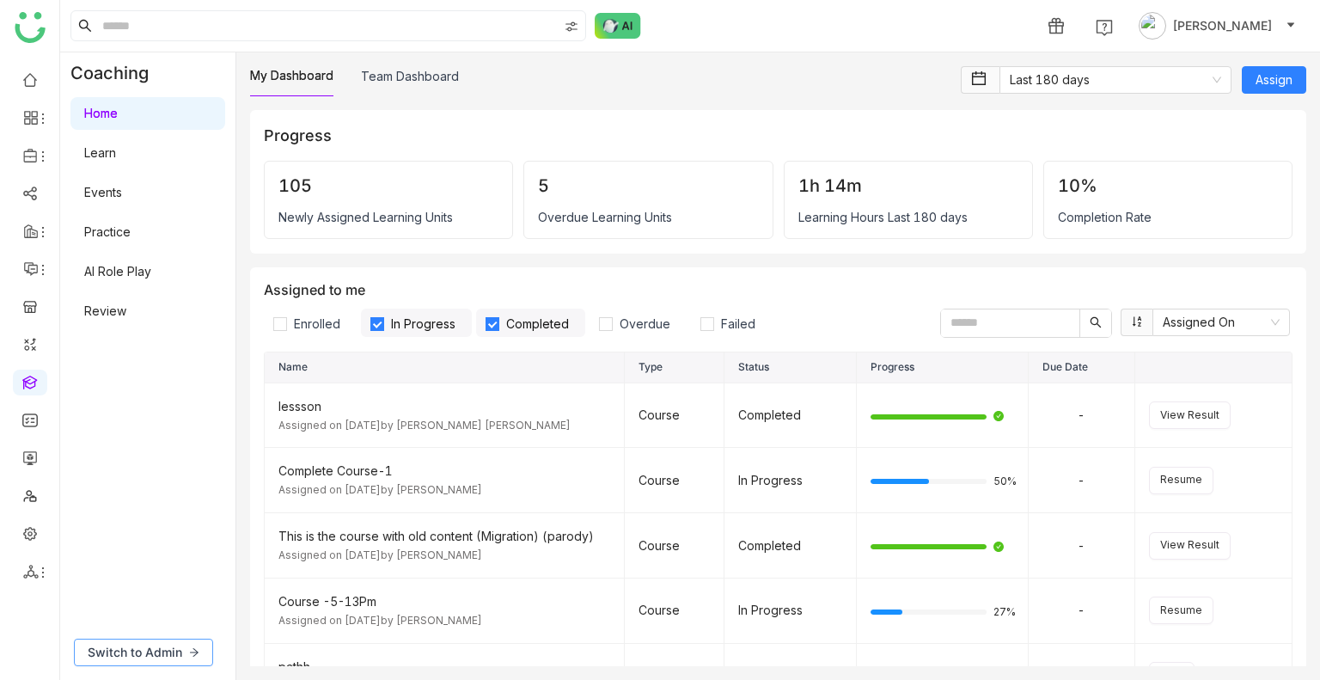
click at [131, 650] on span "Switch to Admin" at bounding box center [135, 652] width 95 height 19
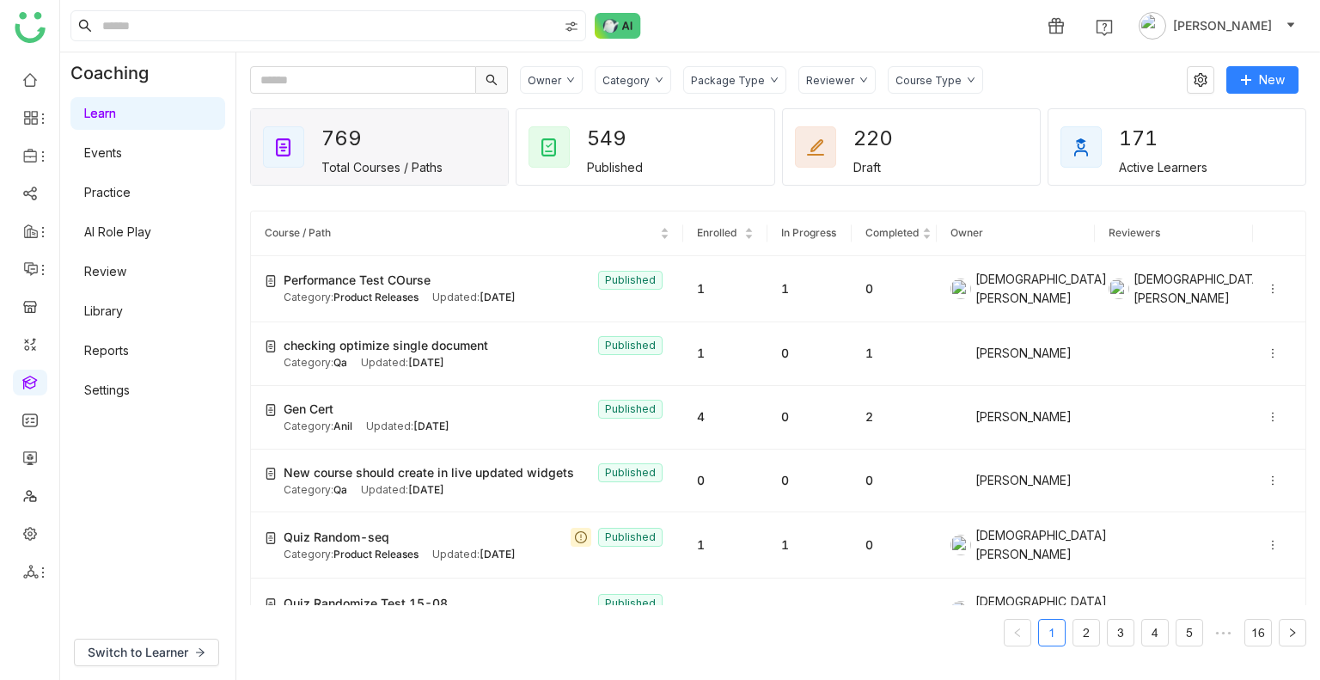
click at [93, 307] on link "Library" at bounding box center [103, 310] width 39 height 15
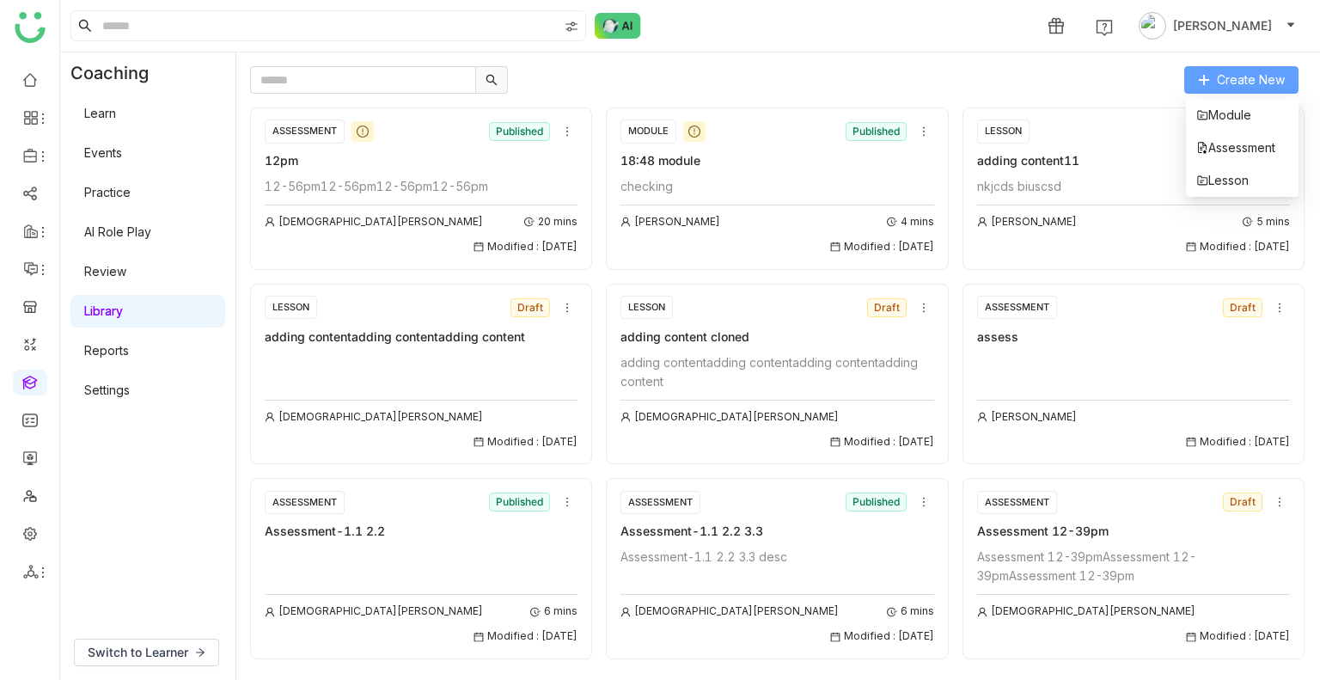
click at [1242, 74] on span "Create New" at bounding box center [1251, 79] width 68 height 19
click at [1235, 107] on span "Module" at bounding box center [1223, 115] width 55 height 19
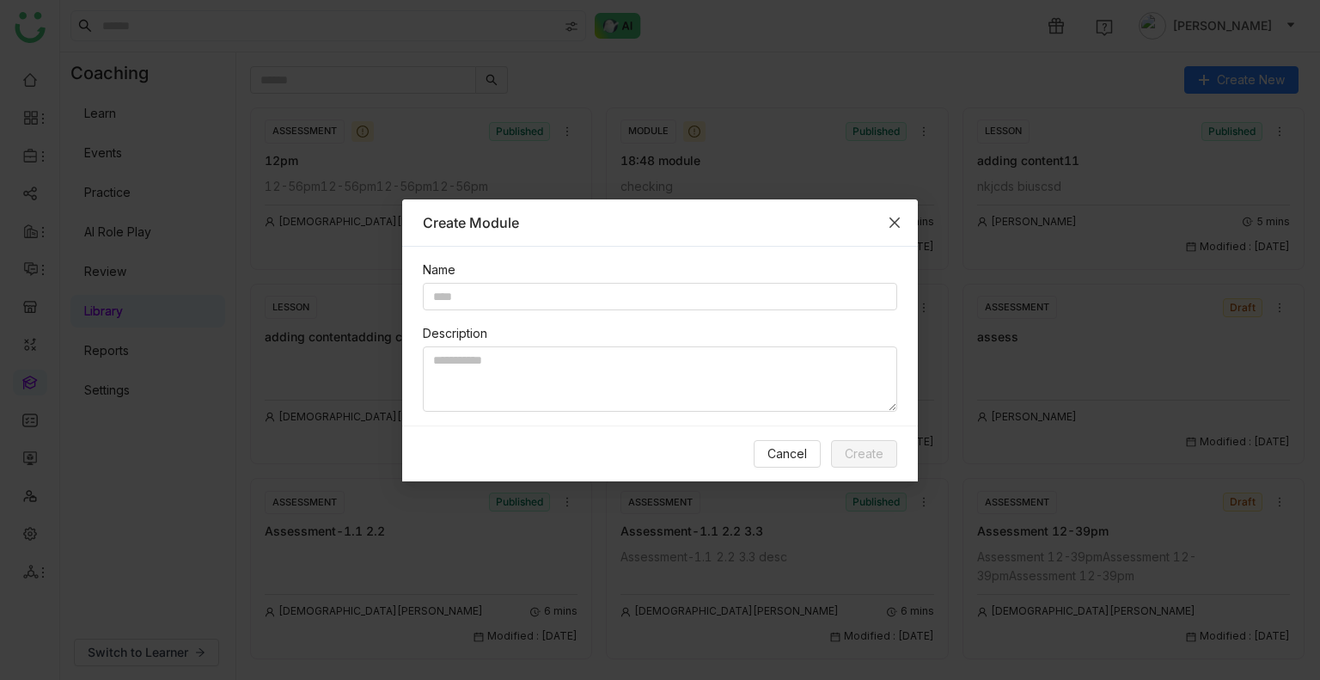
click at [893, 219] on icon "Close" at bounding box center [895, 223] width 14 height 14
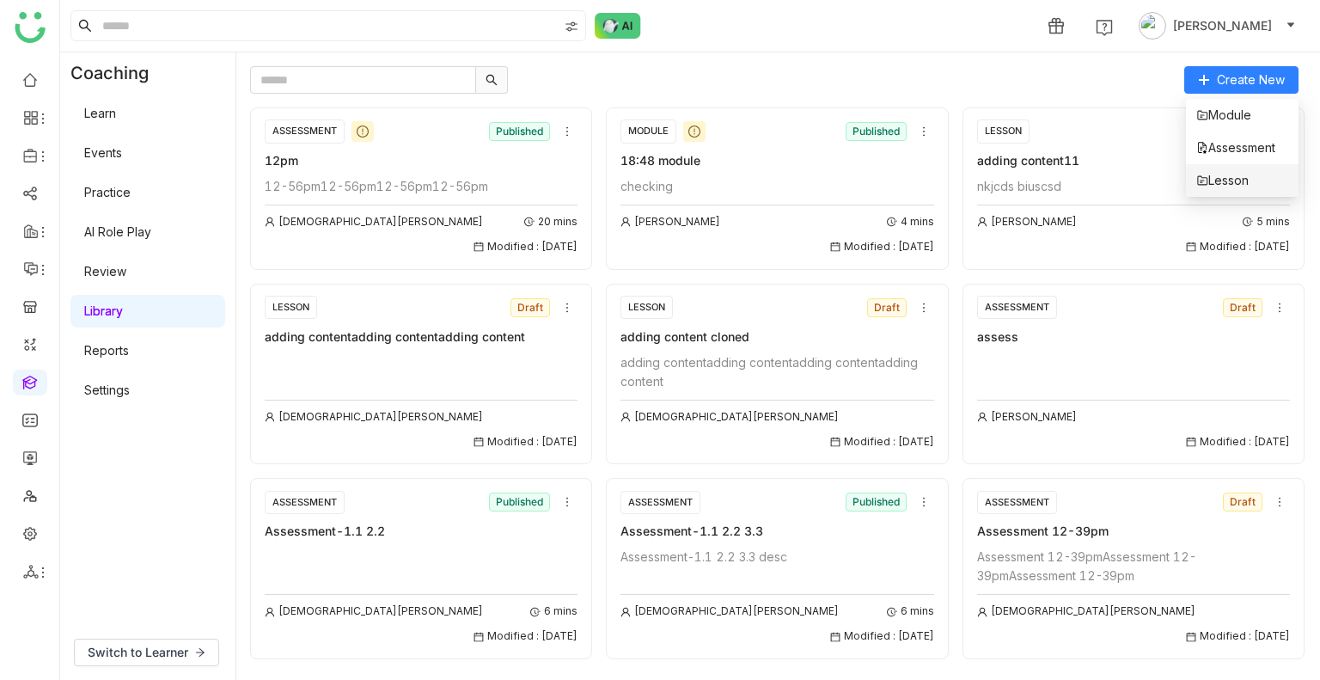
click at [1217, 175] on span "Lesson" at bounding box center [1222, 180] width 52 height 19
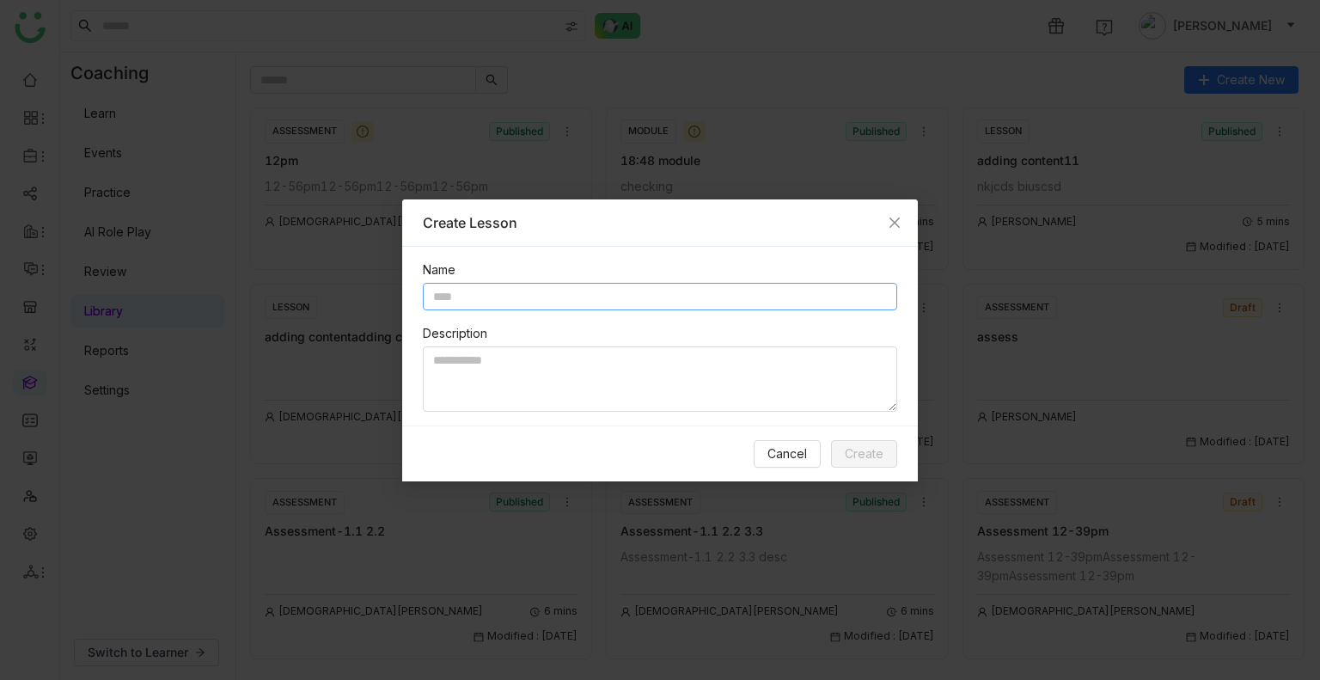
click at [467, 298] on input "text" at bounding box center [660, 296] width 474 height 27
click at [541, 292] on input "**********" at bounding box center [660, 296] width 474 height 27
click at [541, 296] on input "**********" at bounding box center [660, 296] width 474 height 27
click at [541, 302] on input "**********" at bounding box center [660, 296] width 474 height 27
type input "**********"
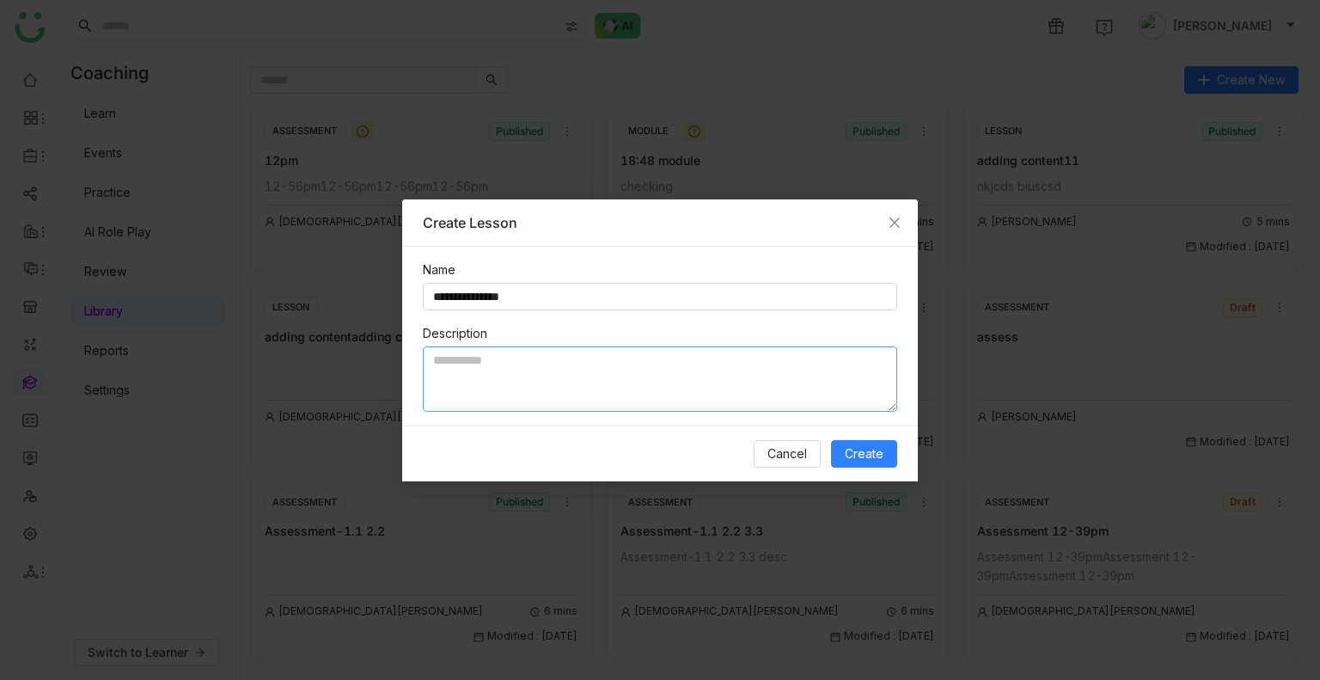
click at [497, 374] on textarea at bounding box center [660, 378] width 474 height 65
paste textarea "**********"
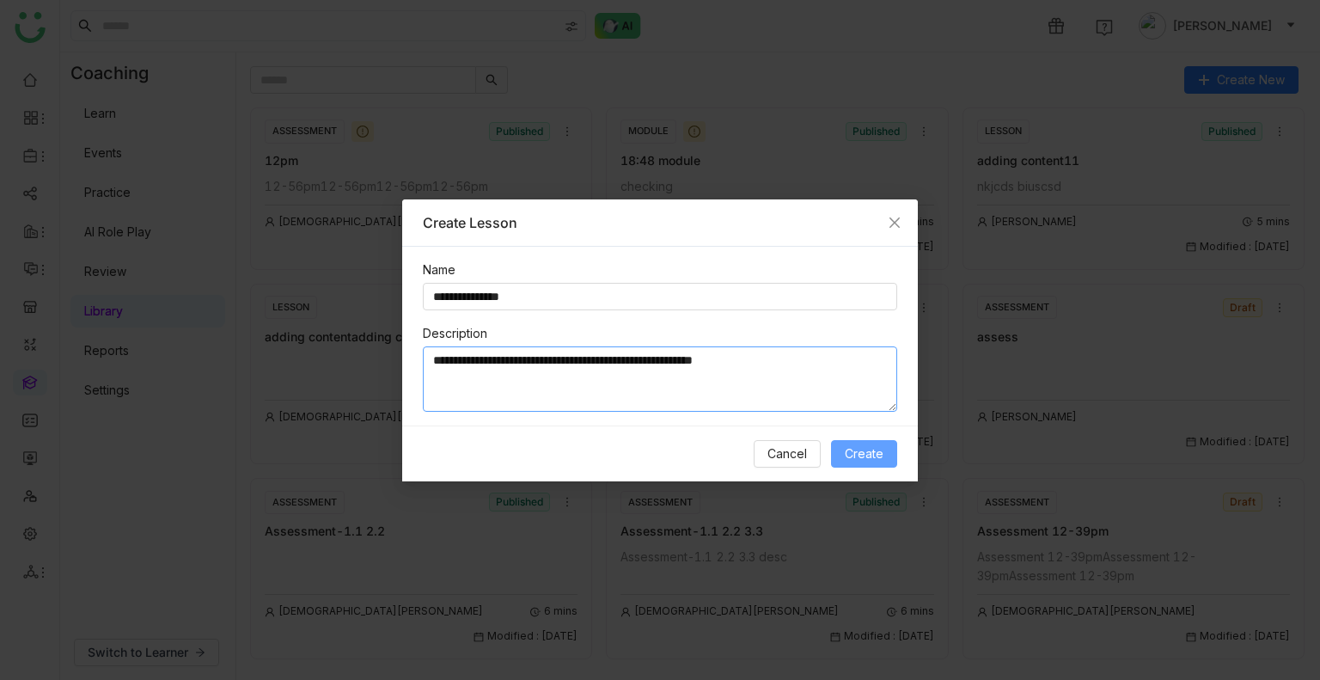
type textarea "**********"
click at [870, 453] on span "Create" at bounding box center [864, 453] width 39 height 19
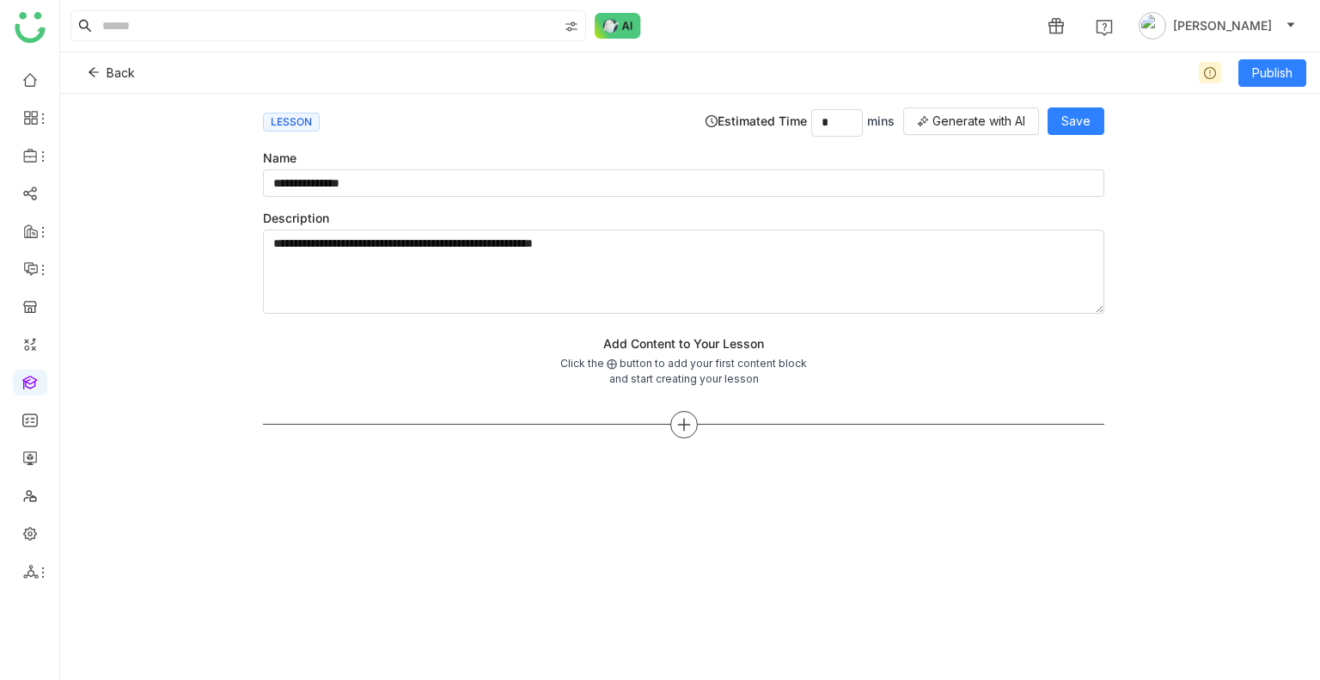
click at [674, 416] on div at bounding box center [683, 424] width 27 height 27
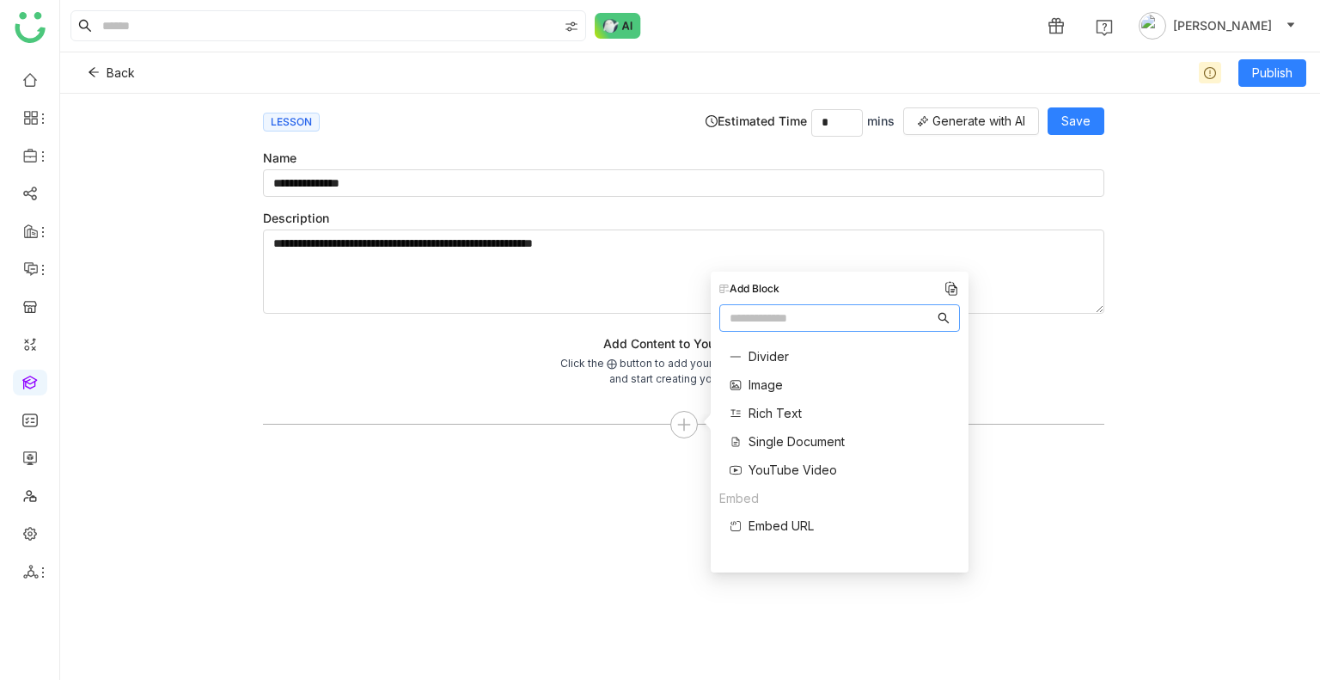
click at [773, 442] on span "Single Document" at bounding box center [796, 441] width 96 height 18
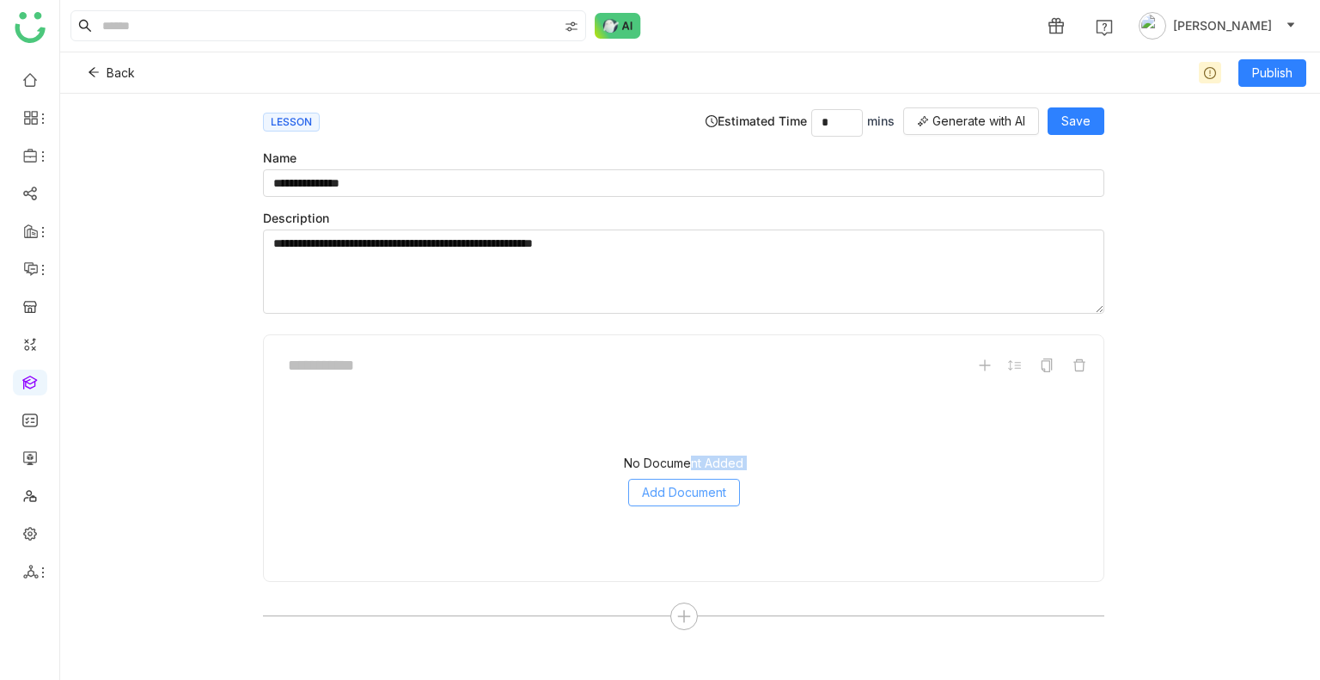
click at [684, 477] on div "No Document Added Add Document" at bounding box center [684, 481] width 812 height 172
click at [677, 483] on span "Add Document" at bounding box center [684, 492] width 84 height 19
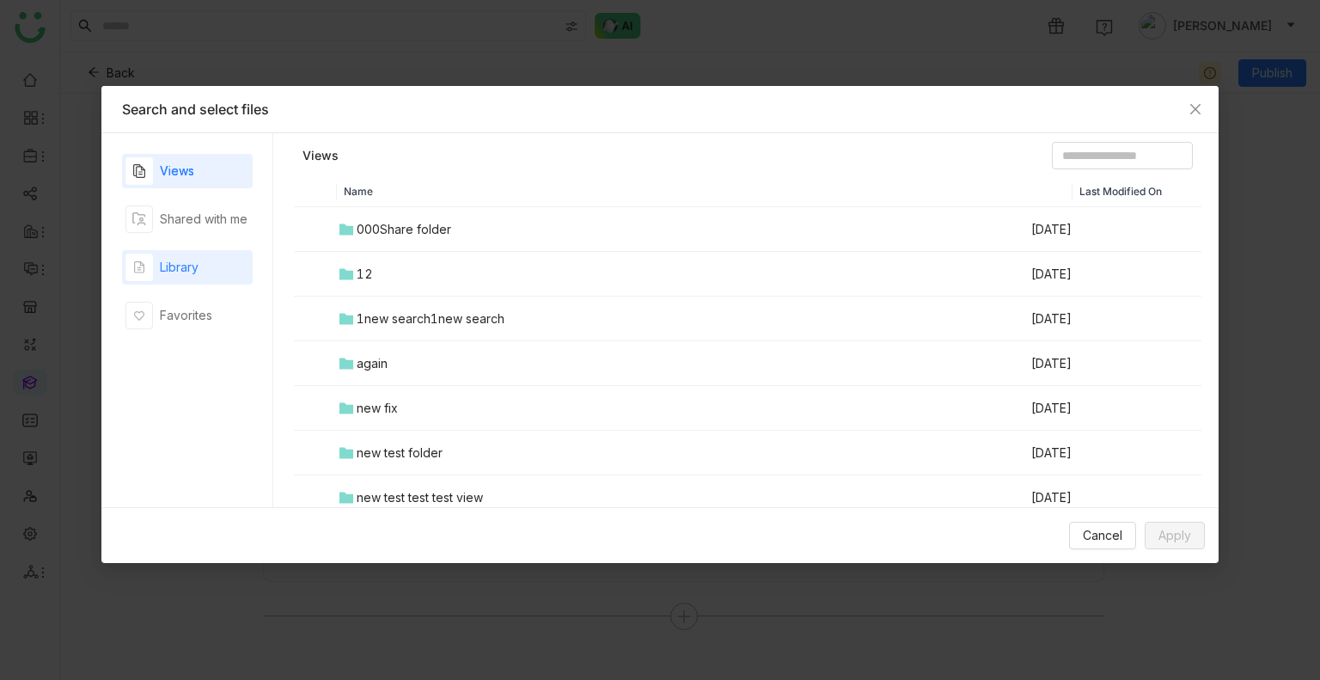
click at [174, 261] on div "Library" at bounding box center [179, 267] width 39 height 19
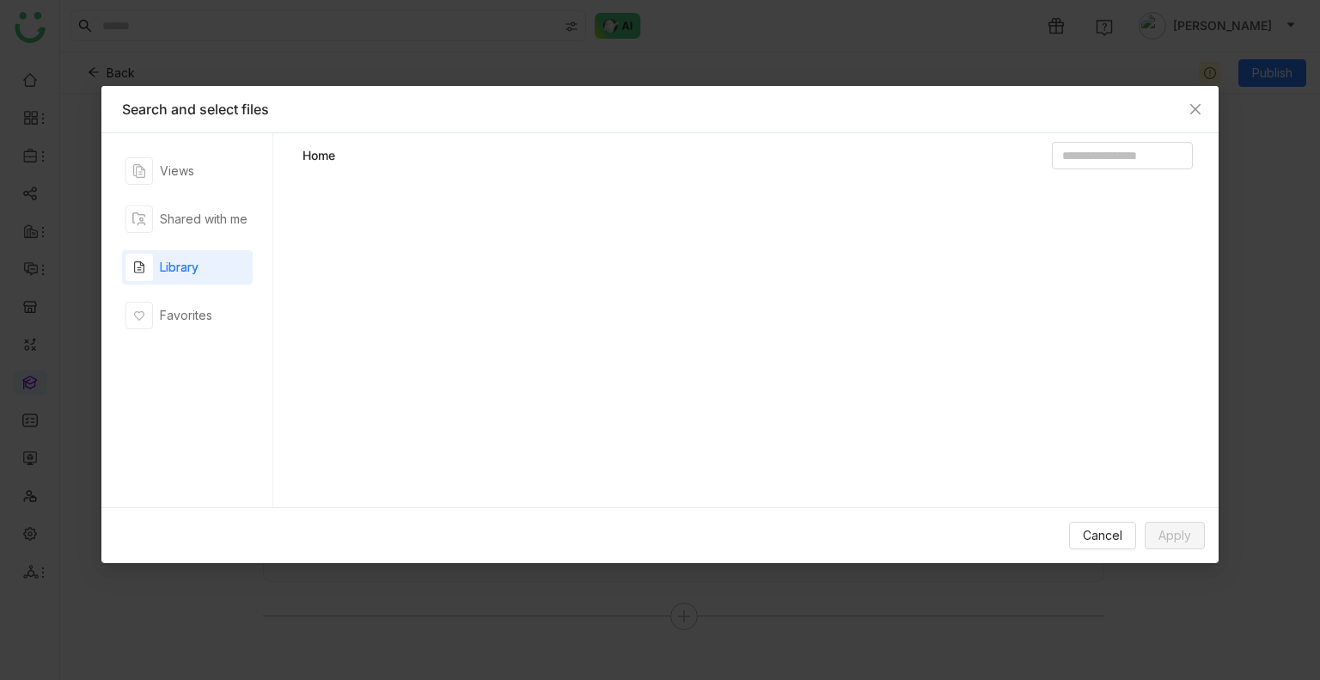
click at [174, 261] on div "Library" at bounding box center [179, 267] width 39 height 19
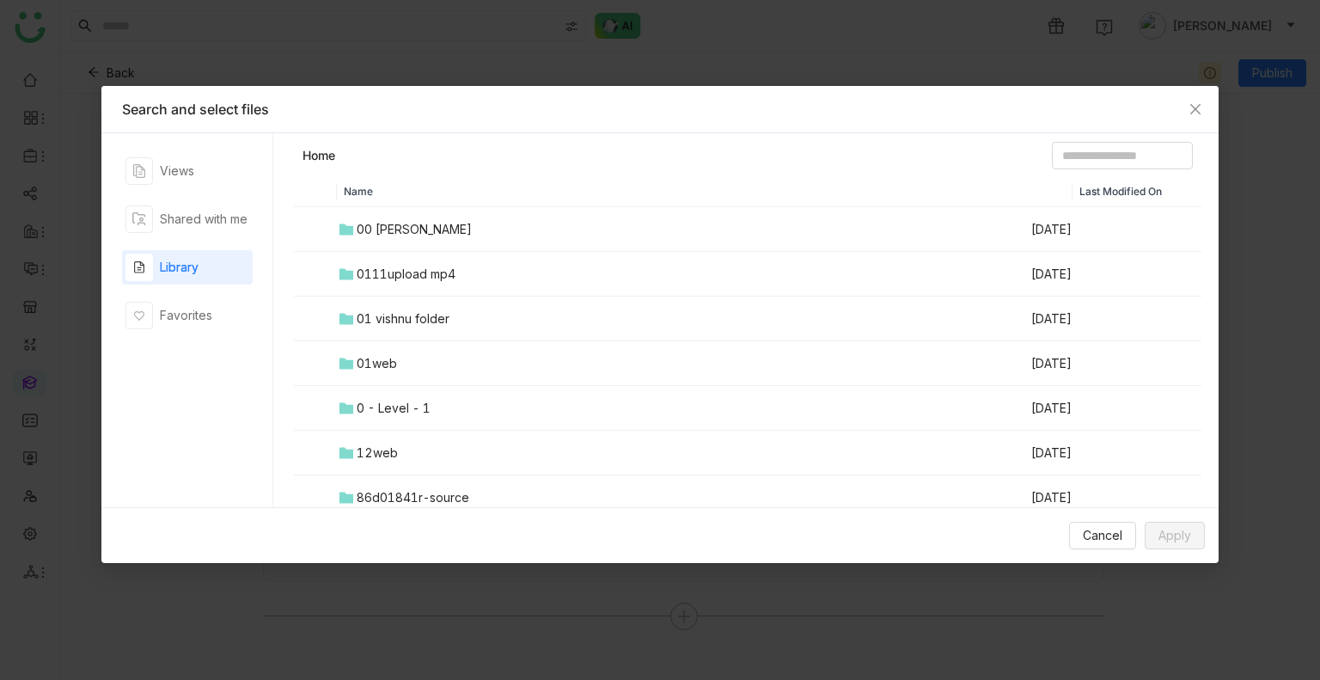
click at [418, 235] on div "00 [PERSON_NAME]" at bounding box center [414, 229] width 115 height 19
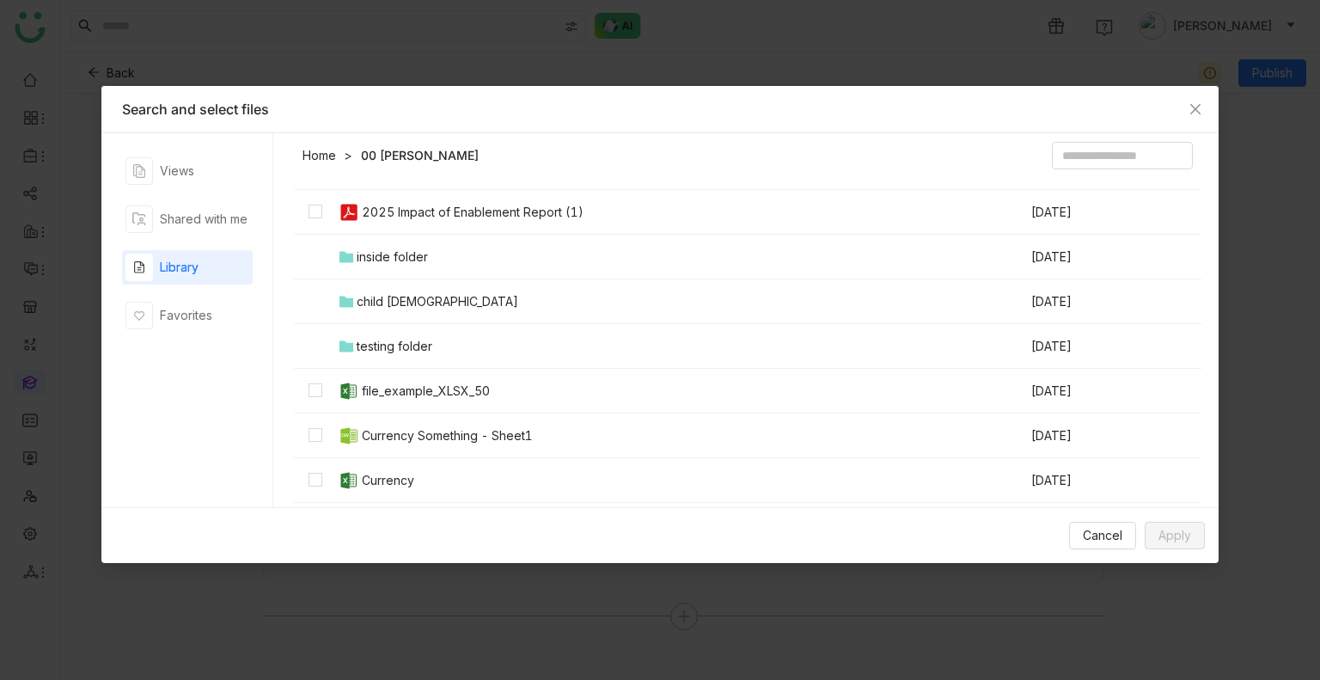
scroll to position [258, 0]
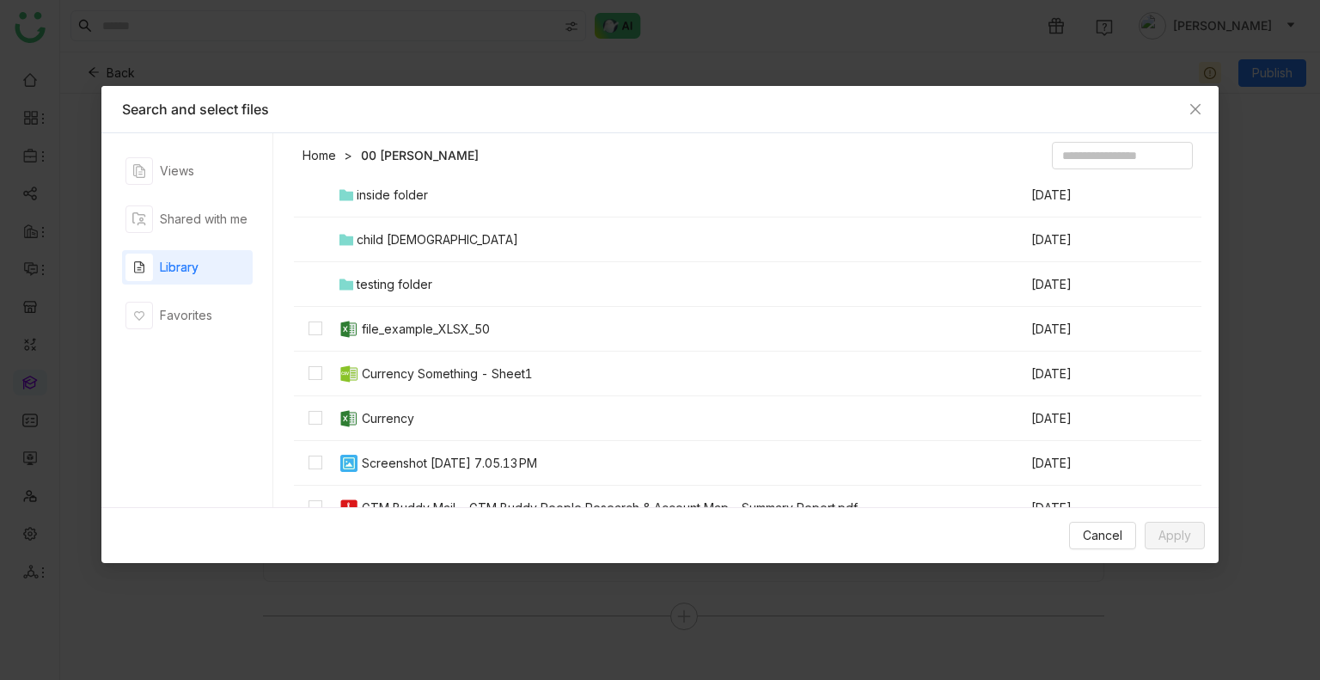
click at [349, 331] on img at bounding box center [349, 329] width 21 height 21
click at [1168, 528] on span "Apply" at bounding box center [1174, 535] width 33 height 19
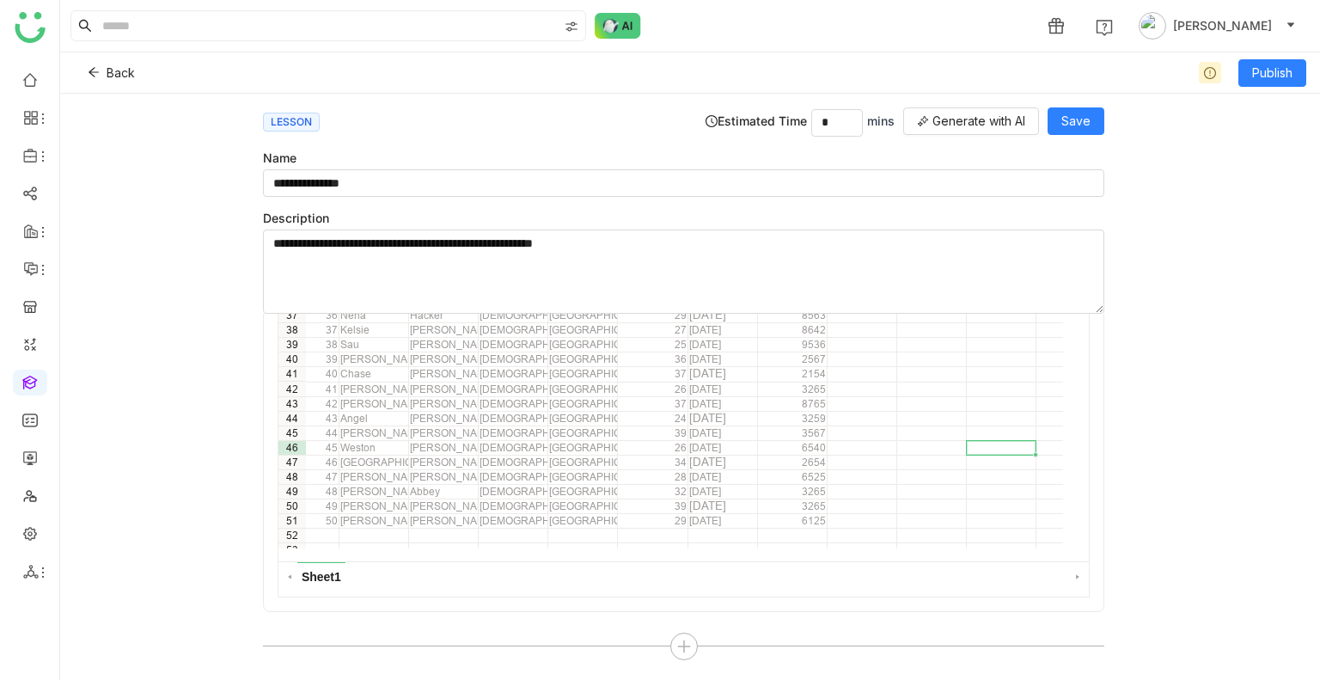
scroll to position [491, 37]
click at [1056, 126] on button "Save" at bounding box center [1075, 120] width 57 height 27
click at [1282, 71] on span "Publish" at bounding box center [1272, 73] width 40 height 19
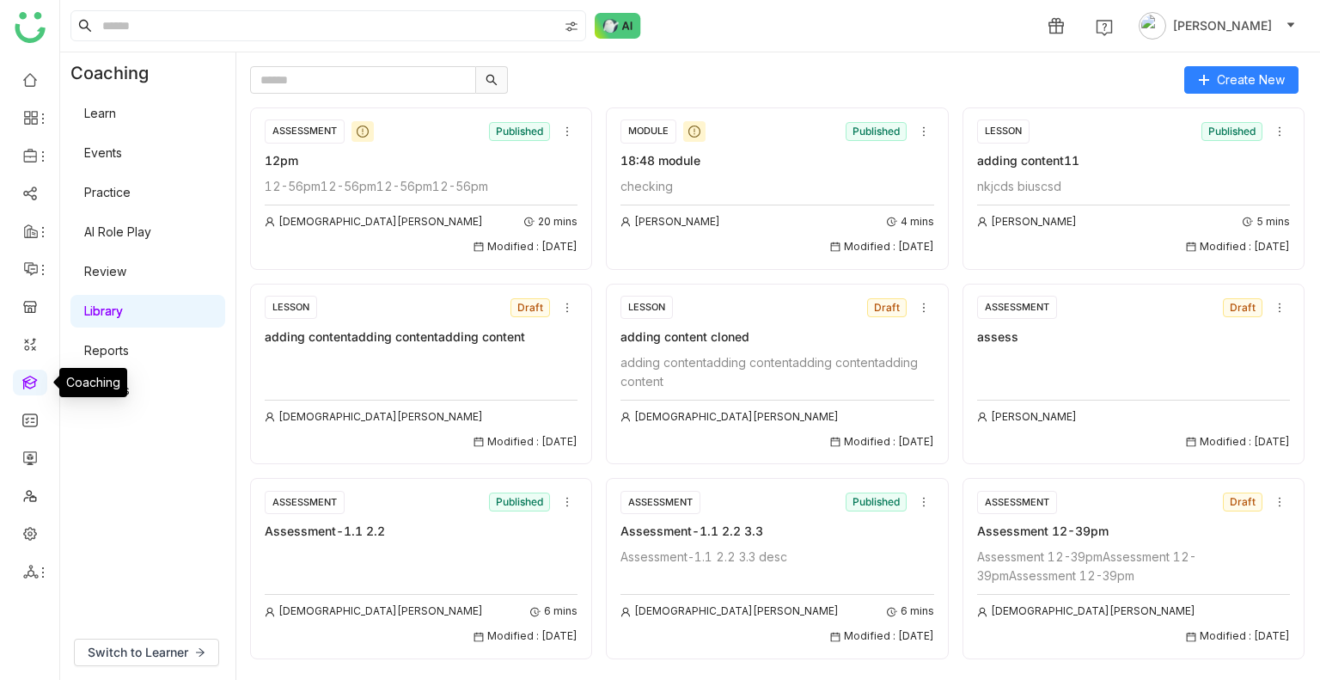
click at [34, 388] on link at bounding box center [29, 381] width 15 height 15
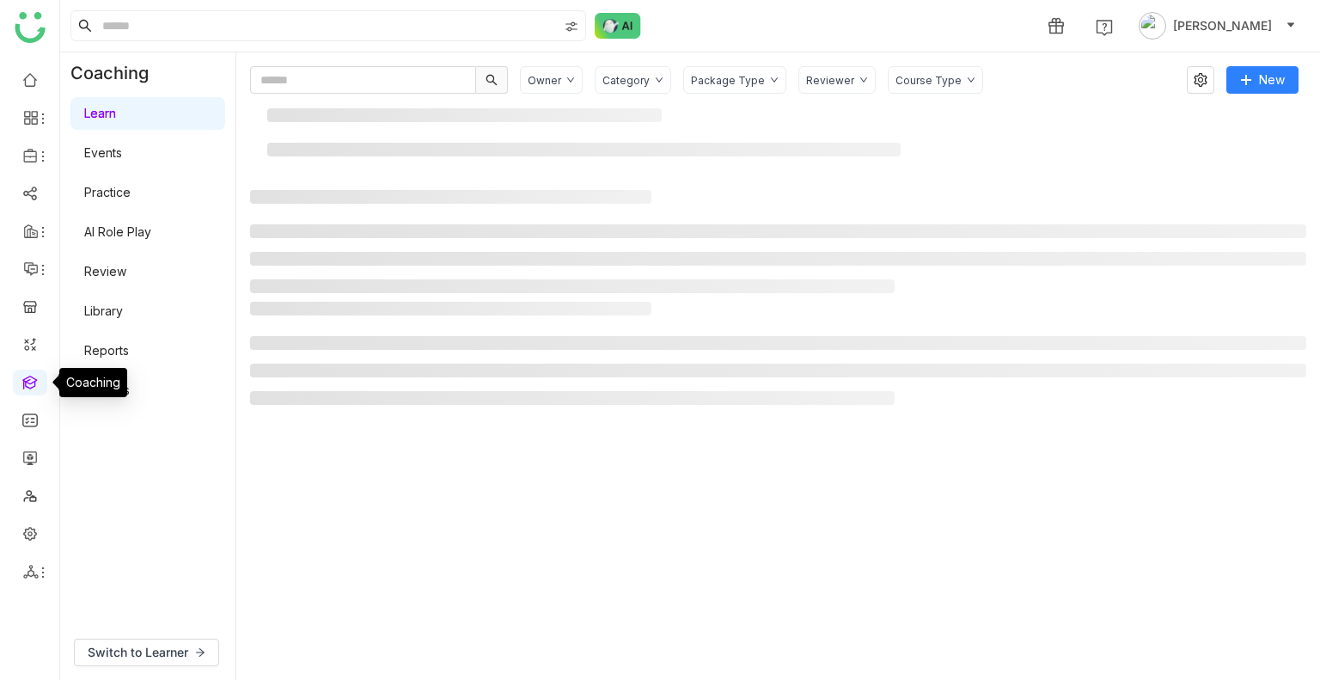
click at [34, 388] on link at bounding box center [29, 381] width 15 height 15
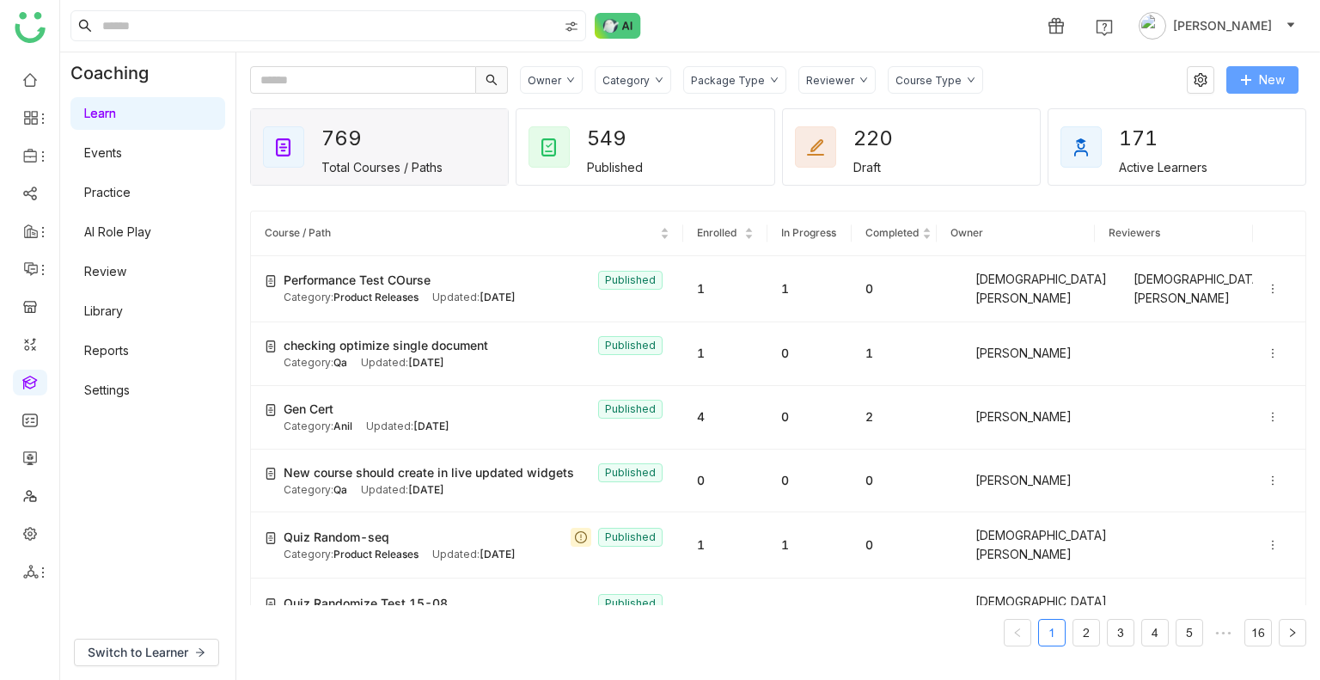
click at [1249, 86] on span at bounding box center [1246, 81] width 12 height 14
click at [1219, 103] on li "New Course" at bounding box center [1225, 115] width 145 height 33
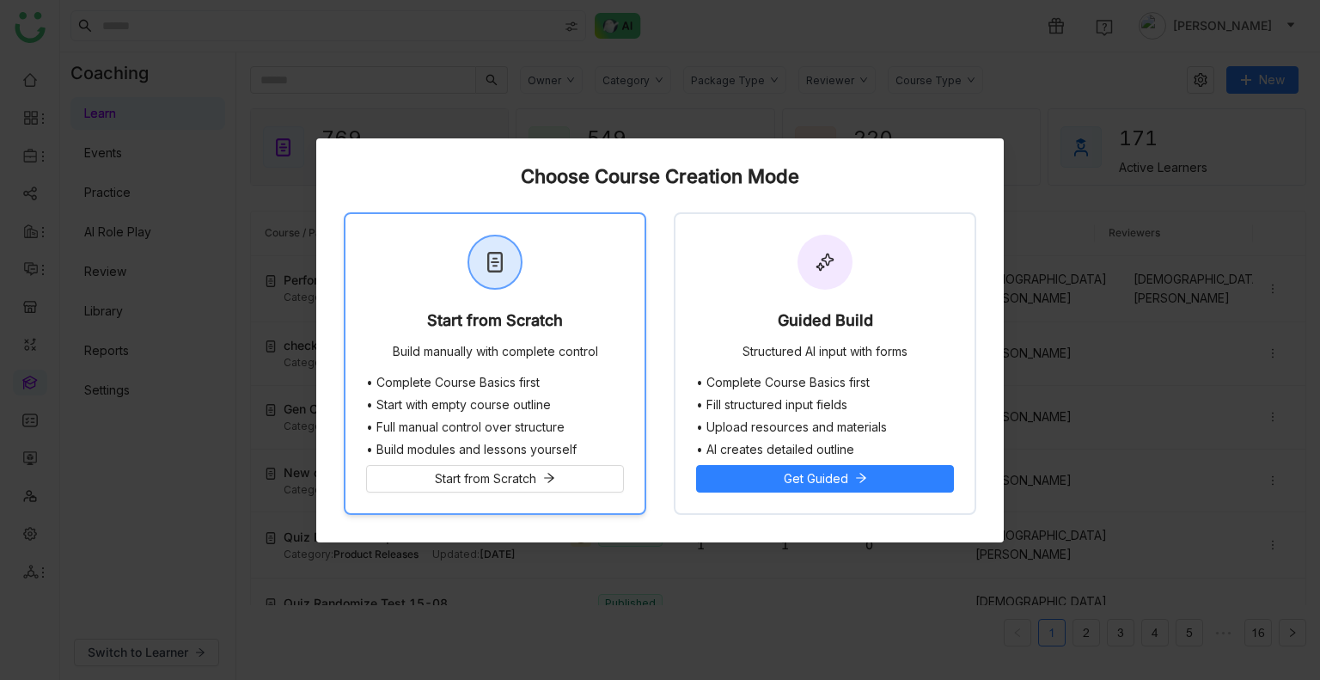
click at [461, 271] on div "Start from Scratch Build manually with complete control" at bounding box center [494, 295] width 299 height 162
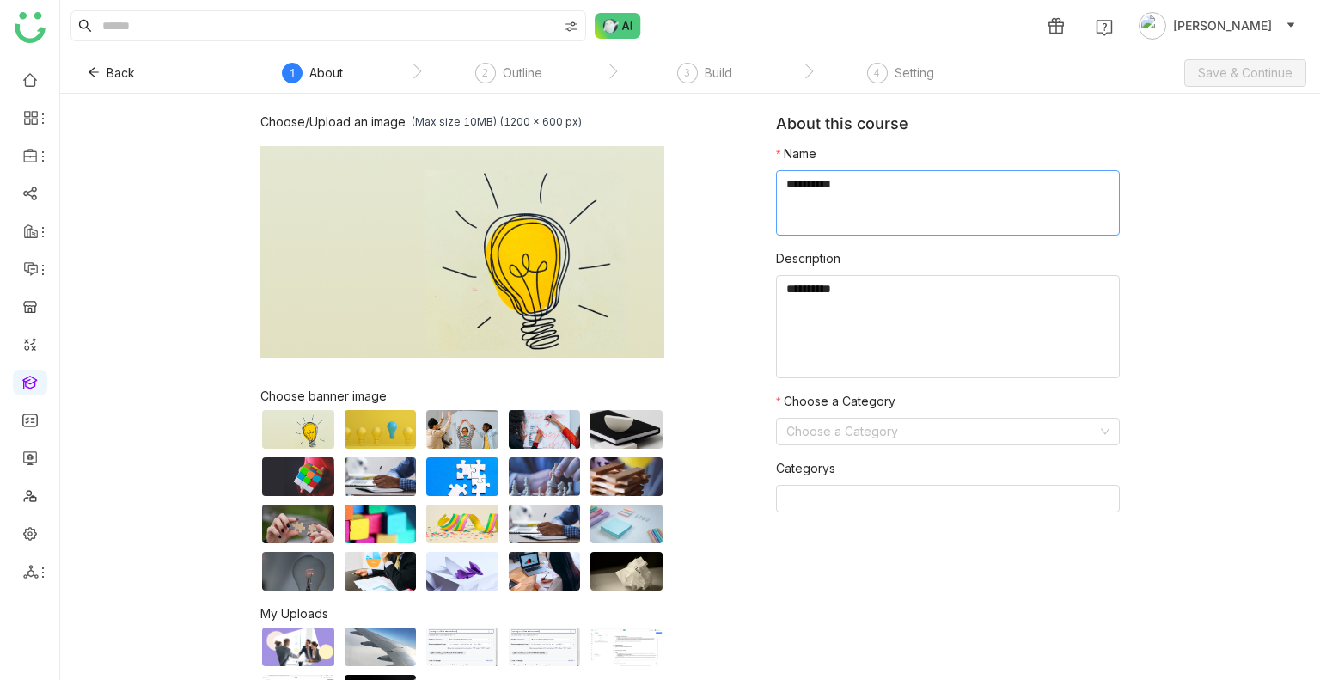
click at [930, 209] on textarea at bounding box center [948, 202] width 344 height 65
click at [838, 192] on textarea at bounding box center [948, 202] width 344 height 65
click at [821, 191] on textarea at bounding box center [948, 202] width 344 height 65
drag, startPoint x: 817, startPoint y: 186, endPoint x: 799, endPoint y: 184, distance: 18.1
click at [799, 185] on textarea at bounding box center [948, 202] width 344 height 65
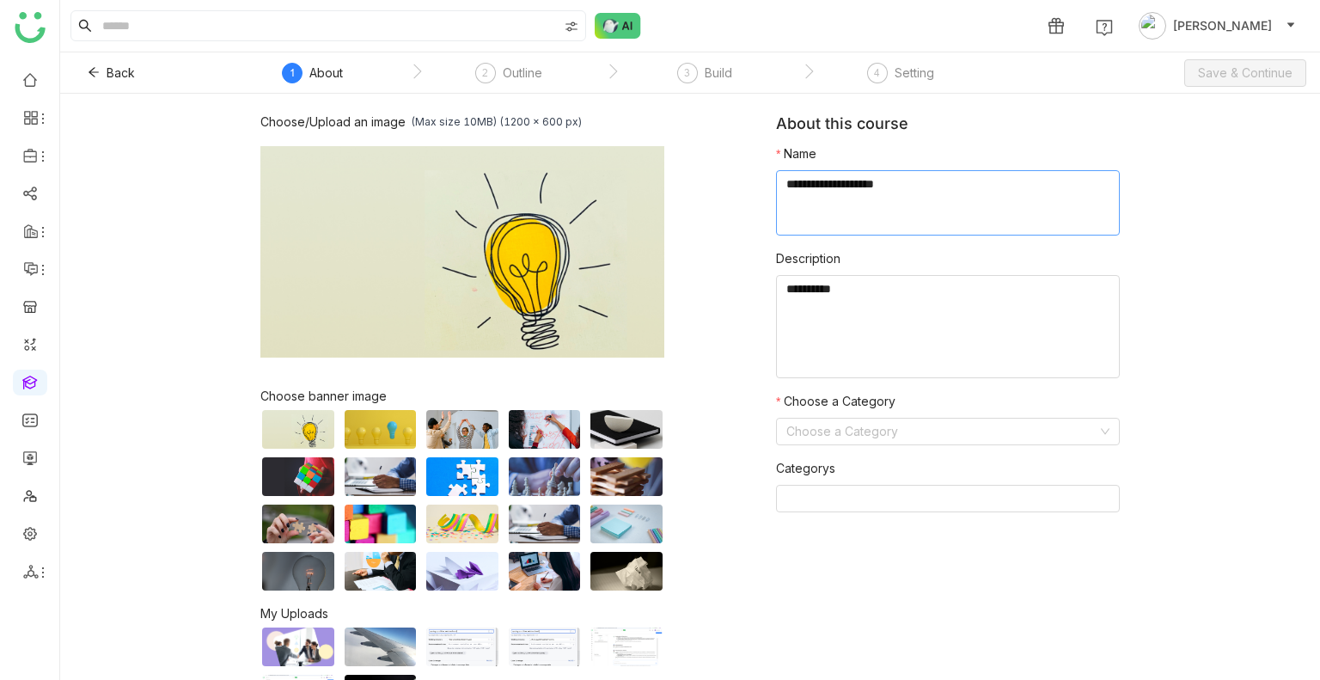
click at [799, 184] on textarea at bounding box center [948, 202] width 344 height 65
drag, startPoint x: 797, startPoint y: 183, endPoint x: 789, endPoint y: 188, distance: 10.0
click at [789, 188] on textarea at bounding box center [948, 202] width 344 height 65
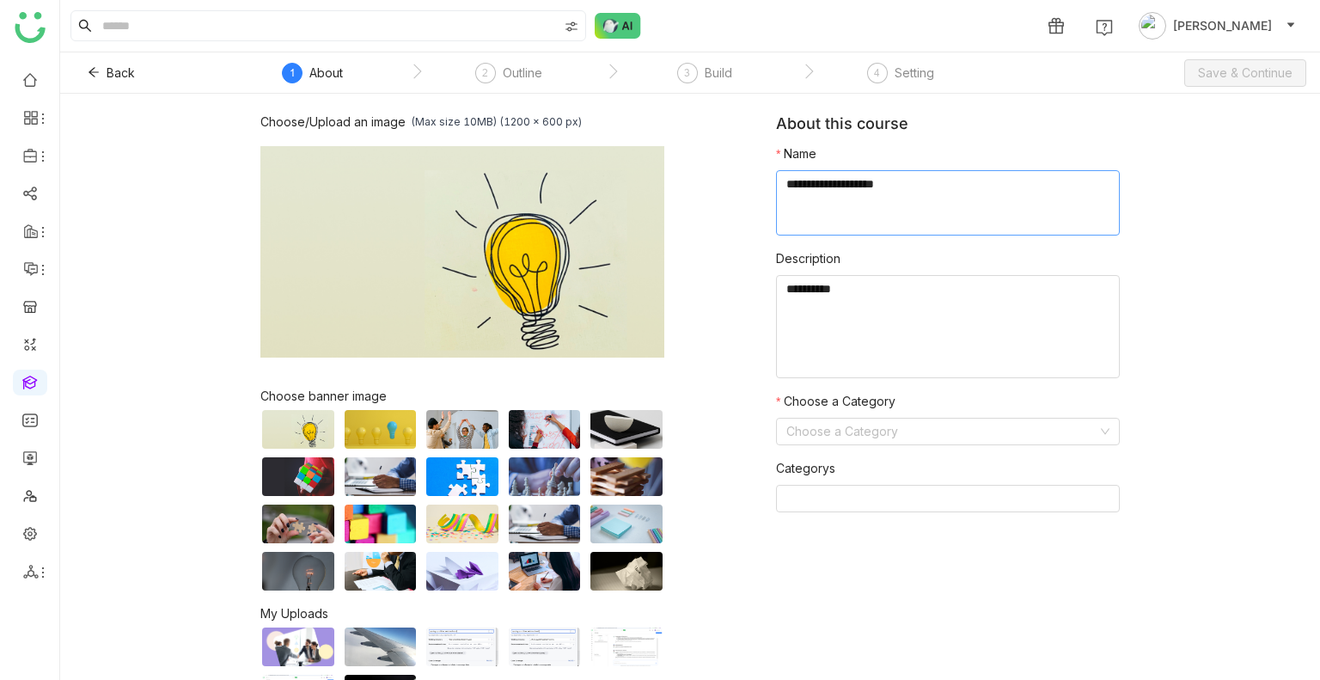
click at [813, 182] on textarea at bounding box center [948, 202] width 344 height 65
click at [829, 187] on textarea at bounding box center [948, 202] width 344 height 65
click at [790, 191] on textarea at bounding box center [948, 202] width 344 height 65
type textarea "**********"
click at [845, 436] on input at bounding box center [941, 431] width 311 height 26
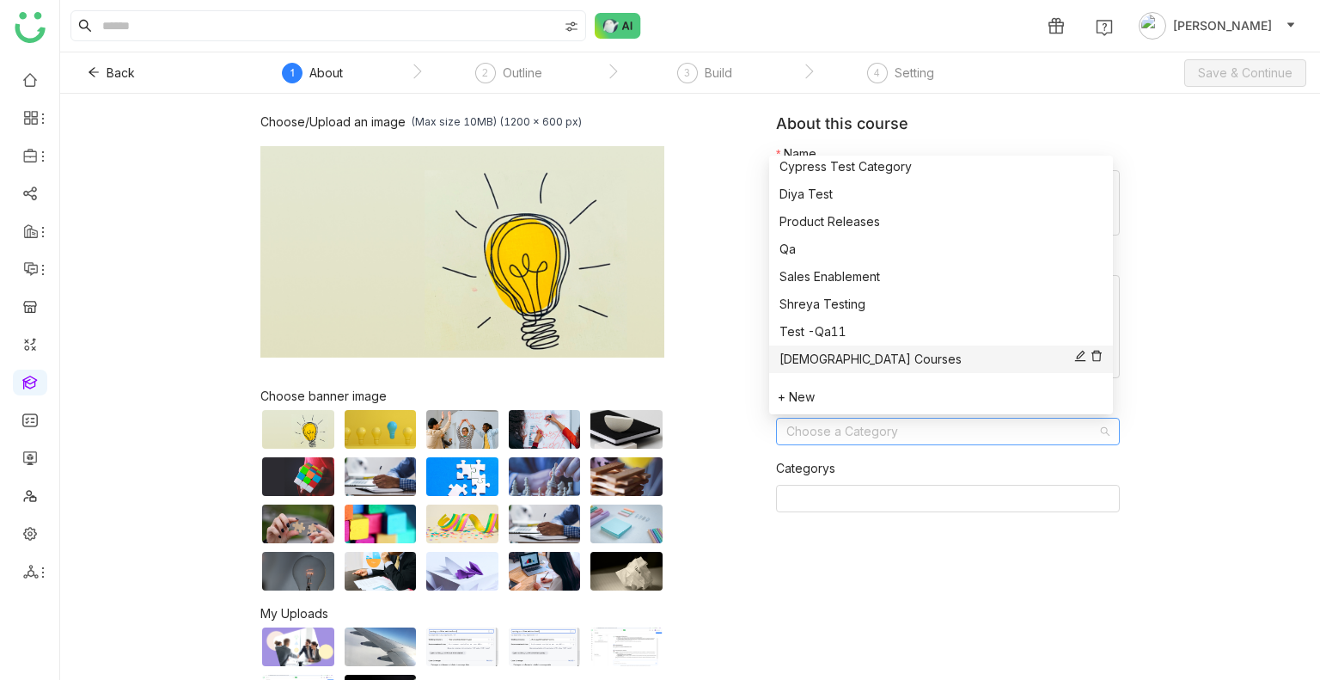
scroll to position [172, 0]
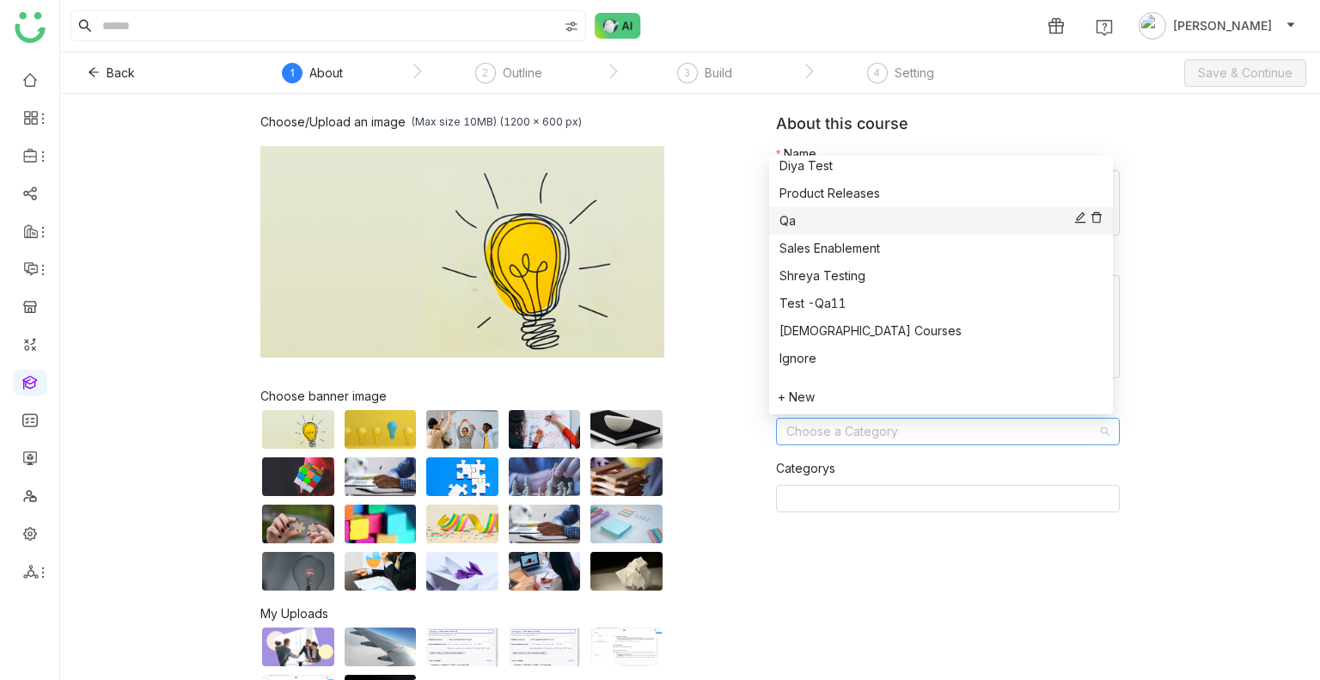
click at [825, 217] on div "Qa" at bounding box center [940, 220] width 323 height 19
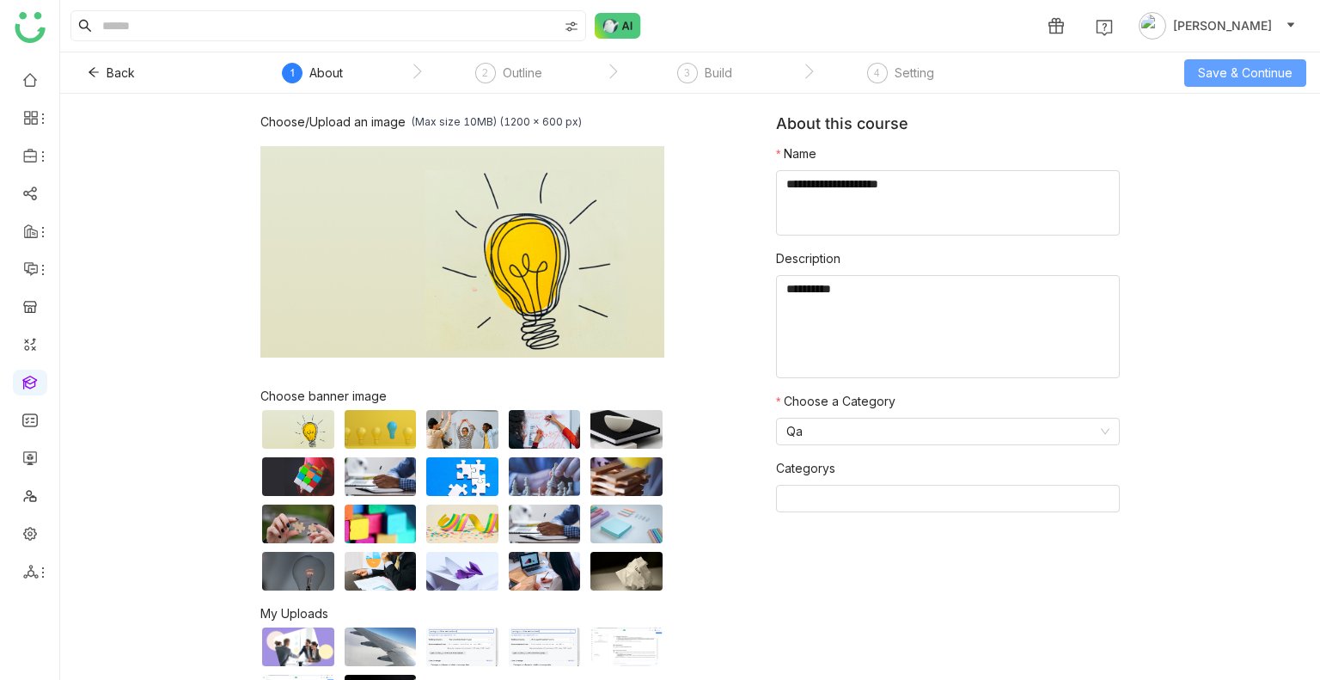
click at [1222, 75] on span "Save & Continue" at bounding box center [1245, 73] width 95 height 19
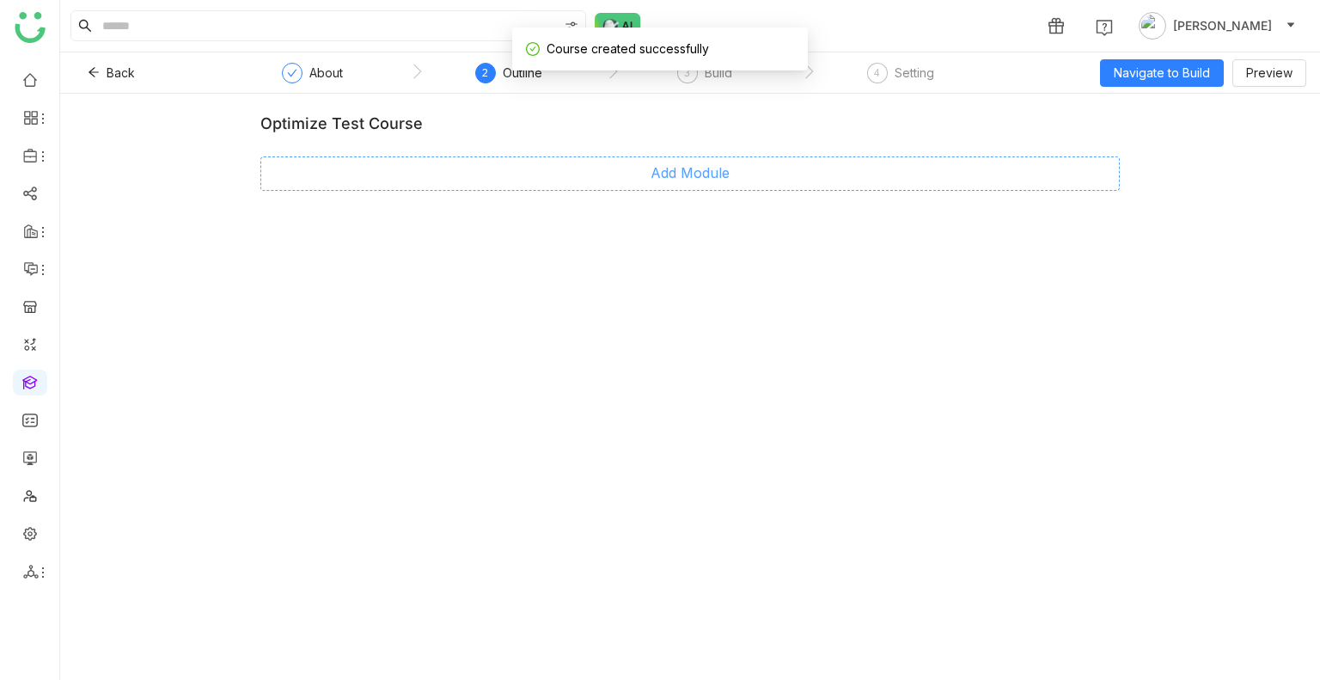
click at [690, 173] on span "Add Module" at bounding box center [689, 172] width 79 height 21
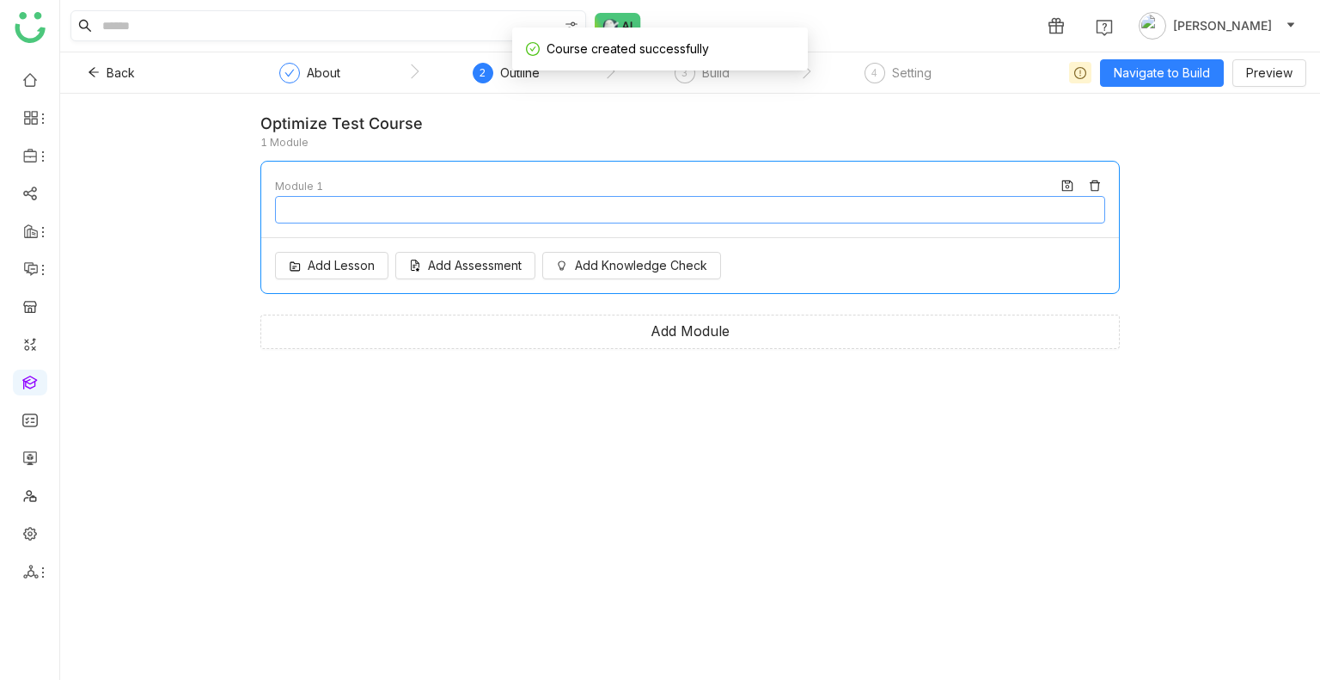
type input "********"
click at [316, 278] on button "Add Lesson" at bounding box center [331, 265] width 113 height 27
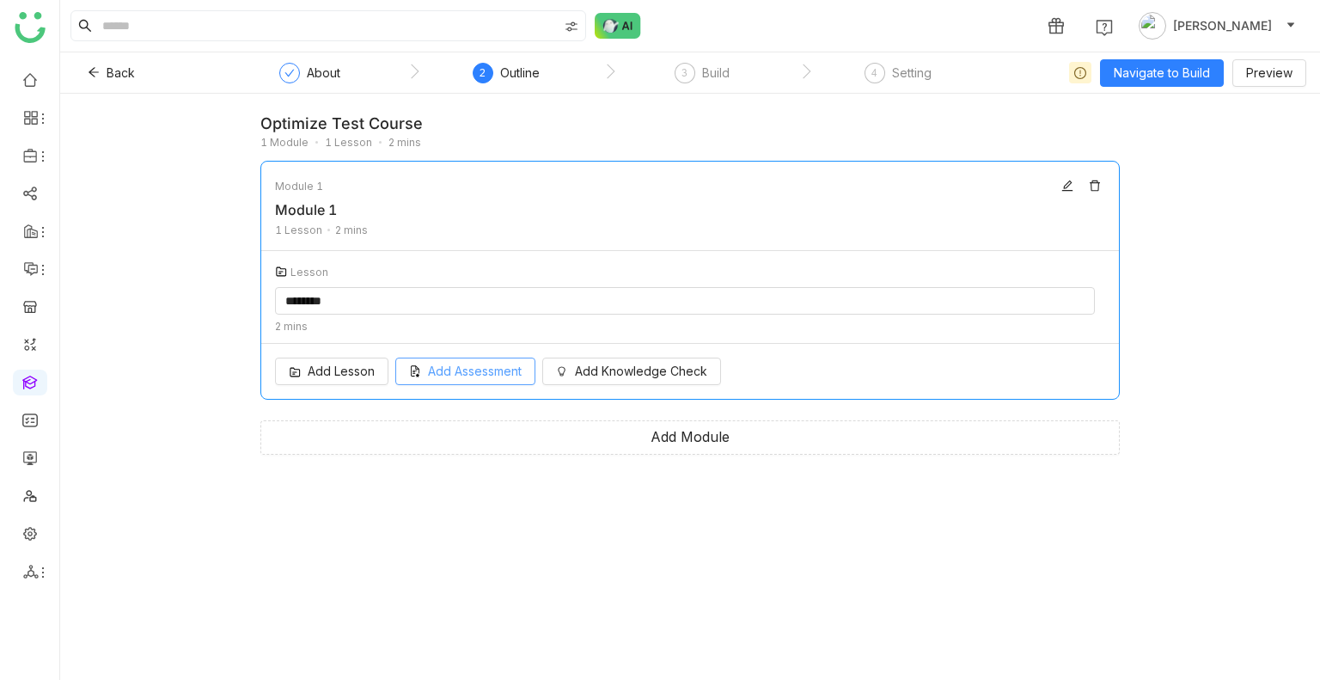
click at [492, 377] on div "Add Lesson Add Assessment Add Knowledge Check" at bounding box center [689, 371] width 857 height 55
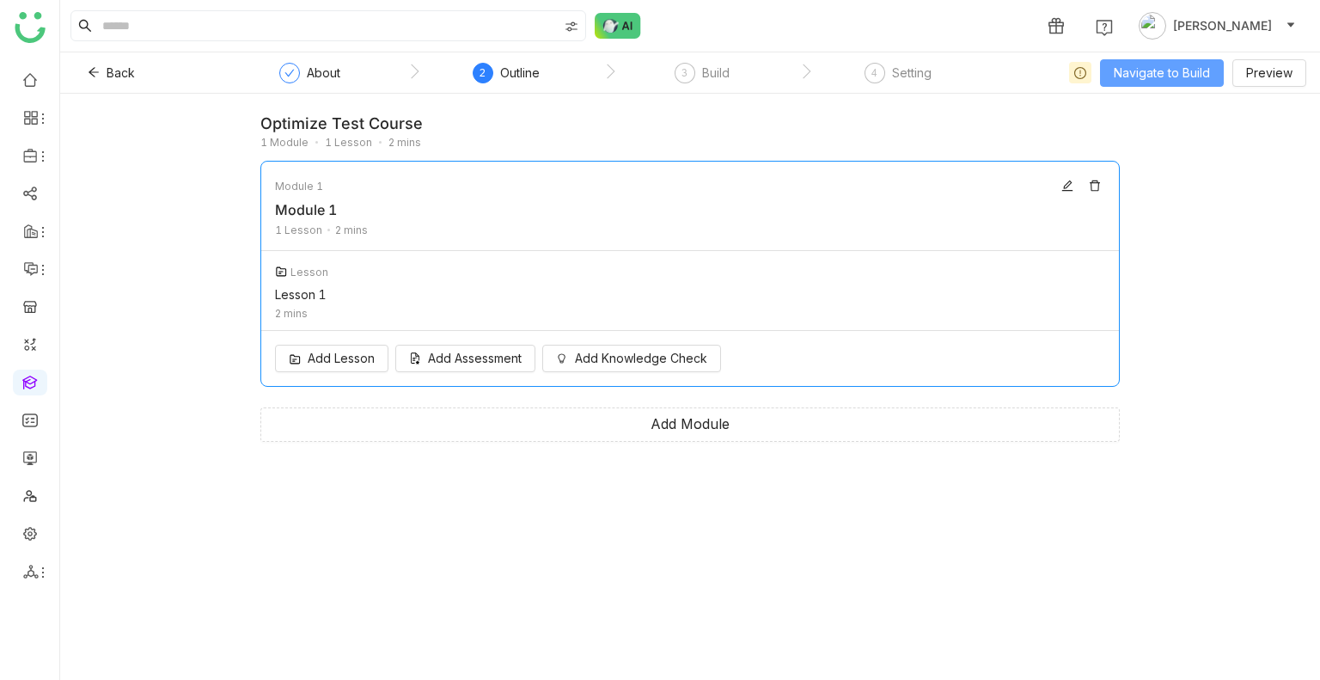
click at [1164, 59] on button "Navigate to Build" at bounding box center [1162, 72] width 124 height 27
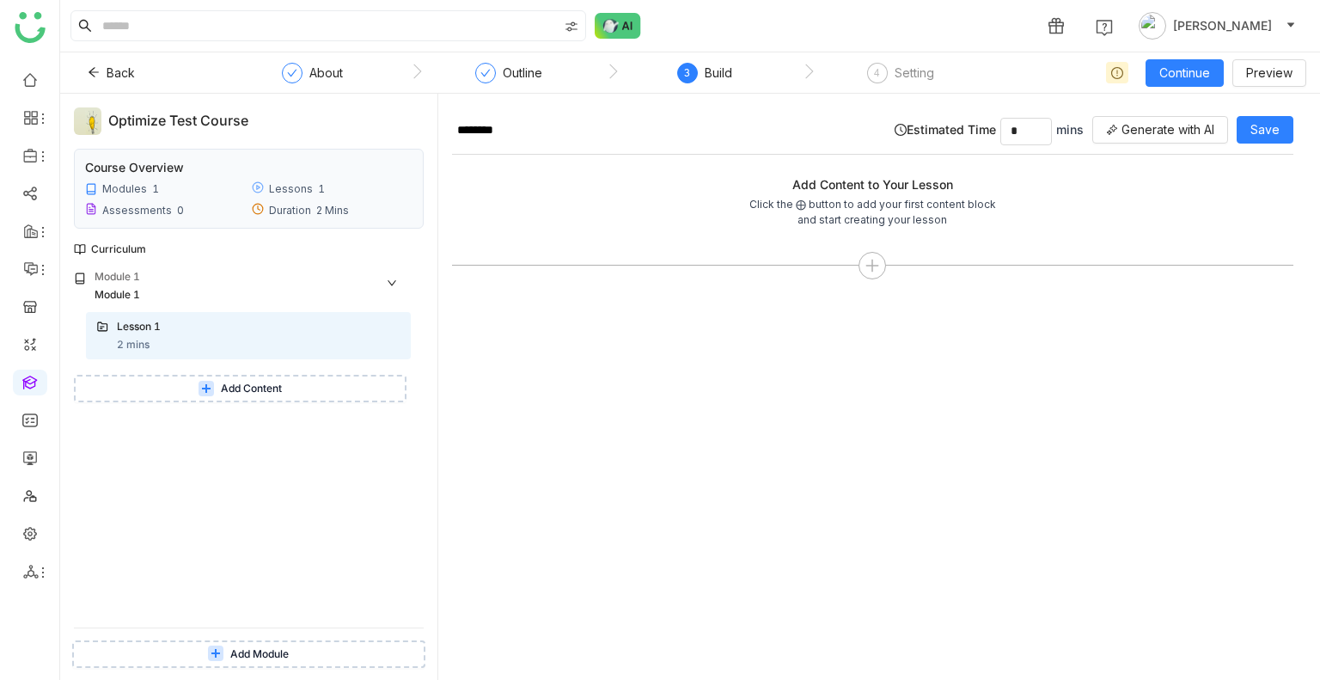
click at [284, 654] on span "Add Module" at bounding box center [259, 654] width 58 height 16
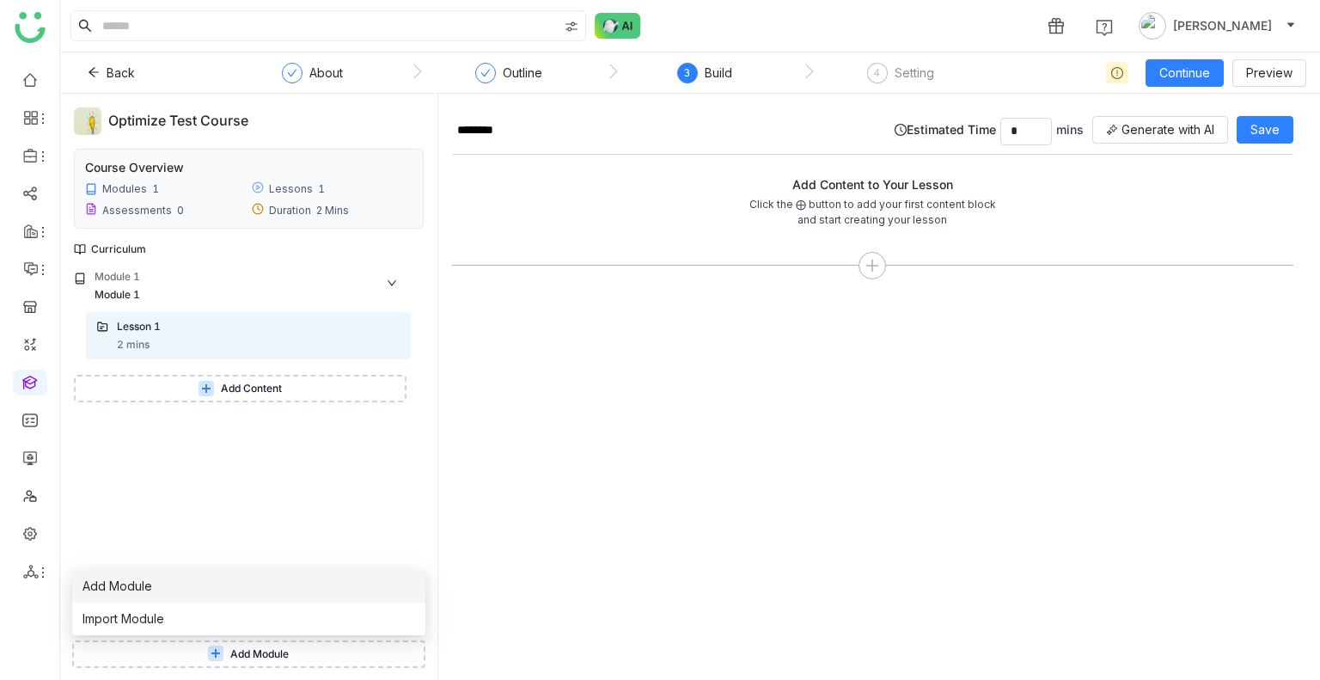
click at [149, 588] on span "Add Module" at bounding box center [117, 586] width 70 height 19
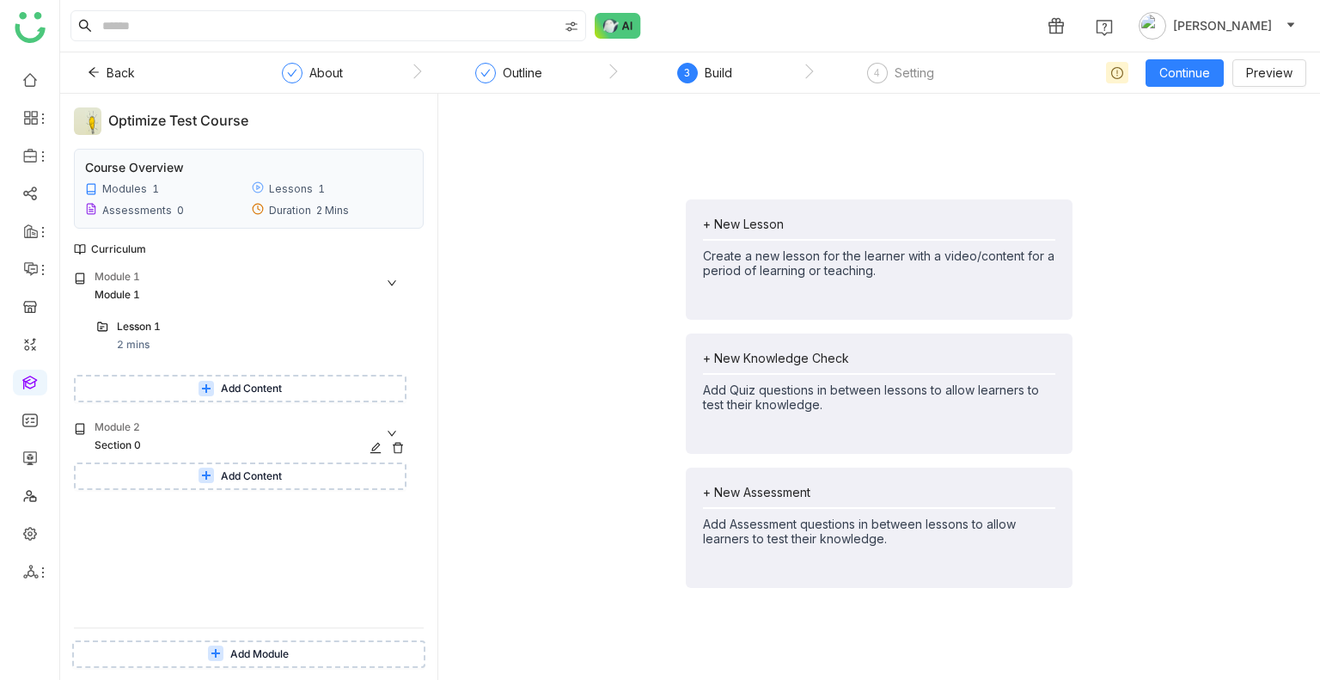
click at [399, 449] on icon at bounding box center [398, 448] width 12 height 12
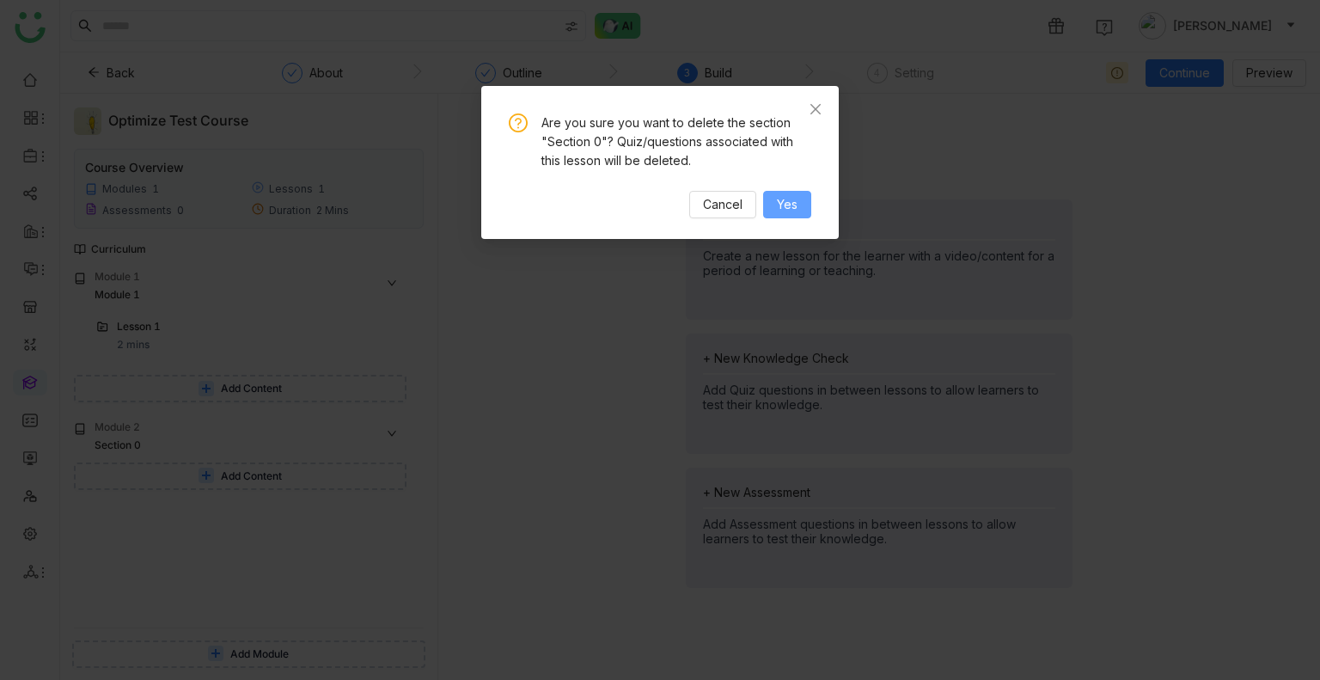
click at [785, 204] on span "Yes" at bounding box center [787, 204] width 21 height 19
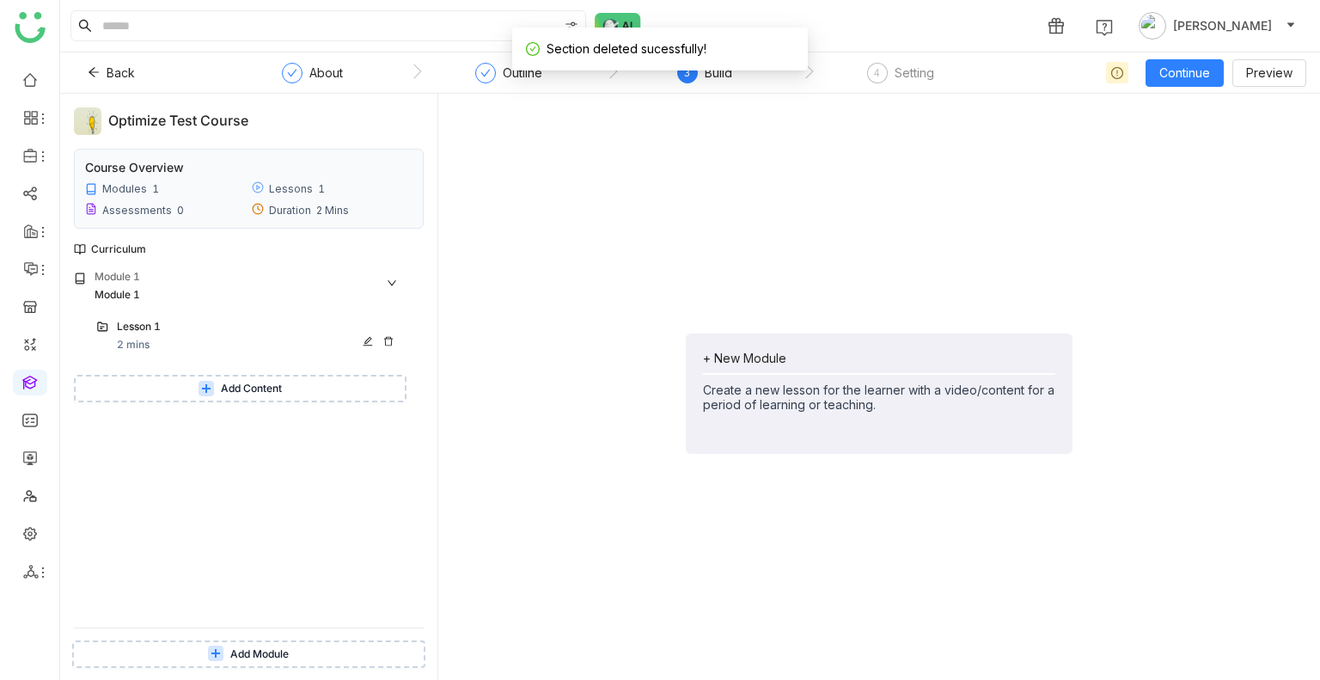
click at [143, 332] on div "Lesson 1" at bounding box center [241, 327] width 249 height 16
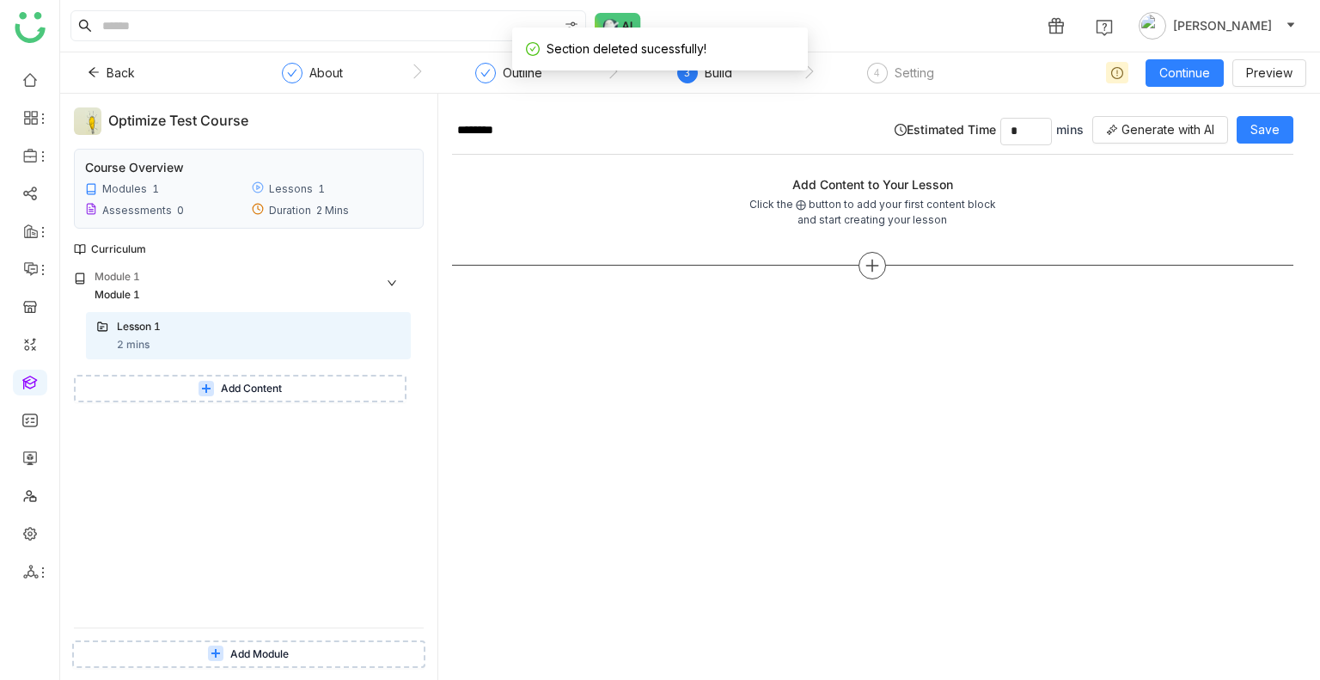
click at [859, 263] on div at bounding box center [871, 265] width 27 height 27
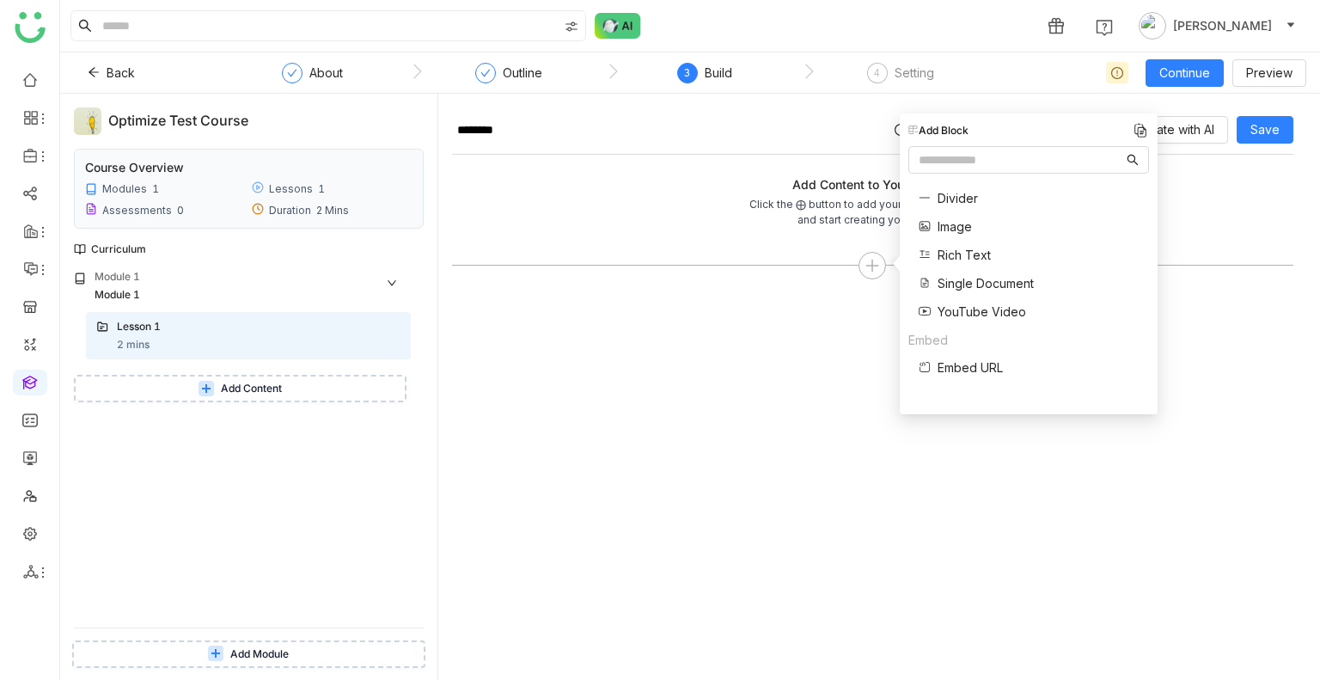
click at [967, 282] on span "Single Document" at bounding box center [985, 283] width 96 height 18
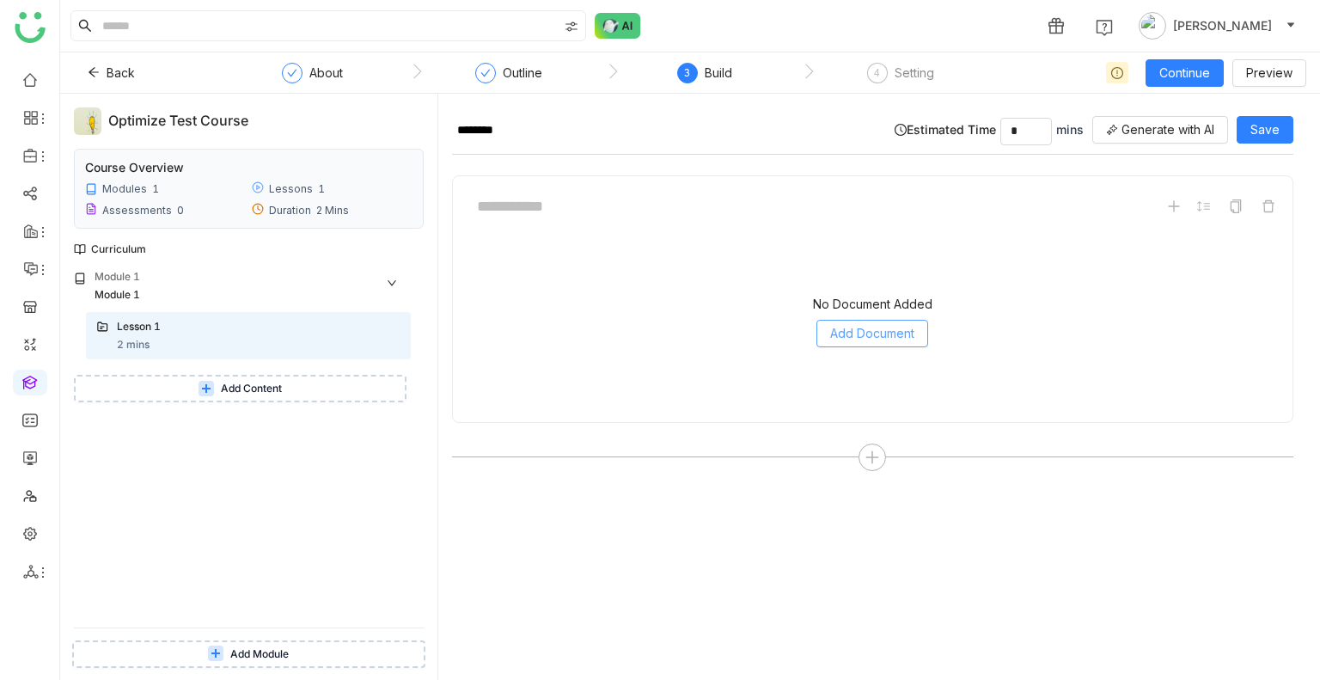
click at [863, 334] on span "Add Document" at bounding box center [872, 333] width 84 height 19
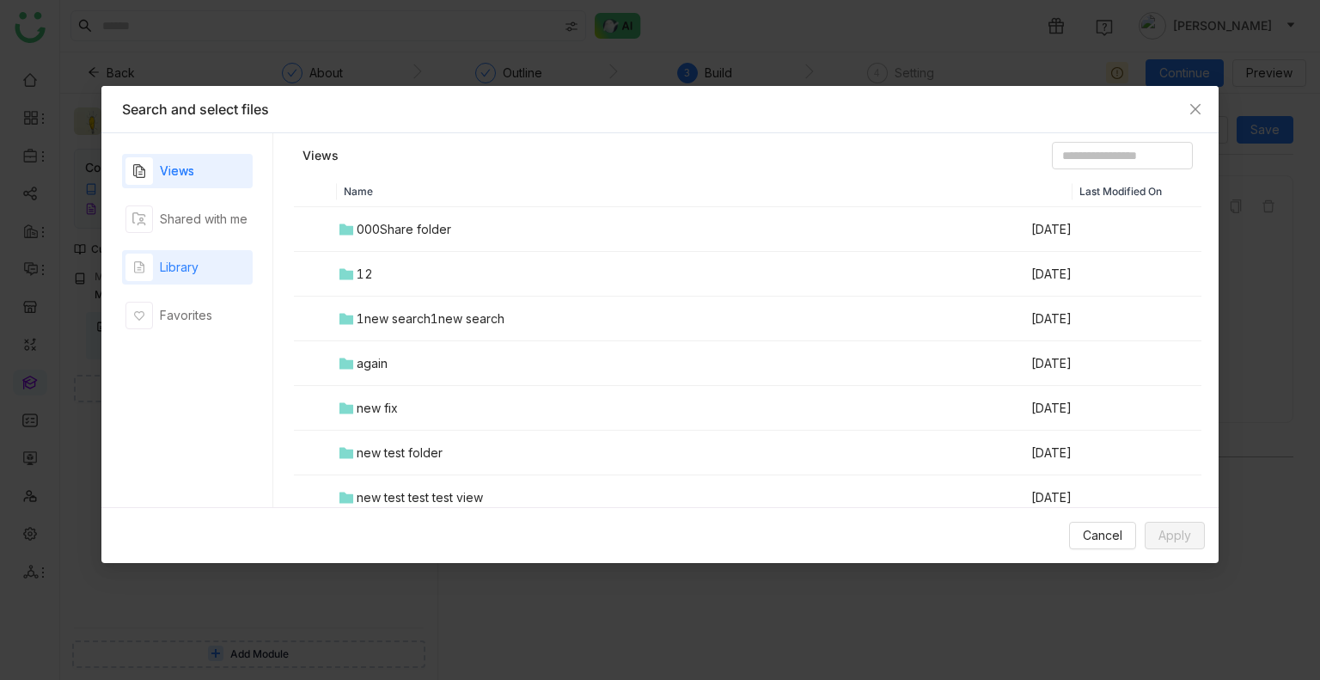
click at [218, 277] on div "Library" at bounding box center [187, 267] width 131 height 34
click at [401, 313] on div "01 vishnu folder" at bounding box center [403, 318] width 93 height 19
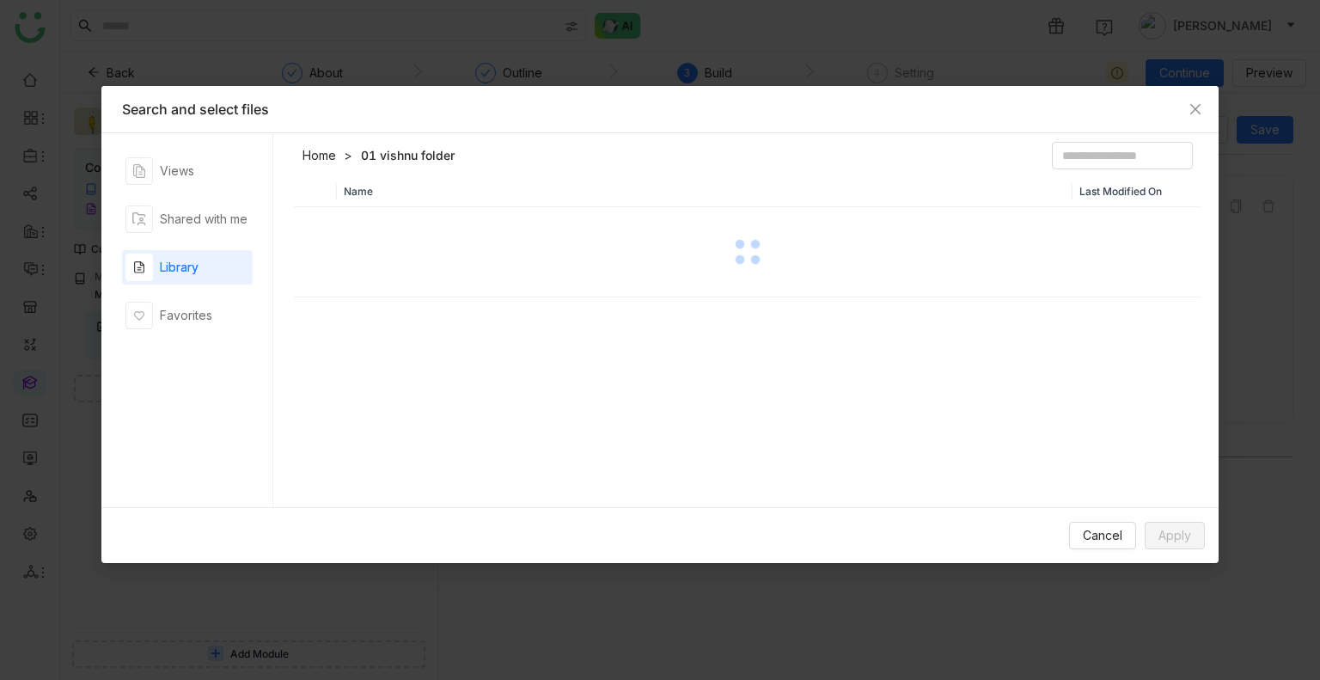
click at [401, 313] on div "Name Last Modified On" at bounding box center [747, 345] width 907 height 339
click at [424, 235] on div "0Vishnu Folder" at bounding box center [399, 229] width 85 height 19
click at [426, 235] on div at bounding box center [748, 252] width 904 height 86
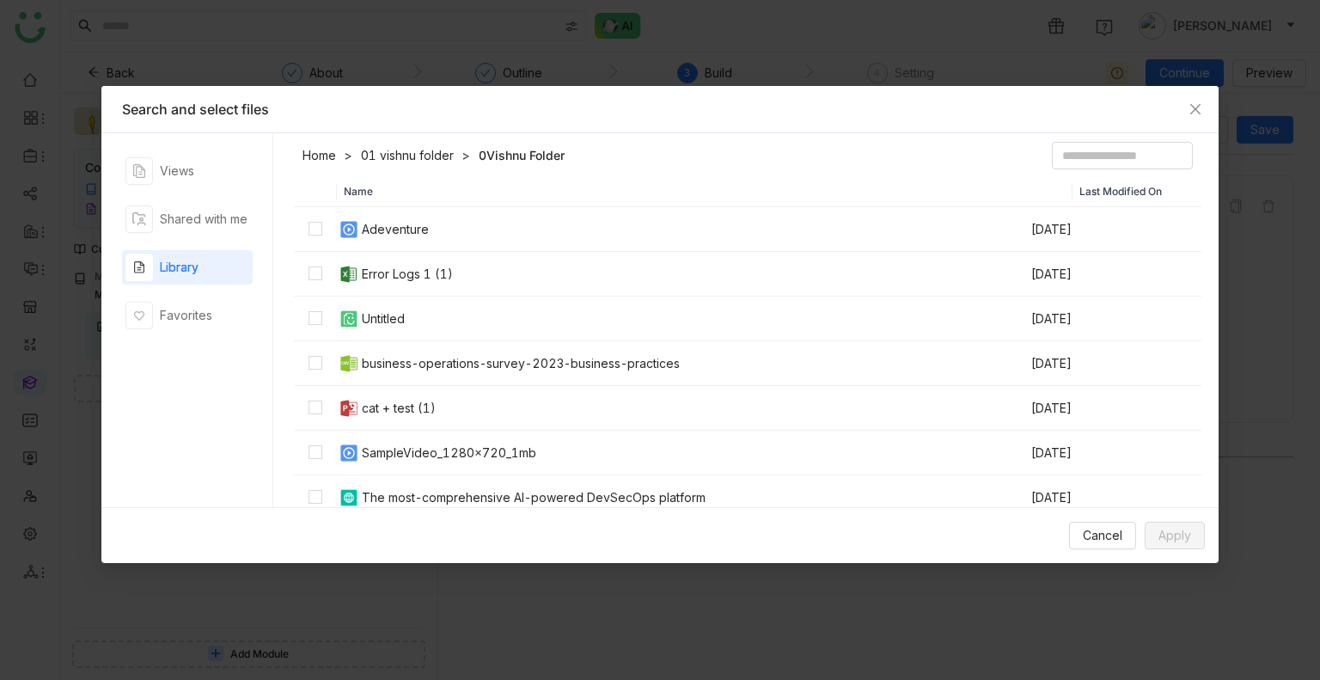
click at [389, 267] on div "Error Logs 1 (1)" at bounding box center [407, 274] width 91 height 19
click at [1170, 526] on span "Apply" at bounding box center [1174, 535] width 33 height 19
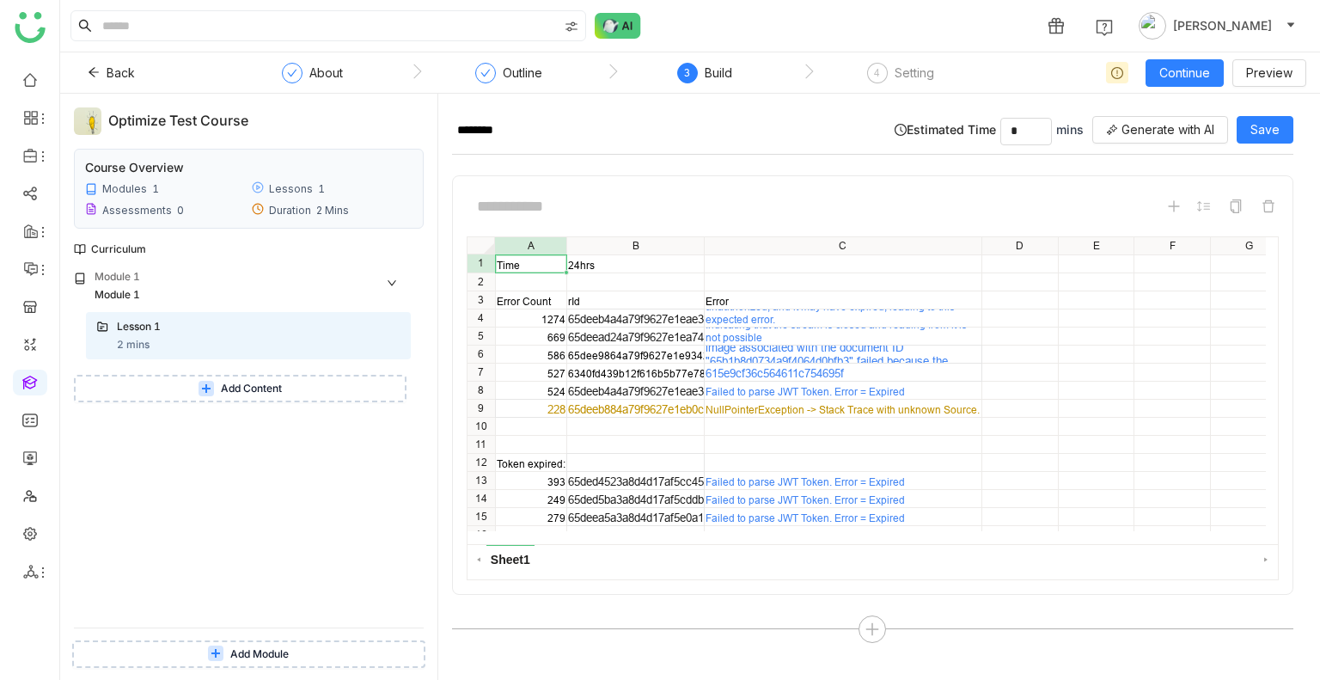
click at [194, 645] on button "Add Module" at bounding box center [248, 653] width 353 height 27
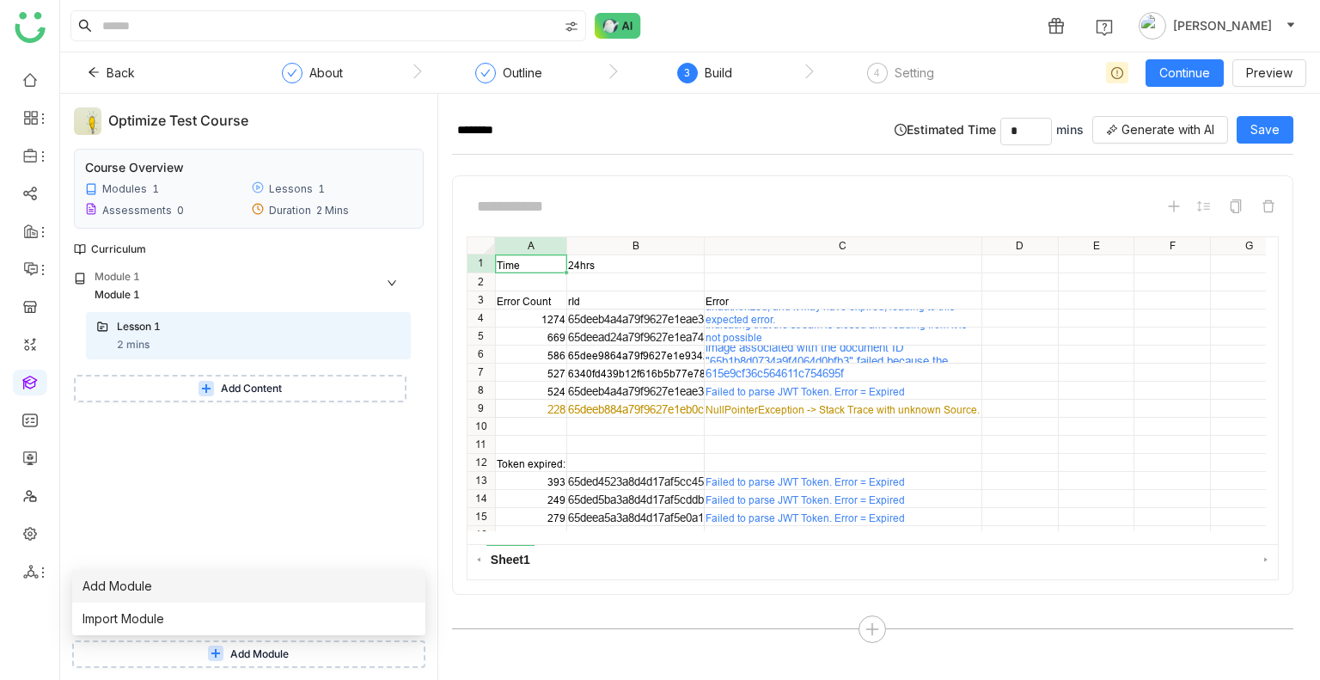
click at [96, 595] on span "Add Module" at bounding box center [117, 586] width 70 height 19
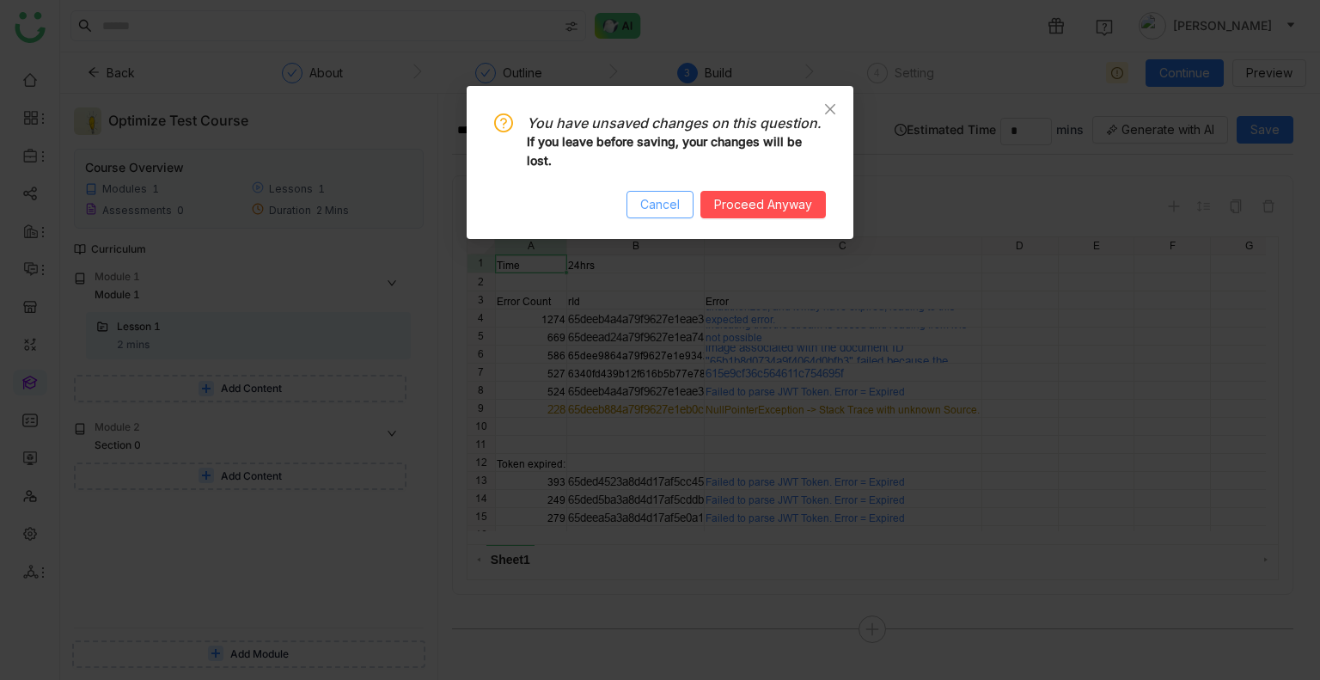
click at [680, 209] on span "Cancel" at bounding box center [660, 204] width 40 height 19
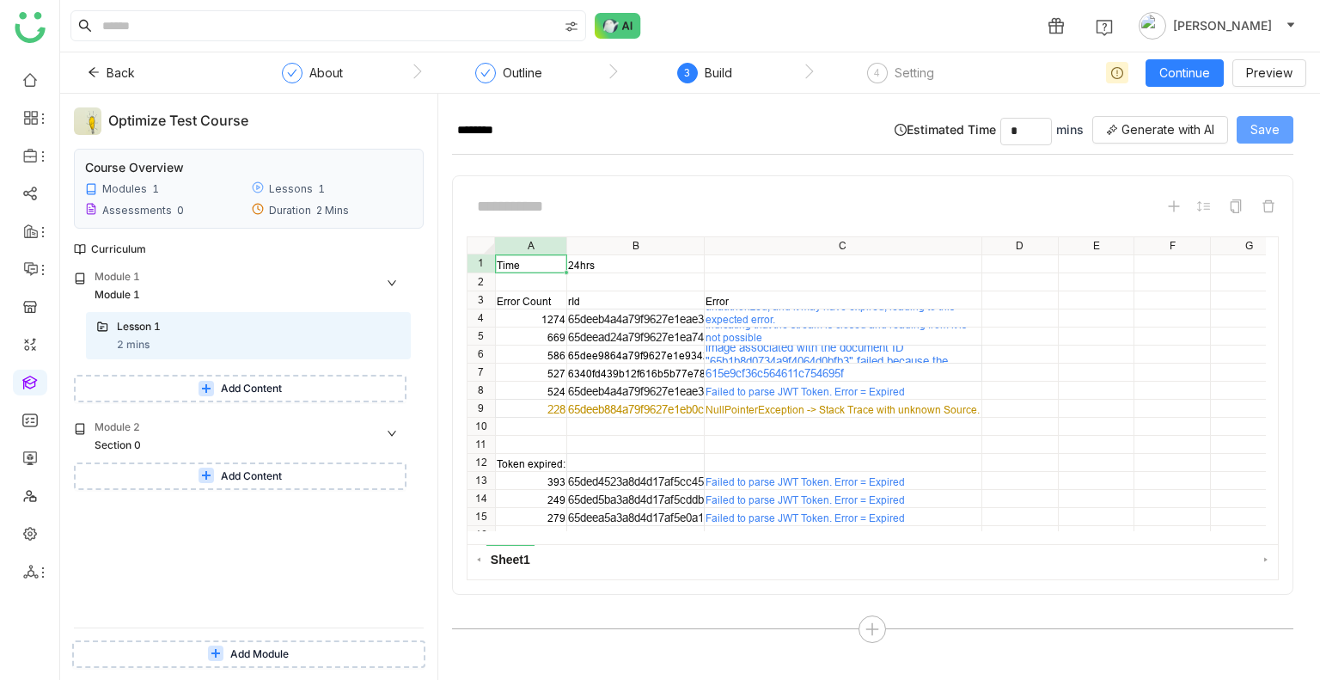
click at [1279, 128] on button "Save" at bounding box center [1264, 129] width 57 height 27
click at [172, 438] on div "Section 0" at bounding box center [234, 445] width 278 height 16
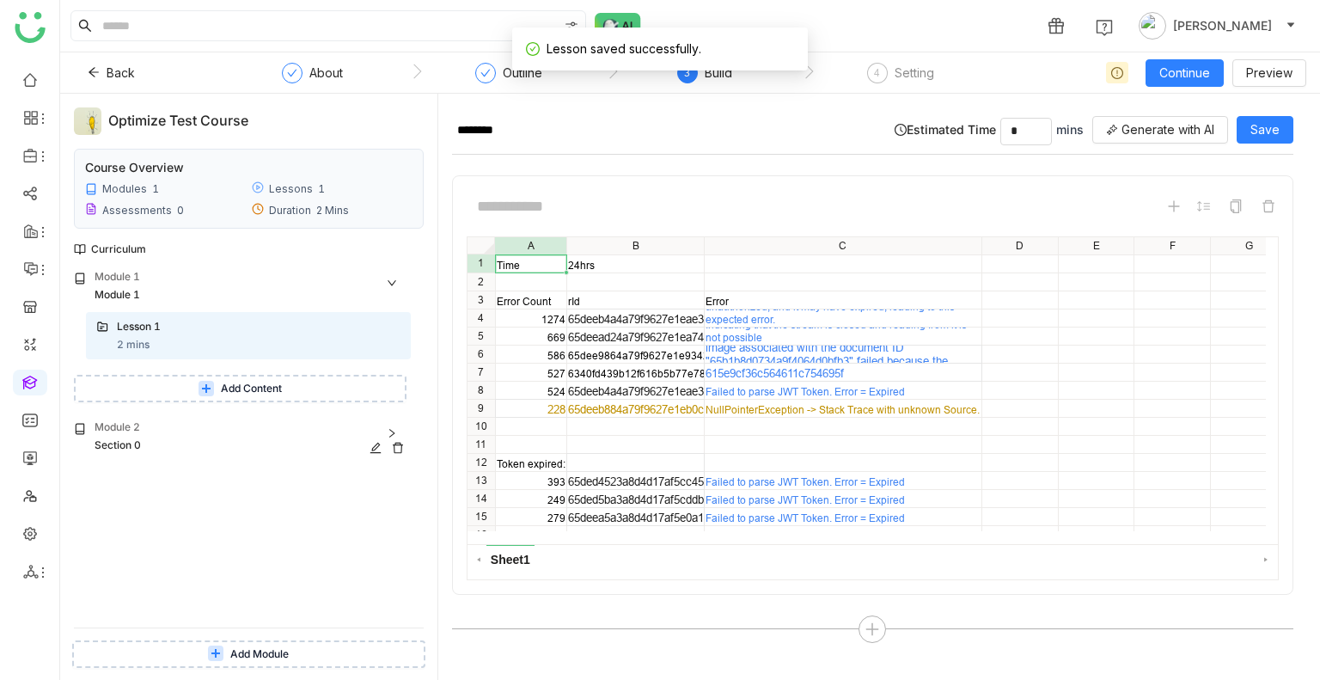
click at [171, 423] on div "Module 2" at bounding box center [253, 428] width 316 height 18
click at [151, 438] on div "Section 0" at bounding box center [234, 445] width 278 height 16
click at [158, 453] on div "Section 0" at bounding box center [234, 445] width 278 height 16
click at [337, 454] on div "Section 0" at bounding box center [253, 446] width 316 height 18
click at [155, 446] on div "Section 0" at bounding box center [234, 445] width 278 height 16
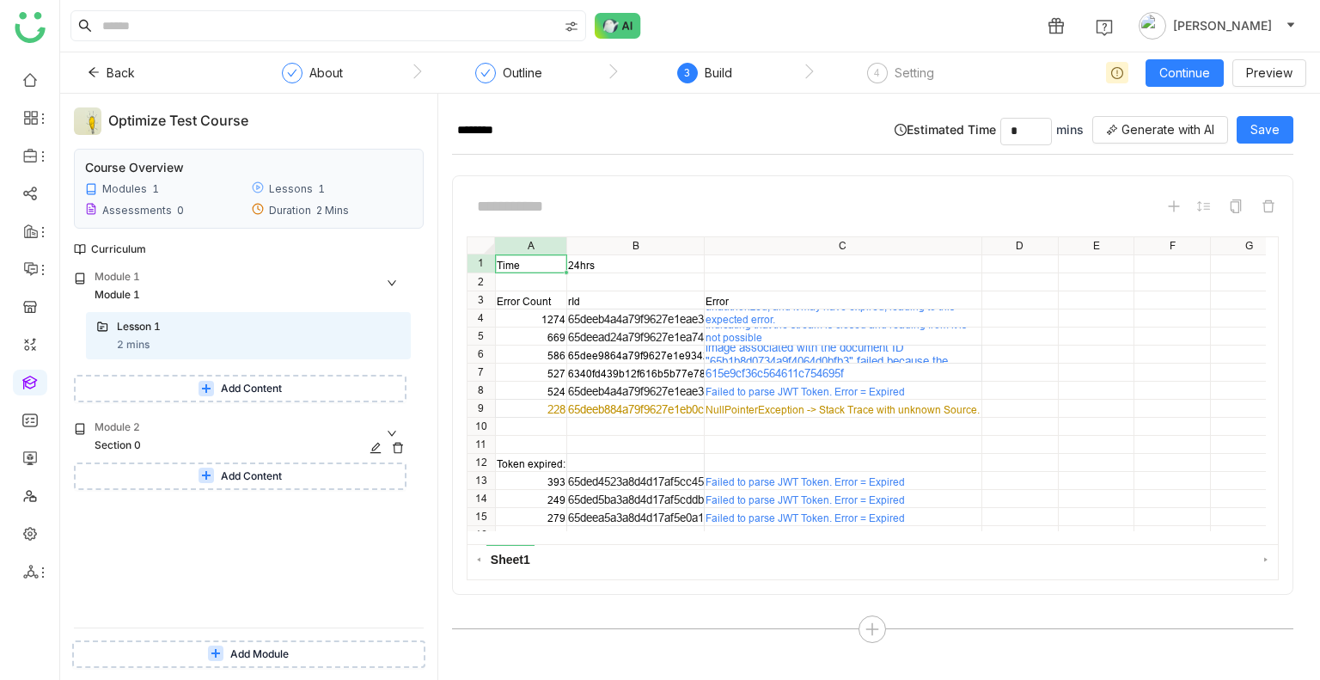
click at [131, 439] on div "Section 0" at bounding box center [234, 445] width 278 height 16
click at [110, 440] on div "Section 0" at bounding box center [234, 445] width 278 height 16
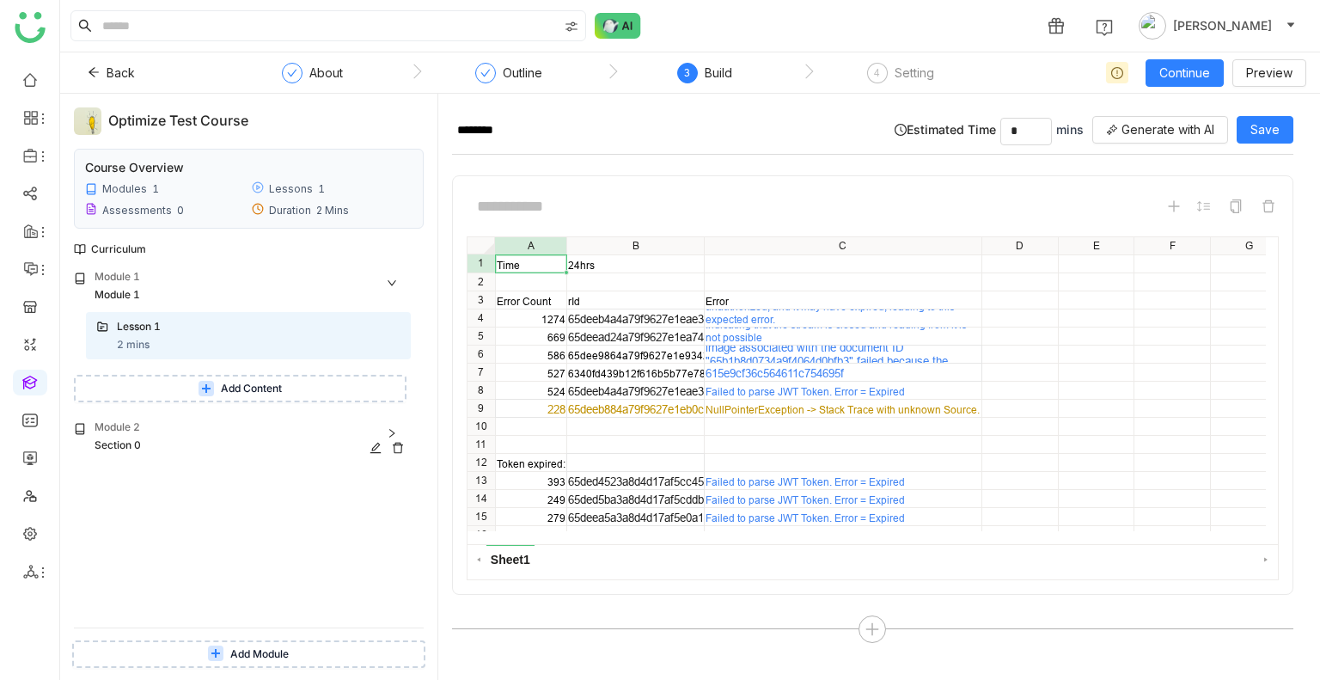
click at [110, 440] on div "Section 0" at bounding box center [234, 445] width 278 height 16
click at [182, 476] on button "Add Content" at bounding box center [240, 475] width 332 height 27
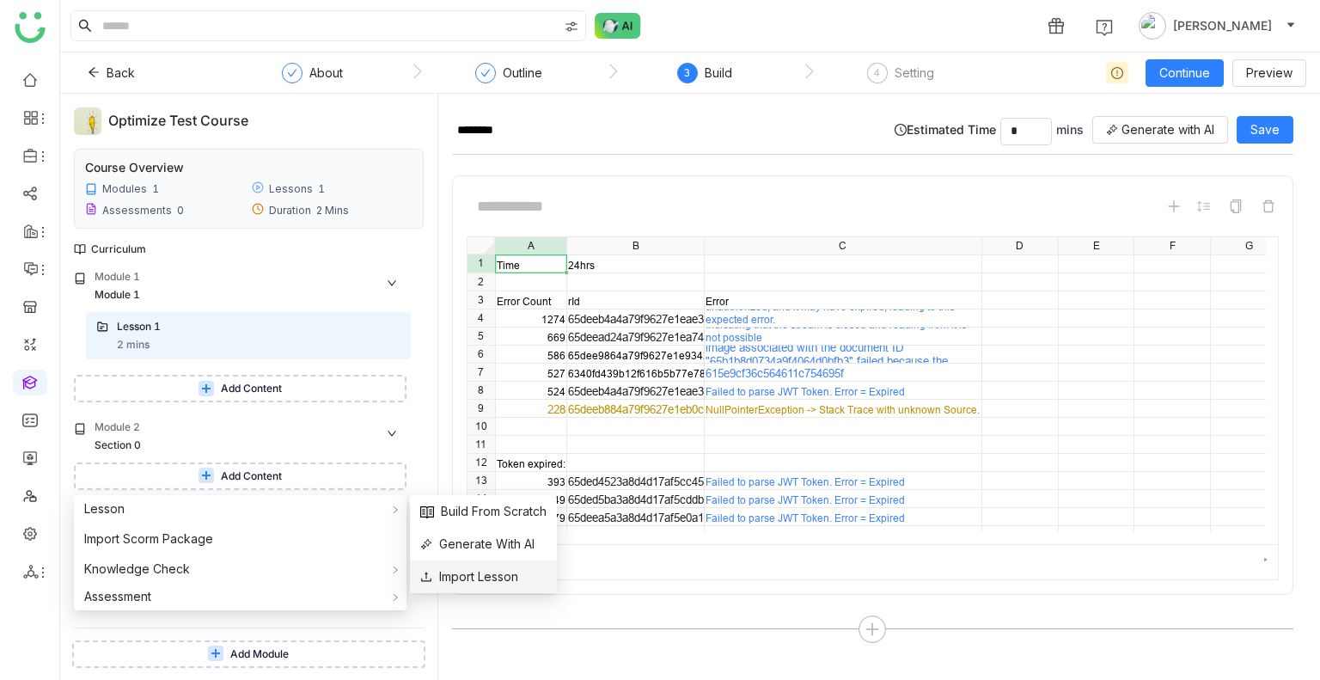
click at [469, 572] on span "Import Lesson" at bounding box center [469, 576] width 98 height 19
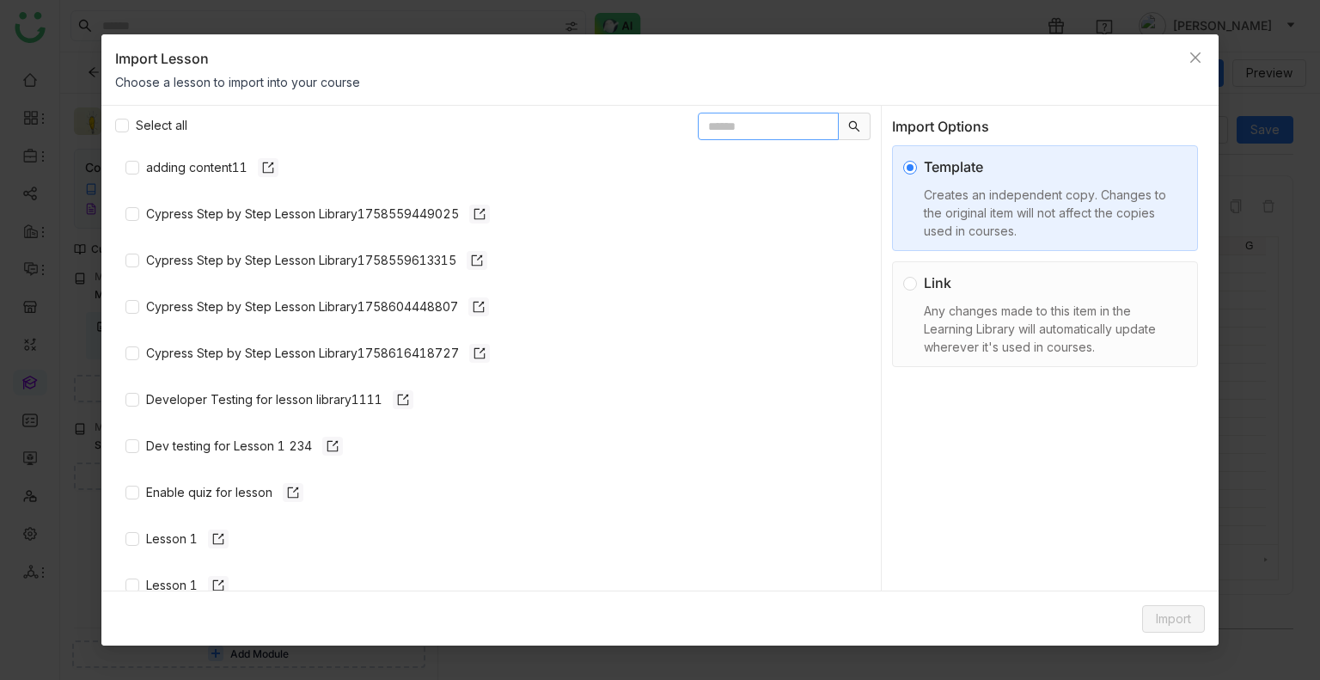
click at [709, 120] on input "text" at bounding box center [768, 126] width 141 height 27
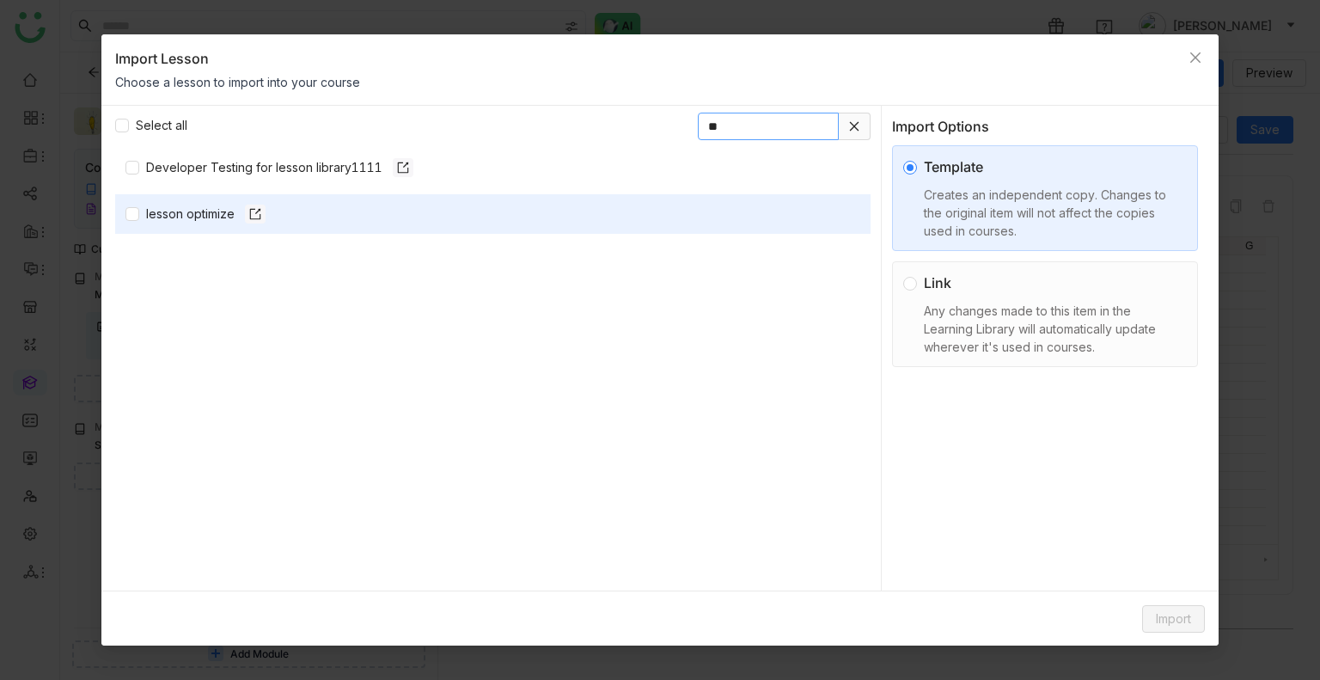
type input "**"
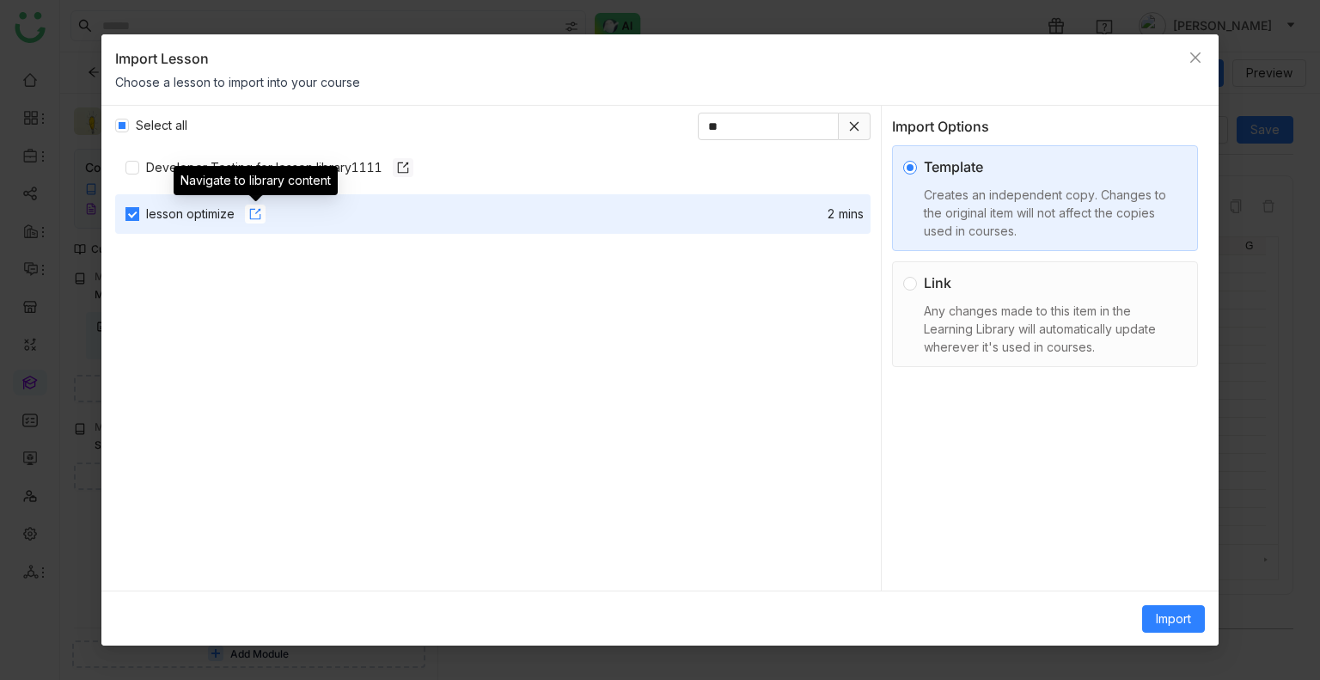
click at [259, 209] on icon at bounding box center [255, 213] width 11 height 11
click at [1189, 621] on span "Import" at bounding box center [1173, 618] width 35 height 19
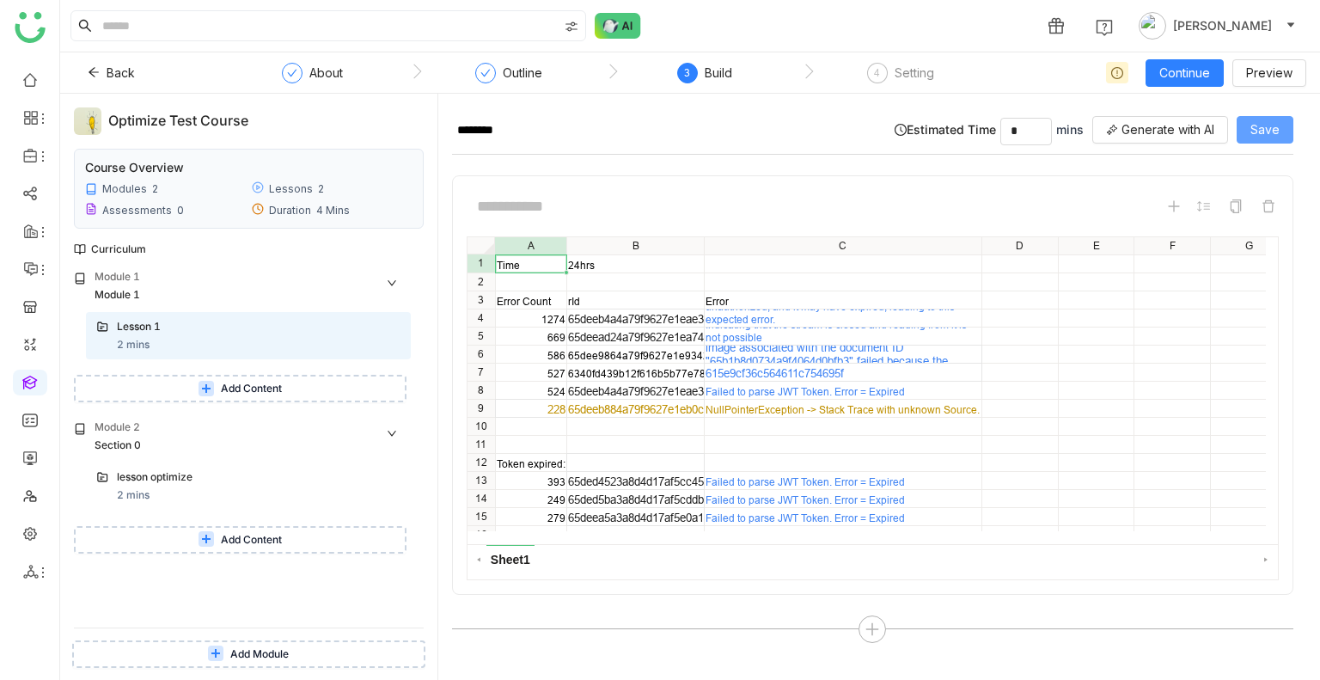
click at [1263, 124] on span "Save" at bounding box center [1264, 129] width 29 height 19
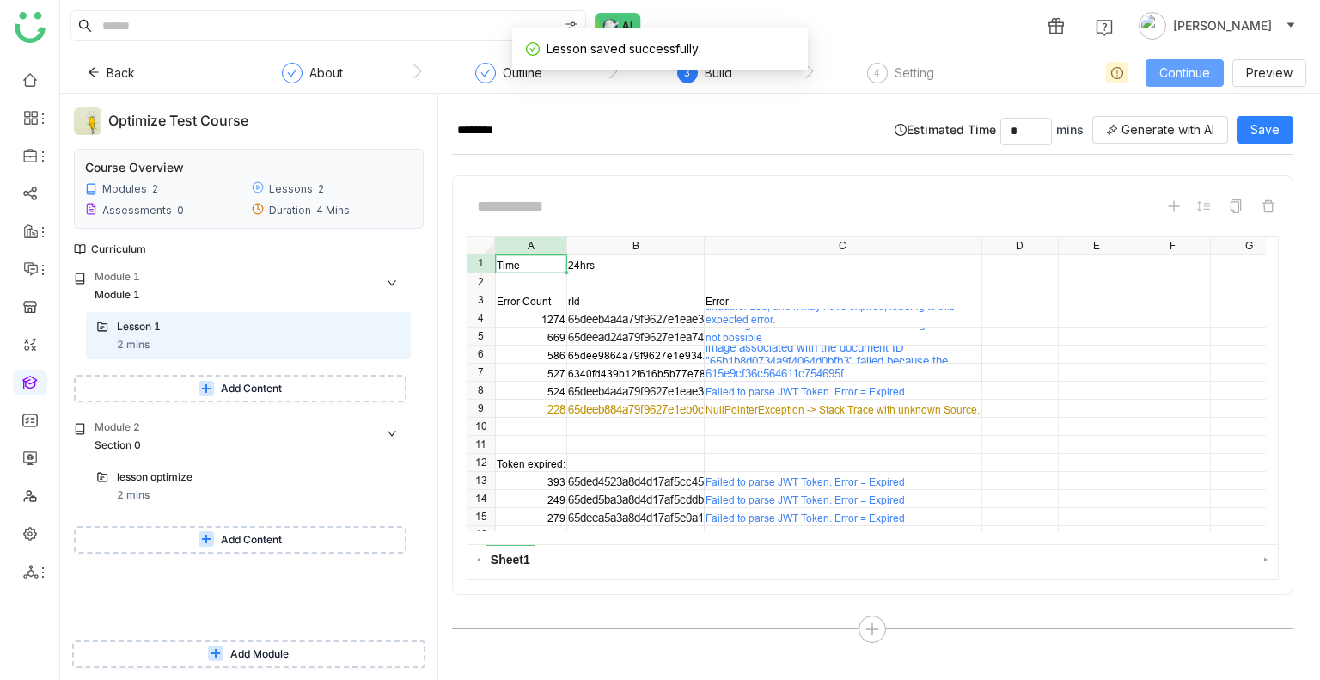
click at [1186, 72] on span "Continue" at bounding box center [1184, 73] width 51 height 19
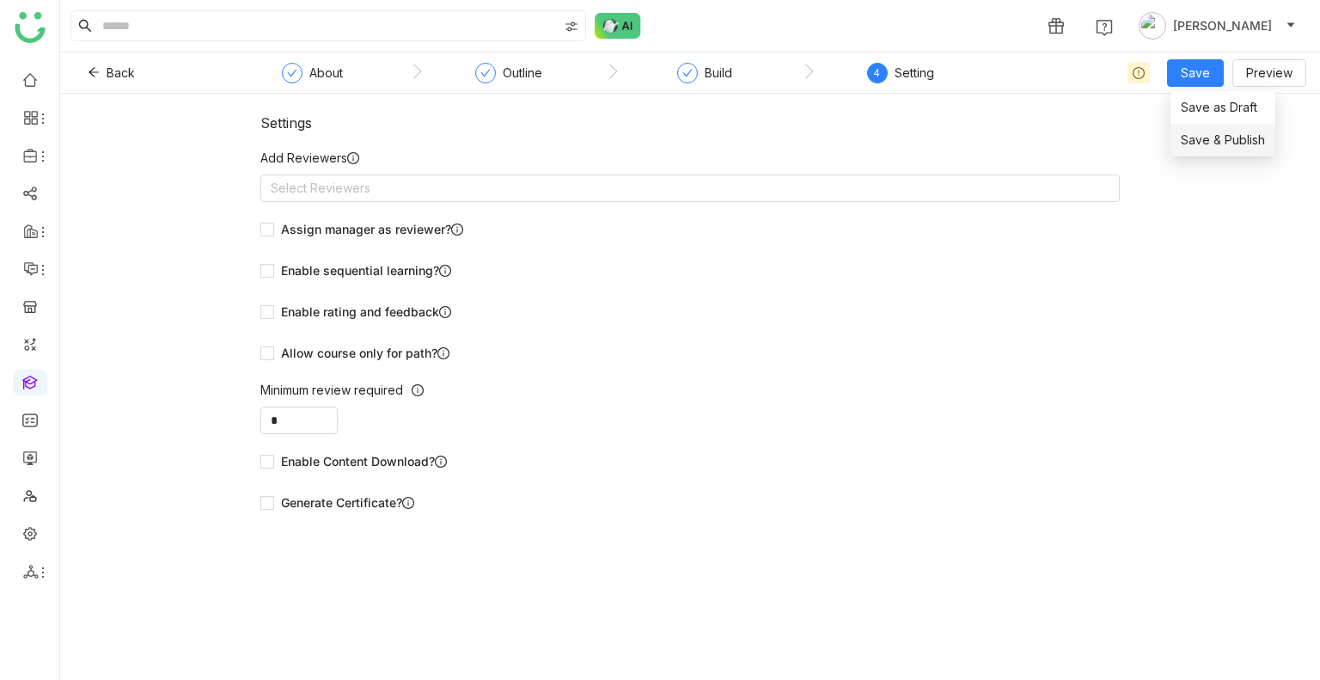
click at [1201, 140] on span "Save & Publish" at bounding box center [1223, 140] width 84 height 19
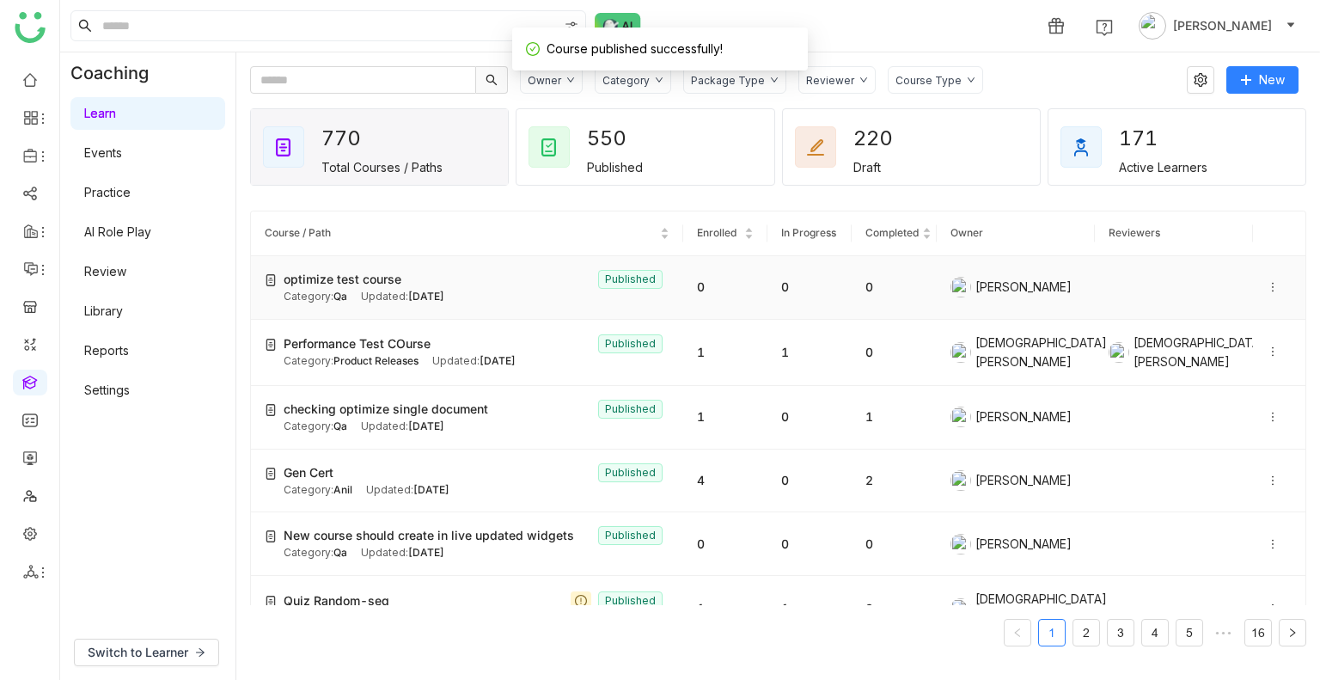
click at [1266, 287] on icon at bounding box center [1272, 287] width 12 height 12
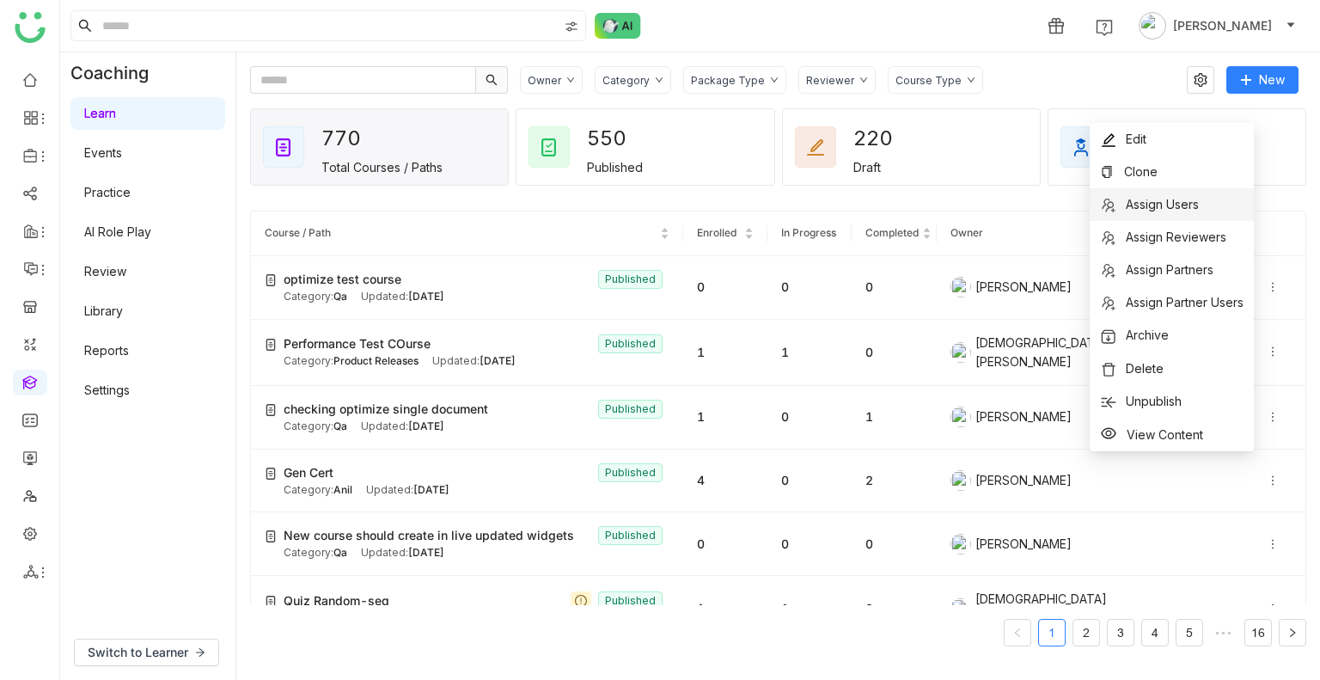
click at [1138, 209] on span "Assign Users" at bounding box center [1162, 204] width 73 height 15
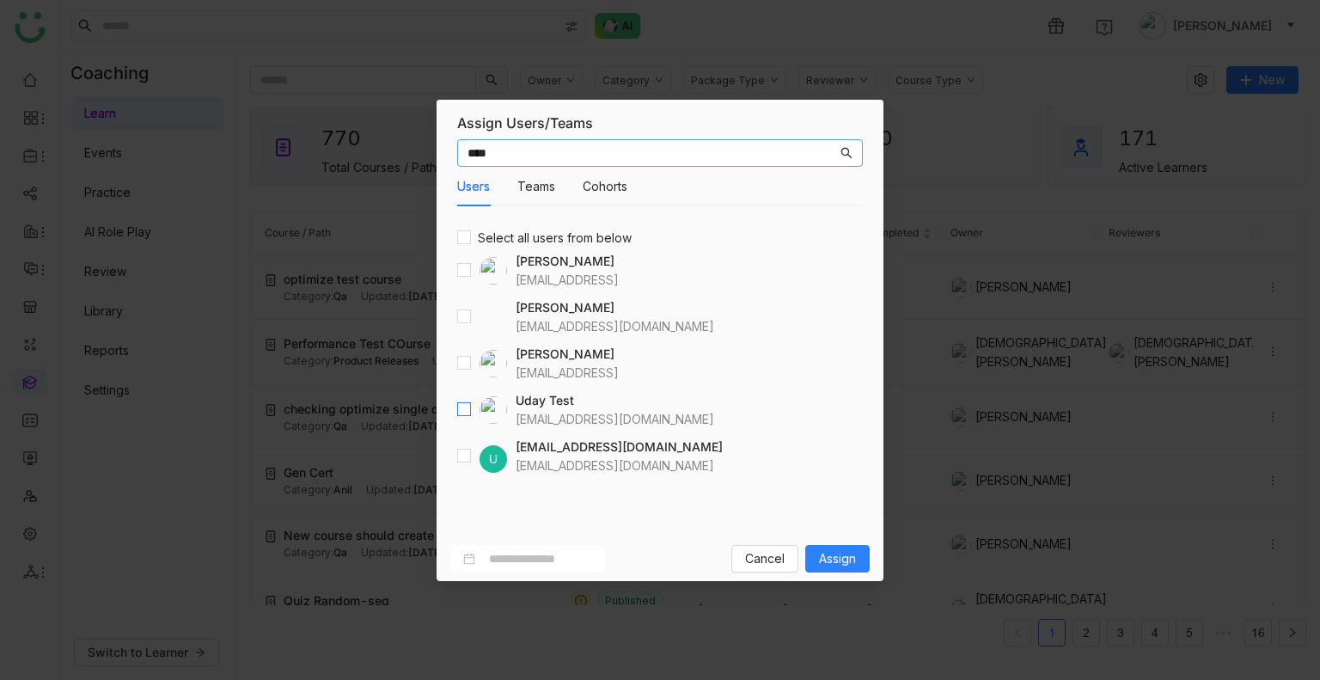
type input "****"
click at [836, 555] on span "Assign" at bounding box center [837, 558] width 37 height 19
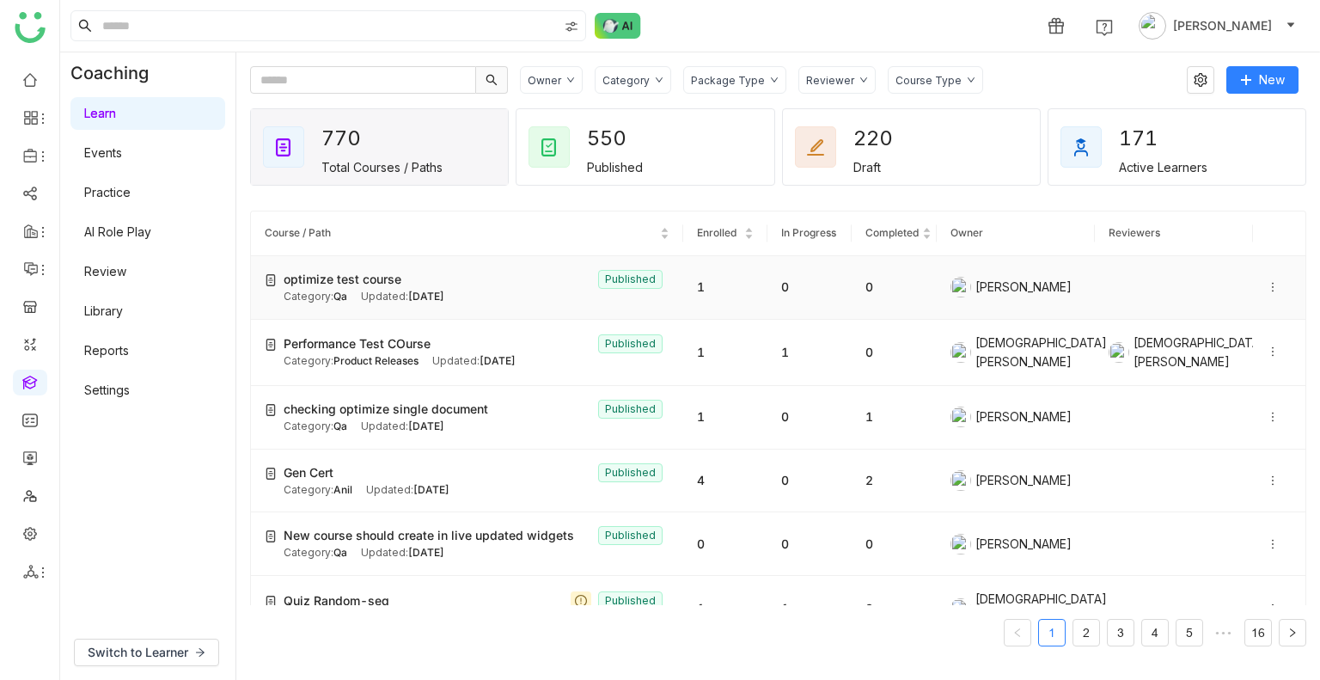
click at [480, 293] on div "Category: Qa Updated: Sep 30, 2025" at bounding box center [477, 297] width 386 height 16
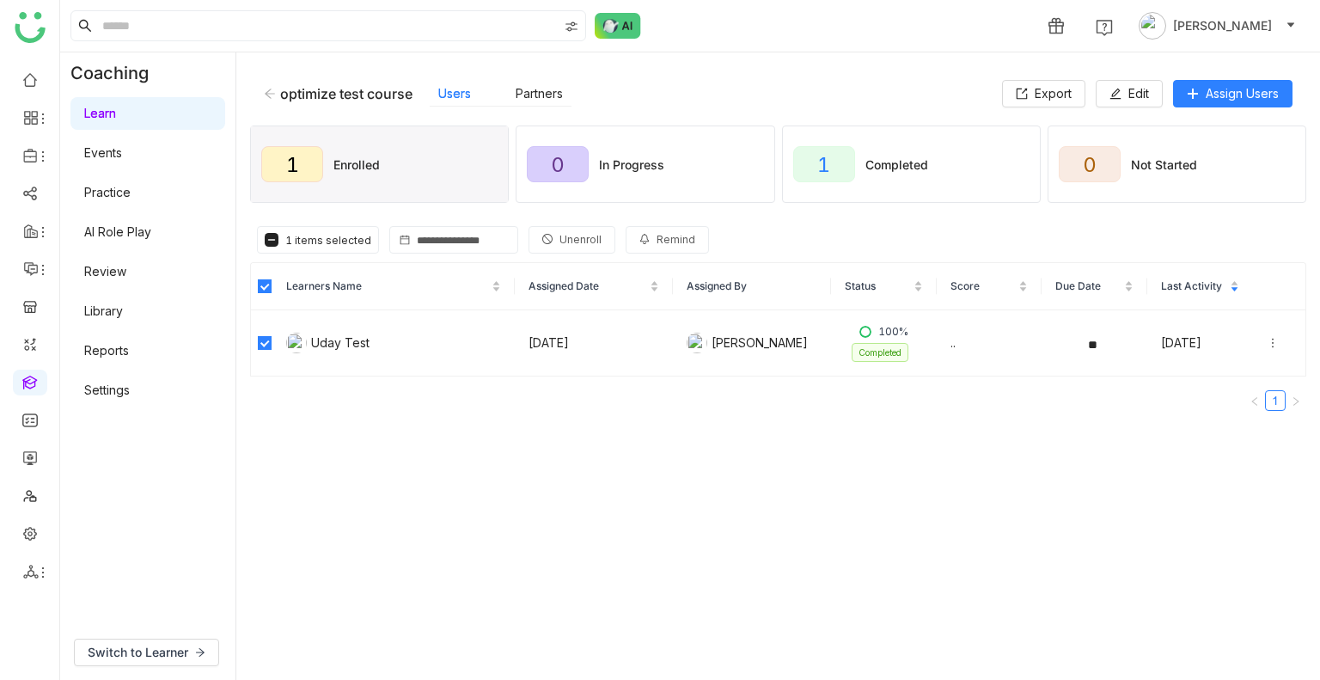
click at [531, 235] on button "Unenroll" at bounding box center [571, 239] width 87 height 27
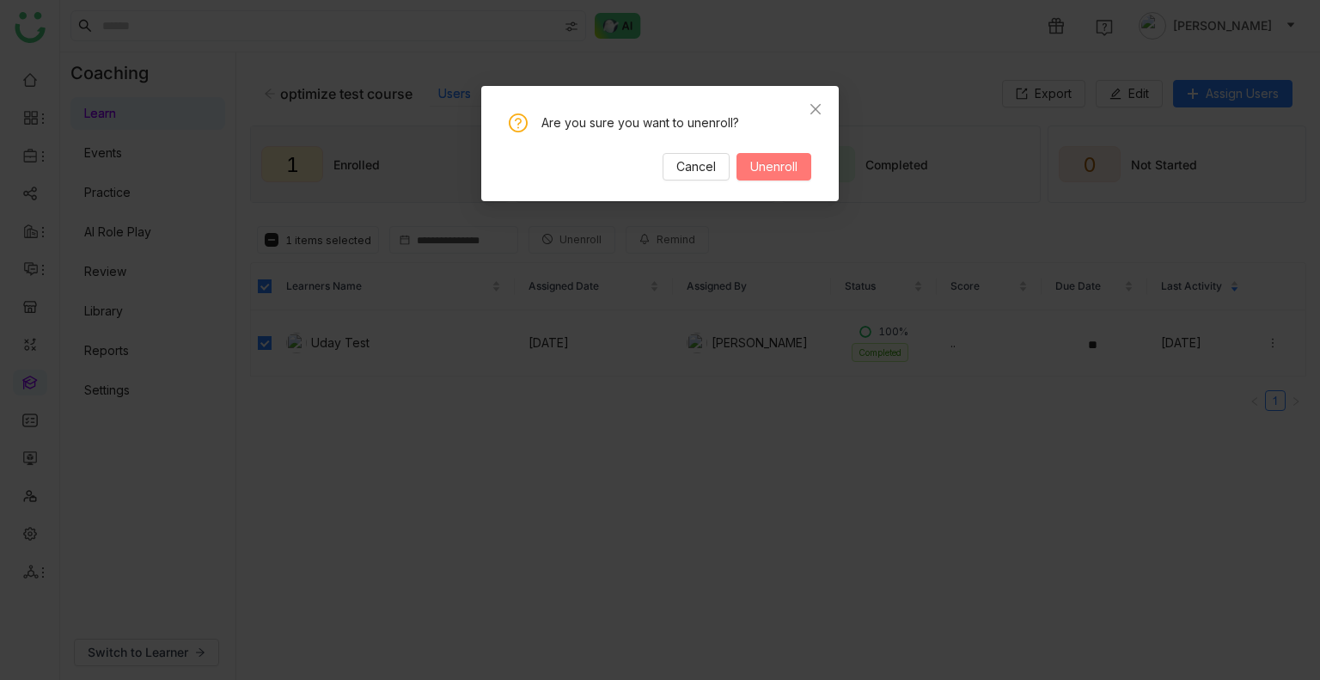
click at [783, 178] on button "Unenroll" at bounding box center [773, 166] width 75 height 27
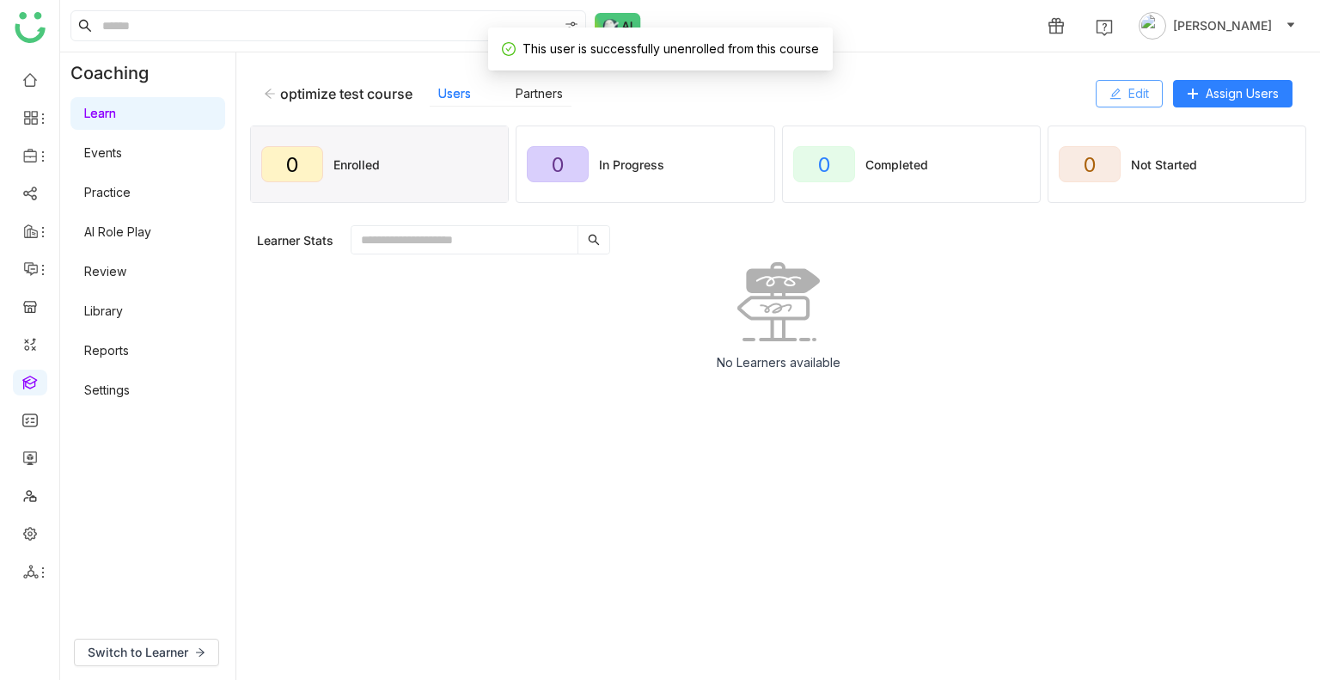
drag, startPoint x: 1172, startPoint y: 78, endPoint x: 1158, endPoint y: 81, distance: 14.0
click at [1168, 78] on div "optimize test course Users Partners Edit Assign Users" at bounding box center [778, 93] width 1056 height 55
click at [1130, 87] on span "Edit" at bounding box center [1138, 93] width 21 height 19
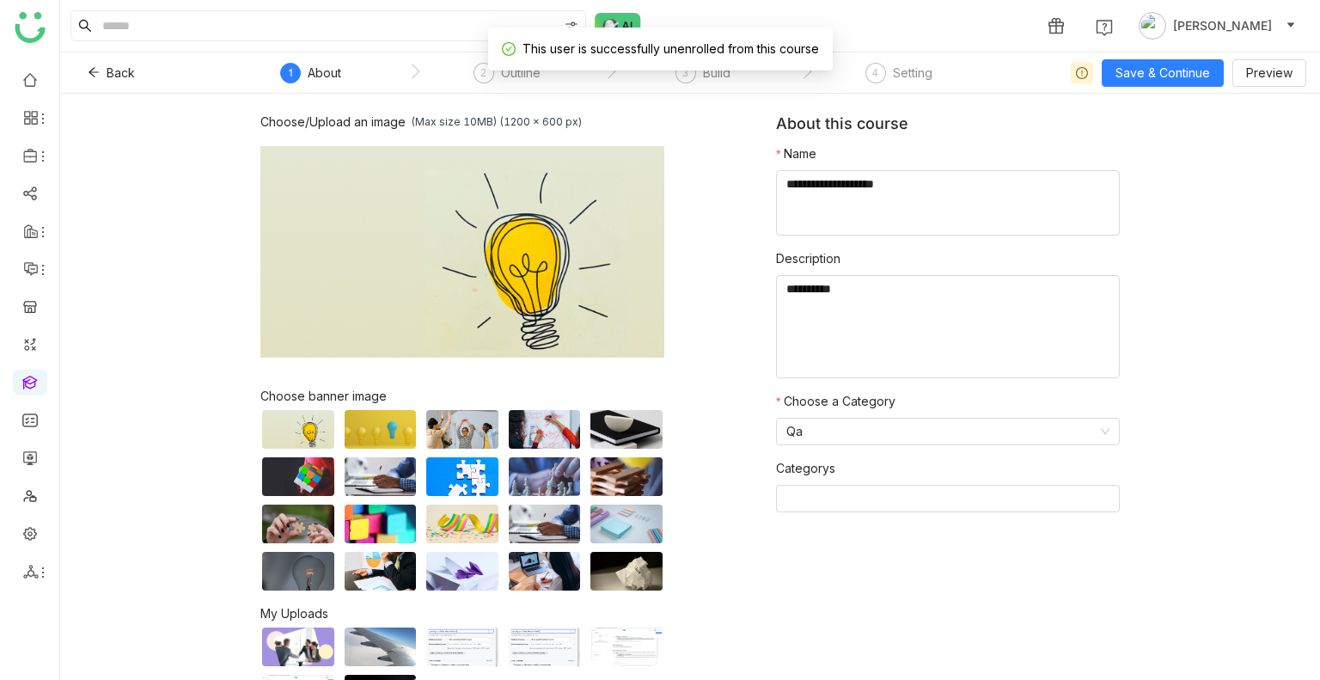
click at [556, 79] on nz-step "2 Outline" at bounding box center [507, 78] width 196 height 31
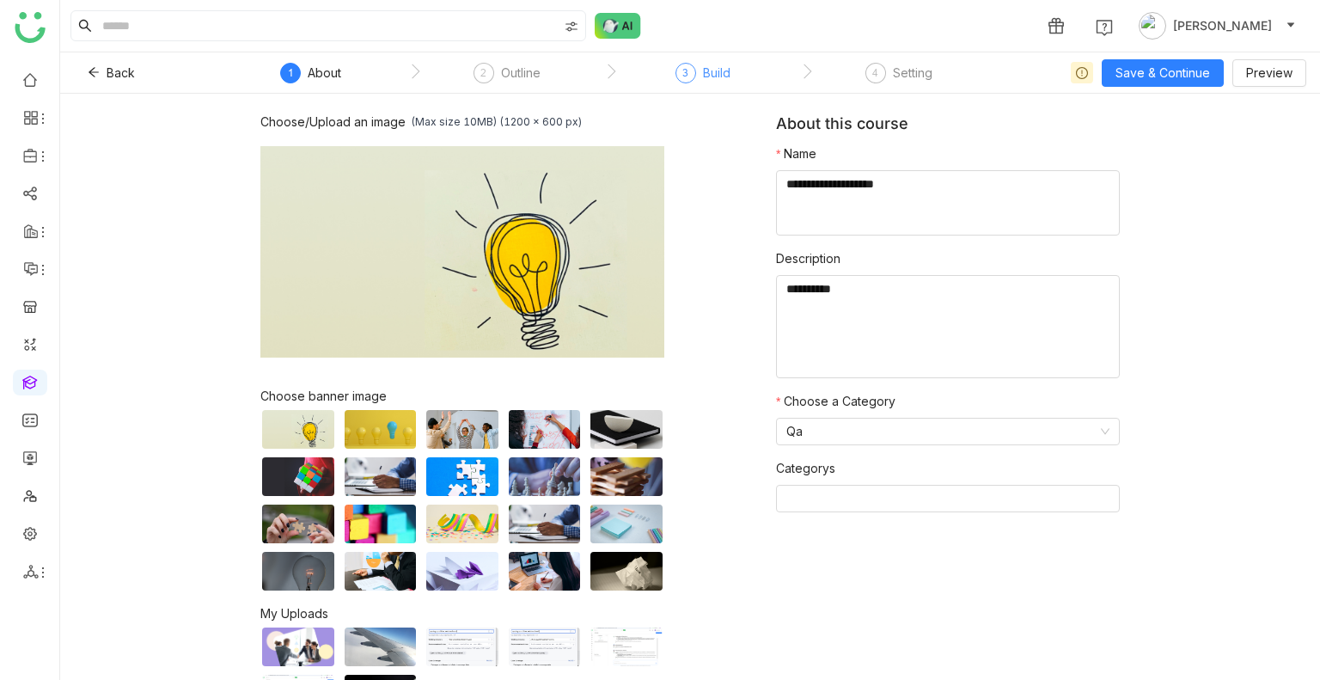
click at [717, 81] on div "Build" at bounding box center [716, 73] width 27 height 21
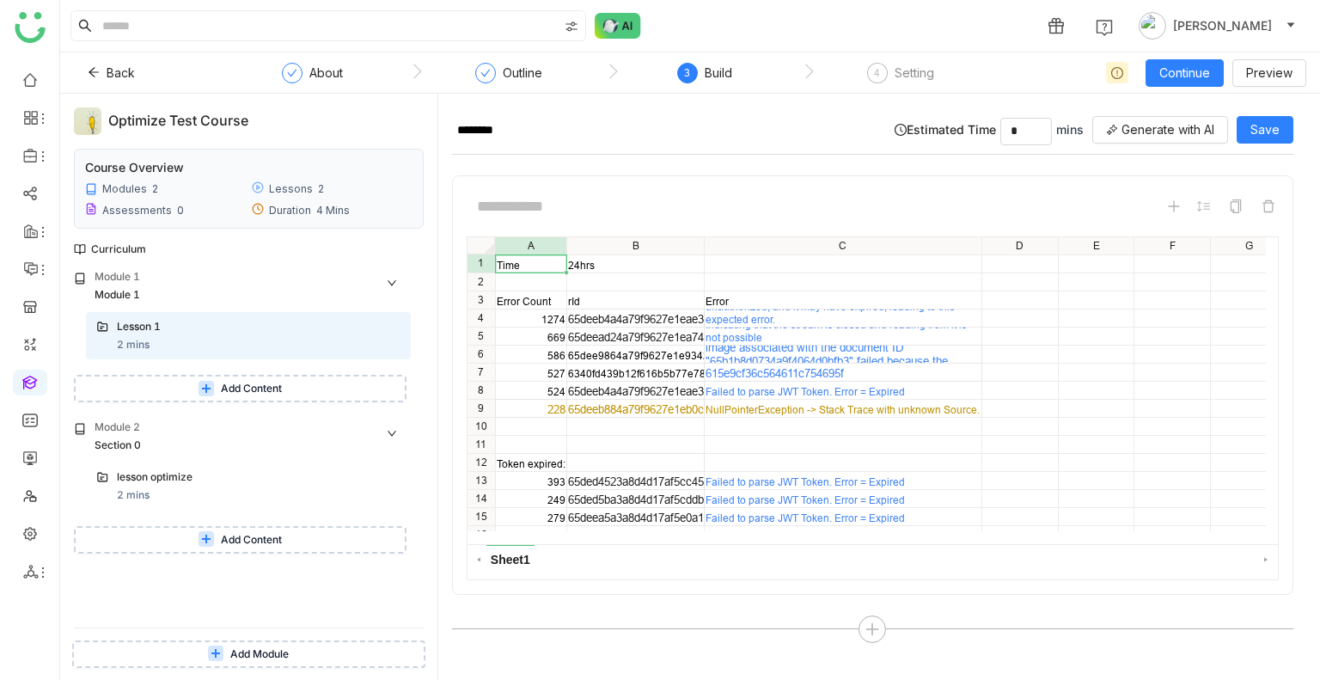
click at [298, 387] on button "Add Content" at bounding box center [240, 388] width 332 height 27
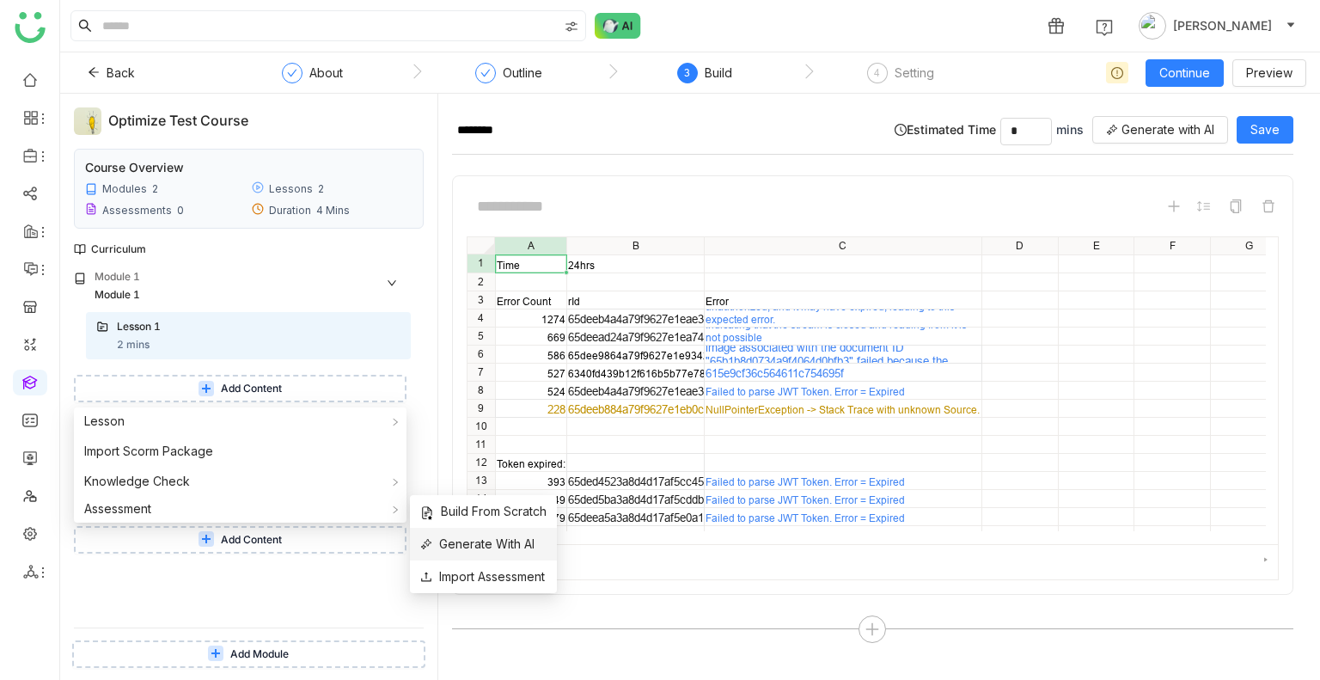
click at [480, 552] on span "Generate With AI" at bounding box center [477, 543] width 114 height 19
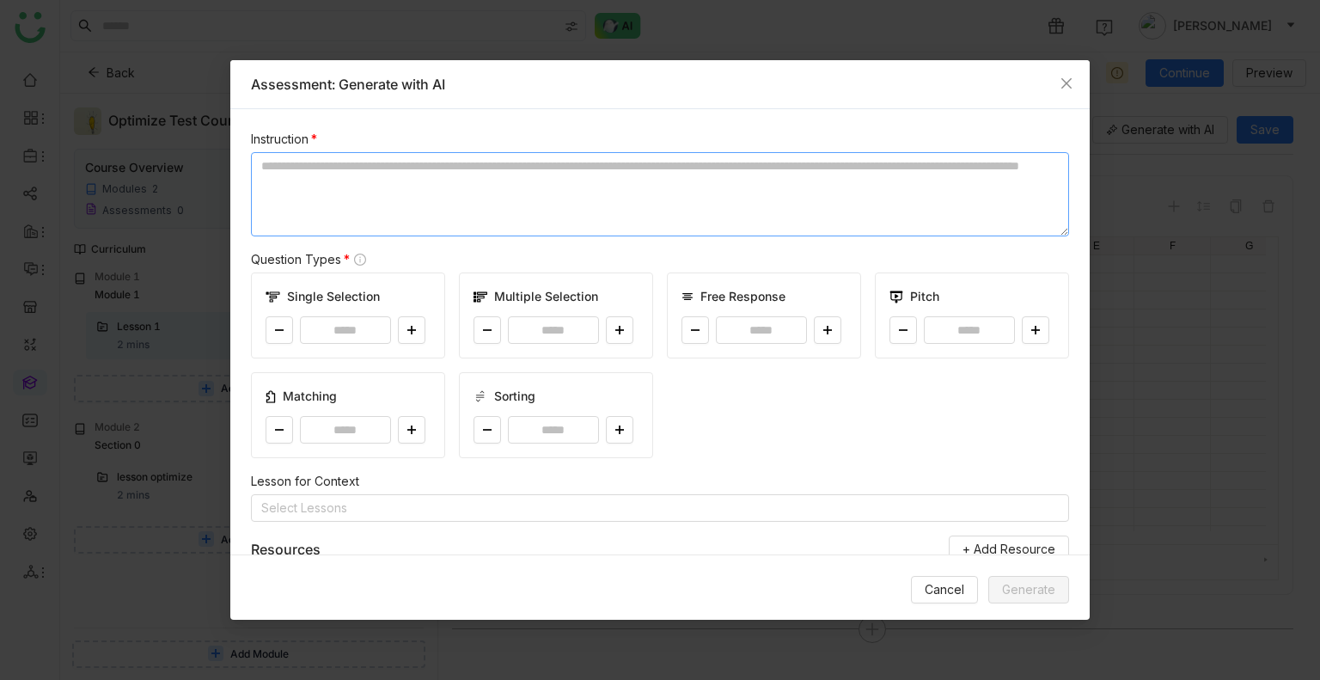
click at [608, 189] on textarea at bounding box center [660, 194] width 818 height 84
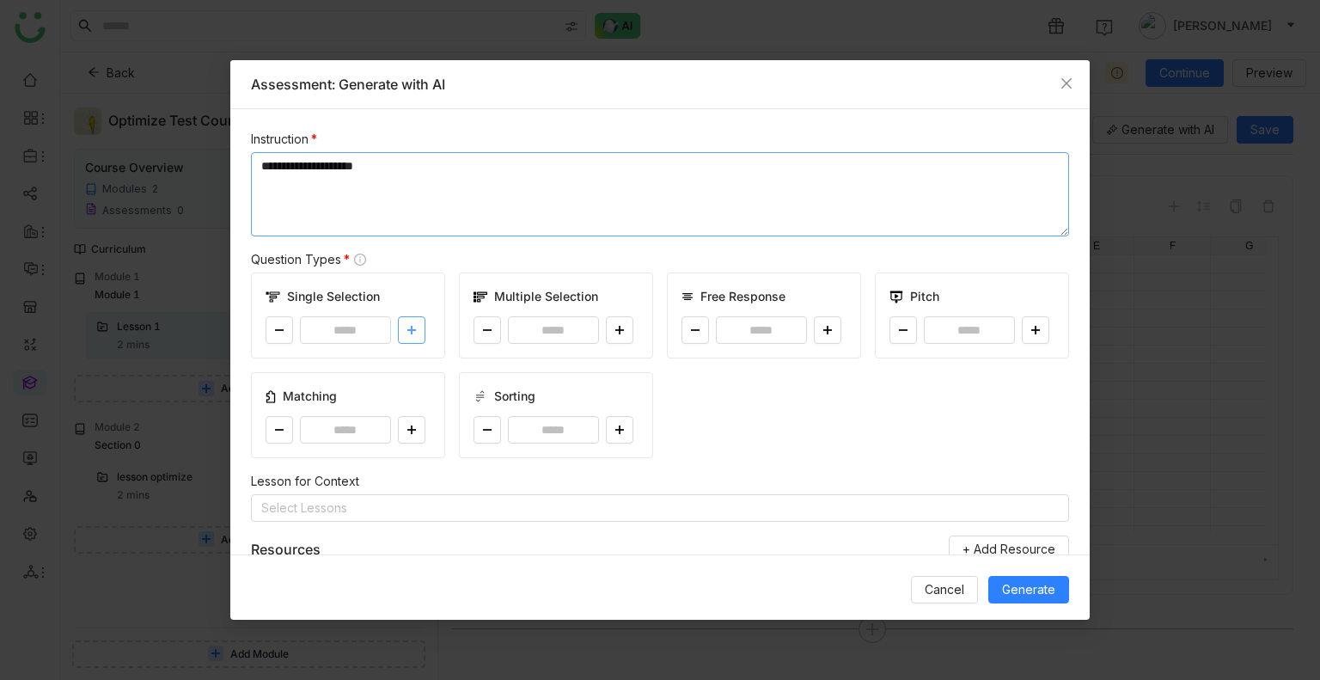
type textarea "**********"
drag, startPoint x: 409, startPoint y: 332, endPoint x: 825, endPoint y: 380, distance: 418.5
click at [408, 332] on icon at bounding box center [411, 330] width 10 height 10
type input "*"
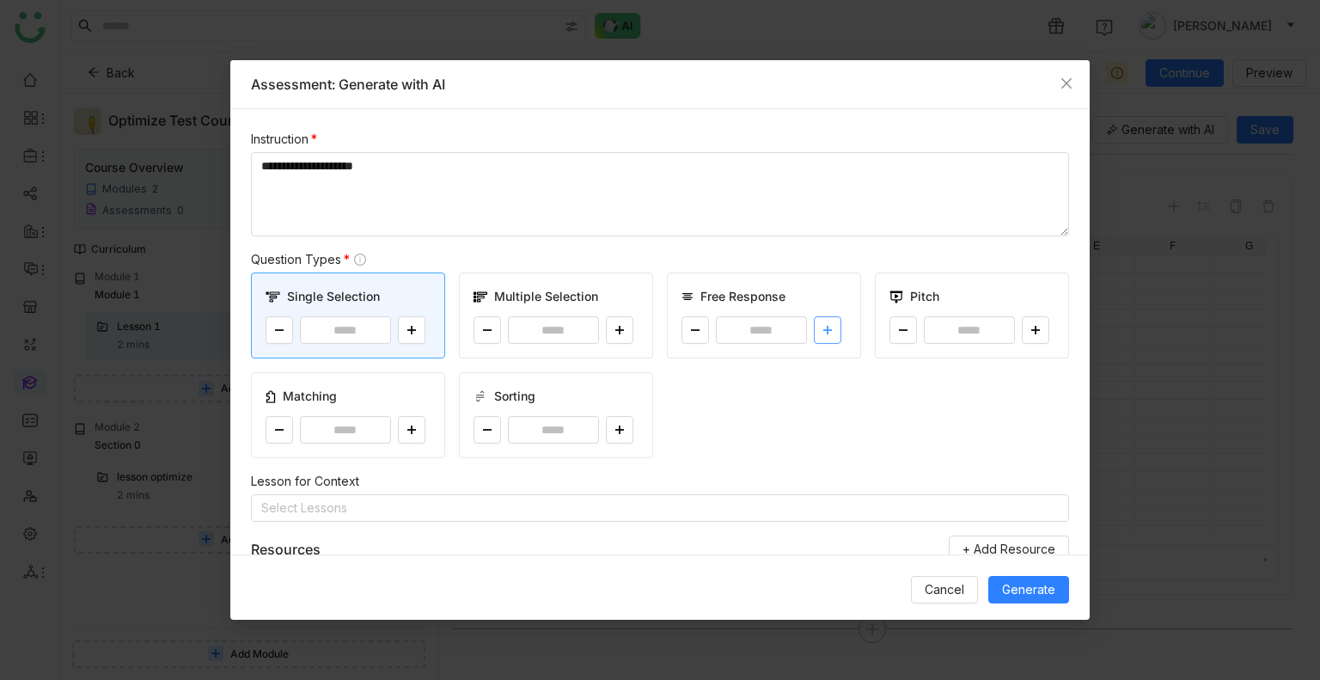
drag, startPoint x: 822, startPoint y: 334, endPoint x: 1004, endPoint y: 332, distance: 182.2
click at [822, 334] on icon at bounding box center [827, 330] width 10 height 10
type input "*"
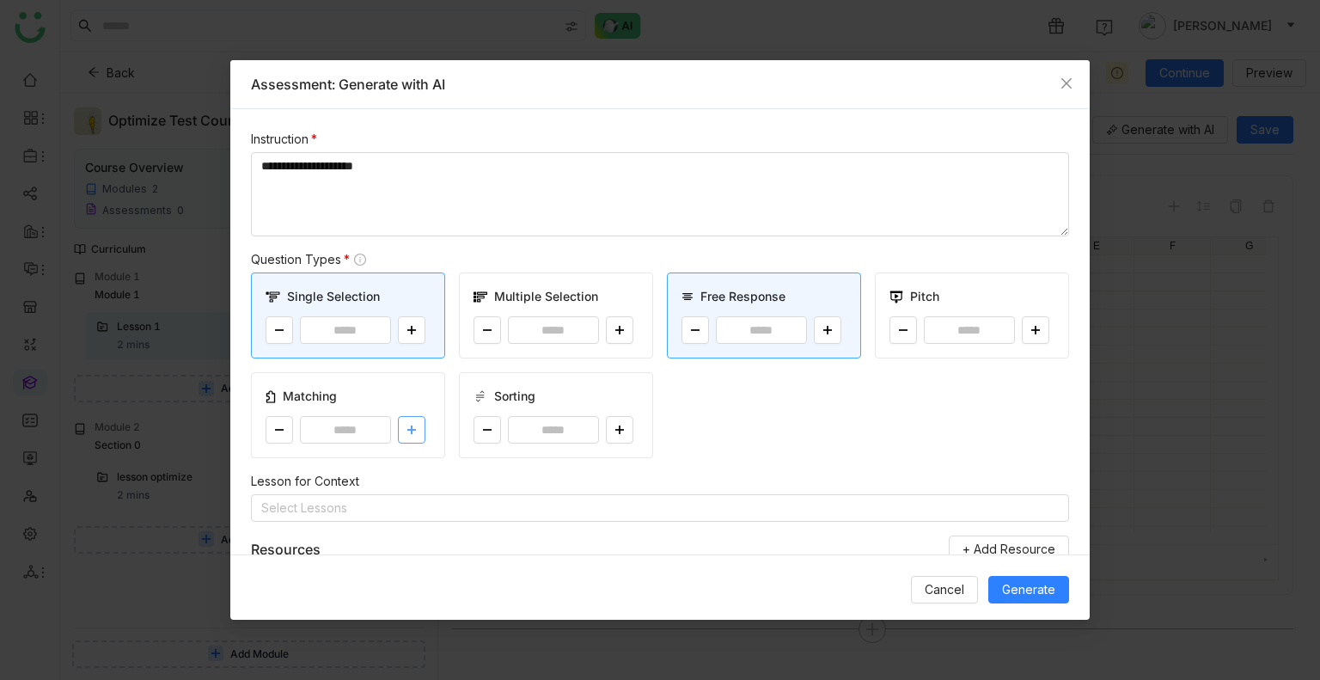
drag, startPoint x: 409, startPoint y: 423, endPoint x: 442, endPoint y: 428, distance: 33.9
click at [412, 425] on icon at bounding box center [411, 429] width 10 height 10
type input "*"
click at [619, 437] on button at bounding box center [619, 429] width 27 height 27
type input "*"
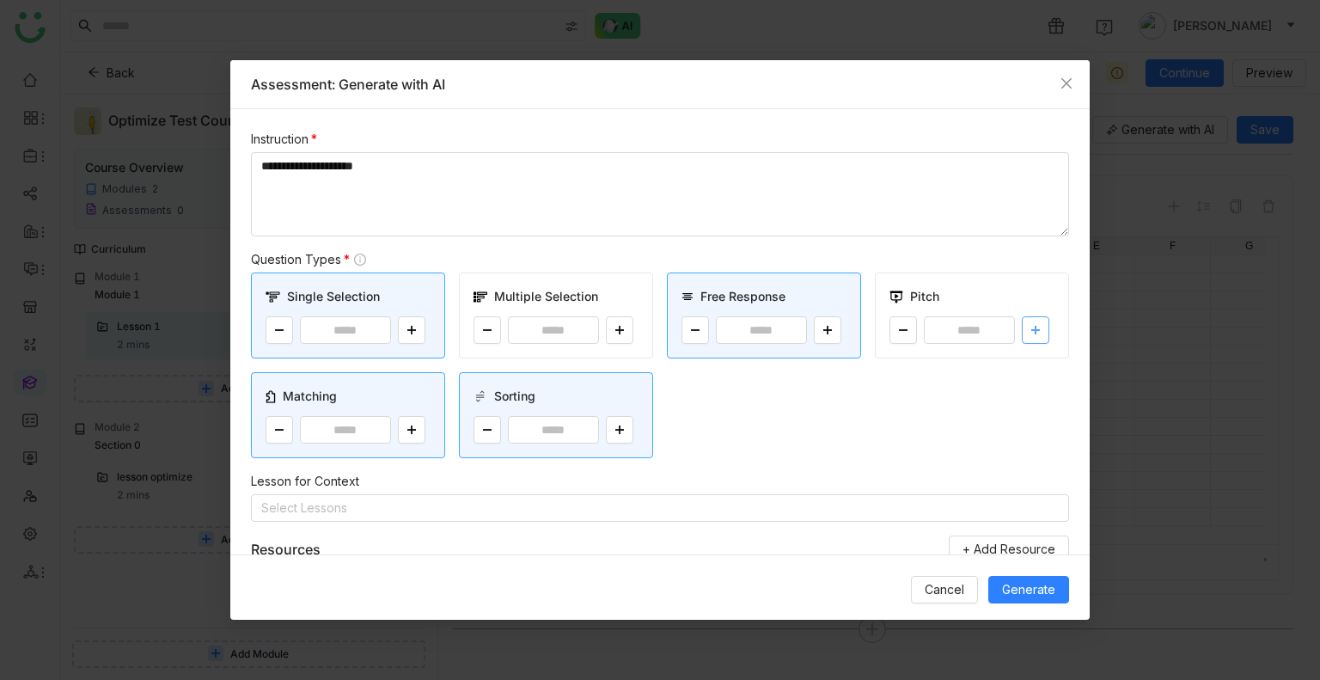
click at [1022, 320] on button at bounding box center [1035, 329] width 27 height 27
type input "*"
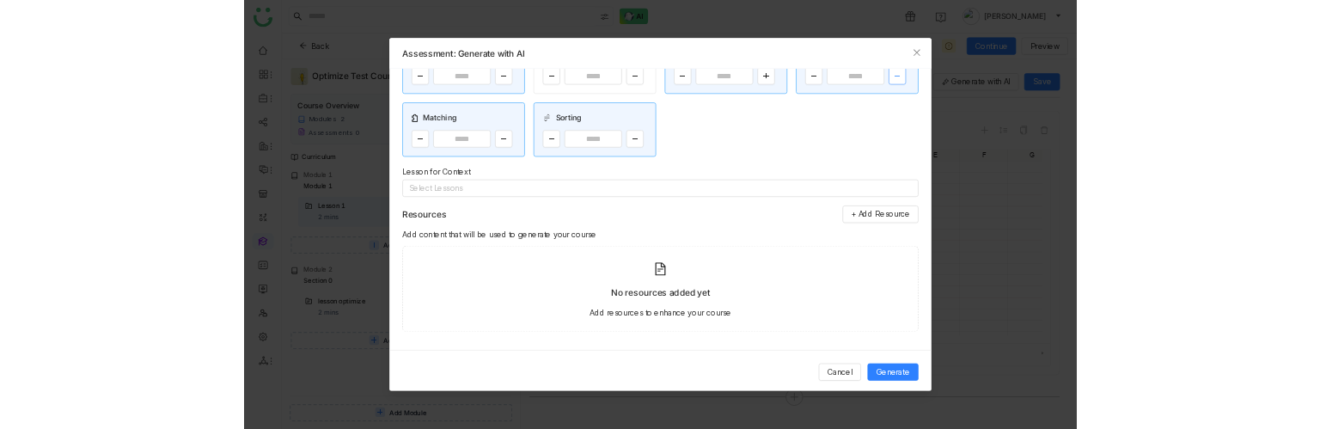
scroll to position [217, 0]
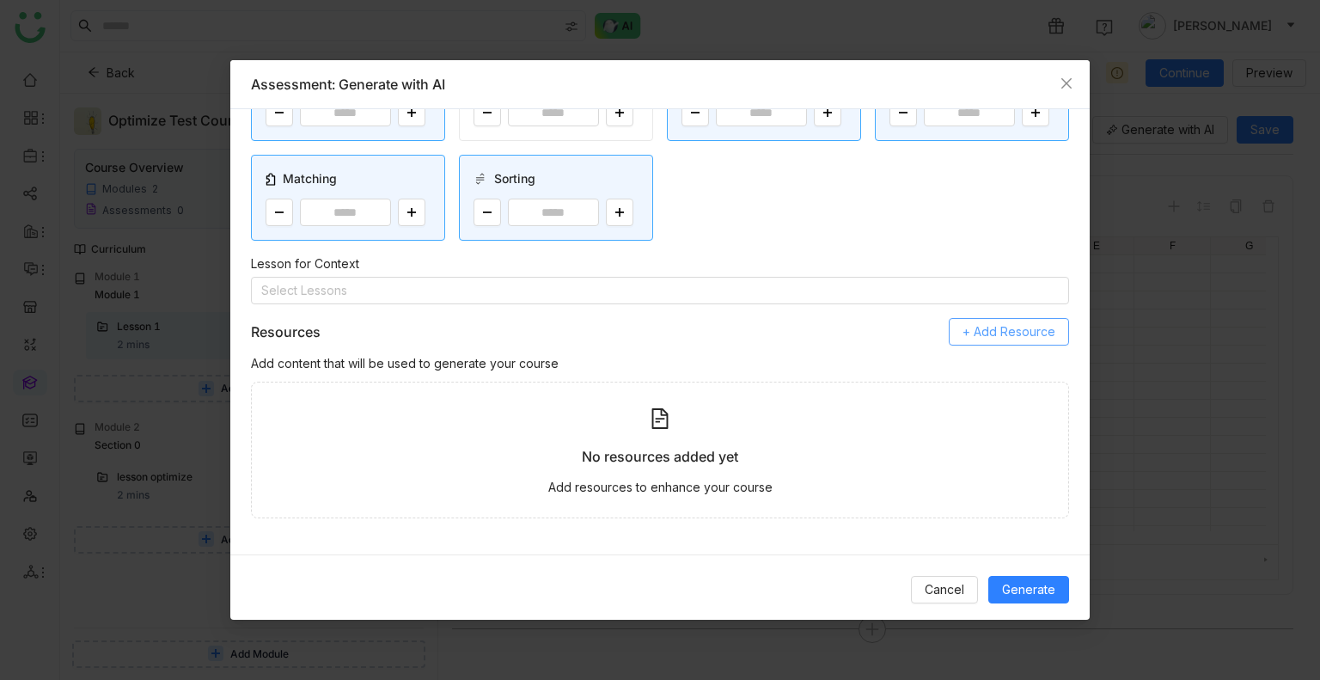
click at [992, 325] on span "+ Add Resource" at bounding box center [1008, 331] width 93 height 19
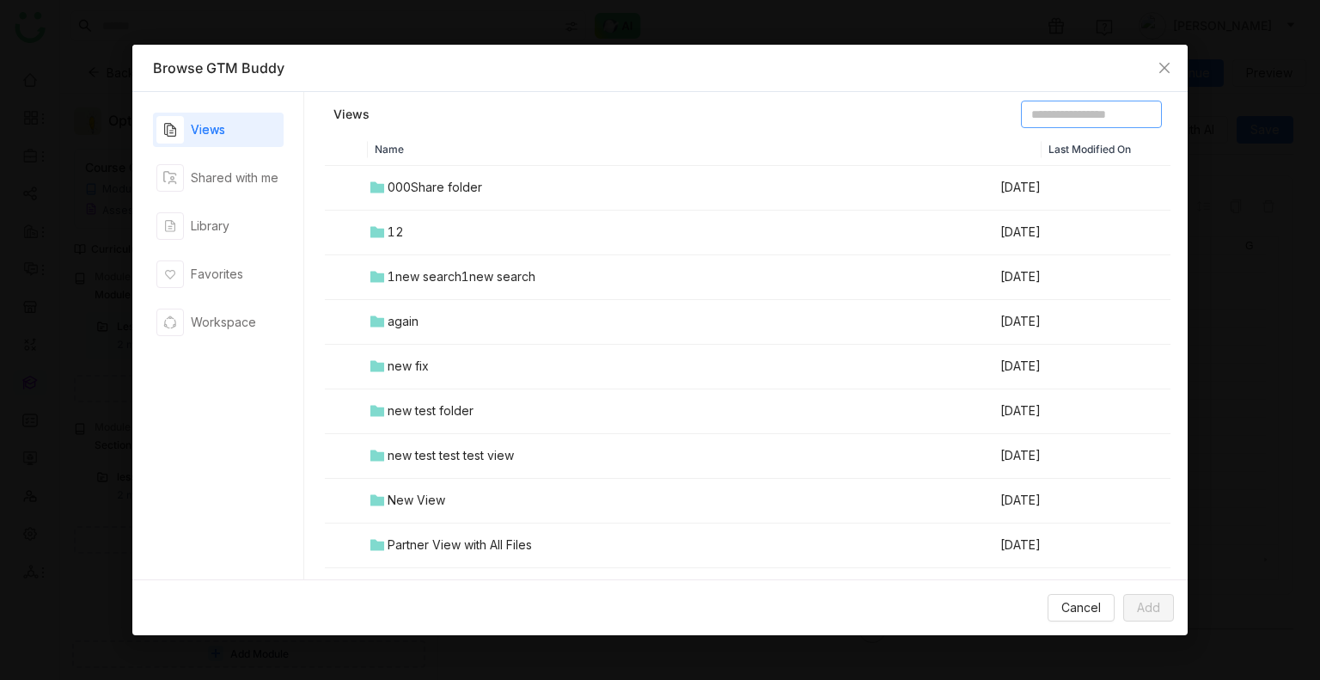
click at [1088, 115] on input at bounding box center [1091, 114] width 141 height 27
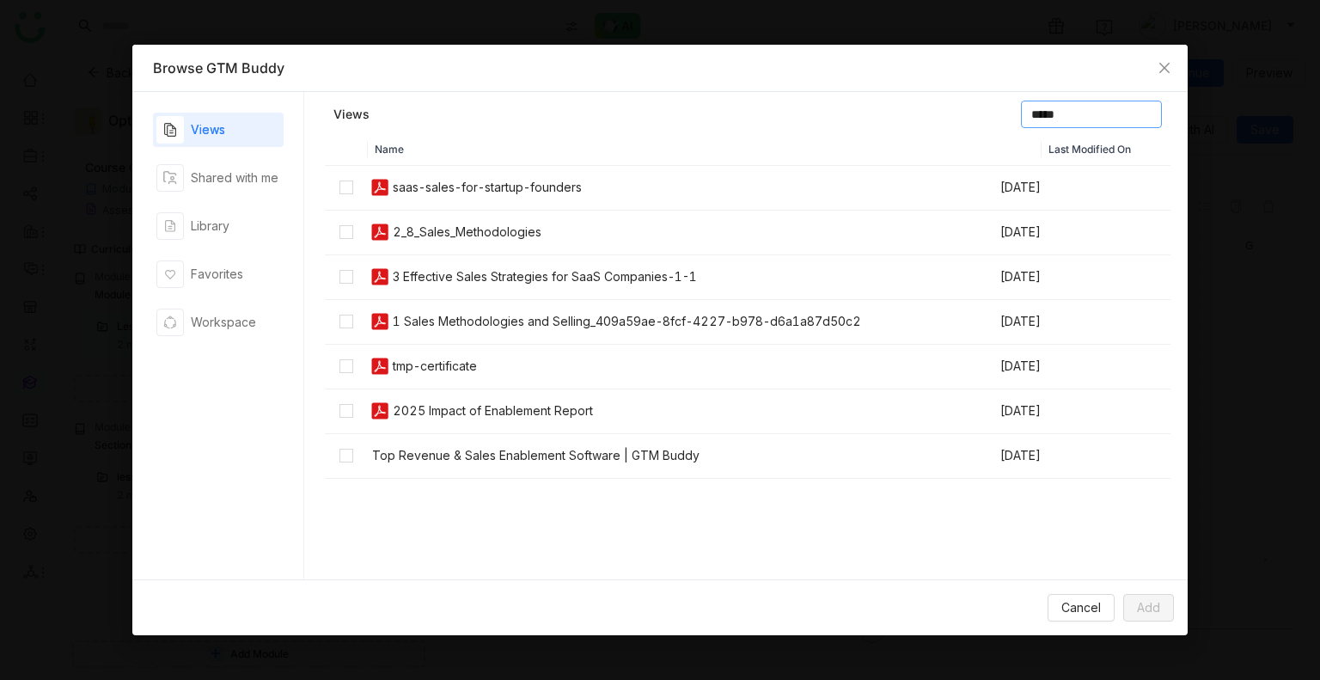
type input "*****"
click at [337, 452] on td at bounding box center [346, 456] width 43 height 45
click at [363, 322] on td at bounding box center [346, 322] width 43 height 45
drag, startPoint x: 1145, startPoint y: 617, endPoint x: 1094, endPoint y: 605, distance: 52.9
click at [1145, 618] on button "Add" at bounding box center [1148, 607] width 51 height 27
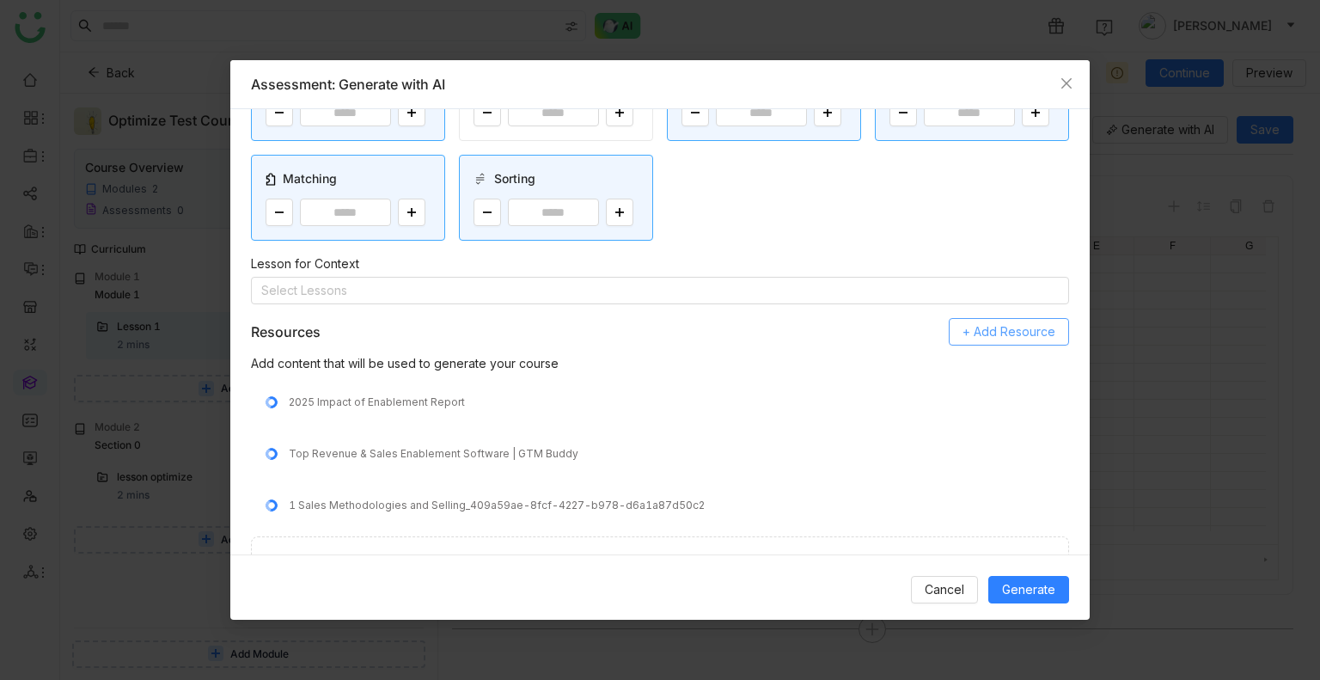
click at [949, 339] on button "+ Add Resource" at bounding box center [1009, 331] width 120 height 27
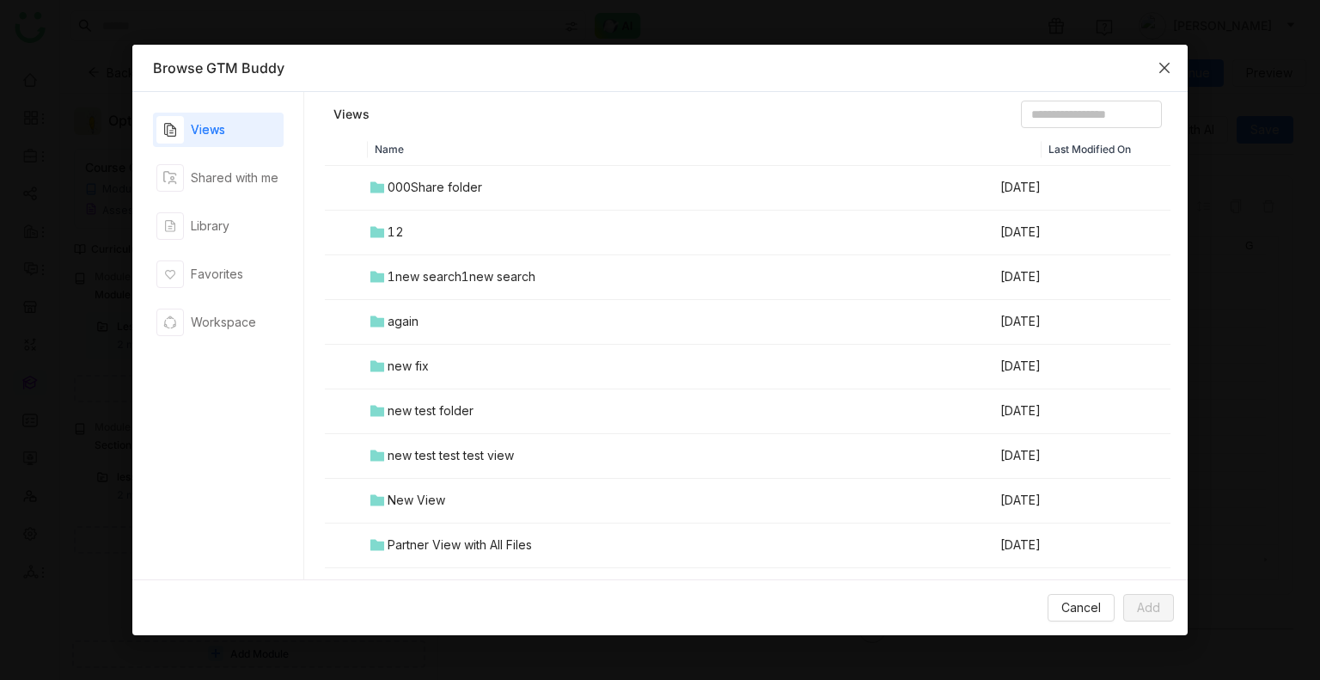
click at [1166, 71] on icon "Close" at bounding box center [1164, 68] width 14 height 14
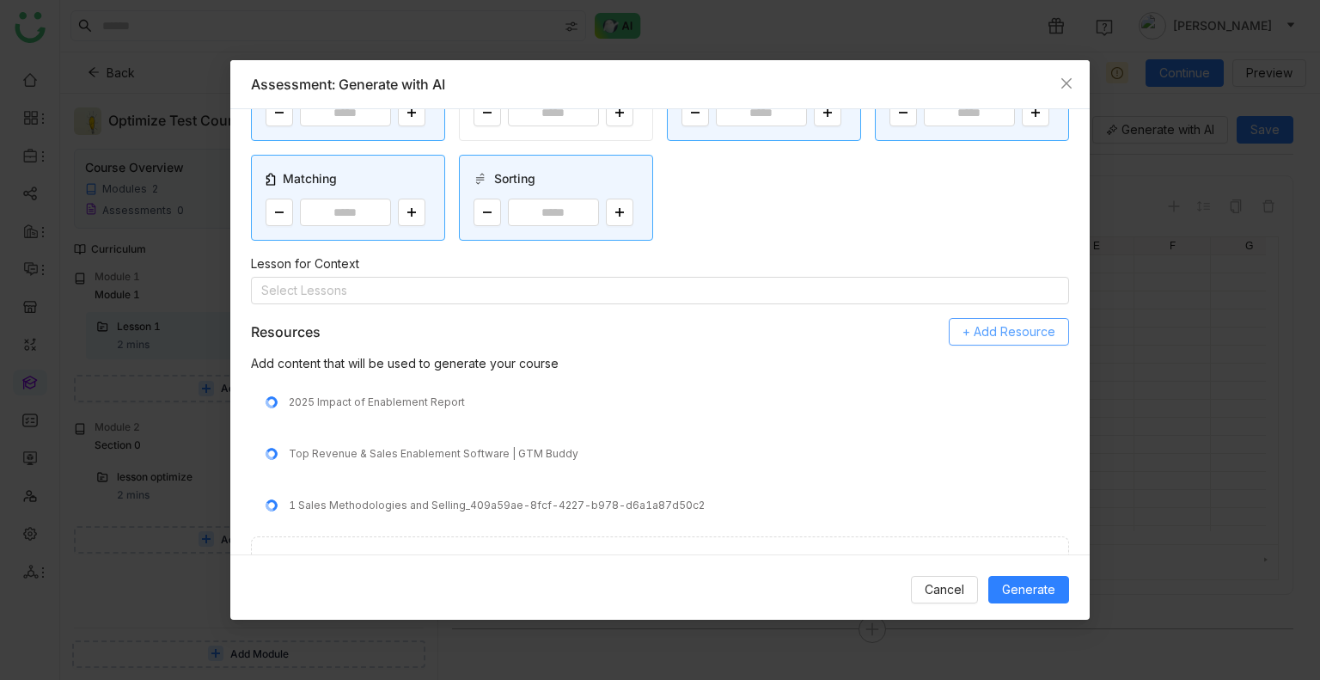
click at [986, 326] on span "+ Add Resource" at bounding box center [1008, 331] width 93 height 19
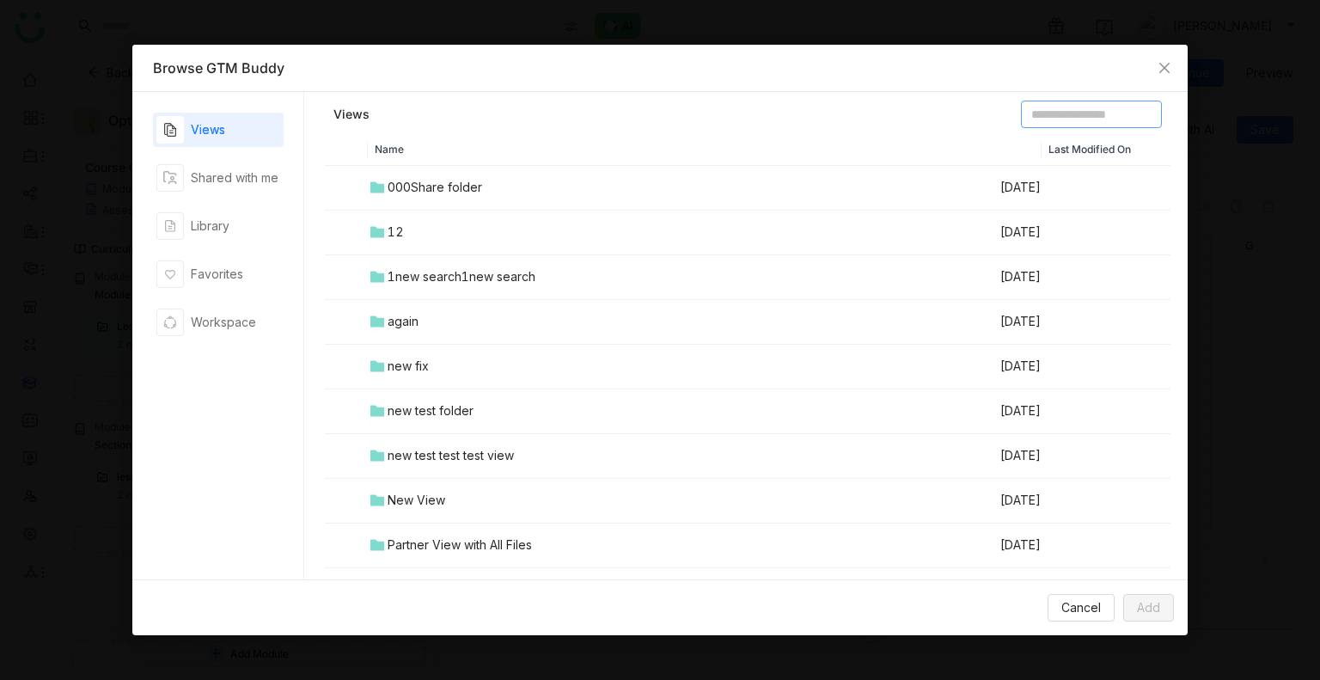
click at [1051, 107] on input at bounding box center [1091, 114] width 141 height 27
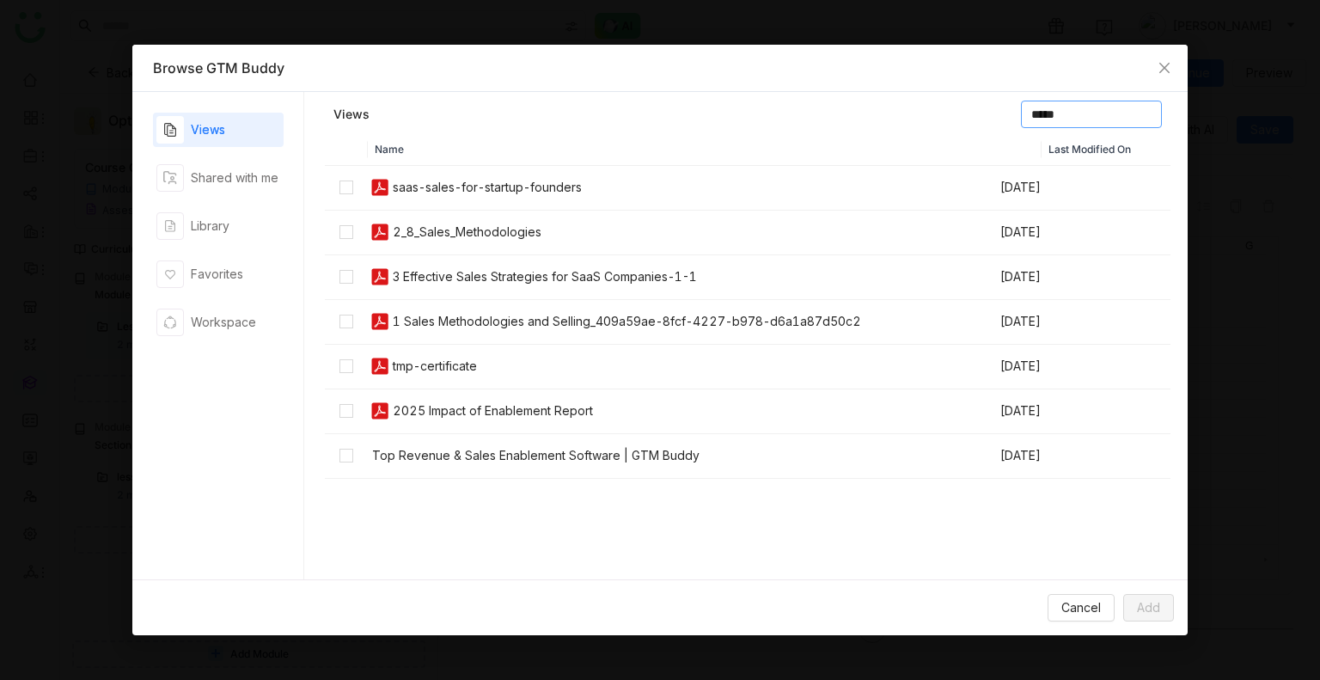
type input "*****"
click at [345, 247] on td at bounding box center [346, 232] width 43 height 45
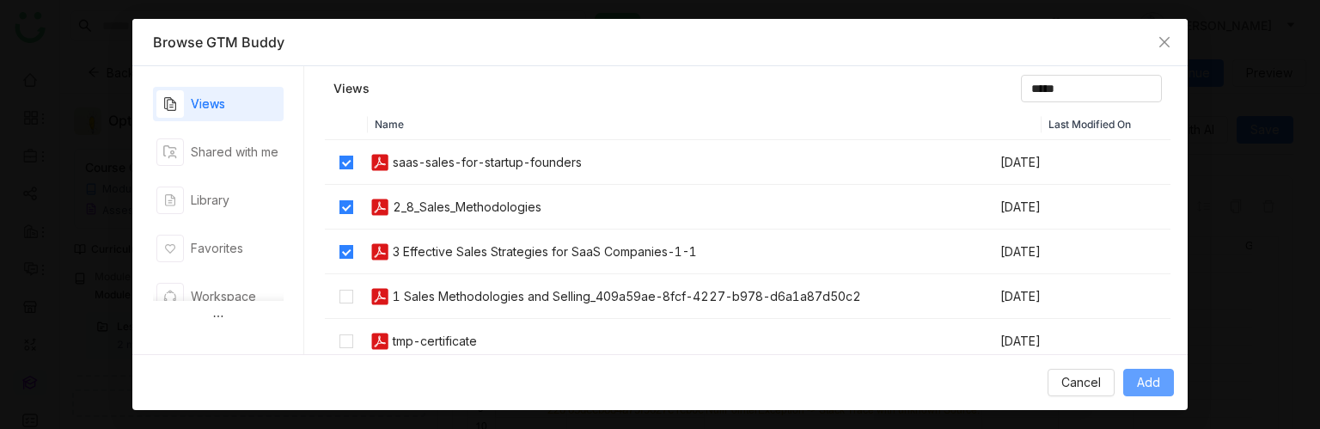
click at [1144, 382] on span "Add" at bounding box center [1148, 382] width 23 height 19
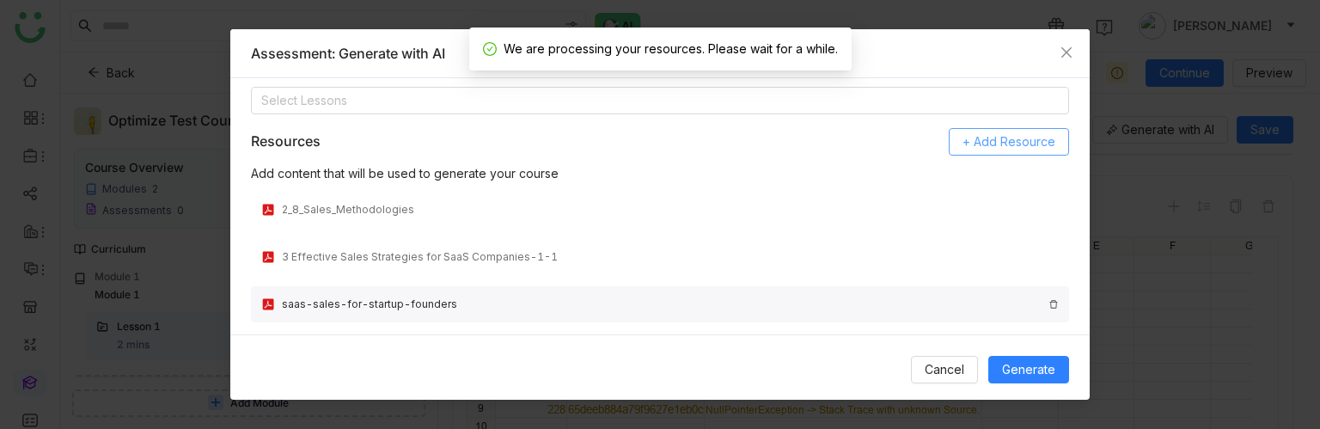
scroll to position [400, 0]
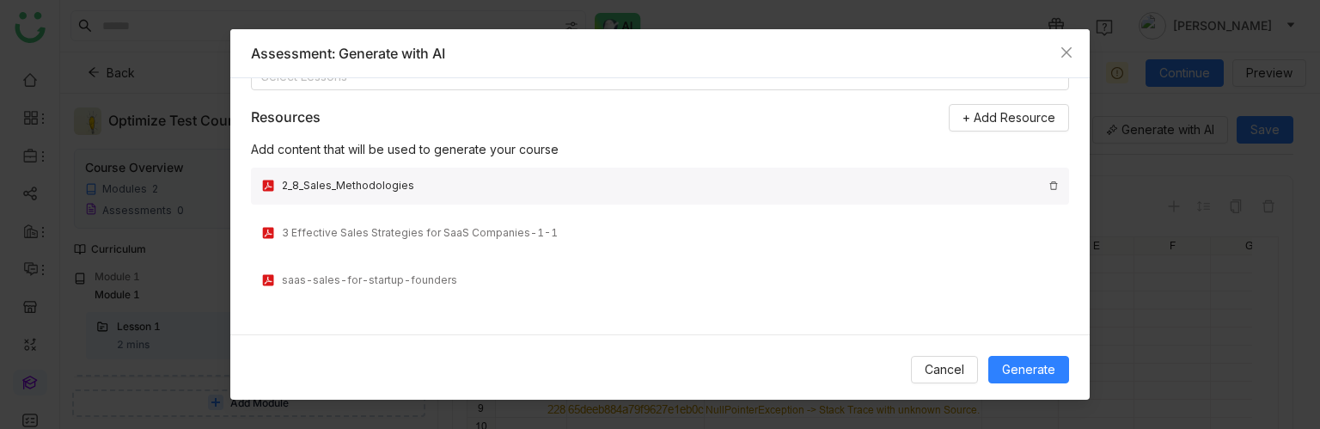
click at [1048, 181] on img at bounding box center [1053, 185] width 10 height 10
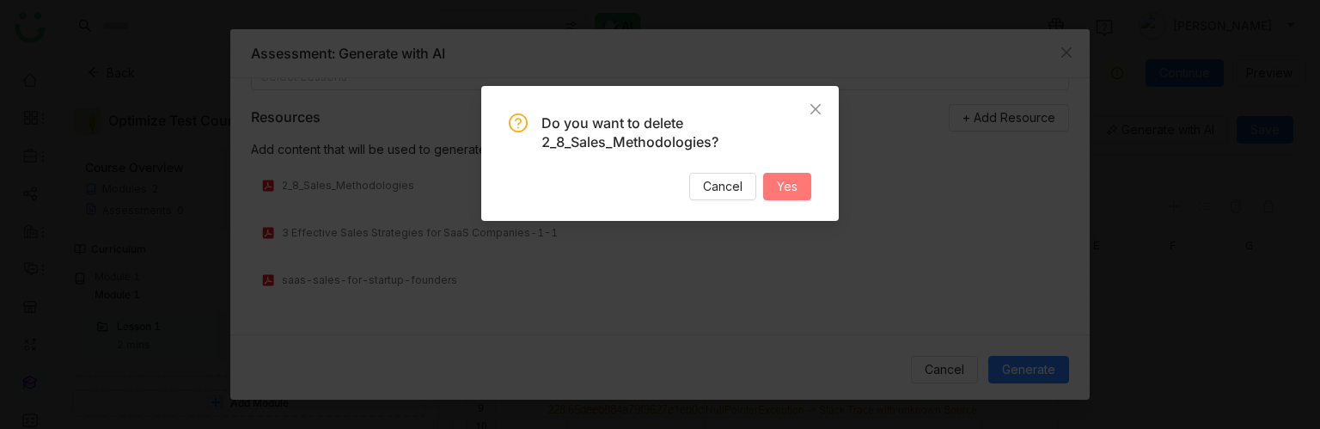
click at [790, 185] on span "Yes" at bounding box center [787, 186] width 21 height 19
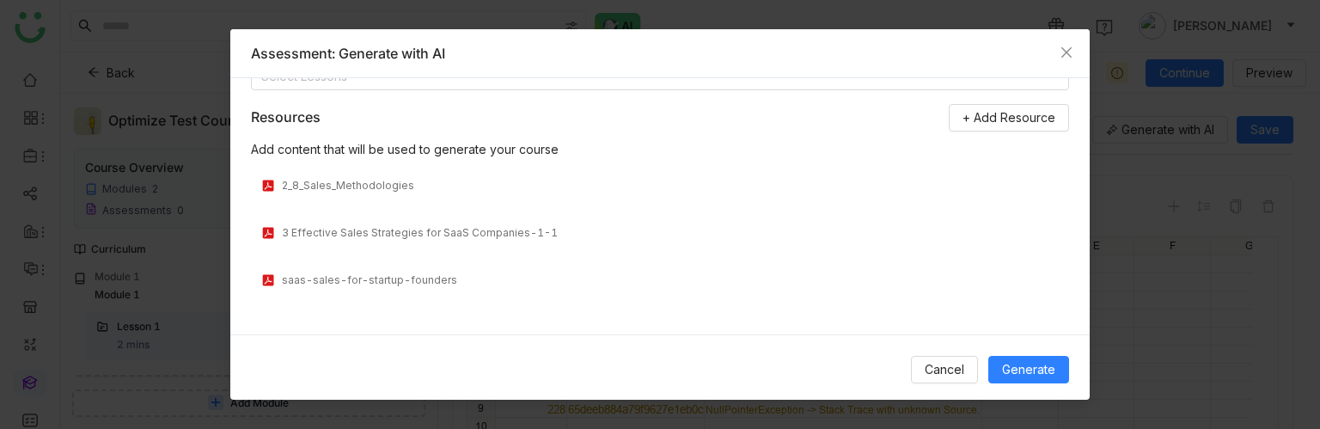
scroll to position [354, 0]
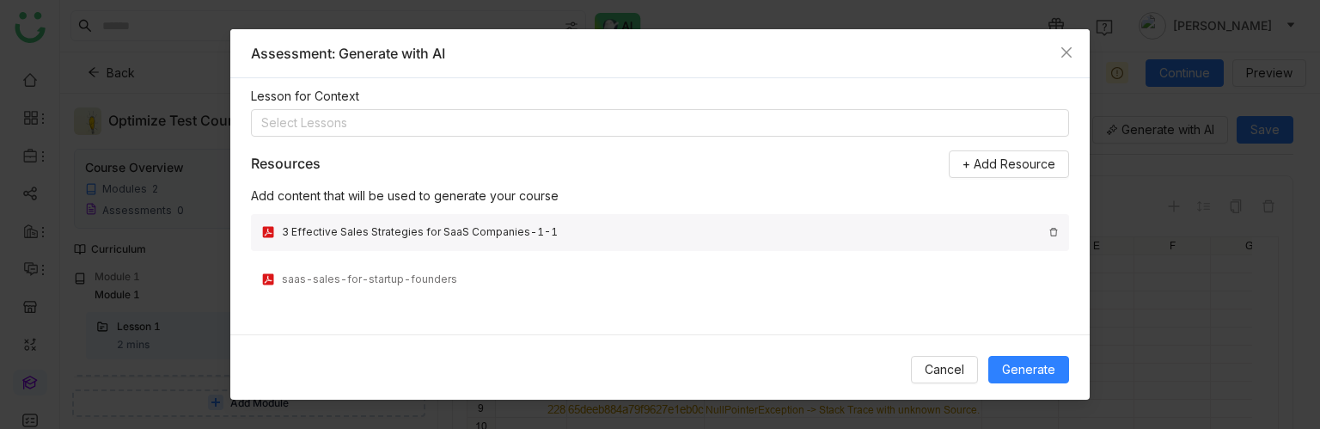
click at [1034, 231] on div "3 Effective Sales Strategies for SaaS Companies-1-1" at bounding box center [660, 232] width 818 height 37
click at [1048, 229] on img at bounding box center [1053, 232] width 10 height 10
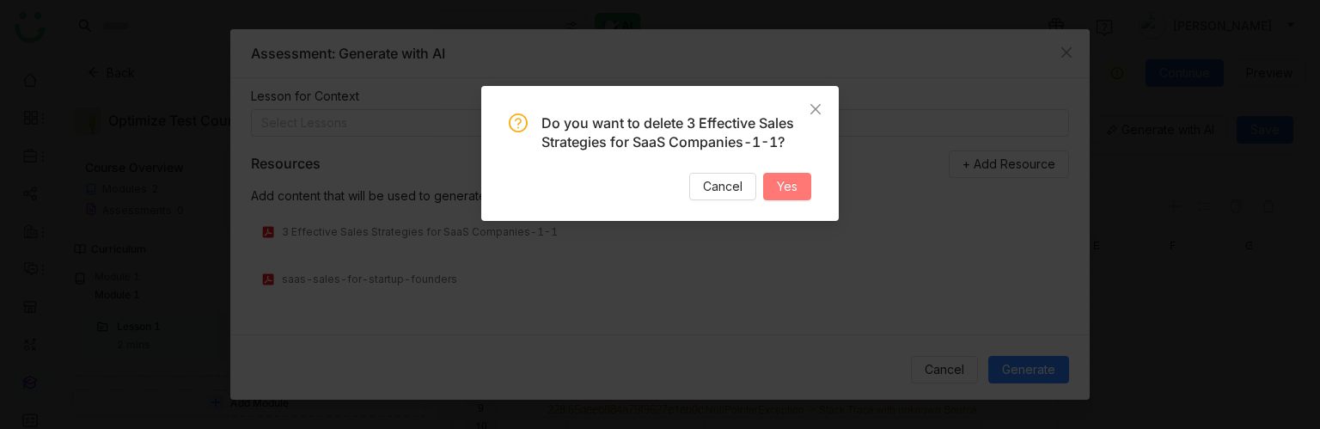
click at [788, 182] on span "Yes" at bounding box center [787, 186] width 21 height 19
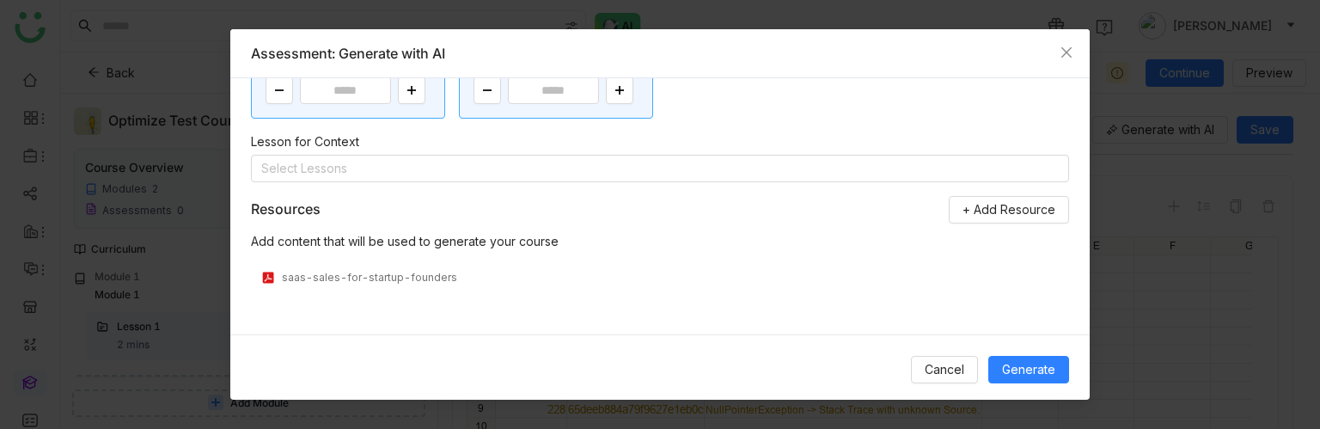
scroll to position [306, 0]
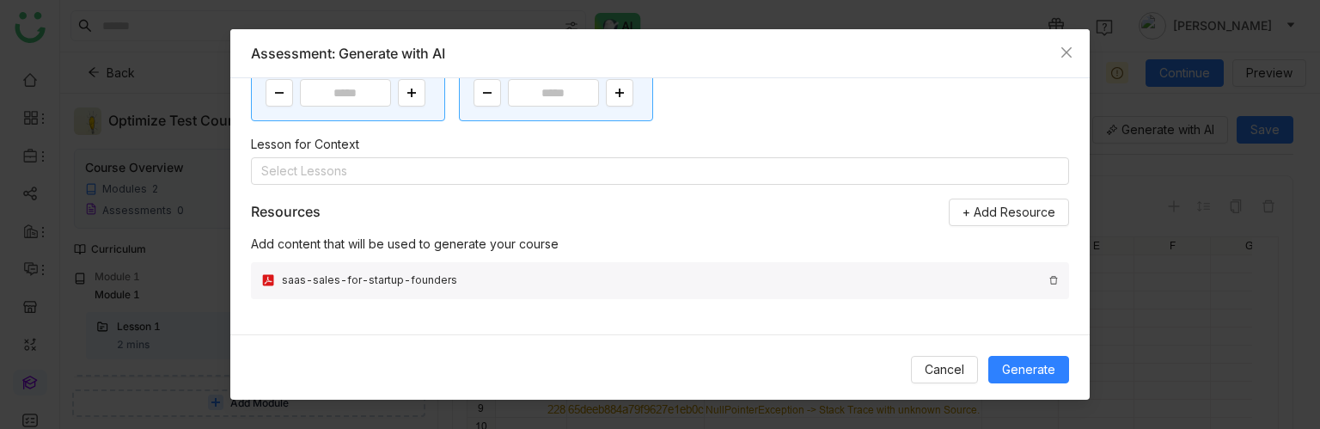
click at [1048, 278] on img at bounding box center [1053, 280] width 10 height 10
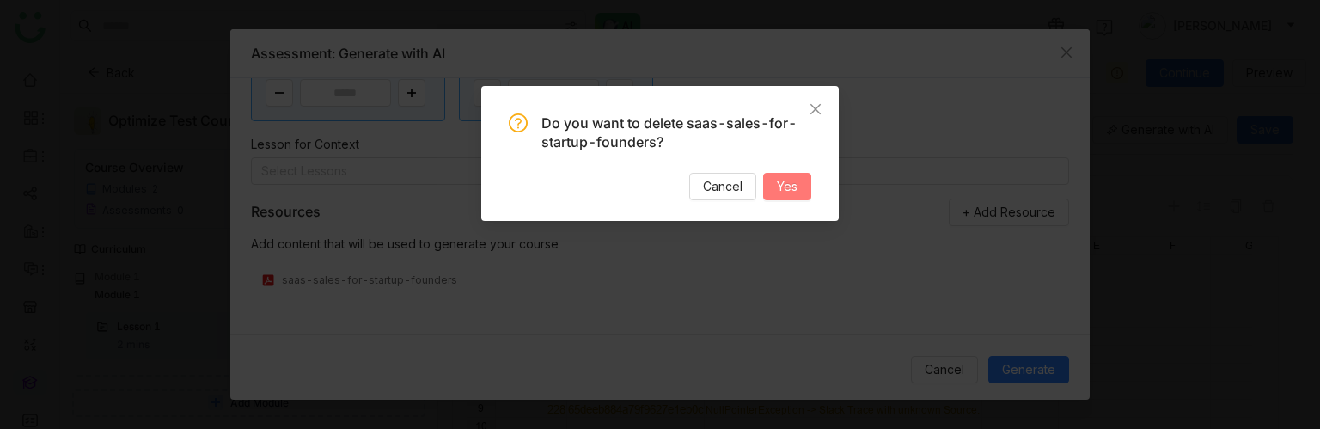
click at [789, 179] on span "Yes" at bounding box center [787, 186] width 21 height 19
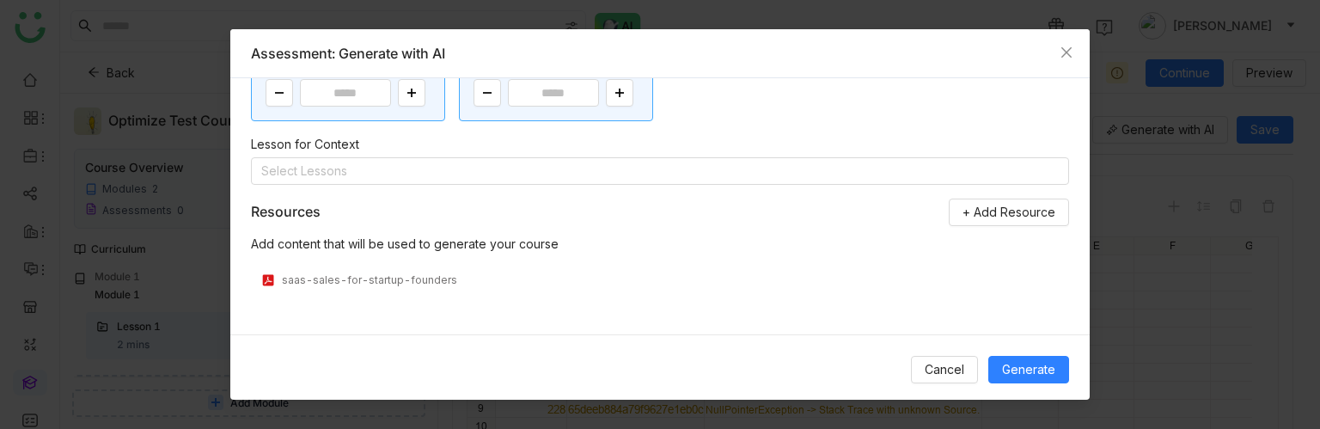
scroll to position [400, 0]
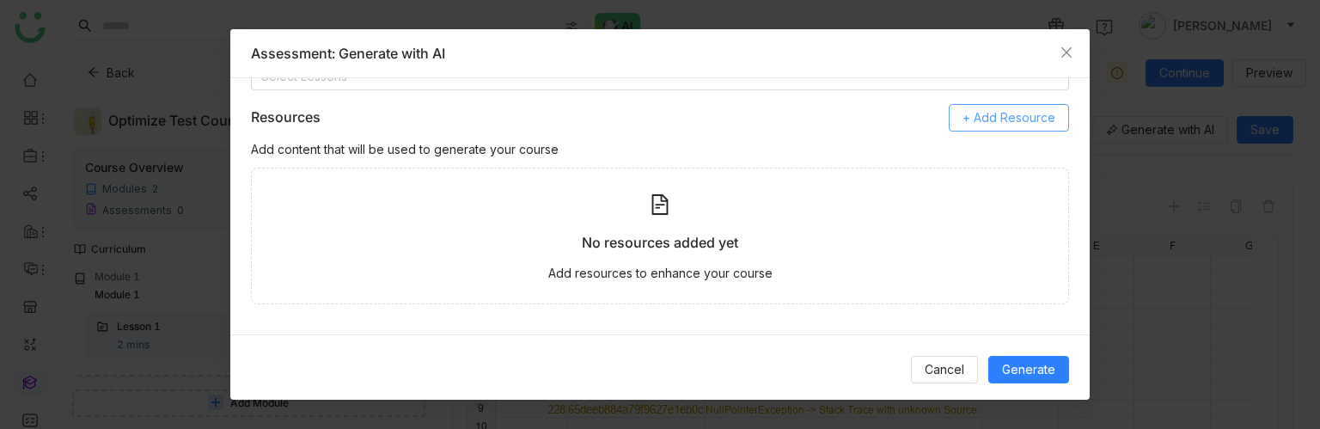
click at [1019, 105] on button "+ Add Resource" at bounding box center [1009, 117] width 120 height 27
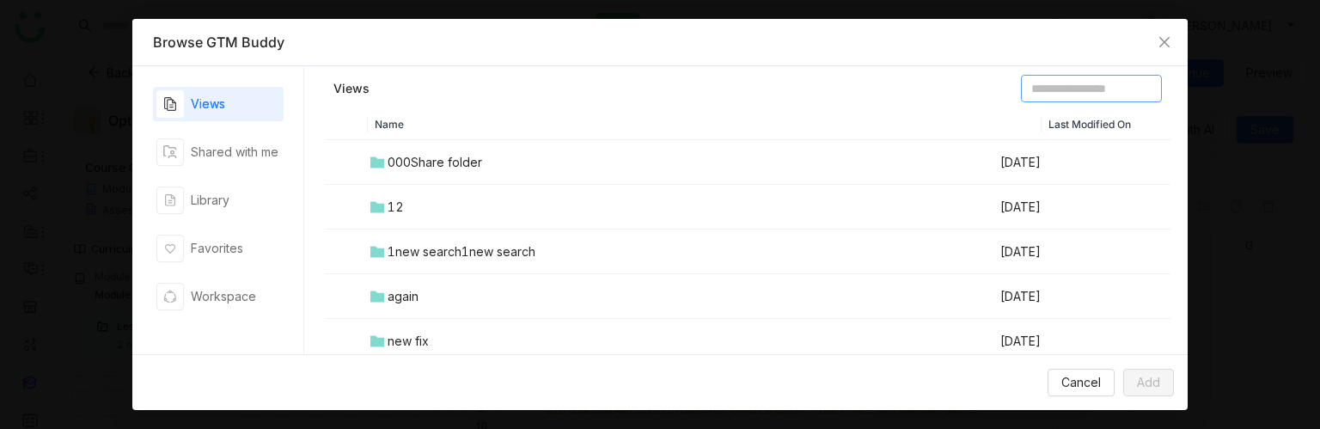
click at [1028, 95] on input at bounding box center [1091, 88] width 141 height 27
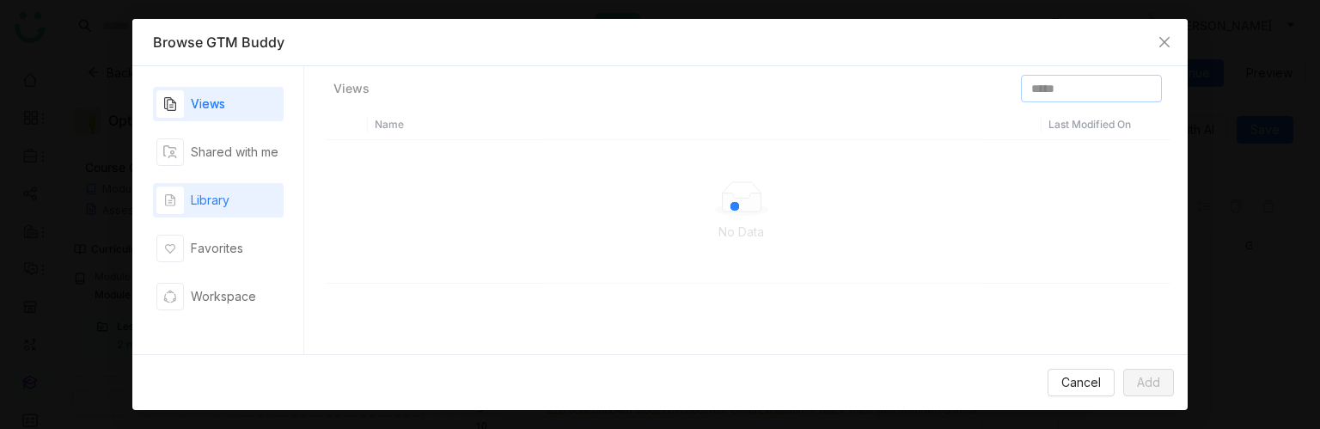
type input "*****"
click at [222, 210] on div "Library" at bounding box center [192, 199] width 73 height 27
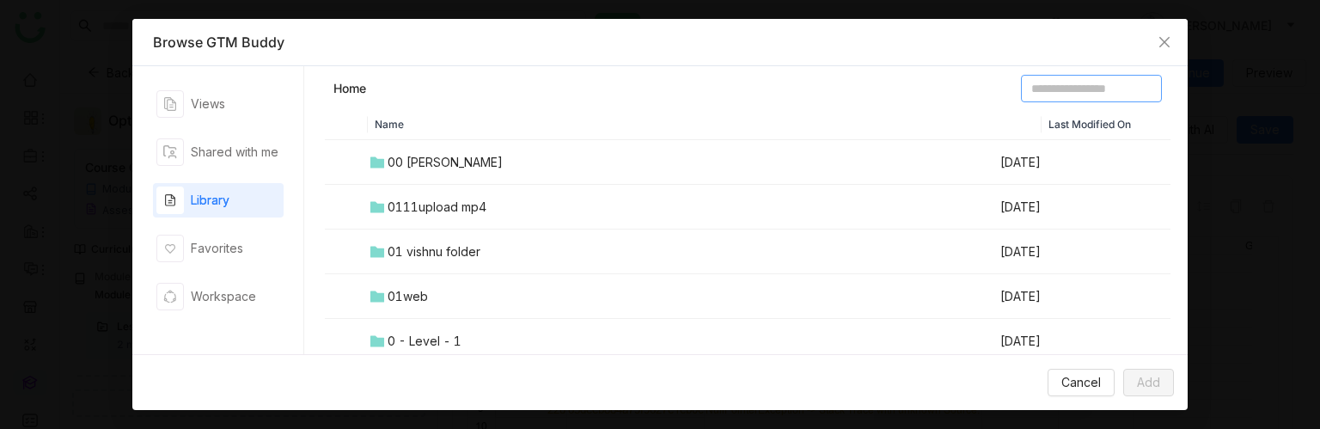
click at [1070, 88] on input at bounding box center [1091, 88] width 141 height 27
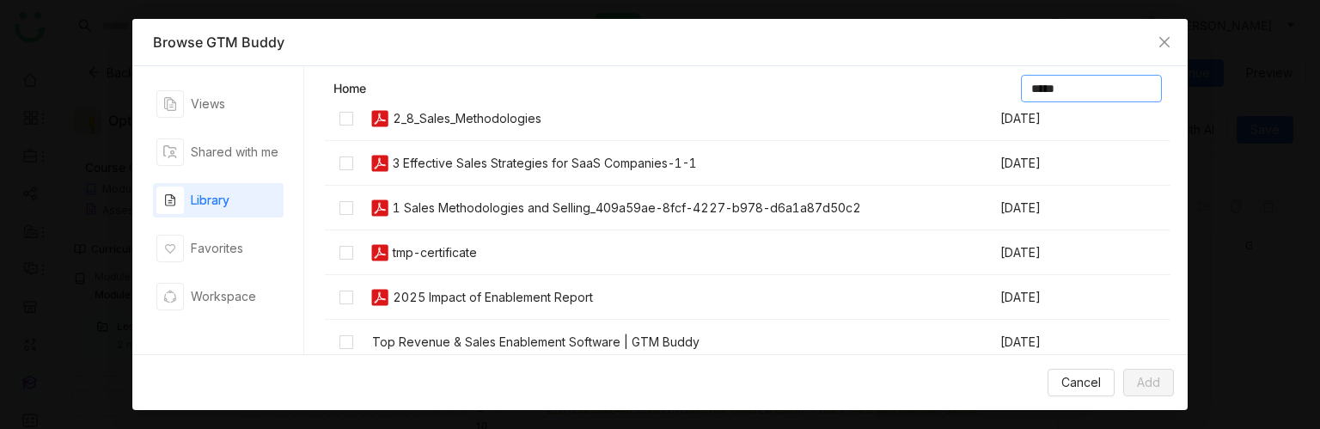
scroll to position [89, 0]
type input "*****"
click at [355, 248] on td at bounding box center [346, 251] width 43 height 45
click at [345, 282] on td at bounding box center [346, 296] width 43 height 45
click at [356, 209] on td at bounding box center [346, 207] width 43 height 45
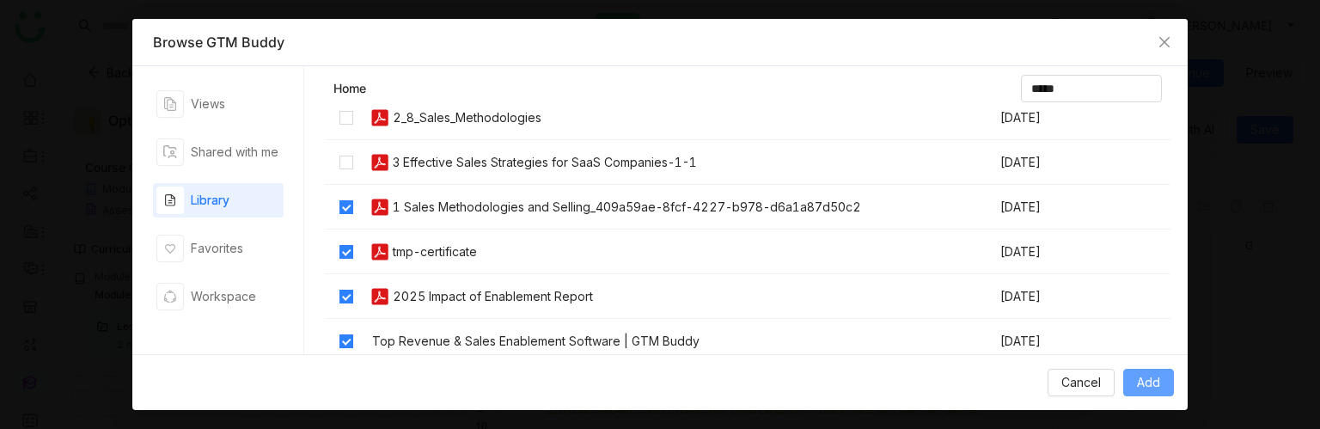
click at [1149, 381] on span "Add" at bounding box center [1148, 382] width 23 height 19
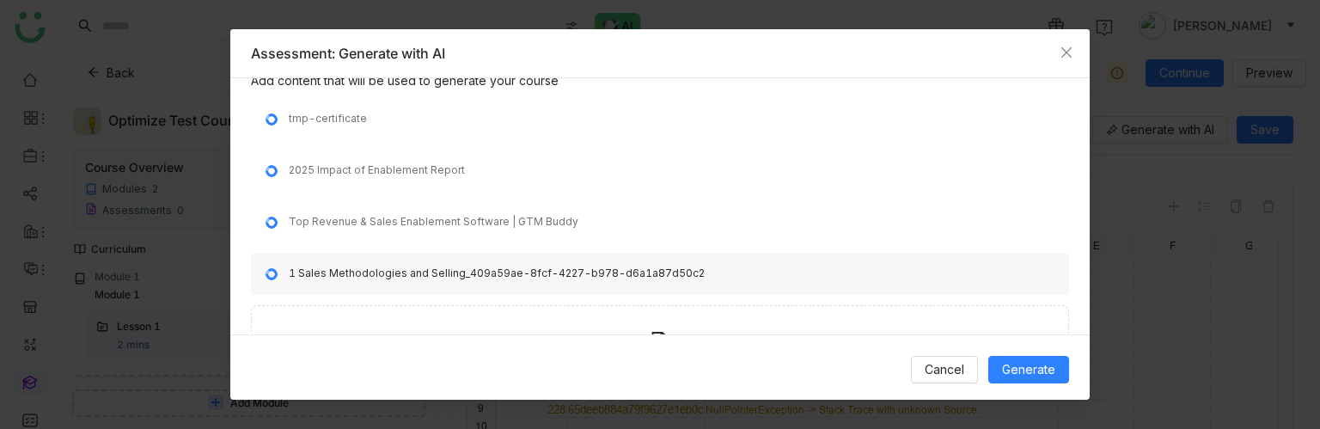
scroll to position [440, 0]
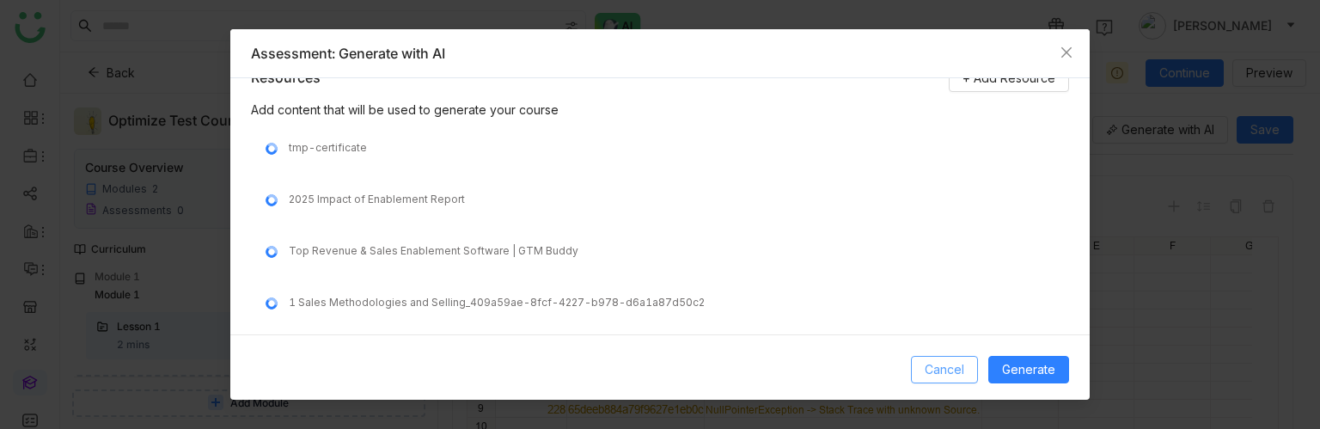
click at [964, 374] on span "Cancel" at bounding box center [944, 369] width 40 height 19
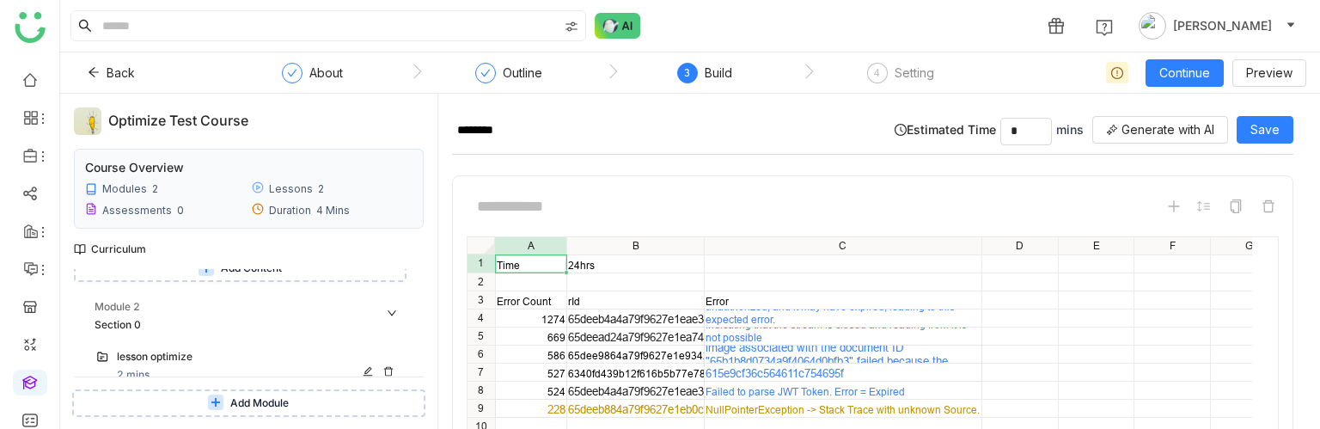
scroll to position [172, 0]
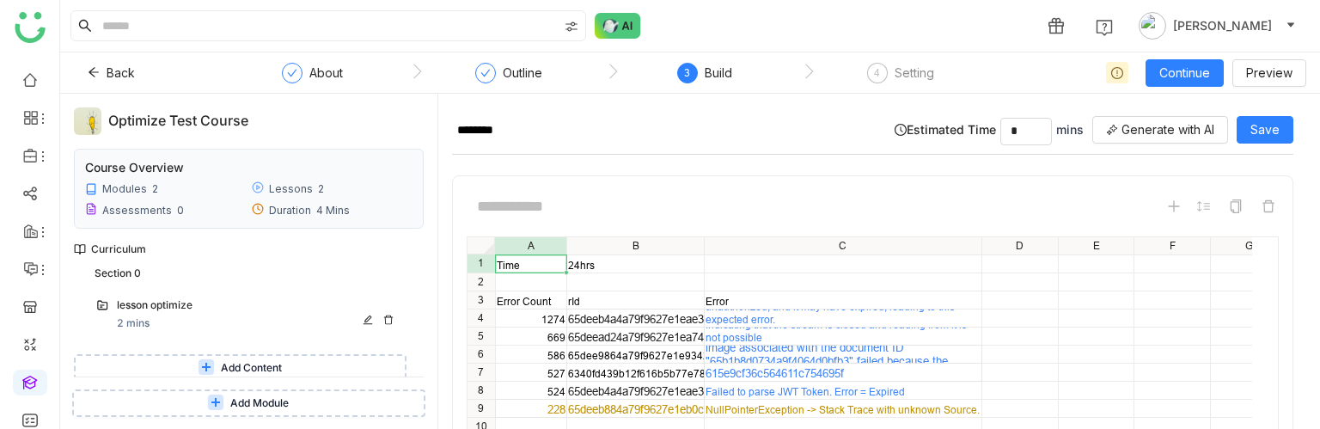
click at [247, 322] on div "lesson optimize 2 mins" at bounding box center [259, 314] width 284 height 34
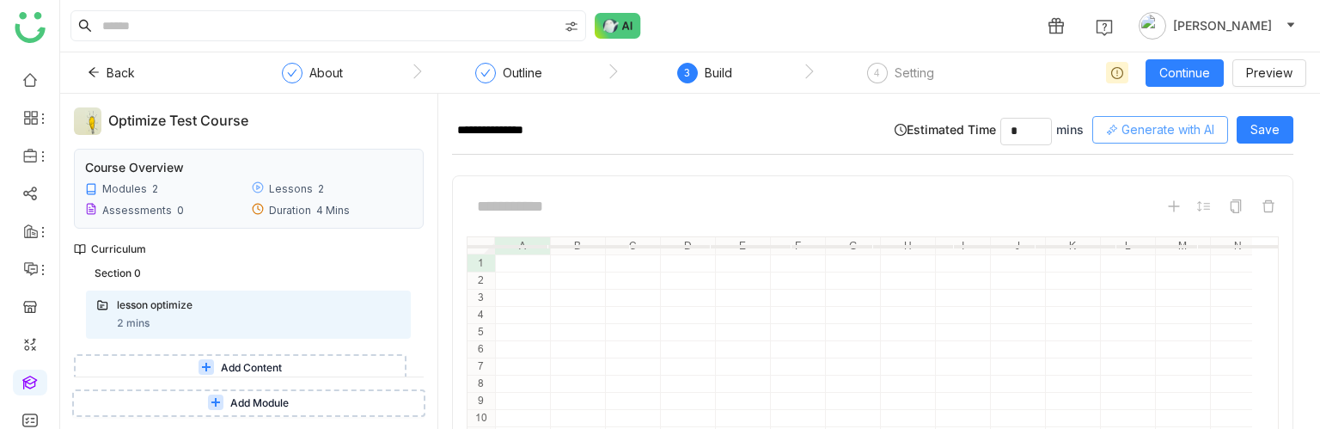
scroll to position [406, 37]
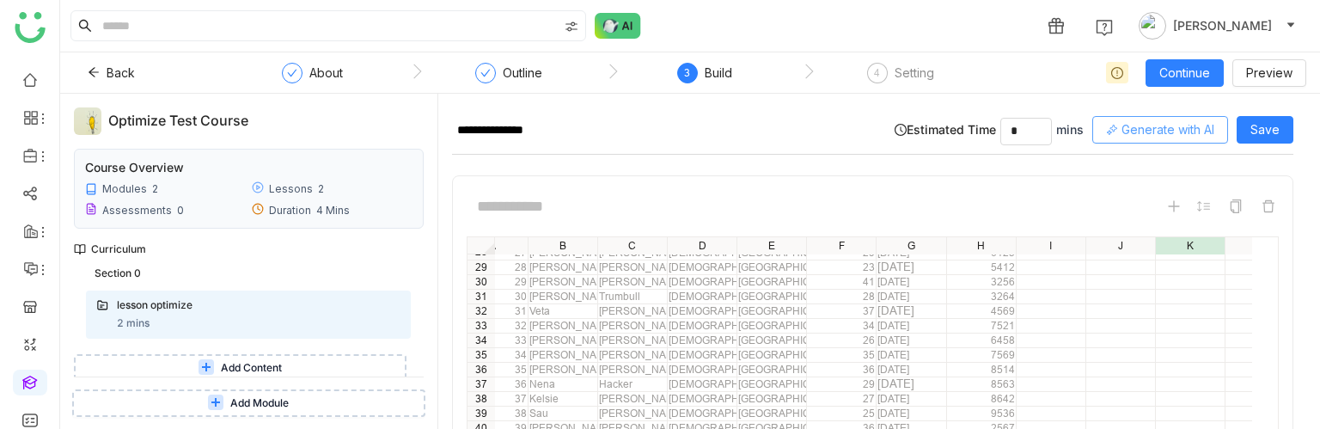
click at [1169, 131] on span "Generate with AI" at bounding box center [1167, 129] width 93 height 19
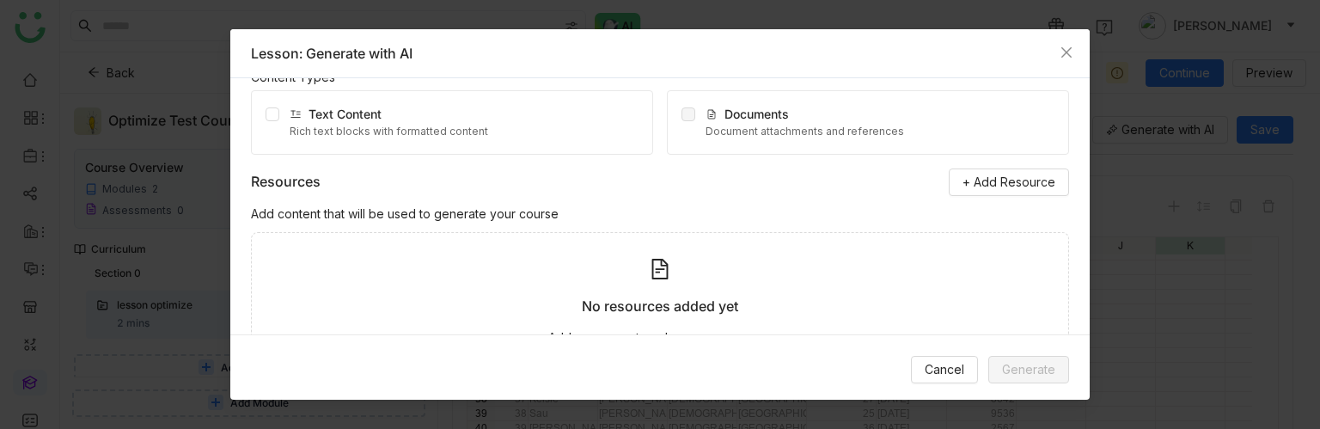
scroll to position [172, 0]
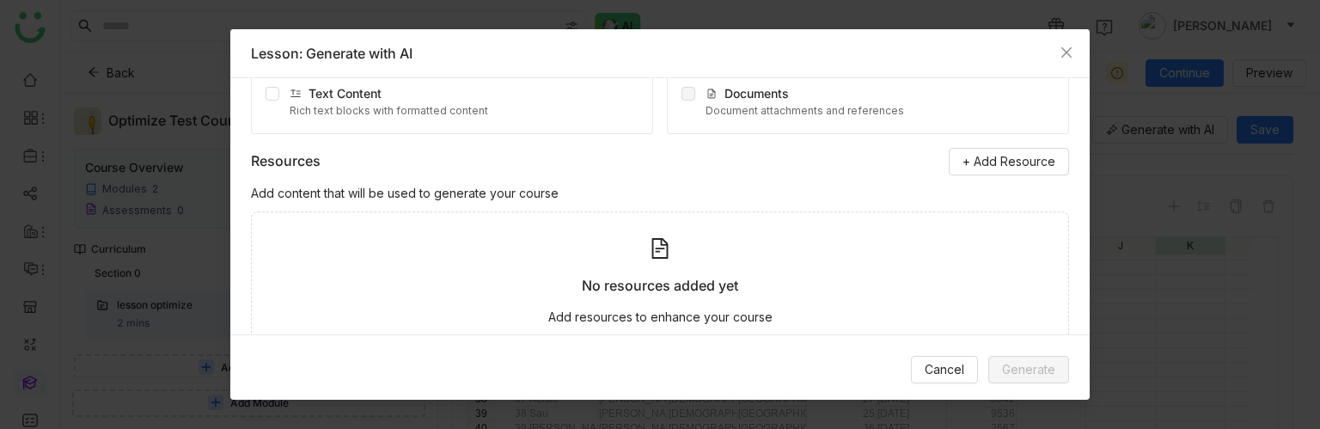
click at [1034, 145] on div "Instruction * Content Types * Text Content Rich text blocks with formatted cont…" at bounding box center [659, 206] width 859 height 256
click at [1021, 164] on span "+ Add Resource" at bounding box center [1008, 161] width 93 height 19
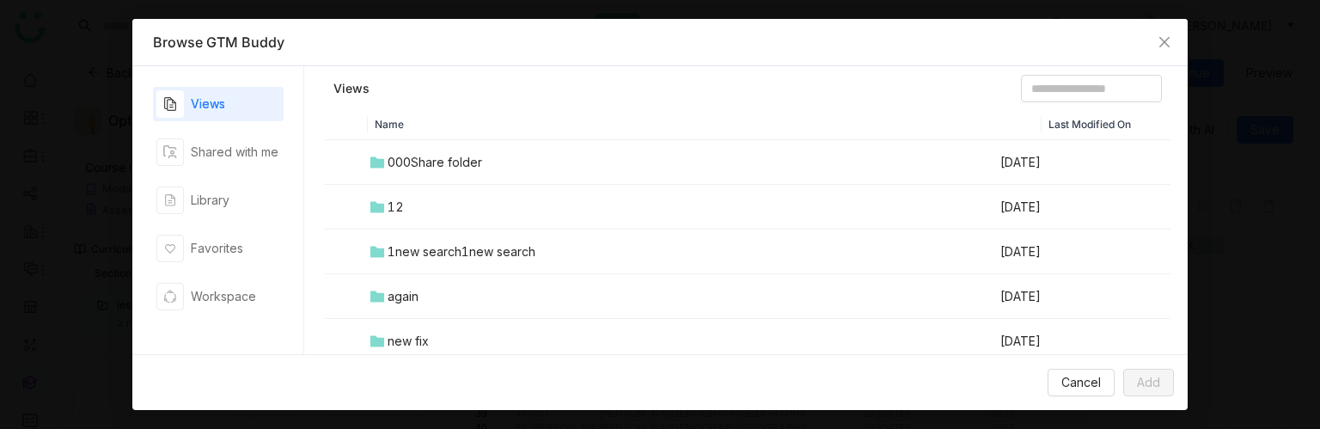
click at [202, 180] on div "Views Shared with me Library Favorites Workspace" at bounding box center [218, 210] width 131 height 246
click at [255, 204] on div "Library" at bounding box center [218, 200] width 131 height 34
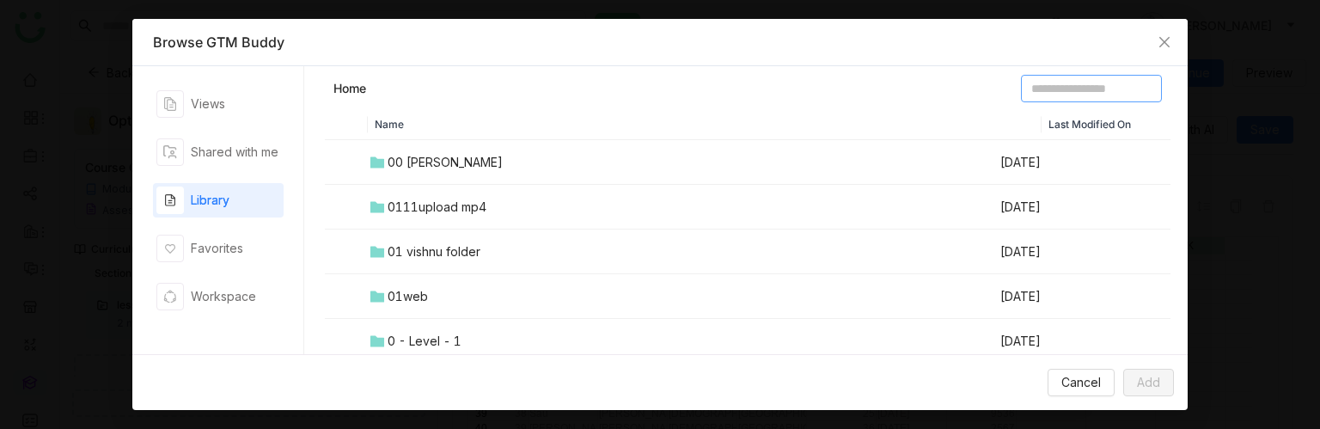
click at [1076, 100] on input at bounding box center [1091, 88] width 141 height 27
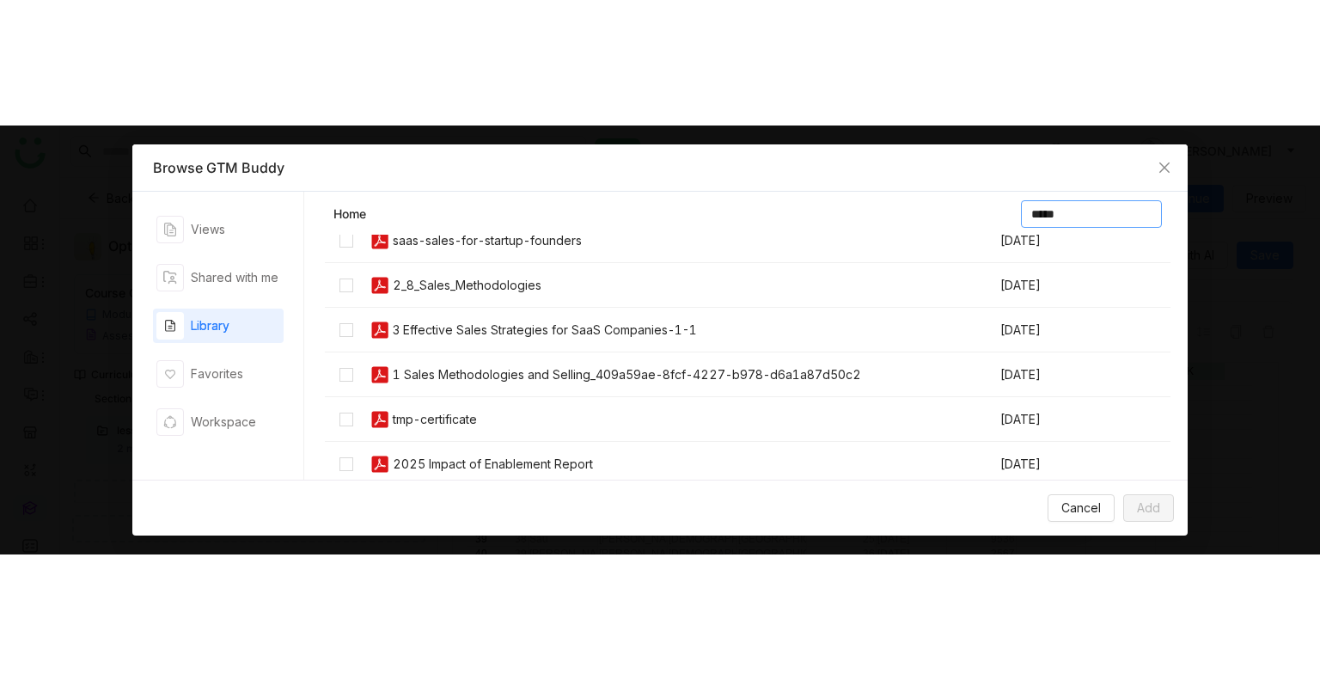
scroll to position [89, 0]
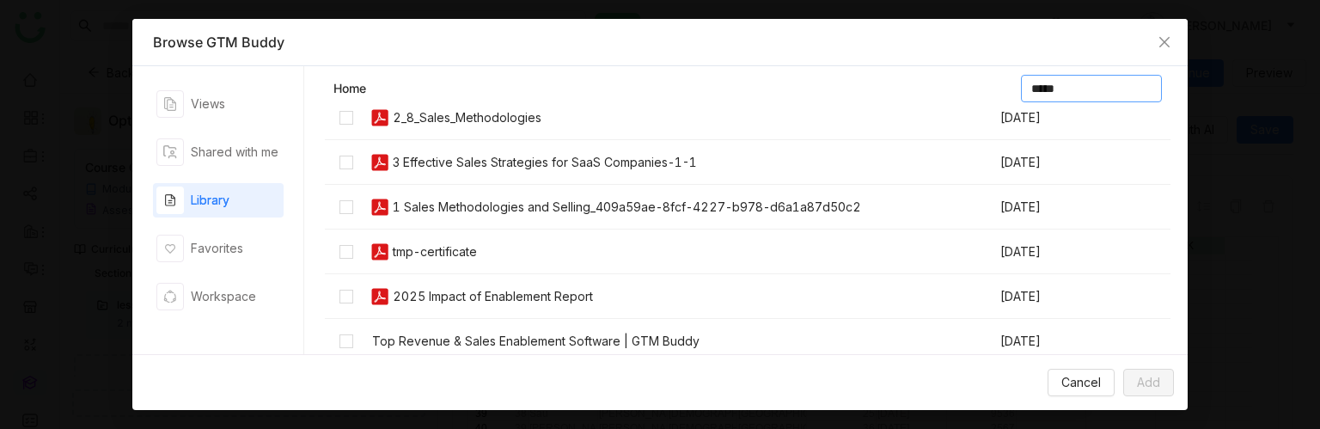
type input "*****"
click at [352, 253] on td at bounding box center [346, 251] width 43 height 45
click at [1143, 373] on span "Add" at bounding box center [1148, 382] width 23 height 19
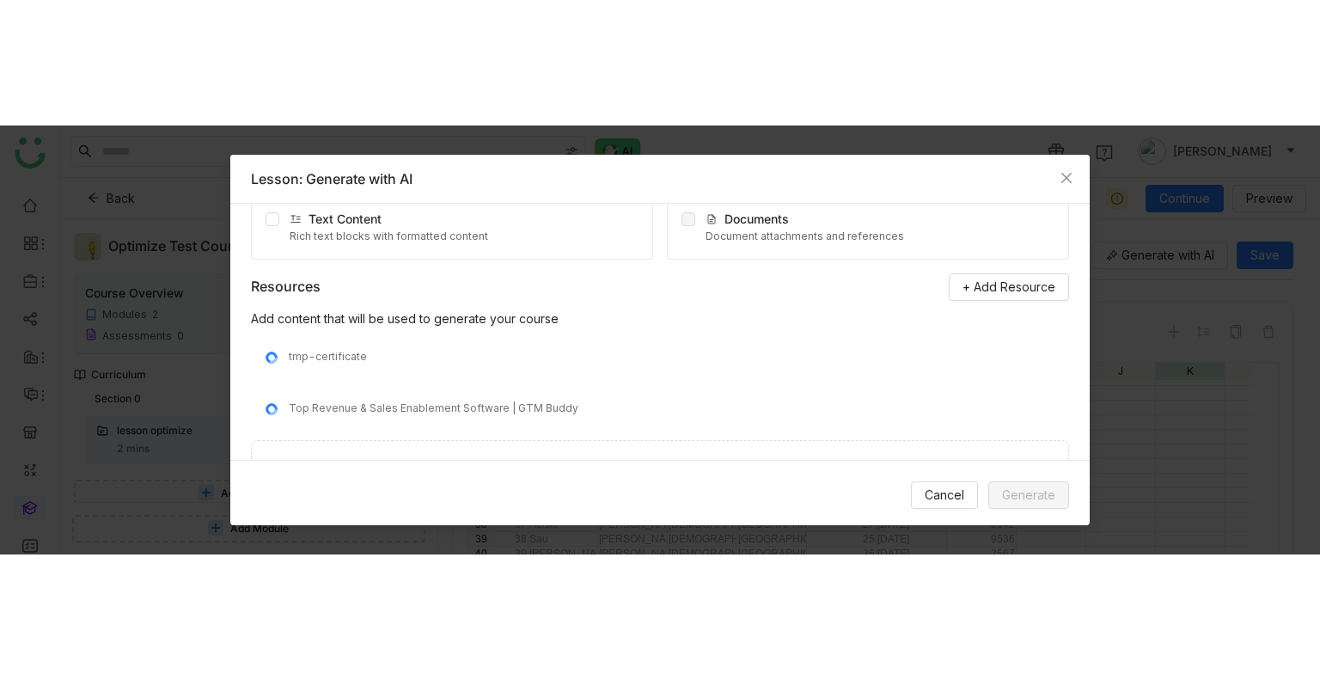
scroll to position [137, 0]
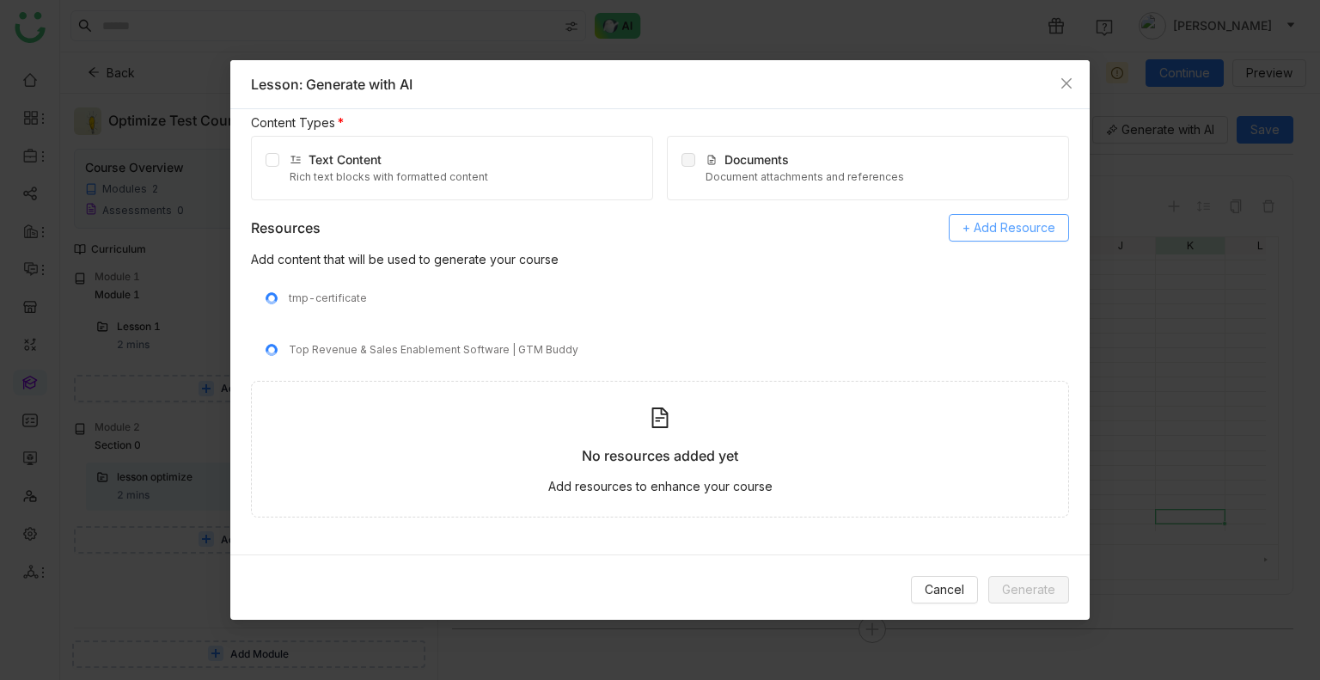
click at [974, 236] on button "+ Add Resource" at bounding box center [1009, 227] width 120 height 27
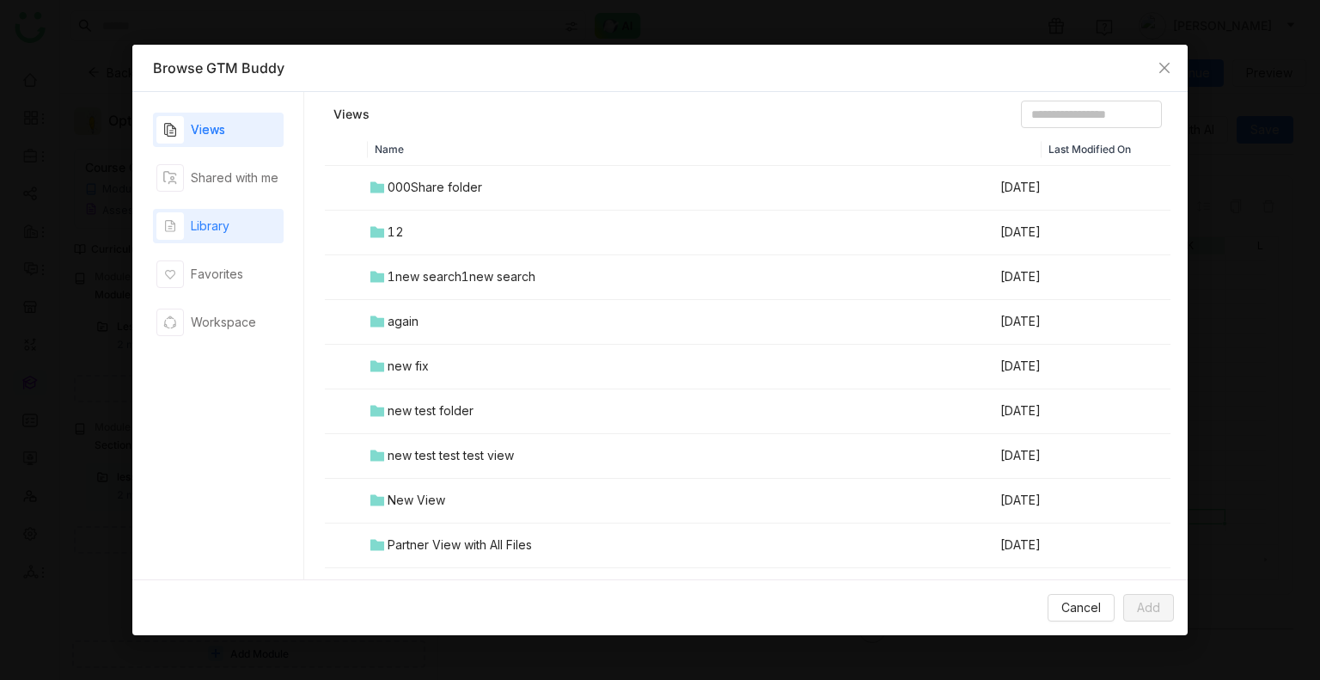
click at [237, 236] on div "Library" at bounding box center [218, 226] width 131 height 34
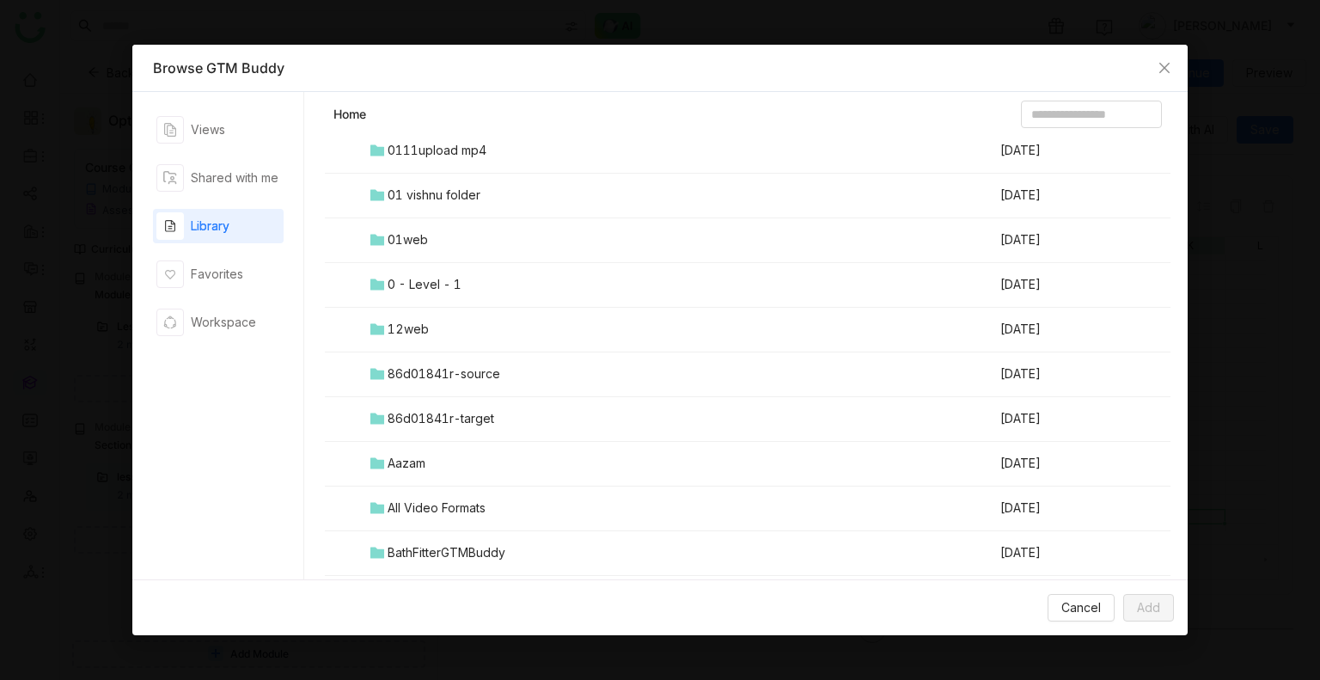
scroll to position [0, 0]
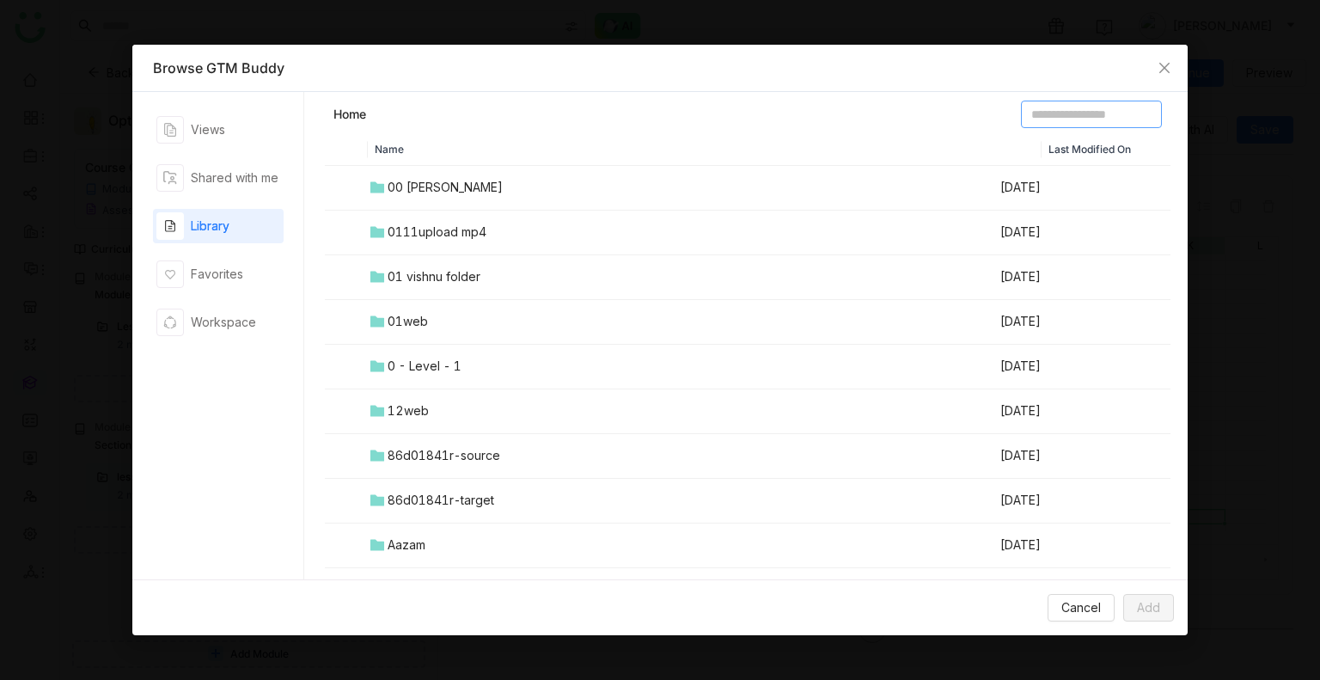
click at [1083, 121] on input at bounding box center [1091, 114] width 141 height 27
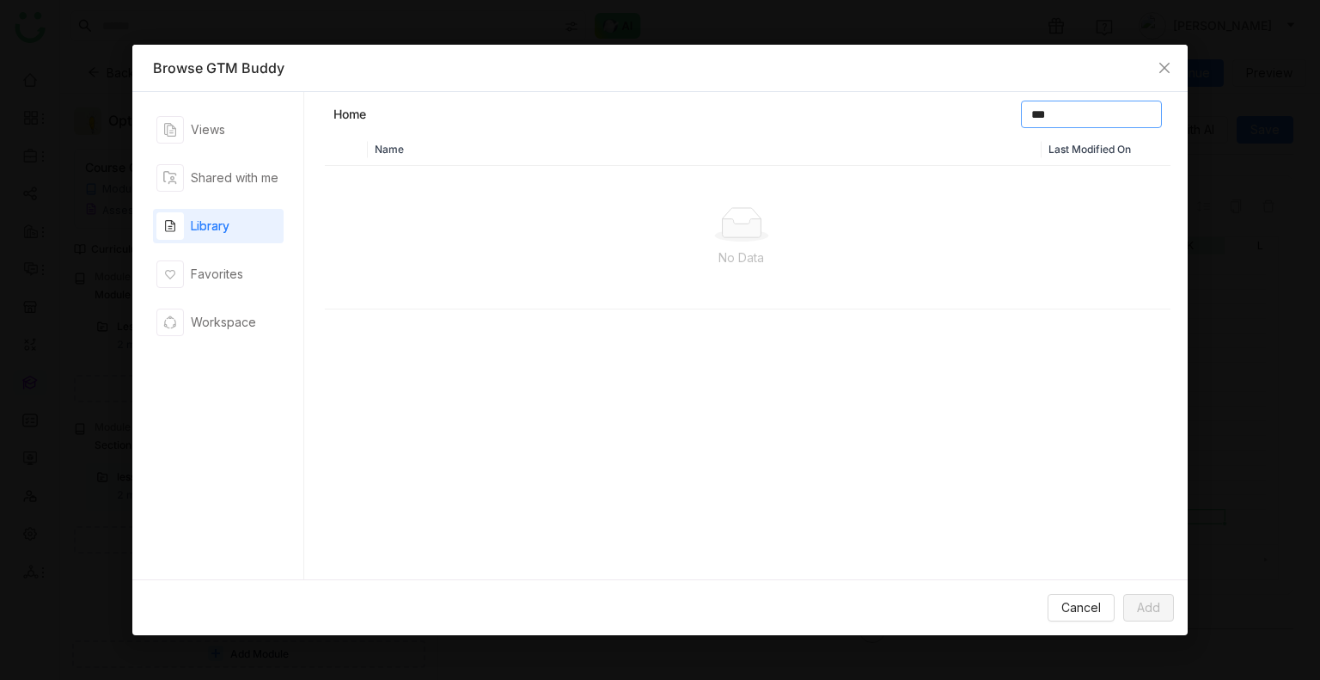
type input "***"
click at [217, 223] on div "Library" at bounding box center [210, 226] width 39 height 19
click at [1058, 111] on input "***" at bounding box center [1091, 114] width 141 height 27
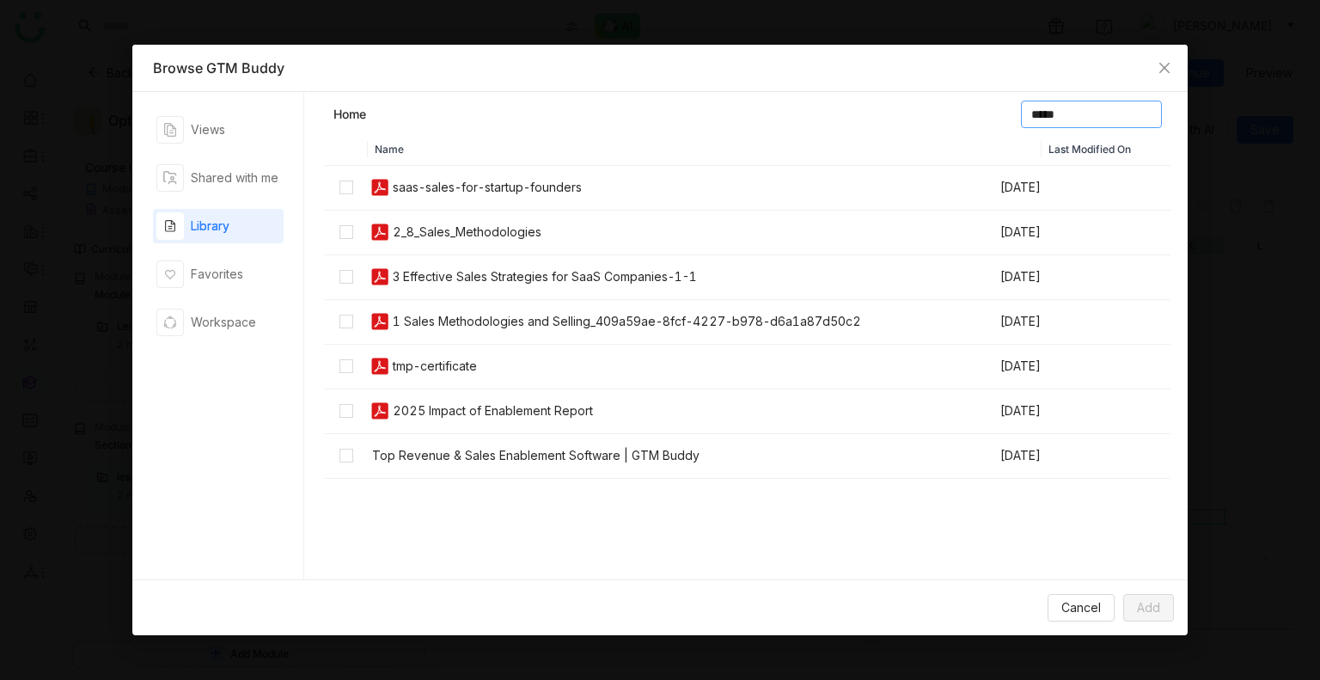
type input "*****"
click at [1153, 603] on span "Add" at bounding box center [1148, 607] width 23 height 19
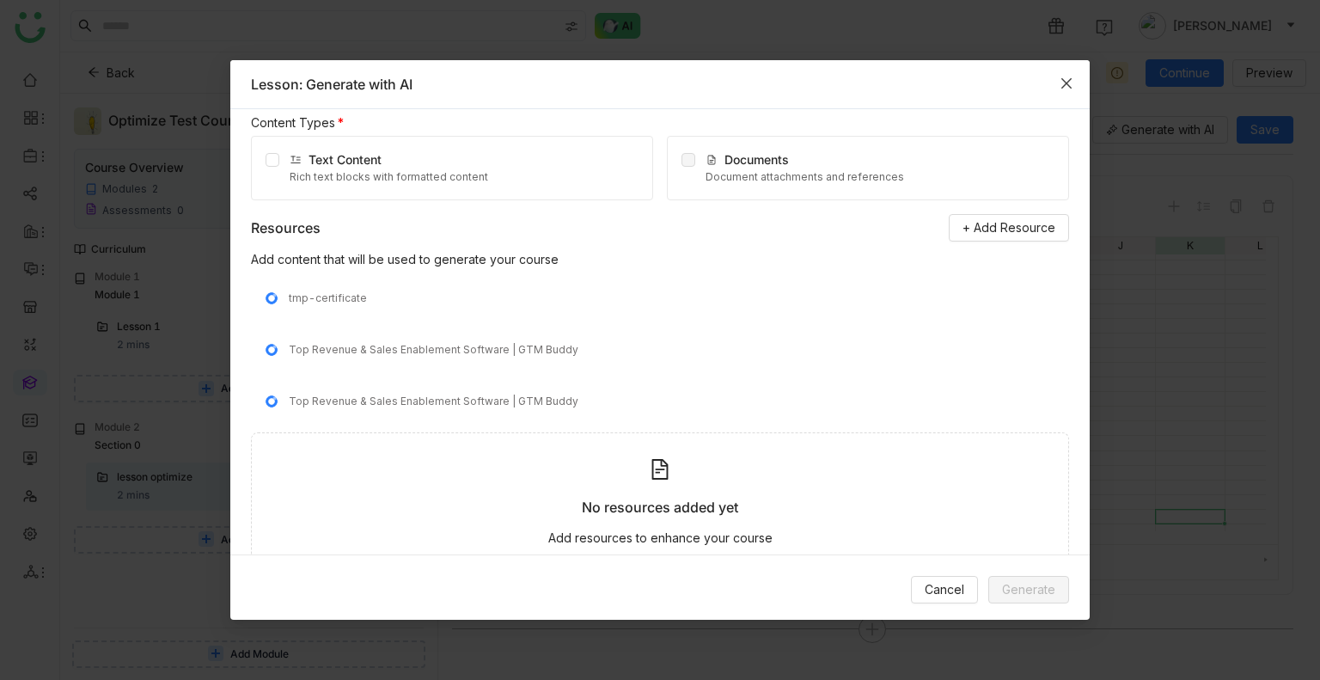
click at [1055, 75] on span "Close" at bounding box center [1066, 83] width 46 height 46
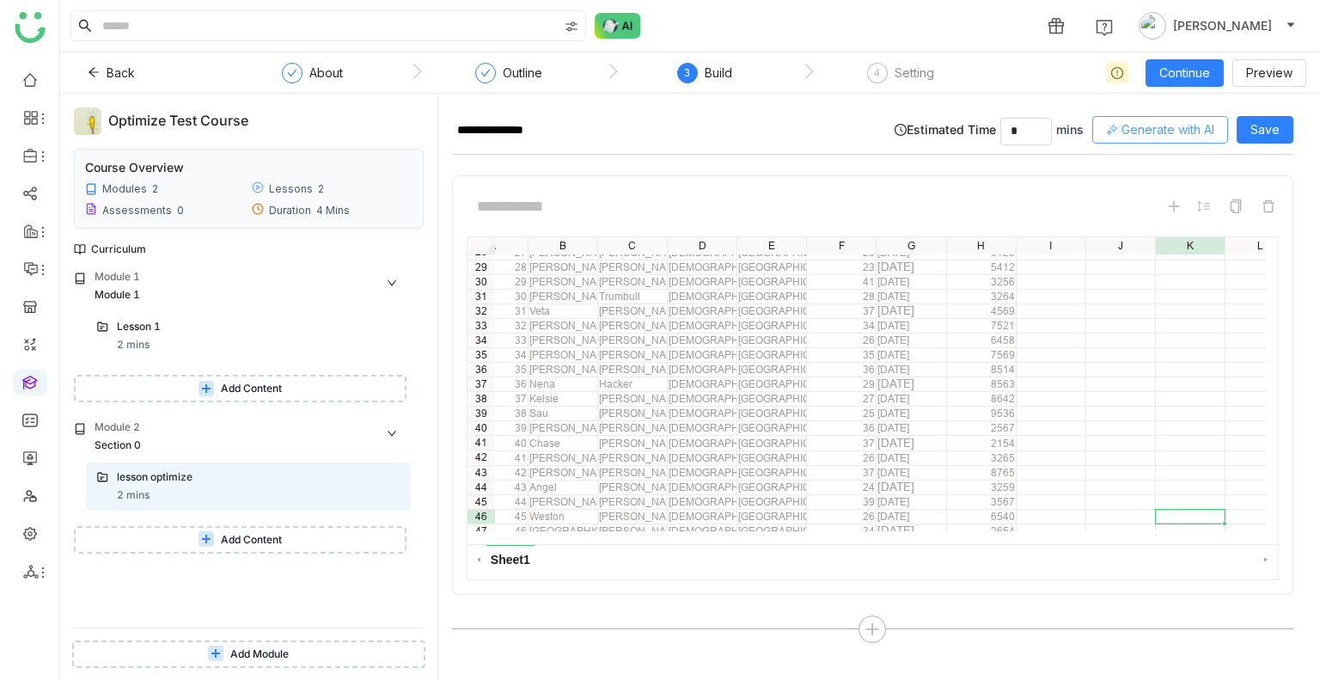
click at [1154, 132] on span "Generate with AI" at bounding box center [1167, 129] width 93 height 19
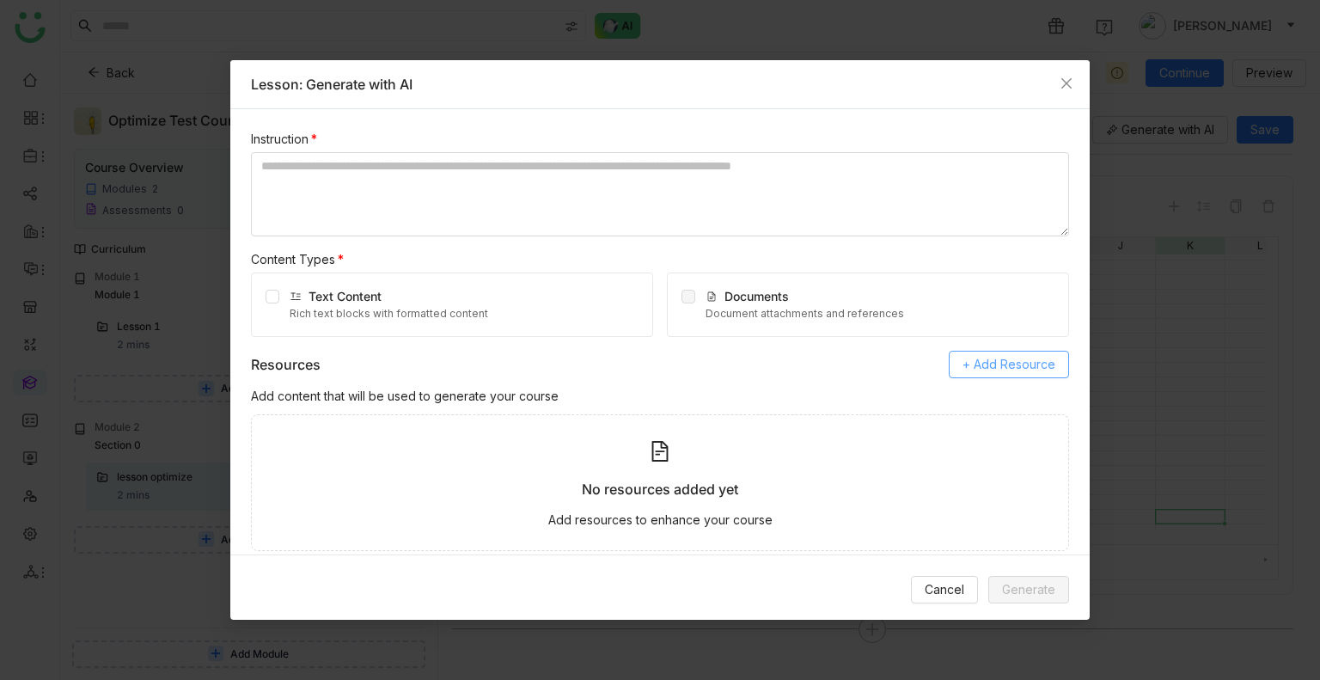
click at [1008, 367] on span "+ Add Resource" at bounding box center [1008, 364] width 93 height 19
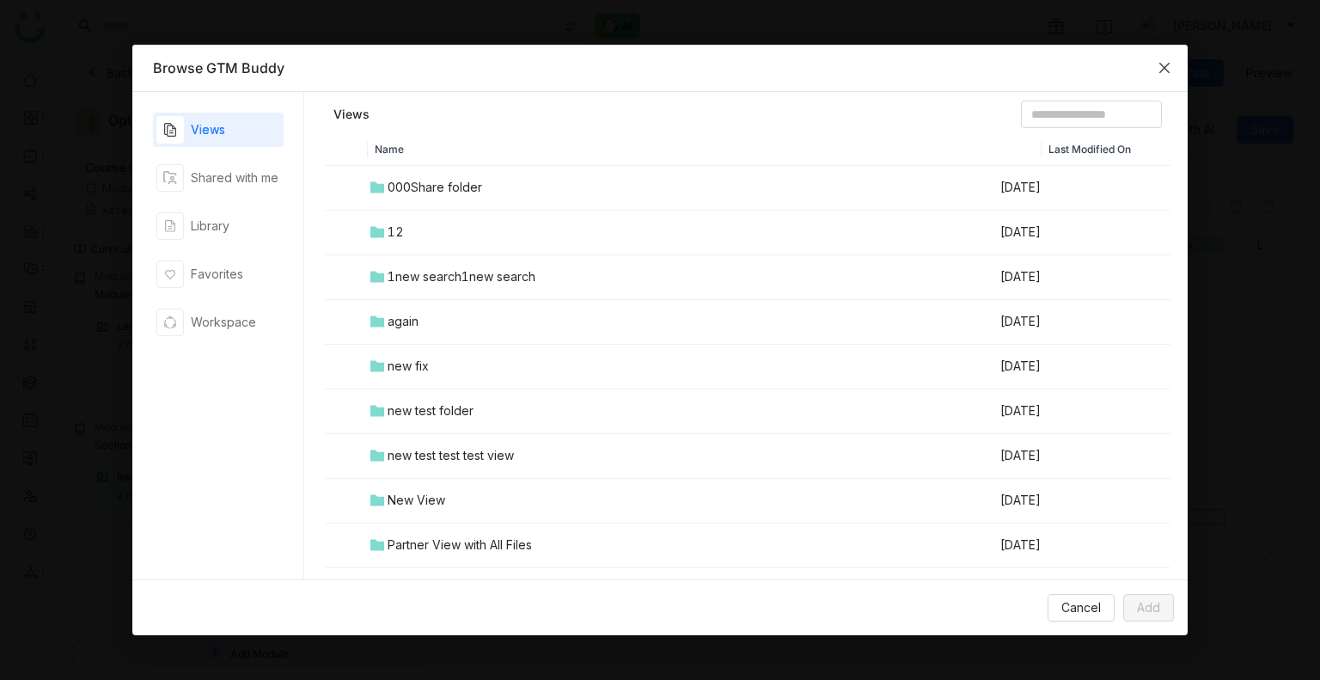
click at [1162, 58] on span "Close" at bounding box center [1164, 68] width 46 height 46
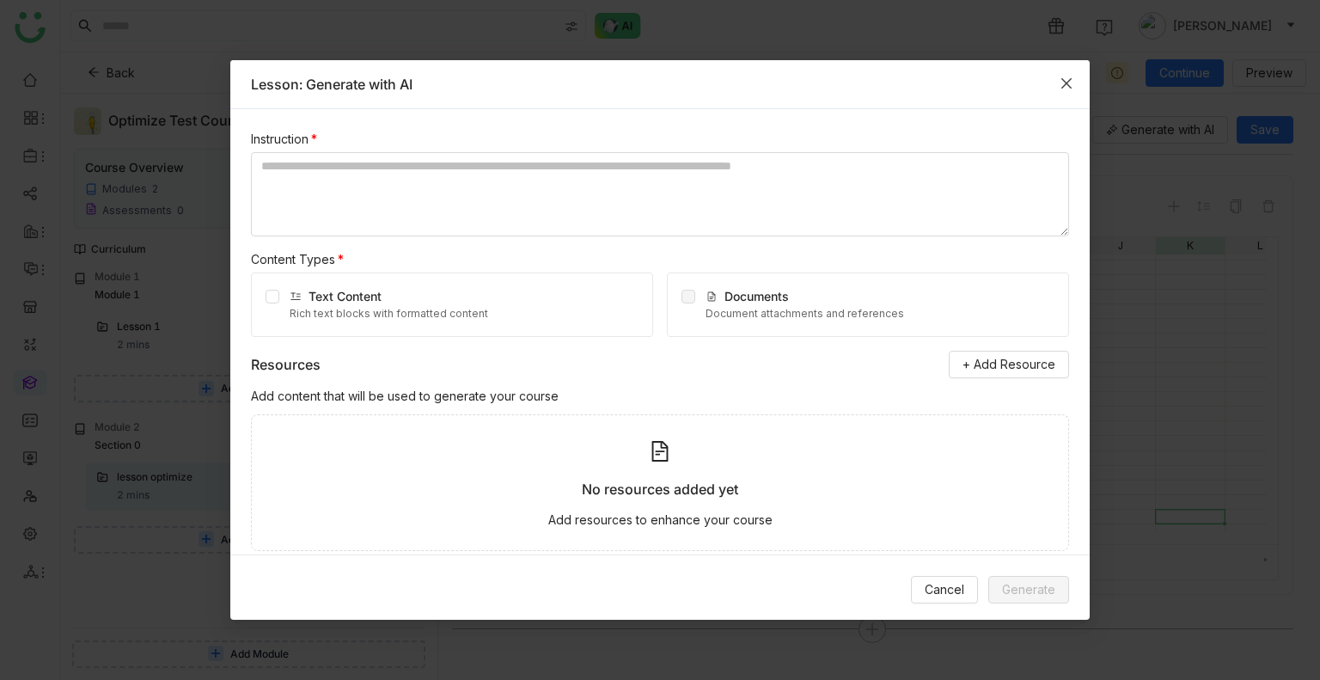
click at [1074, 82] on span "Close" at bounding box center [1066, 83] width 46 height 46
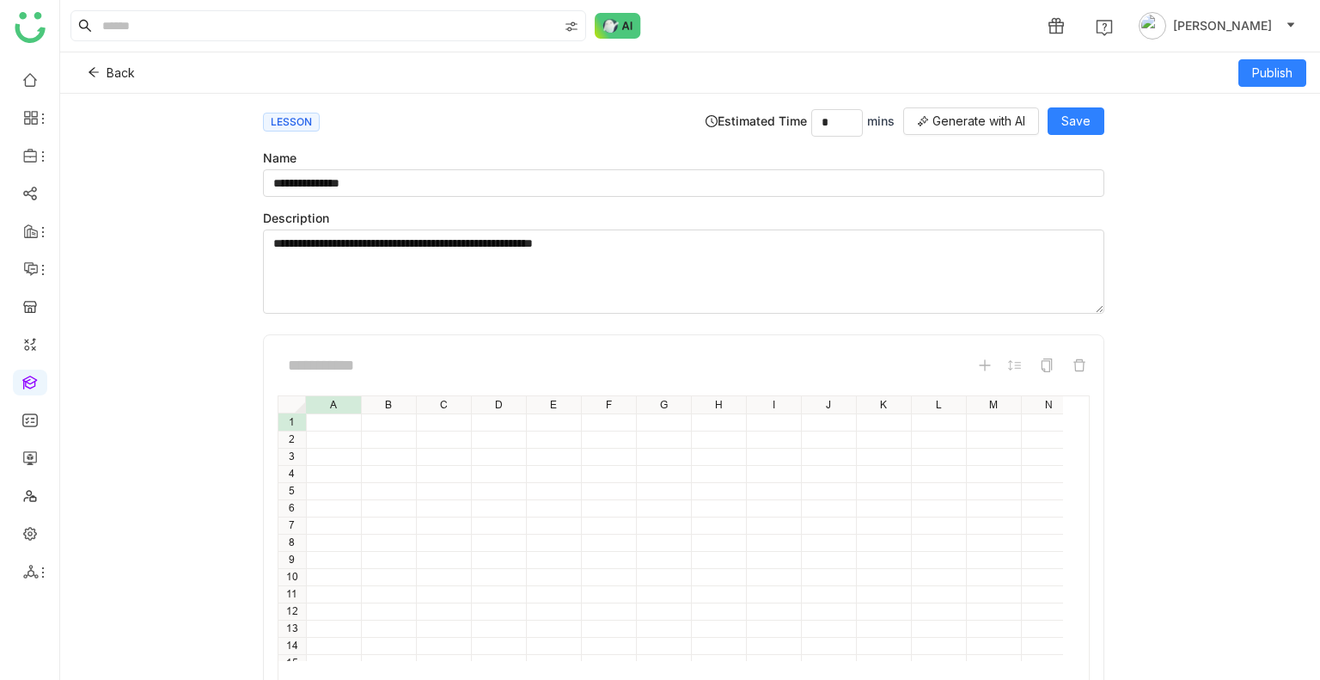
scroll to position [406, 37]
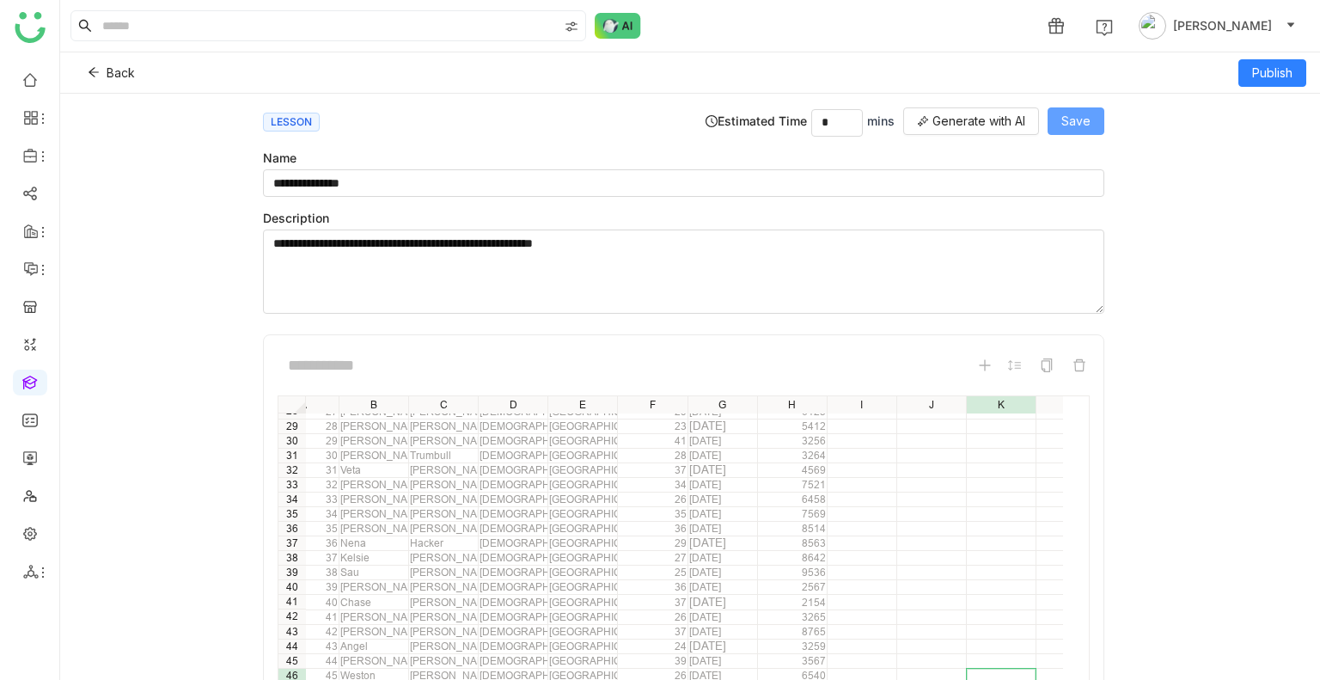
click at [1055, 115] on button "Save" at bounding box center [1075, 120] width 57 height 27
click at [105, 68] on button "Back" at bounding box center [111, 72] width 75 height 27
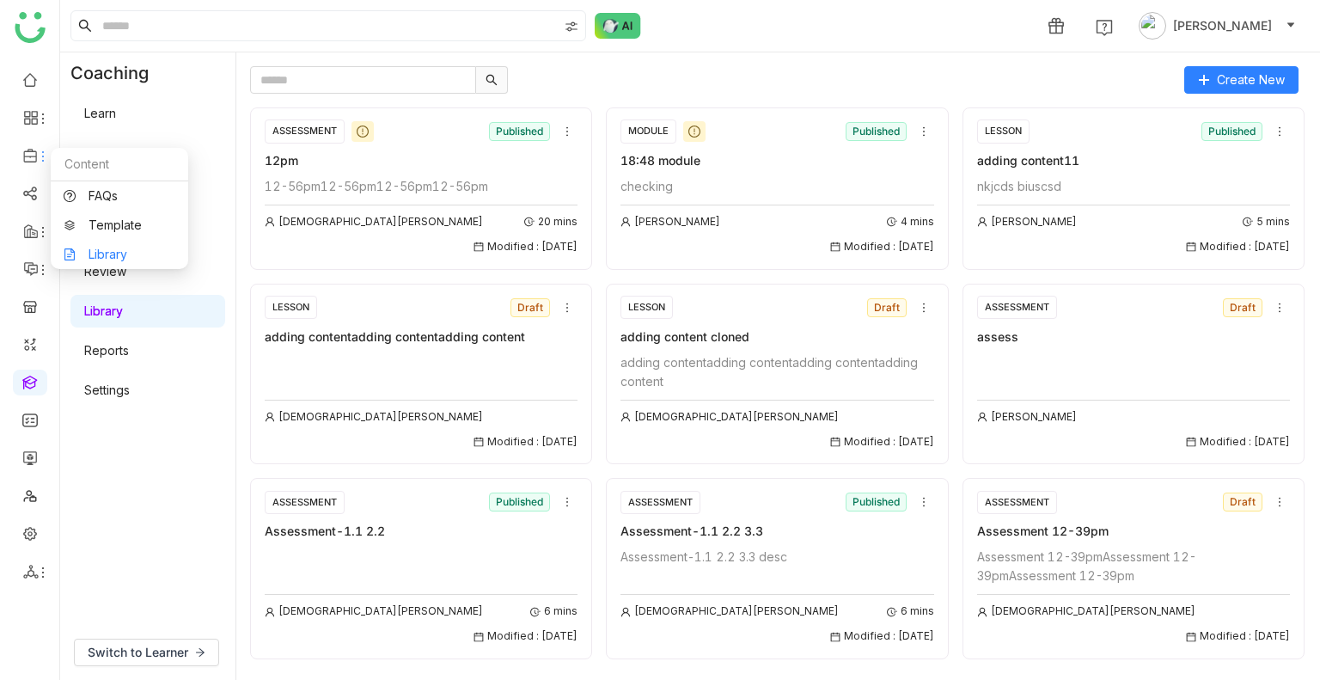
click at [94, 250] on link "Library" at bounding box center [120, 254] width 112 height 12
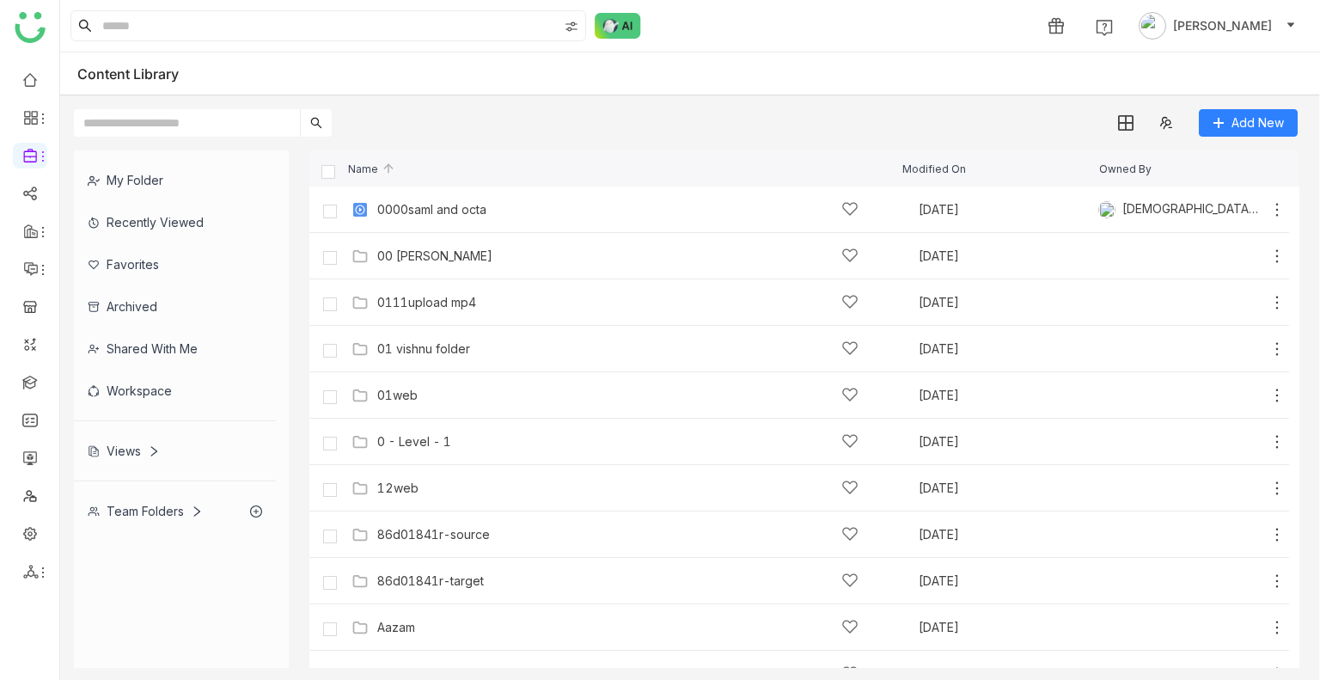
click at [188, 123] on input "text" at bounding box center [187, 122] width 226 height 27
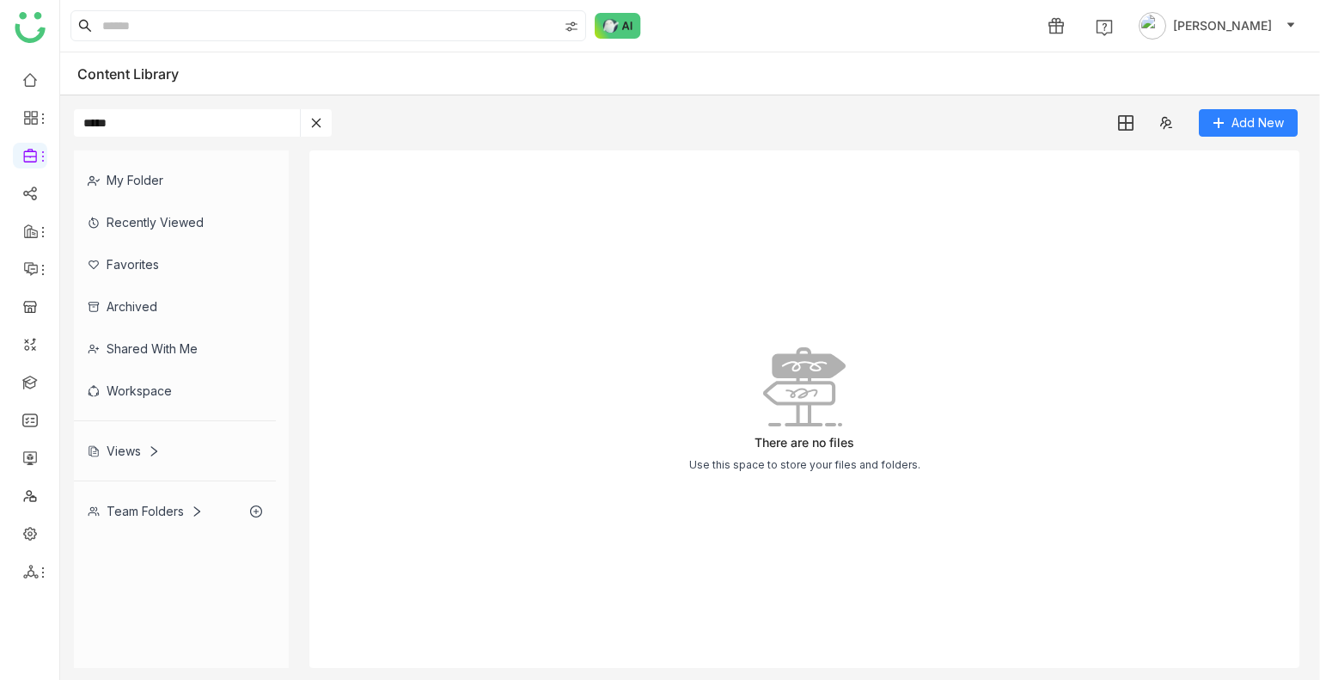
type input "*****"
click at [131, 516] on div "Team Folders" at bounding box center [145, 510] width 115 height 15
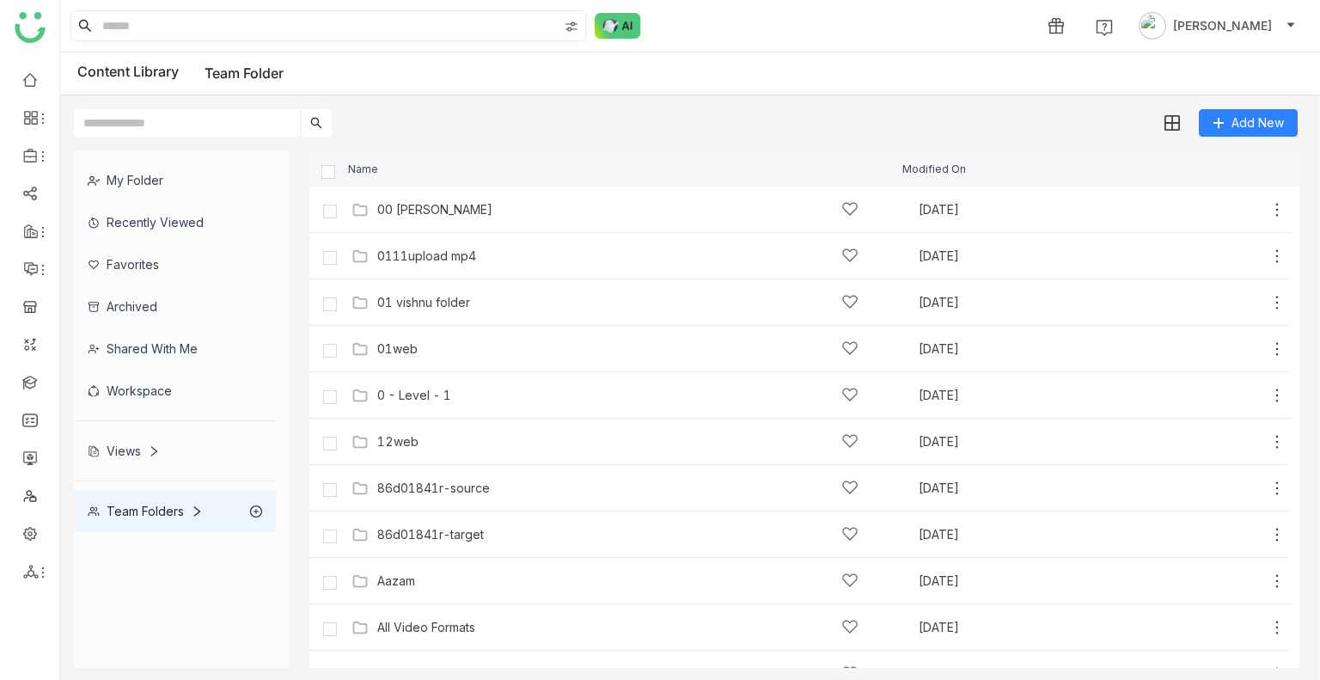
click at [144, 31] on input at bounding box center [328, 25] width 459 height 29
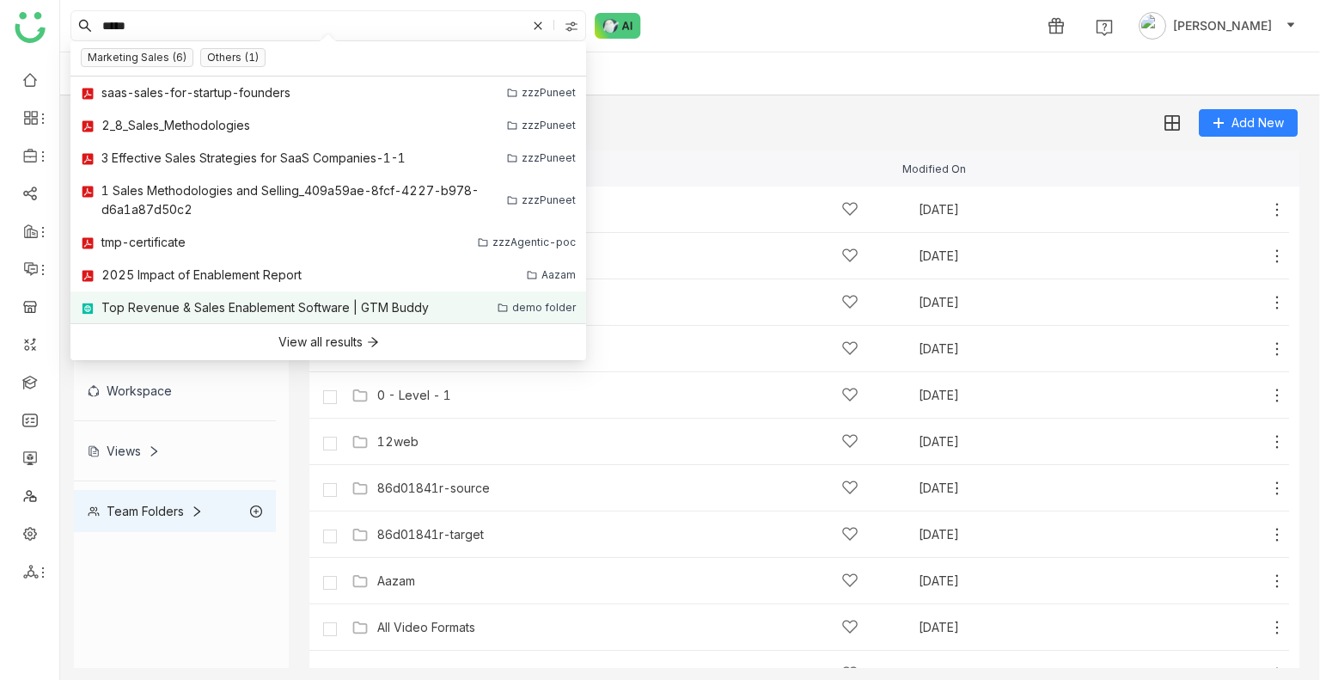
type input "*****"
click at [203, 303] on div "Top Revenue & Sales Enablement Software | GTM Buddy" at bounding box center [264, 307] width 327 height 19
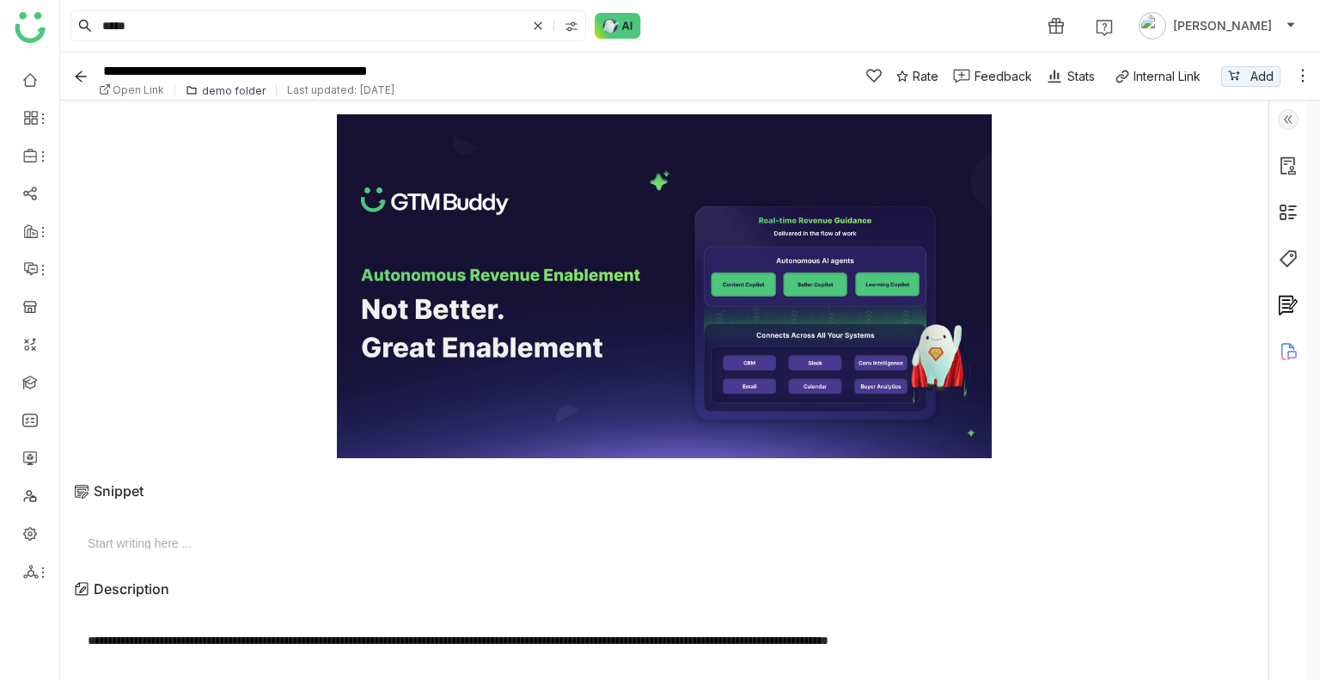
click at [203, 95] on div "demo folder" at bounding box center [234, 90] width 64 height 13
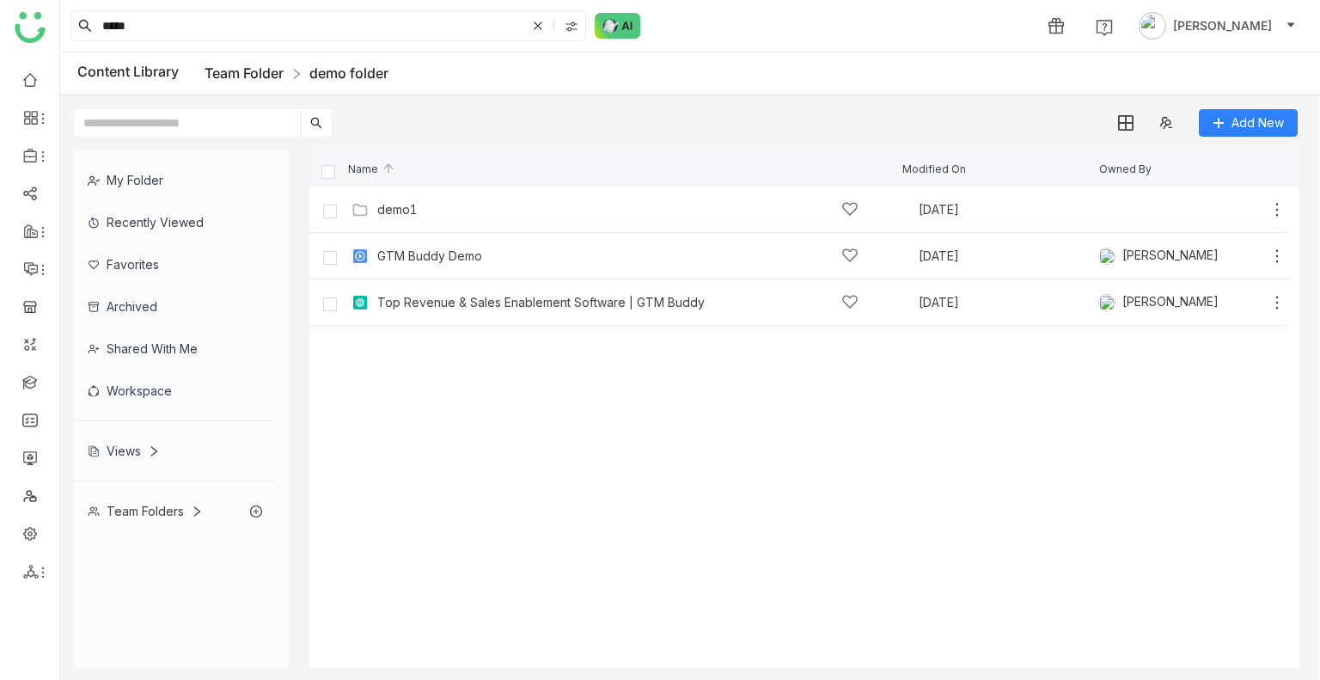
click at [258, 73] on link "Team Folder" at bounding box center [243, 72] width 79 height 17
